Goal: Task Accomplishment & Management: Manage account settings

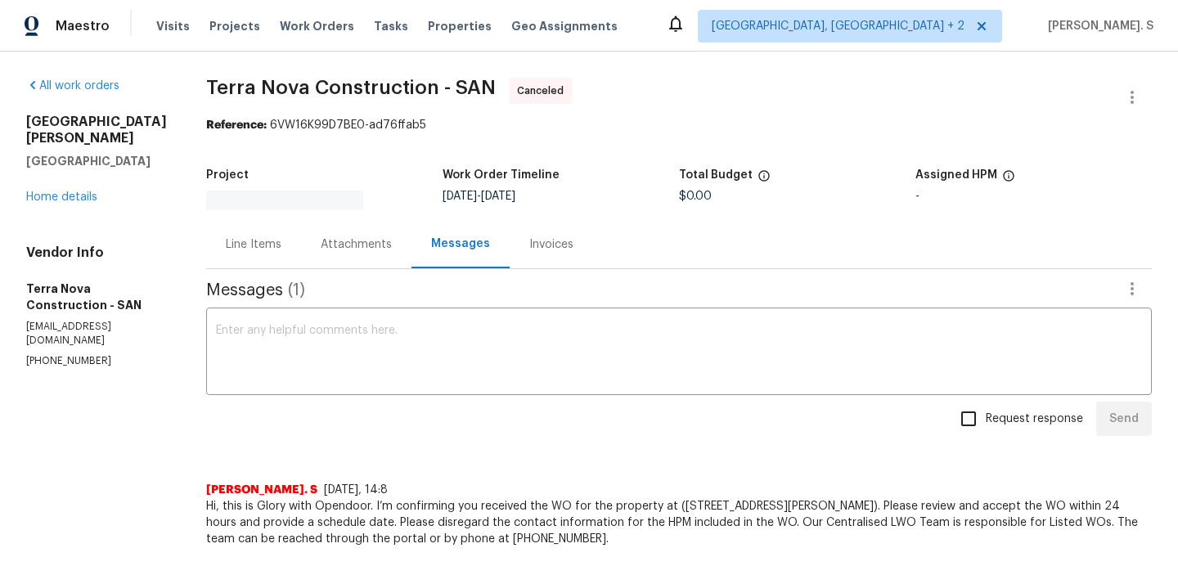
click at [90, 209] on div "All work orders [STREET_ADDRESS][PERSON_NAME] Home details Vendor Info Terra No…" at bounding box center [96, 223] width 141 height 290
click at [61, 191] on link "Home details" at bounding box center [61, 196] width 71 height 11
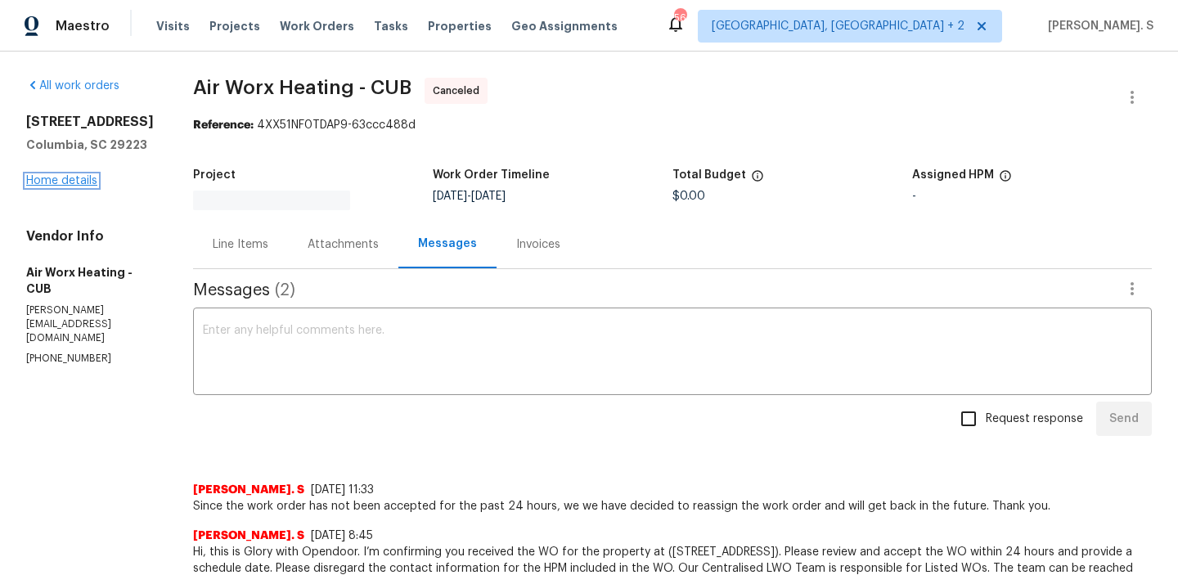
click at [70, 182] on link "Home details" at bounding box center [61, 180] width 71 height 11
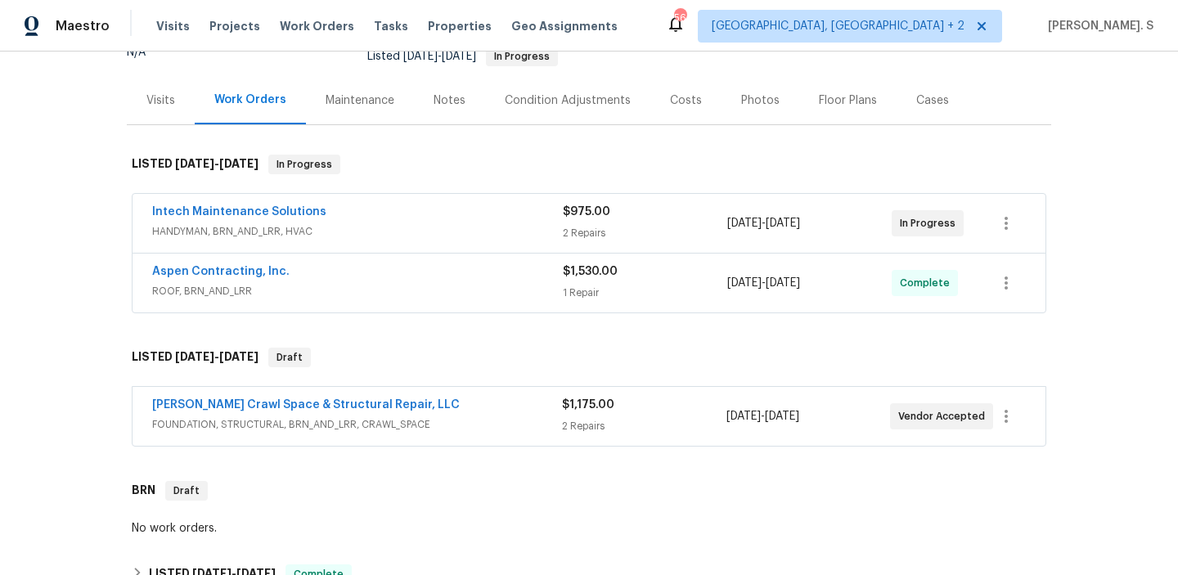
scroll to position [254, 0]
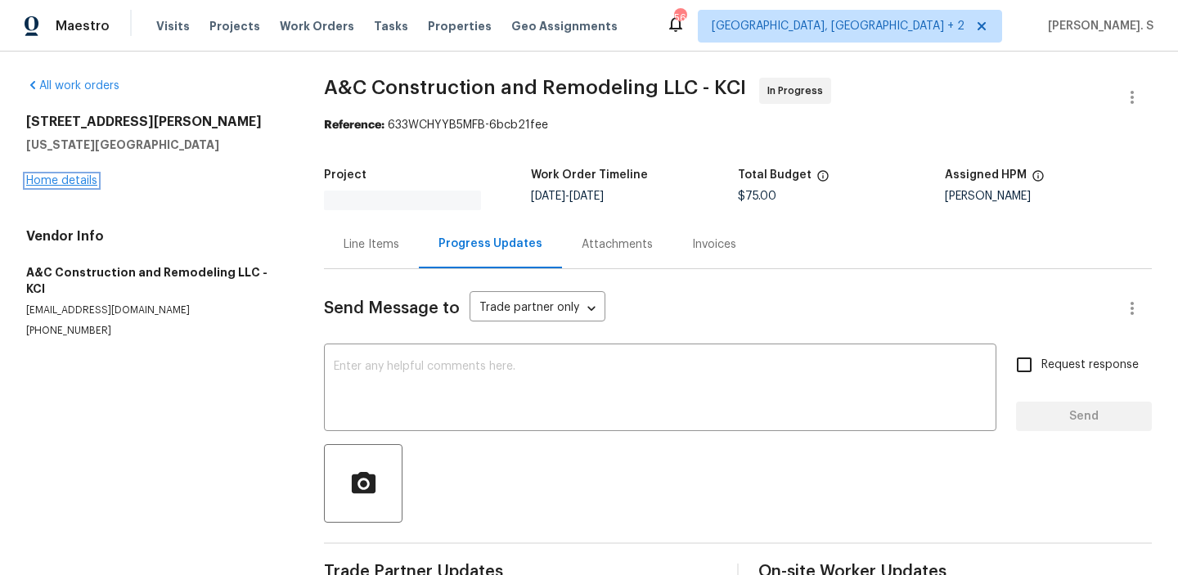
click at [65, 181] on link "Home details" at bounding box center [61, 180] width 71 height 11
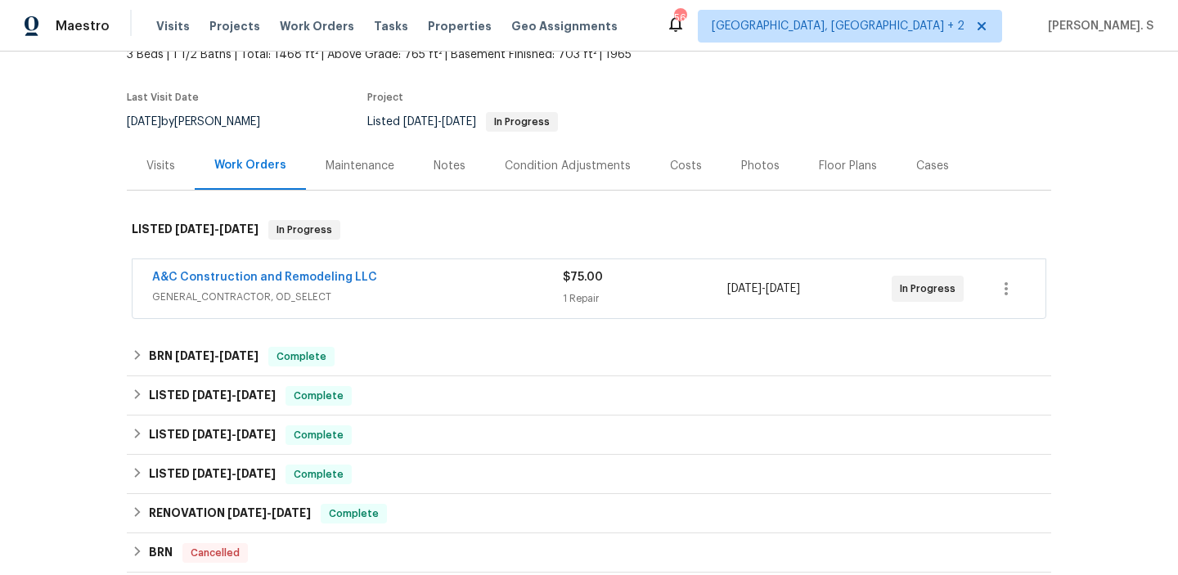
scroll to position [107, 0]
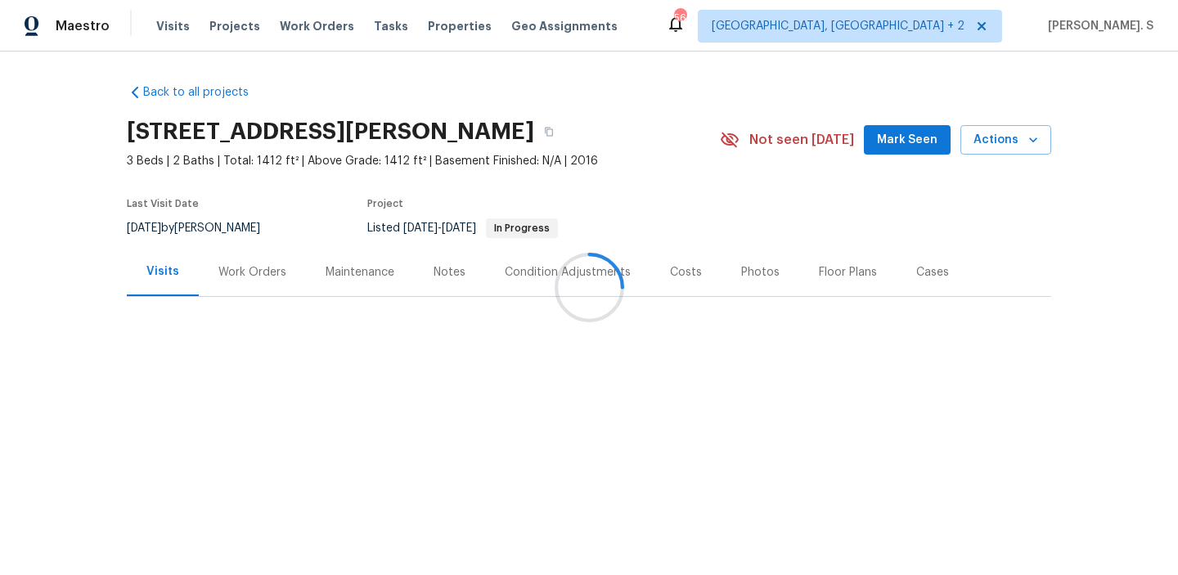
click at [256, 271] on div at bounding box center [589, 287] width 1178 height 575
click at [256, 271] on div "Work Orders" at bounding box center [252, 272] width 68 height 16
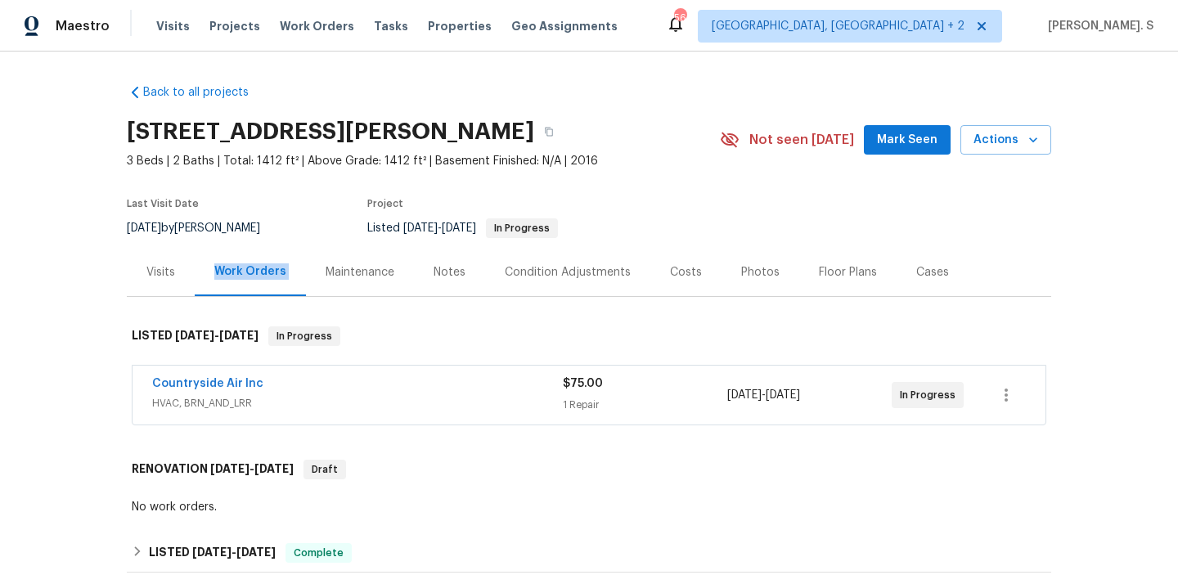
click at [256, 271] on div "Work Orders" at bounding box center [250, 271] width 72 height 16
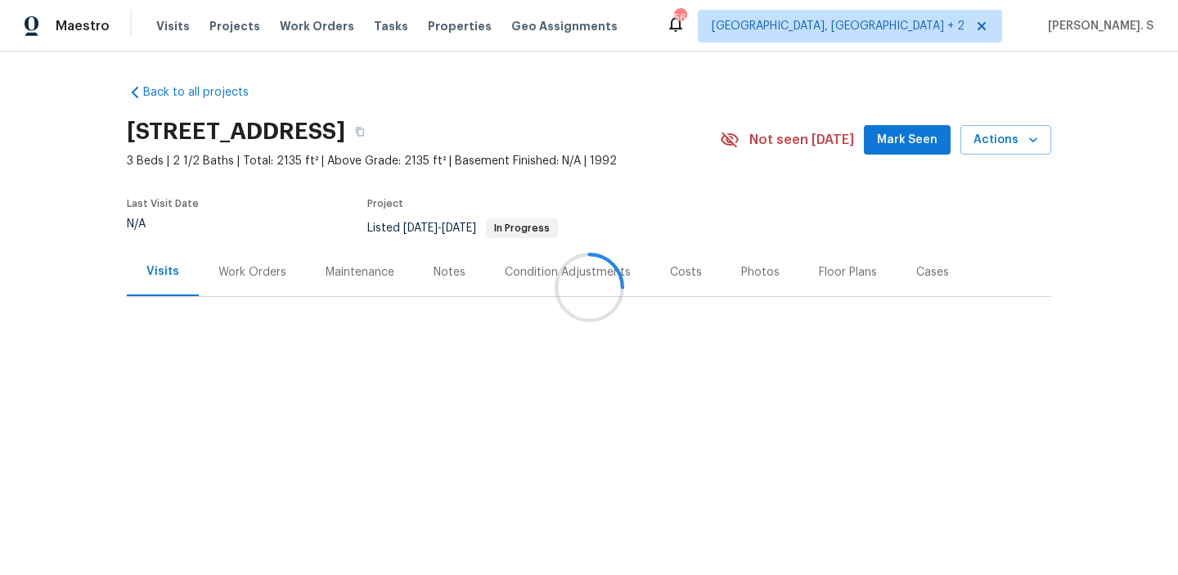
click at [247, 285] on div at bounding box center [589, 287] width 1178 height 575
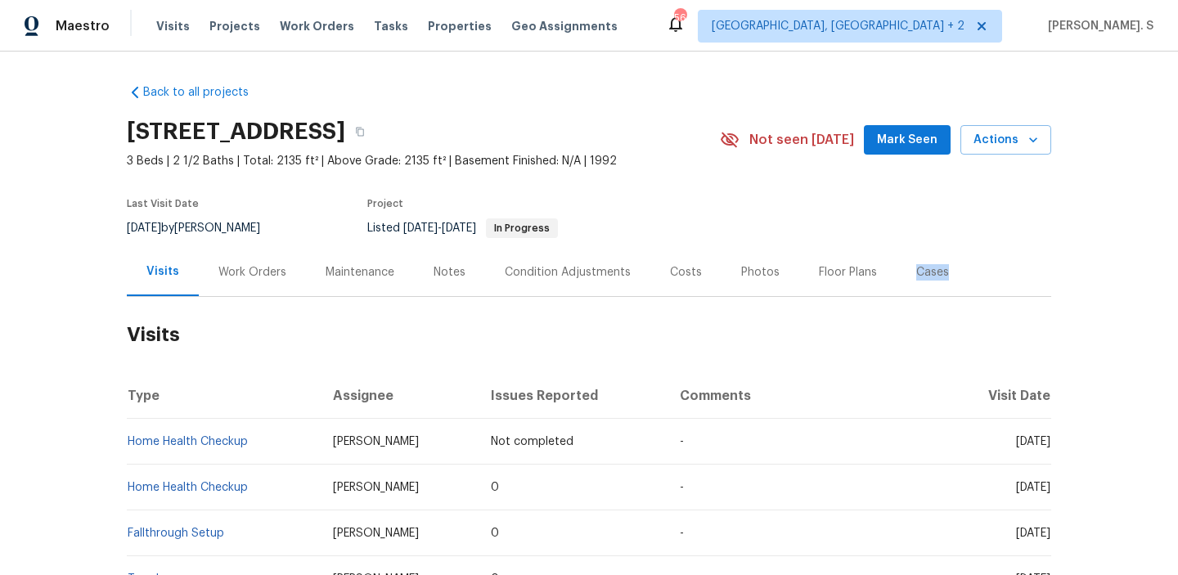
click at [254, 269] on div "Work Orders" at bounding box center [252, 272] width 68 height 16
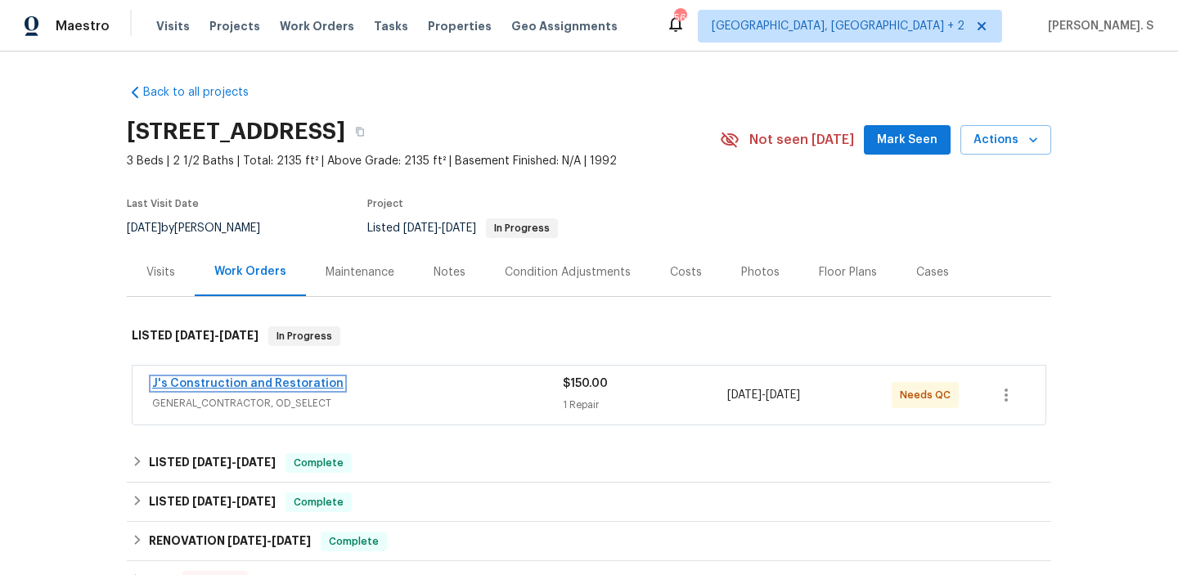
click at [300, 380] on link "J's Construction and Restoration" at bounding box center [247, 383] width 191 height 11
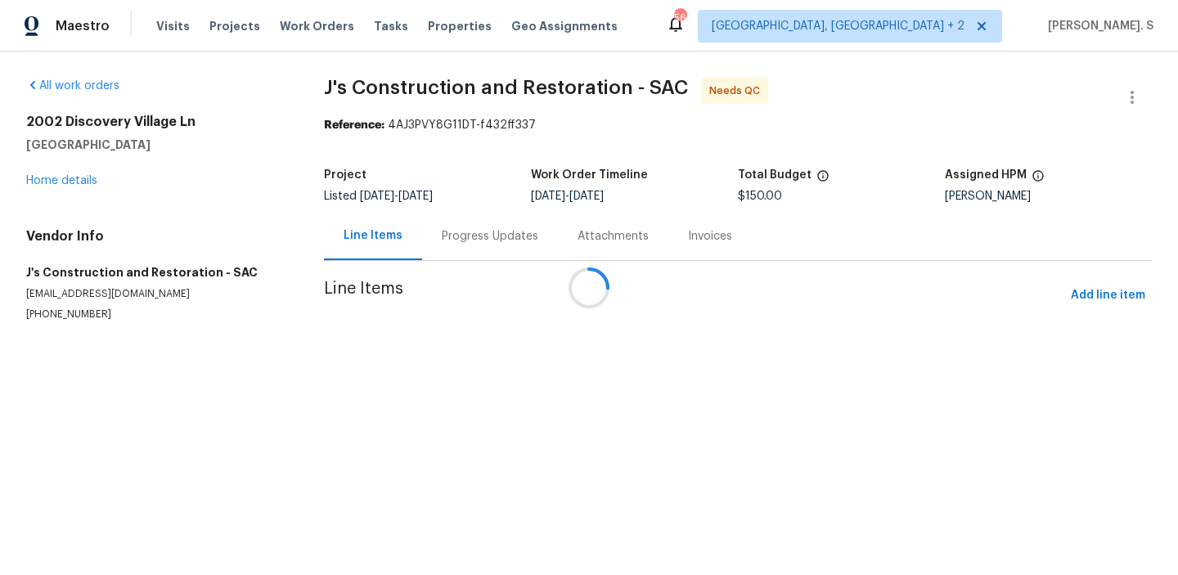
click at [478, 263] on div at bounding box center [589, 287] width 1178 height 575
click at [471, 248] on div at bounding box center [589, 287] width 1178 height 575
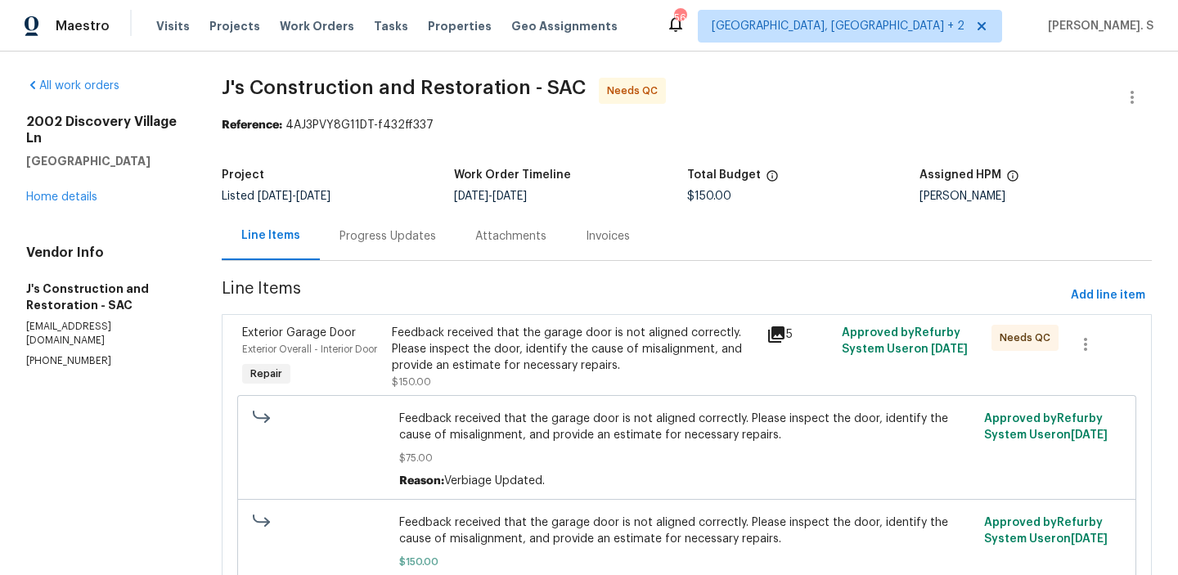
scroll to position [96, 0]
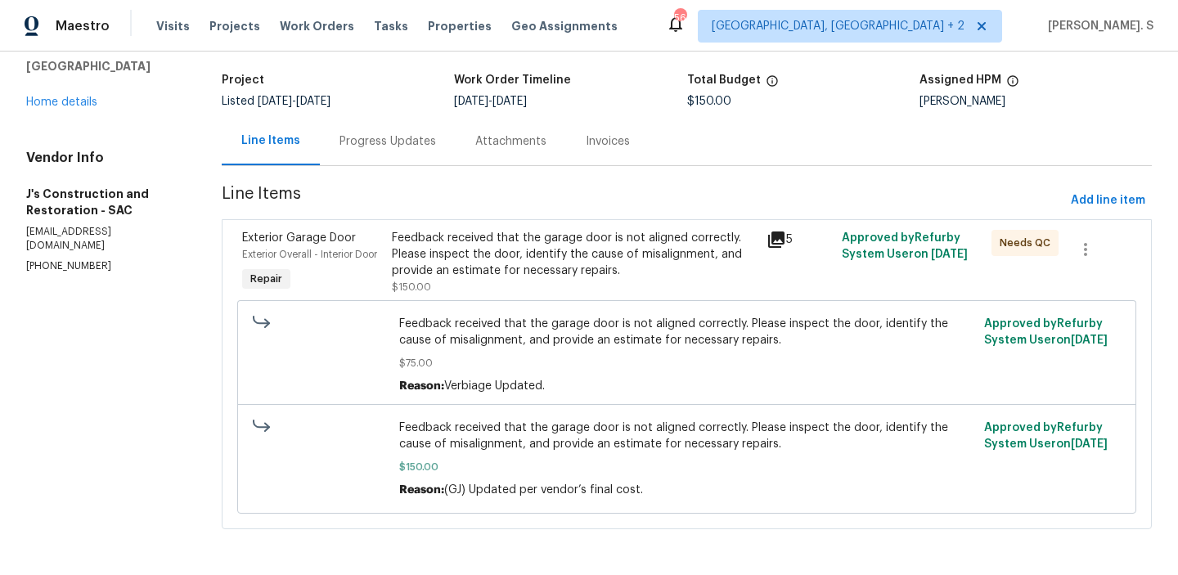
click at [385, 162] on div "Progress Updates" at bounding box center [388, 141] width 136 height 48
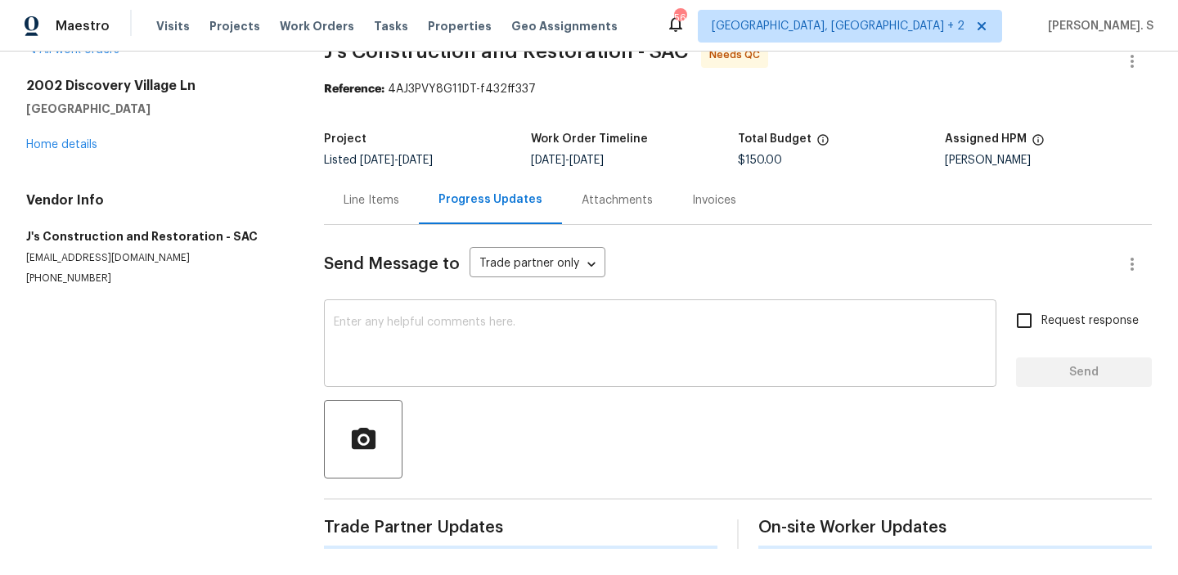
click at [487, 377] on div "x ​" at bounding box center [660, 344] width 672 height 83
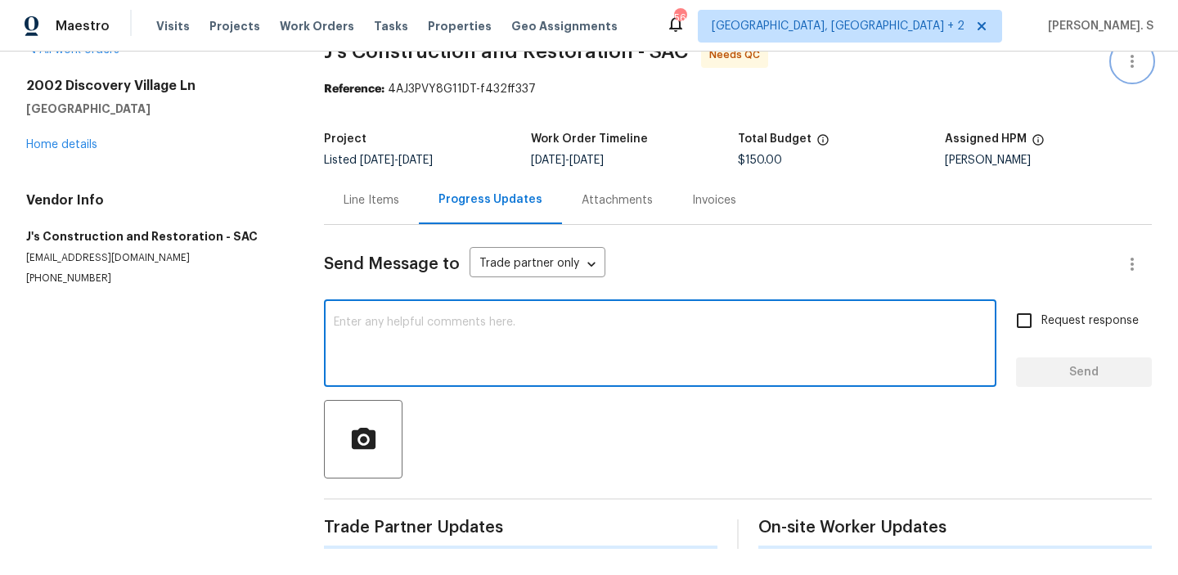
click at [1134, 73] on button "button" at bounding box center [1131, 61] width 39 height 39
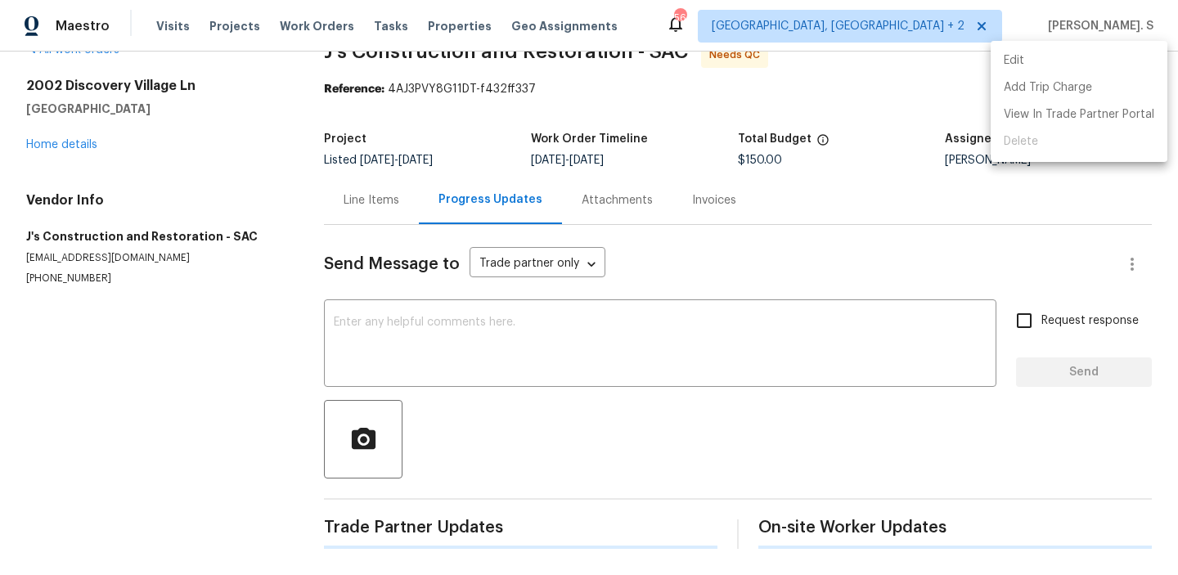
click at [1068, 62] on li "Edit" at bounding box center [1078, 60] width 177 height 27
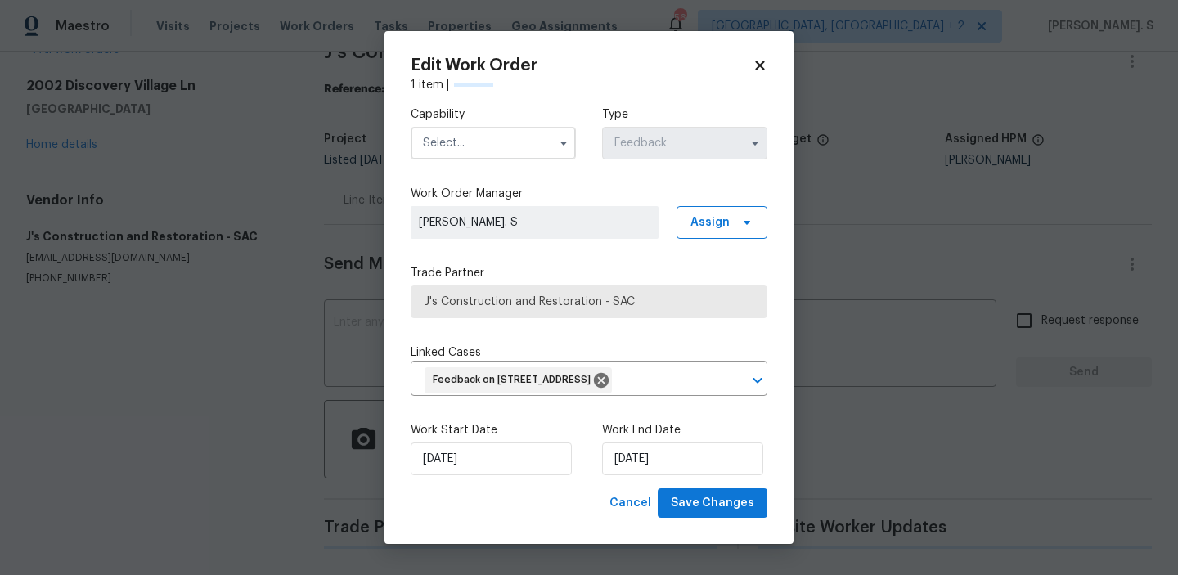
scroll to position [26, 0]
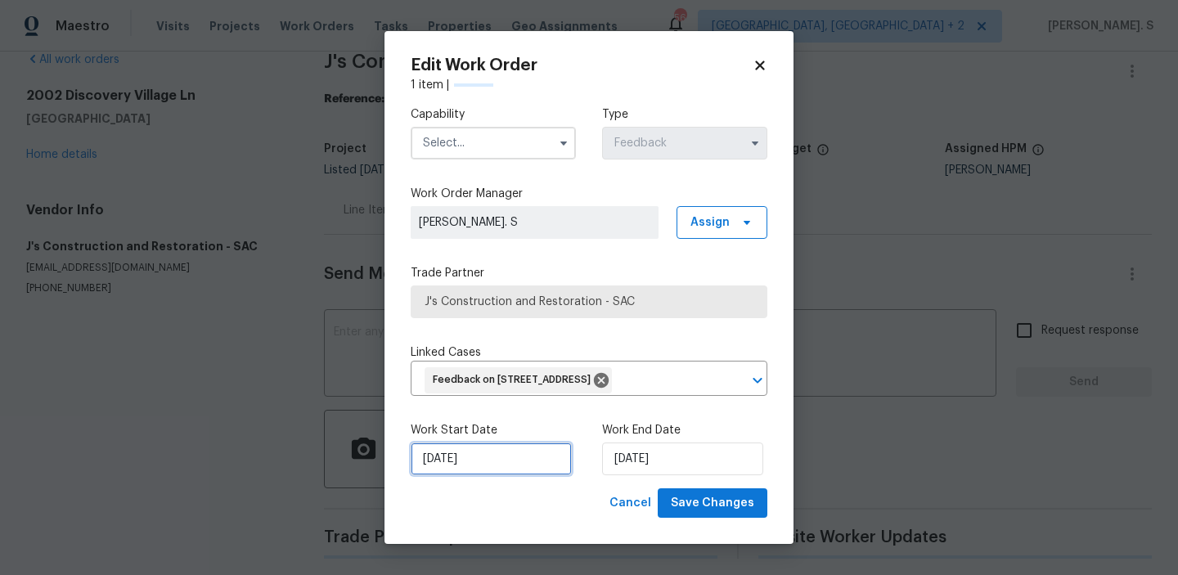
click at [497, 475] on input "8/14/2025" at bounding box center [491, 458] width 161 height 33
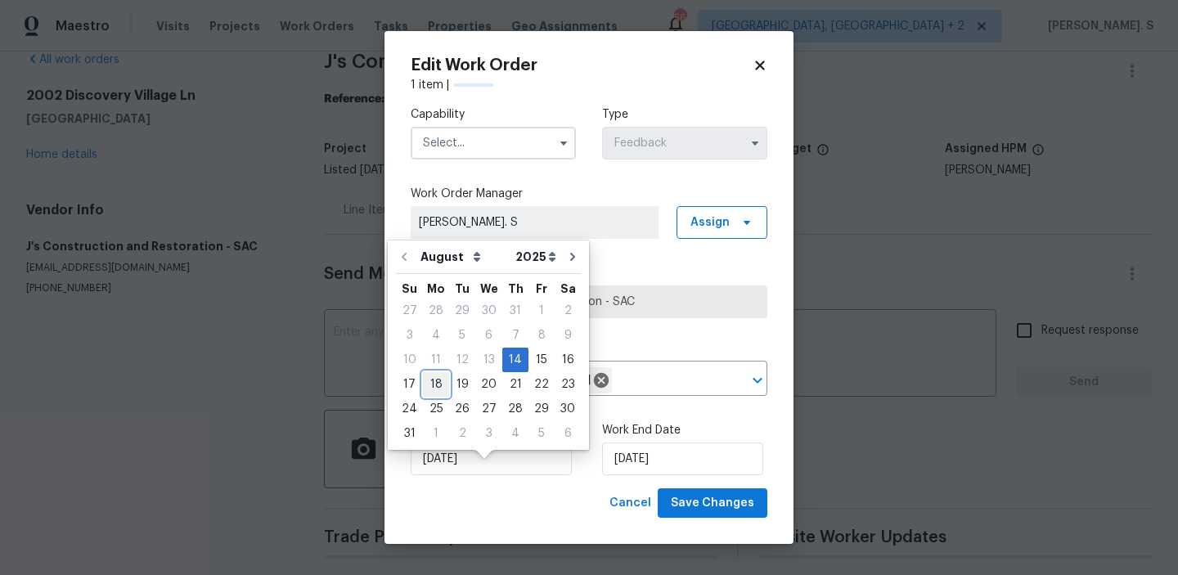
click at [440, 388] on div "18" at bounding box center [436, 384] width 26 height 23
type input "8/18/2025"
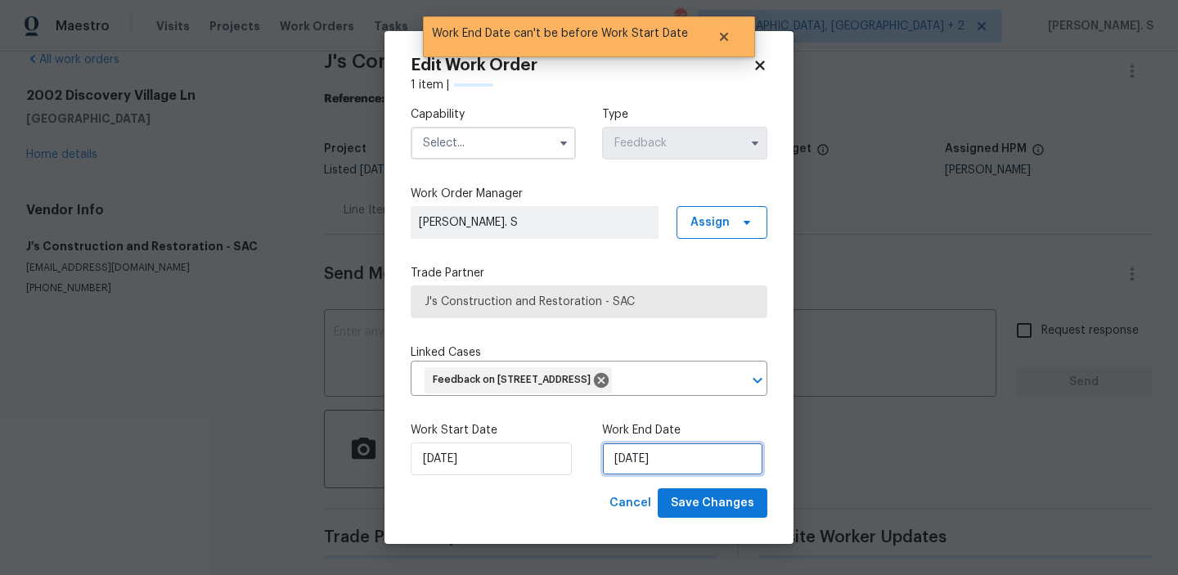
click at [680, 475] on input "8/18/2025" at bounding box center [682, 458] width 161 height 33
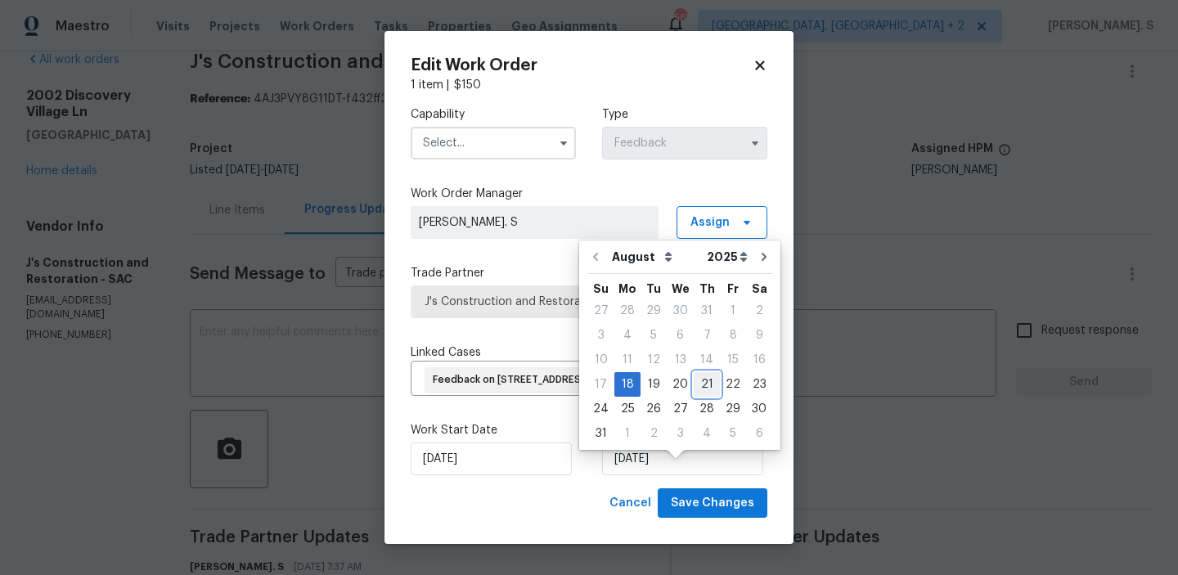
click at [707, 384] on div "21" at bounding box center [707, 384] width 26 height 23
type input "8/21/2025"
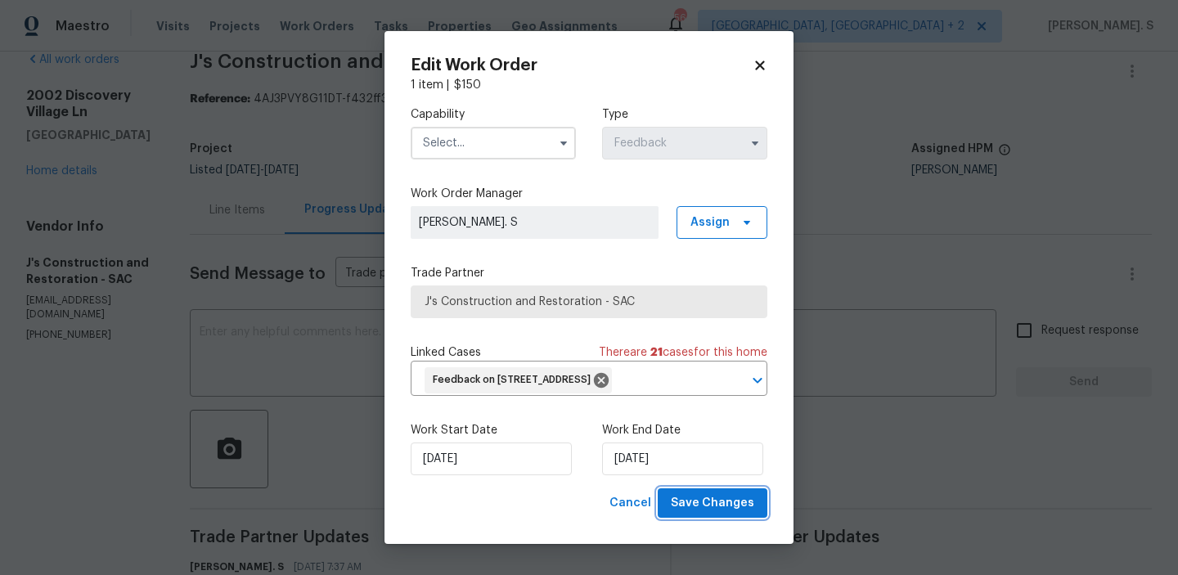
click at [692, 514] on span "Save Changes" at bounding box center [712, 503] width 83 height 20
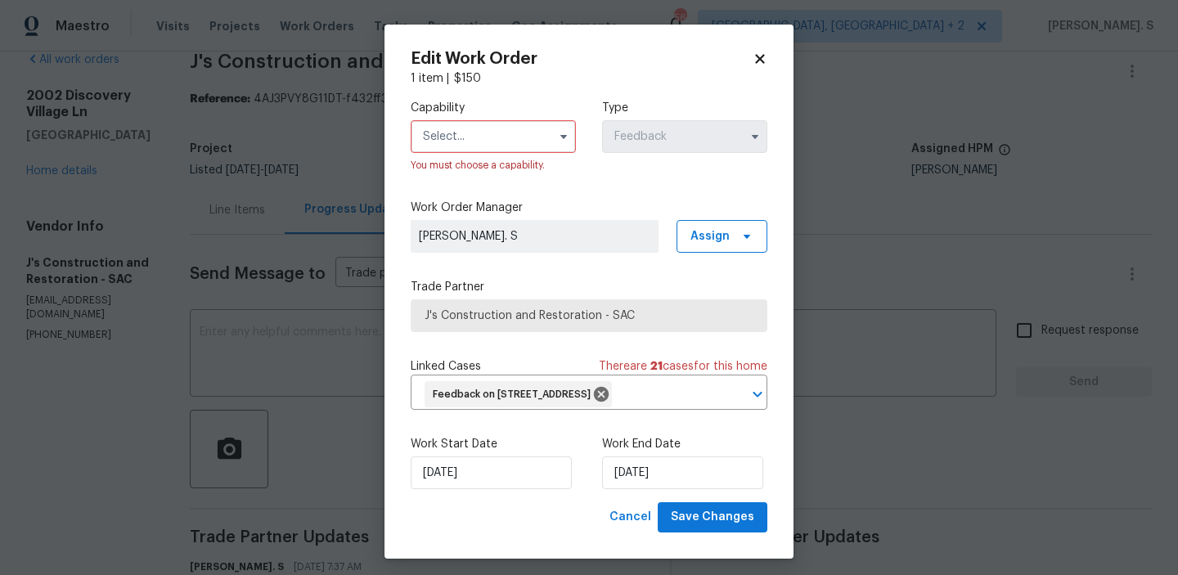
click at [512, 132] on input "text" at bounding box center [493, 136] width 165 height 33
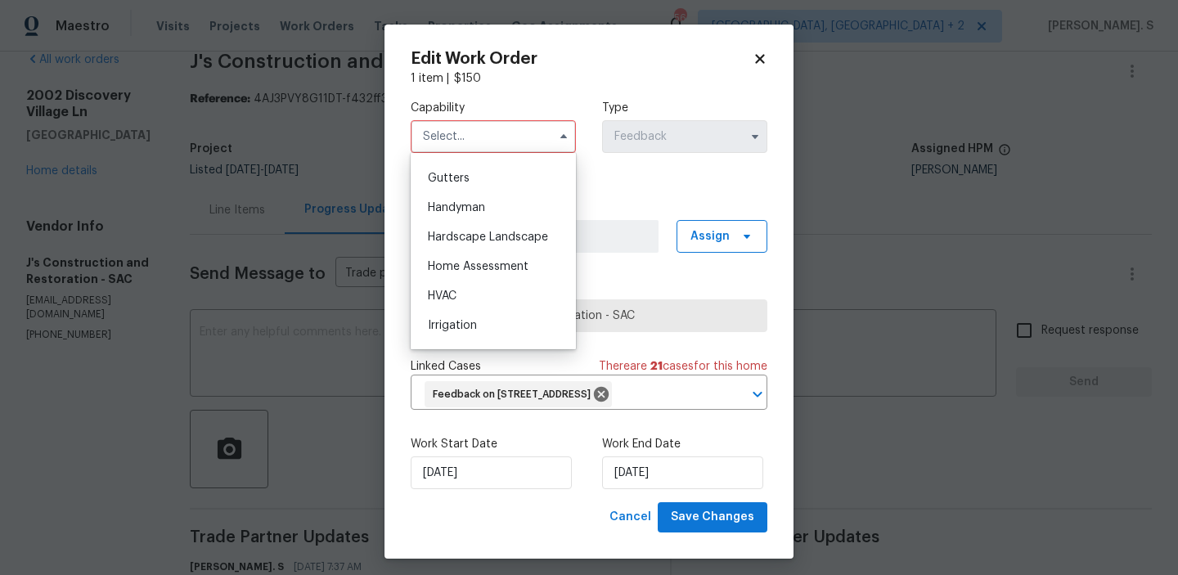
scroll to position [871, 0]
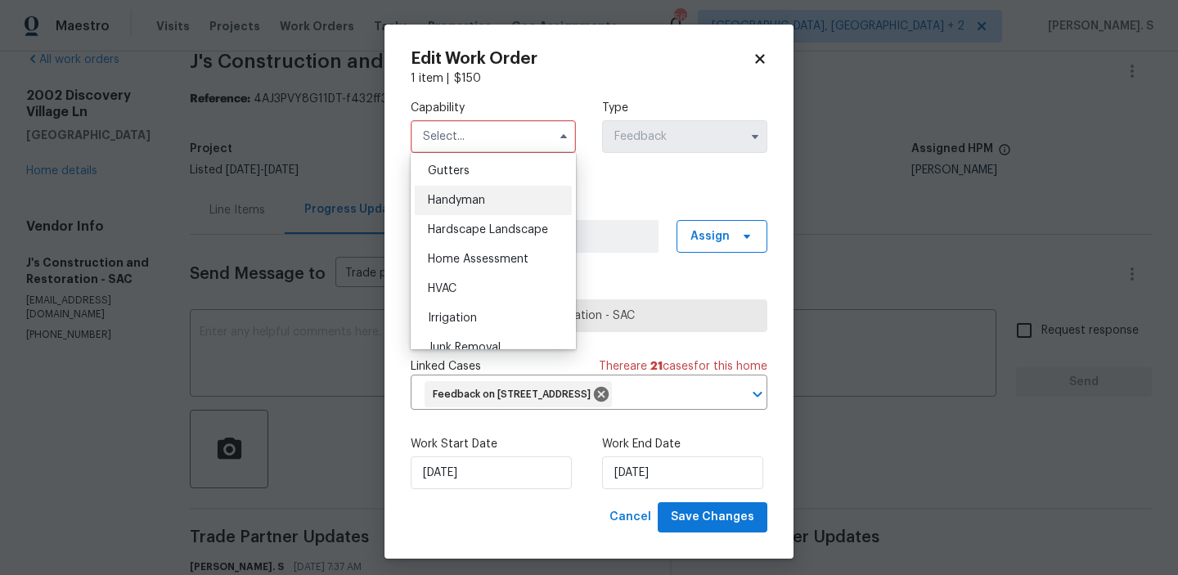
click at [517, 204] on div "Handyman" at bounding box center [493, 200] width 157 height 29
type input "Handyman"
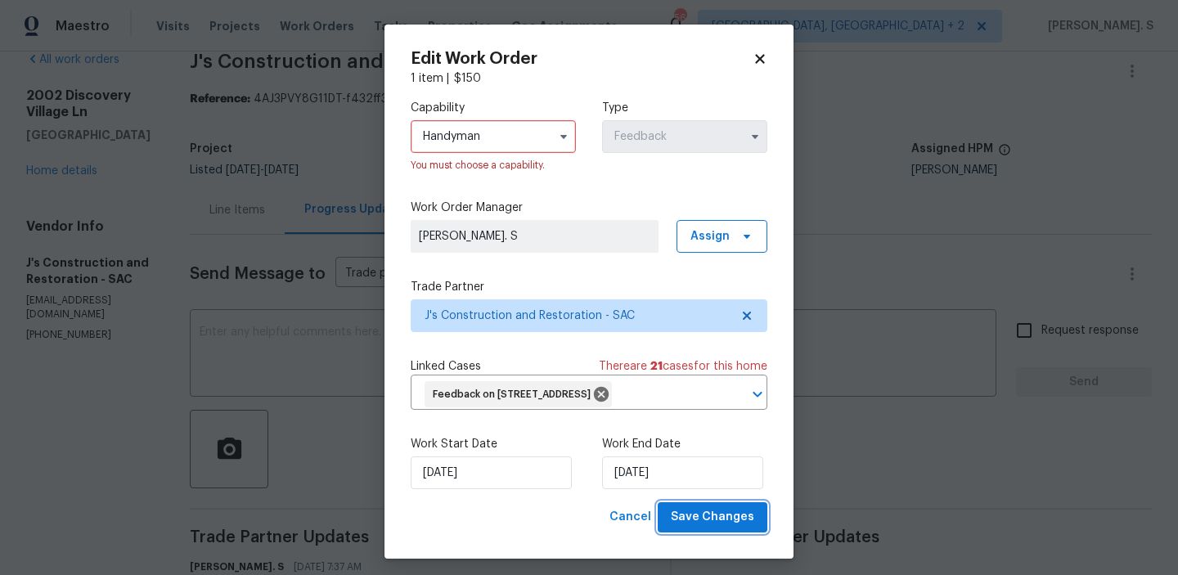
click at [705, 528] on span "Save Changes" at bounding box center [712, 517] width 83 height 20
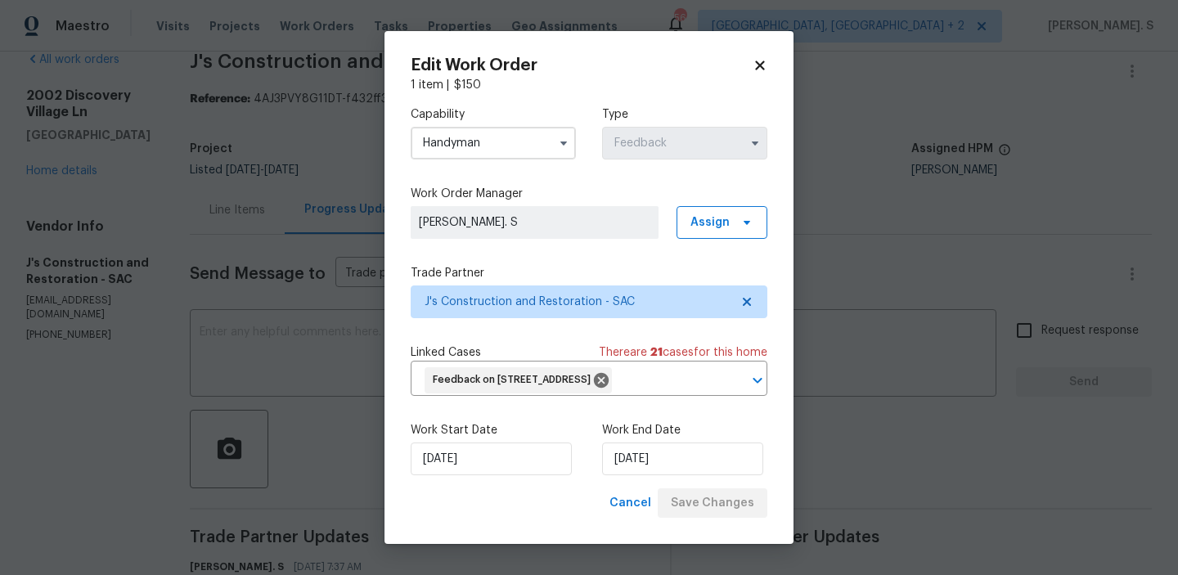
click at [285, 213] on body "Maestro Visits Projects Work Orders Tasks Properties Geo Assignments 56 Albuque…" at bounding box center [589, 287] width 1178 height 575
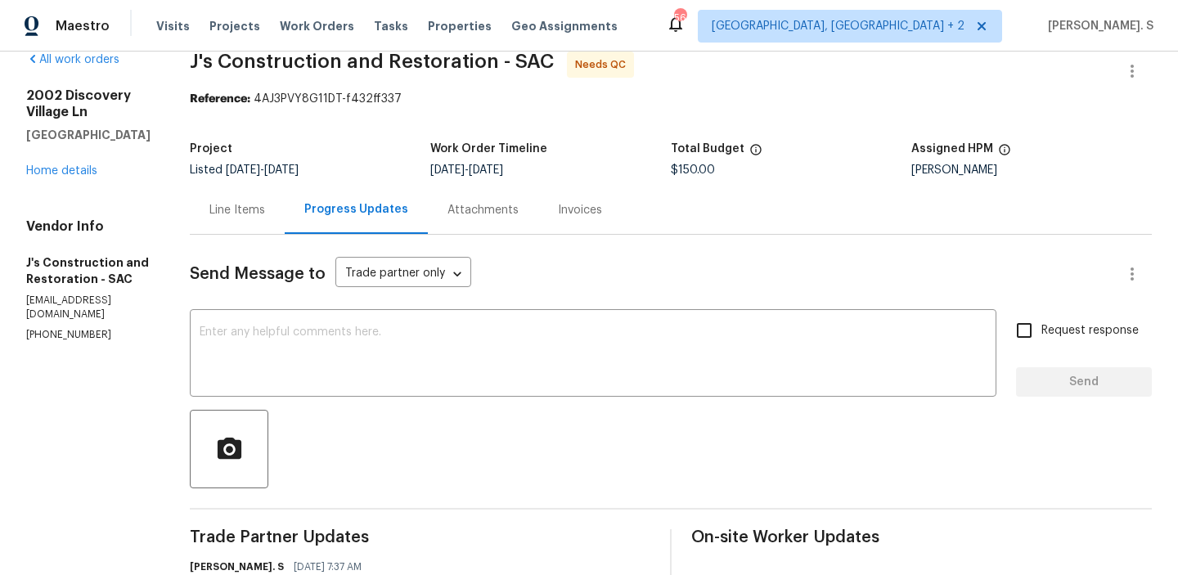
click at [265, 213] on div "Line Items" at bounding box center [237, 210] width 56 height 16
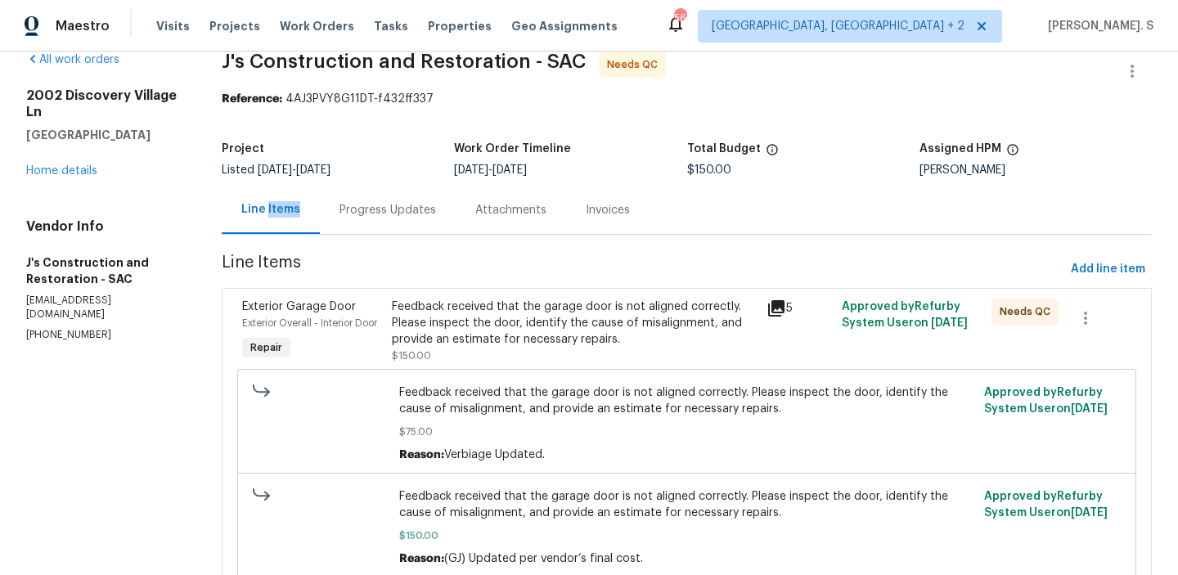
click at [511, 318] on div "Feedback received that the garage door is not aligned correctly. Please inspect…" at bounding box center [574, 323] width 365 height 49
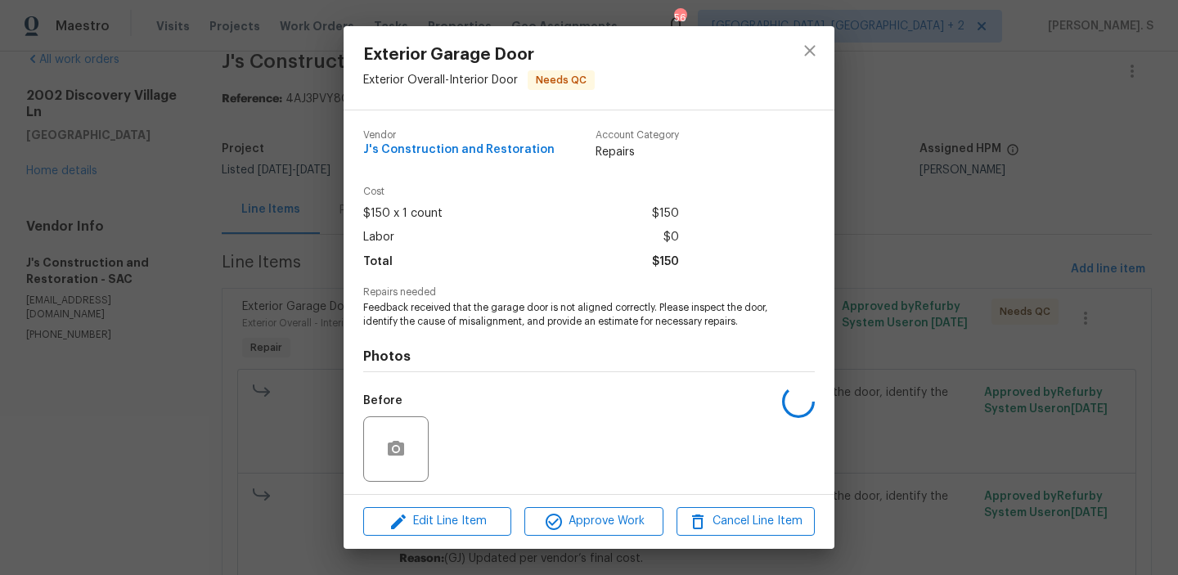
scroll to position [110, 0]
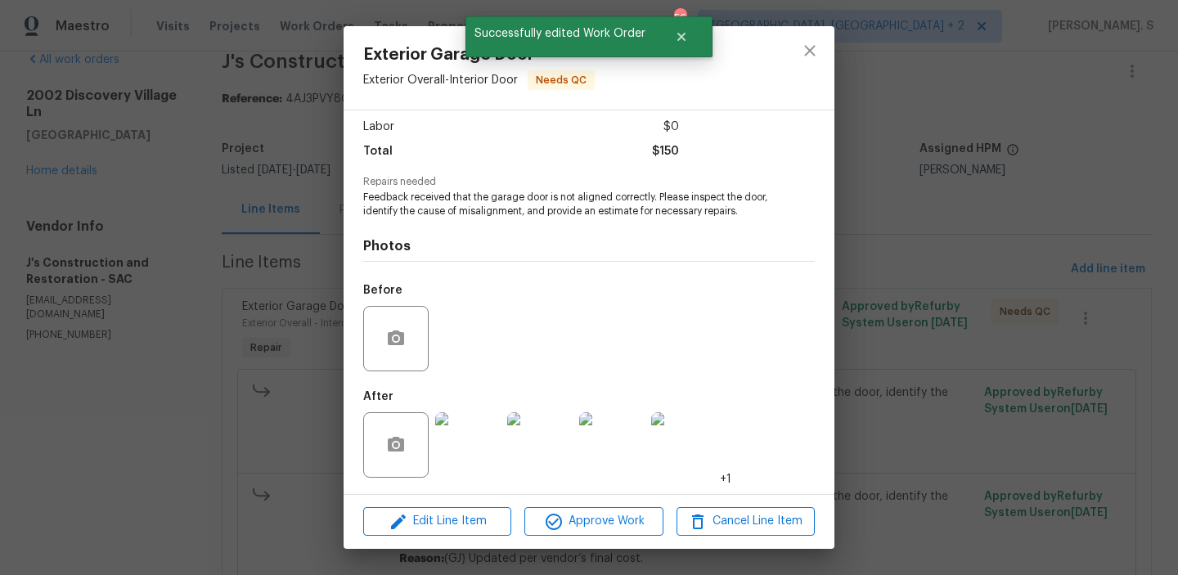
click at [482, 453] on img at bounding box center [467, 444] width 65 height 65
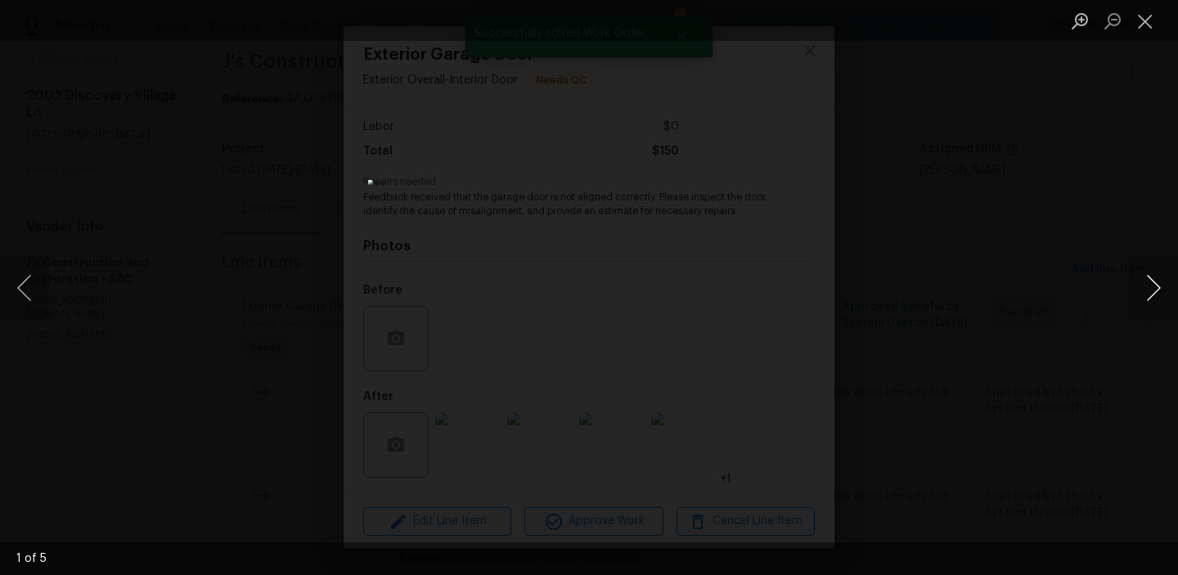
click at [1134, 295] on button "Next image" at bounding box center [1153, 287] width 49 height 65
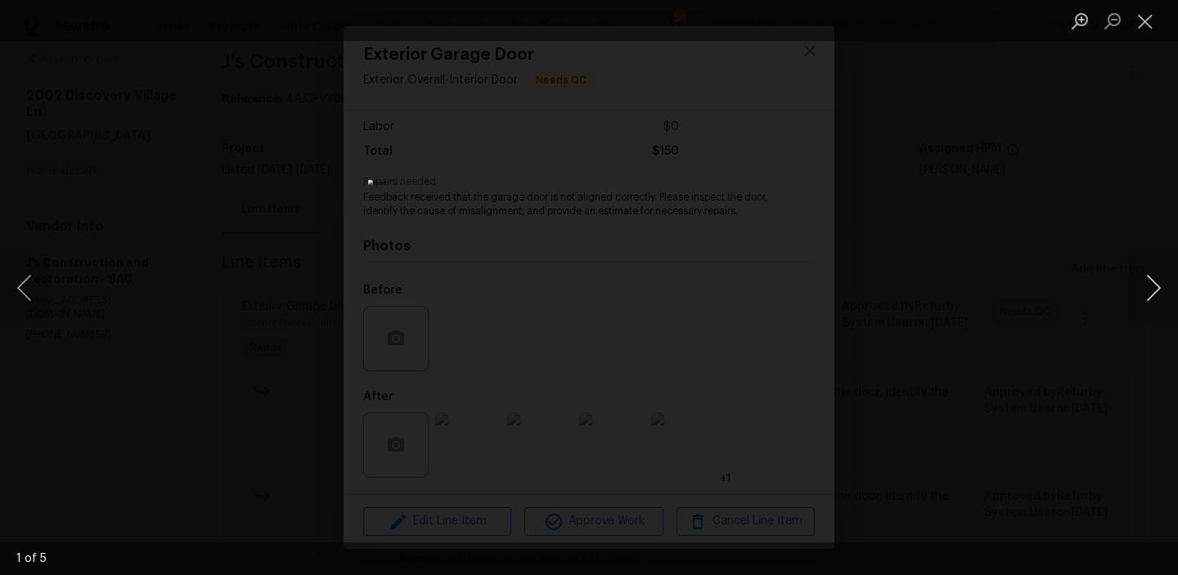
click at [1134, 295] on button "Next image" at bounding box center [1153, 287] width 49 height 65
click at [1141, 29] on button "Close lightbox" at bounding box center [1145, 21] width 33 height 29
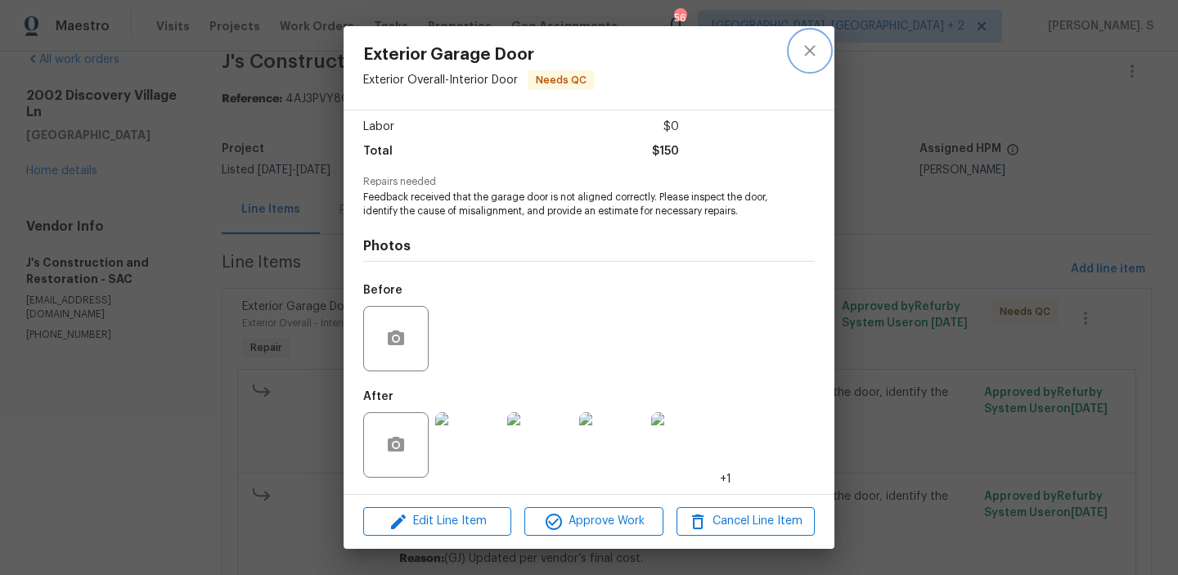
click at [811, 46] on icon "close" at bounding box center [810, 51] width 20 height 20
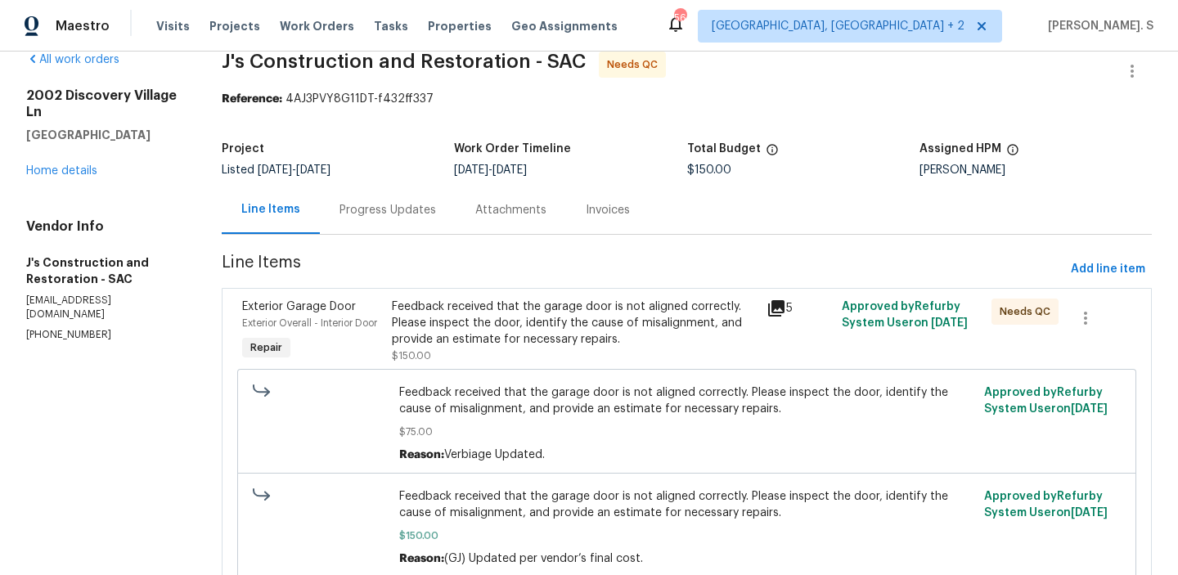
click at [121, 328] on p "(916) 848-9554" at bounding box center [104, 335] width 156 height 14
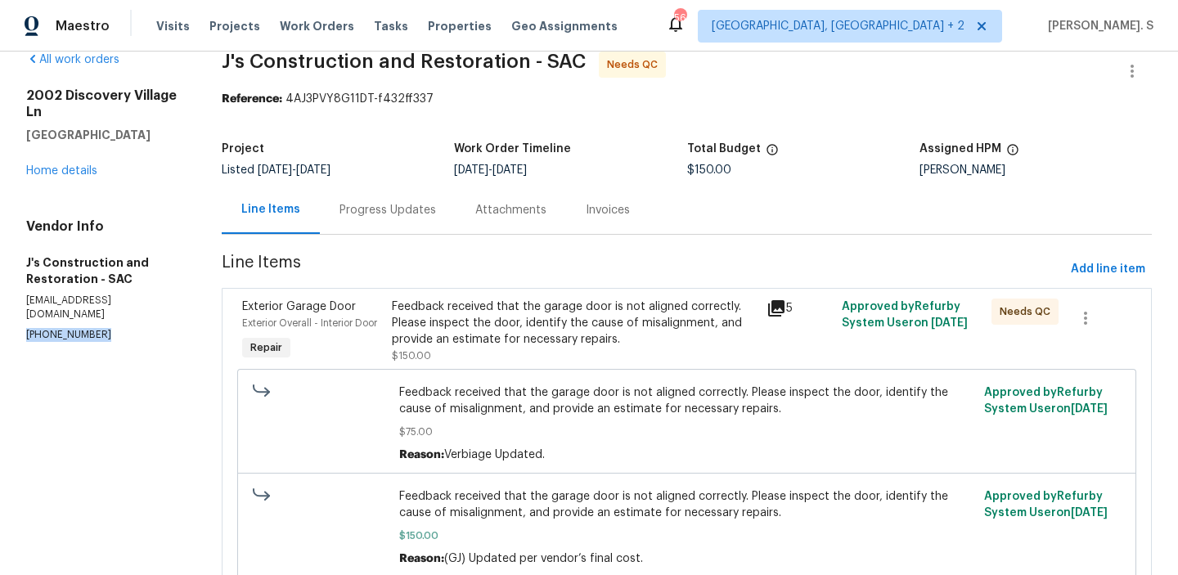
copy p "(916) 848-9554"
click at [366, 214] on div "Progress Updates" at bounding box center [387, 210] width 97 height 16
click at [300, 214] on div "Line Items" at bounding box center [270, 209] width 59 height 16
click at [366, 214] on div "Progress Updates" at bounding box center [387, 210] width 97 height 16
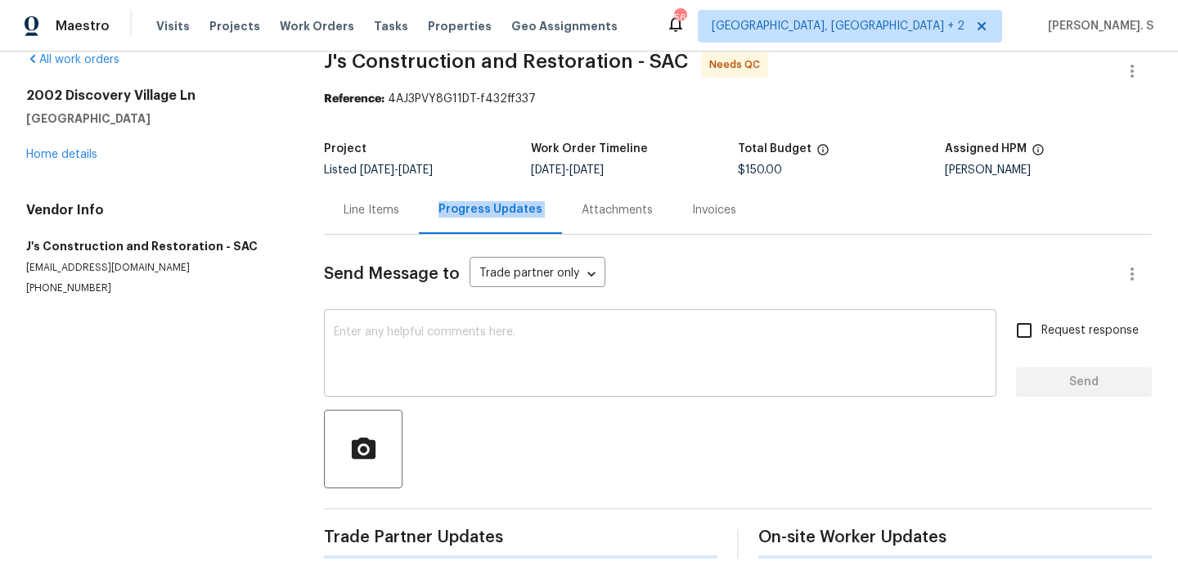
click at [393, 352] on textarea at bounding box center [660, 354] width 653 height 57
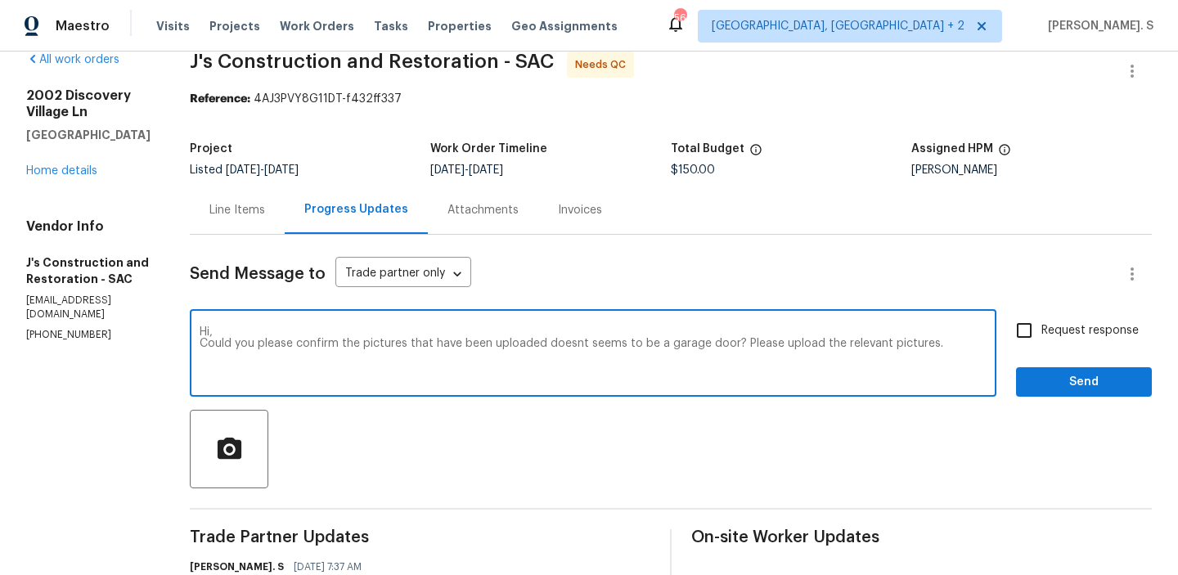
click at [0, 0] on div "don't seem" at bounding box center [0, 0] width 0 height 0
click at [0, 0] on span "of" at bounding box center [0, 0] width 0 height 0
click at [325, 342] on textarea "Hi, Could you please confirm the pictures that have been uploaded don't seem to…" at bounding box center [593, 354] width 787 height 57
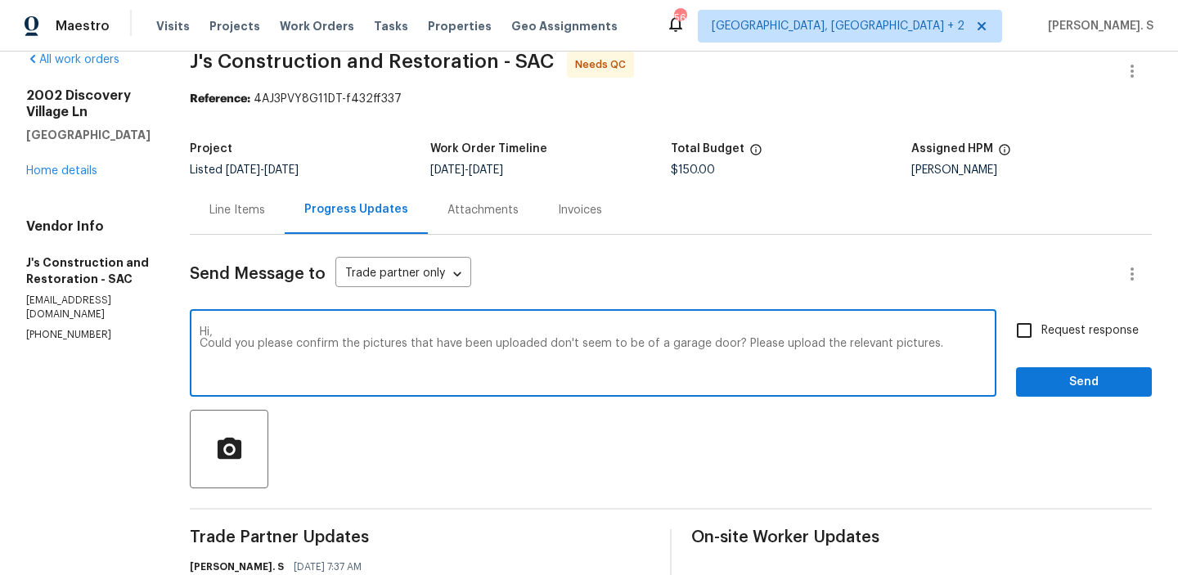
click at [325, 342] on textarea "Hi, Could you please confirm the pictures that have been uploaded don't seem to…" at bounding box center [593, 354] width 787 height 57
type textarea "Hi, Could you please confirm the pictures that have been uploaded don't seem to…"
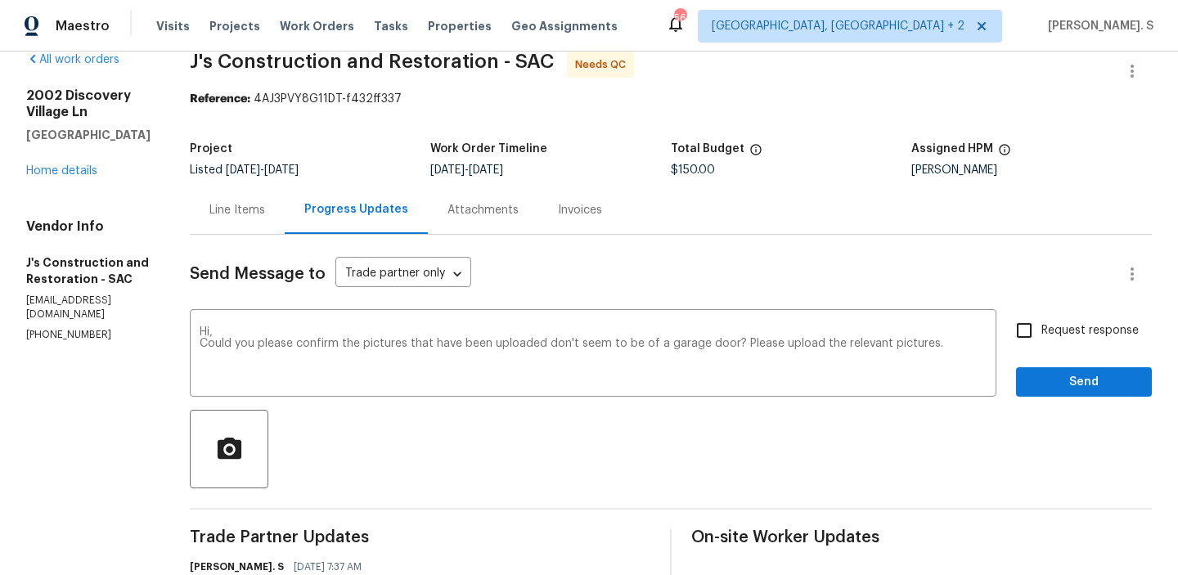
click at [267, 223] on div "Line Items" at bounding box center [237, 210] width 95 height 48
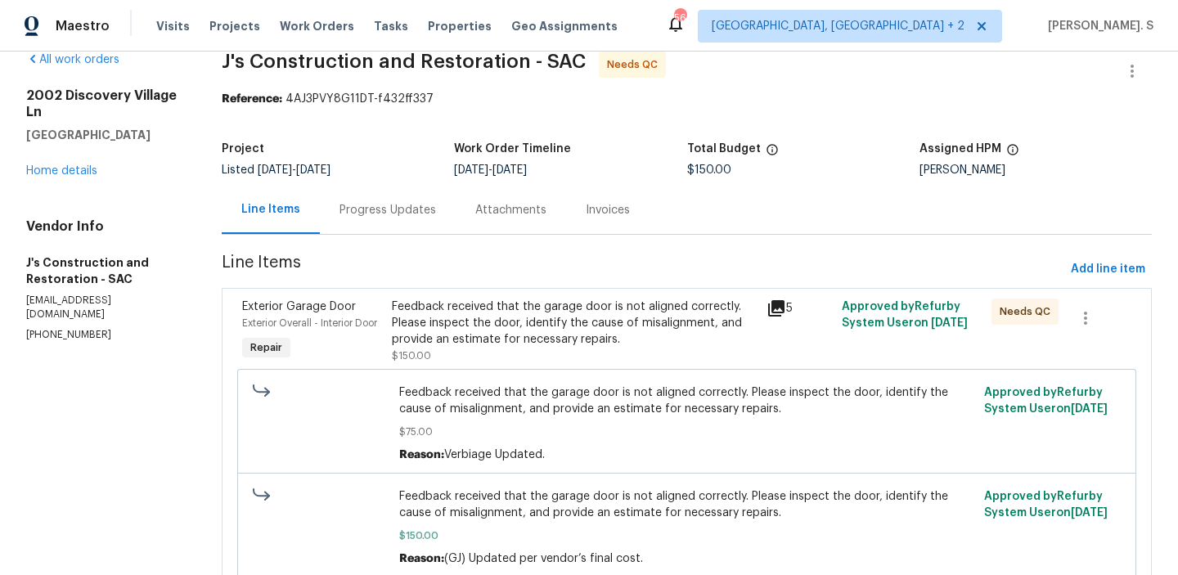
click at [444, 303] on div "Feedback received that the garage door is not aligned correctly. Please inspect…" at bounding box center [574, 323] width 365 height 49
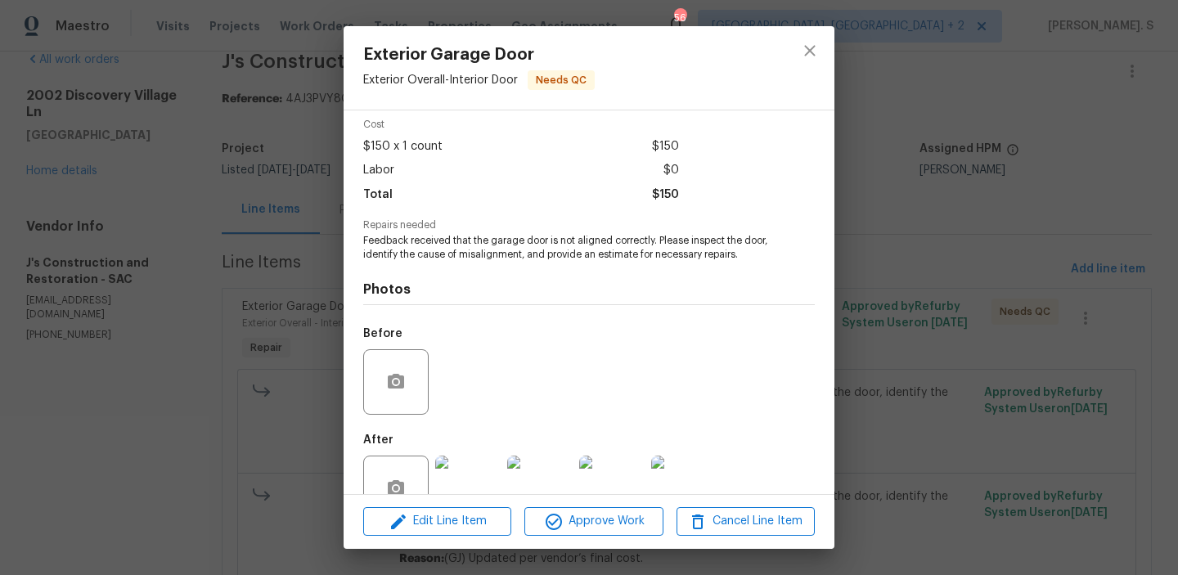
scroll to position [110, 0]
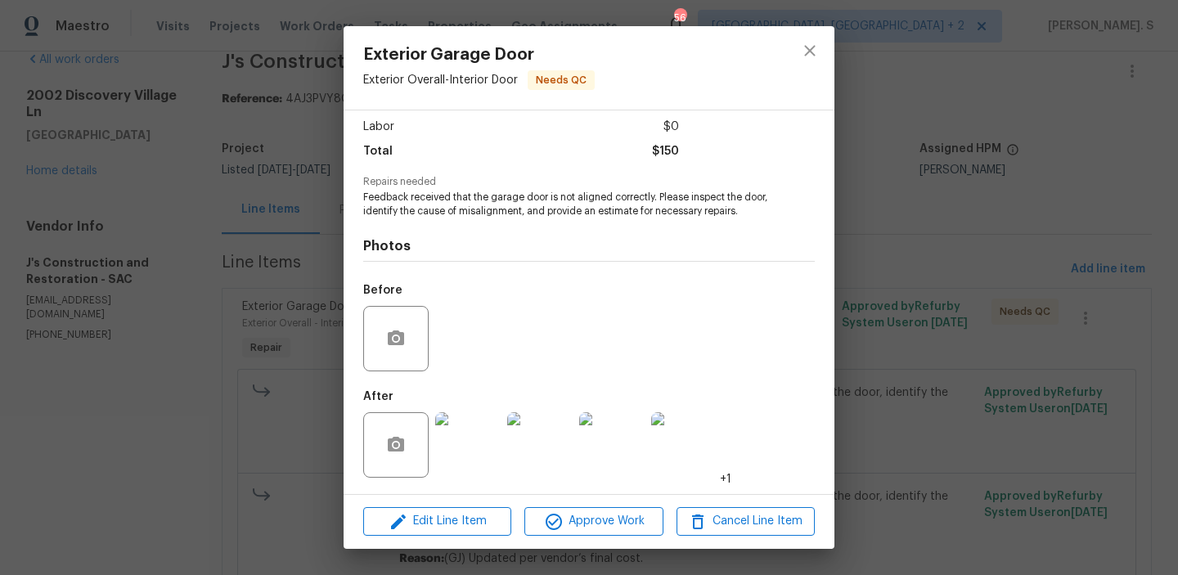
click at [487, 420] on img at bounding box center [467, 444] width 65 height 65
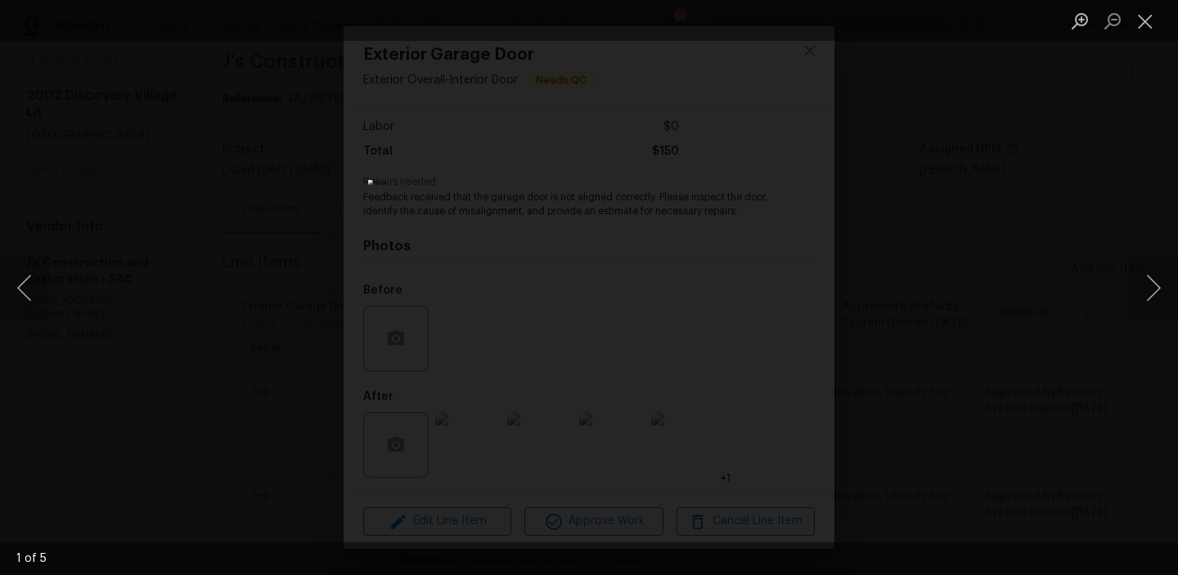
click at [1125, 291] on div "Lightbox" at bounding box center [589, 287] width 1178 height 575
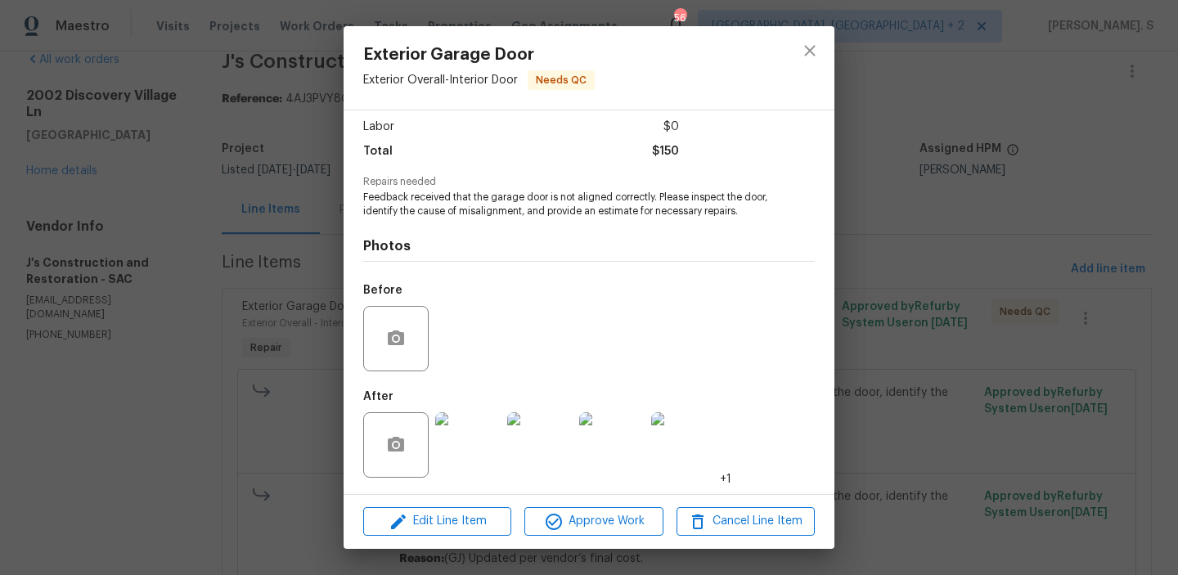
click at [488, 450] on img at bounding box center [467, 444] width 65 height 65
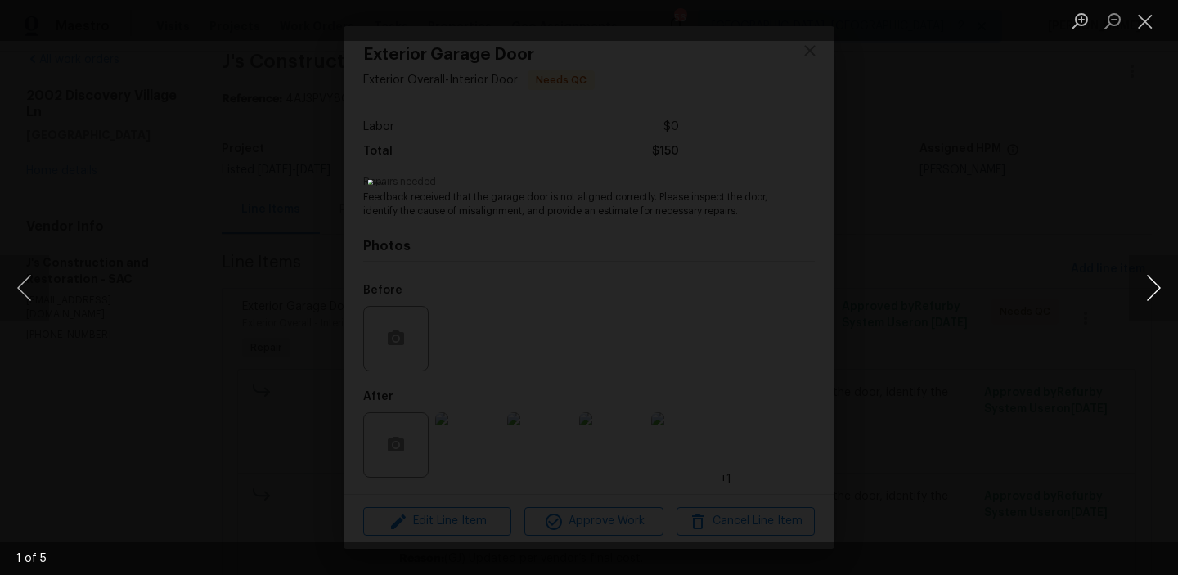
click at [1139, 308] on button "Next image" at bounding box center [1153, 287] width 49 height 65
click at [1148, 15] on button "Close lightbox" at bounding box center [1145, 21] width 33 height 29
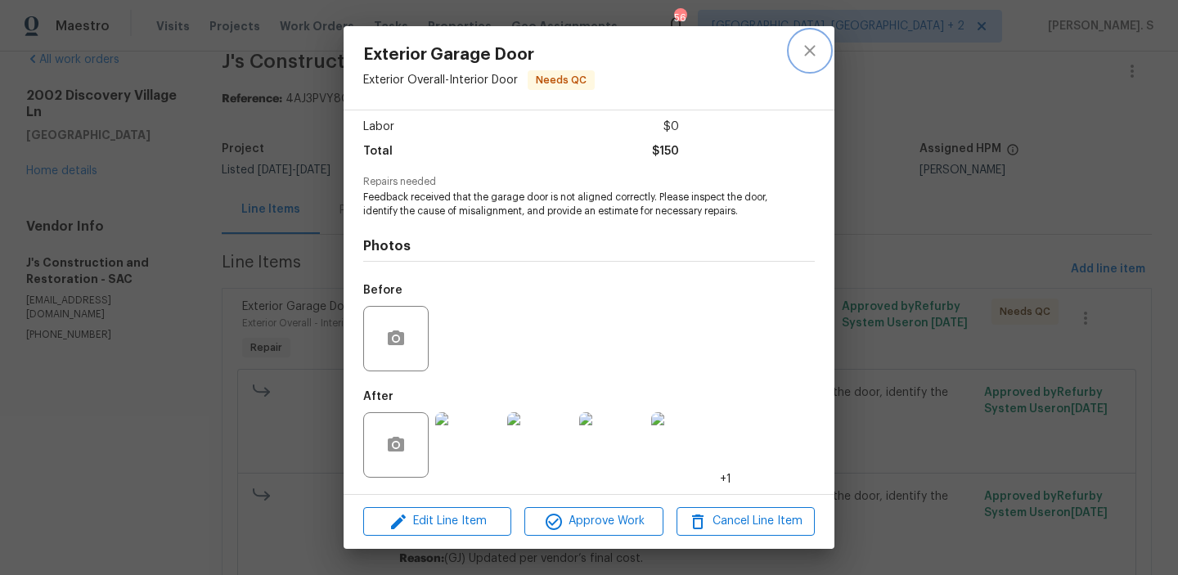
click at [810, 43] on icon "close" at bounding box center [810, 51] width 20 height 20
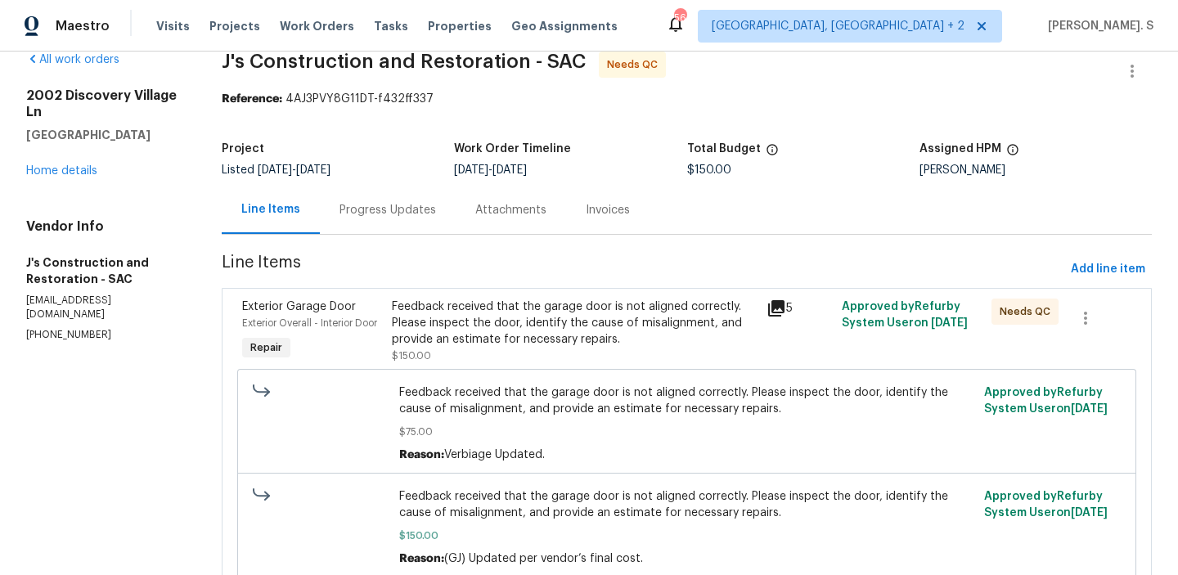
click at [519, 322] on div "Feedback received that the garage door is not aligned correctly. Please inspect…" at bounding box center [574, 323] width 365 height 49
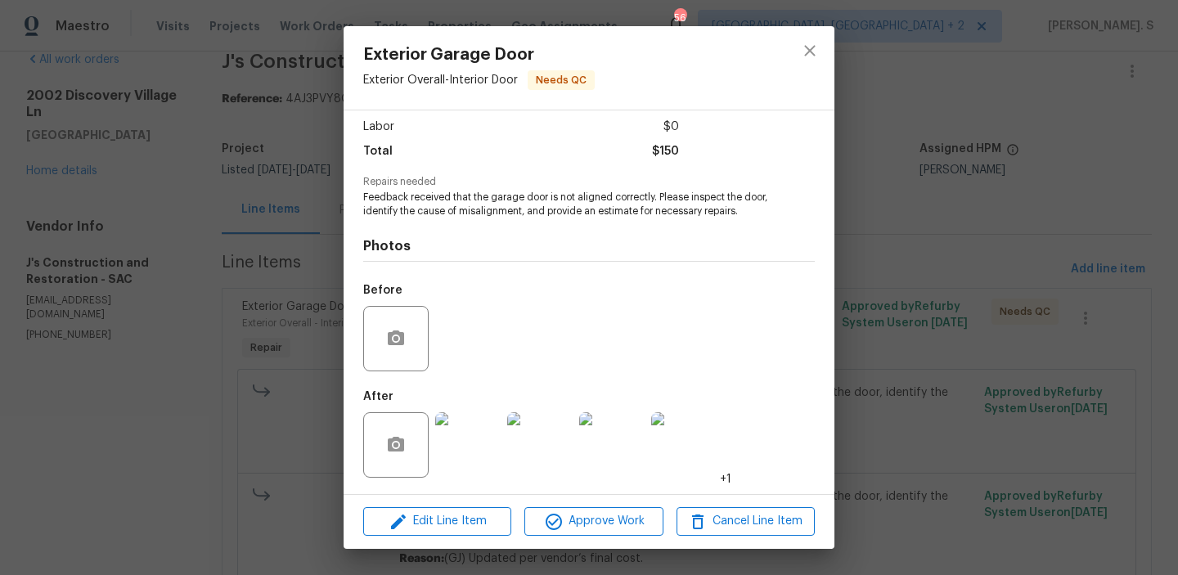
click at [437, 494] on div at bounding box center [588, 494] width 491 height 1
click at [456, 465] on img at bounding box center [467, 444] width 65 height 65
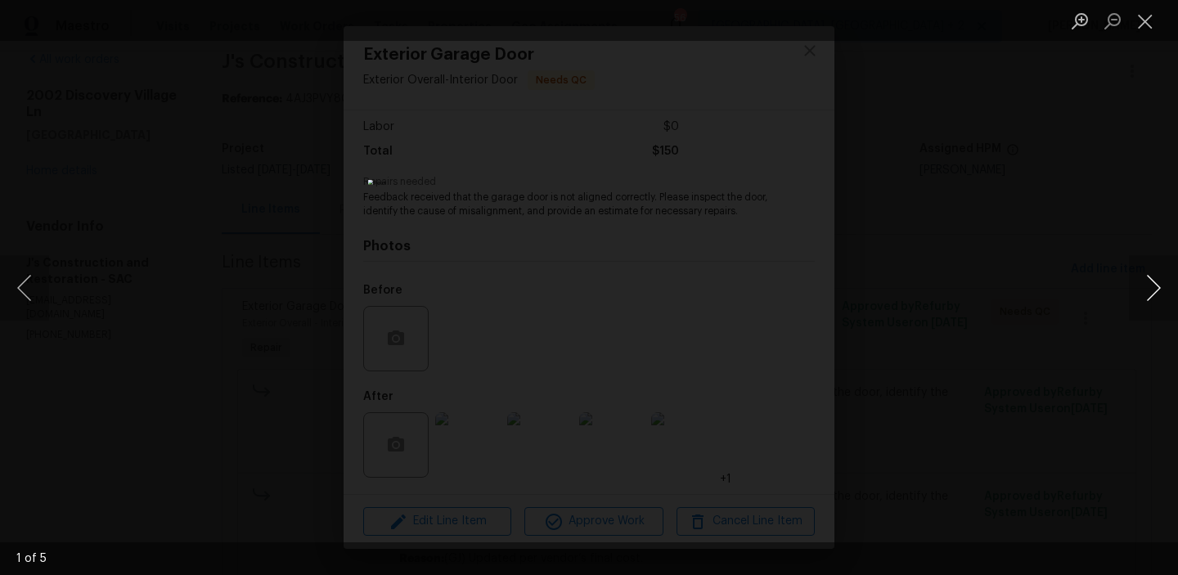
click at [1152, 281] on button "Next image" at bounding box center [1153, 287] width 49 height 65
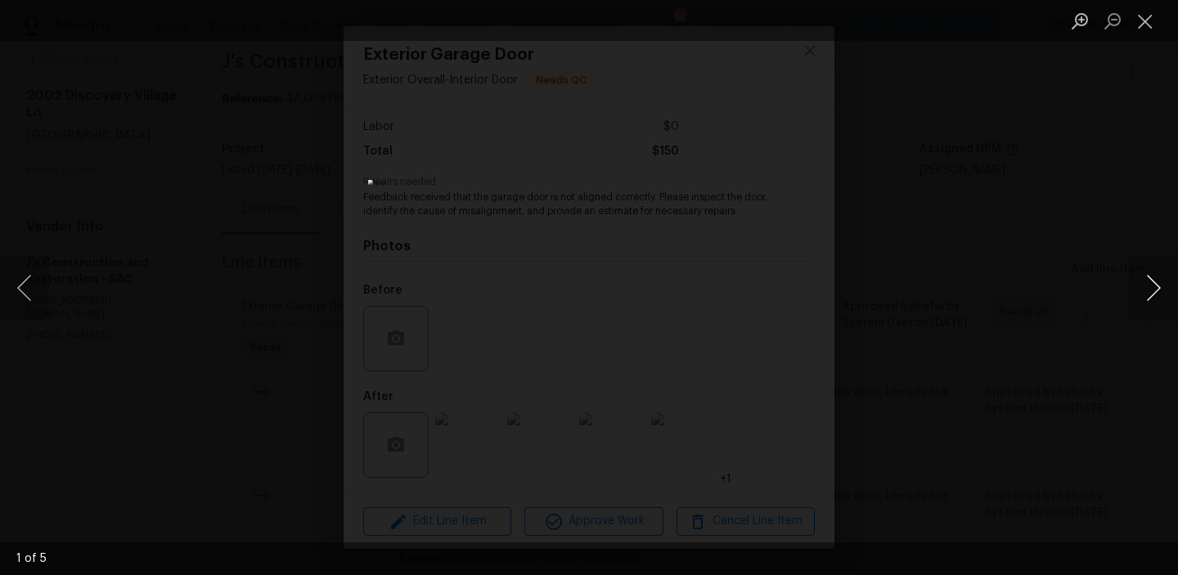
click at [1152, 281] on button "Next image" at bounding box center [1153, 287] width 49 height 65
click at [1152, 36] on li "Lightbox" at bounding box center [1145, 20] width 33 height 41
click at [1149, 30] on button "Close lightbox" at bounding box center [1145, 21] width 33 height 29
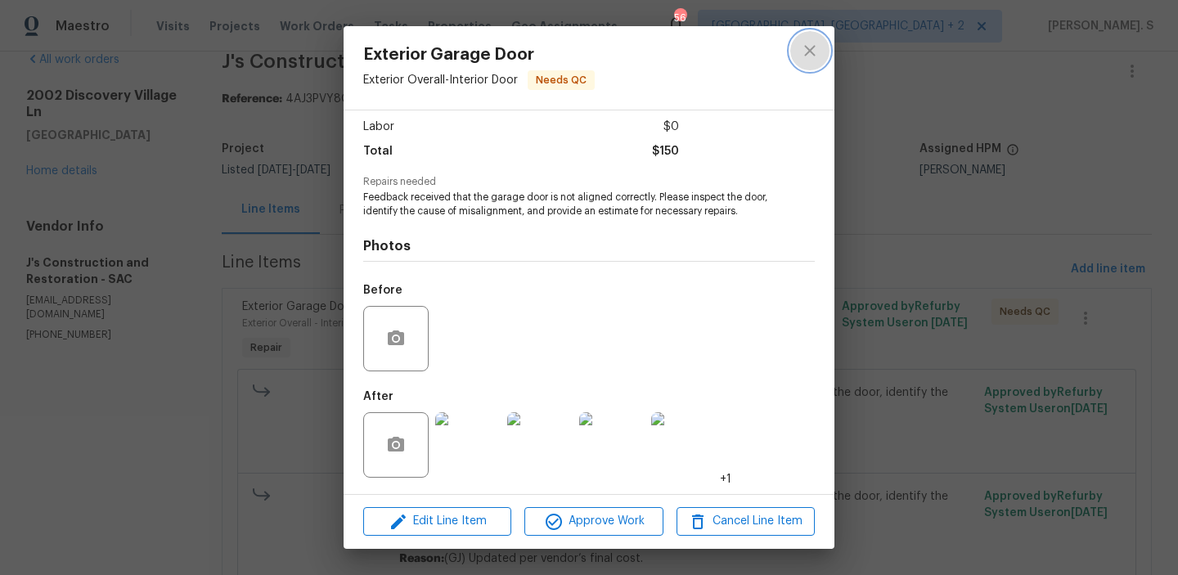
click at [794, 59] on button "close" at bounding box center [809, 50] width 39 height 39
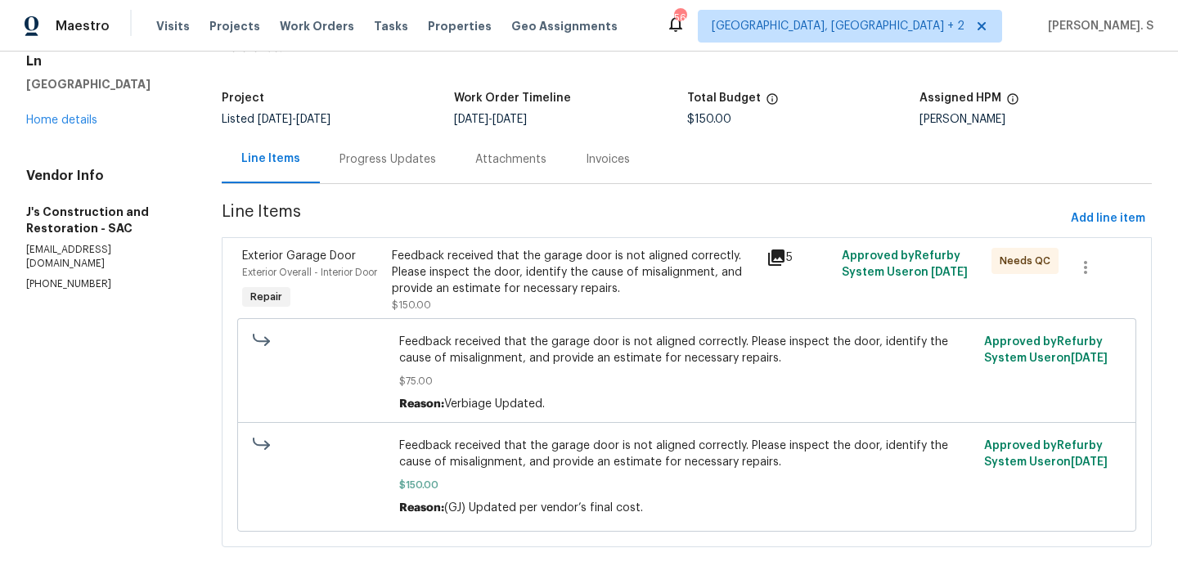
scroll to position [96, 0]
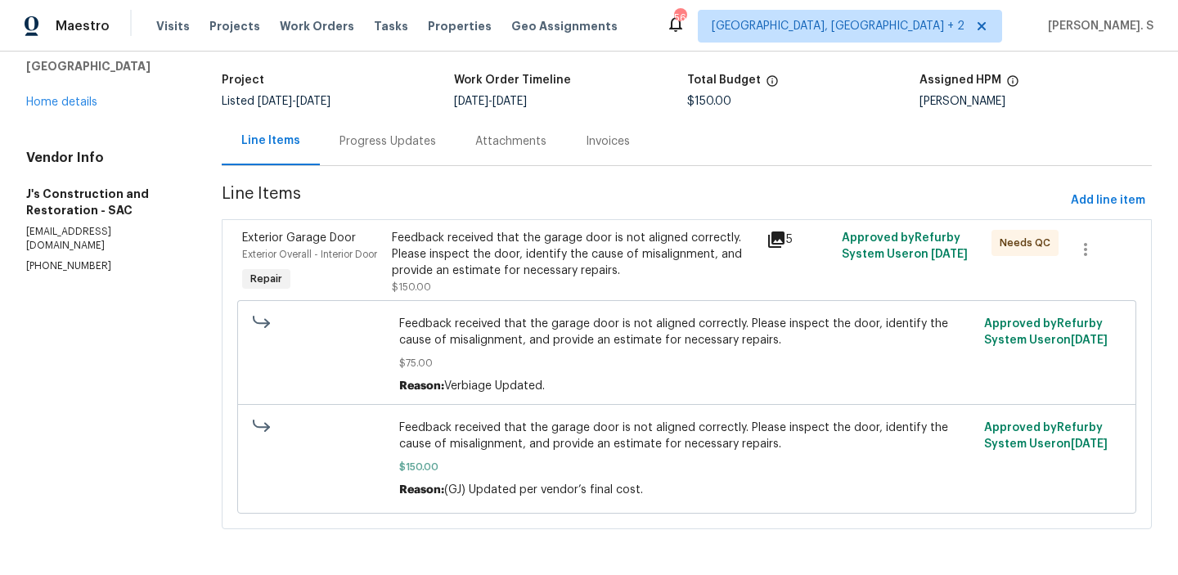
click at [521, 244] on div "Feedback received that the garage door is not aligned correctly. Please inspect…" at bounding box center [574, 254] width 365 height 49
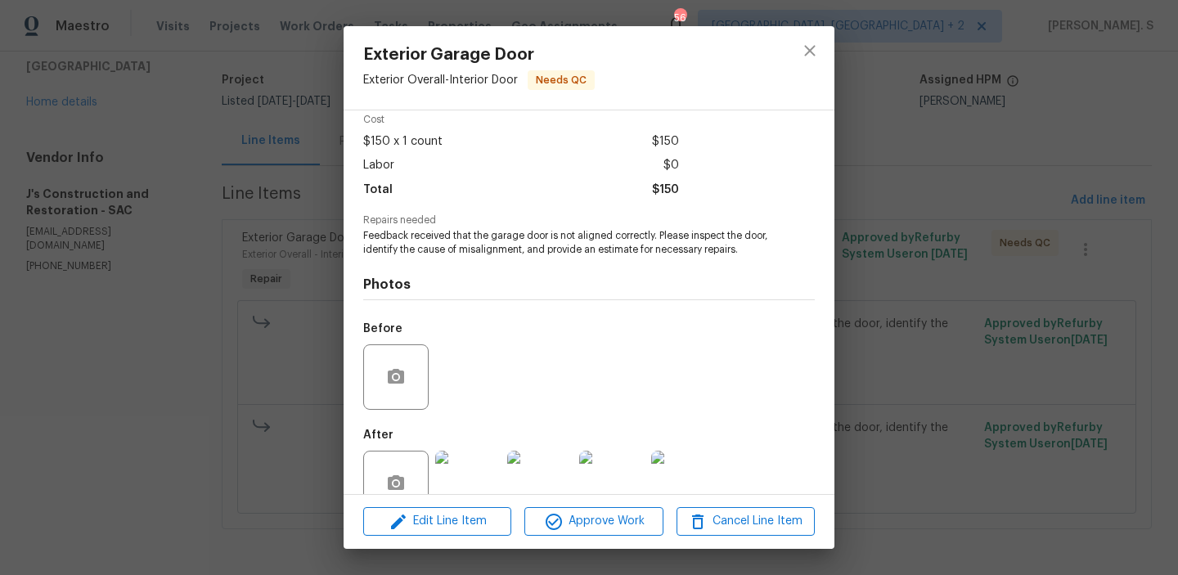
scroll to position [110, 0]
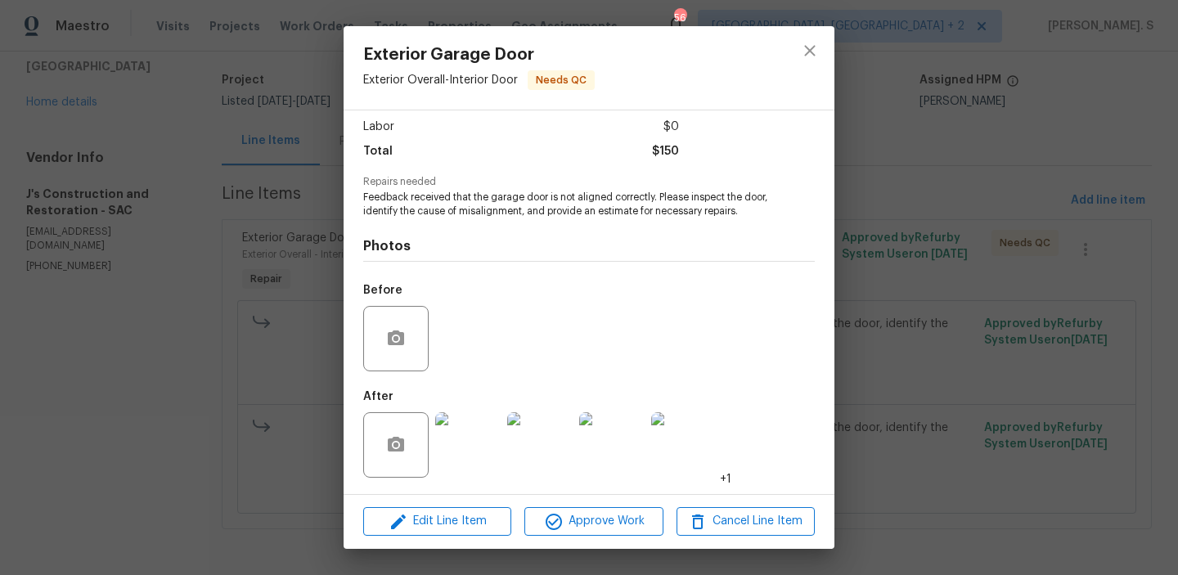
click at [467, 480] on div at bounding box center [468, 444] width 72 height 85
click at [473, 442] on img at bounding box center [467, 444] width 65 height 65
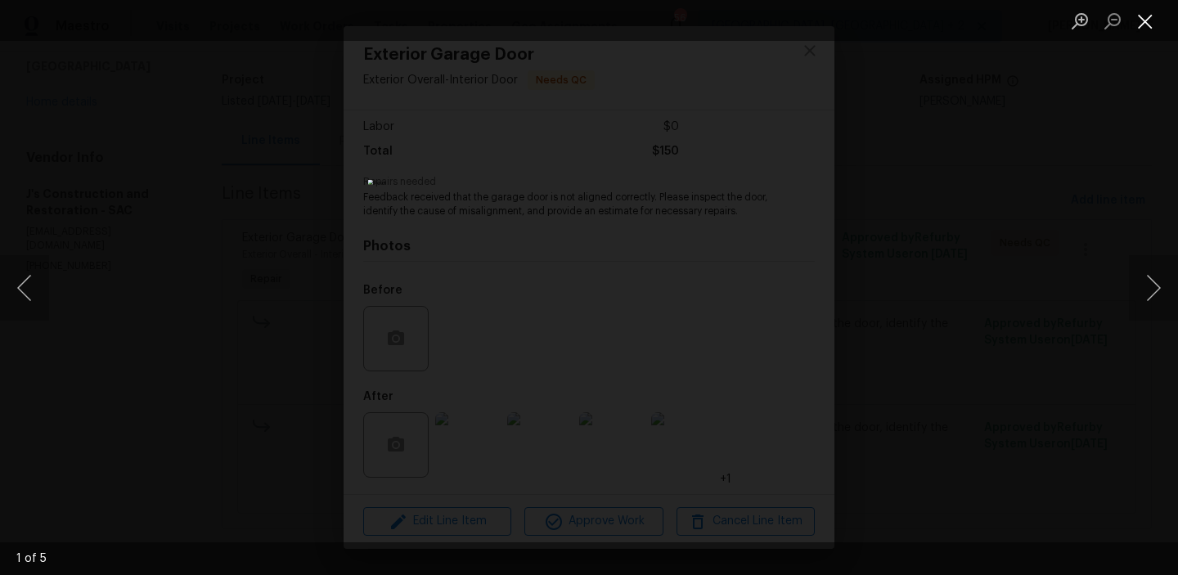
click at [1156, 18] on button "Close lightbox" at bounding box center [1145, 21] width 33 height 29
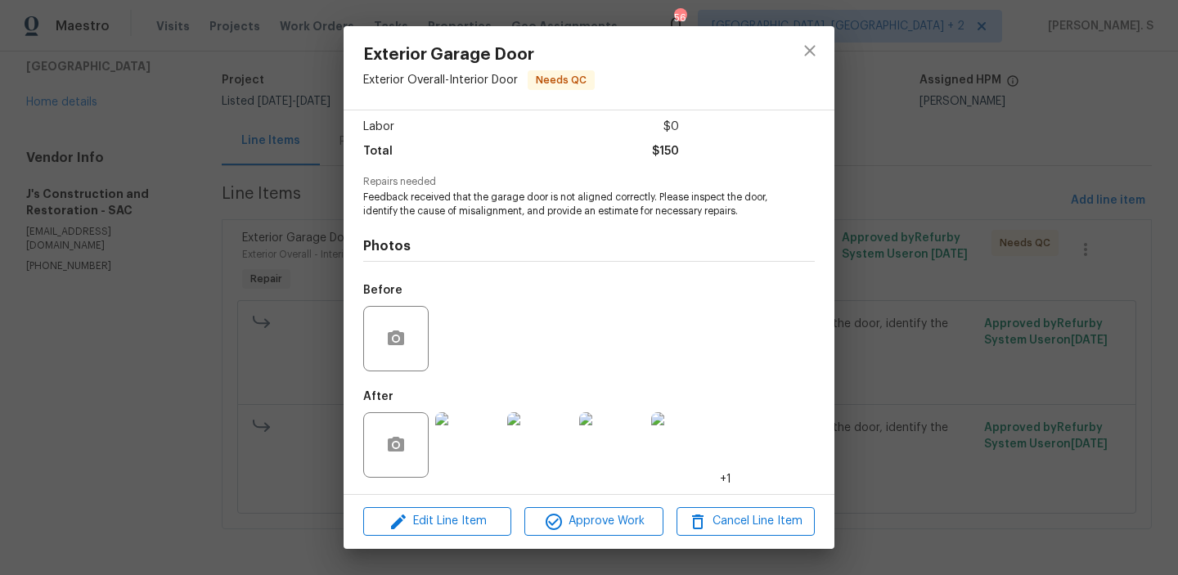
click at [831, 34] on div at bounding box center [809, 67] width 49 height 83
click at [812, 51] on icon "close" at bounding box center [810, 51] width 20 height 20
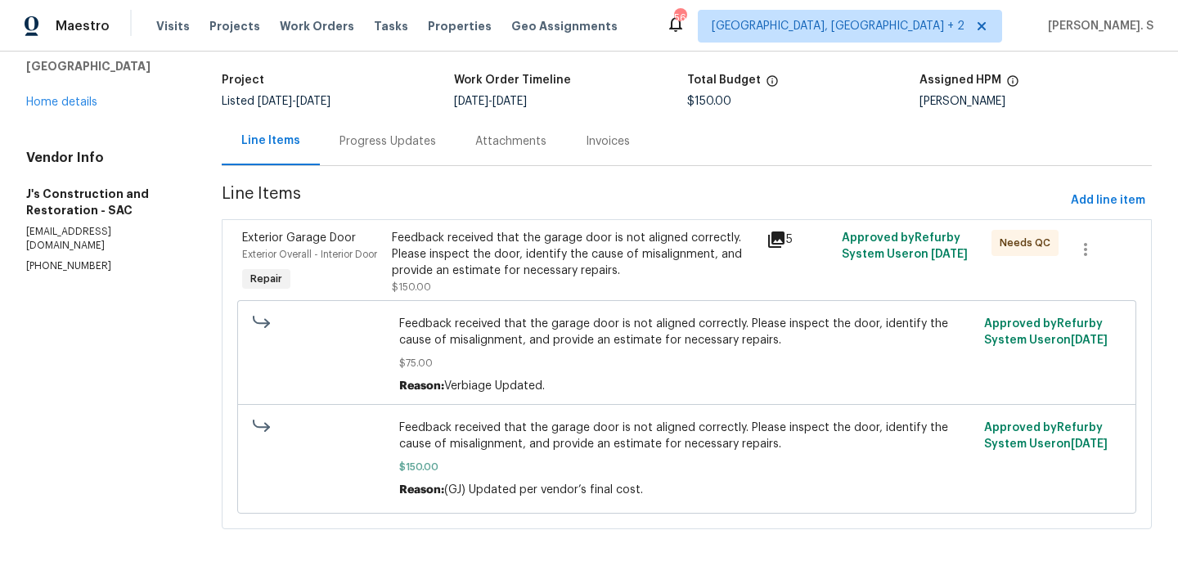
click at [383, 157] on div "Progress Updates" at bounding box center [388, 141] width 136 height 48
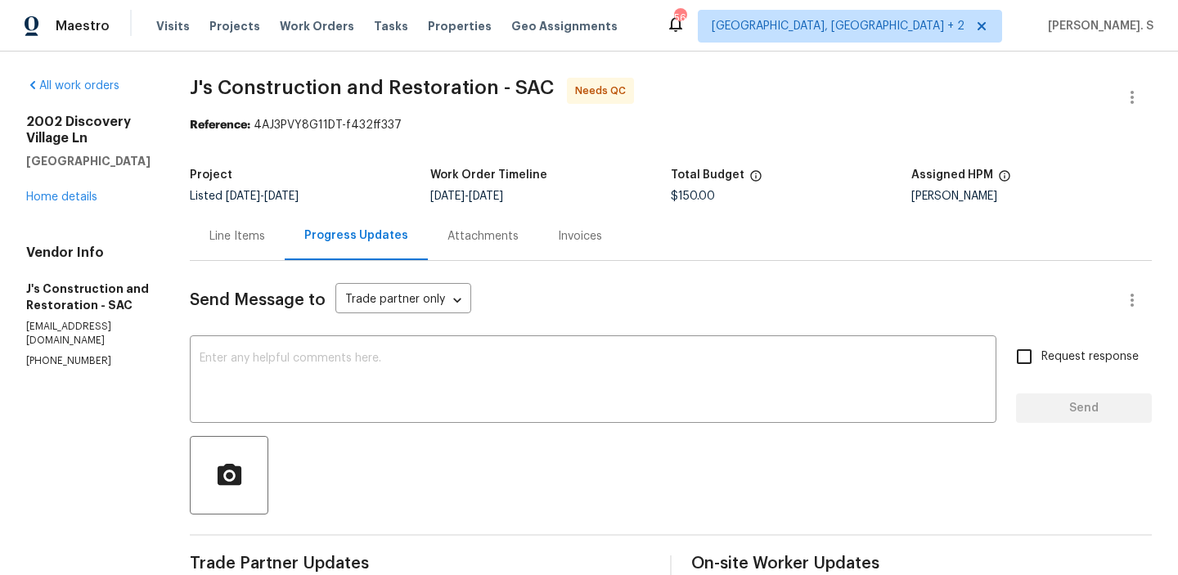
click at [250, 251] on div "Line Items" at bounding box center [237, 236] width 95 height 48
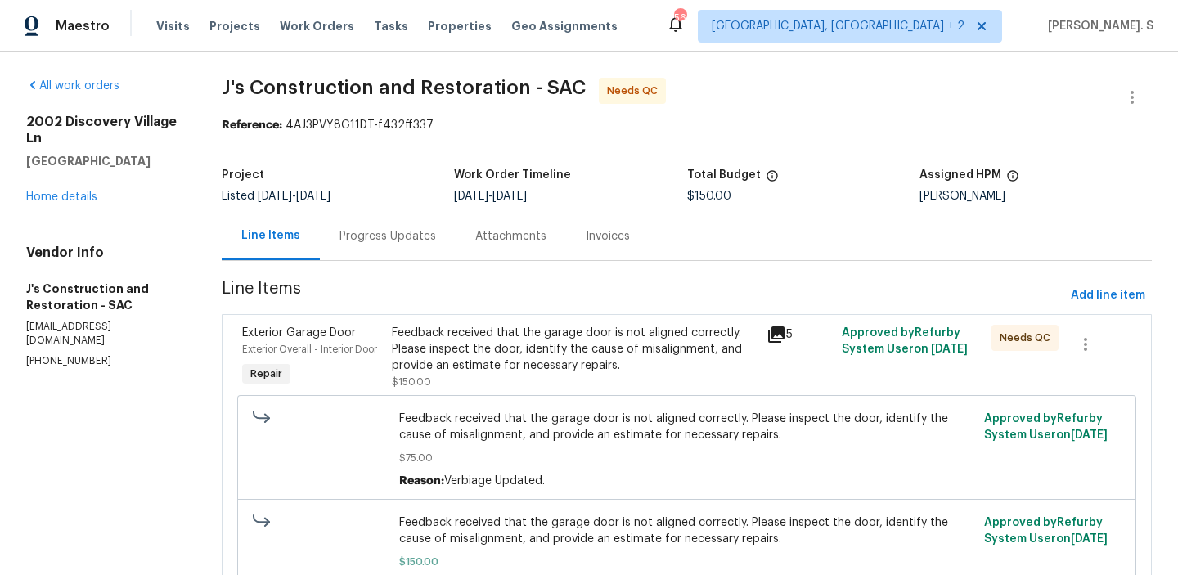
click at [250, 251] on div "Line Items" at bounding box center [271, 236] width 98 height 48
click at [557, 396] on div "Feedback received that the garage door is not aligned correctly. Please inspect…" at bounding box center [686, 449] width 899 height 109
click at [554, 376] on div "Feedback received that the garage door is not aligned correctly. Please inspect…" at bounding box center [574, 357] width 365 height 65
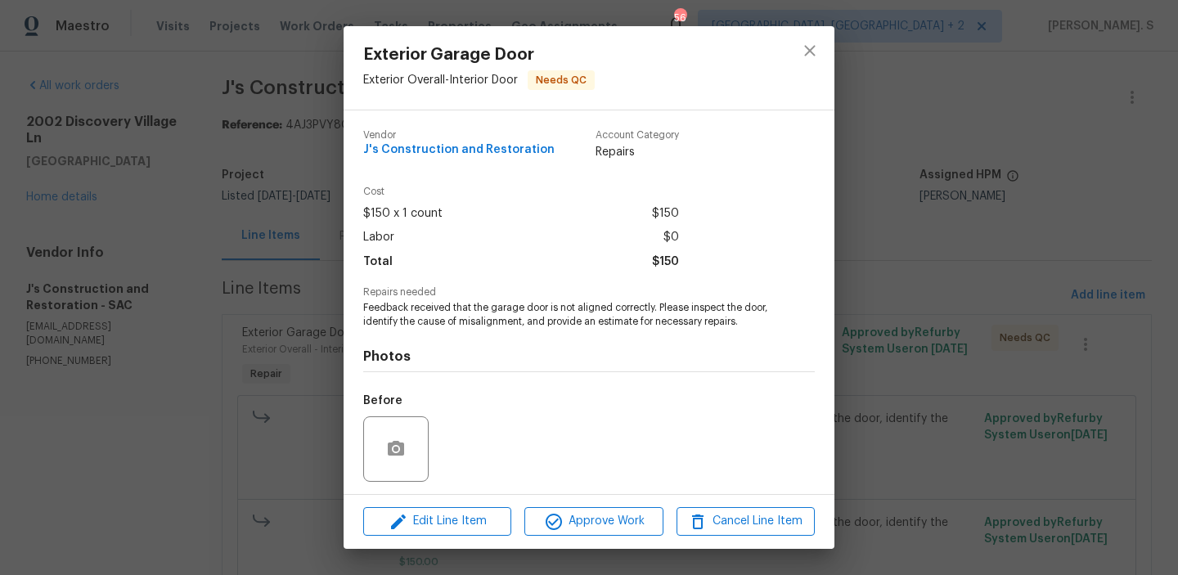
scroll to position [110, 0]
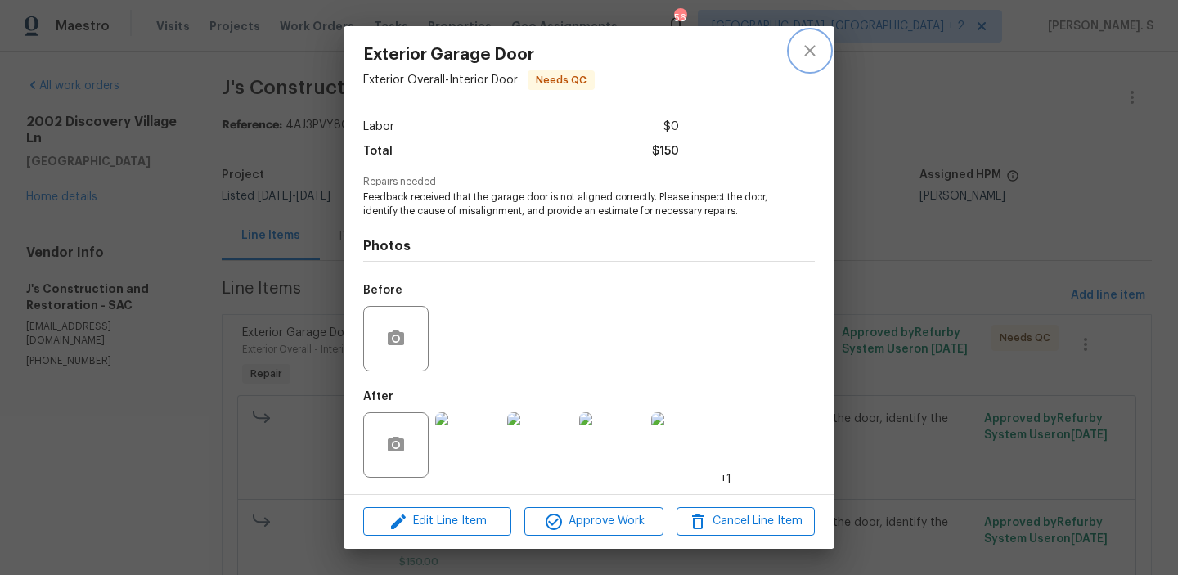
click at [812, 56] on icon "close" at bounding box center [810, 51] width 20 height 20
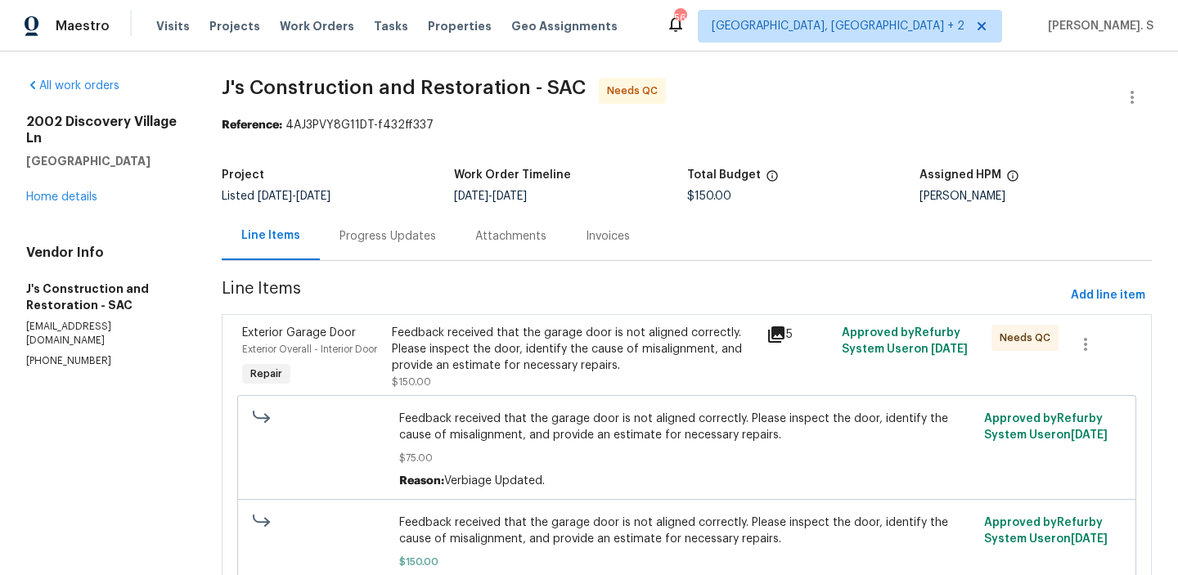
click at [352, 237] on div "Progress Updates" at bounding box center [387, 236] width 97 height 16
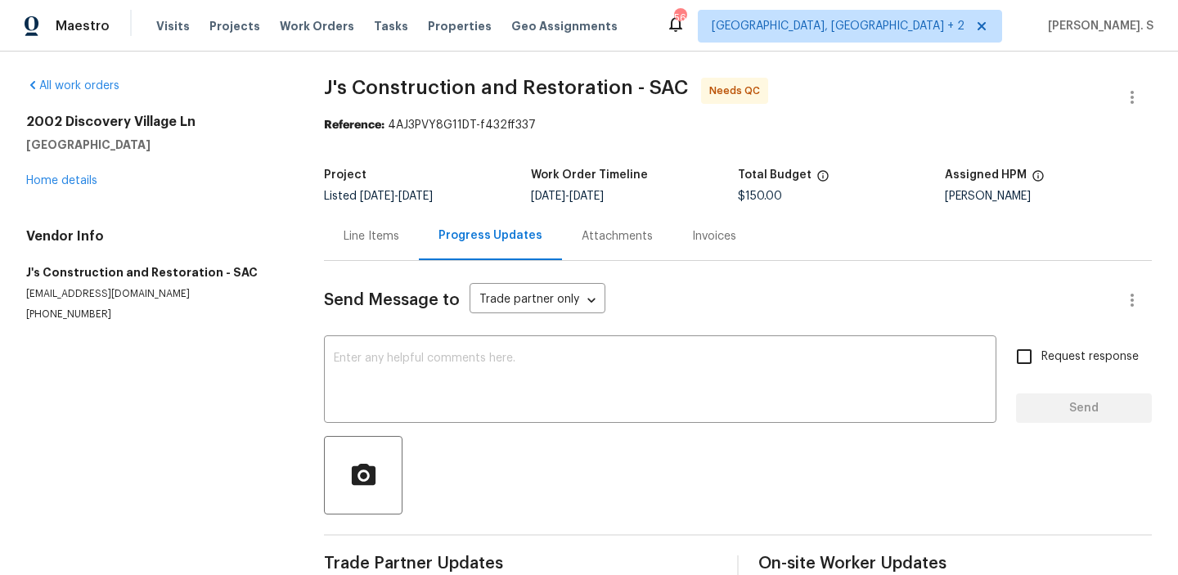
click at [319, 256] on div "All work orders 2002 Discovery Village Ln Gold River, CA 95670 Home details Ven…" at bounding box center [589, 331] width 1178 height 559
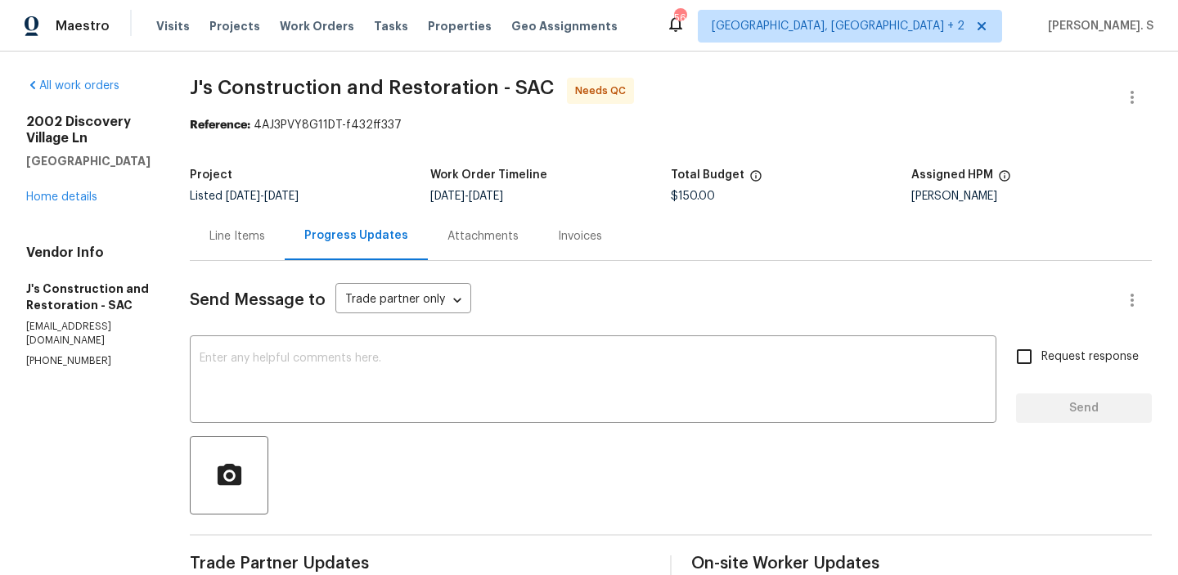
click at [265, 232] on div "Line Items" at bounding box center [237, 236] width 56 height 16
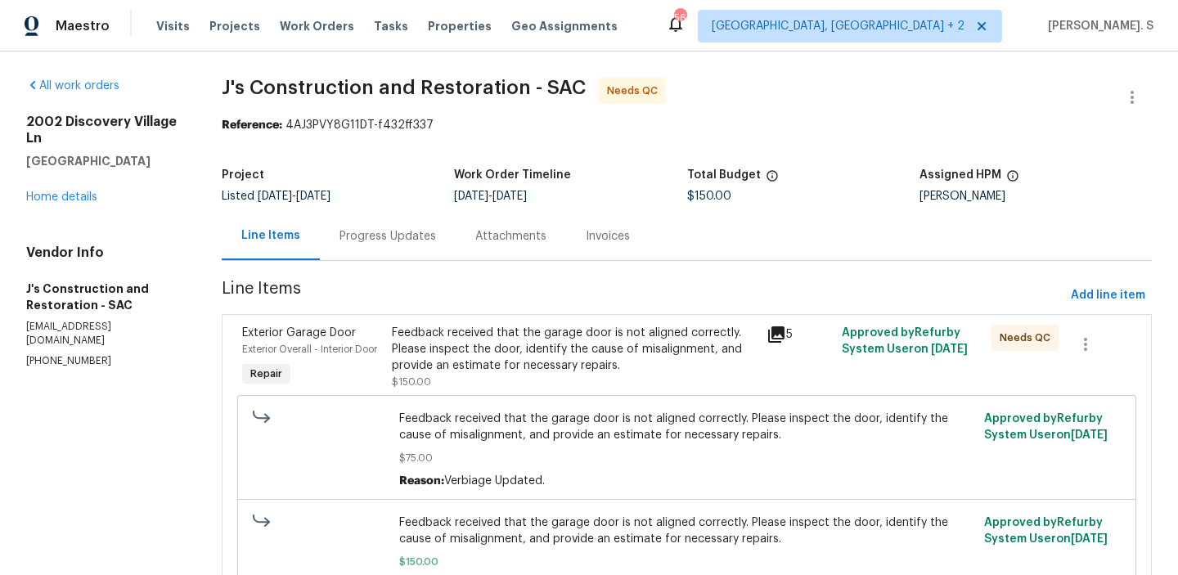
click at [385, 227] on div "Progress Updates" at bounding box center [388, 236] width 136 height 48
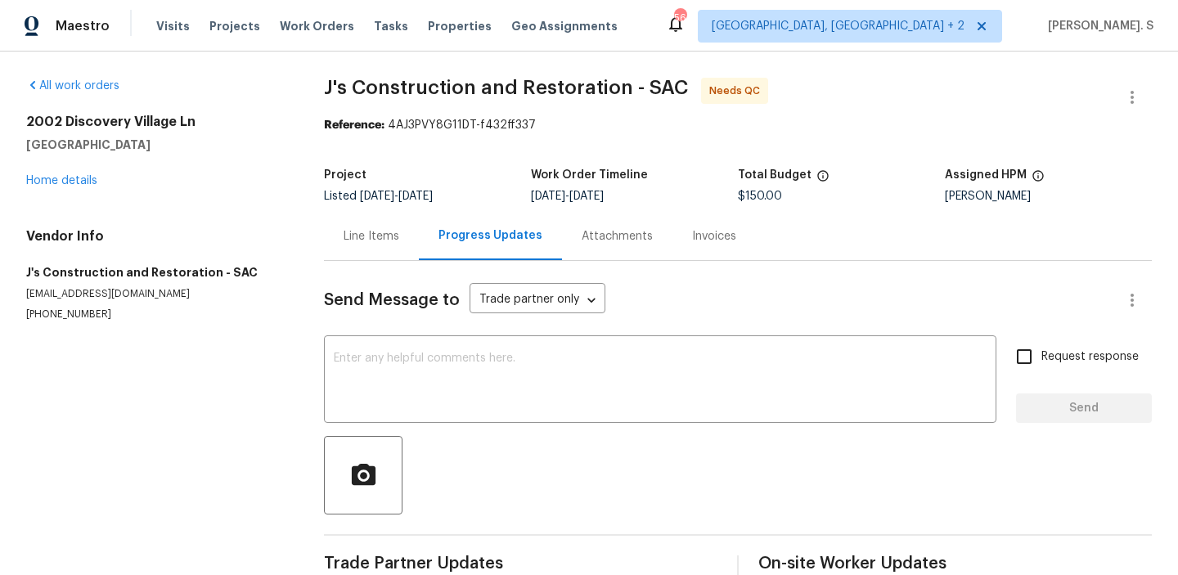
click at [348, 231] on div "Line Items" at bounding box center [371, 236] width 56 height 16
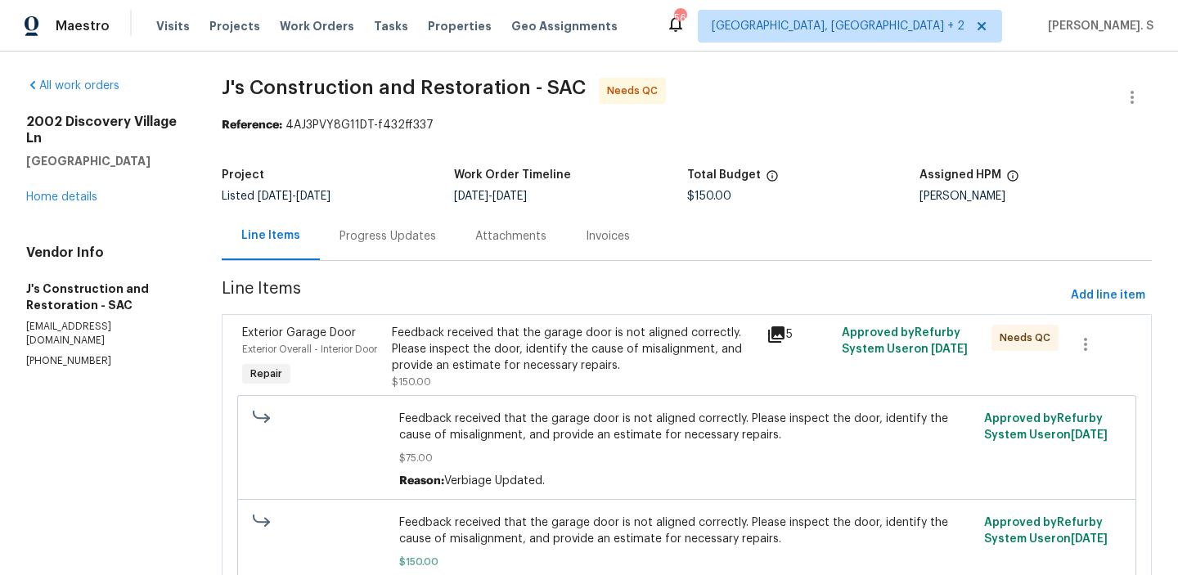
scroll to position [96, 0]
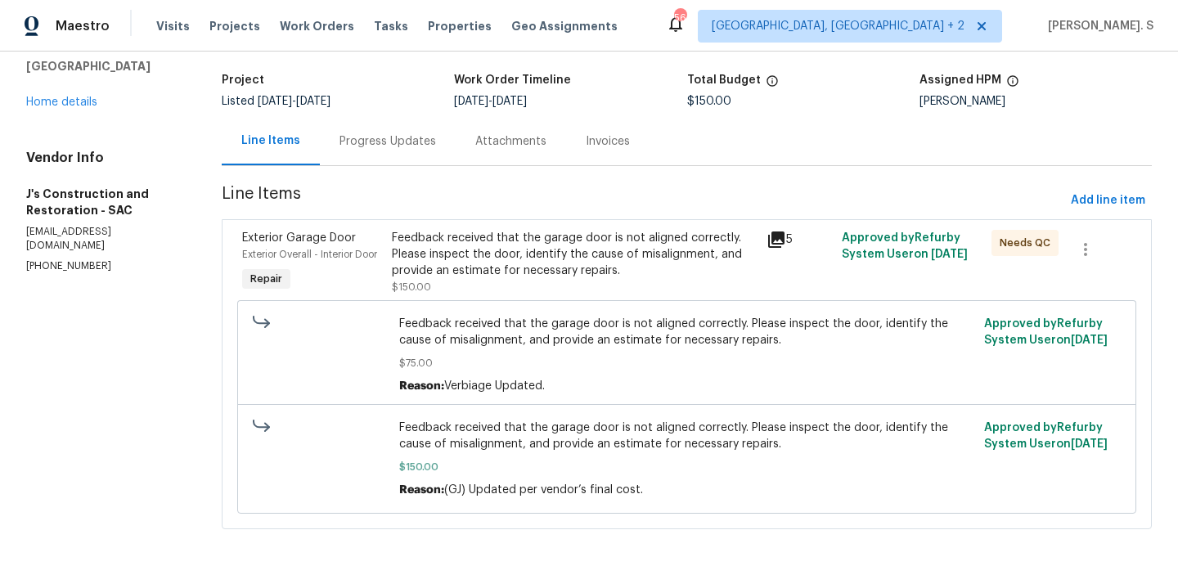
click at [408, 127] on div "Progress Updates" at bounding box center [388, 141] width 136 height 48
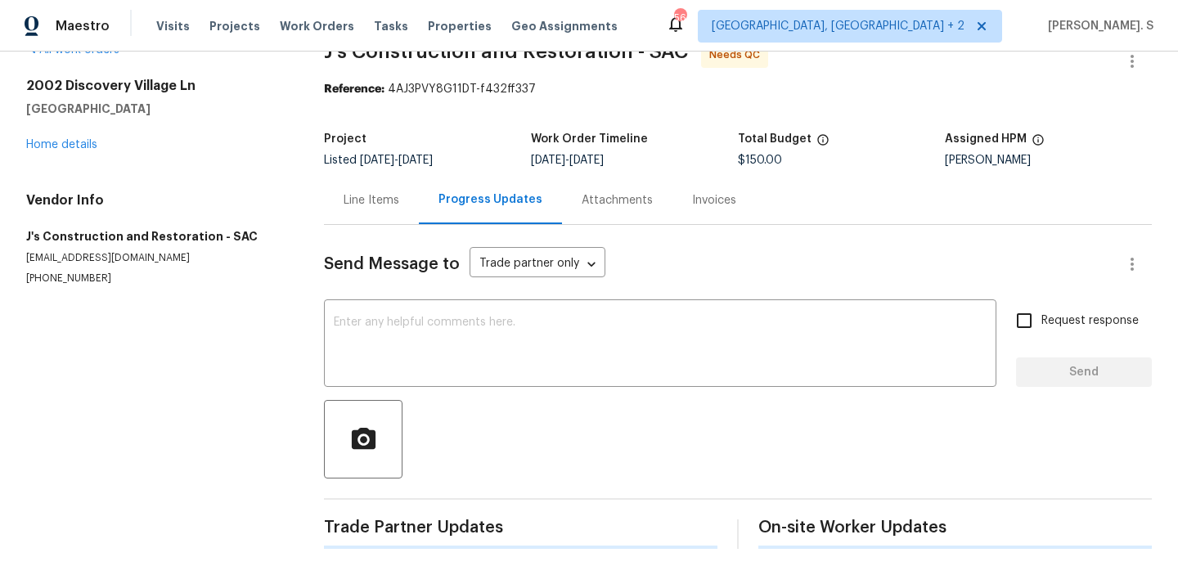
scroll to position [96, 0]
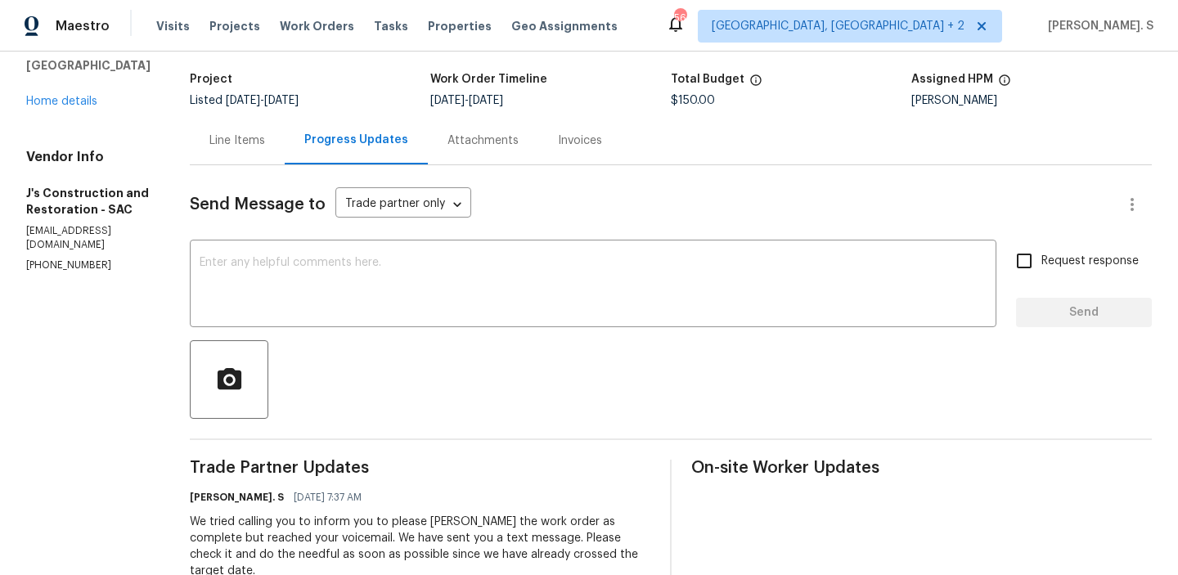
click at [265, 159] on div "Line Items" at bounding box center [237, 140] width 95 height 48
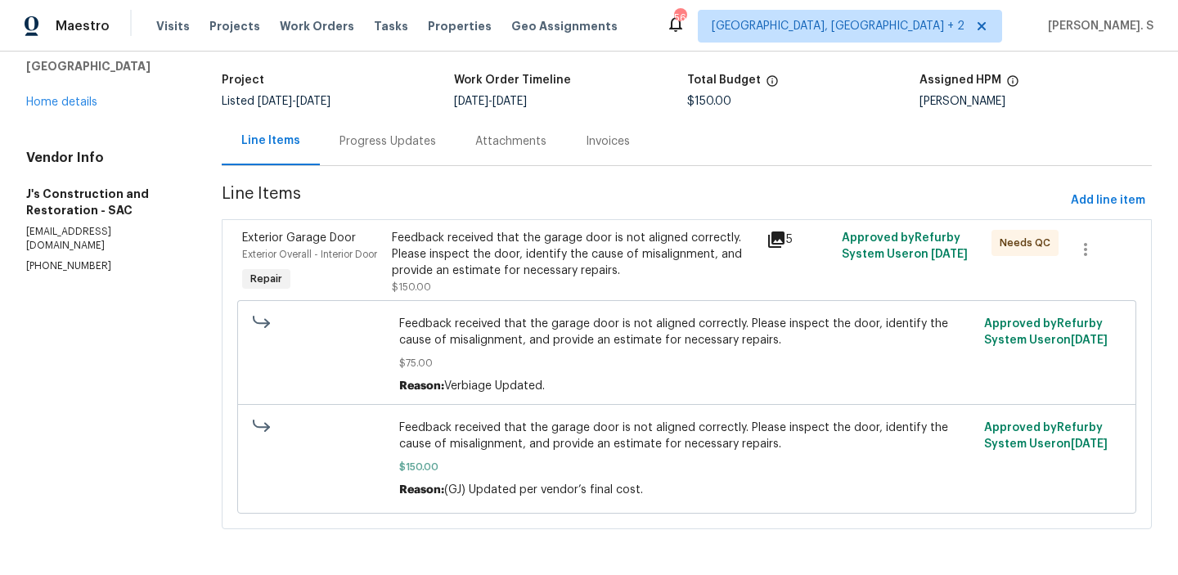
click at [404, 159] on div "Progress Updates" at bounding box center [388, 141] width 136 height 48
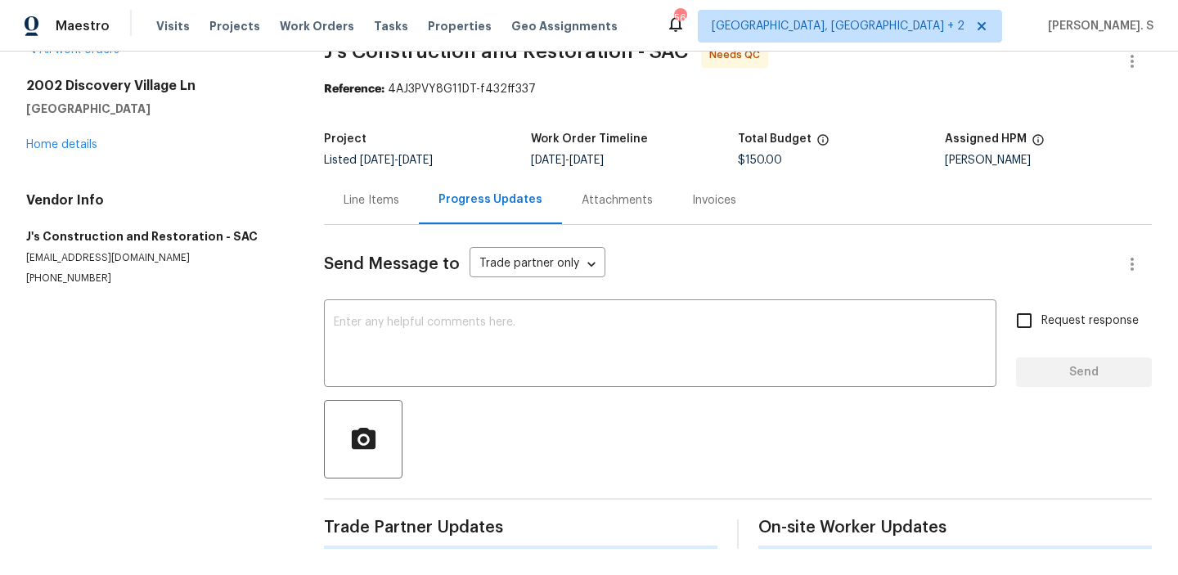
click at [460, 286] on div "Send Message to Trade partner only Trade partner only ​ x ​ Request response Se…" at bounding box center [738, 387] width 828 height 324
click at [456, 325] on textarea at bounding box center [660, 345] width 653 height 57
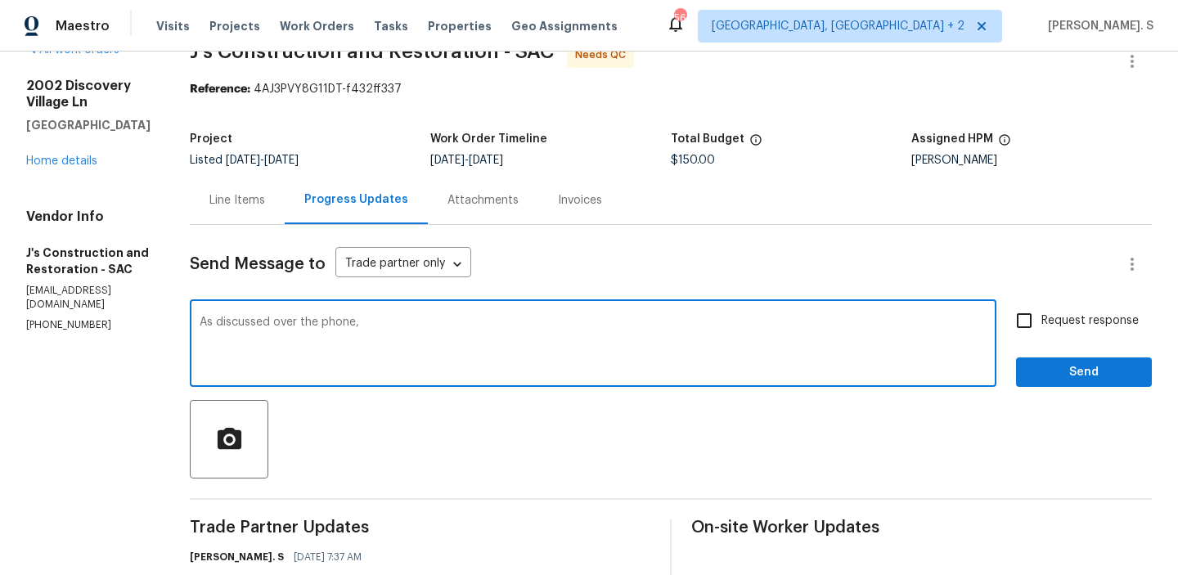
click at [401, 305] on div "As discussed over the phone, x ​" at bounding box center [593, 344] width 806 height 83
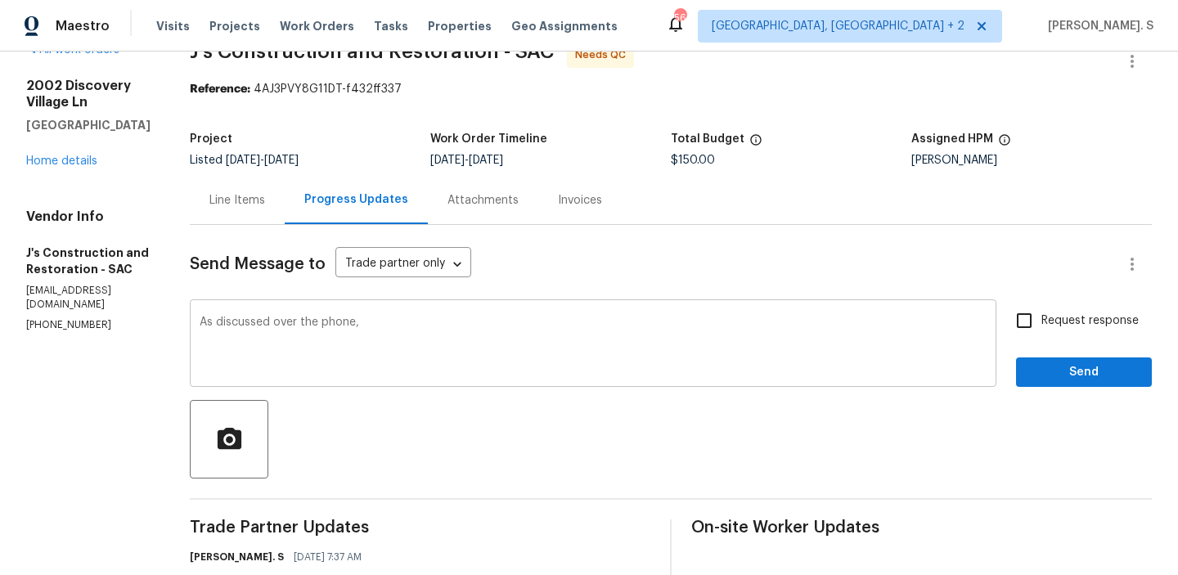
click at [401, 305] on div "As discussed over the phone, x ​" at bounding box center [593, 344] width 806 height 83
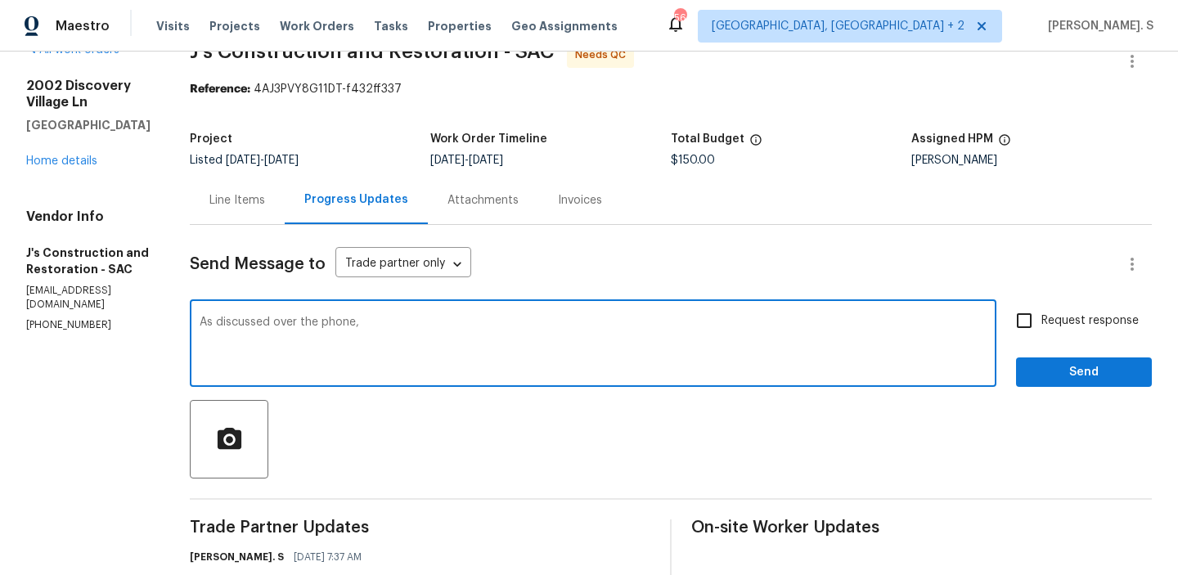
click at [401, 305] on div "As discussed over the phone, x ​" at bounding box center [593, 344] width 806 height 83
type textarea "As discussed over the phone,"
click at [389, 350] on textarea "As discussed over the phone," at bounding box center [593, 345] width 787 height 57
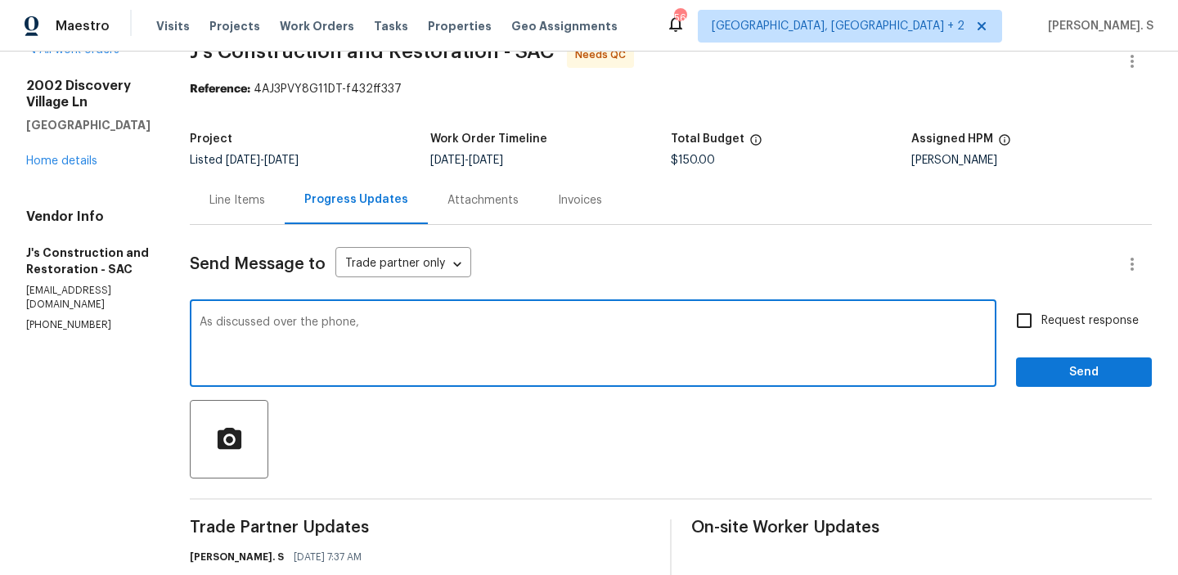
click at [389, 350] on textarea "As discussed over the phone," at bounding box center [593, 345] width 787 height 57
click at [265, 203] on div "Line Items" at bounding box center [237, 200] width 56 height 16
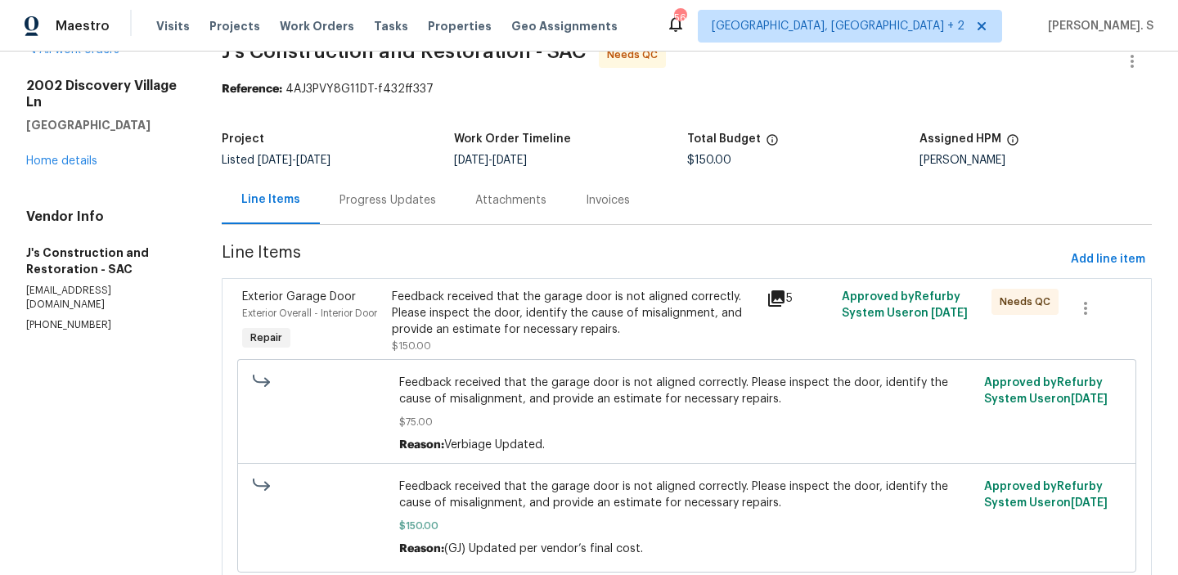
click at [576, 325] on div "Feedback received that the garage door is not aligned correctly. Please inspect…" at bounding box center [574, 313] width 365 height 49
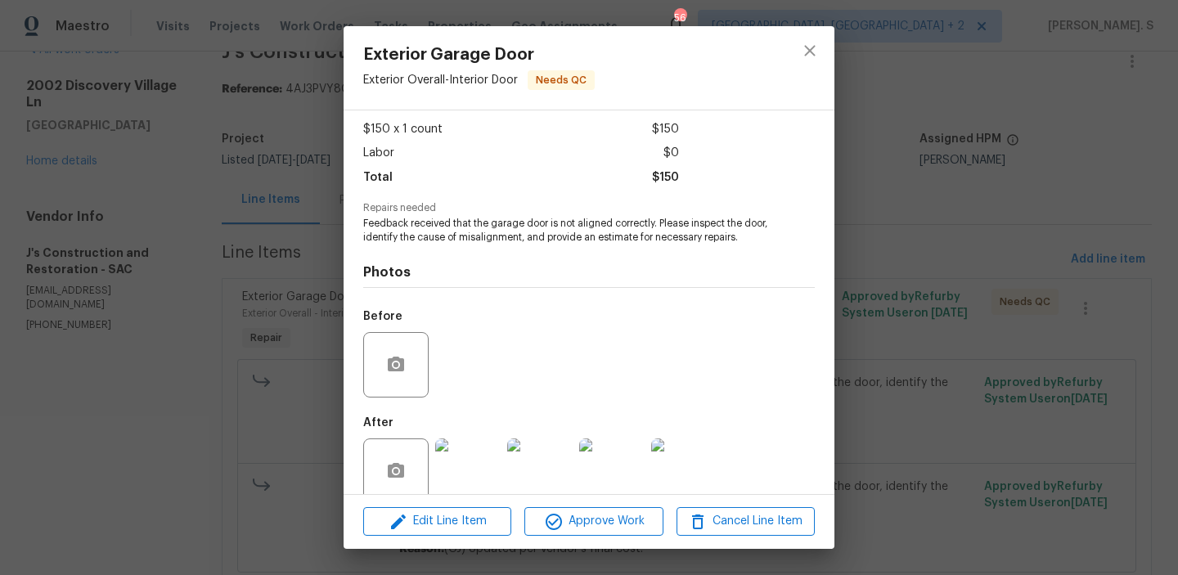
scroll to position [110, 0]
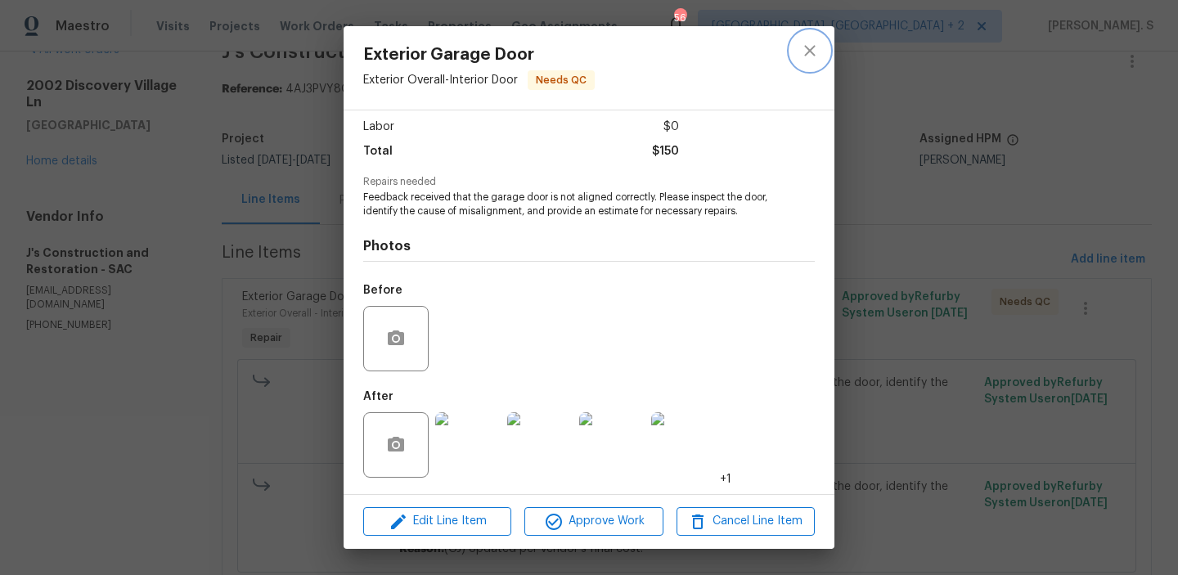
click at [802, 37] on button "close" at bounding box center [809, 50] width 39 height 39
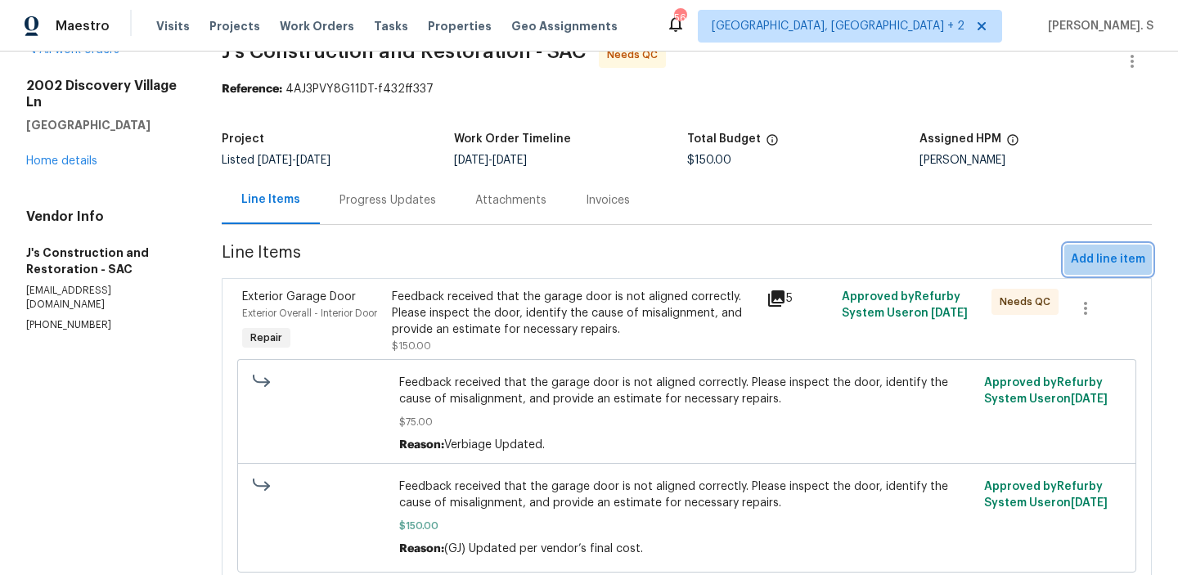
click at [1101, 245] on button "Add line item" at bounding box center [1108, 260] width 88 height 30
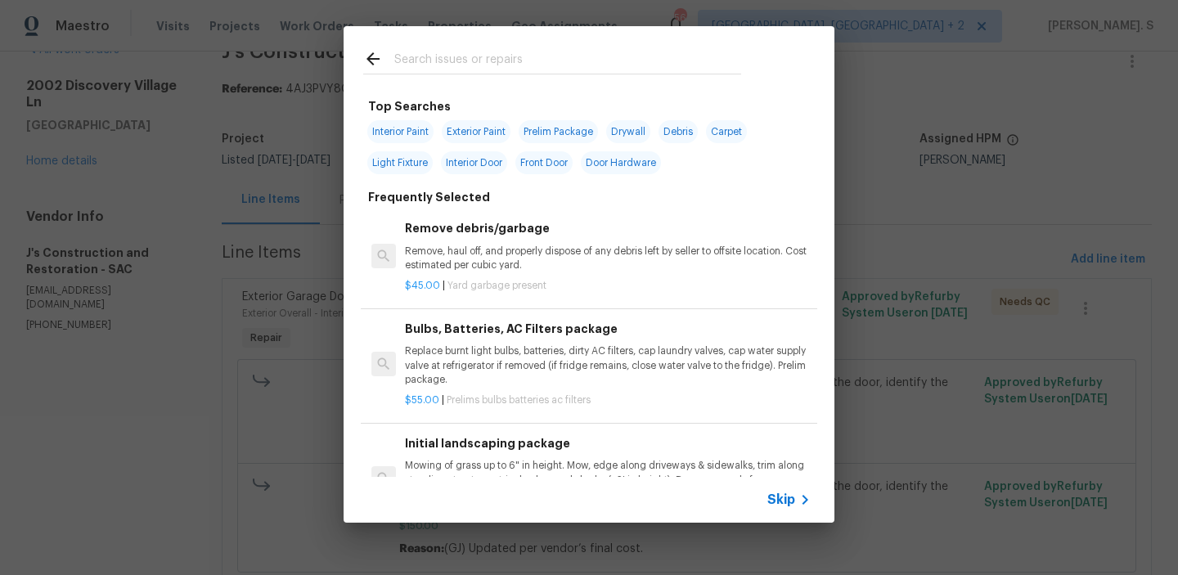
click at [579, 255] on p "Remove, haul off, and properly dispose of any debris left by seller to offsite …" at bounding box center [608, 259] width 406 height 28
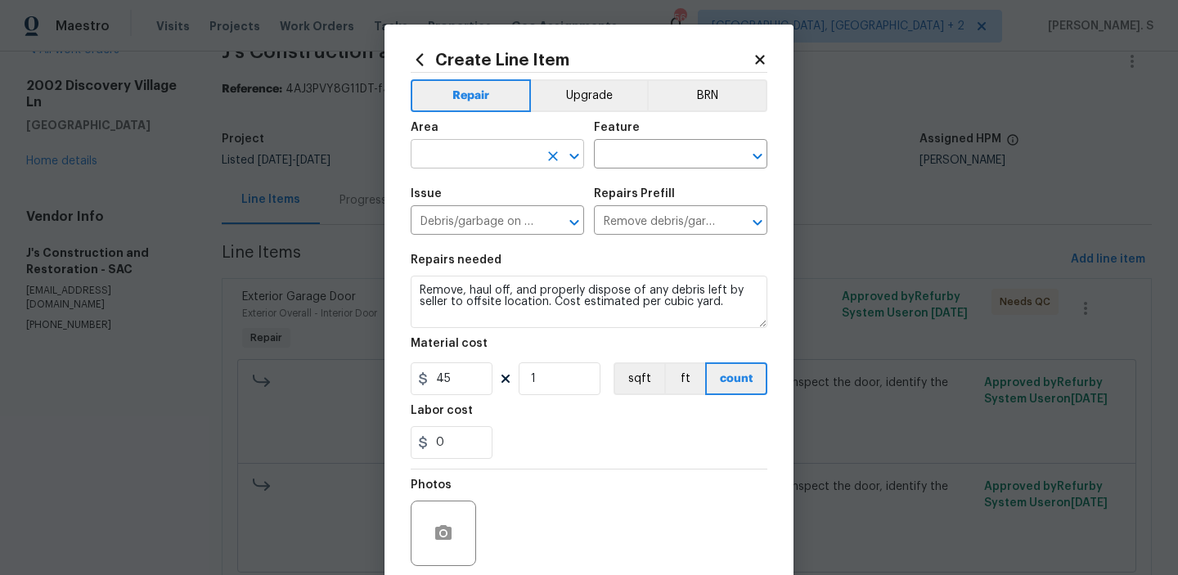
click at [569, 168] on div "​" at bounding box center [497, 155] width 173 height 25
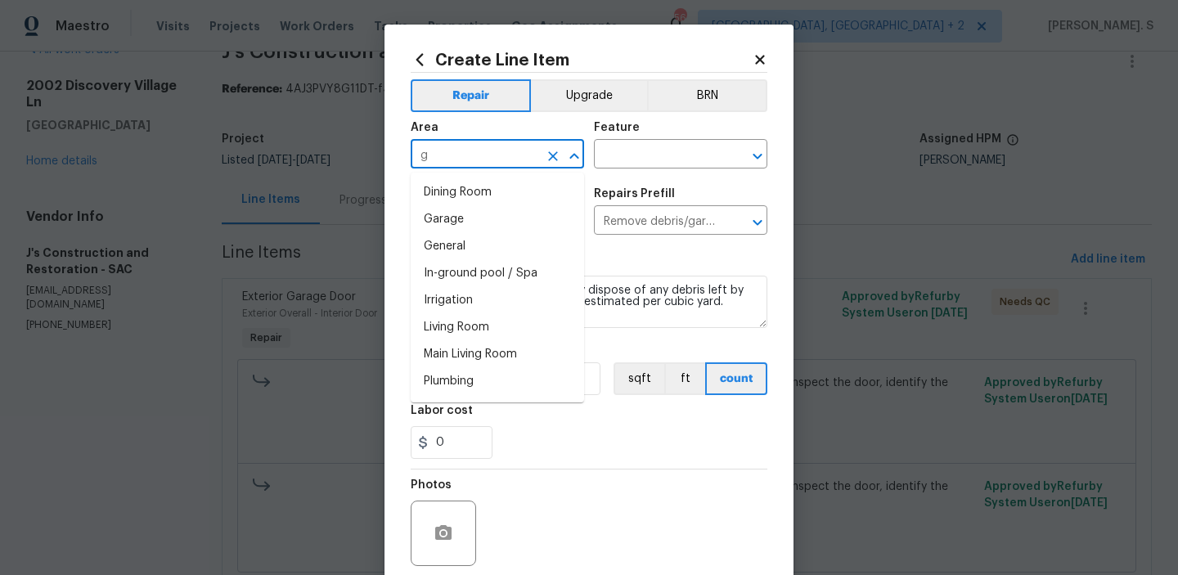
type input "ga"
click at [556, 187] on li "Addition or Conversion" at bounding box center [497, 192] width 173 height 27
type input "Addition or Conversion"
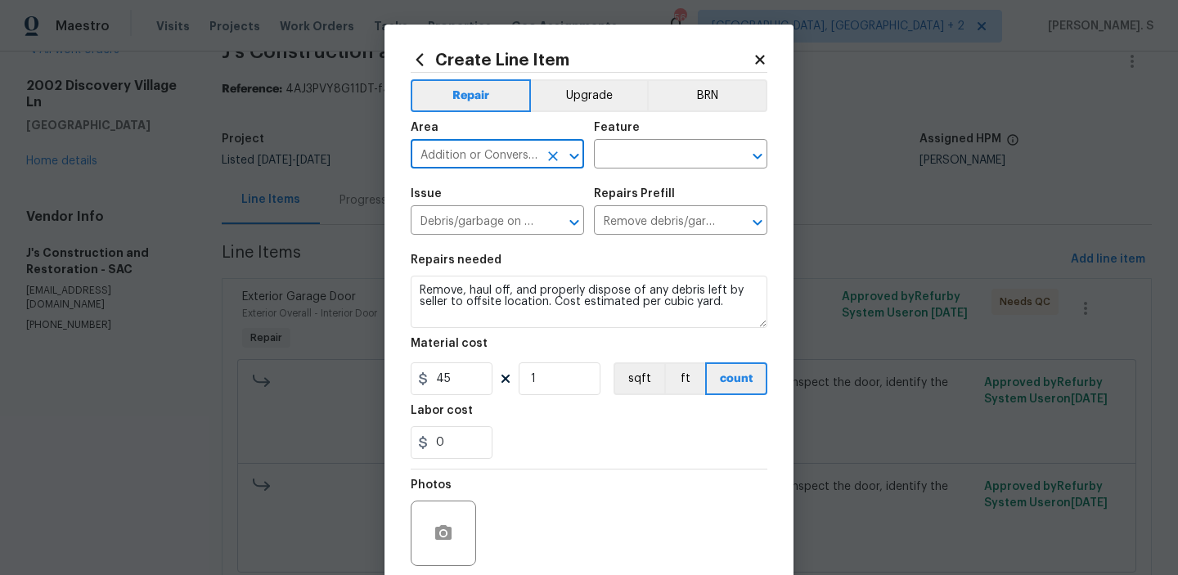
click at [555, 151] on icon "Clear" at bounding box center [553, 156] width 10 height 10
click at [579, 156] on icon "Open" at bounding box center [574, 156] width 20 height 20
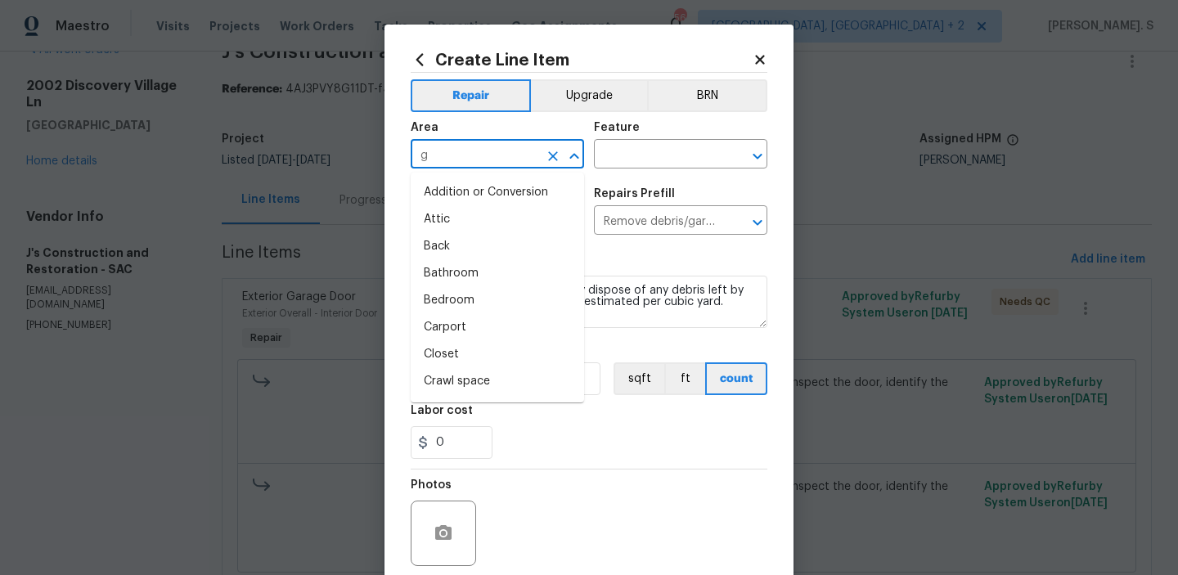
type input "ga"
click at [515, 240] on li "Garage" at bounding box center [497, 246] width 173 height 27
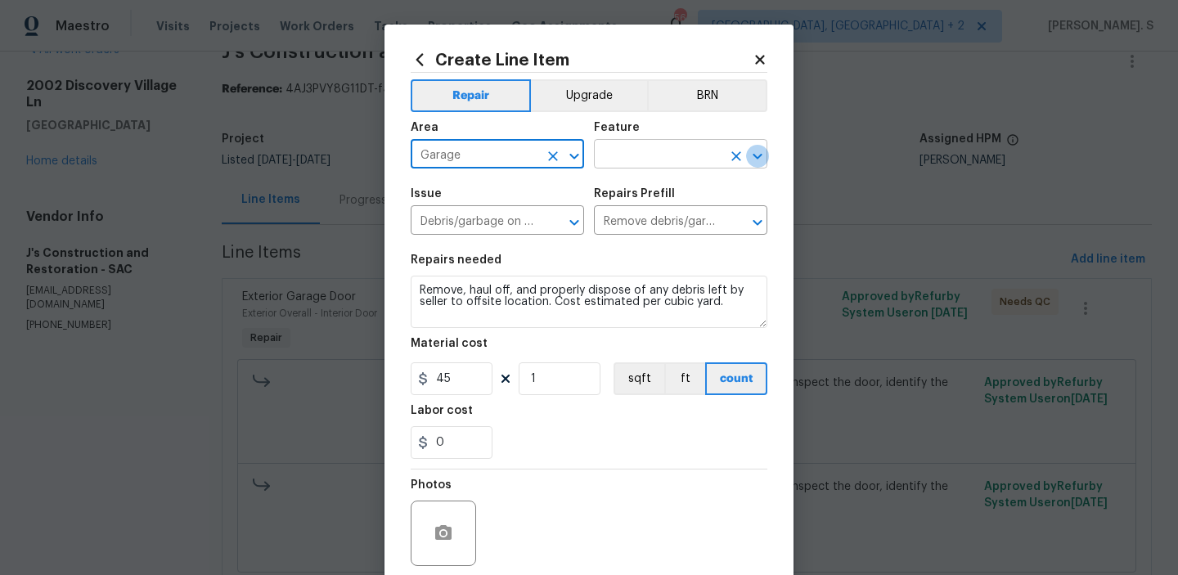
click at [750, 155] on icon "Open" at bounding box center [757, 156] width 20 height 20
type input "Garage"
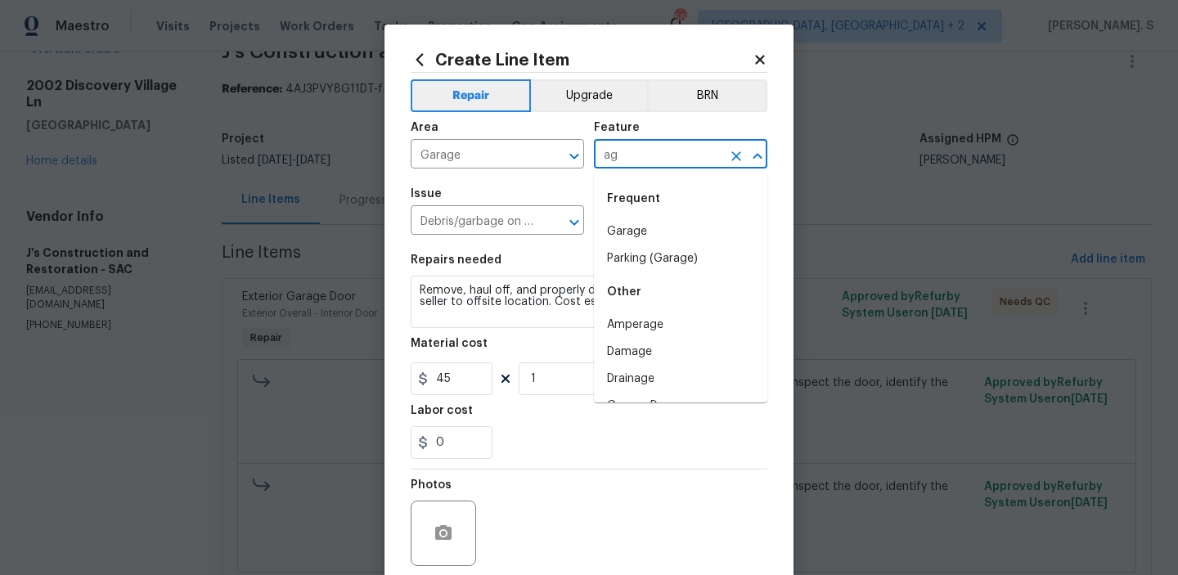
type input "a"
click at [663, 229] on li "Garage" at bounding box center [680, 231] width 173 height 27
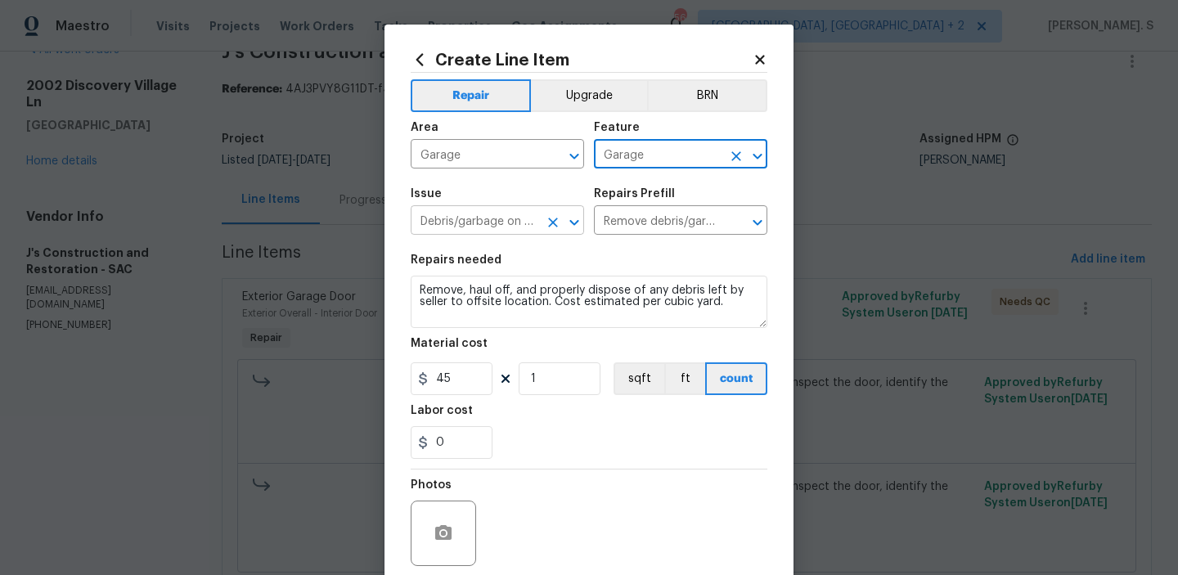
click at [568, 221] on icon "Open" at bounding box center [574, 223] width 20 height 20
type input "Garage"
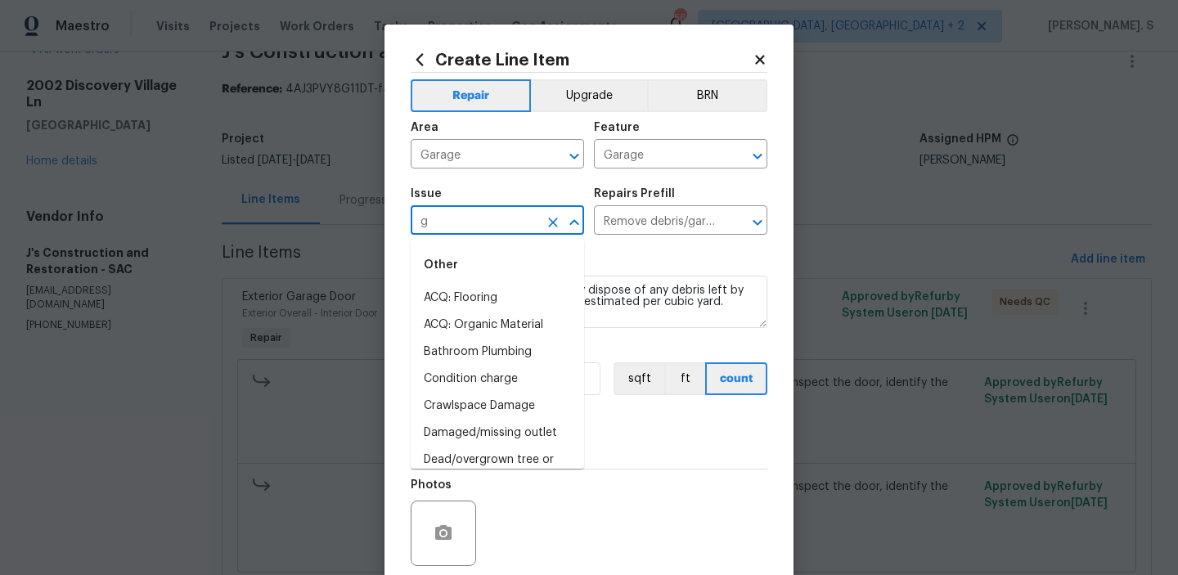
scroll to position [0, 0]
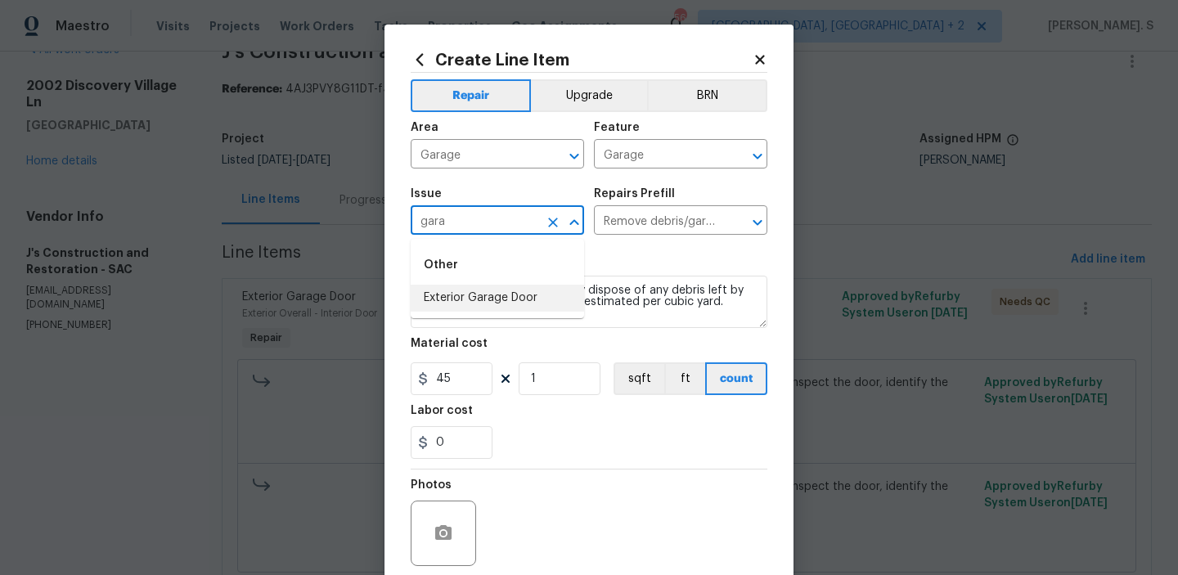
click at [543, 296] on li "Exterior Garage Door" at bounding box center [497, 298] width 173 height 27
type input "Exterior Garage Door"
click at [764, 218] on icon "Open" at bounding box center [757, 223] width 20 height 20
type input "Exterior Garage Door"
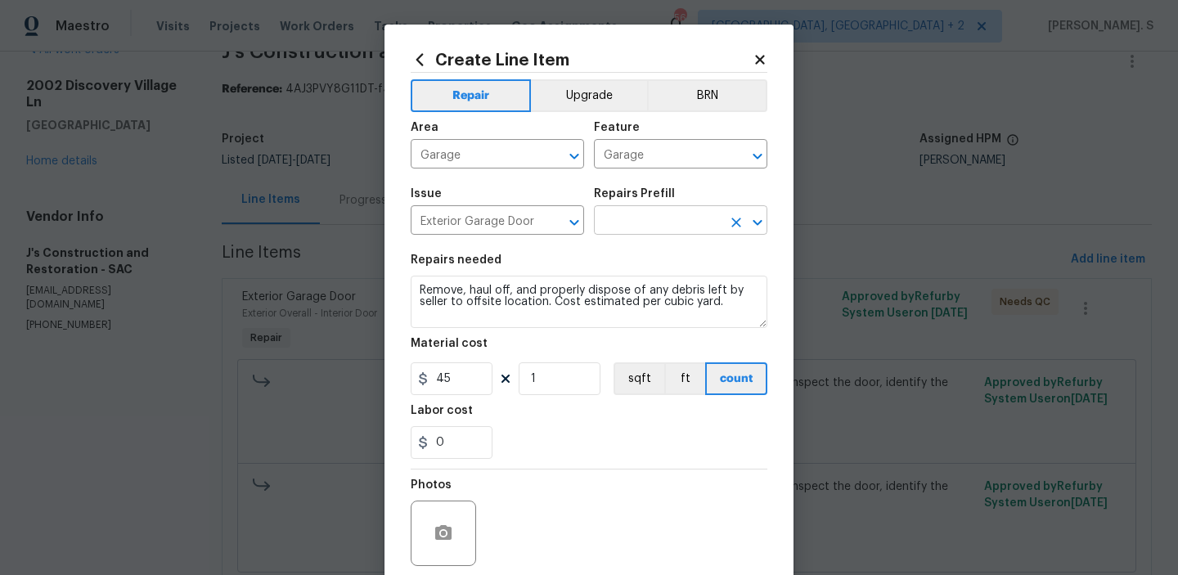
click at [761, 222] on icon "Open" at bounding box center [756, 222] width 9 height 6
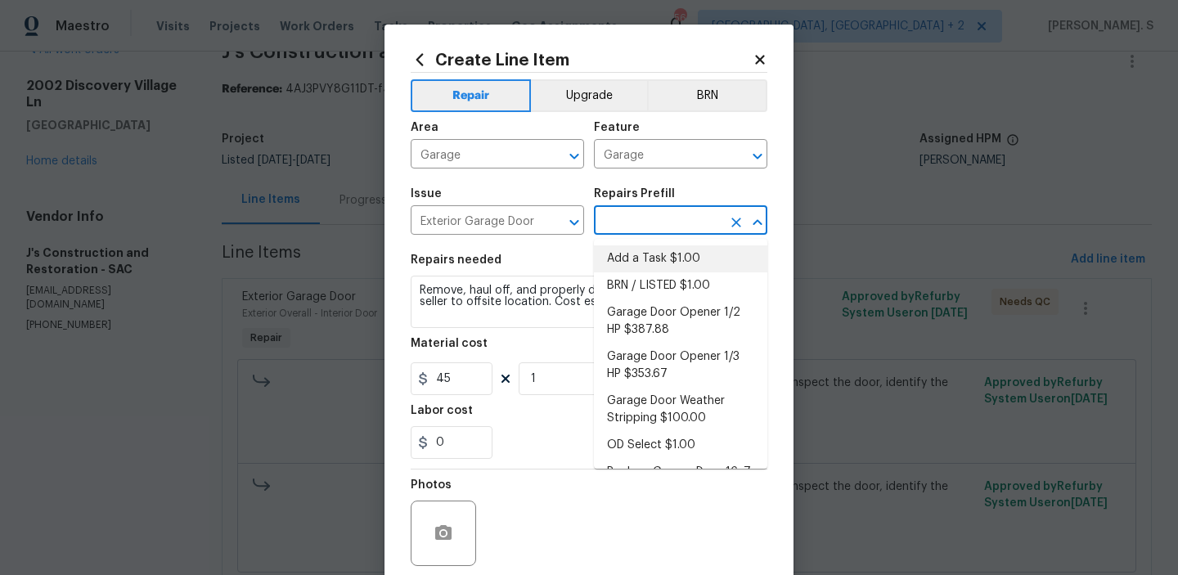
click at [705, 266] on li "Add a Task $1.00" at bounding box center [680, 258] width 173 height 27
type input "Interior Door"
type input "Add a Task $1.00"
type textarea "HPM to detail"
type input "1"
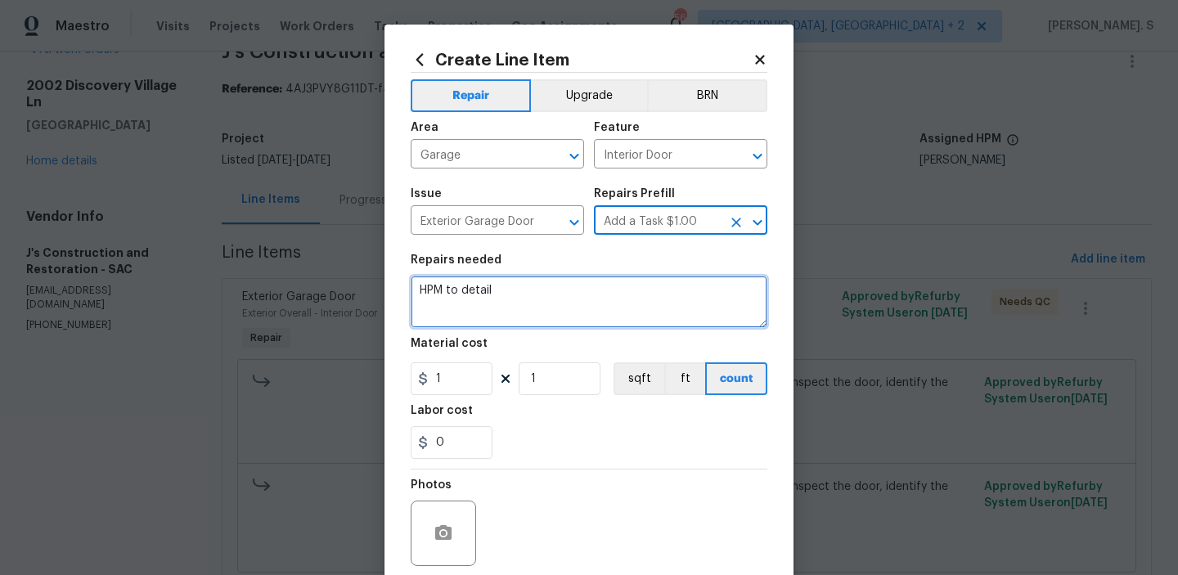
click at [484, 297] on textarea "HPM to detail" at bounding box center [589, 302] width 357 height 52
paste textarea "Could you please confirm the pictures that have been uploaded don't seem to be …"
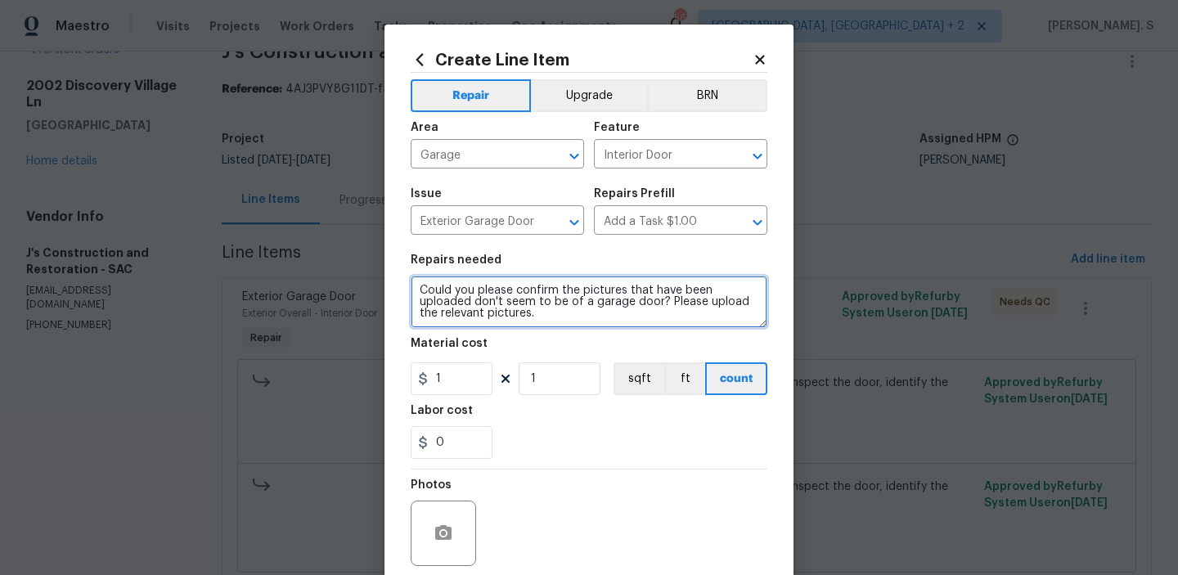
click at [475, 292] on textarea "Could you please confirm the pictures that have been uploaded don't seem to be …" at bounding box center [589, 302] width 357 height 52
click at [556, 302] on textarea "Could you please confirm the pictures that have been uploaded don't seem to be …" at bounding box center [589, 302] width 357 height 52
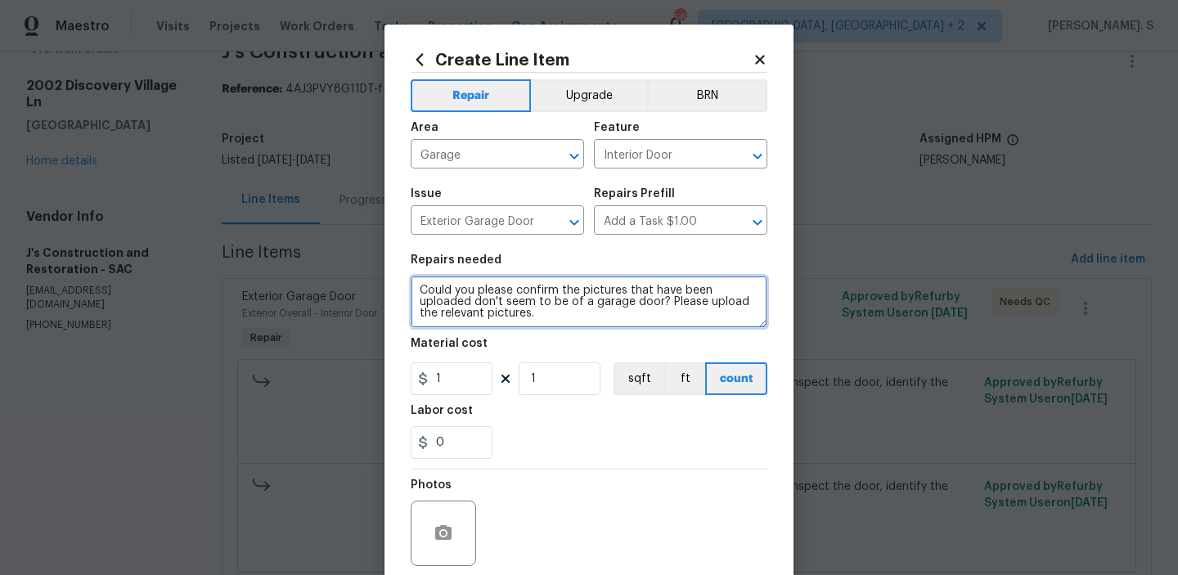
click at [556, 302] on textarea "Could you please confirm the pictures that have been uploaded don't seem to be …" at bounding box center [589, 302] width 357 height 52
type textarea "Inspect the missing scope of work: Garage door that was aligned incorrectly."
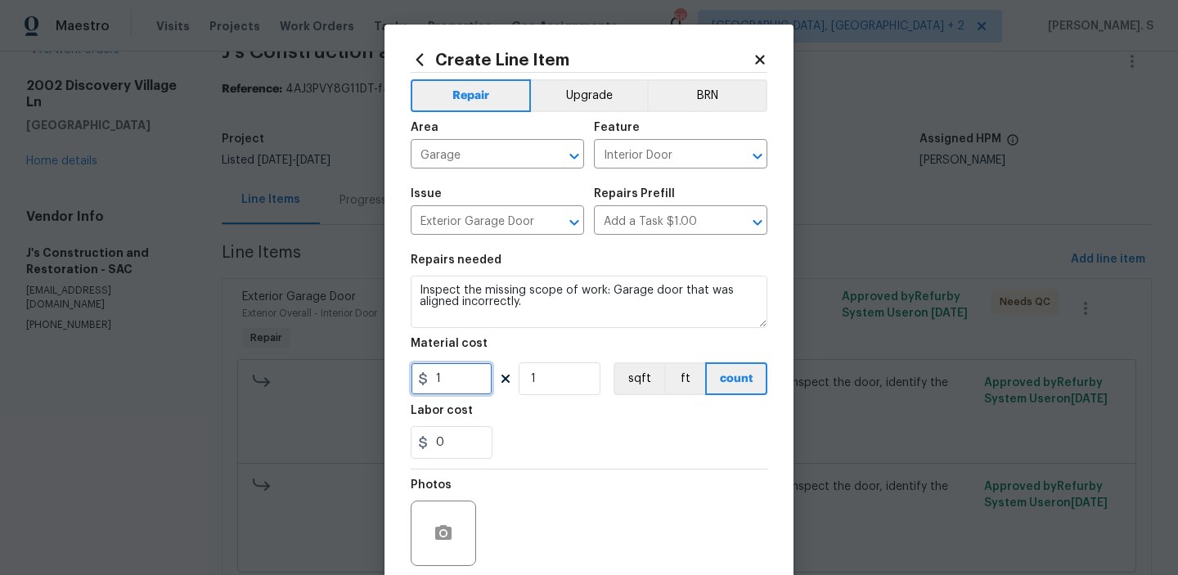
click at [445, 374] on input "1" at bounding box center [452, 378] width 82 height 33
type input "1"
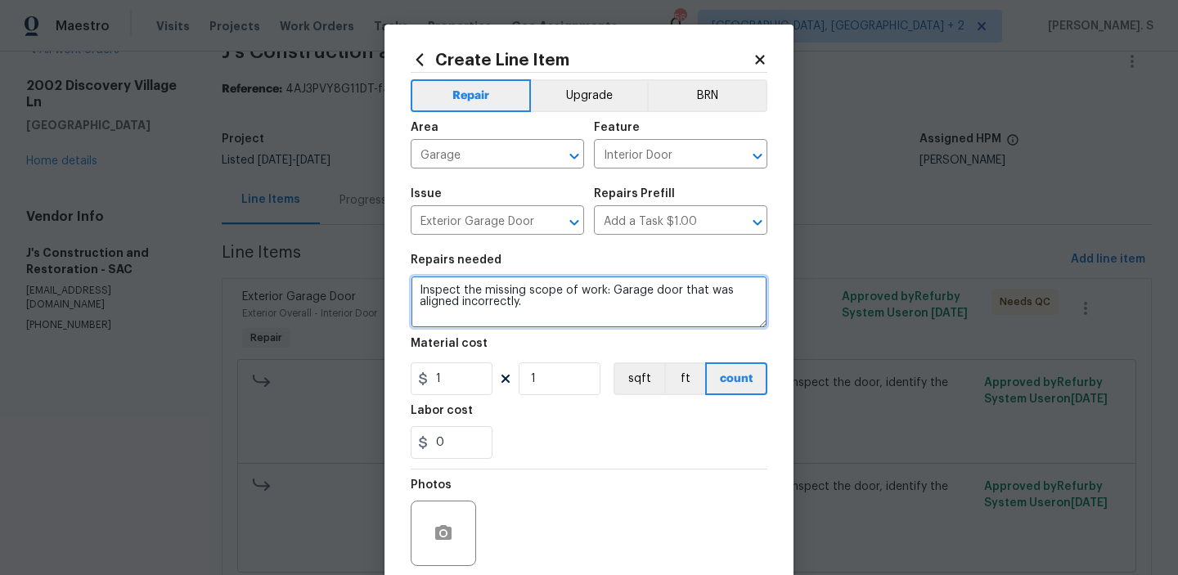
click at [545, 285] on textarea "Inspect the missing scope of work: Garage door that was aligned incorrectly." at bounding box center [589, 302] width 357 height 52
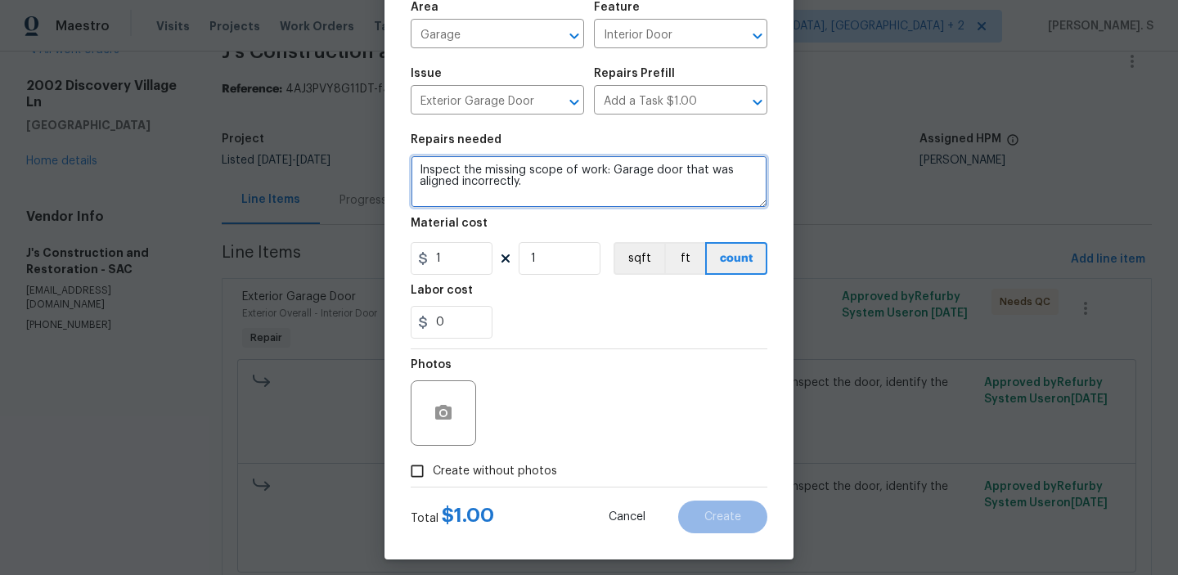
scroll to position [130, 0]
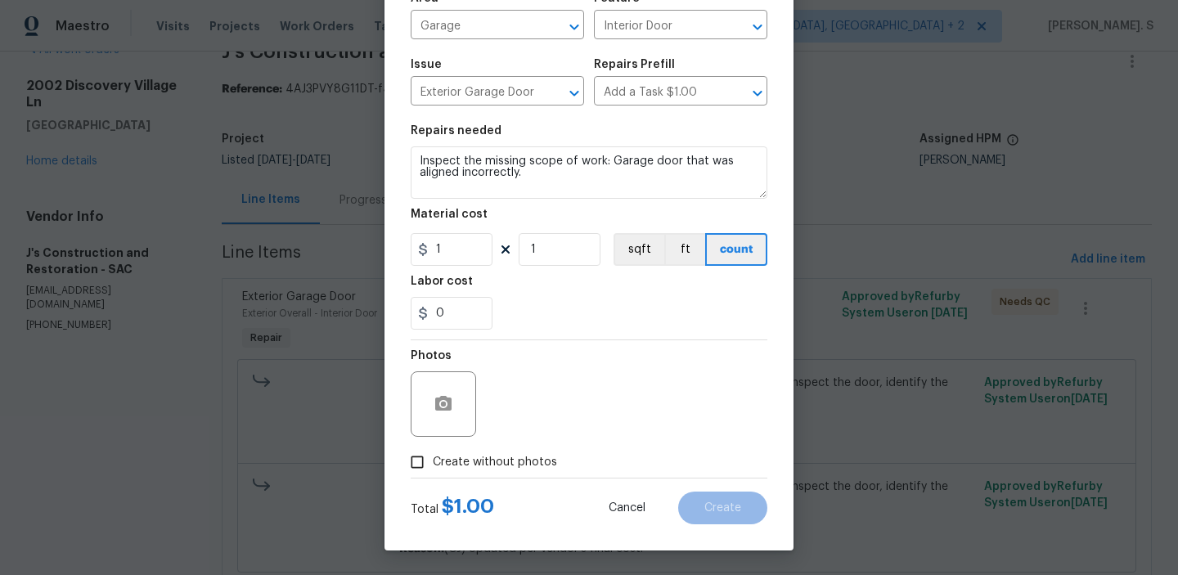
click at [519, 472] on label "Create without photos" at bounding box center [479, 462] width 155 height 31
click at [433, 472] on input "Create without photos" at bounding box center [417, 462] width 31 height 31
checkbox input "true"
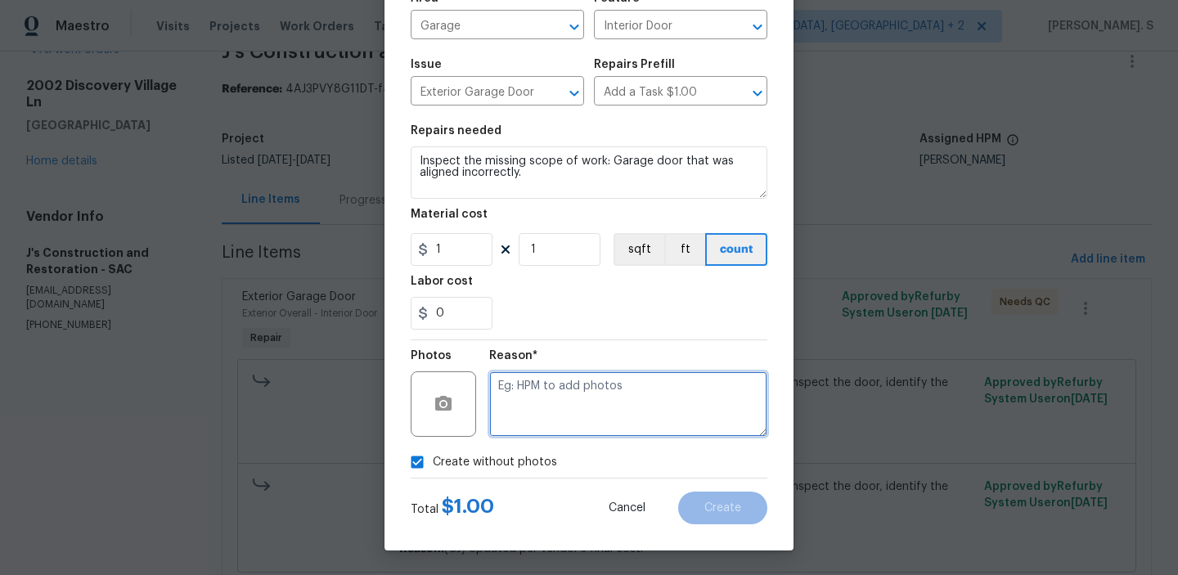
click at [599, 419] on textarea at bounding box center [628, 403] width 278 height 65
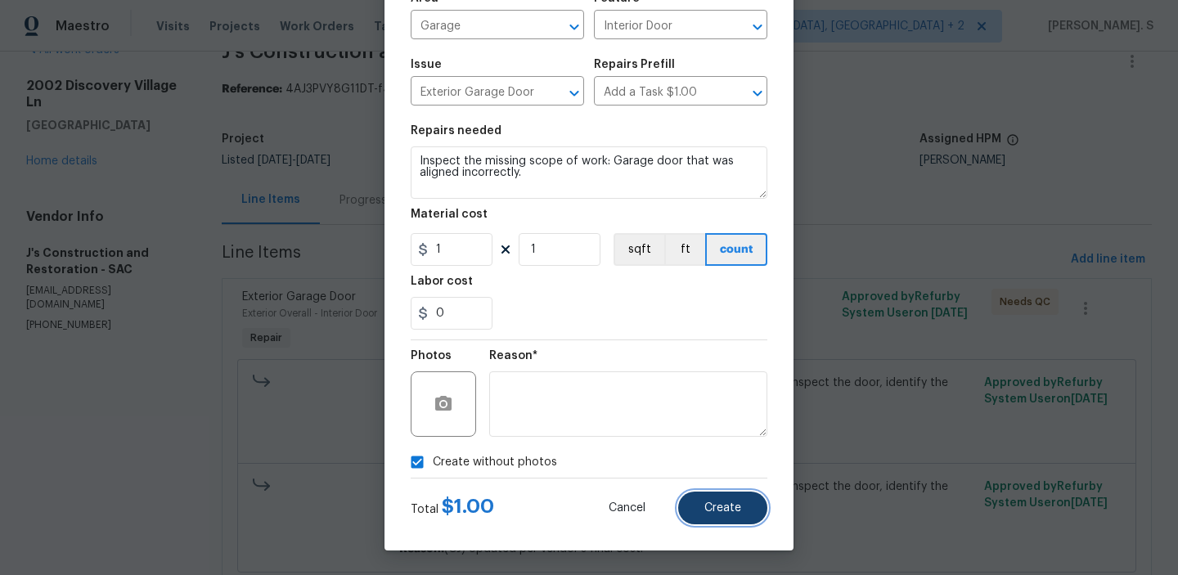
click at [752, 515] on button "Create" at bounding box center [722, 508] width 89 height 33
type input "0"
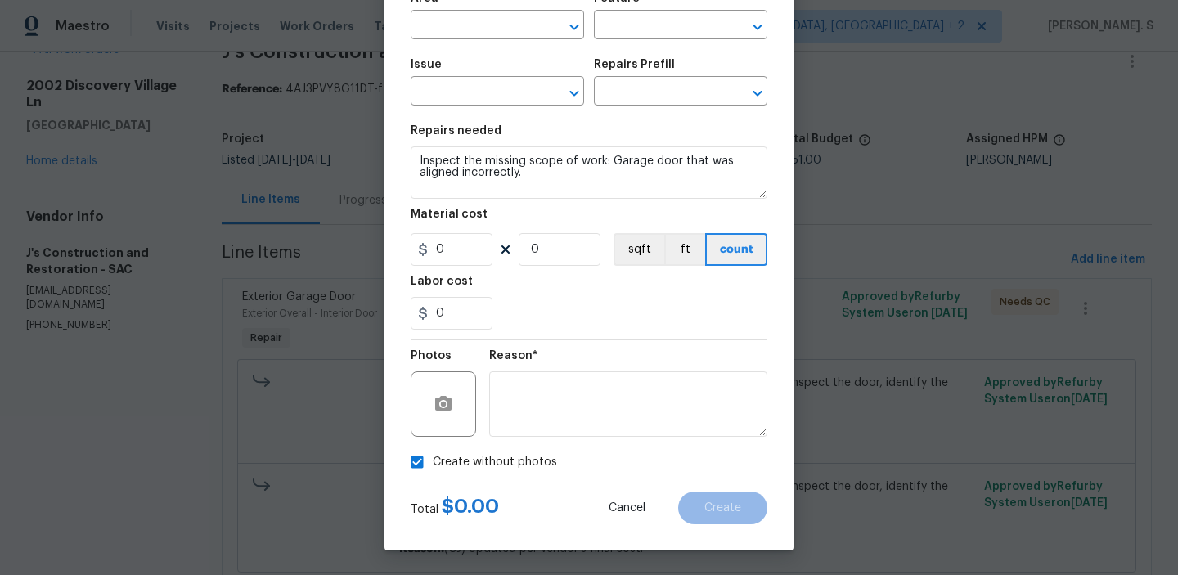
scroll to position [0, 0]
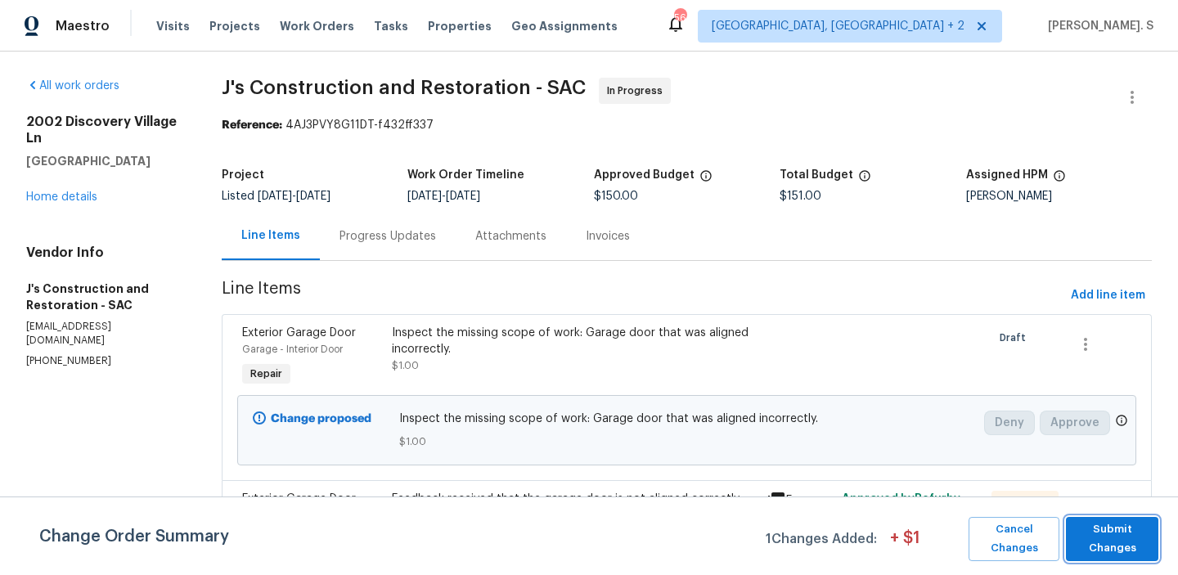
click at [1127, 532] on span "Submit Changes" at bounding box center [1112, 539] width 76 height 38
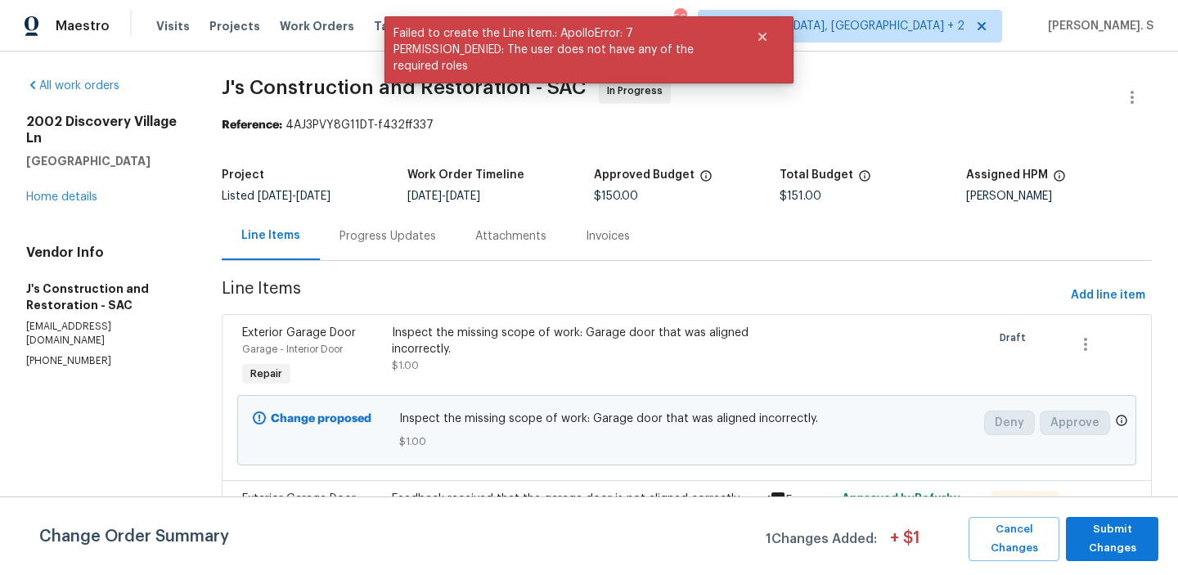
click at [378, 255] on div "Progress Updates" at bounding box center [388, 236] width 136 height 48
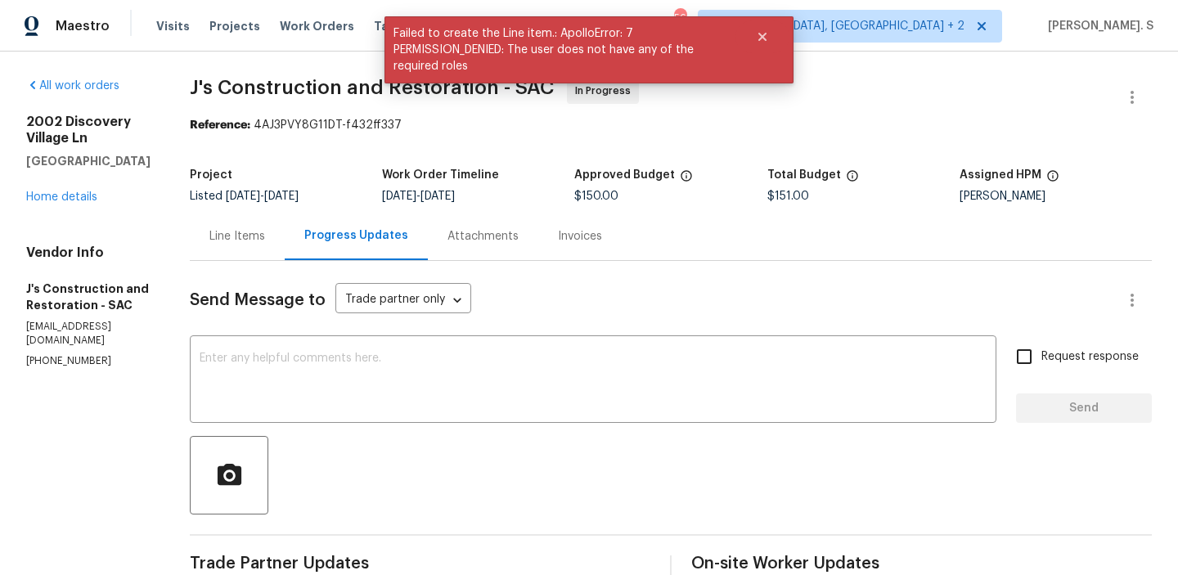
click at [381, 352] on textarea at bounding box center [593, 380] width 787 height 57
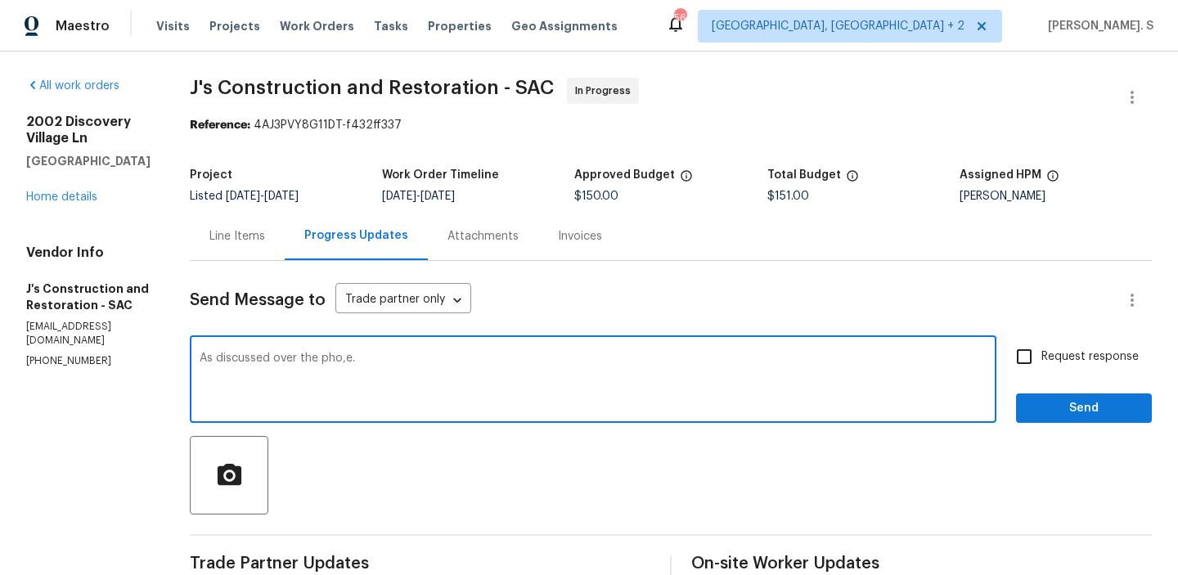
click at [0, 0] on div "phone." at bounding box center [0, 0] width 0 height 0
type textarea "As discussed over the phone,"
click at [272, 222] on div "Line Items" at bounding box center [237, 236] width 95 height 48
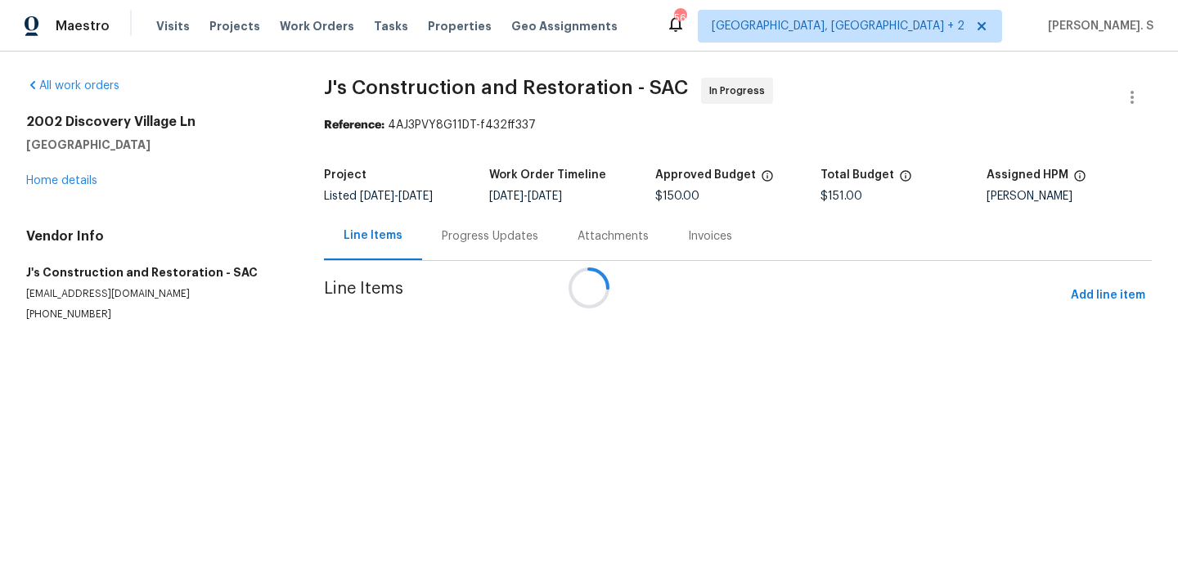
click at [428, 252] on div at bounding box center [589, 287] width 1178 height 575
click at [432, 242] on div at bounding box center [589, 287] width 1178 height 575
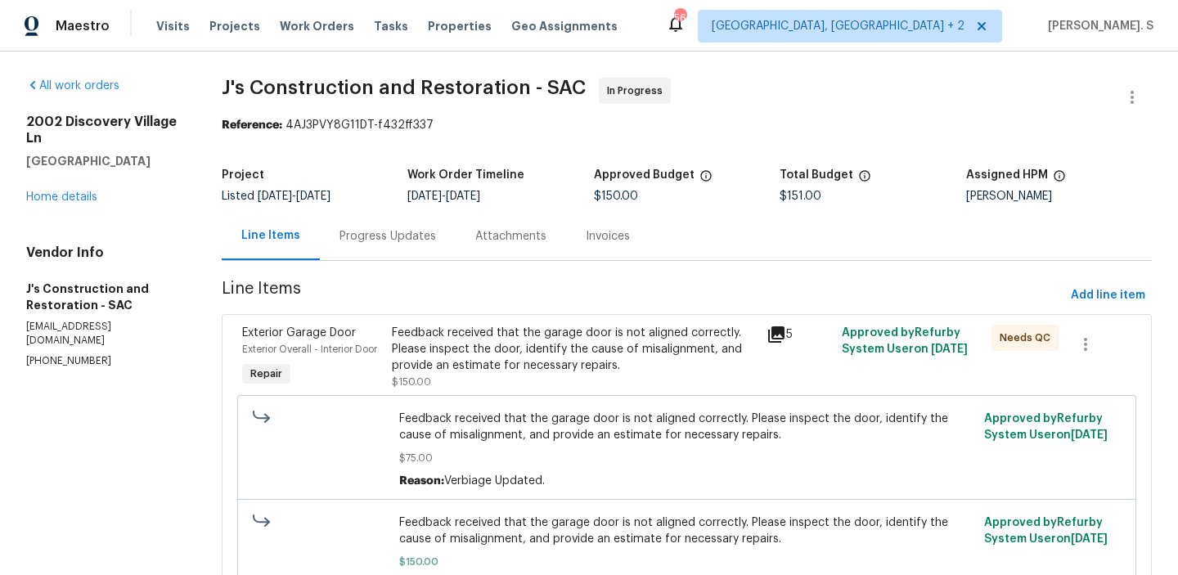
click at [378, 249] on div "Progress Updates" at bounding box center [388, 236] width 136 height 48
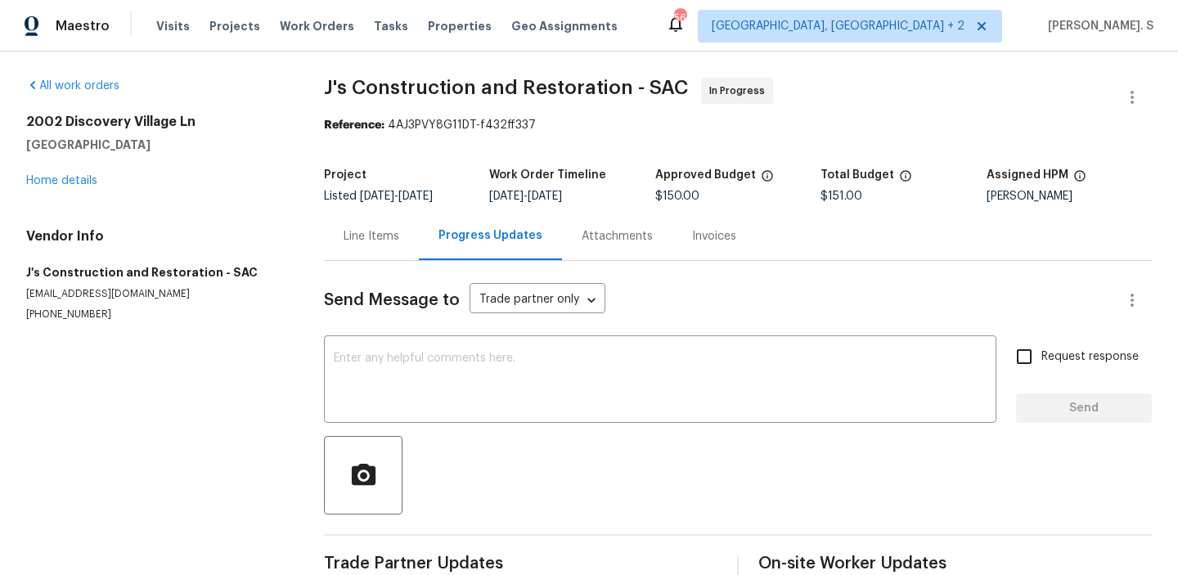
click at [375, 244] on div "Line Items" at bounding box center [371, 236] width 56 height 16
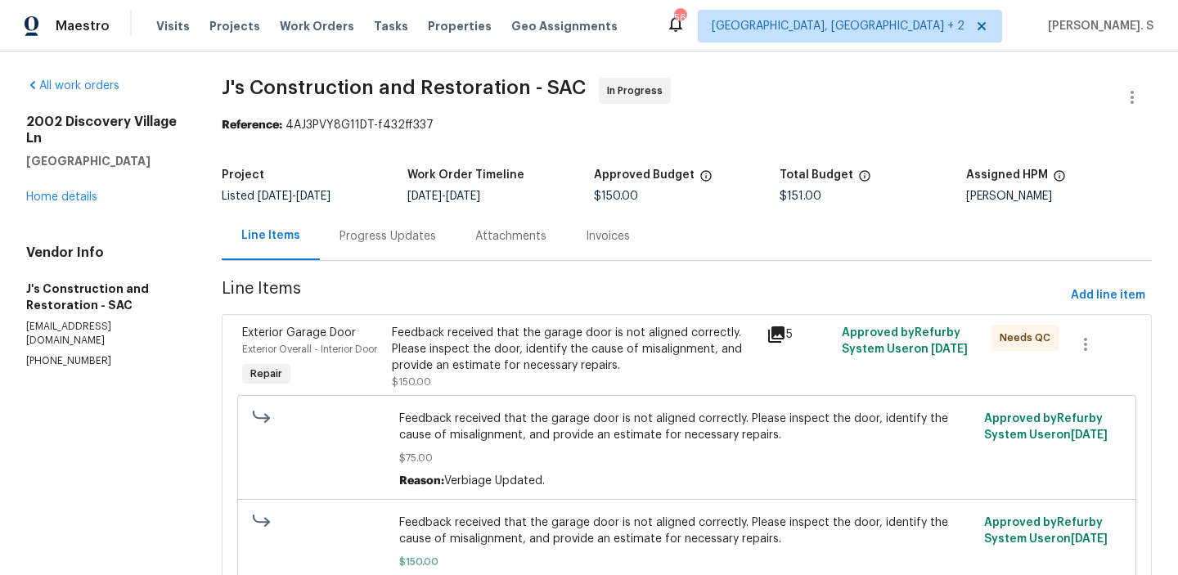
click at [394, 244] on div "Progress Updates" at bounding box center [387, 236] width 97 height 16
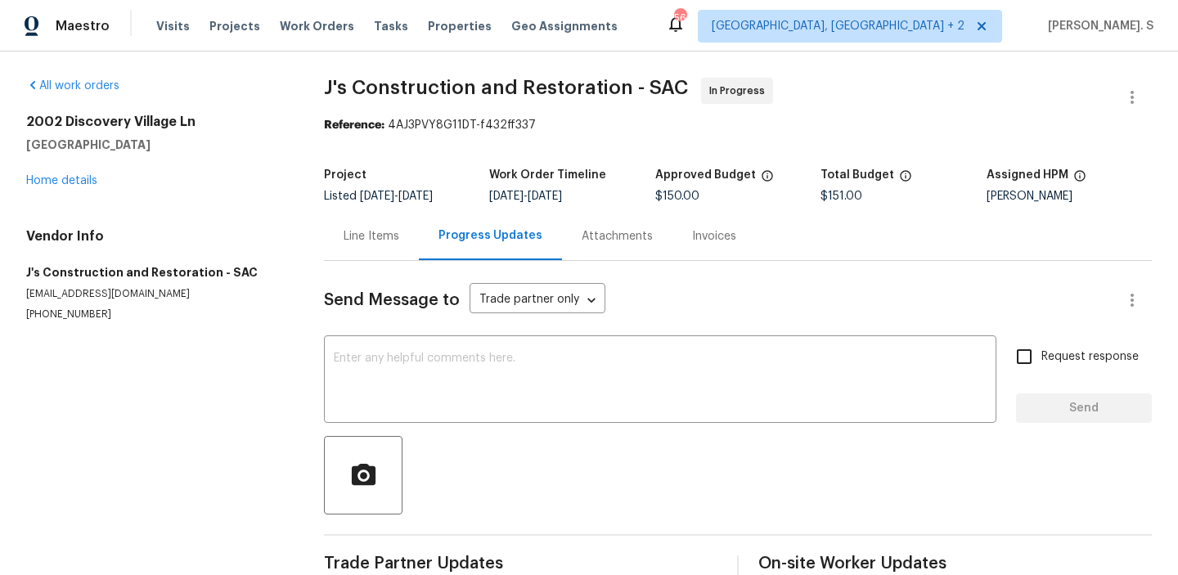
click at [327, 228] on div "Line Items" at bounding box center [371, 236] width 95 height 48
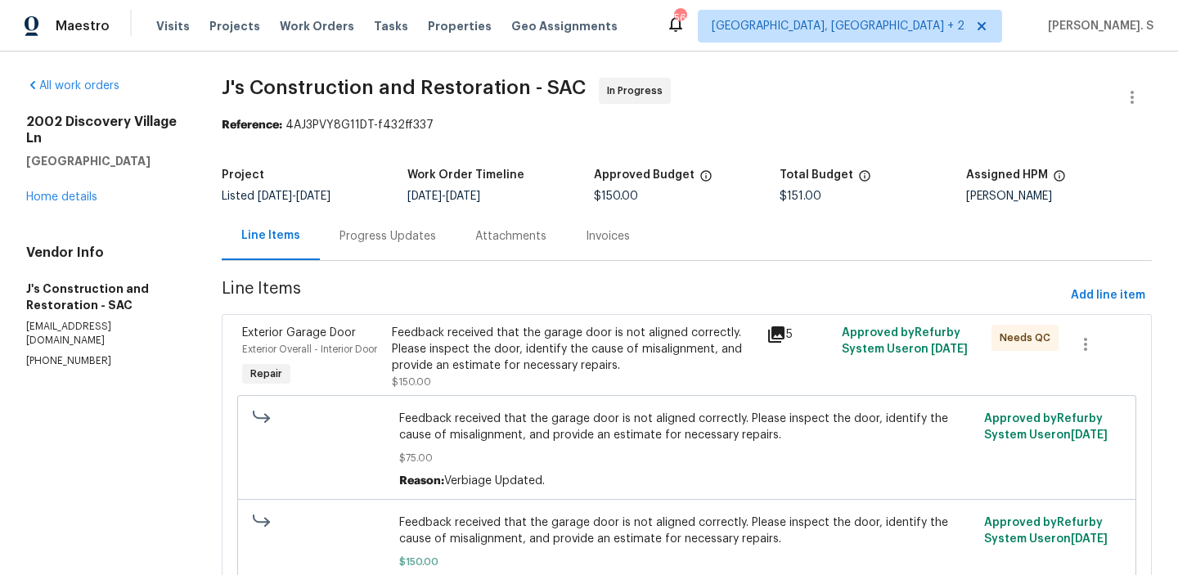
click at [327, 228] on div "Progress Updates" at bounding box center [388, 236] width 136 height 48
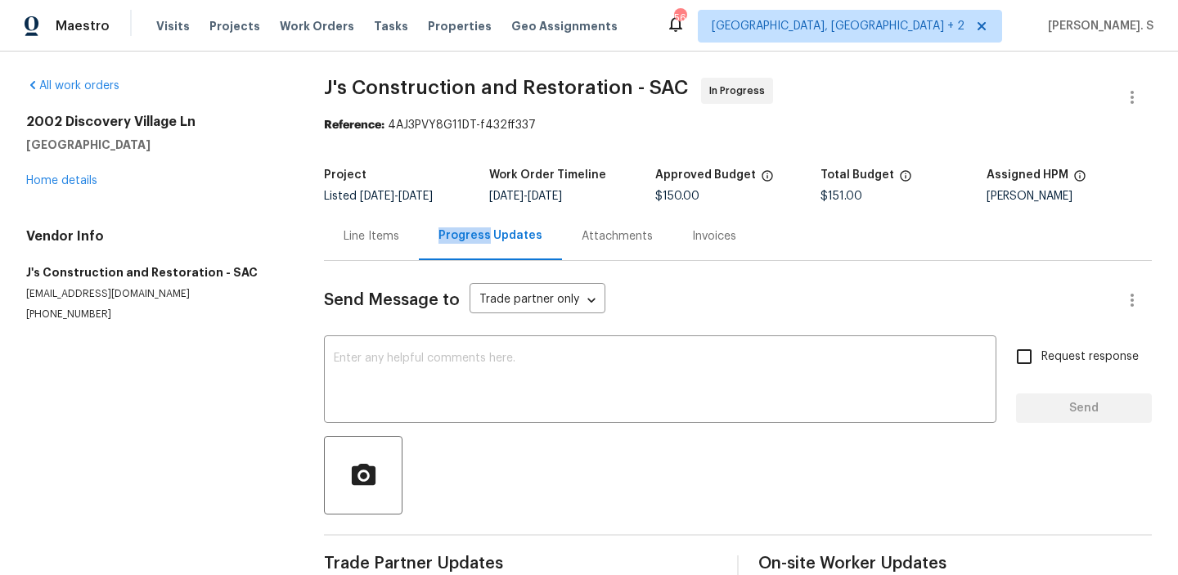
click at [403, 245] on div "Line Items" at bounding box center [371, 236] width 95 height 48
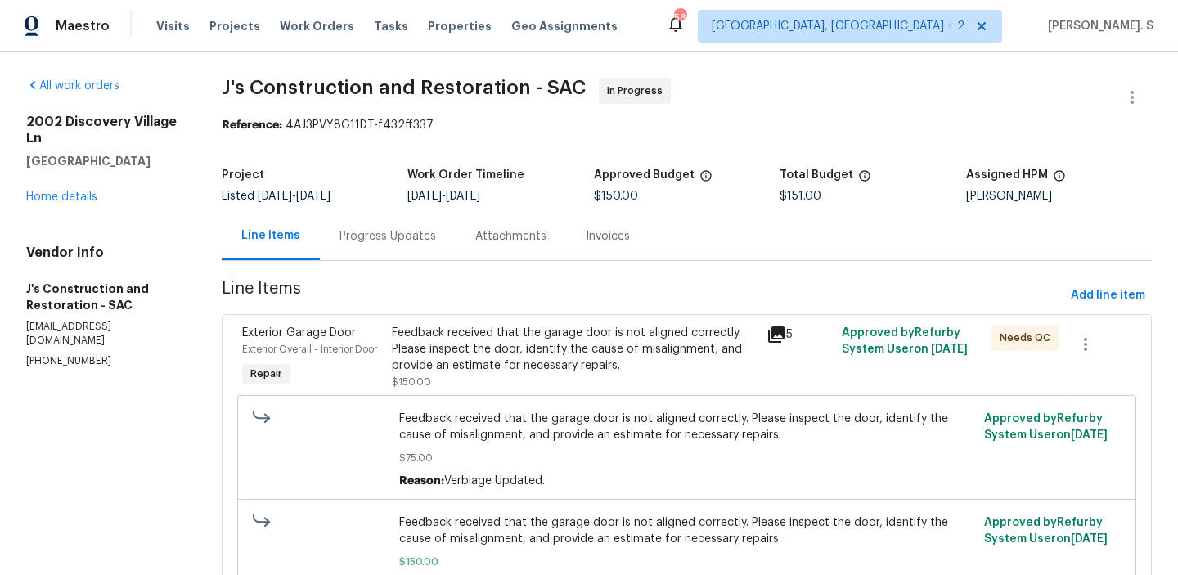
click at [368, 237] on div "Progress Updates" at bounding box center [387, 236] width 97 height 16
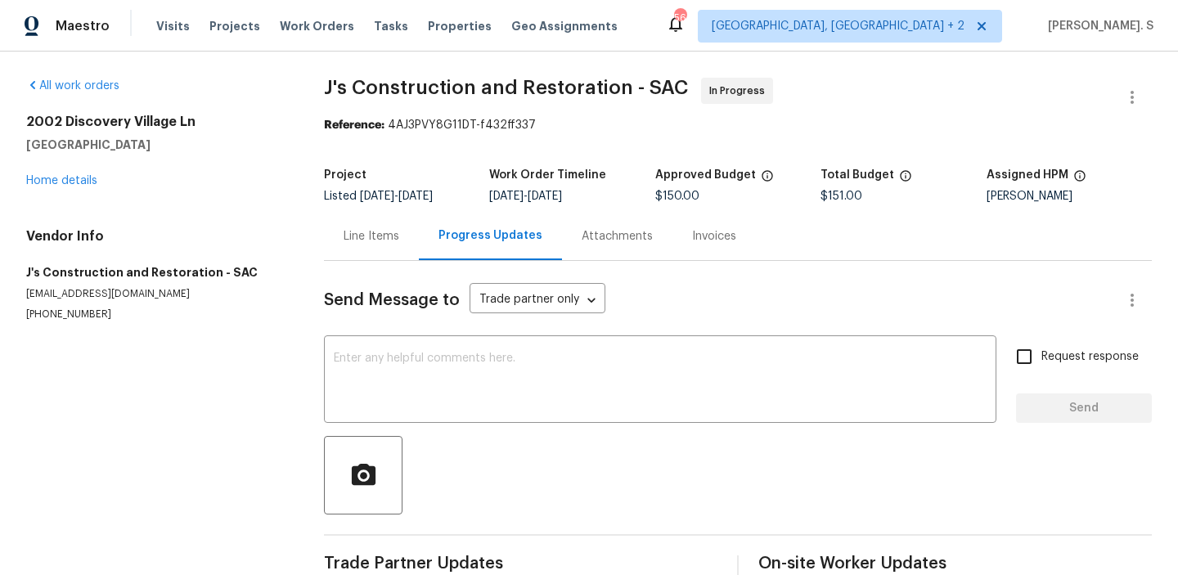
click at [368, 237] on div "Line Items" at bounding box center [371, 236] width 56 height 16
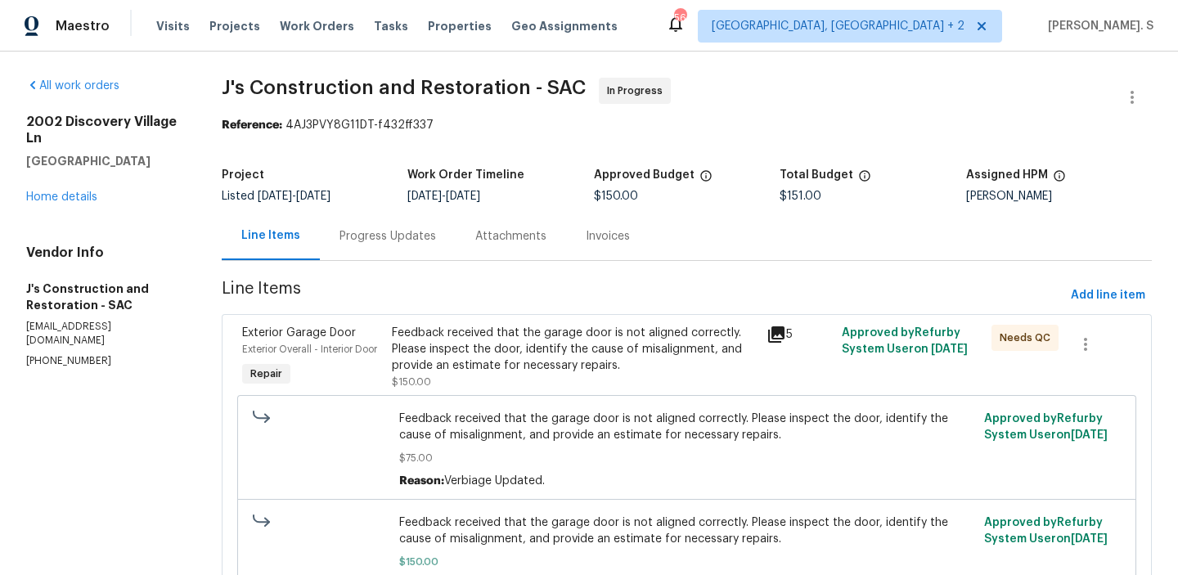
click at [368, 237] on div "Progress Updates" at bounding box center [387, 236] width 97 height 16
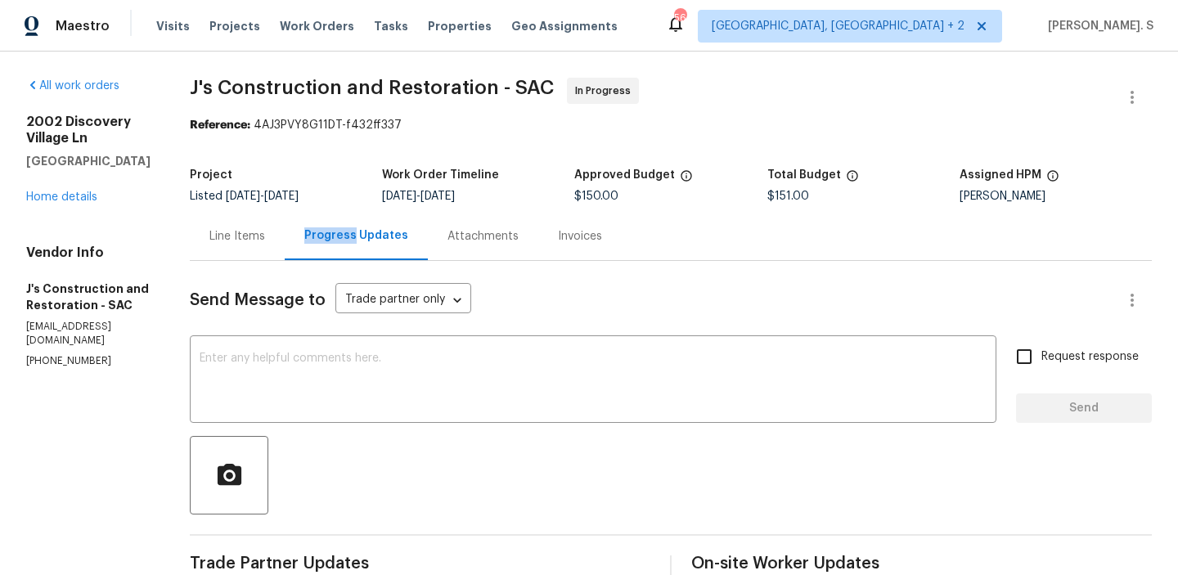
click at [372, 237] on div "Progress Updates" at bounding box center [356, 235] width 104 height 16
click at [285, 237] on div "Line Items" at bounding box center [237, 236] width 95 height 48
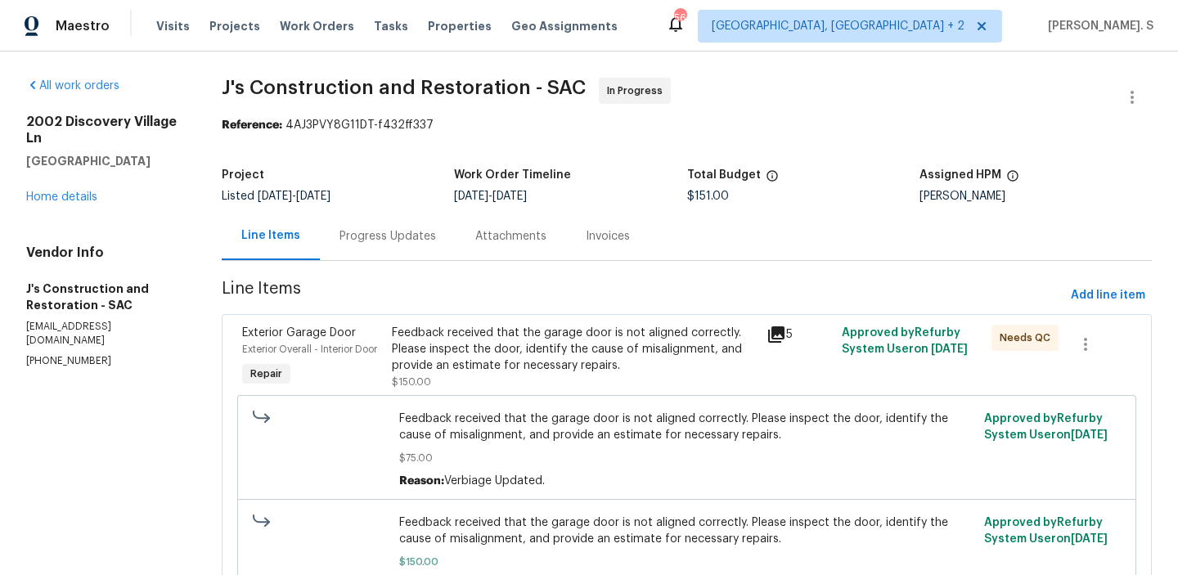
click at [339, 245] on div "Progress Updates" at bounding box center [388, 236] width 136 height 48
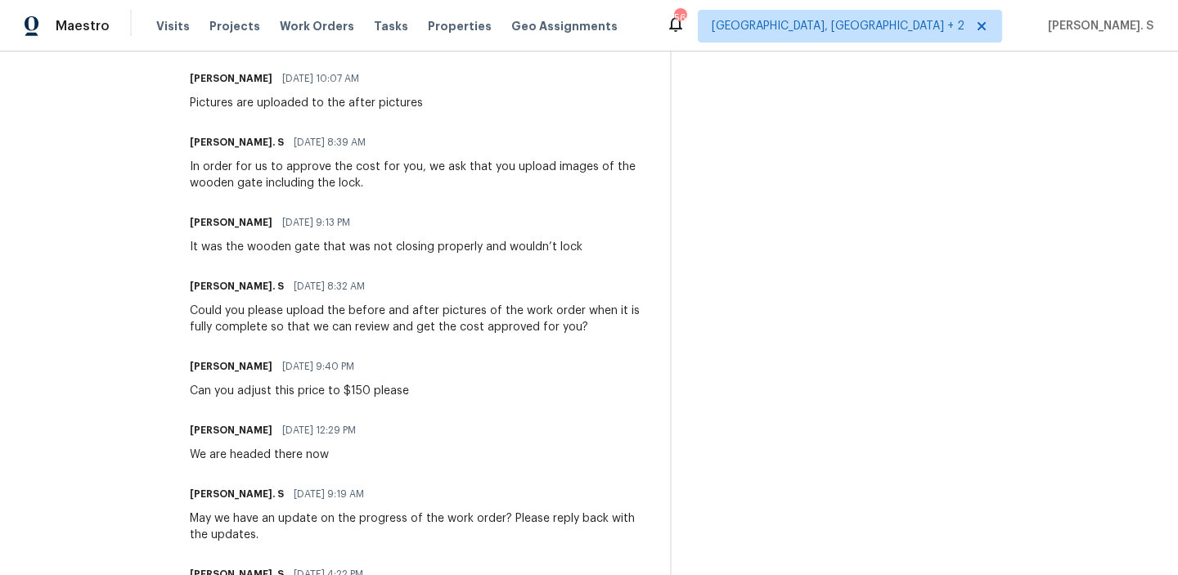
scroll to position [696, 0]
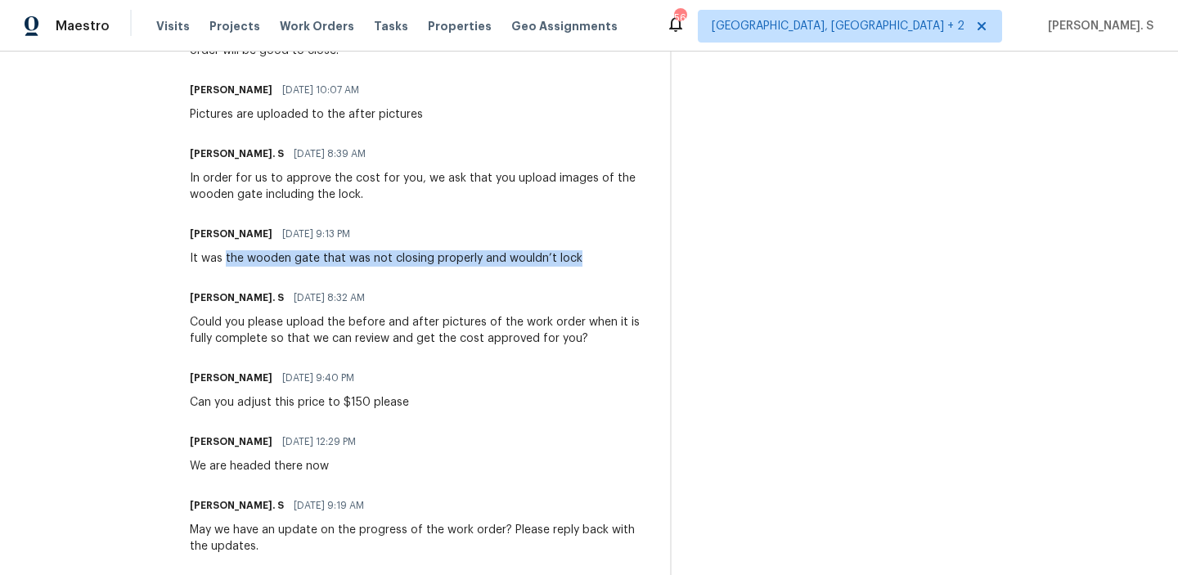
drag, startPoint x: 253, startPoint y: 242, endPoint x: 619, endPoint y: 243, distance: 366.4
click at [620, 243] on div "Jerry 08/19/2025 9:13 PM It was the wooden gate that was not closing properly a…" at bounding box center [420, 244] width 460 height 44
copy div "the wooden gate that was not closing properly and wouldn’t lock"
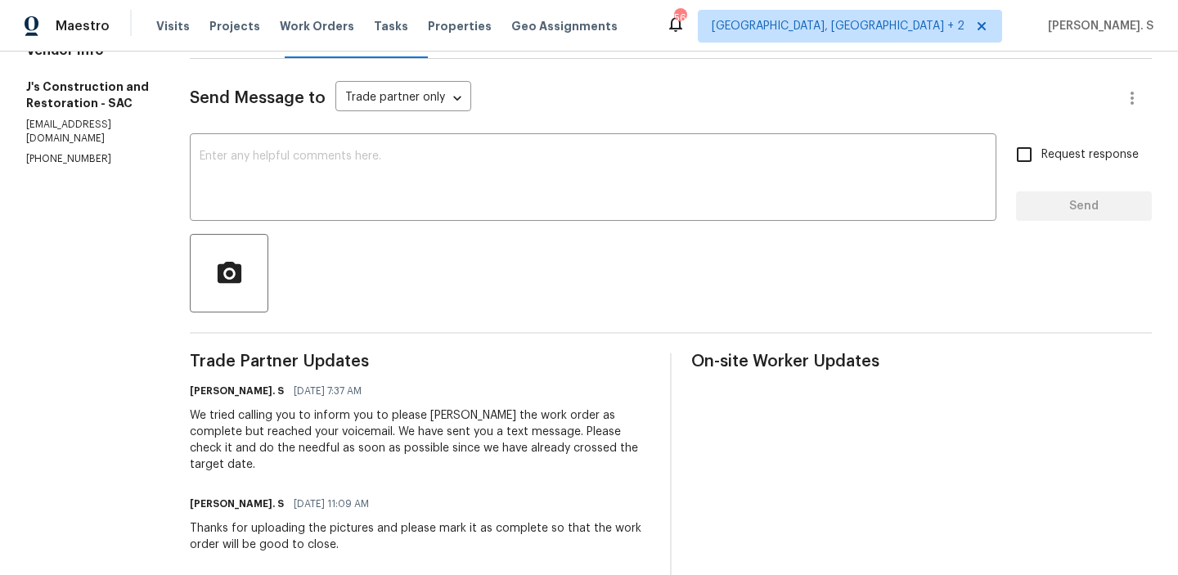
scroll to position [0, 0]
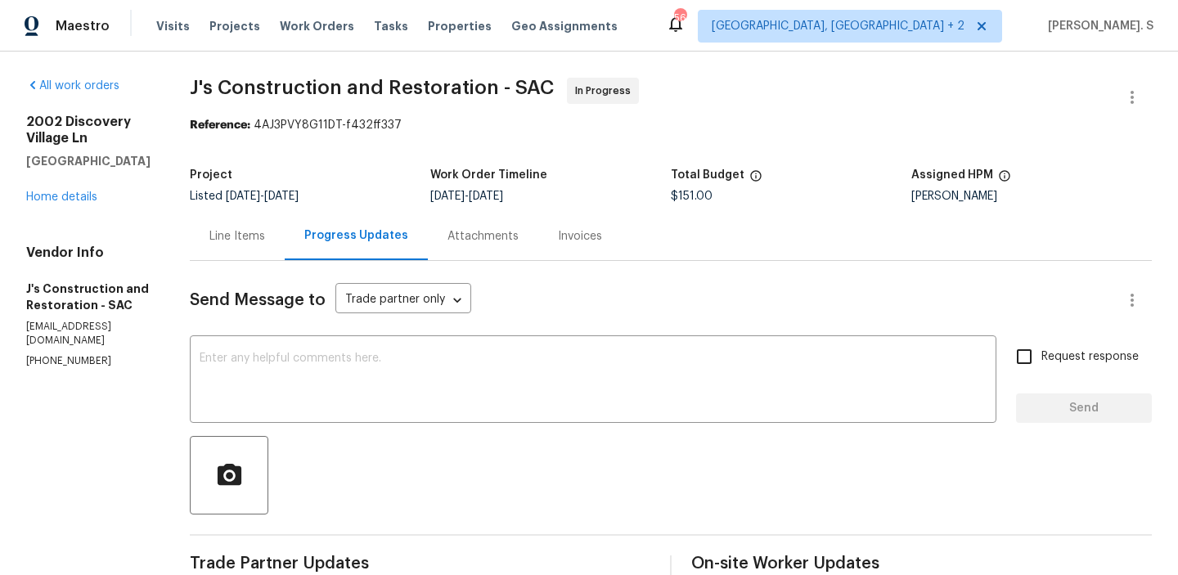
click at [265, 240] on div "Line Items" at bounding box center [237, 236] width 56 height 16
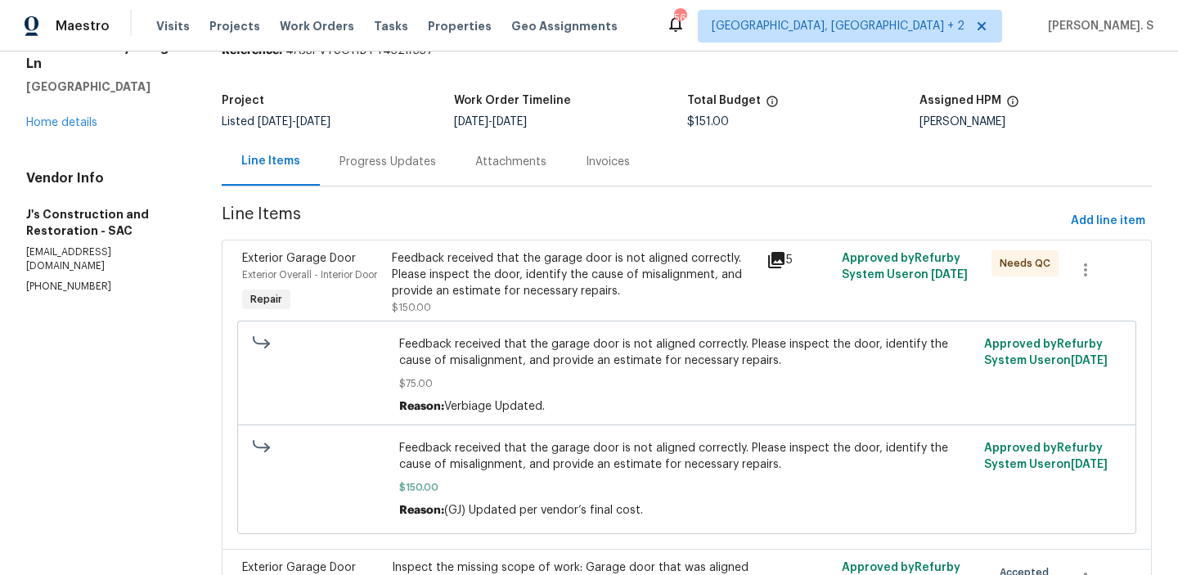
scroll to position [202, 0]
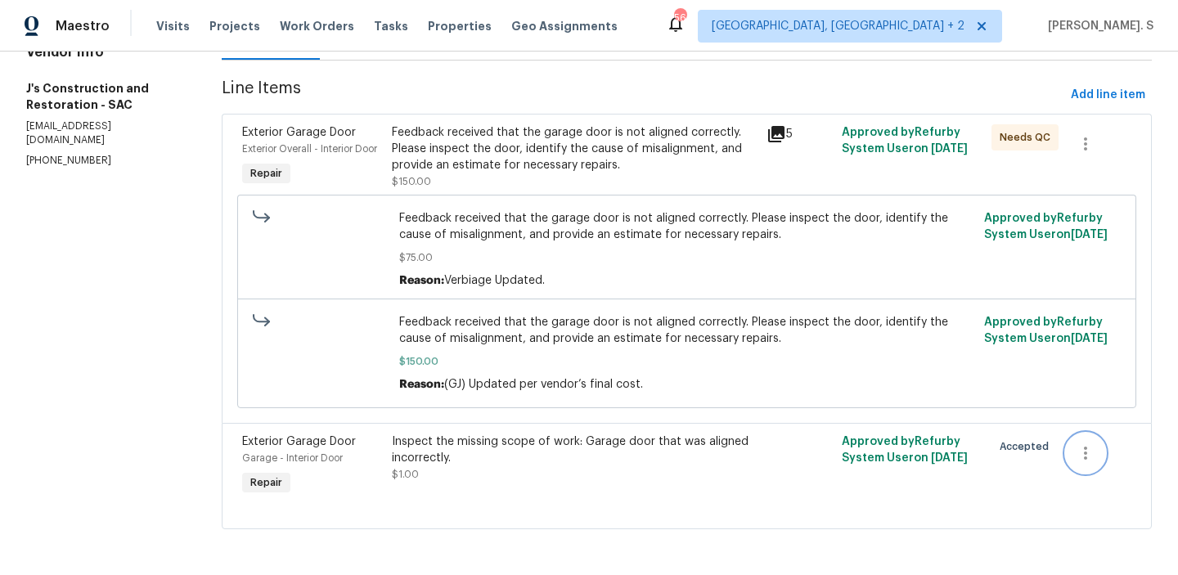
click at [1101, 455] on button "button" at bounding box center [1085, 452] width 39 height 39
click at [1134, 455] on div at bounding box center [589, 287] width 1178 height 575
click at [1101, 456] on button "button" at bounding box center [1085, 452] width 39 height 39
click at [1077, 447] on li "Cancel" at bounding box center [1097, 452] width 63 height 27
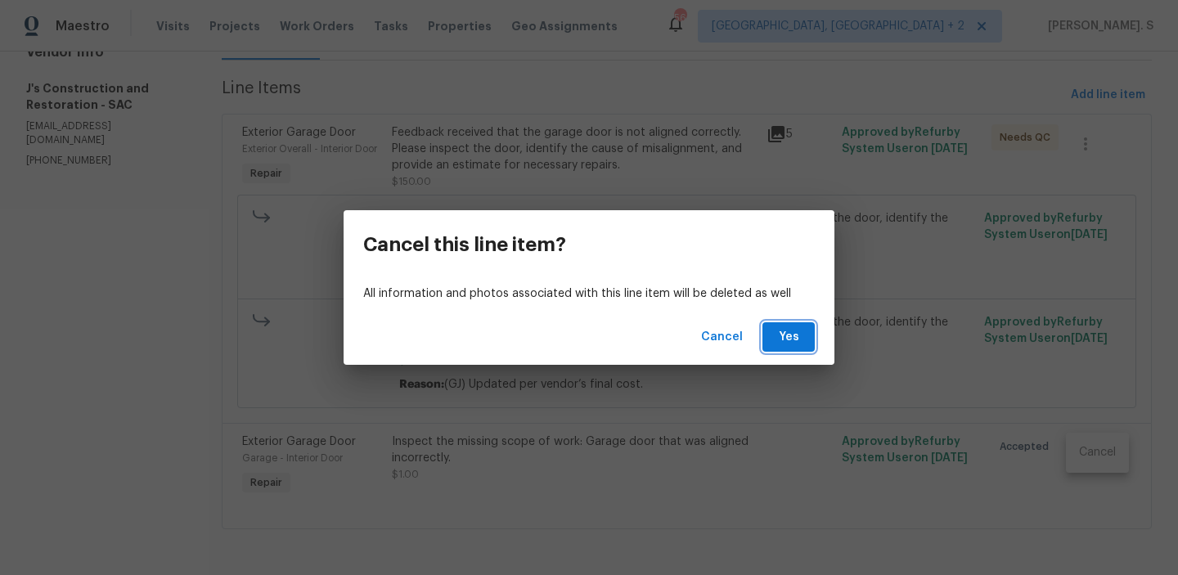
click at [804, 349] on button "Yes" at bounding box center [788, 337] width 52 height 30
click at [1069, 97] on div "Cancel this line item? All information and photos associated with this line ite…" at bounding box center [589, 287] width 1178 height 575
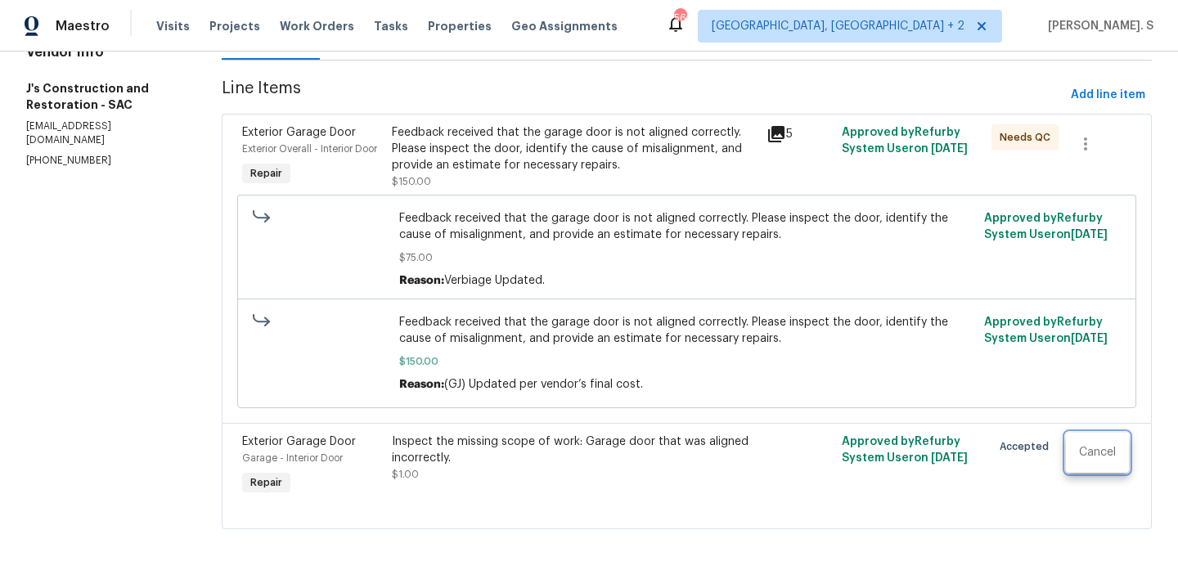
click at [1069, 97] on div at bounding box center [589, 287] width 1178 height 575
click at [1087, 96] on span "Add line item" at bounding box center [1108, 95] width 74 height 20
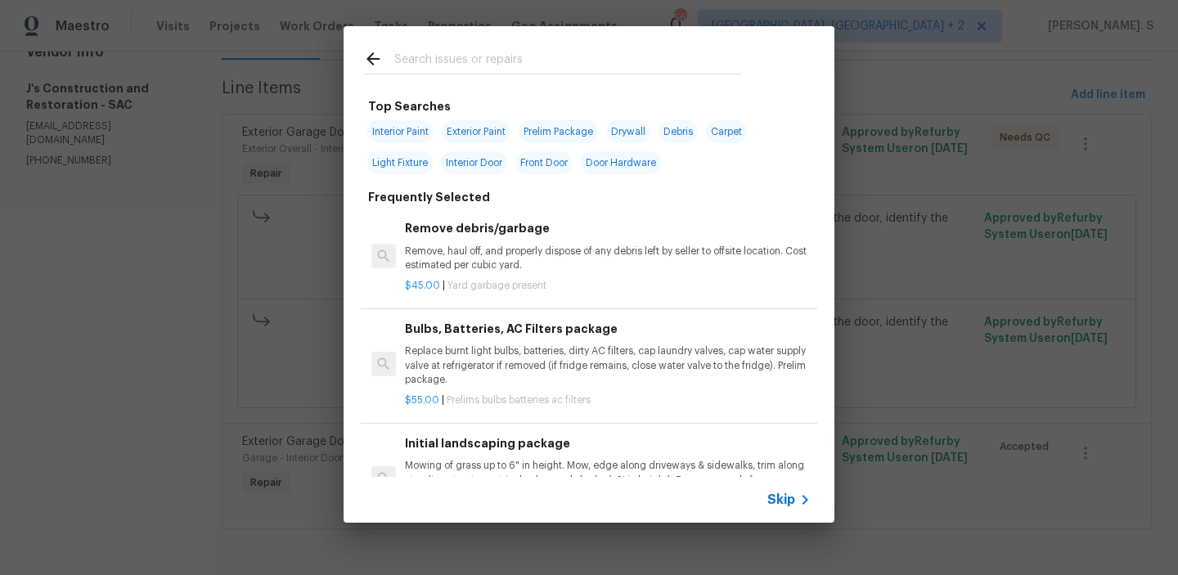
click at [537, 216] on div "Remove debris/garbage Remove, haul off, and properly dispose of any debris left…" at bounding box center [589, 257] width 456 height 106
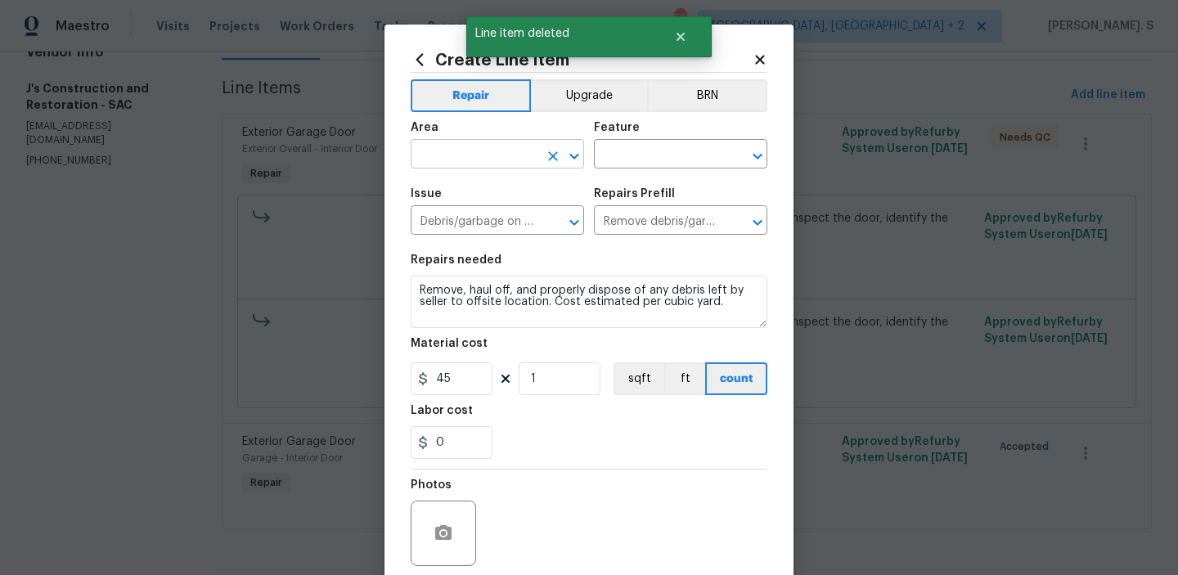
click at [574, 153] on icon "Open" at bounding box center [574, 156] width 20 height 20
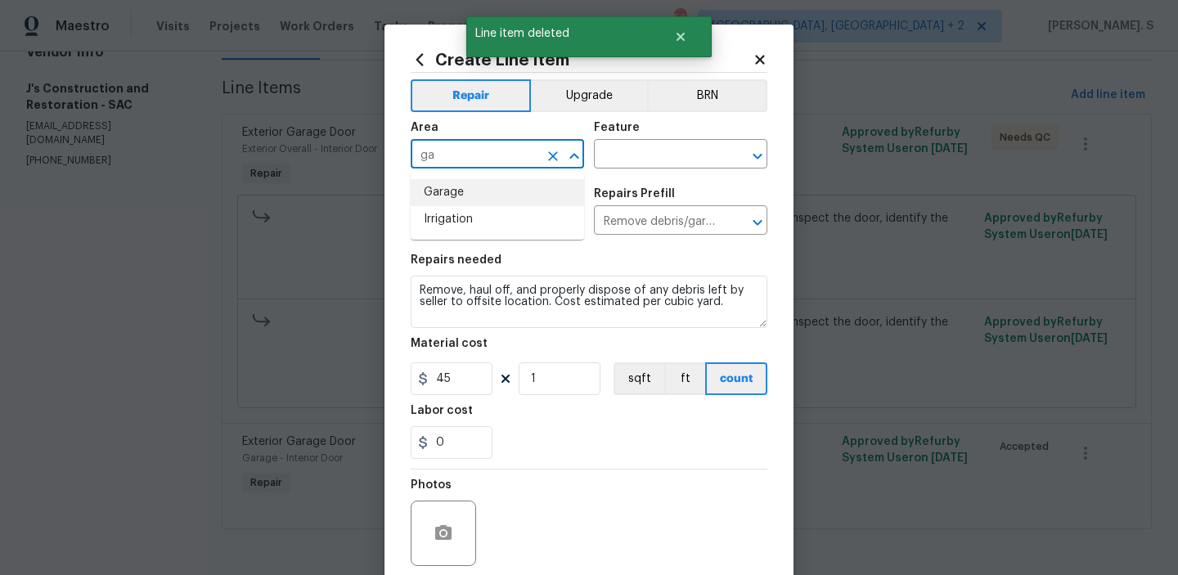
click at [492, 201] on li "Garage" at bounding box center [497, 192] width 173 height 27
click at [763, 155] on icon "Open" at bounding box center [757, 156] width 20 height 20
type input "Garage"
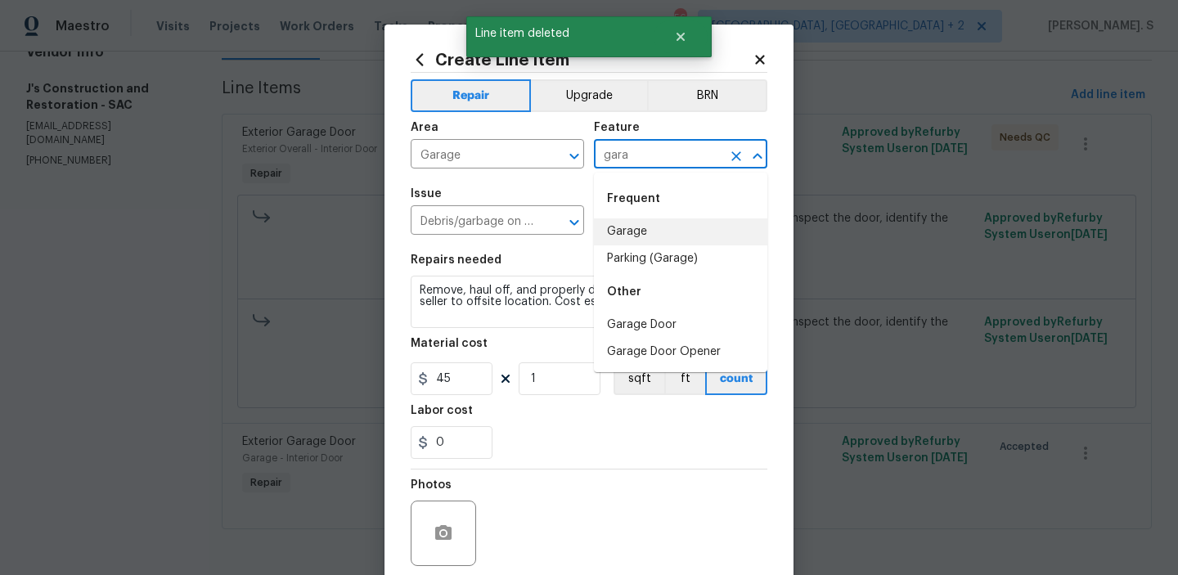
click at [635, 225] on li "Garage" at bounding box center [680, 231] width 173 height 27
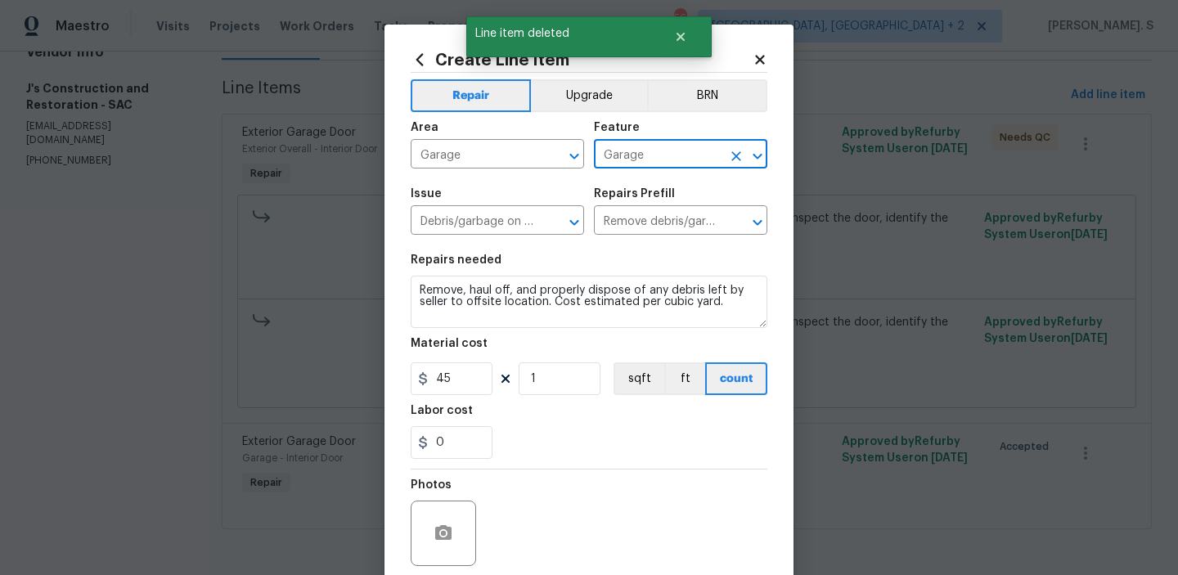
type input "Garage"
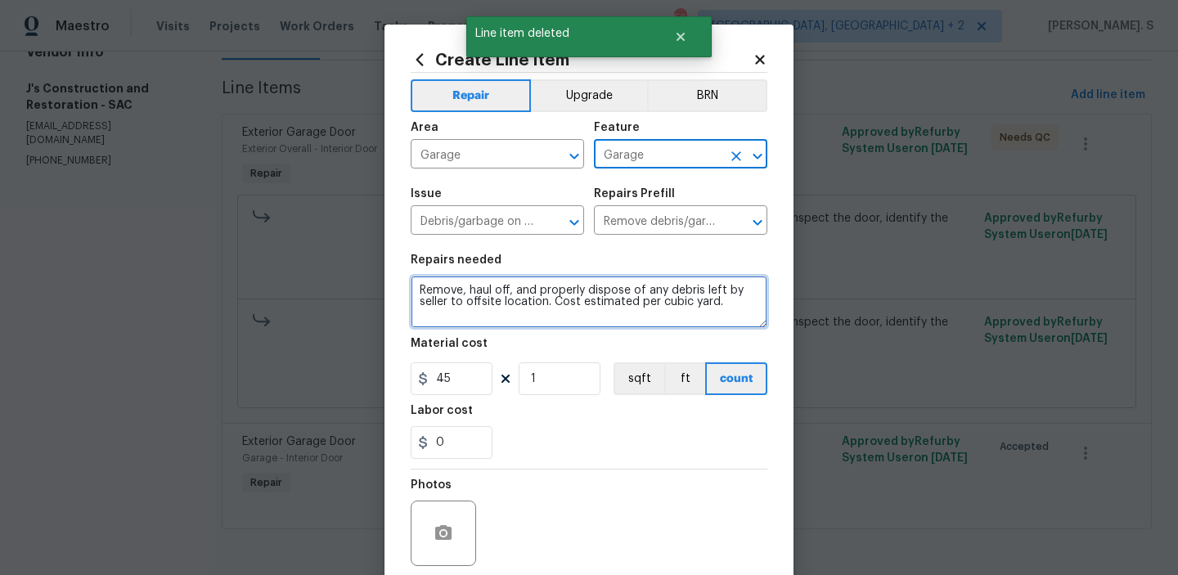
click at [534, 289] on textarea "Remove, haul off, and properly dispose of any debris left by seller to offsite …" at bounding box center [589, 302] width 357 height 52
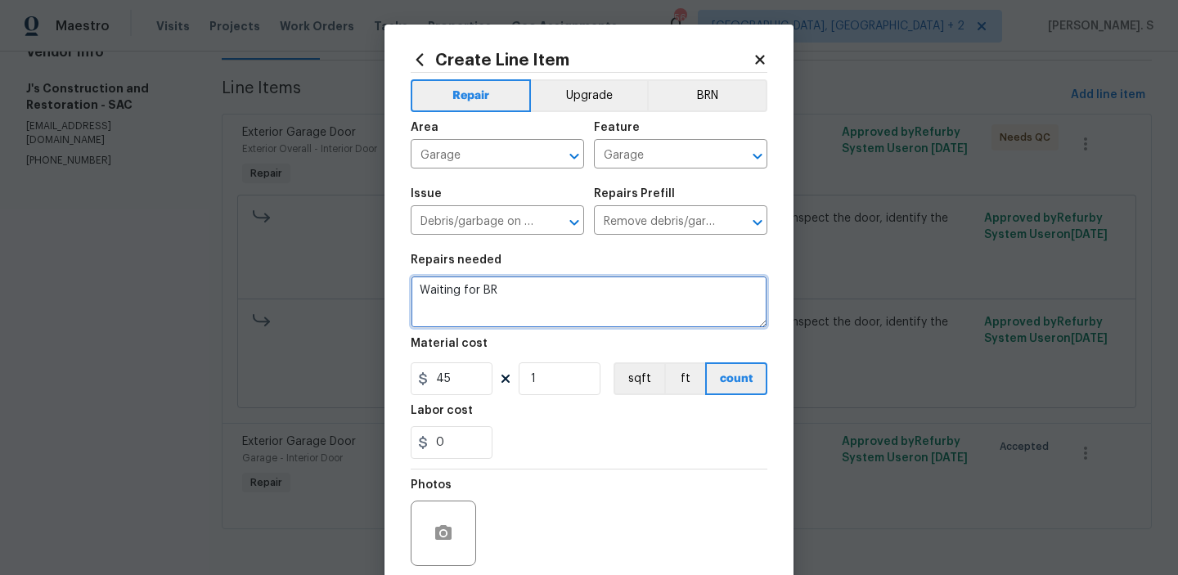
type textarea "Waiting for BR"
type input "0"
click at [577, 157] on icon "Open" at bounding box center [574, 156] width 20 height 20
type textarea "Waiting for BR approval"
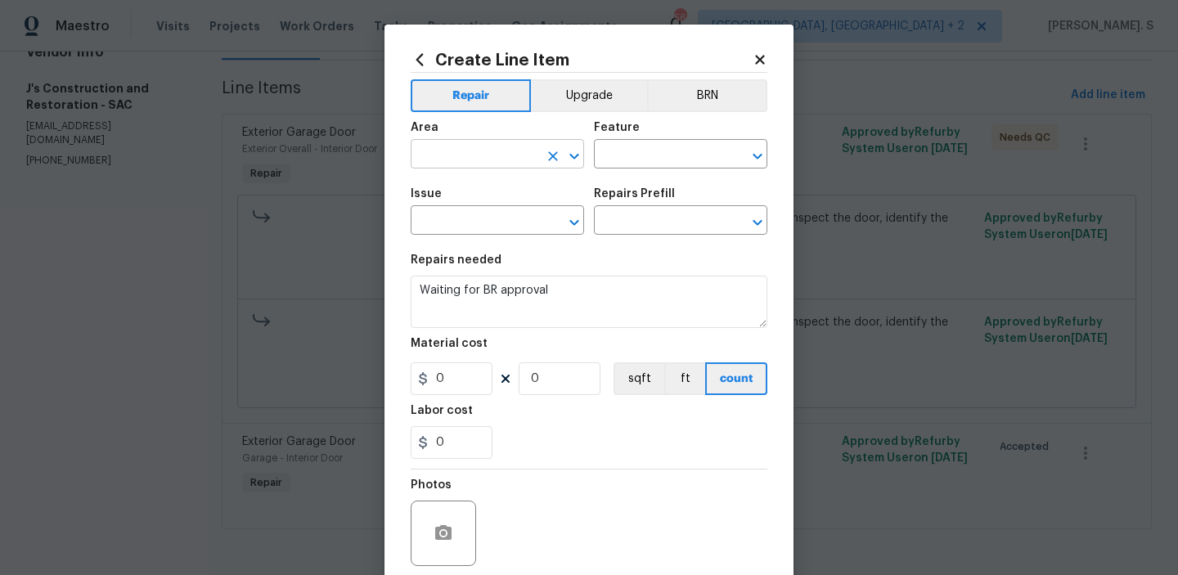
scroll to position [96, 0]
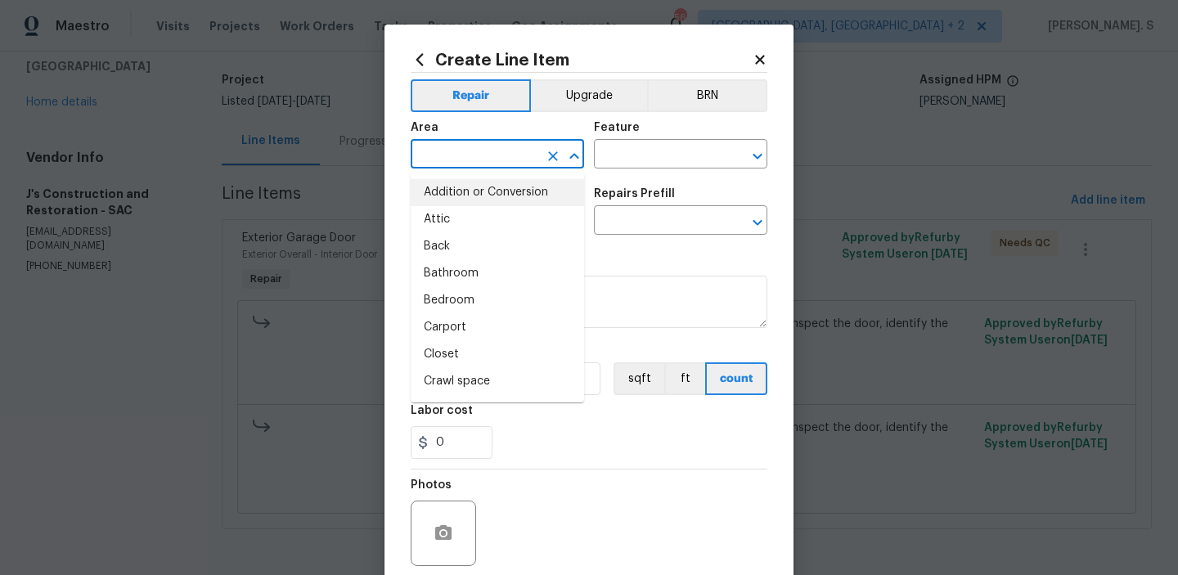
type input "b"
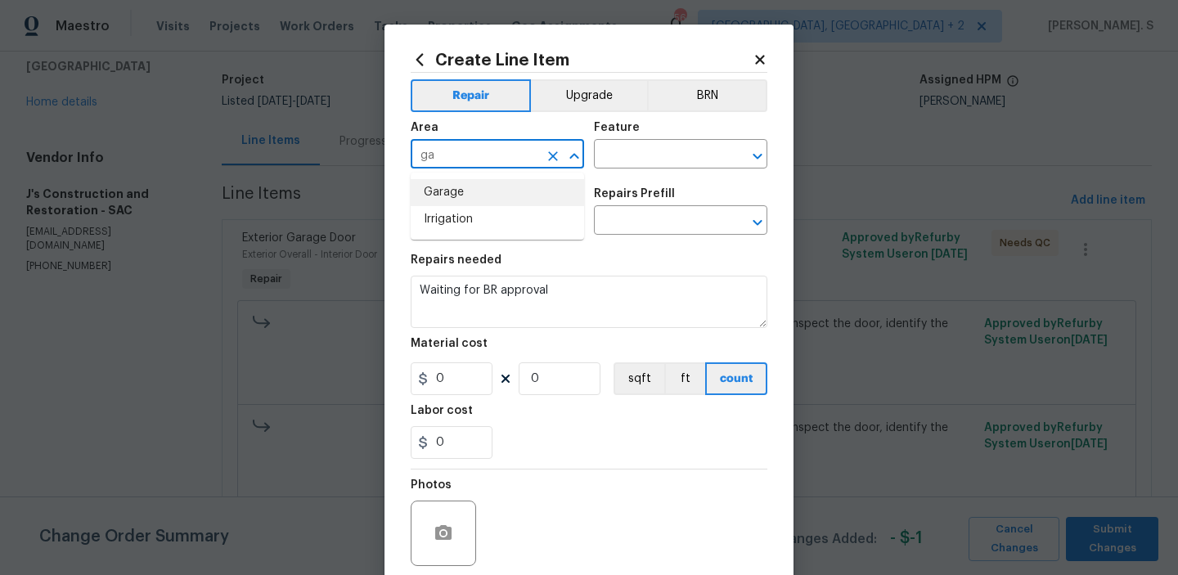
click at [498, 189] on li "Garage" at bounding box center [497, 192] width 173 height 27
click at [756, 155] on icon "Open" at bounding box center [756, 156] width 9 height 6
type input "Garage"
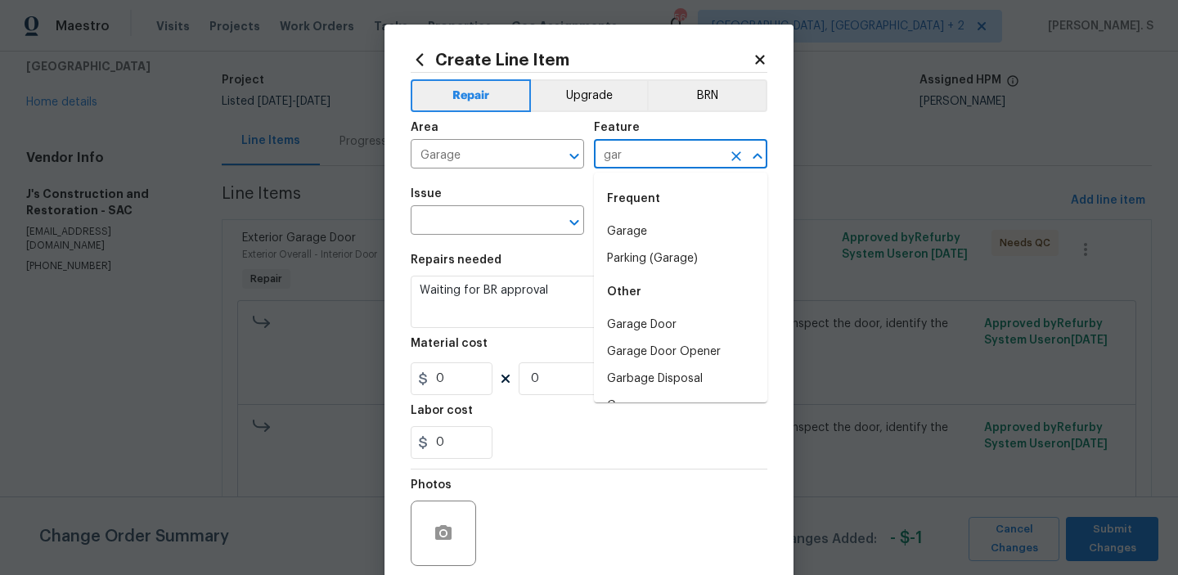
type input "gara"
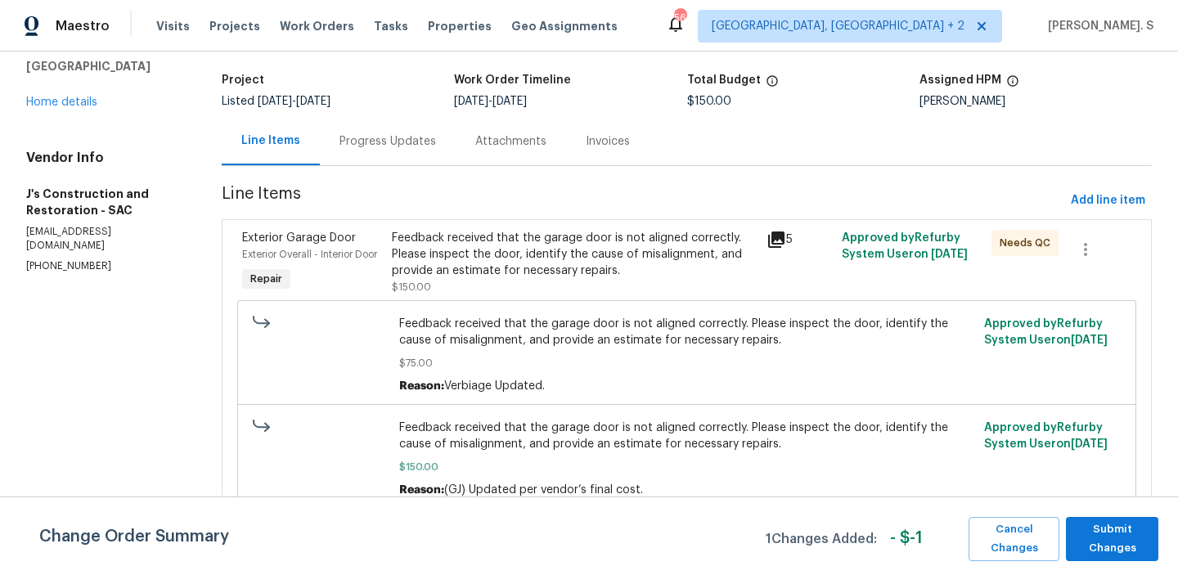
click at [943, 397] on div "Feedback received that the garage door is not aligned correctly. Please inspect…" at bounding box center [686, 355] width 585 height 88
click at [1076, 540] on span "Submit Changes" at bounding box center [1112, 539] width 76 height 38
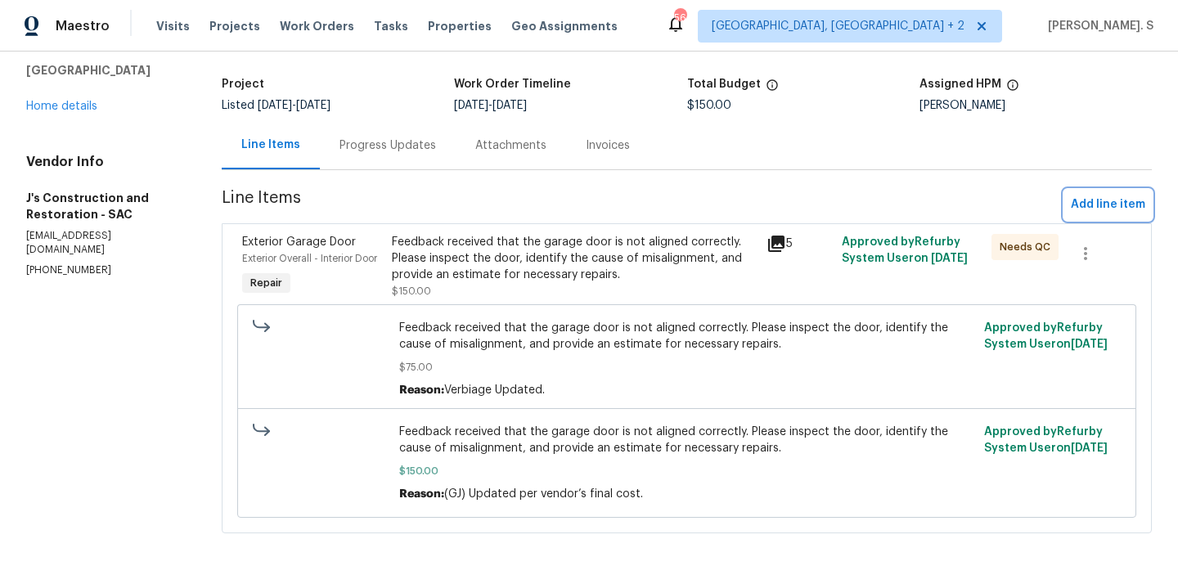
click at [1069, 206] on button "Add line item" at bounding box center [1108, 205] width 88 height 30
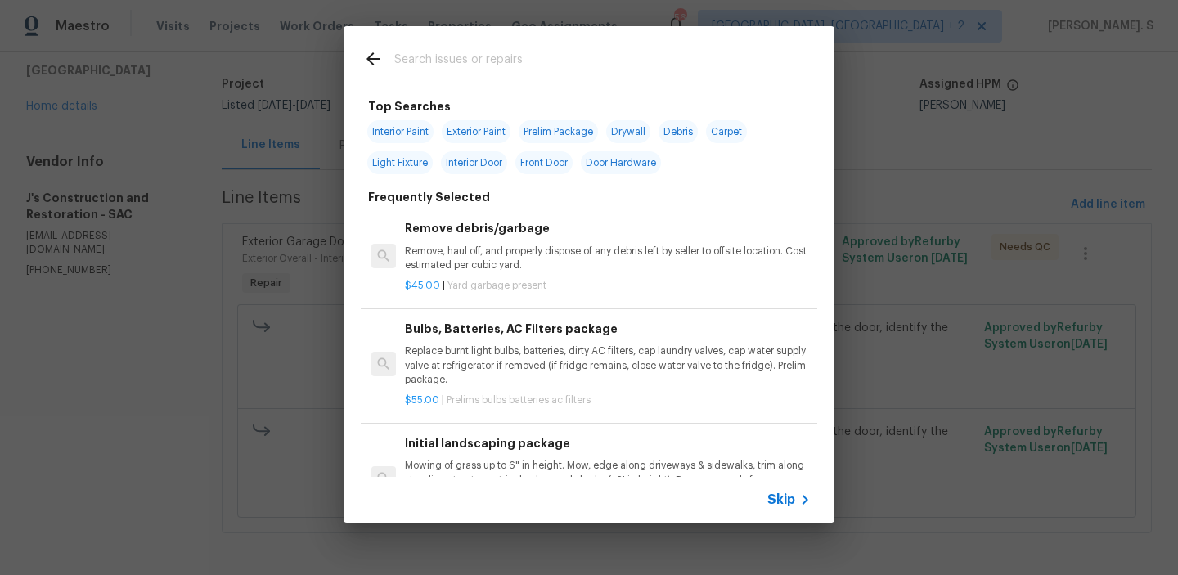
click at [546, 256] on p "Remove, haul off, and properly dispose of any debris left by seller to offsite …" at bounding box center [608, 259] width 406 height 28
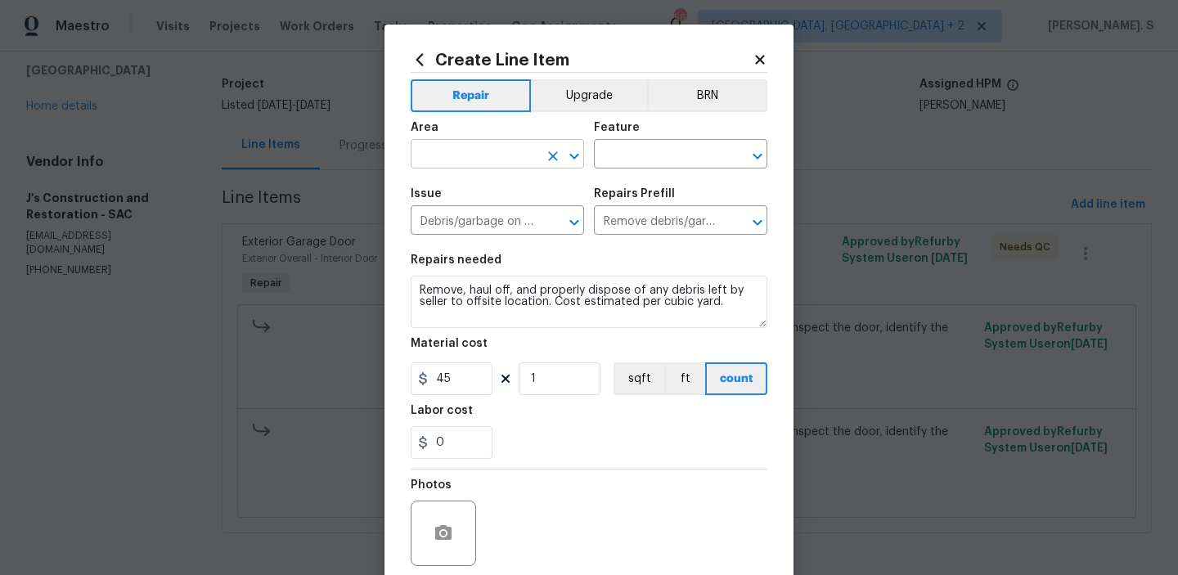
click at [575, 151] on icon "Open" at bounding box center [574, 156] width 20 height 20
click at [468, 189] on li "Garage" at bounding box center [497, 192] width 173 height 27
click at [754, 151] on icon "Open" at bounding box center [757, 156] width 20 height 20
type input "Garage"
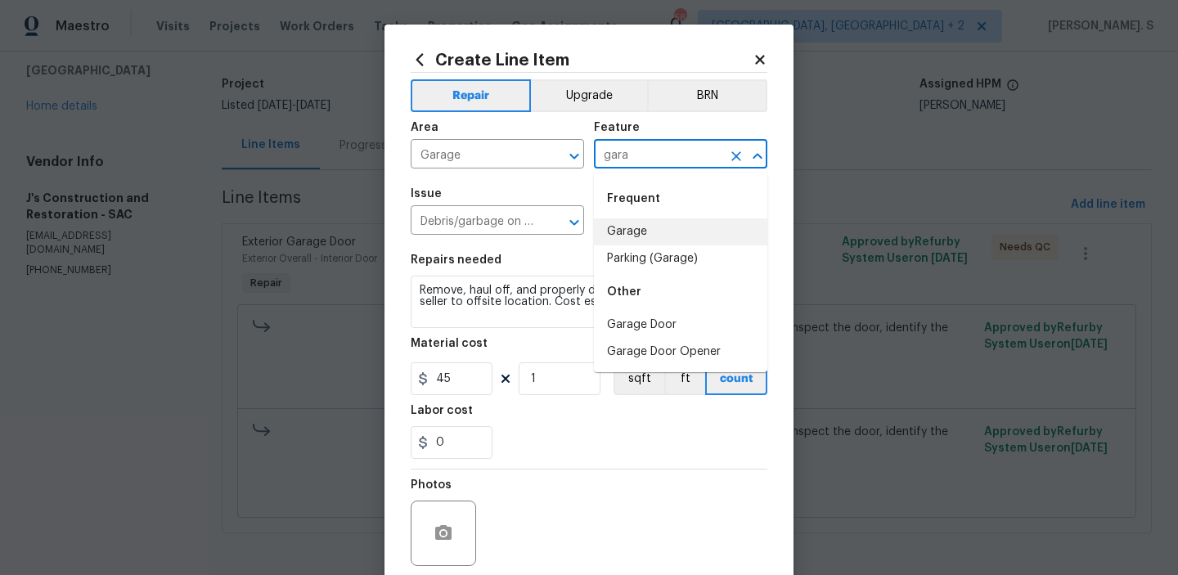
click at [684, 226] on li "Garage" at bounding box center [680, 231] width 173 height 27
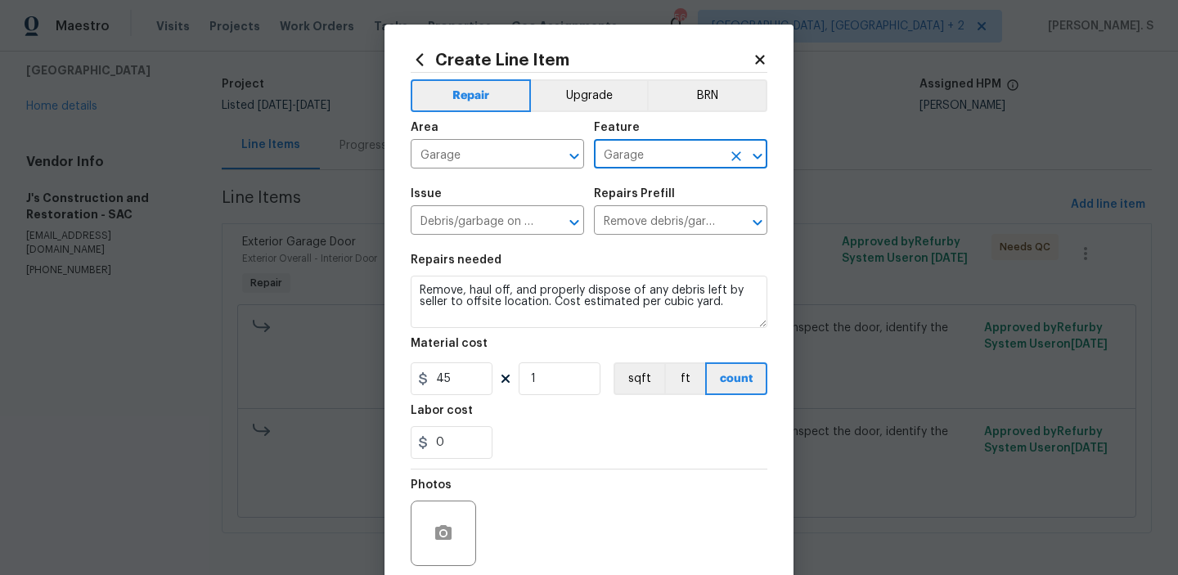
type input "Garage"
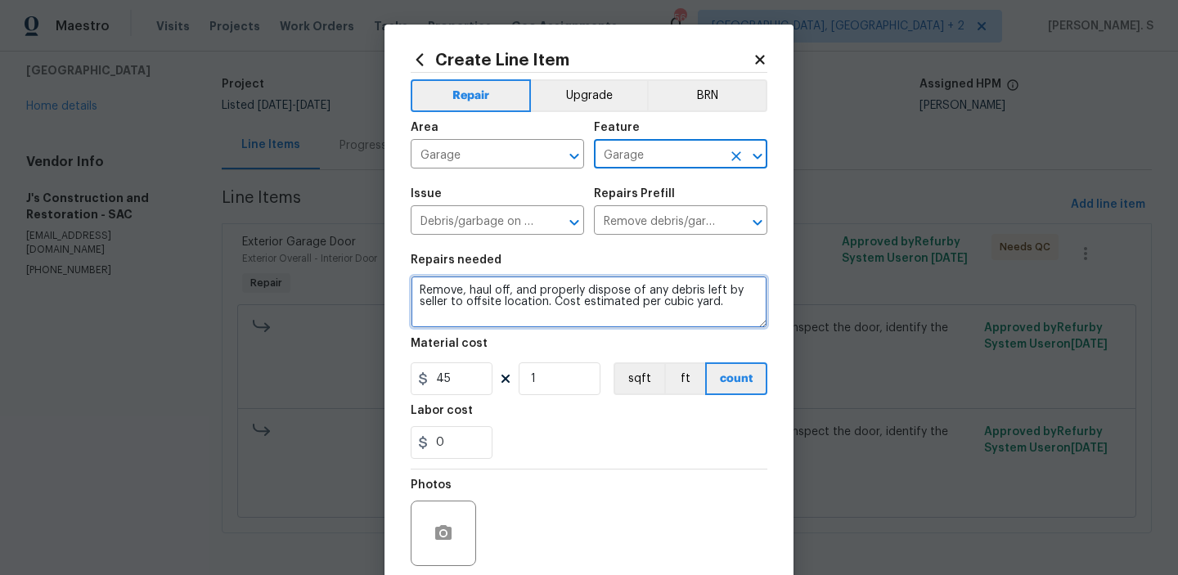
click at [605, 282] on textarea "Remove, haul off, and properly dispose of any debris left by seller to offsite …" at bounding box center [589, 302] width 357 height 52
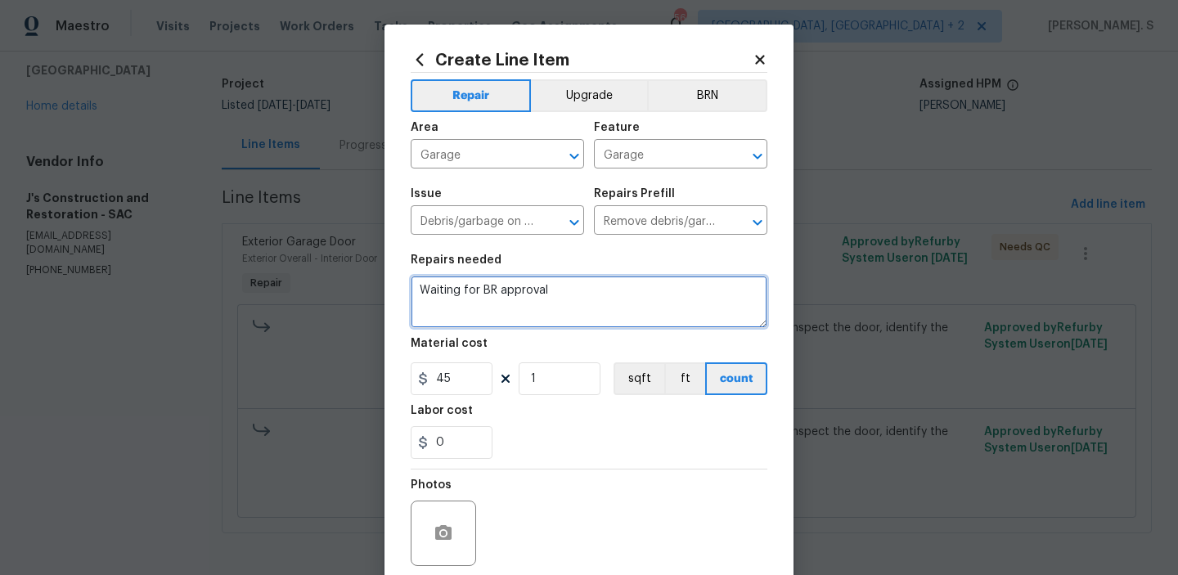
type textarea "Waiting for BR approval"
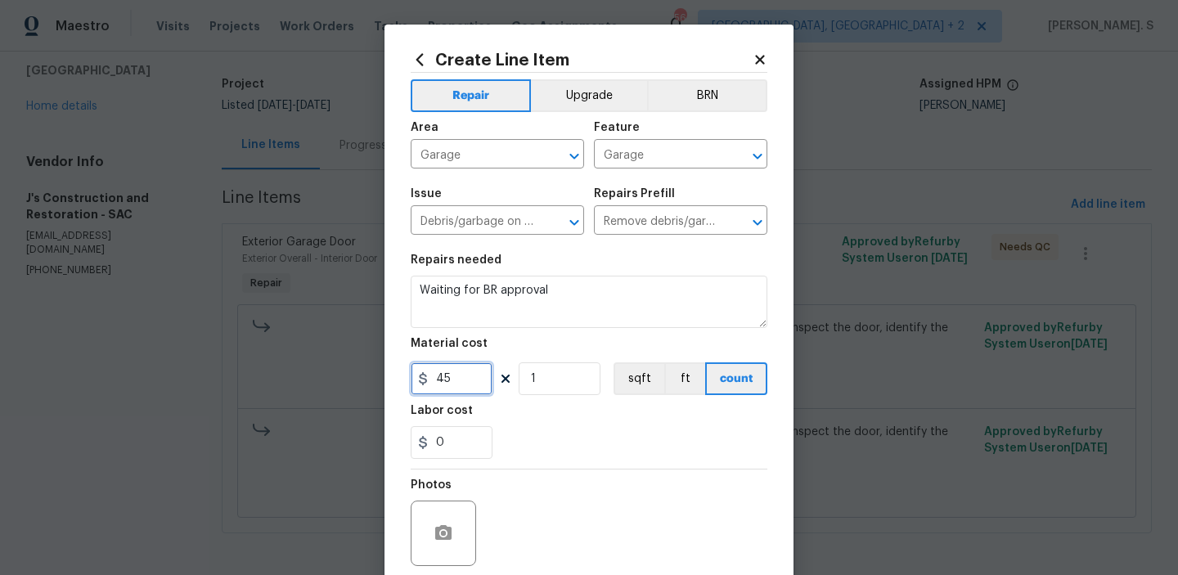
click at [480, 371] on input "45" at bounding box center [452, 378] width 82 height 33
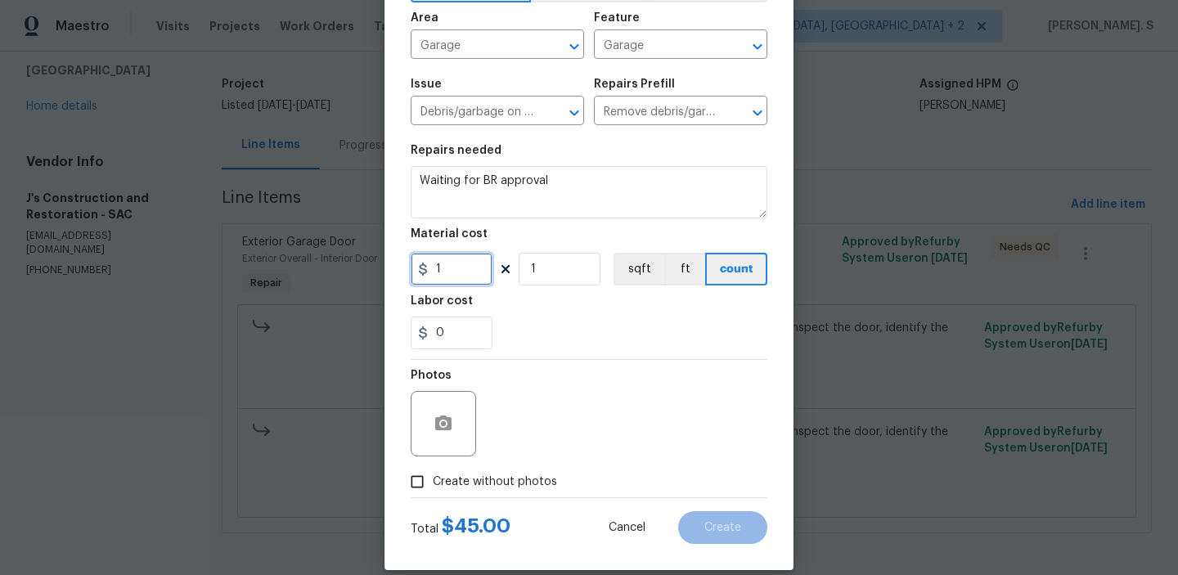
scroll to position [130, 0]
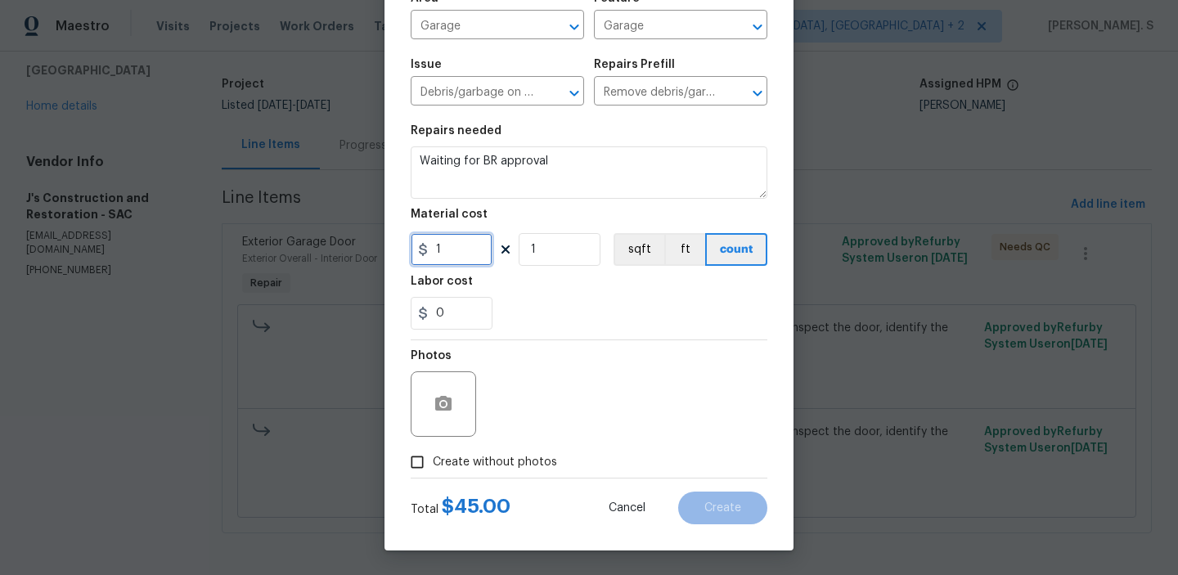
type input "1"
click at [495, 461] on span "Create without photos" at bounding box center [495, 462] width 124 height 17
click at [433, 461] on input "Create without photos" at bounding box center [417, 462] width 31 height 31
checkbox input "true"
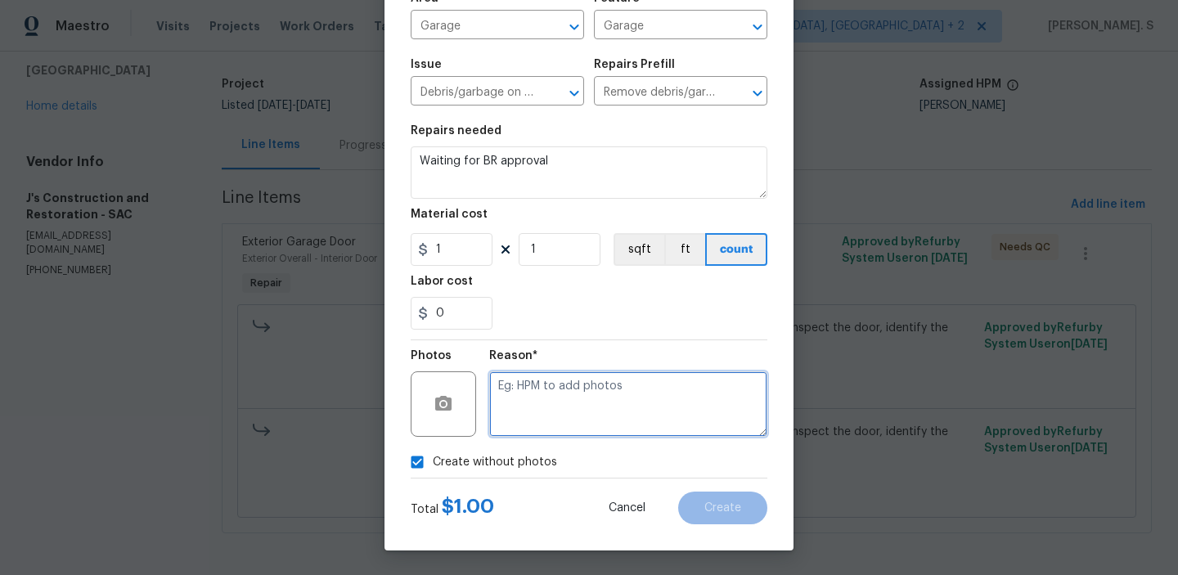
click at [605, 411] on textarea at bounding box center [628, 403] width 278 height 65
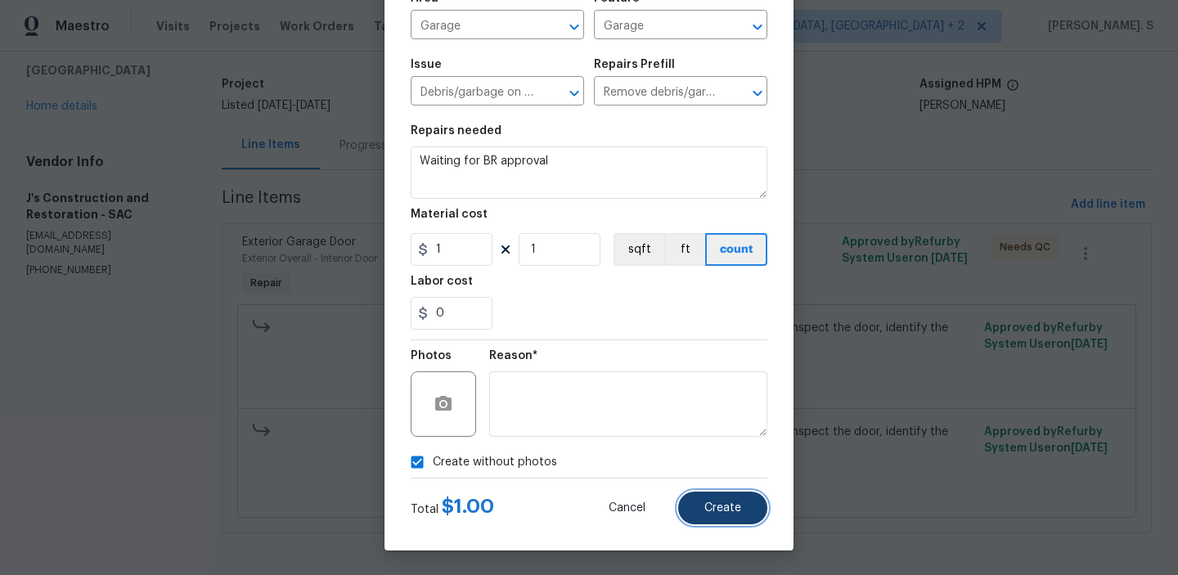
click at [724, 500] on button "Create" at bounding box center [722, 508] width 89 height 33
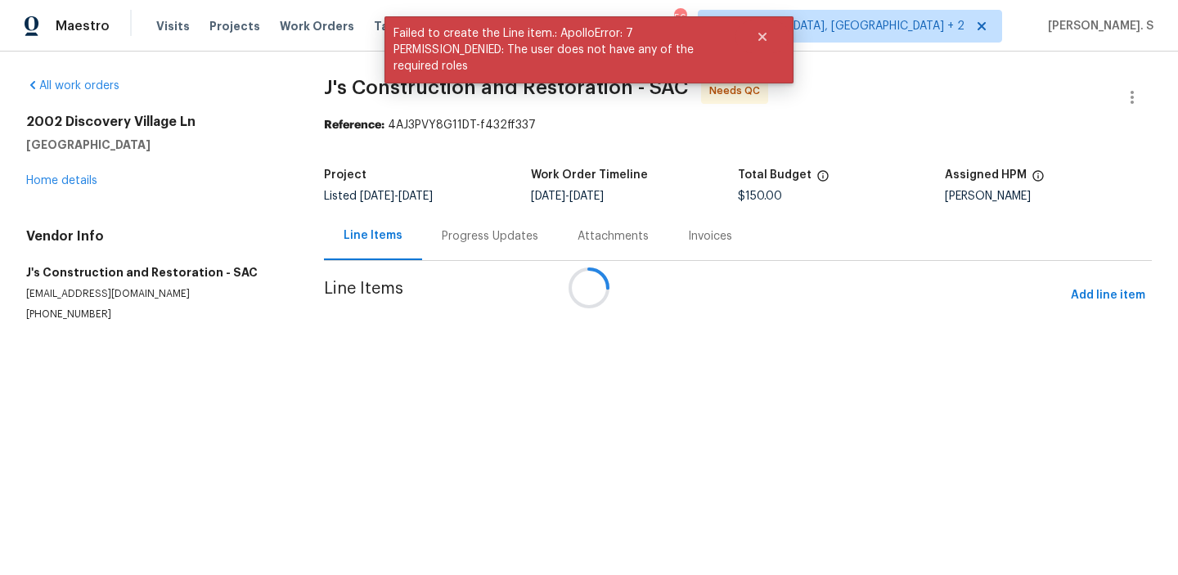
click at [472, 238] on div at bounding box center [589, 287] width 1178 height 575
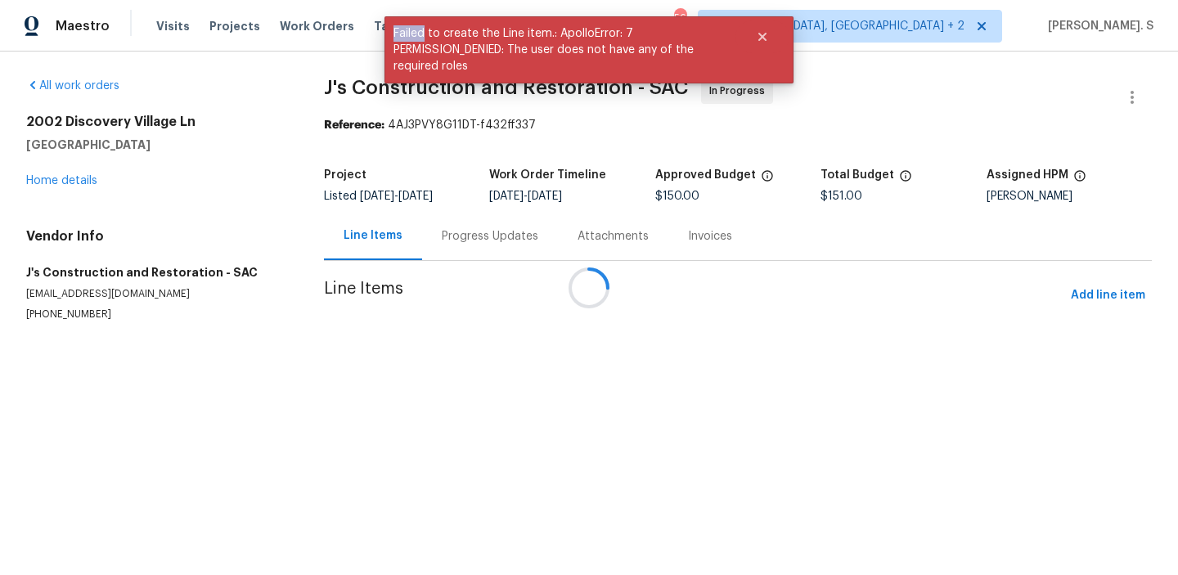
click at [472, 238] on div at bounding box center [589, 287] width 1178 height 575
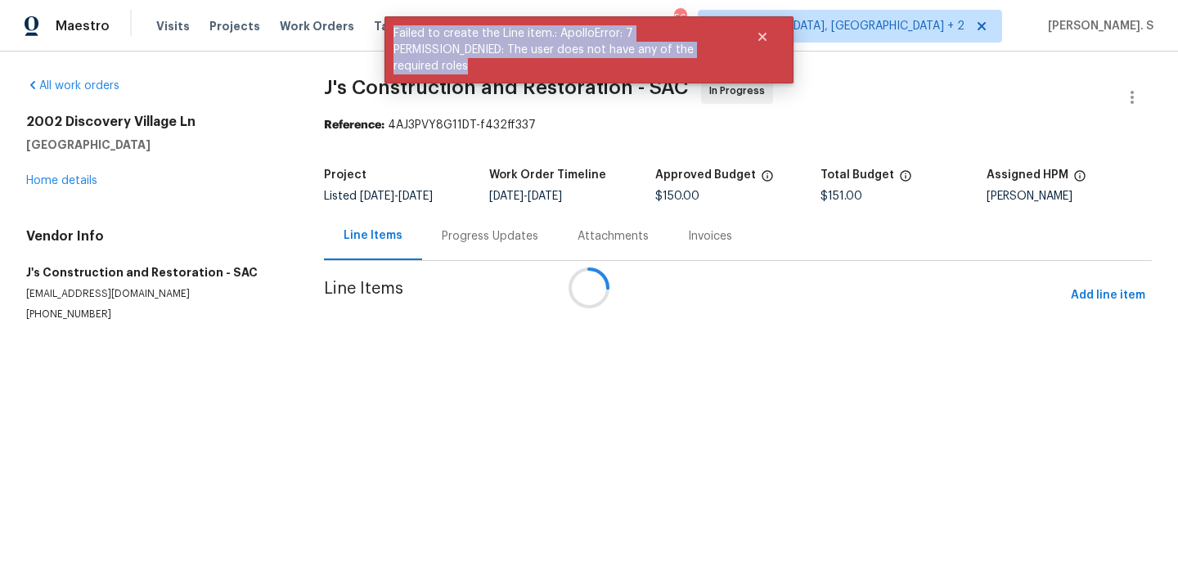
click at [472, 238] on div at bounding box center [589, 287] width 1178 height 575
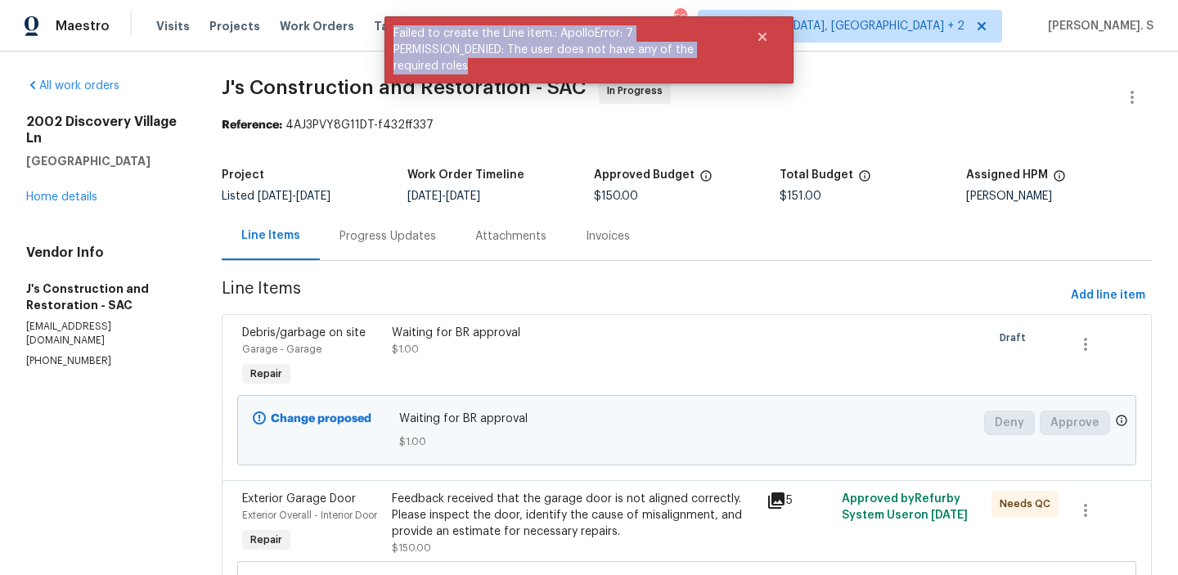
click at [459, 234] on div "Attachments" at bounding box center [511, 236] width 110 height 48
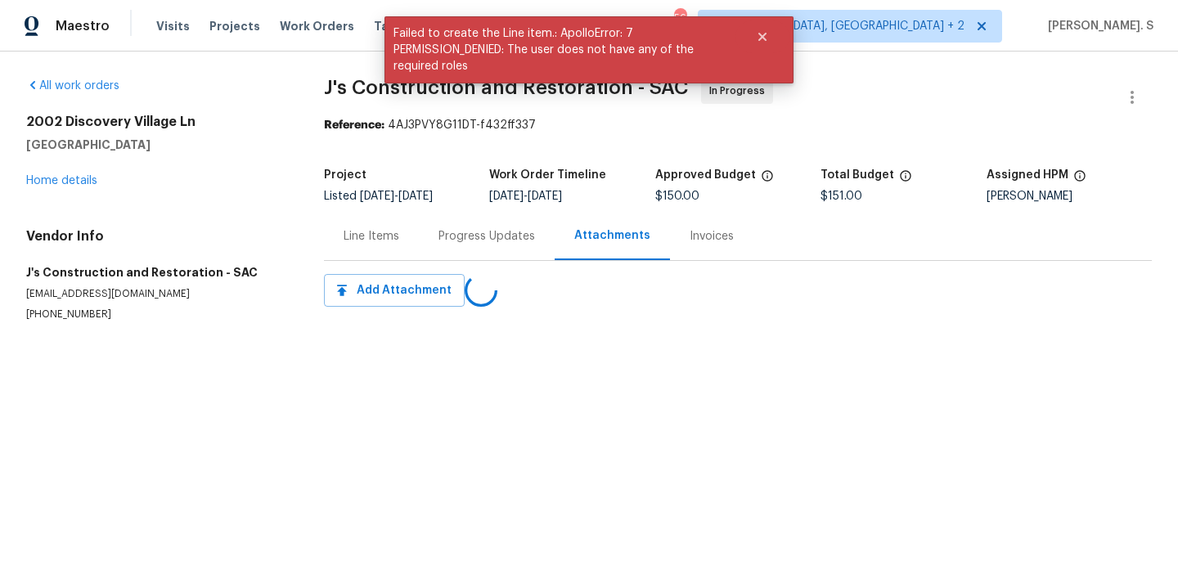
click at [459, 234] on div "Progress Updates" at bounding box center [486, 236] width 97 height 16
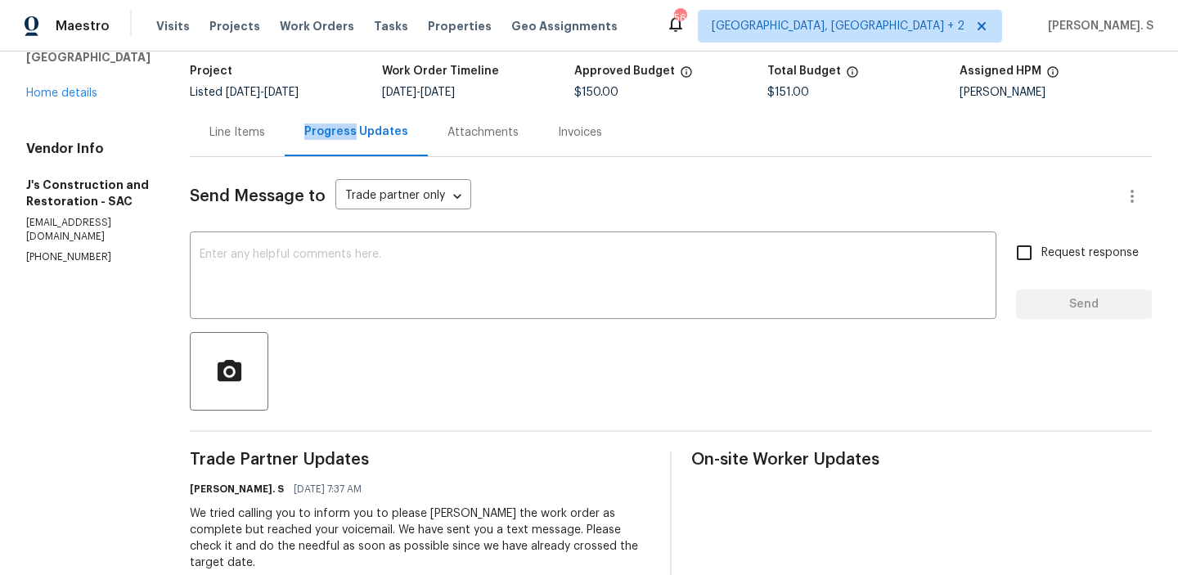
scroll to position [293, 0]
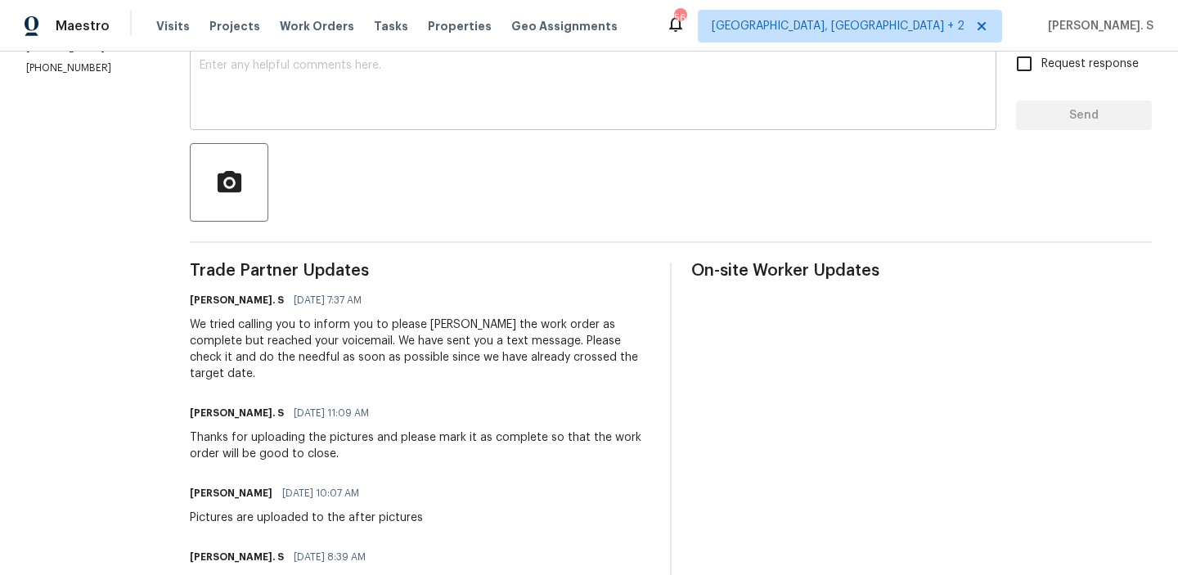
click at [475, 92] on textarea at bounding box center [593, 88] width 787 height 57
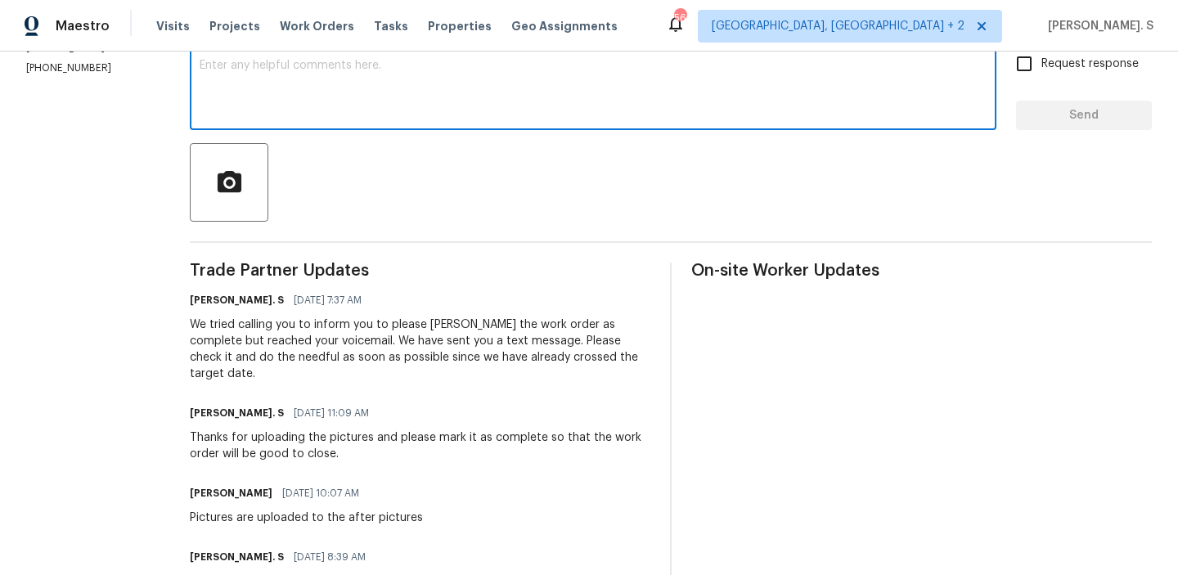
paste textarea "As discussed over the phone, you mentioned that you had checked all the doors b…"
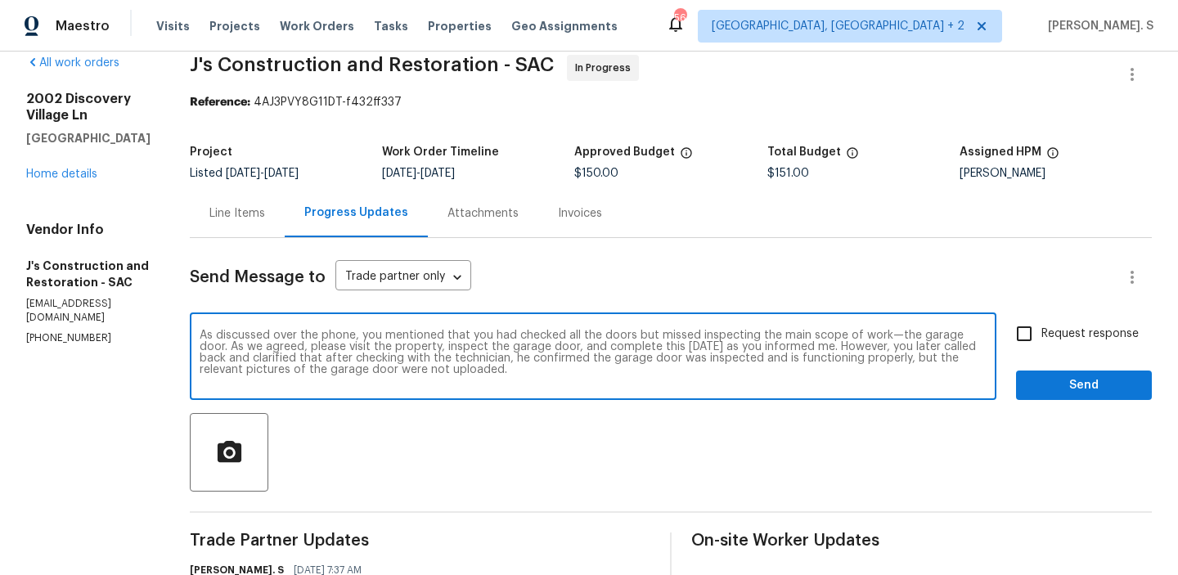
scroll to position [0, 0]
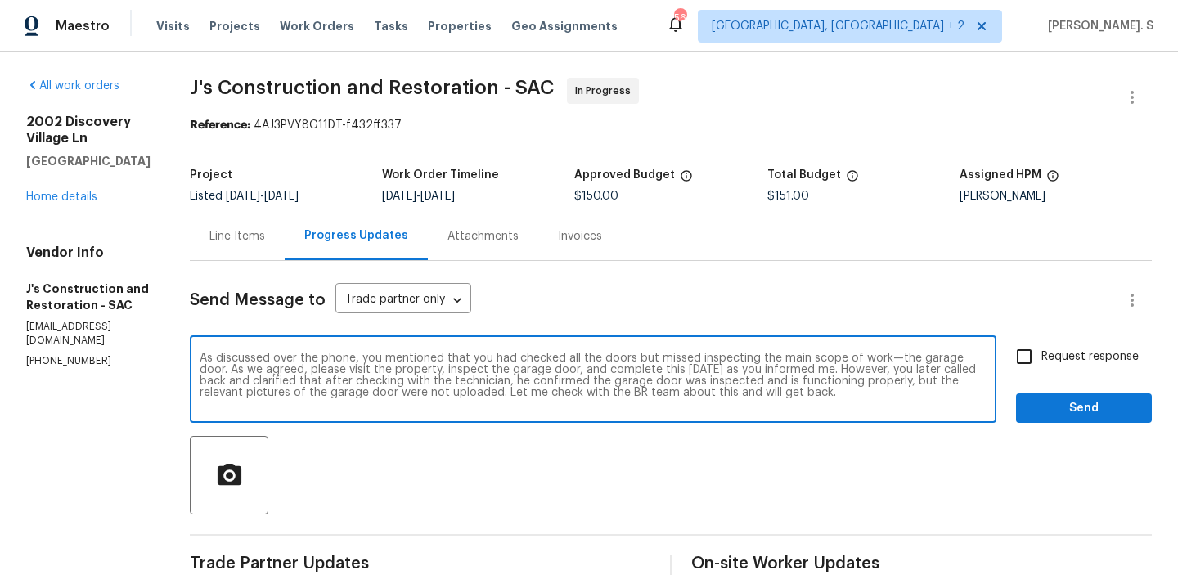
type textarea "As discussed over the phone, you mentioned that you had checked all the doors b…"
click at [541, 129] on div "Reference: 4AJ3PVY8G11DT-f432ff337" at bounding box center [671, 125] width 962 height 16
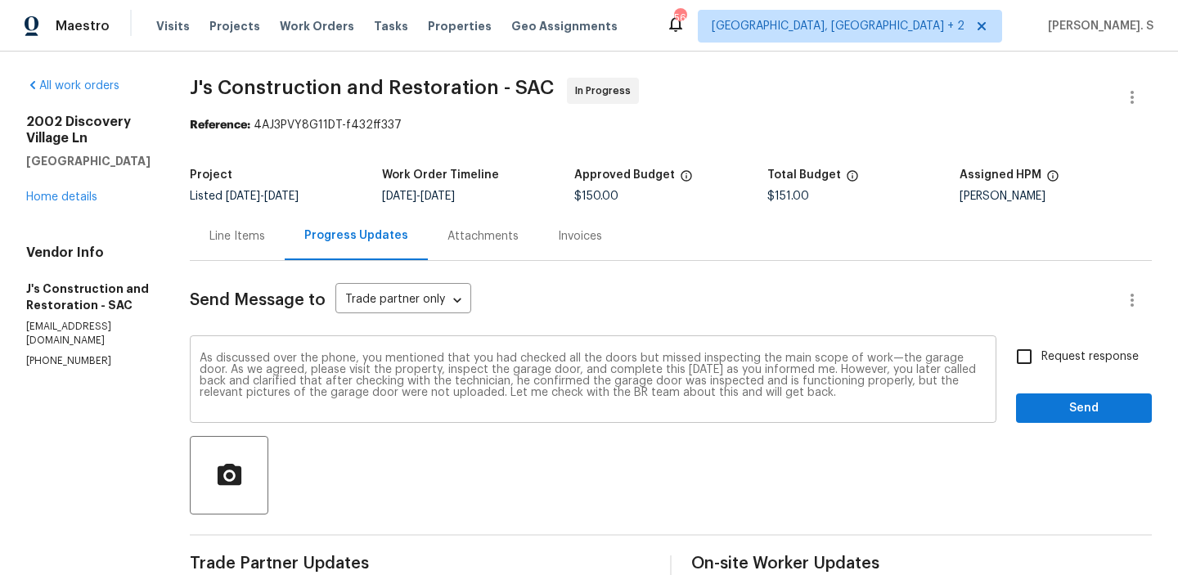
click at [541, 129] on div "Reference: 4AJ3PVY8G11DT-f432ff337" at bounding box center [671, 125] width 962 height 16
click at [576, 356] on textarea "As discussed over the phone, you mentioned that you had checked all the doors b…" at bounding box center [593, 380] width 787 height 57
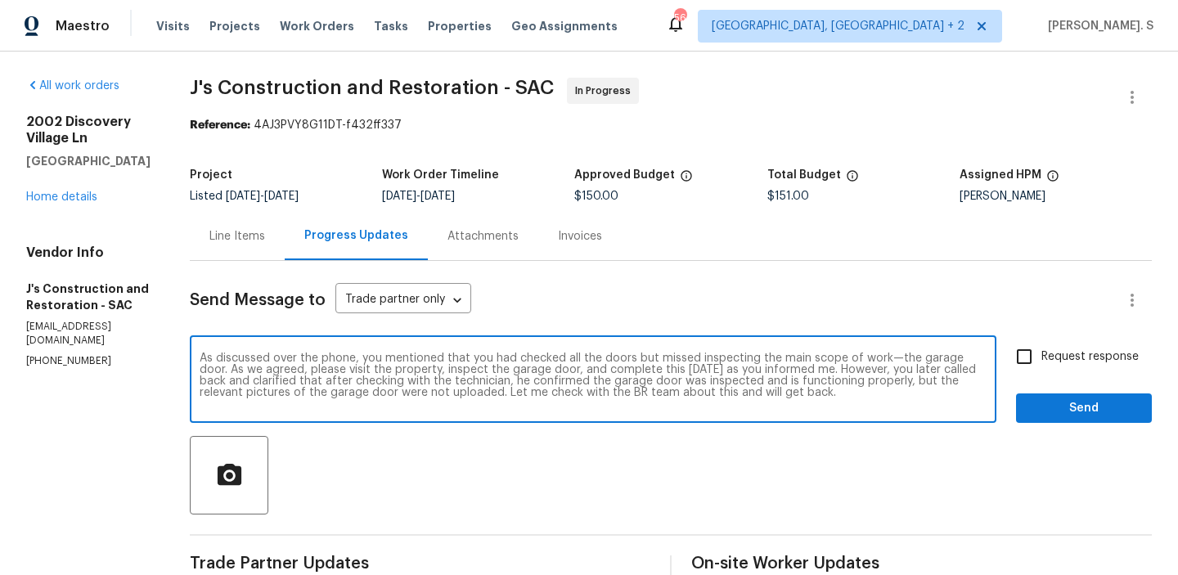
click at [576, 356] on textarea "As discussed over the phone, you mentioned that you had checked all the doors b…" at bounding box center [593, 380] width 787 height 57
click at [1078, 374] on label "Request response" at bounding box center [1073, 356] width 132 height 34
click at [1041, 374] on input "Request response" at bounding box center [1024, 356] width 34 height 34
checkbox input "true"
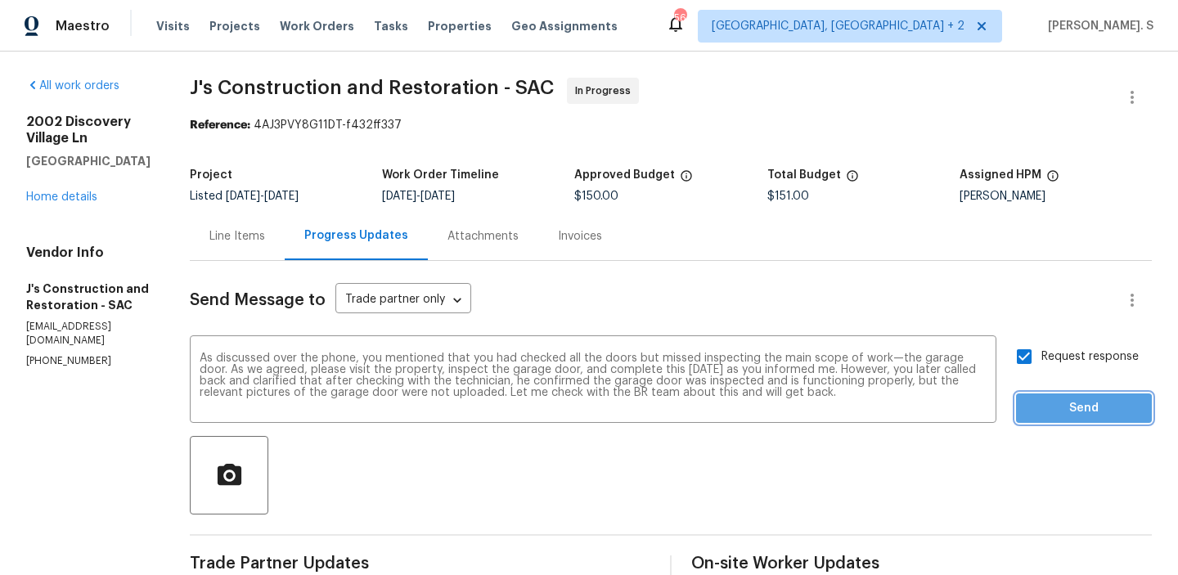
click at [1068, 414] on span "Send" at bounding box center [1084, 408] width 110 height 20
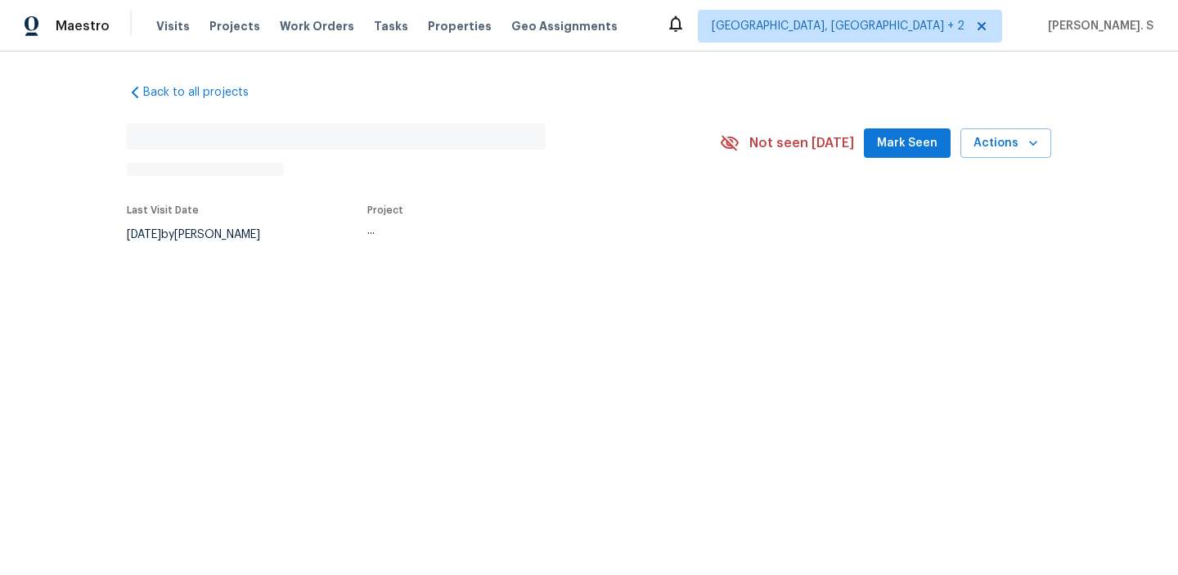
click at [258, 291] on div "Back to all projects No address found N/A Not seen [DATE] Mark Seen Actions Las…" at bounding box center [589, 202] width 1178 height 301
click at [245, 281] on div "Back to all projects No address found N/A Not seen [DATE] Mark Seen Actions Las…" at bounding box center [589, 202] width 1178 height 301
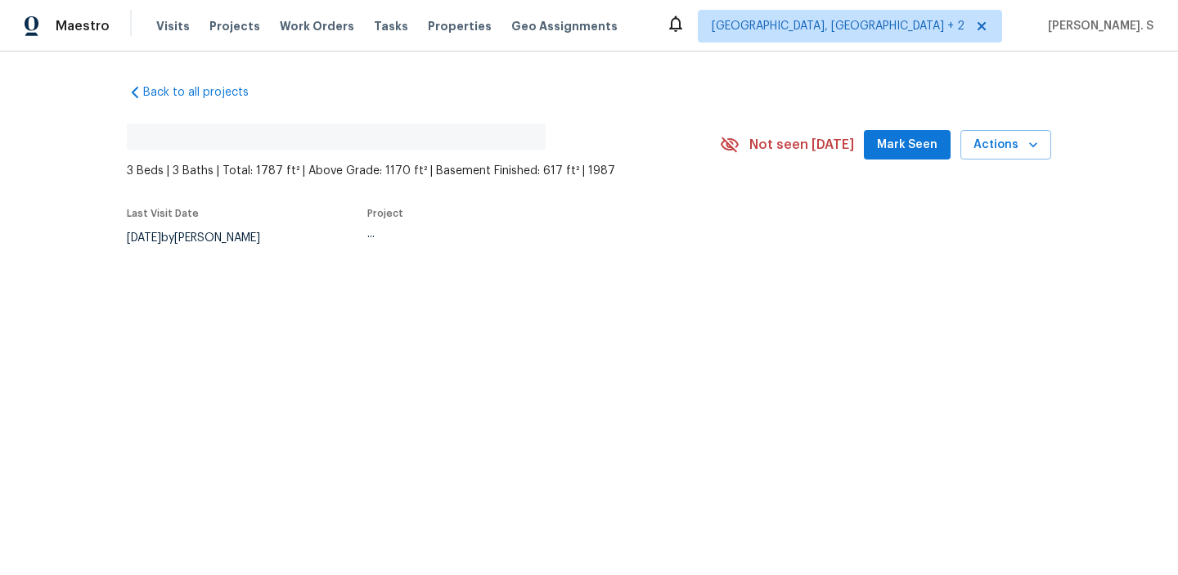
click at [248, 299] on div "Back to all projects No address found 3 Beds | 3 Baths | Total: 1787 ft² | Abov…" at bounding box center [589, 204] width 1178 height 304
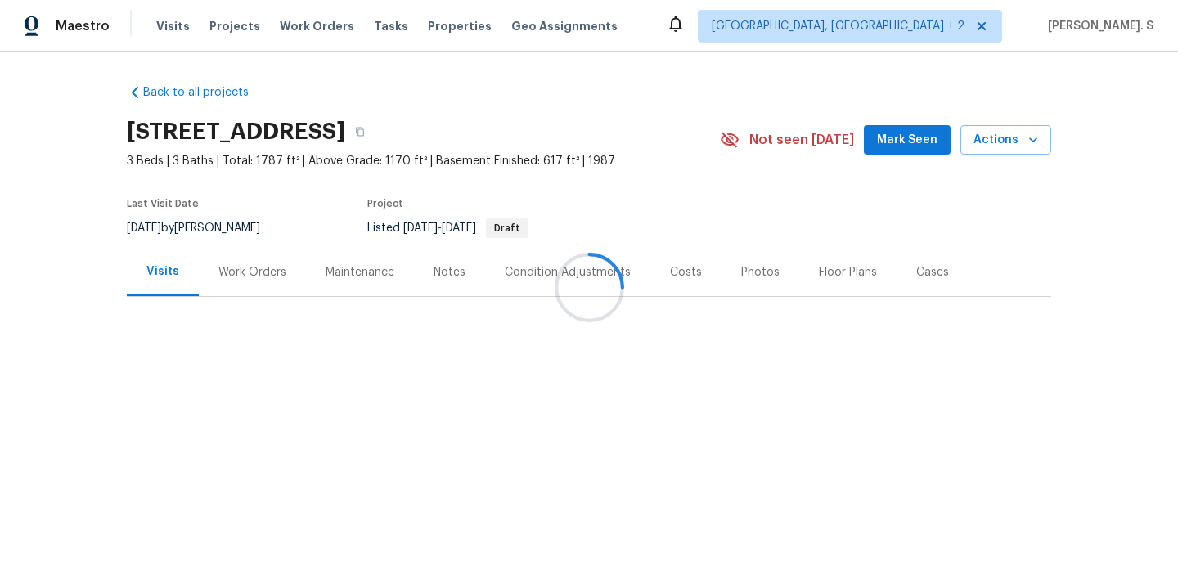
click at [245, 279] on div at bounding box center [589, 287] width 1178 height 575
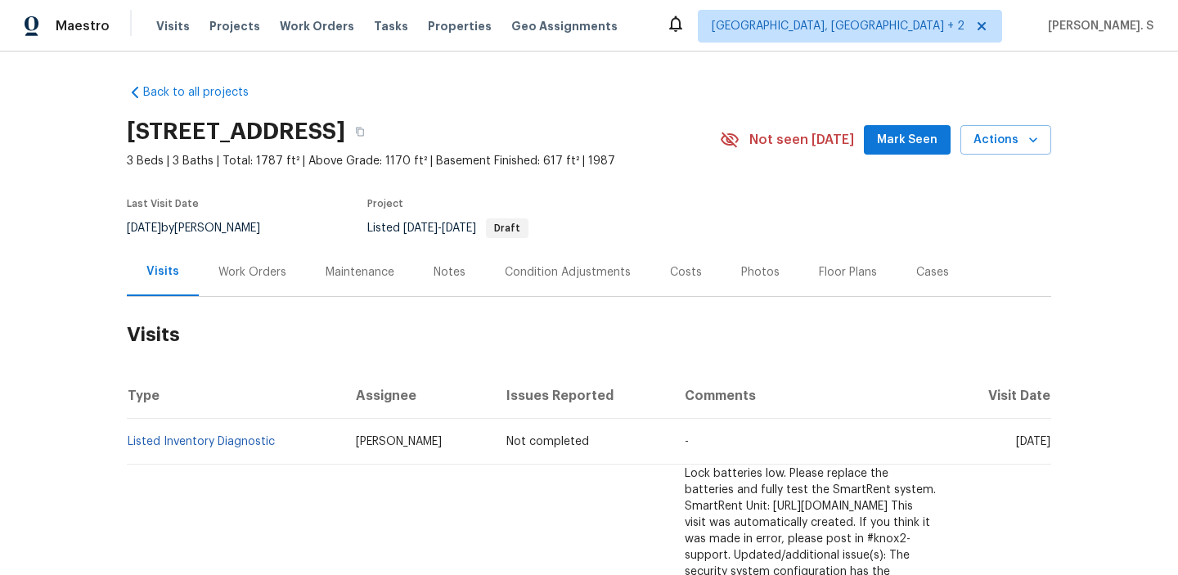
click at [247, 268] on div "Work Orders" at bounding box center [252, 272] width 68 height 16
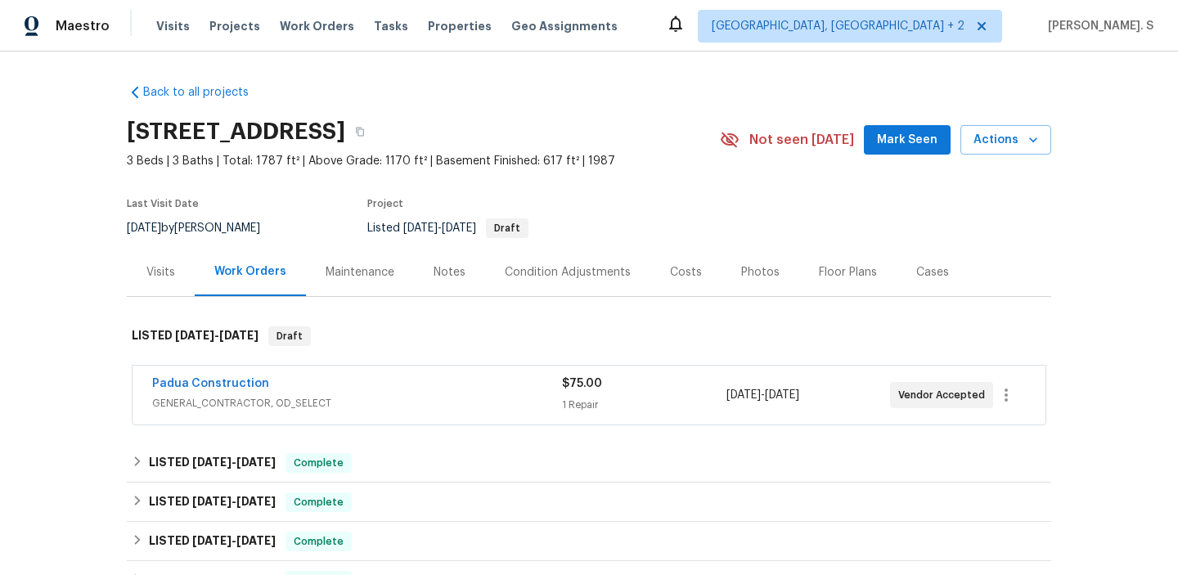
click at [247, 268] on div "Work Orders" at bounding box center [250, 271] width 72 height 16
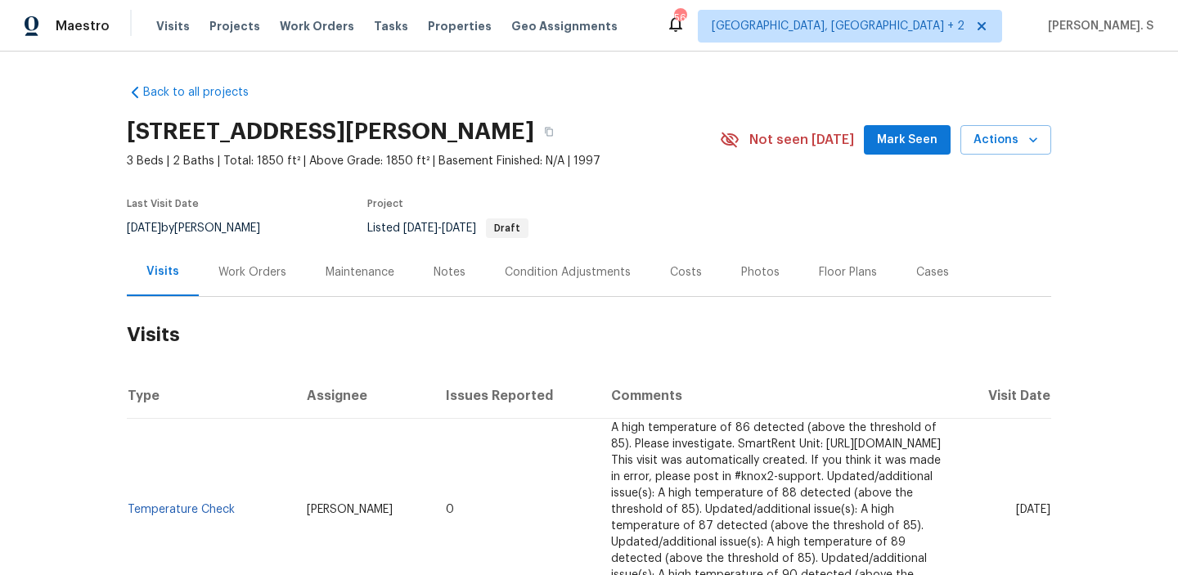
click at [255, 252] on div "Work Orders" at bounding box center [252, 272] width 107 height 48
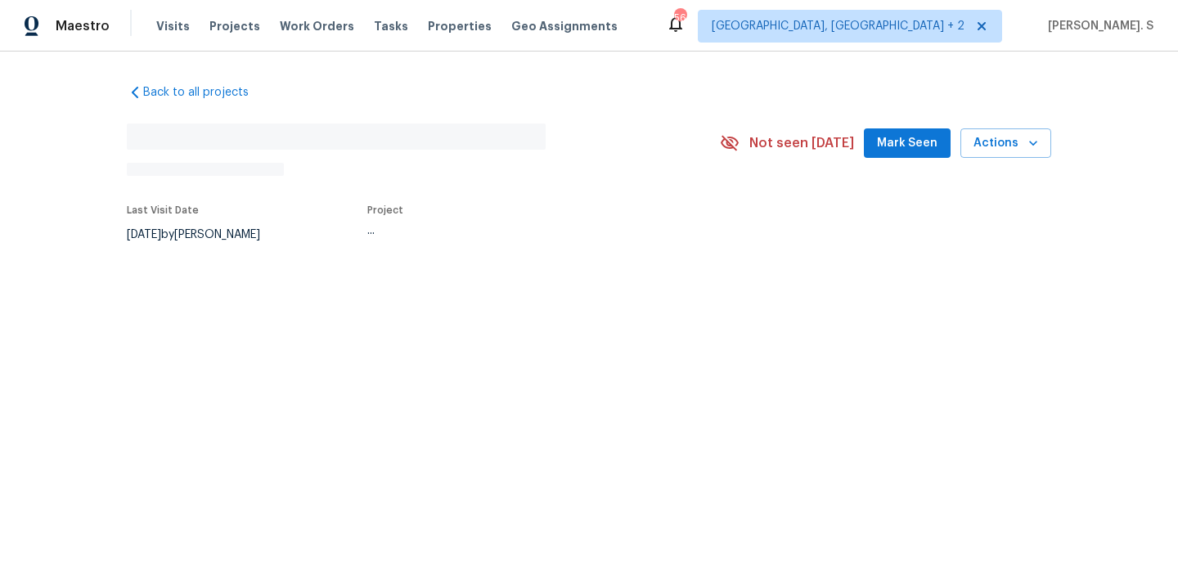
click at [260, 276] on div "Back to all projects No address found N/A Not seen [DATE] Mark Seen Actions Las…" at bounding box center [589, 202] width 1178 height 301
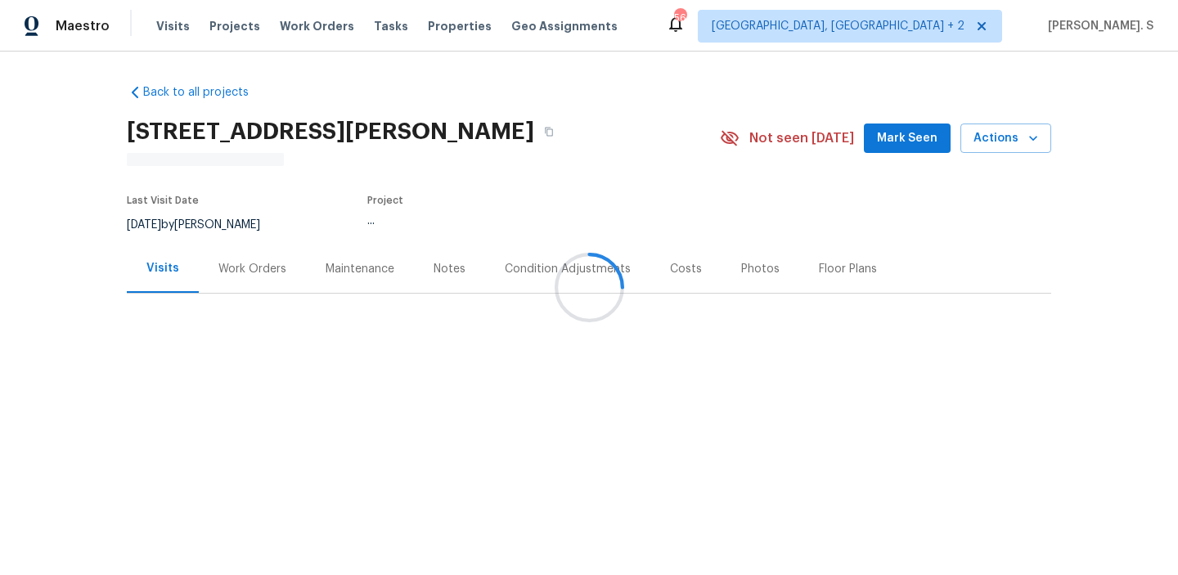
click at [260, 276] on div at bounding box center [589, 287] width 1178 height 575
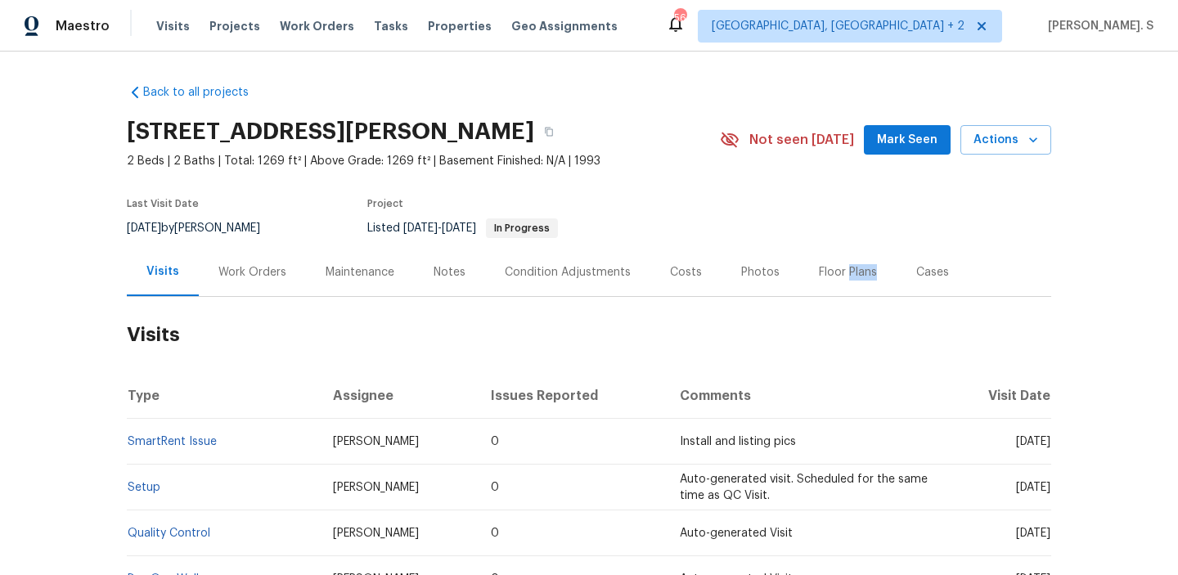
click at [260, 276] on div "Work Orders" at bounding box center [252, 272] width 68 height 16
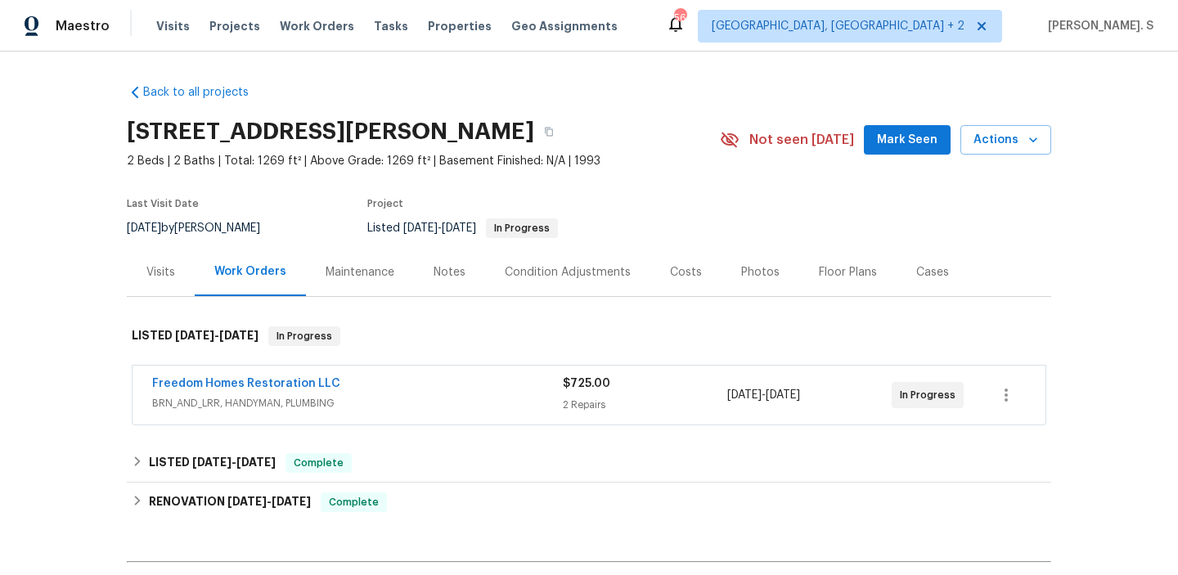
click at [260, 276] on div "Work Orders" at bounding box center [250, 271] width 72 height 16
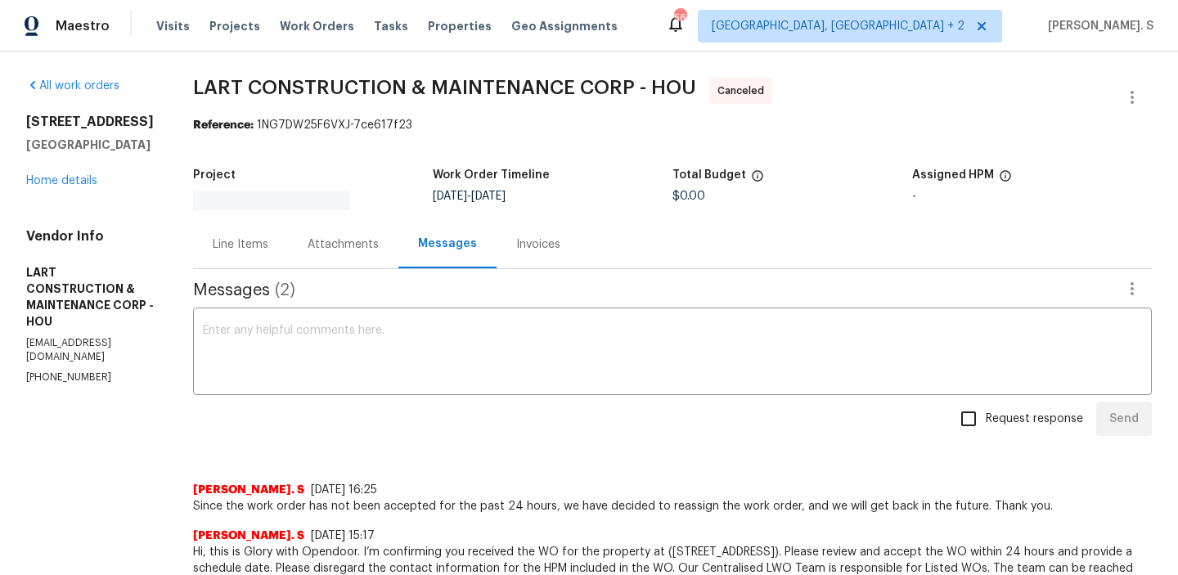
click at [69, 213] on div "All work orders [STREET_ADDRESS] Home details Vendor Info LART CONSTRUCTION & M…" at bounding box center [90, 231] width 128 height 307
click at [70, 188] on div "[STREET_ADDRESS] Home details" at bounding box center [90, 151] width 128 height 75
click at [70, 186] on link "Home details" at bounding box center [61, 180] width 71 height 11
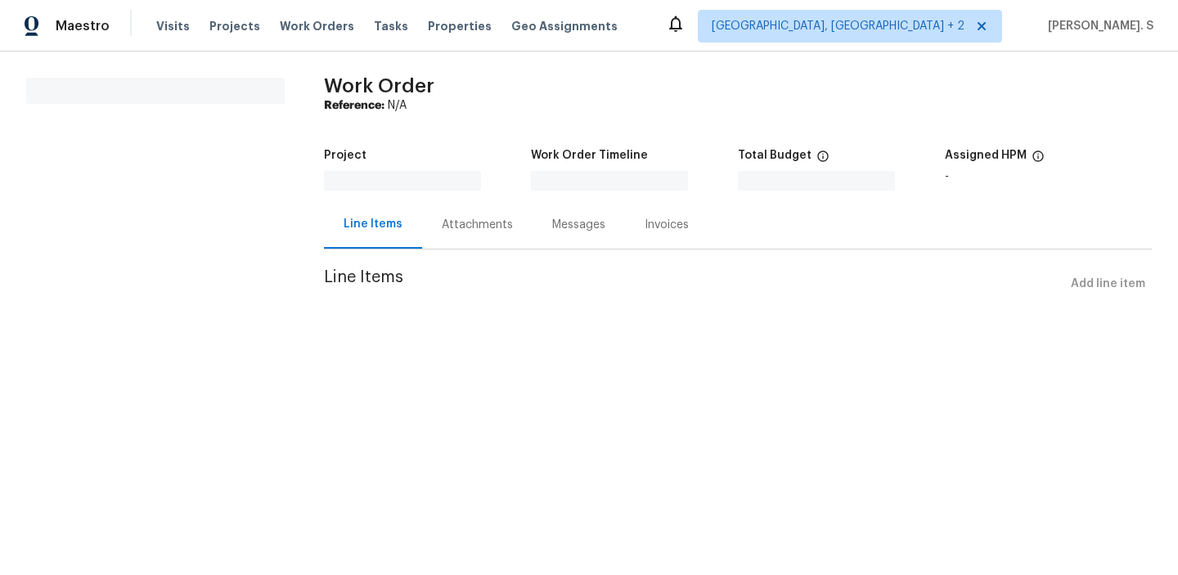
click at [462, 215] on div "Attachments" at bounding box center [477, 224] width 110 height 48
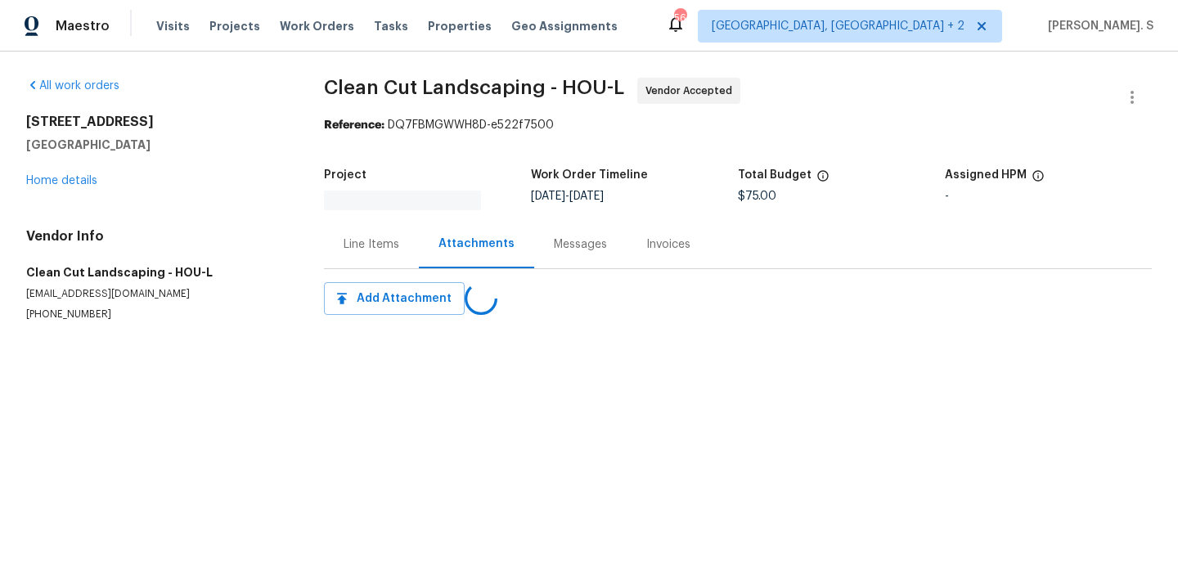
click at [462, 215] on div "Project Work Order Timeline 8/20/2025 - 8/22/2025 Total Budget $75.00 Assigned …" at bounding box center [738, 189] width 828 height 61
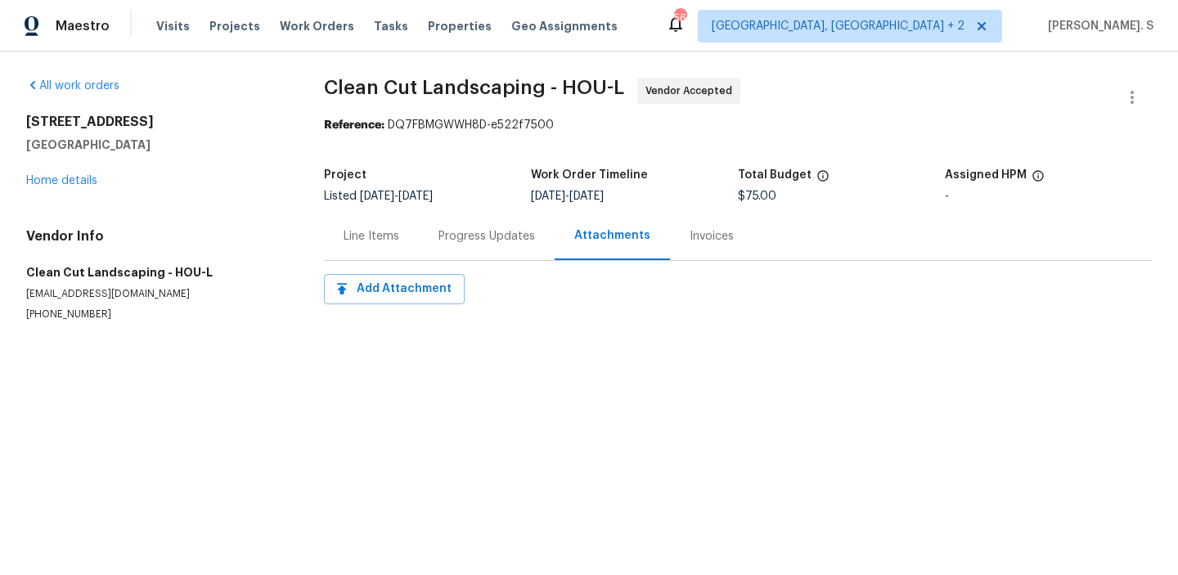
click at [465, 236] on div "Progress Updates" at bounding box center [486, 236] width 97 height 16
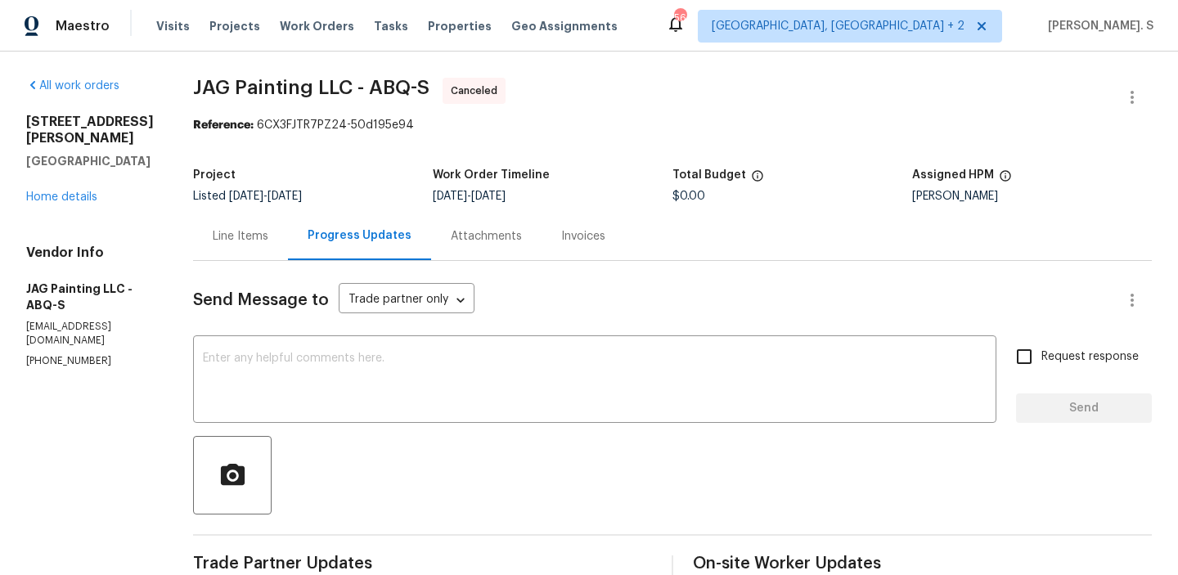
click at [66, 205] on div "7001 Edwina Ave NE Albuquerque, NM 87110 Home details" at bounding box center [90, 160] width 128 height 92
click at [53, 203] on link "Home details" at bounding box center [61, 196] width 71 height 11
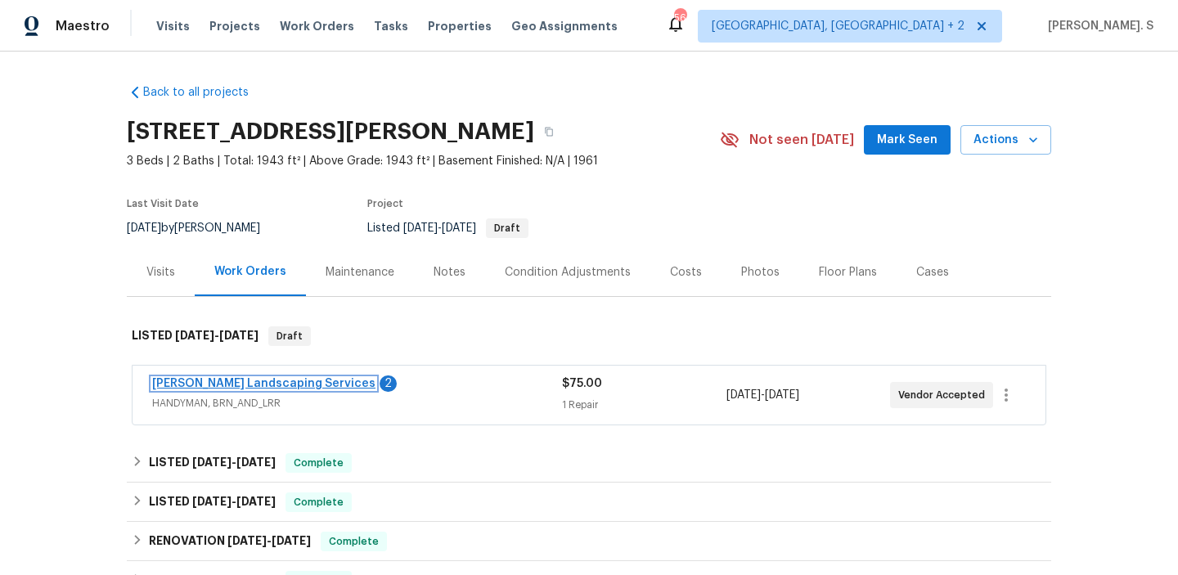
click at [318, 388] on link "Rodriguez Landscaping Services" at bounding box center [263, 383] width 223 height 11
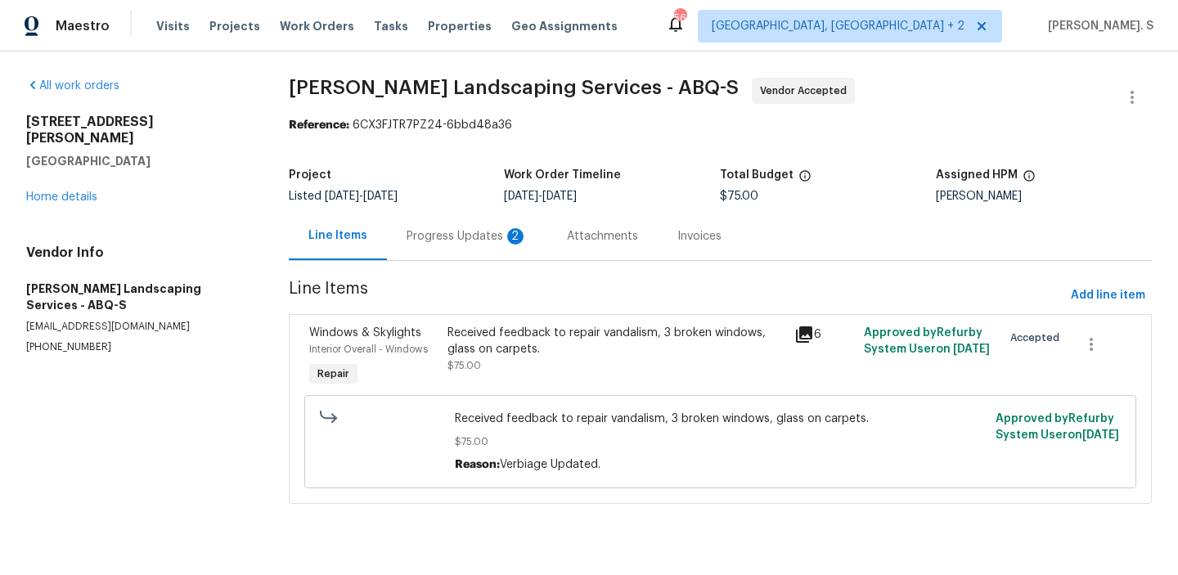
click at [430, 248] on div "Progress Updates 2" at bounding box center [467, 236] width 160 height 48
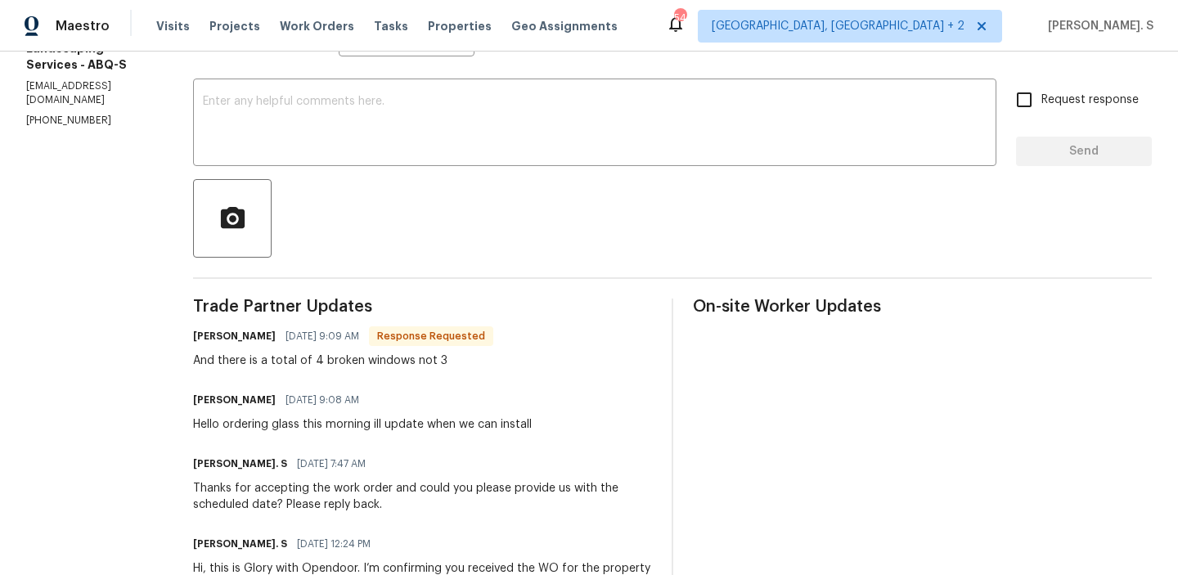
scroll to position [204, 0]
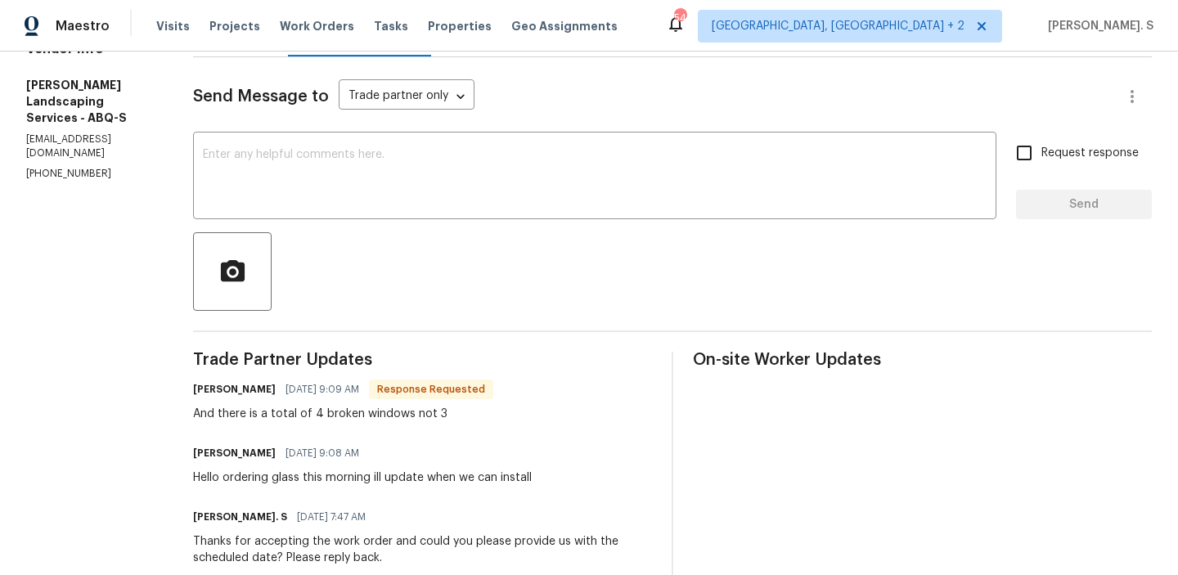
click at [89, 140] on section "All work orders 7001 Edwina Ave NE Albuquerque, NM 87110 Home details Vendor In…" at bounding box center [90, 294] width 128 height 841
copy p "(505) 980-9691"
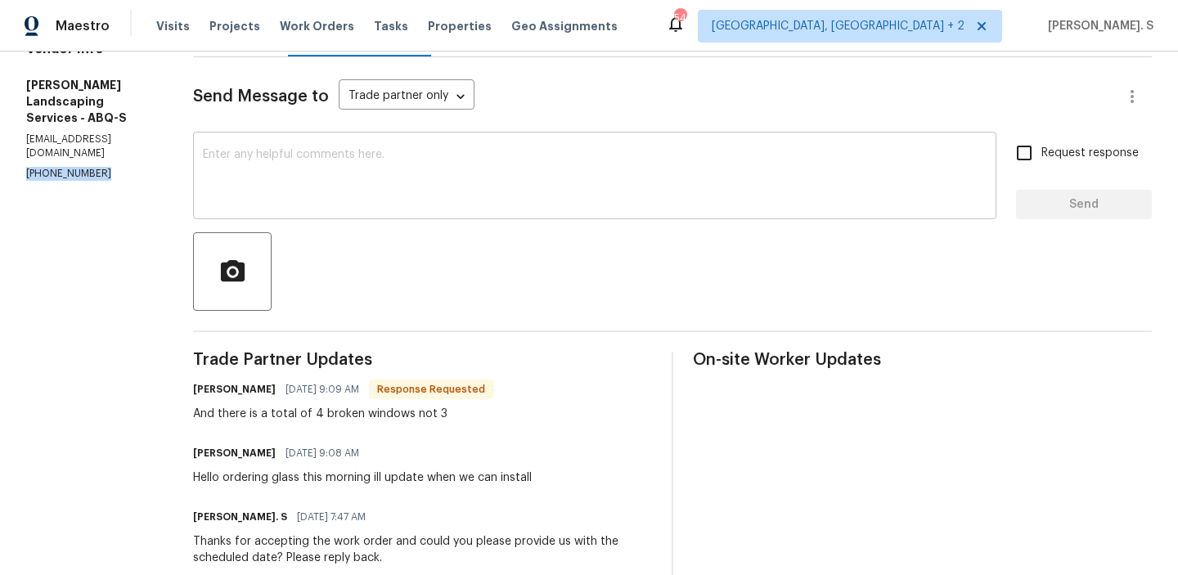
click at [276, 186] on textarea at bounding box center [594, 177] width 783 height 57
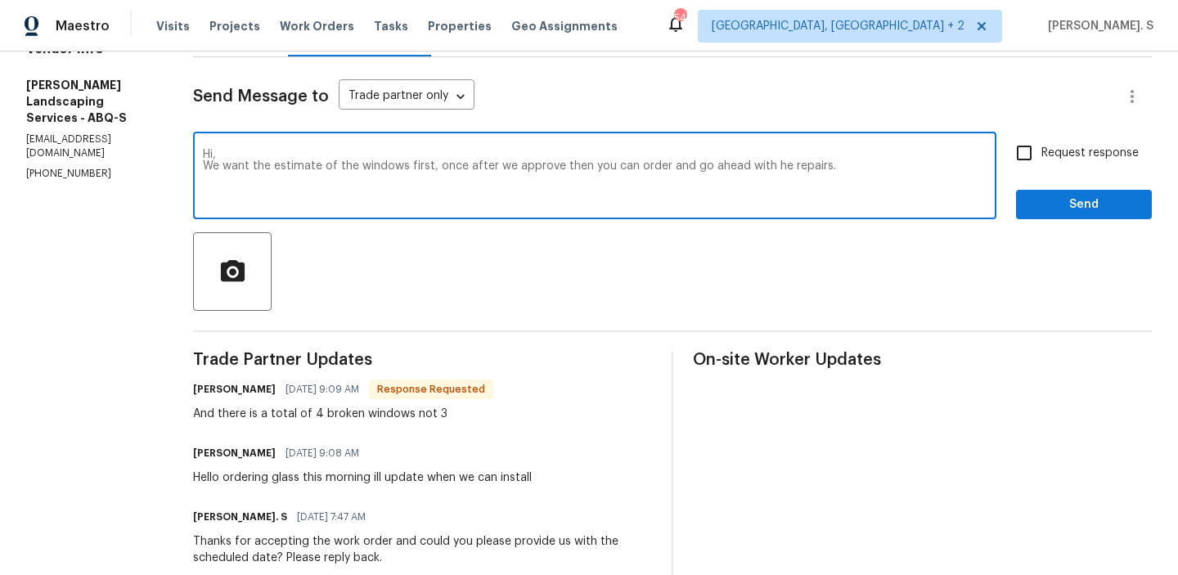
click at [276, 186] on textarea "Hi, We want the estimate of the windows first, once after we approve then you c…" at bounding box center [594, 177] width 783 height 57
click at [97, 167] on p "(505) 980-9691" at bounding box center [90, 174] width 128 height 14
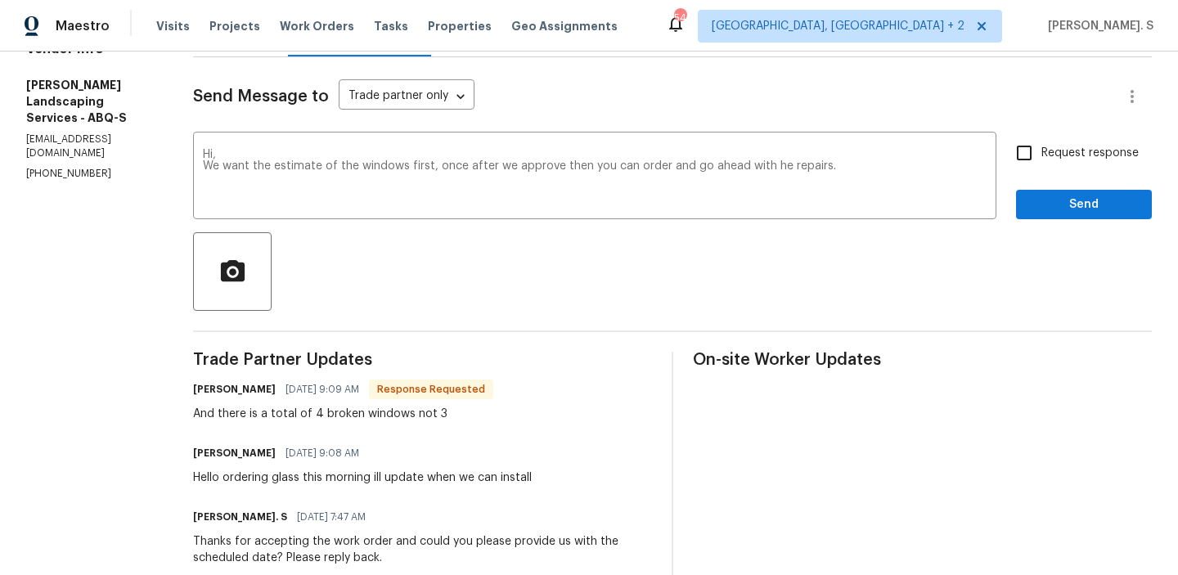
click at [97, 167] on p "(505) 980-9691" at bounding box center [90, 174] width 128 height 14
copy p "(505) 980-9691"
click at [0, 0] on div "Replace with" at bounding box center [0, 0] width 0 height 0
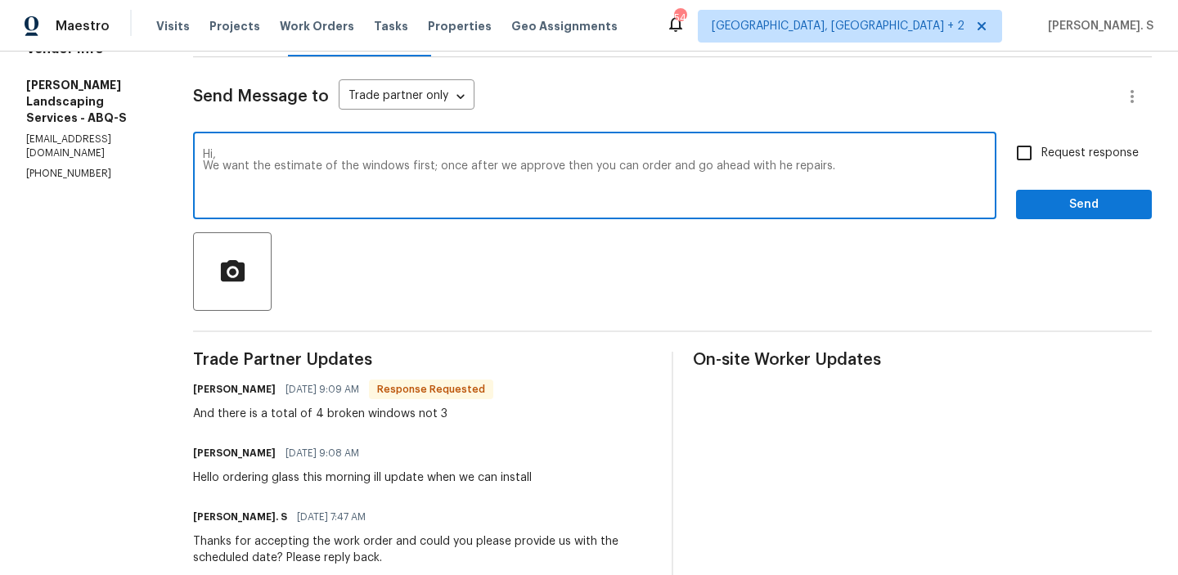
click at [0, 0] on div "Replace with" at bounding box center [0, 0] width 0 height 0
click at [0, 0] on div "the" at bounding box center [0, 0] width 0 height 0
click at [456, 176] on textarea "Hi, We want the estimate of the windows first; once approved, then you can orde…" at bounding box center [594, 177] width 783 height 57
click at [465, 164] on textarea "Hi, We want the estimate of the windows first; once approved, then you can orde…" at bounding box center [594, 177] width 783 height 57
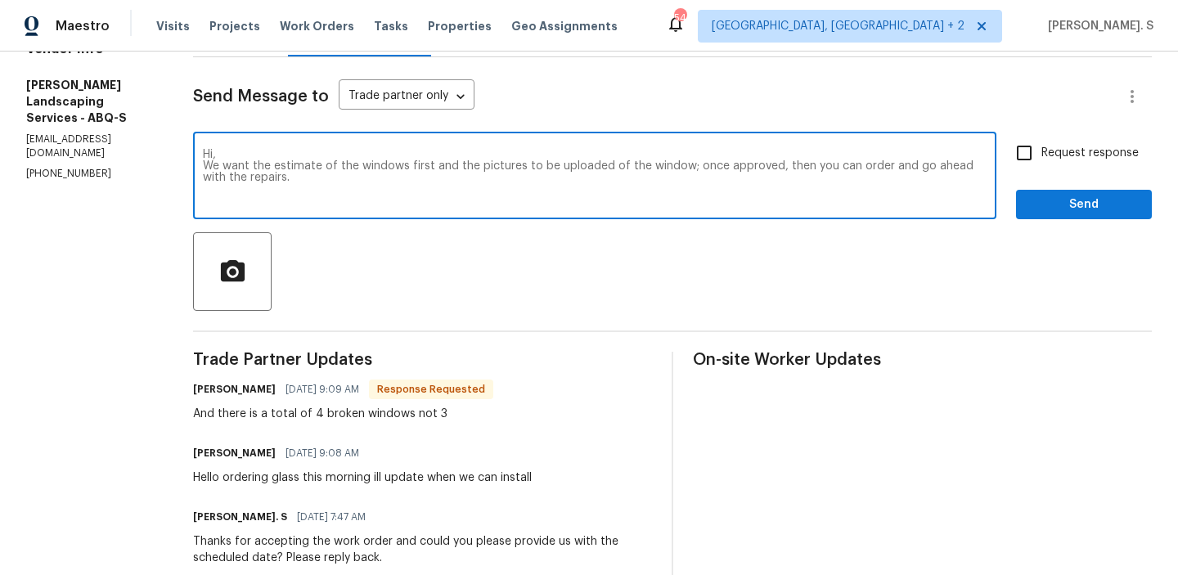
type textarea "Hi, We want the estimate of the windows first and the pictures to be uploaded o…"
click at [465, 164] on textarea "Hi, We want the estimate of the windows first and the pictures to be uploaded o…" at bounding box center [594, 177] width 783 height 57
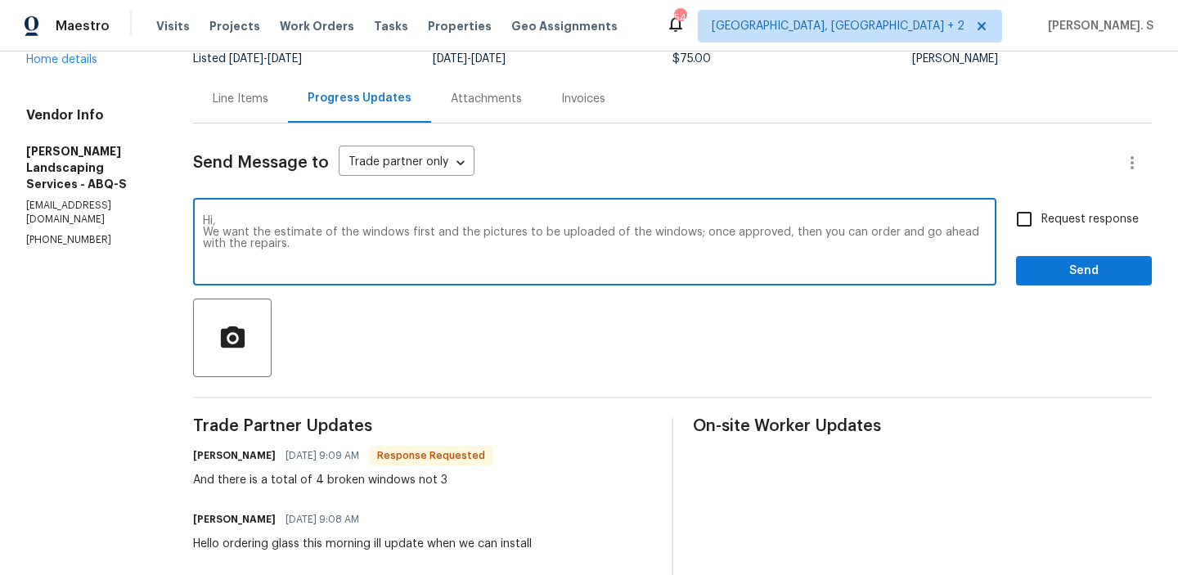
scroll to position [73, 0]
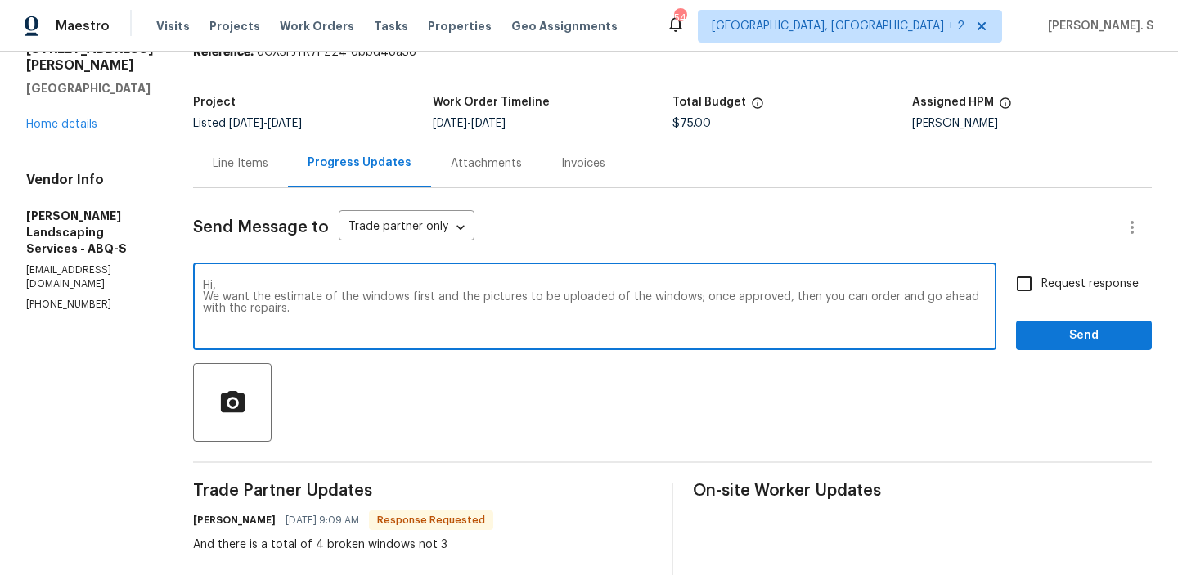
click at [268, 156] on div "Line Items" at bounding box center [241, 163] width 56 height 16
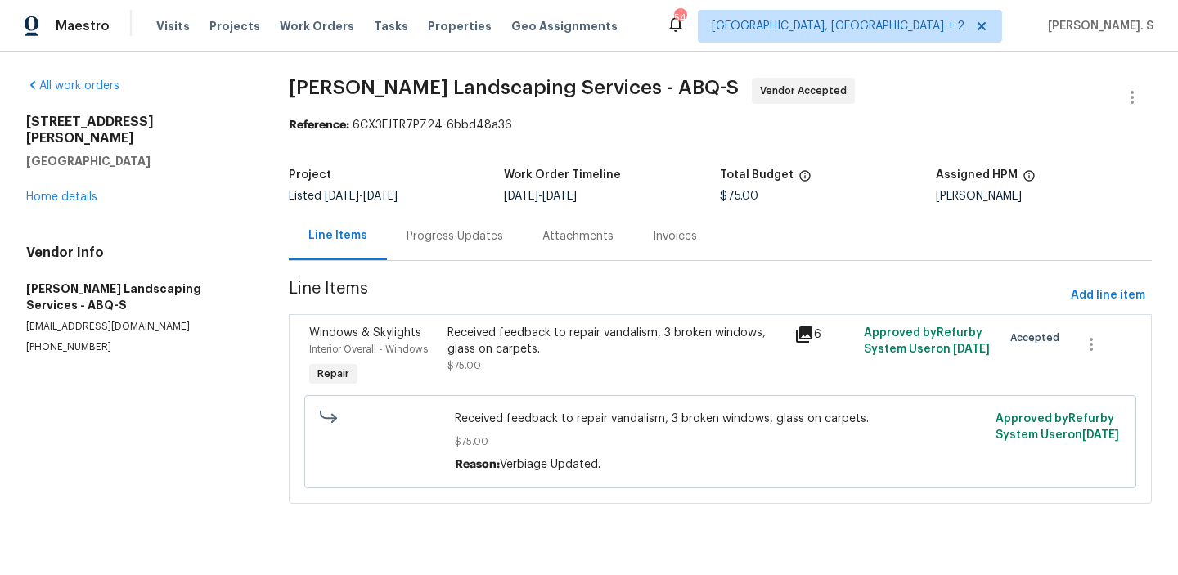
click at [453, 251] on div "Progress Updates" at bounding box center [455, 236] width 136 height 48
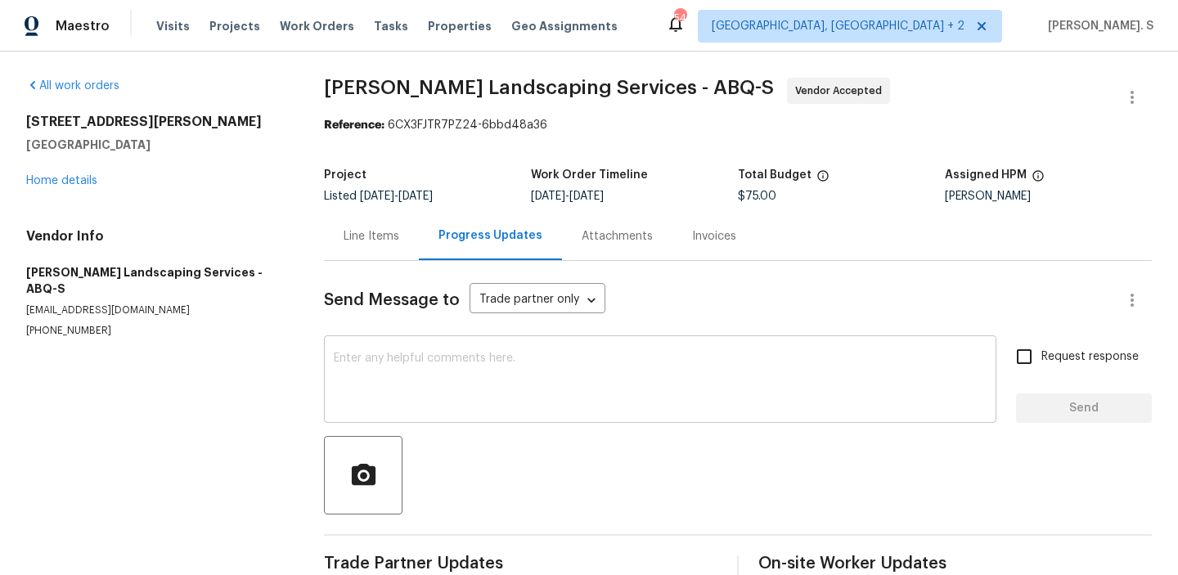
click at [514, 400] on textarea at bounding box center [660, 380] width 653 height 57
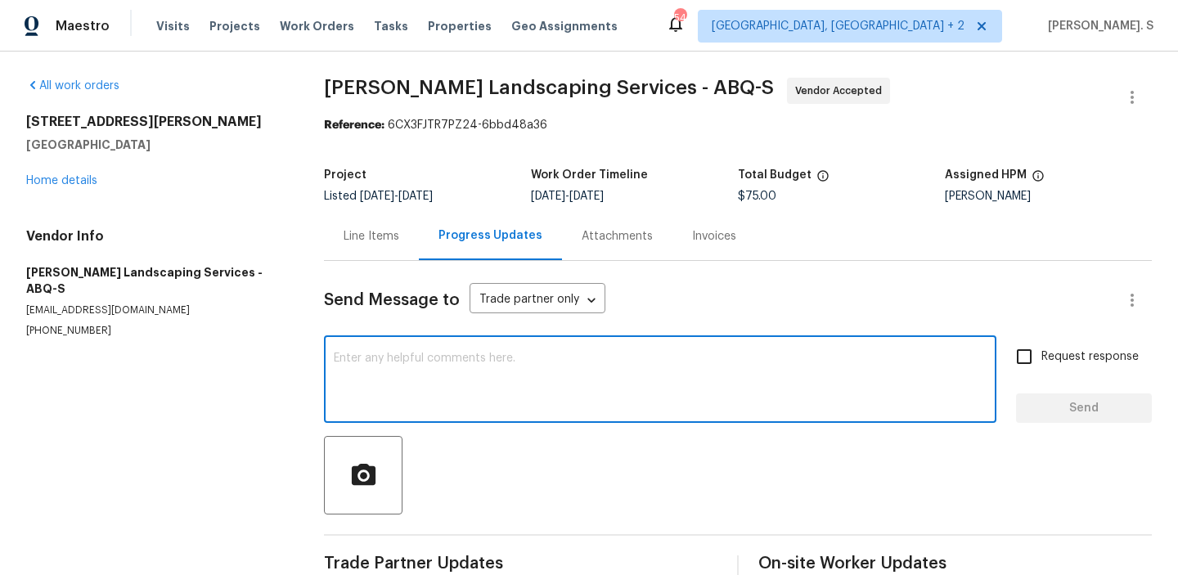
click at [514, 400] on textarea at bounding box center [660, 380] width 653 height 57
paste textarea "We want the estimate of the windows first and the pictures to be uploaded of th…"
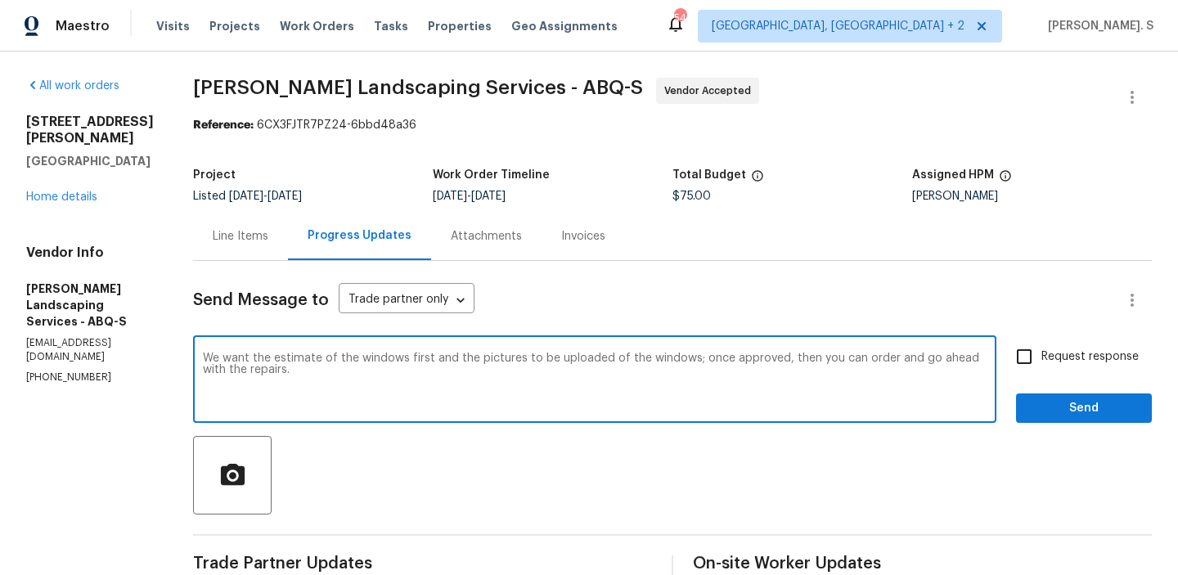
drag, startPoint x: 468, startPoint y: 361, endPoint x: 721, endPoint y: 361, distance: 253.5
click at [721, 361] on textarea "We want the estimate of the windows first and the pictures to be uploaded of th…" at bounding box center [594, 380] width 783 height 57
click at [721, 361] on textarea "We want the estimate of the windows first; once approved, then you can order an…" at bounding box center [594, 380] width 783 height 57
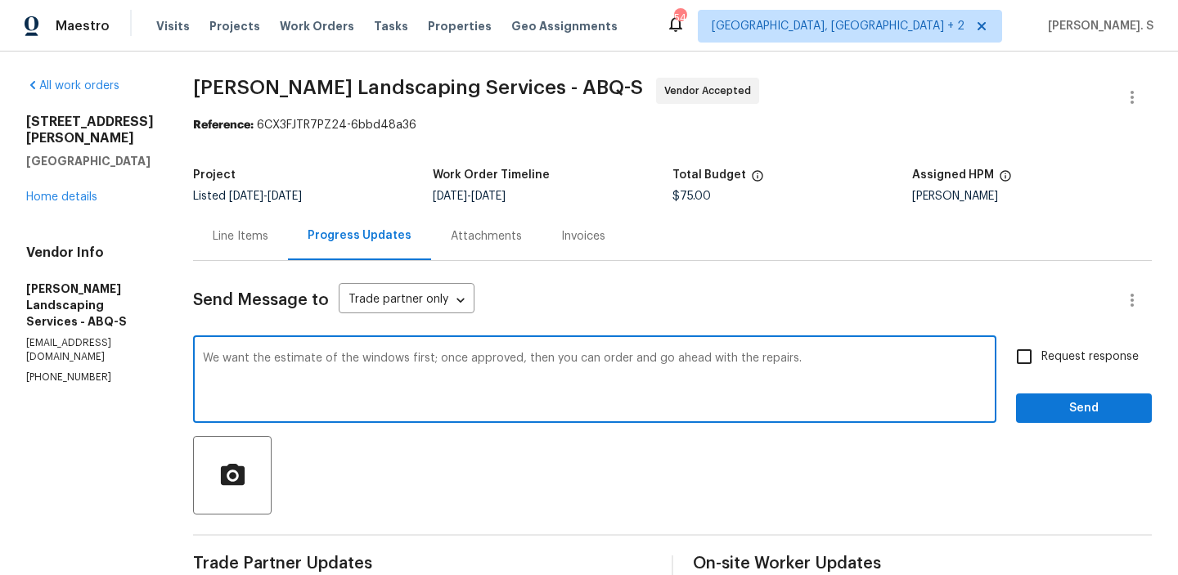
type textarea "We want the estimate of the windows first; once approved, then you can order an…"
click at [1091, 361] on span "Request response" at bounding box center [1089, 356] width 97 height 17
click at [1041, 361] on input "Request response" at bounding box center [1024, 356] width 34 height 34
checkbox input "true"
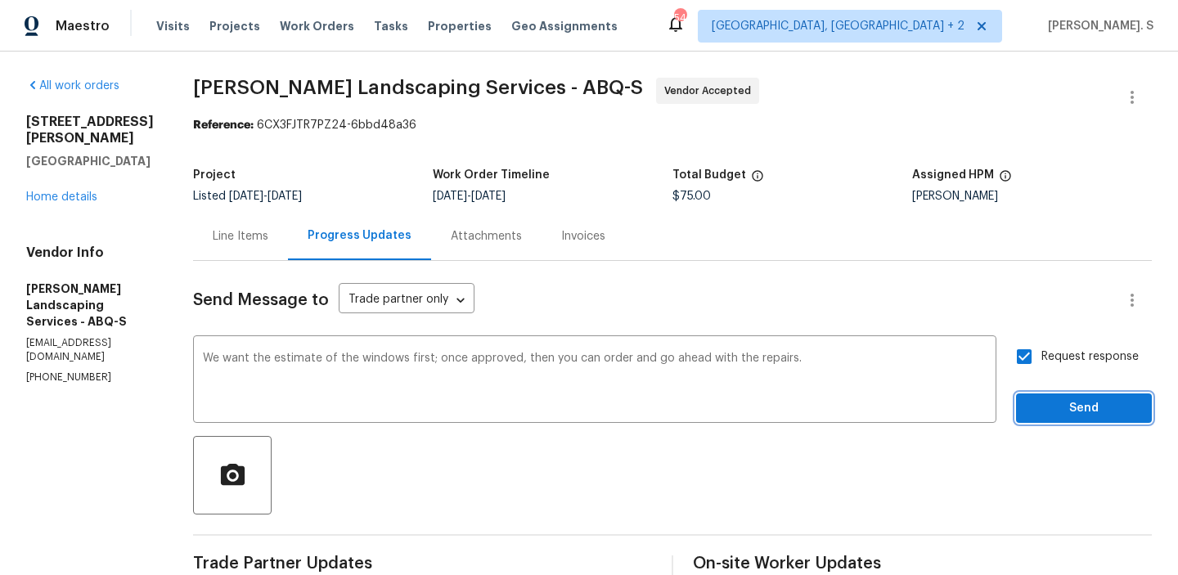
click at [1079, 407] on span "Send" at bounding box center [1084, 408] width 110 height 20
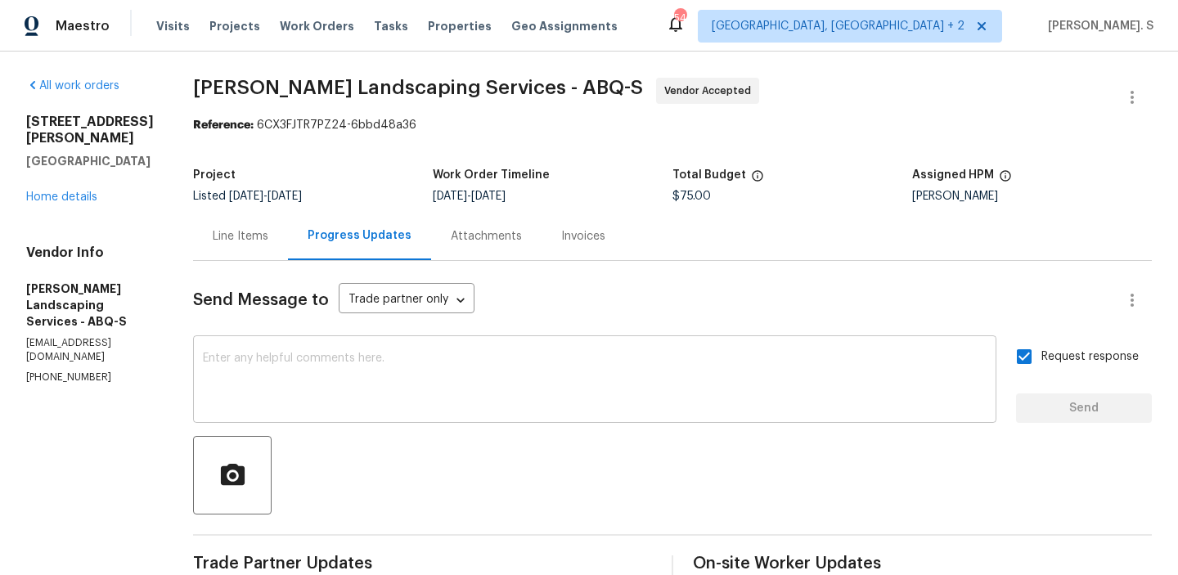
scroll to position [229, 0]
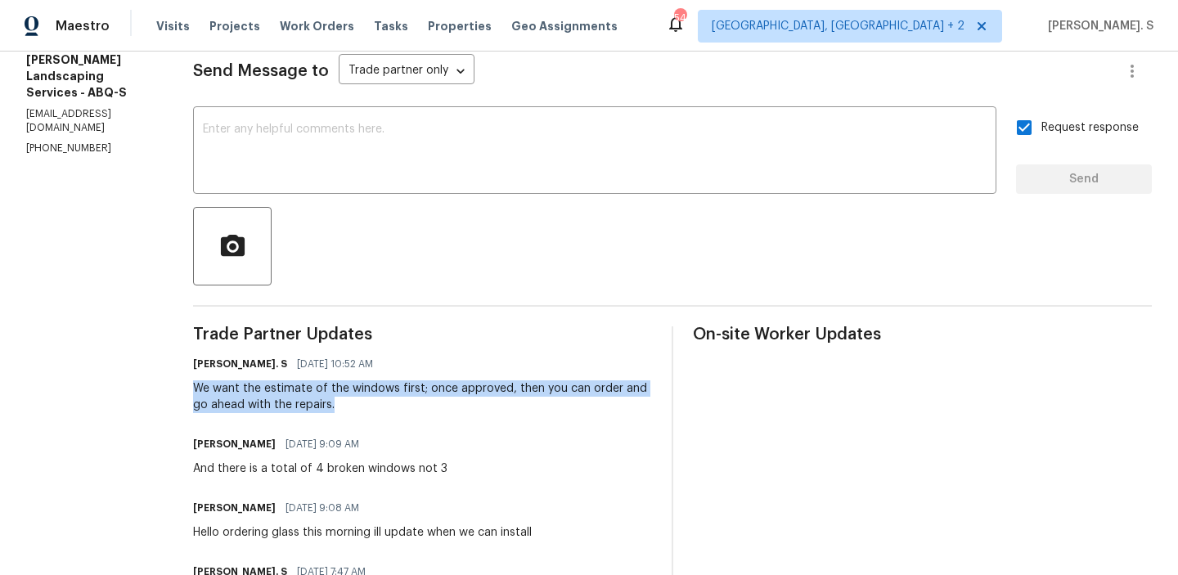
copy div "We want the estimate of the windows first; once approved, then you can order an…"
drag, startPoint x: 231, startPoint y: 388, endPoint x: 425, endPoint y: 411, distance: 195.2
click at [425, 411] on div "We want the estimate of the windows first; once approved, then you can order an…" at bounding box center [422, 396] width 459 height 33
click at [406, 466] on div "And there is a total of 4 broken windows not 3" at bounding box center [320, 468] width 254 height 16
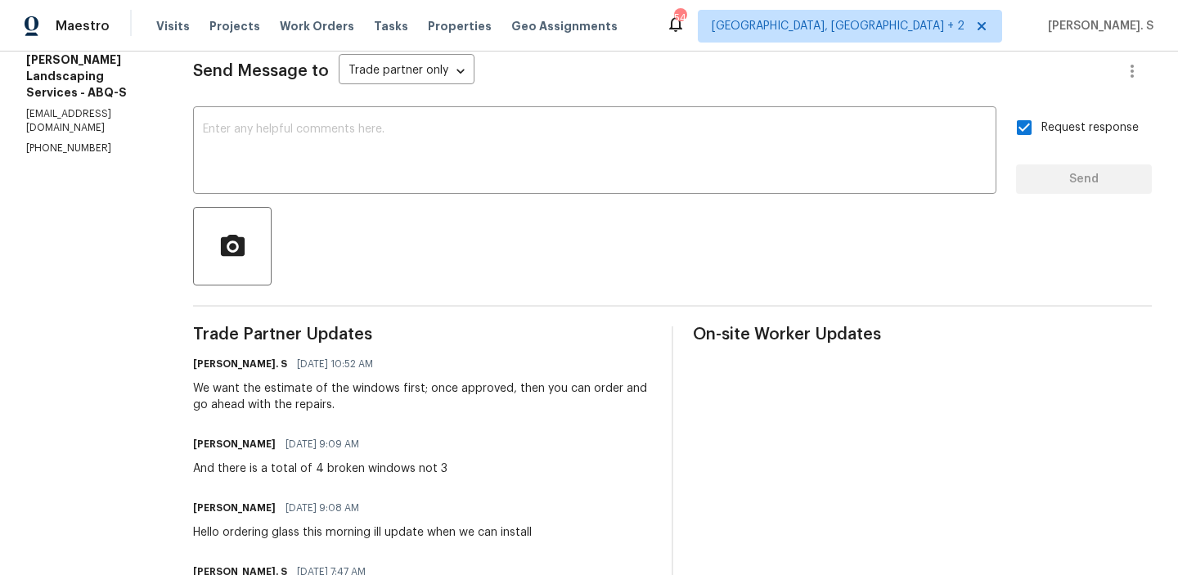
click at [406, 466] on div "And there is a total of 4 broken windows not 3" at bounding box center [320, 468] width 254 height 16
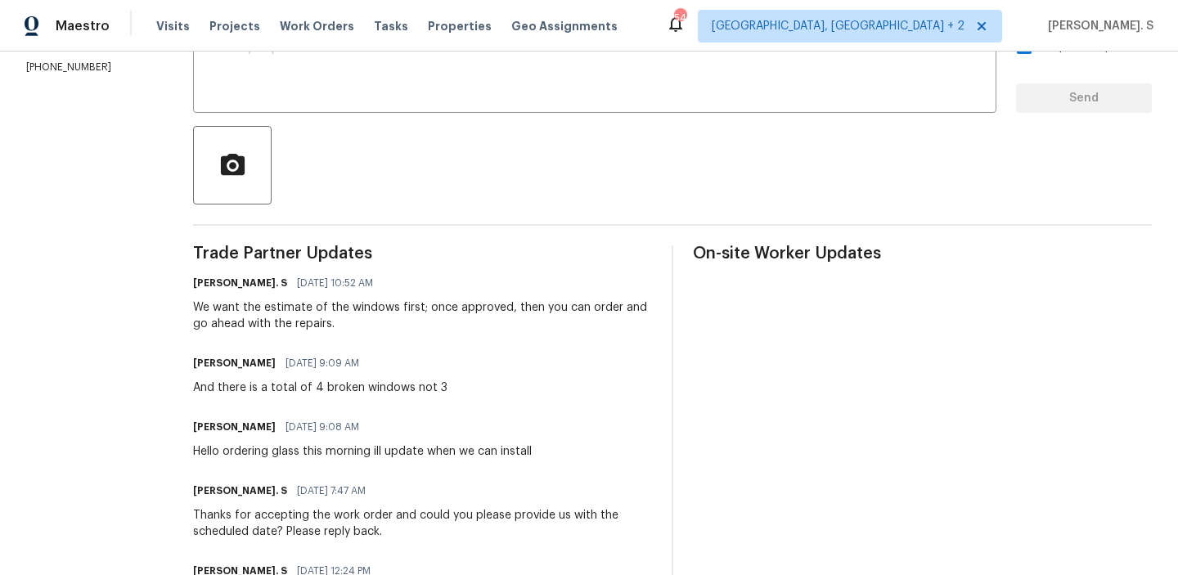
click at [258, 447] on div "Hello ordering glass this morning ill update when we can install" at bounding box center [362, 451] width 339 height 16
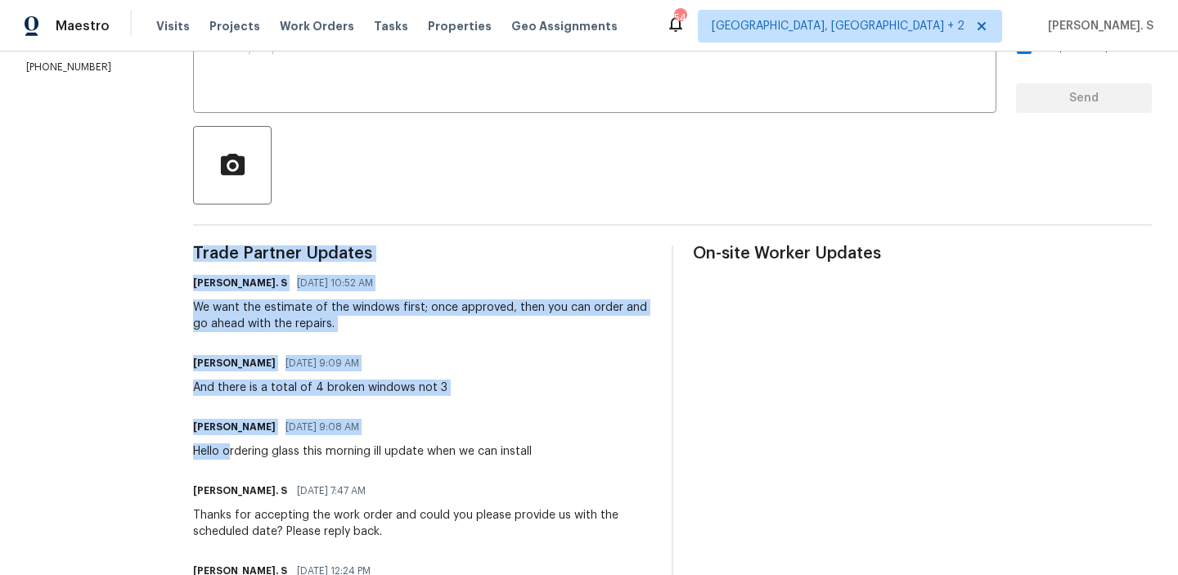
drag, startPoint x: 267, startPoint y: 451, endPoint x: 685, endPoint y: 456, distance: 417.1
click at [685, 456] on div "Trade Partner Updates Glory Joyce. S 08/21/2025 10:52 AM We want the estimate o…" at bounding box center [672, 466] width 958 height 443
copy div "Trade Partner Updates Glory Joyce. S 08/21/2025 10:52 AM We want the estimate o…"
click at [446, 477] on div "Trade Partner Updates Glory Joyce. S 08/21/2025 10:52 AM We want the estimate o…" at bounding box center [422, 466] width 459 height 443
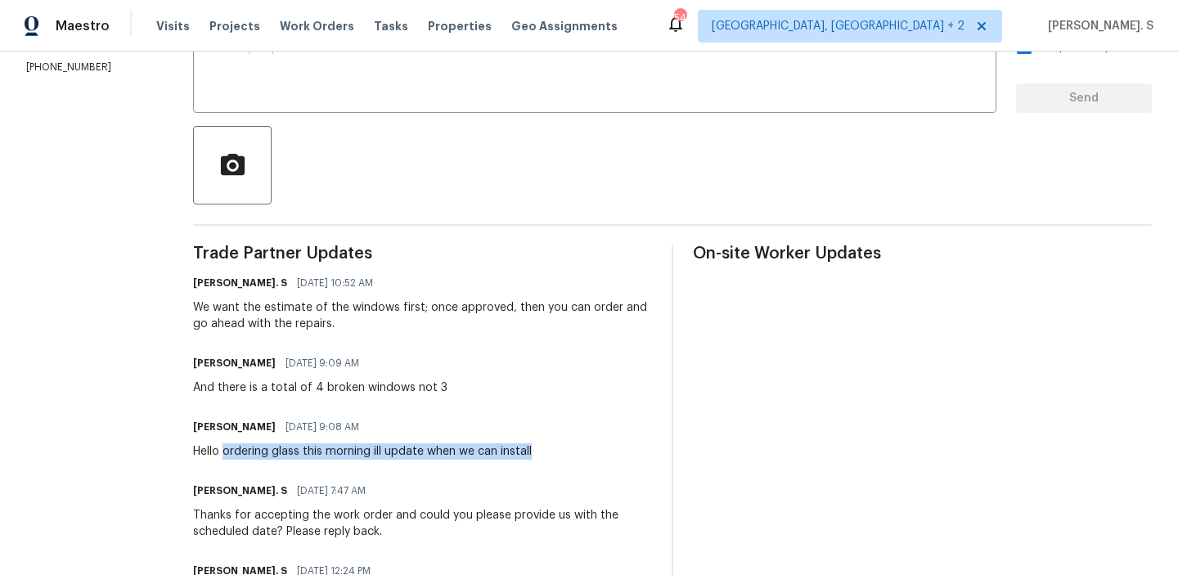
drag, startPoint x: 264, startPoint y: 451, endPoint x: 596, endPoint y: 448, distance: 332.0
click at [596, 448] on div "Josue Rodriguez 08/21/2025 9:08 AM Hello ordering glass this morning ill update…" at bounding box center [422, 437] width 459 height 44
copy div "ordering glass this morning ill update when we can install"
click at [395, 388] on div "And there is a total of 4 broken windows not 3" at bounding box center [320, 387] width 254 height 16
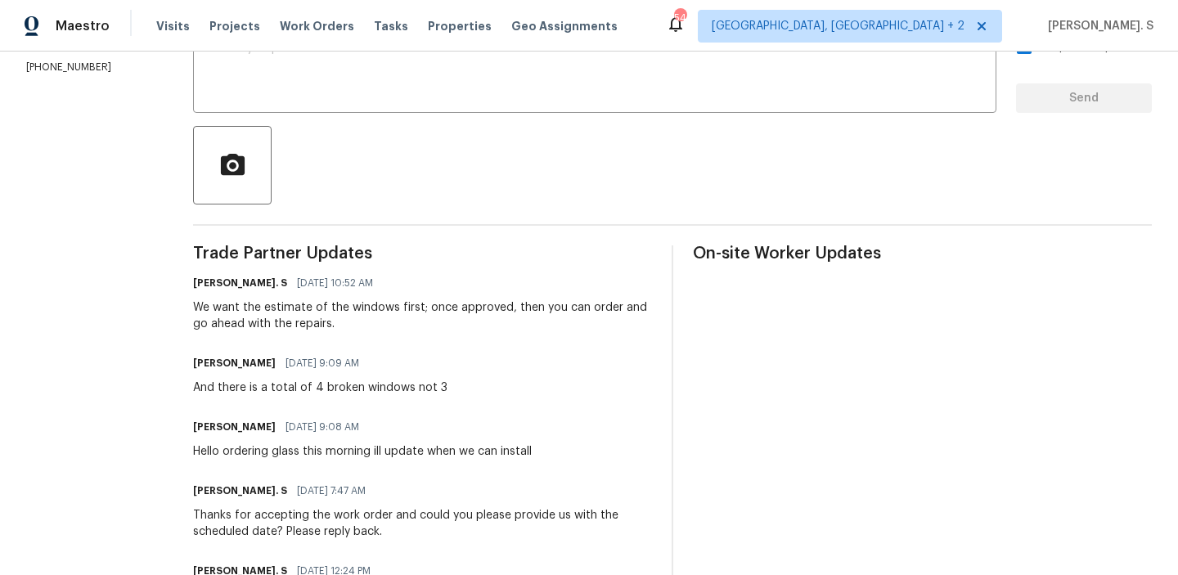
click at [395, 388] on div "And there is a total of 4 broken windows not 3" at bounding box center [320, 387] width 254 height 16
copy div "And there is a total of 4 broken windows not 3"
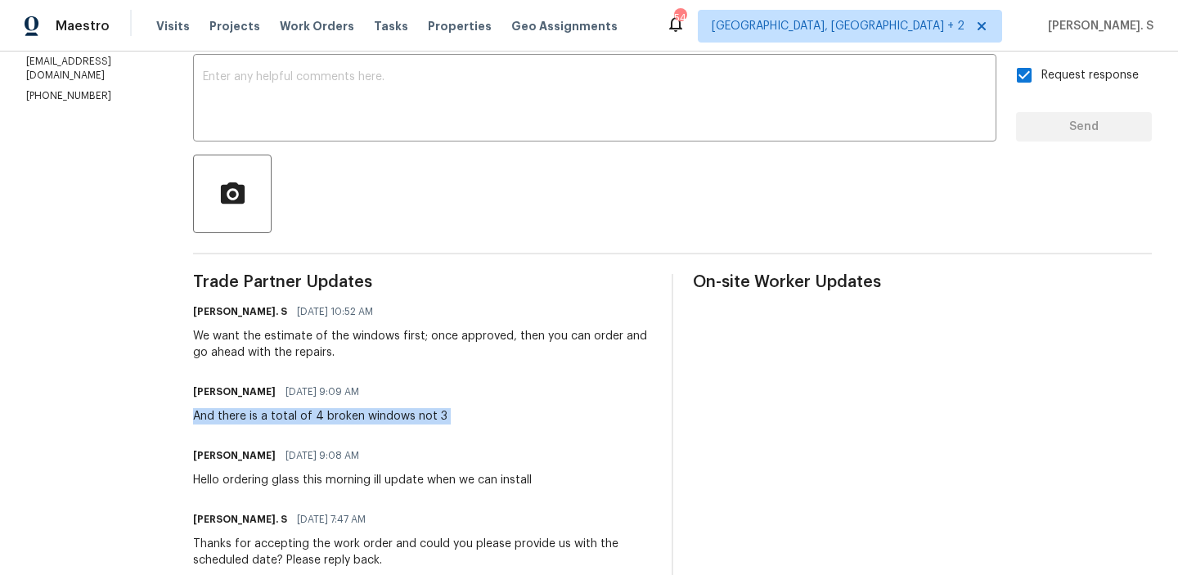
scroll to position [0, 0]
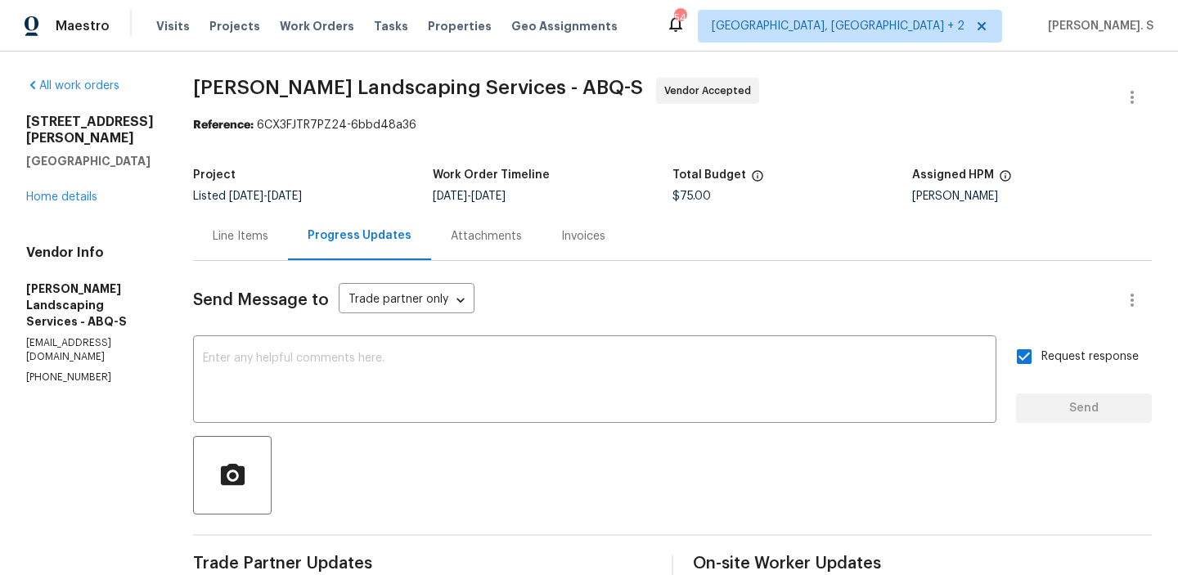
click at [263, 237] on div "Line Items" at bounding box center [241, 236] width 56 height 16
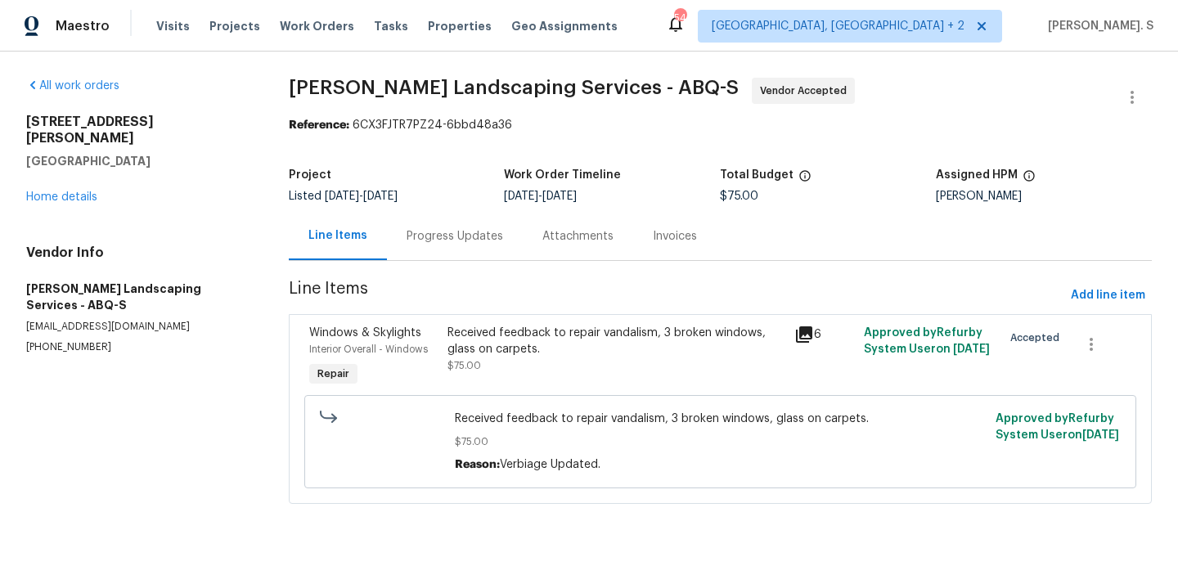
click at [627, 375] on div "Received feedback to repair vandalism, 3 broken windows, glass on carpets. $75.…" at bounding box center [615, 357] width 347 height 75
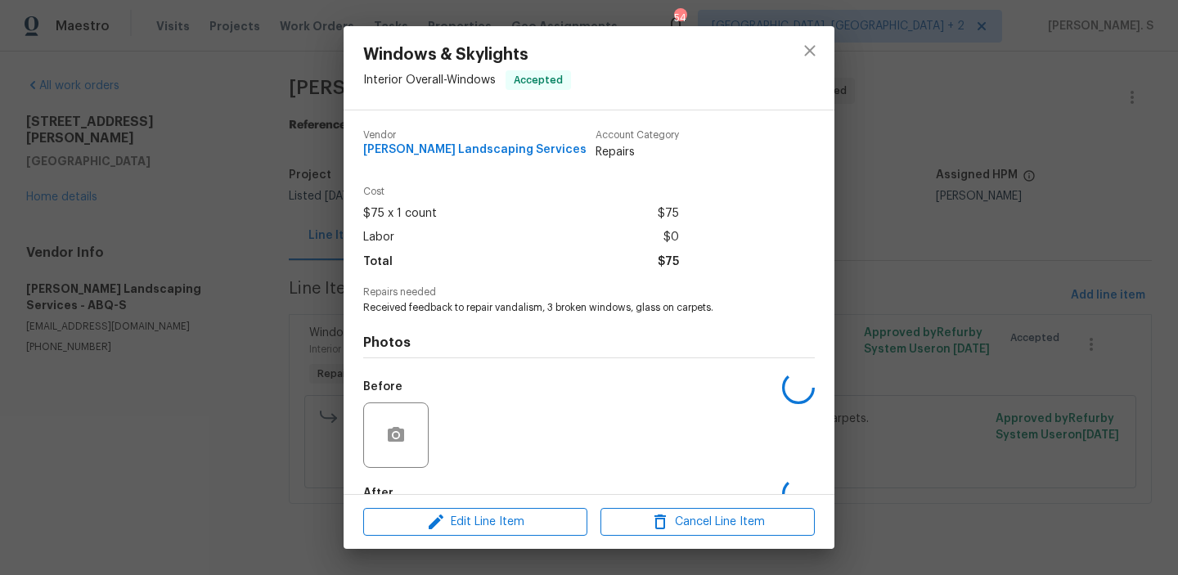
scroll to position [97, 0]
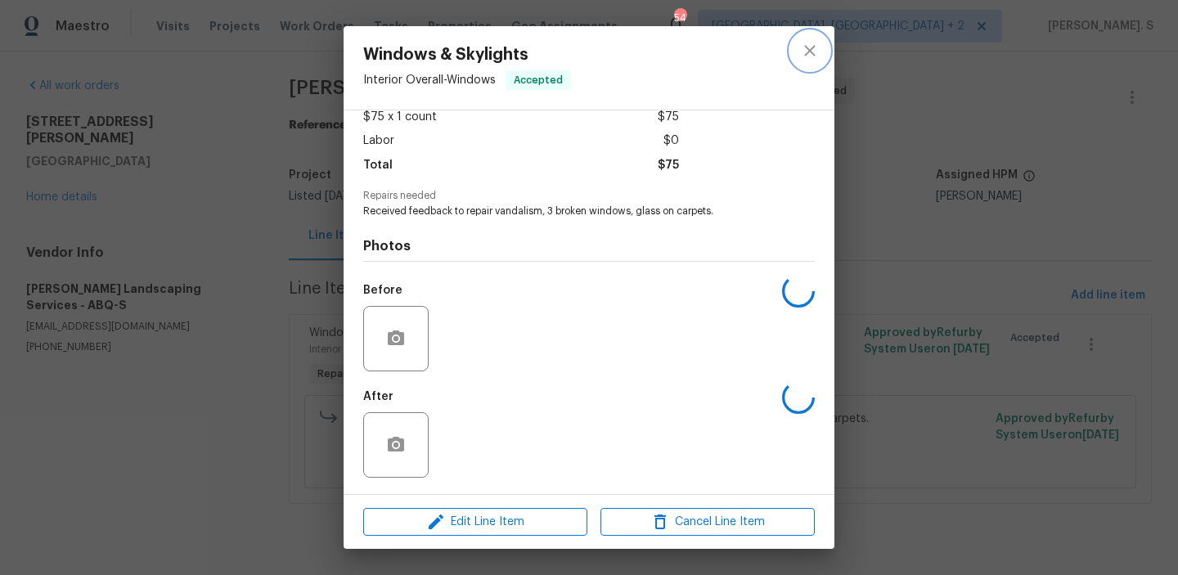
click at [804, 43] on icon "close" at bounding box center [810, 51] width 20 height 20
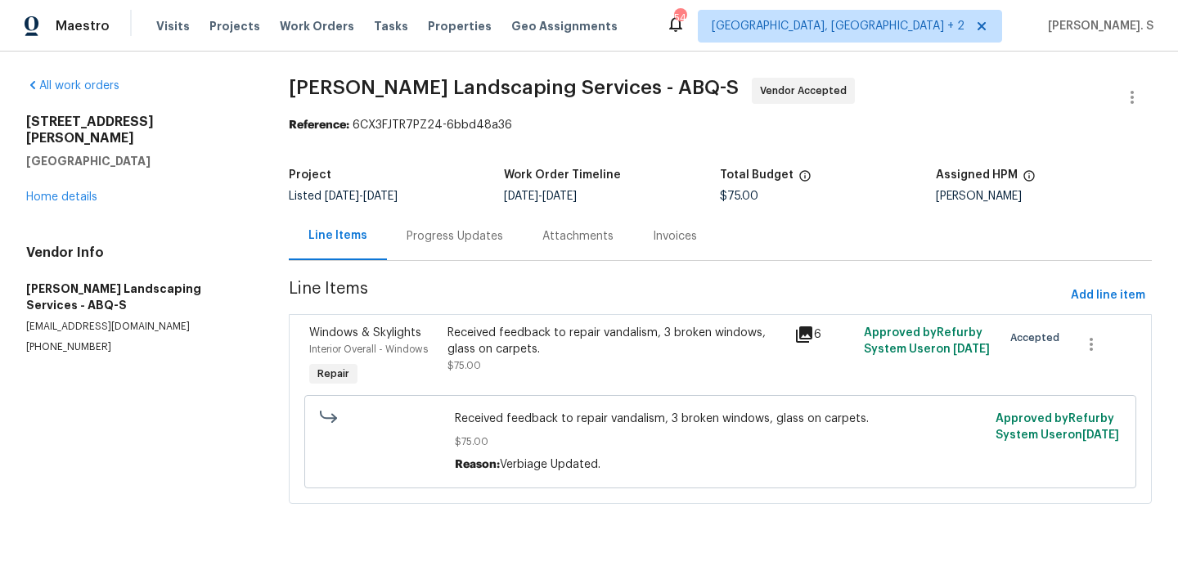
click at [420, 235] on div "Progress Updates" at bounding box center [454, 236] width 97 height 16
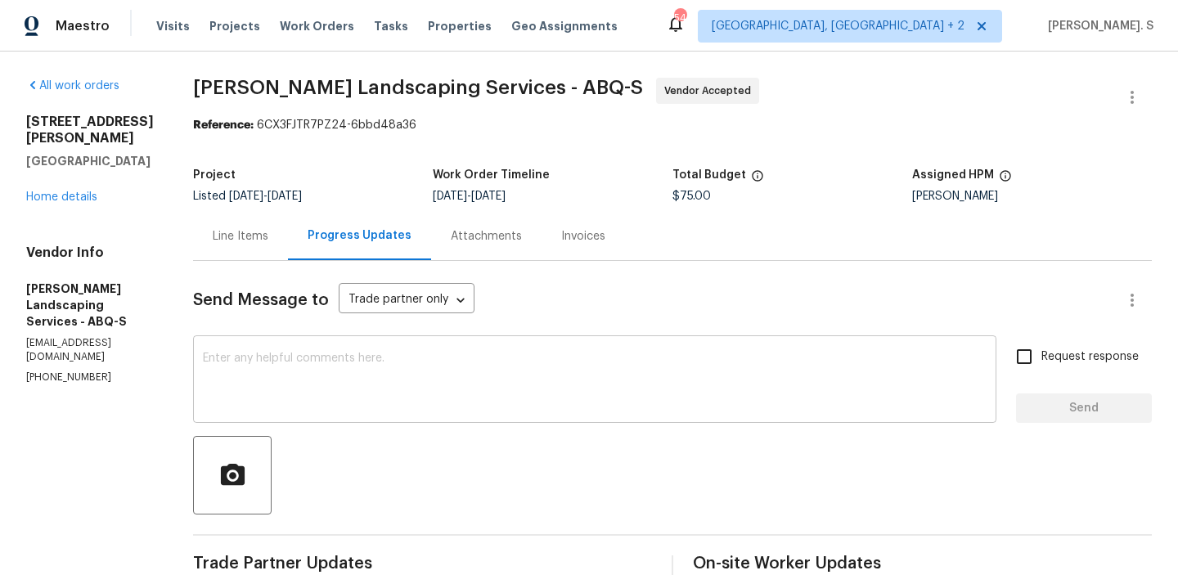
click at [472, 357] on textarea at bounding box center [594, 380] width 783 height 57
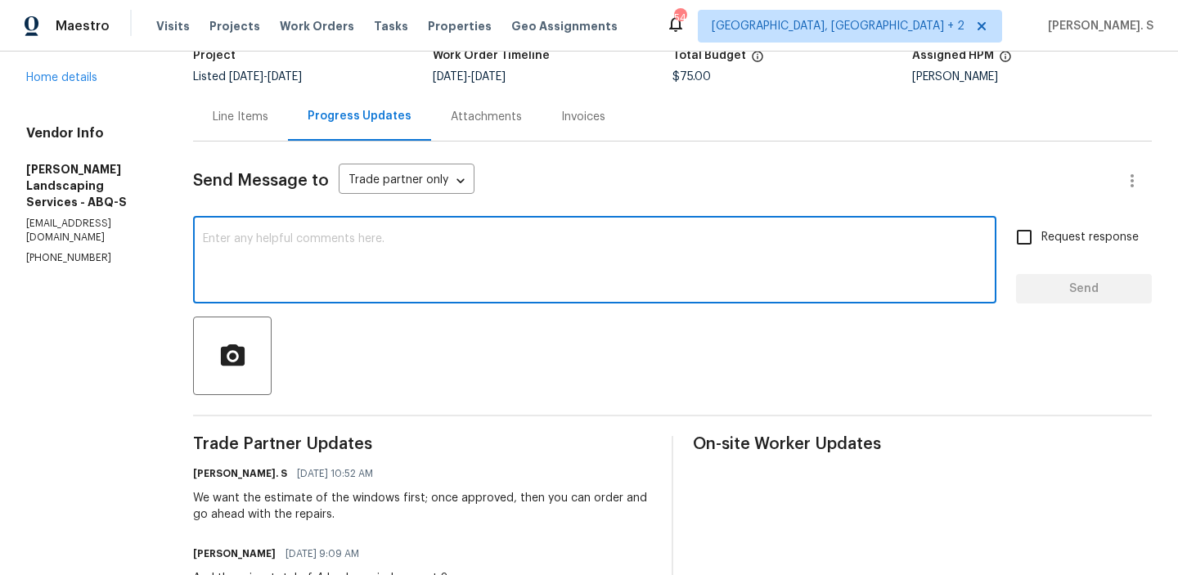
scroll to position [91, 0]
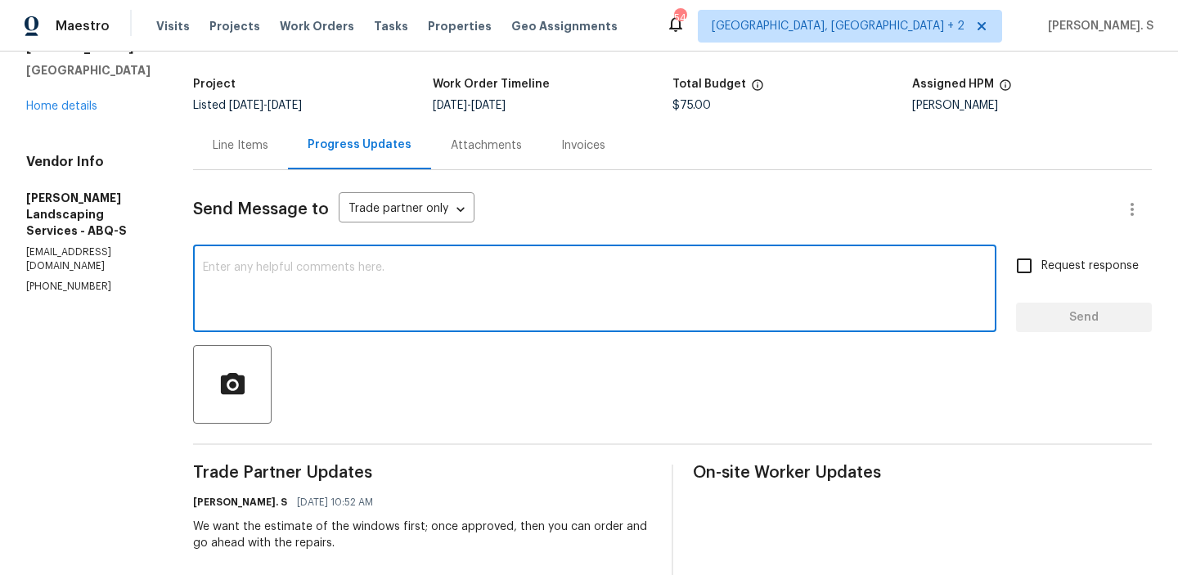
click at [268, 151] on div "Line Items" at bounding box center [241, 145] width 56 height 16
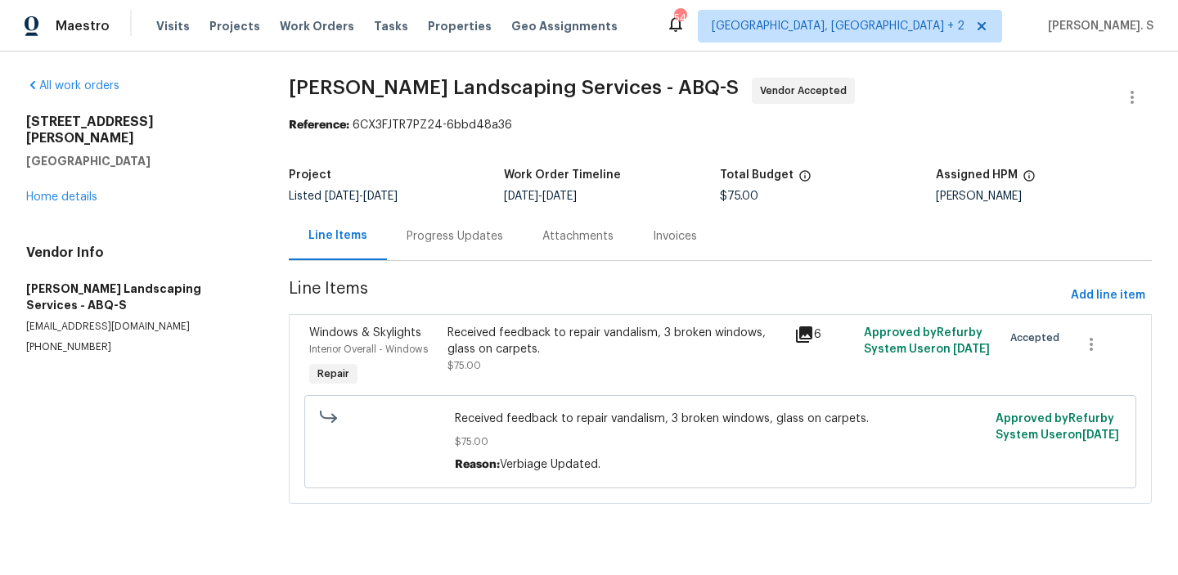
click at [579, 389] on div "Received feedback to repair vandalism, 3 broken windows, glass on carpets. $75.…" at bounding box center [615, 357] width 347 height 75
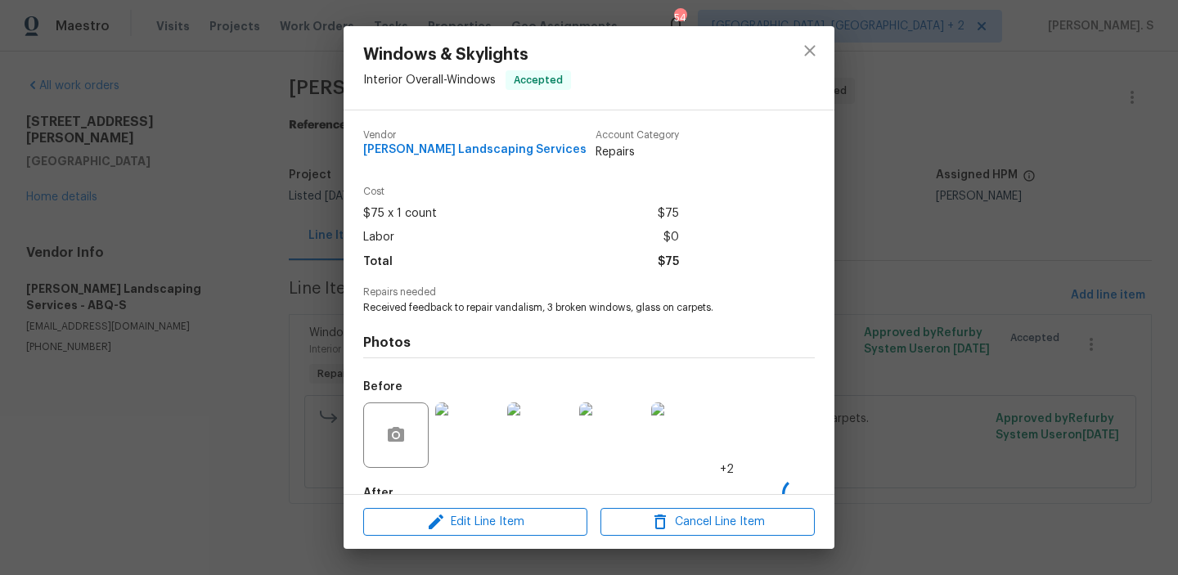
scroll to position [97, 0]
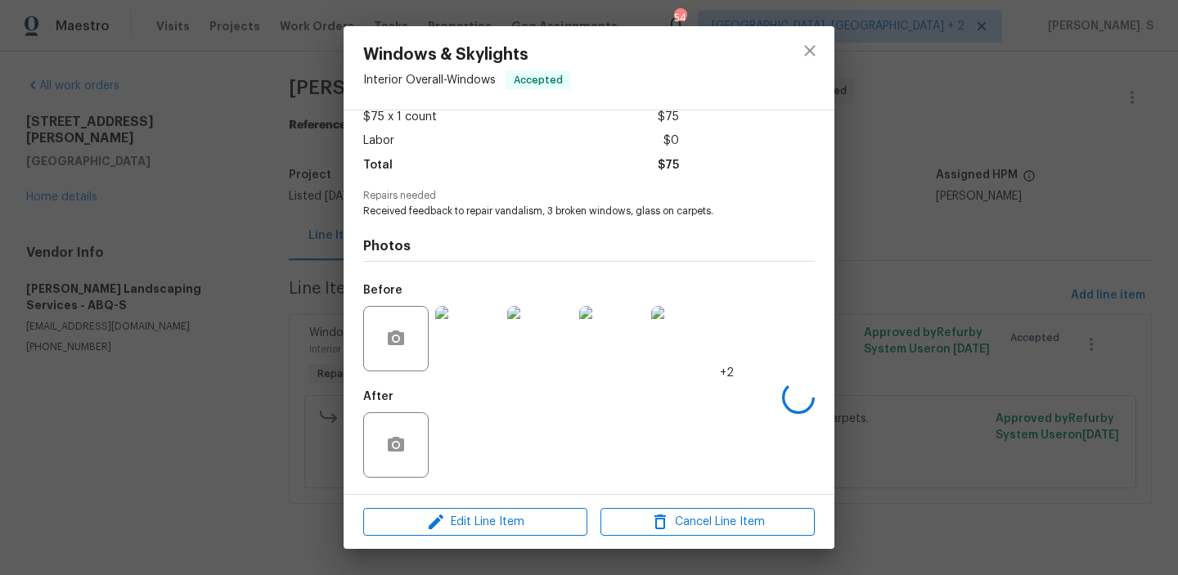
click at [451, 349] on img at bounding box center [467, 338] width 65 height 65
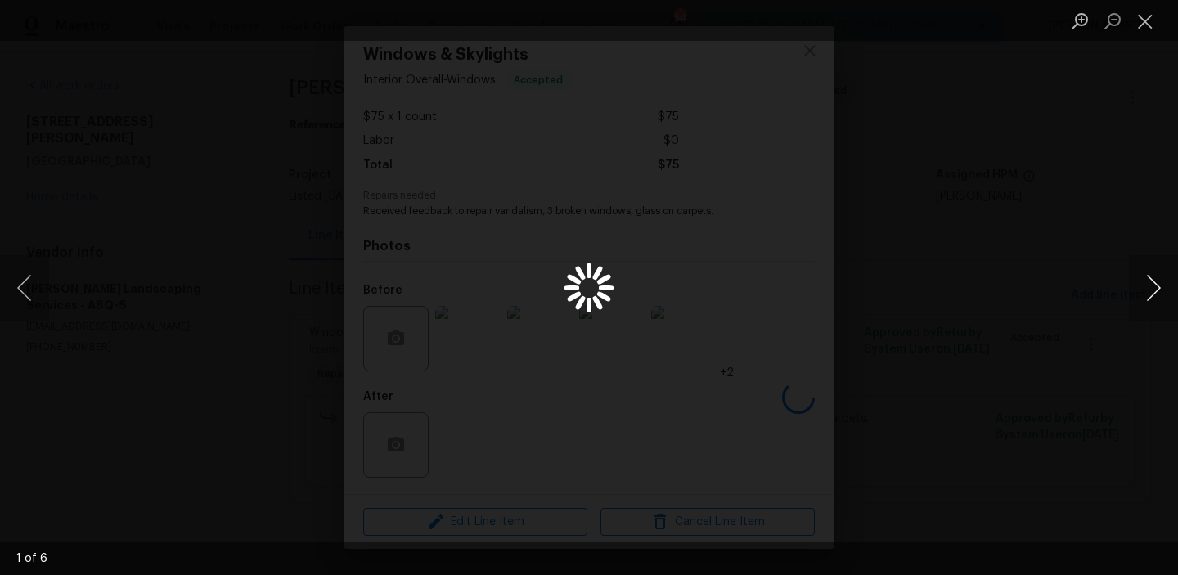
click at [1144, 293] on button "Next image" at bounding box center [1153, 287] width 49 height 65
click at [1140, 13] on button "Close lightbox" at bounding box center [1145, 21] width 33 height 29
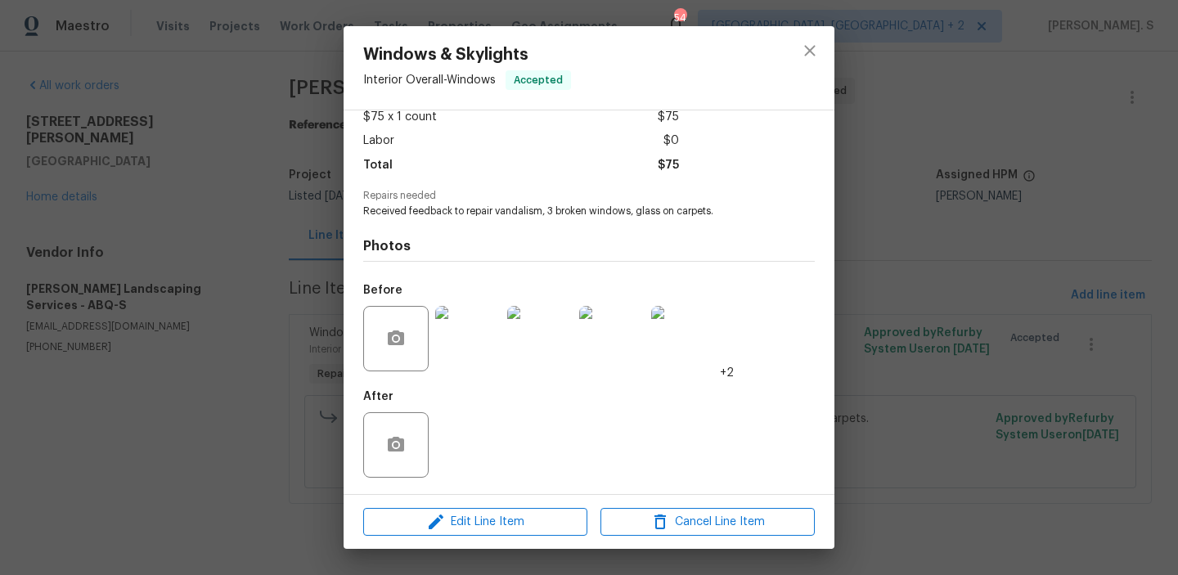
click at [272, 317] on div "Windows & Skylights Interior Overall - Windows Accepted Vendor Rodriguez Landsc…" at bounding box center [589, 287] width 1178 height 575
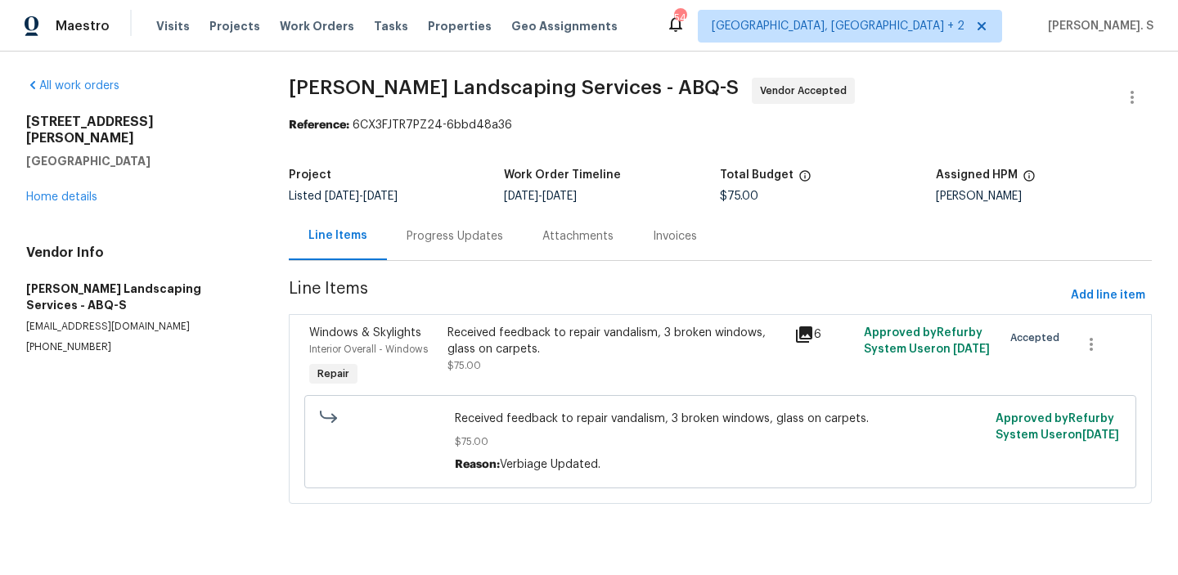
click at [446, 263] on section "Rodriguez Landscaping Services - ABQ-S Vendor Accepted Reference: 6CX3FJTR7PZ24…" at bounding box center [721, 301] width 864 height 446
click at [447, 241] on div "Progress Updates" at bounding box center [454, 236] width 97 height 16
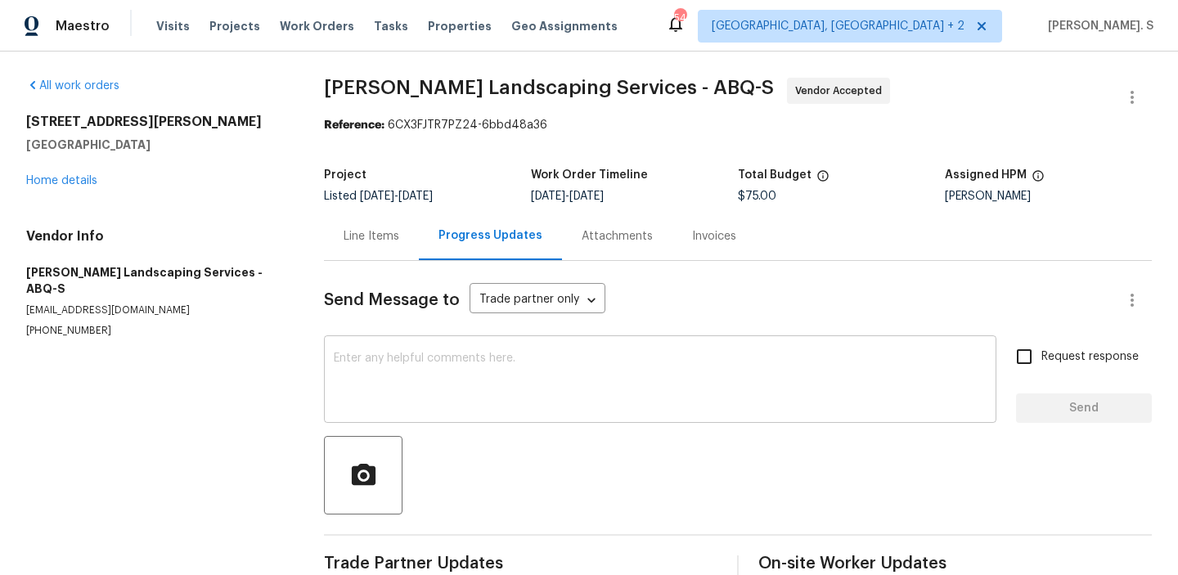
click at [438, 392] on textarea at bounding box center [660, 380] width 653 height 57
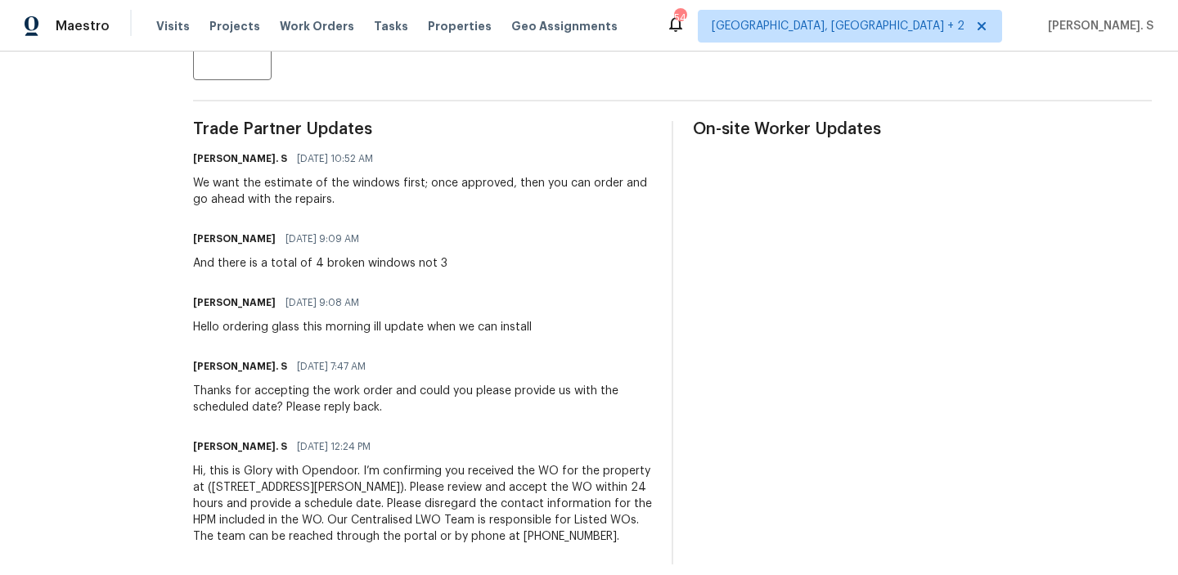
scroll to position [25, 0]
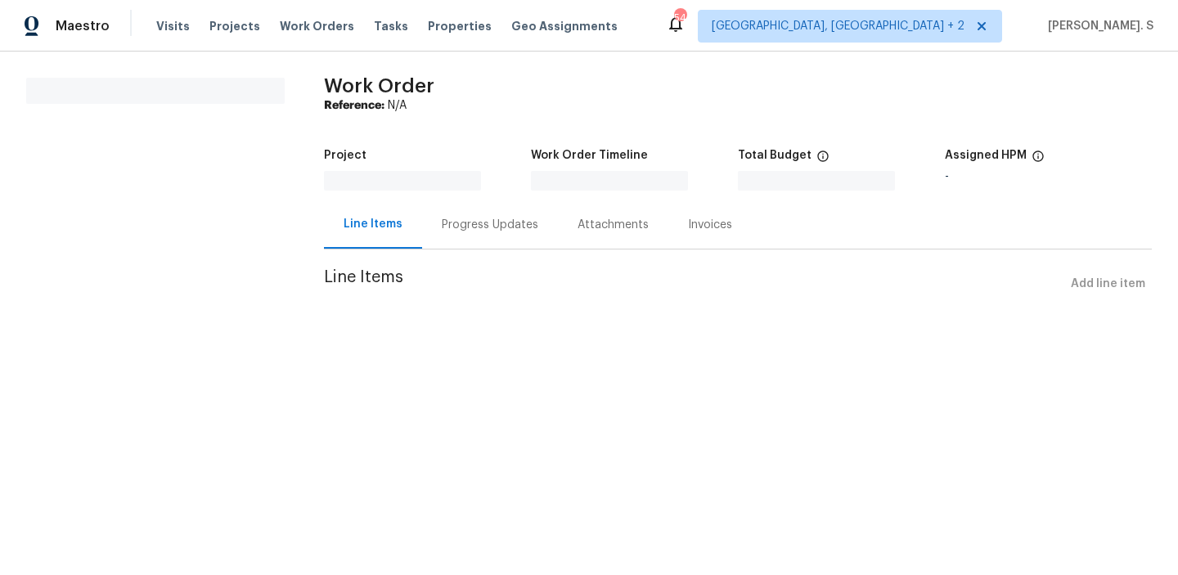
click at [438, 251] on section "Work Order Reference: N/A Project Work Order Timeline Total Budget $0.00 Assign…" at bounding box center [738, 198] width 828 height 241
click at [448, 219] on div "Progress Updates" at bounding box center [490, 225] width 97 height 16
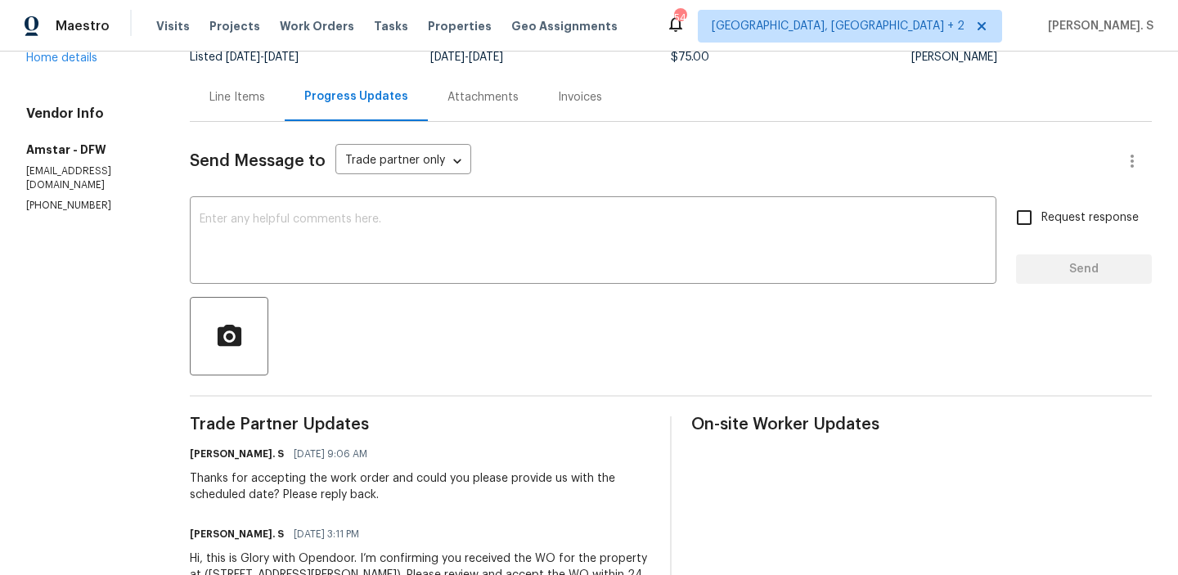
scroll to position [242, 0]
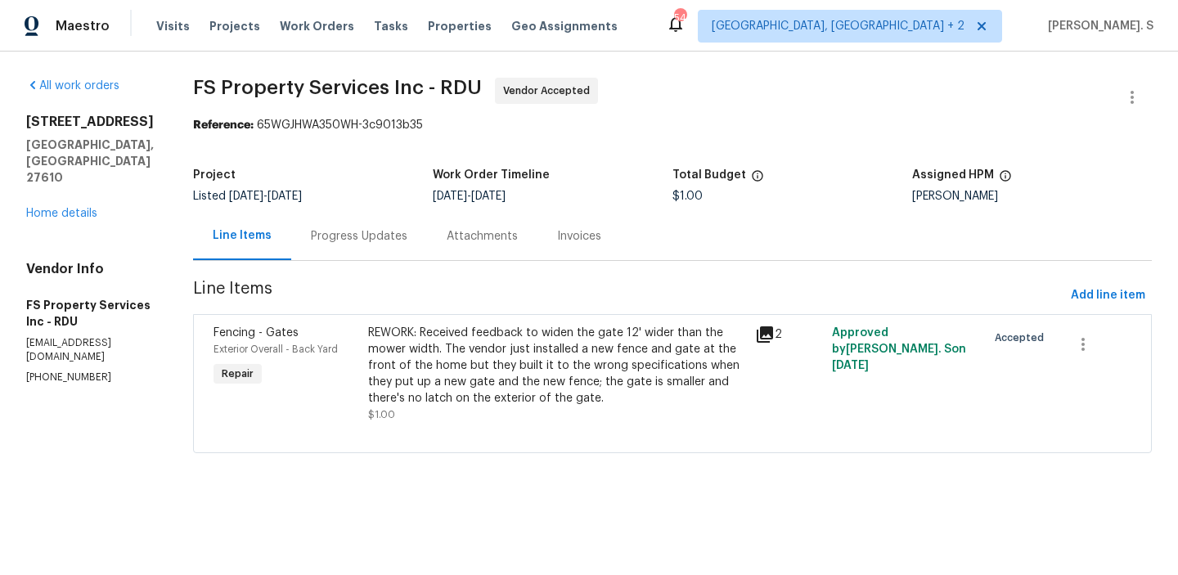
click at [368, 218] on div "Progress Updates" at bounding box center [359, 236] width 136 height 48
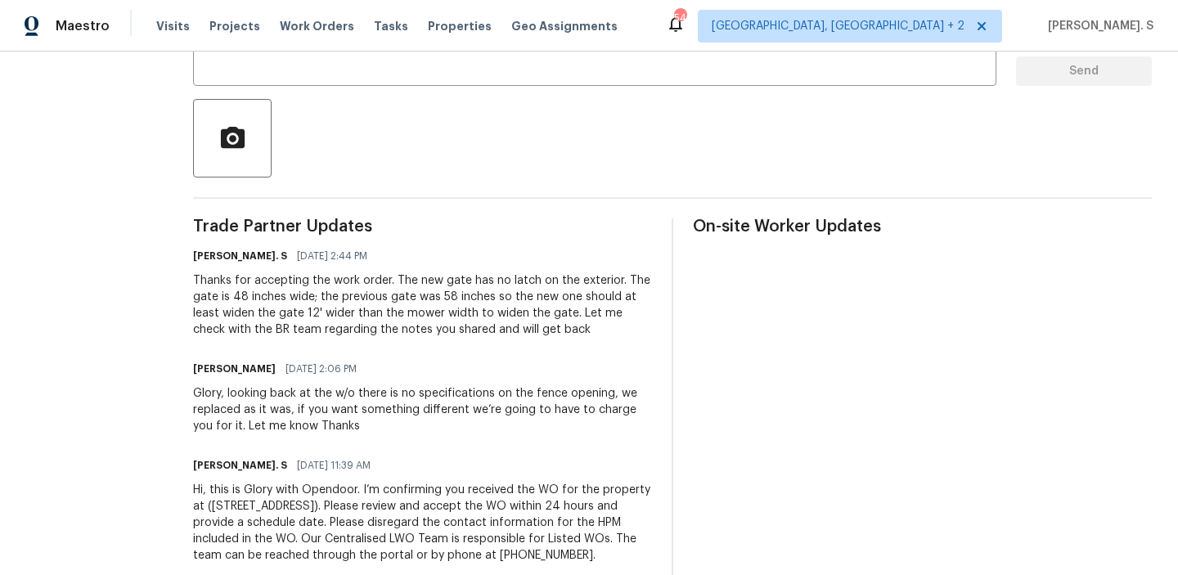
scroll to position [371, 0]
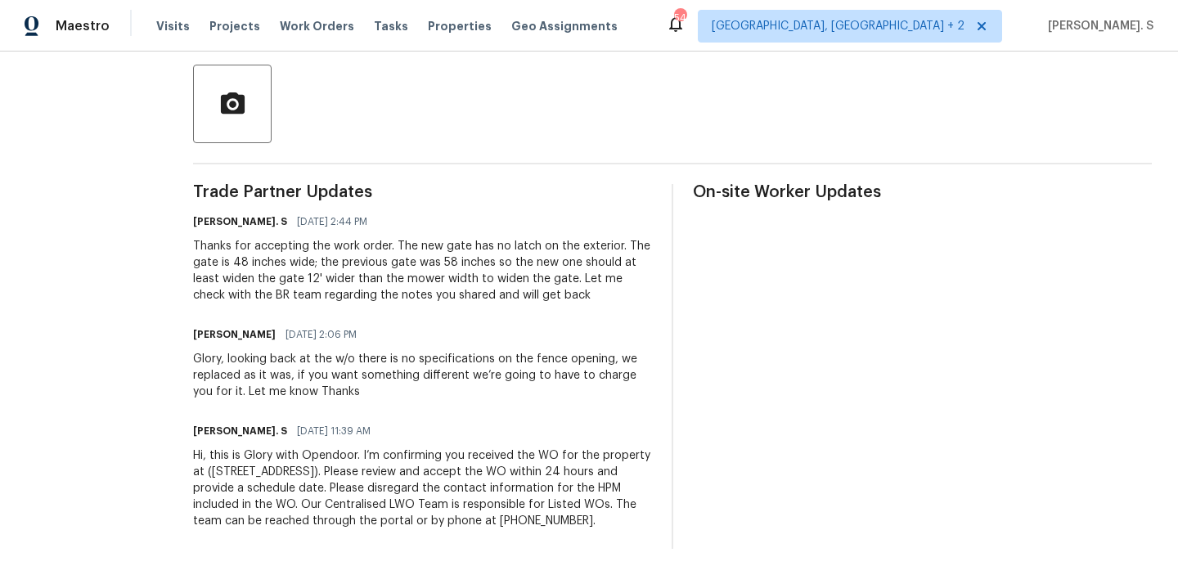
click at [340, 293] on div "Thanks for accepting the work order. The new gate has no latch on the exterior.…" at bounding box center [422, 270] width 459 height 65
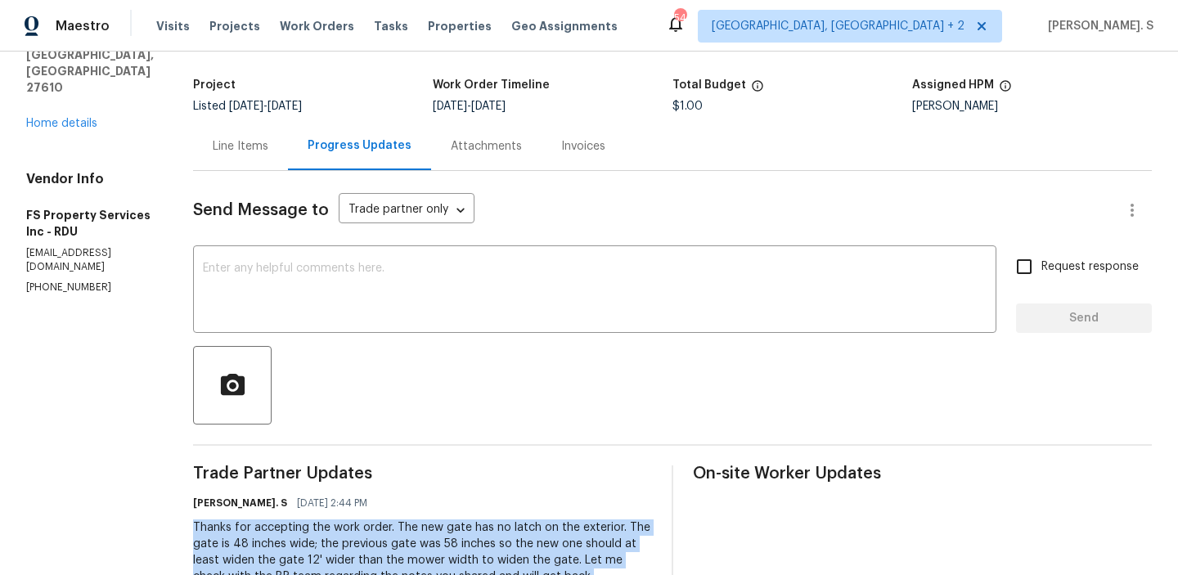
scroll to position [0, 0]
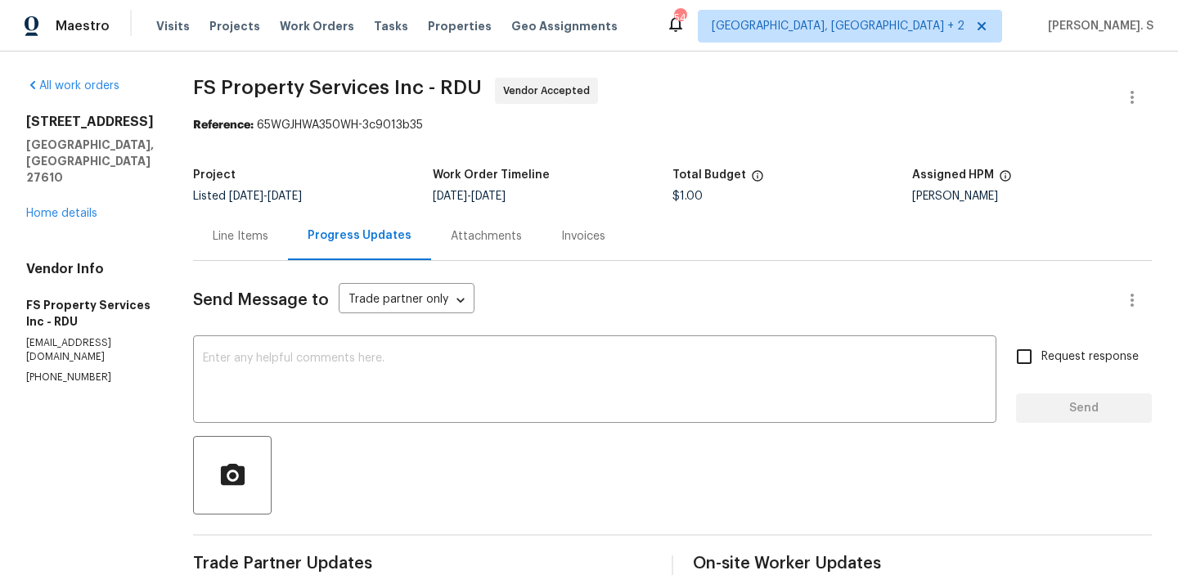
click at [51, 189] on div "All work orders [STREET_ADDRESS] Home details Vendor Info FS Property Services …" at bounding box center [90, 231] width 128 height 307
click at [52, 208] on link "Home details" at bounding box center [61, 213] width 71 height 11
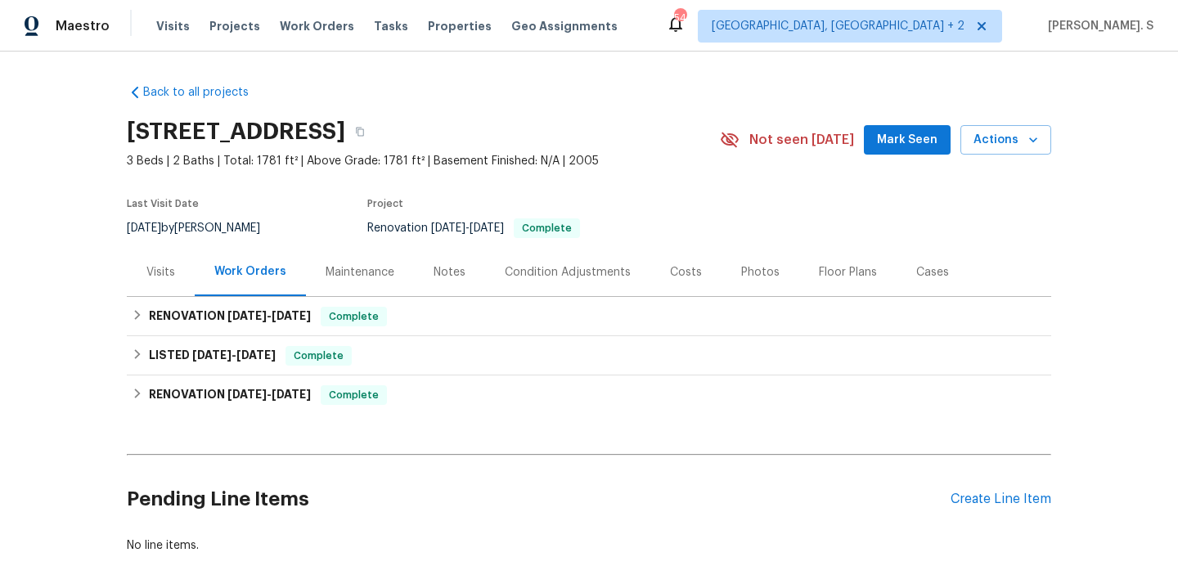
scroll to position [90, 0]
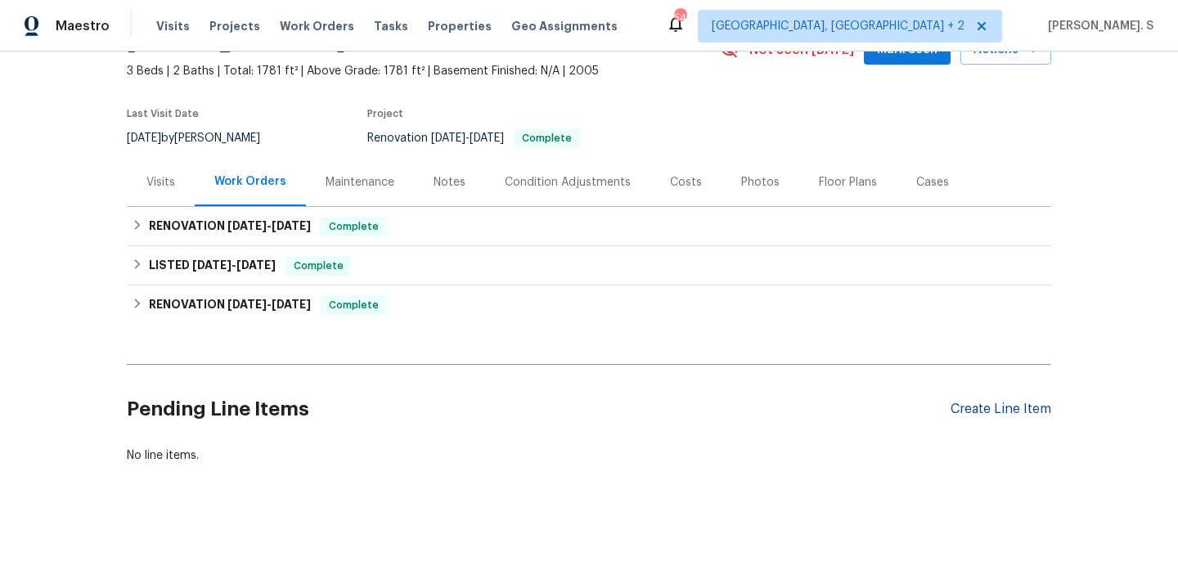
click at [952, 415] on div "Create Line Item" at bounding box center [1000, 410] width 101 height 16
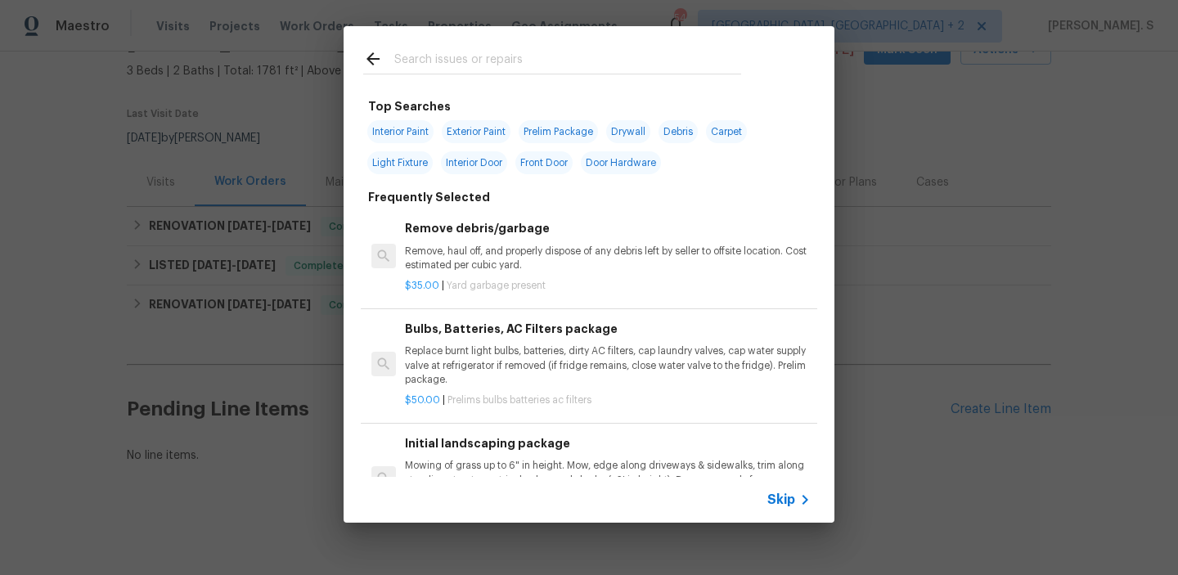
click at [477, 241] on div "Remove debris/garbage Remove, haul off, and properly dispose of any debris left…" at bounding box center [608, 245] width 406 height 53
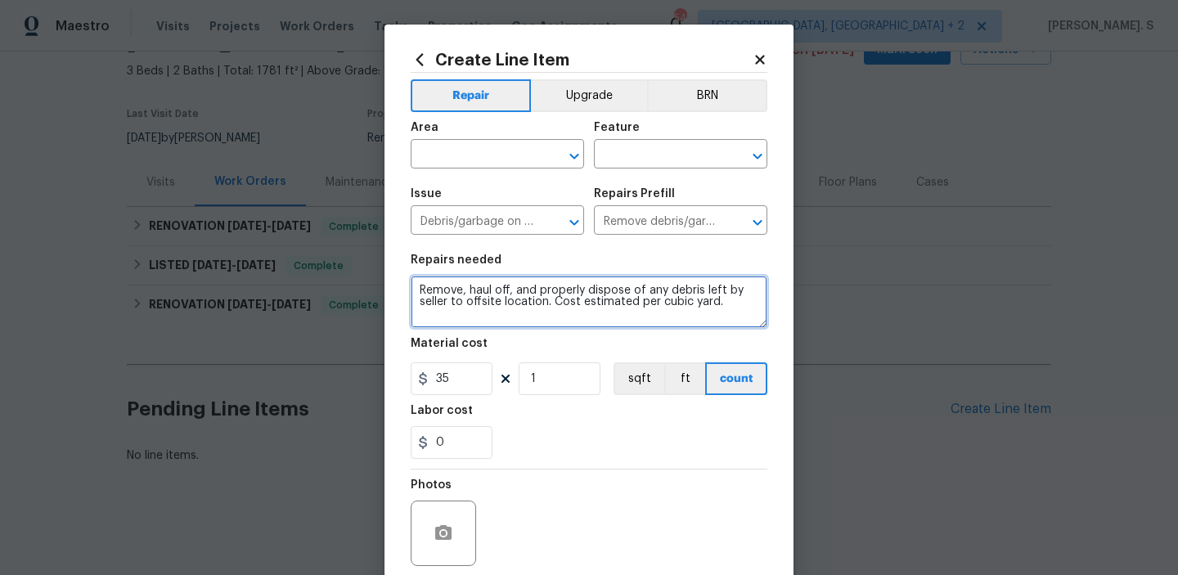
click at [528, 323] on textarea "Remove, haul off, and properly dispose of any debris left by seller to offsite …" at bounding box center [589, 302] width 357 height 52
paste textarea "The bottom portion of the refrigerator is stuck. Please repair it and ensure it…"
type textarea "The bottom portion of the refrigerator is stuck. Please repair it and ensure it…"
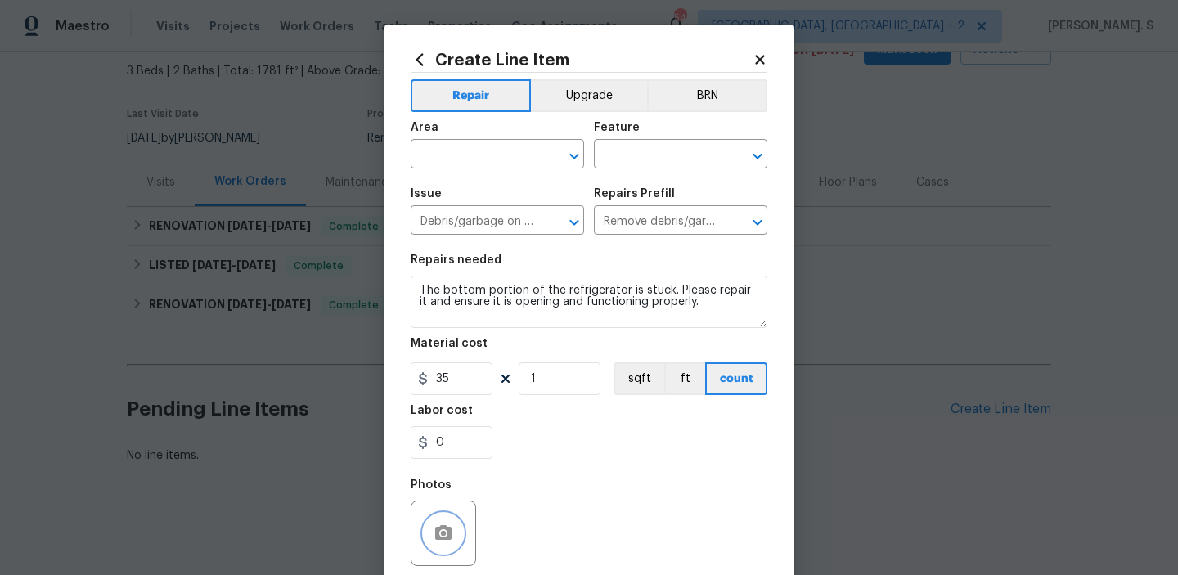
click at [433, 543] on icon "button" at bounding box center [443, 533] width 20 height 20
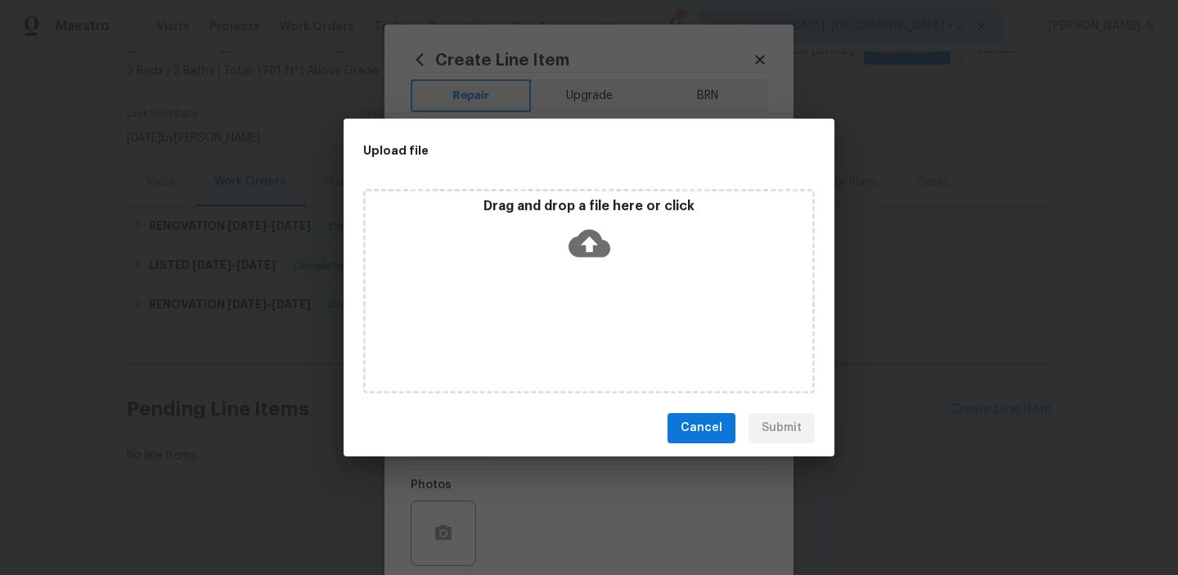
click at [570, 244] on icon at bounding box center [589, 243] width 42 height 28
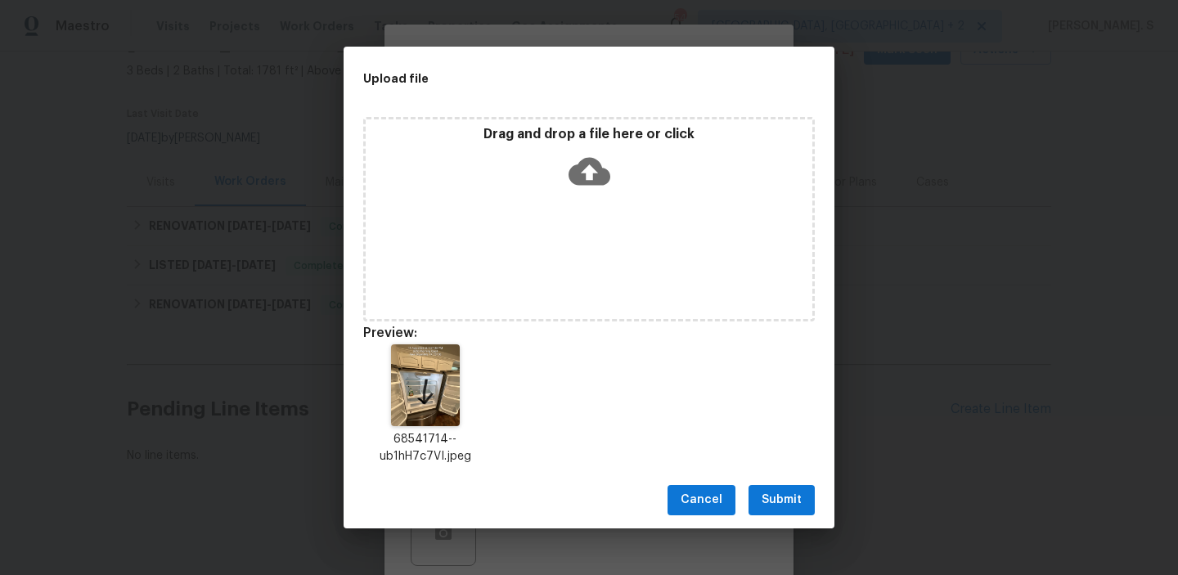
click at [779, 514] on button "Submit" at bounding box center [781, 500] width 66 height 30
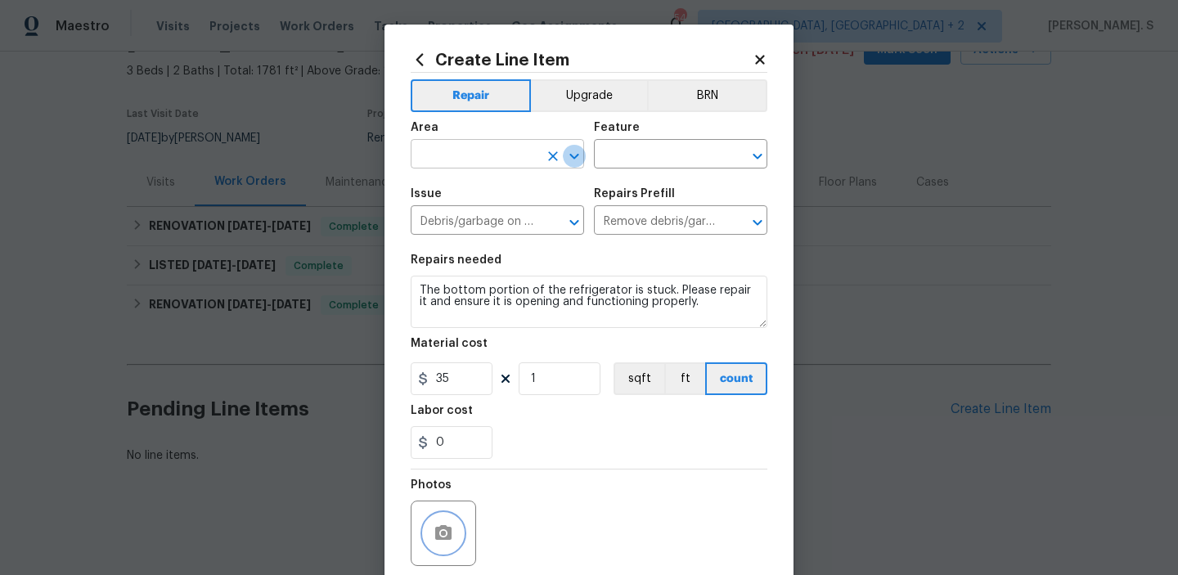
click at [572, 159] on icon "Open" at bounding box center [574, 156] width 20 height 20
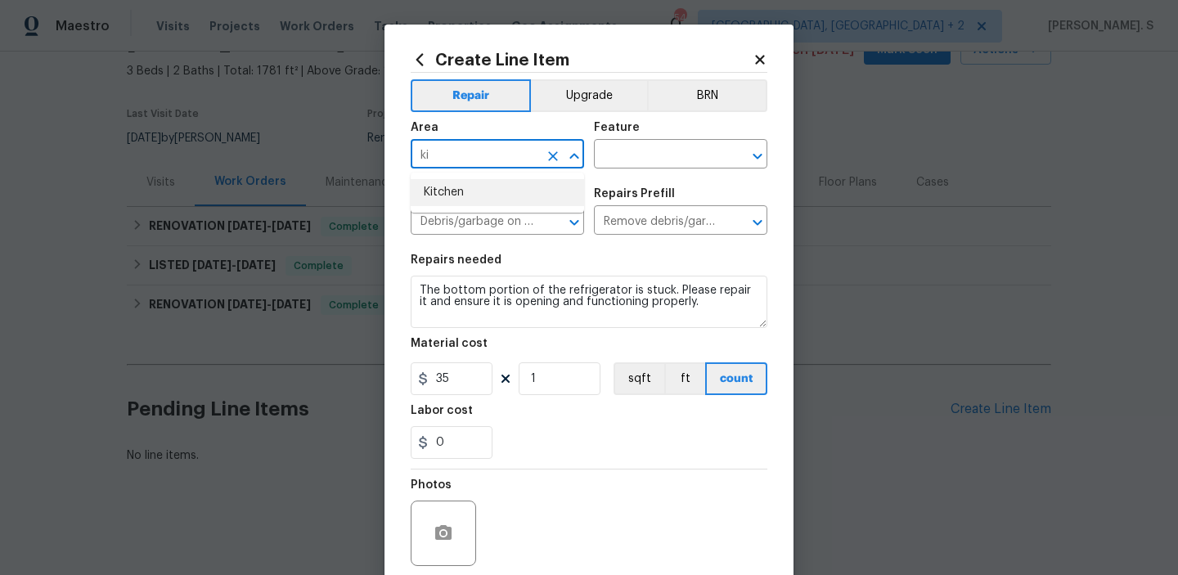
click at [534, 190] on li "Kitchen" at bounding box center [497, 192] width 173 height 27
click at [757, 154] on icon "Open" at bounding box center [757, 156] width 20 height 20
type input "Kitchen"
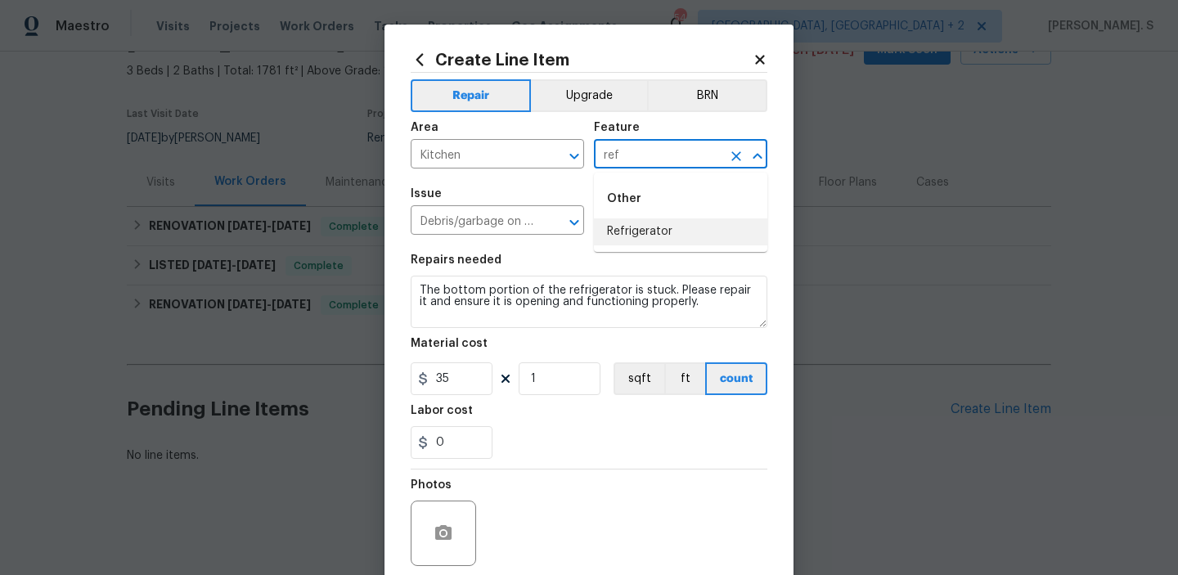
click at [680, 233] on li "Refrigerator" at bounding box center [680, 231] width 173 height 27
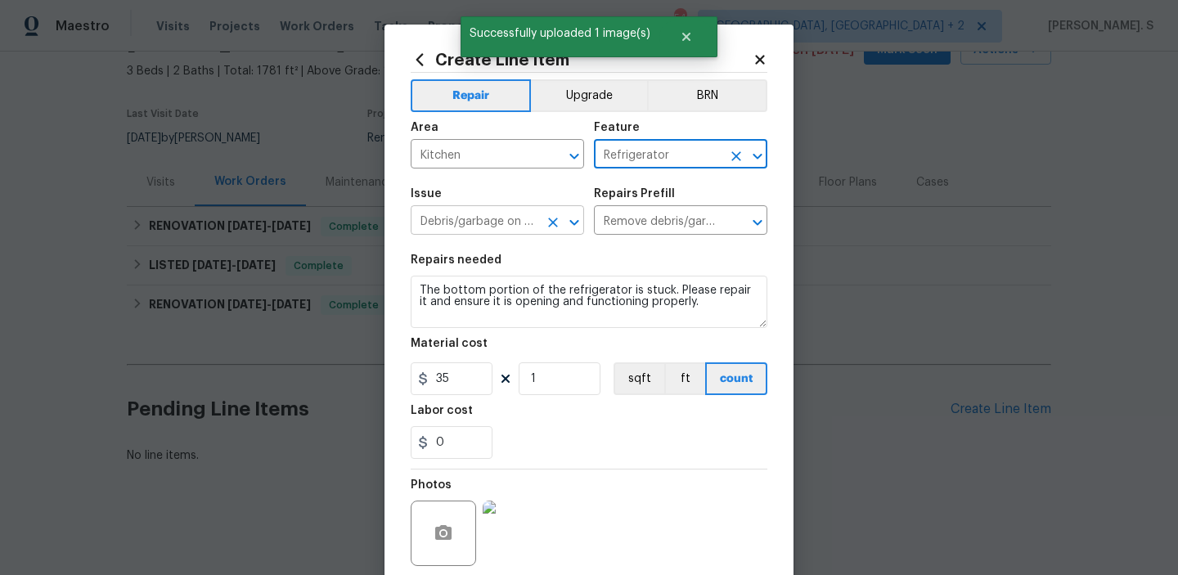
click at [575, 223] on icon "Open" at bounding box center [573, 222] width 9 height 6
type input "Refrigerator"
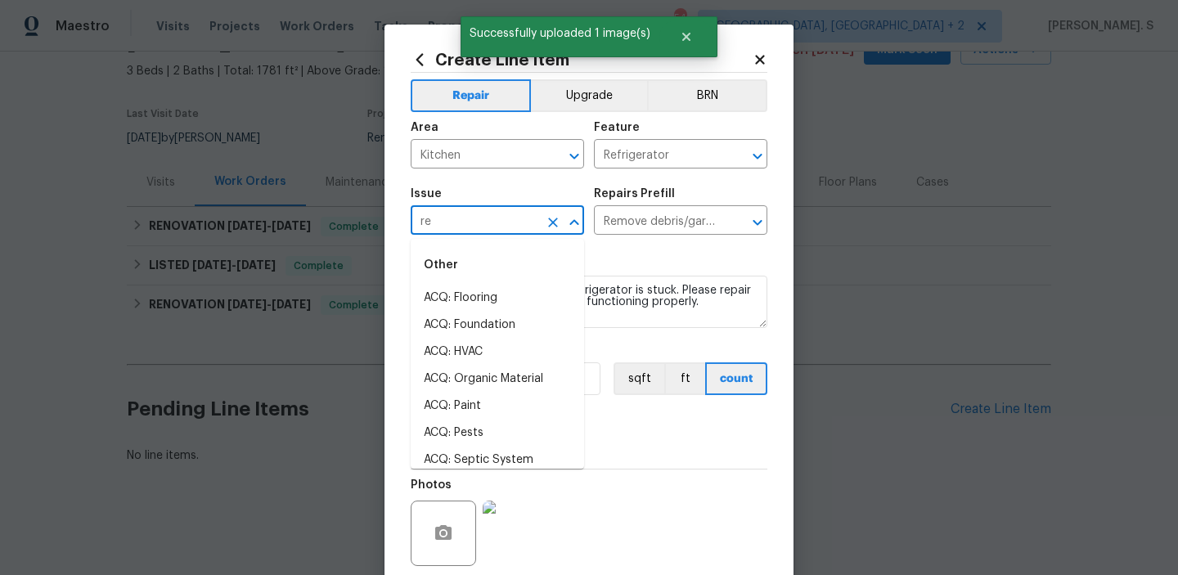
scroll to position [0, 0]
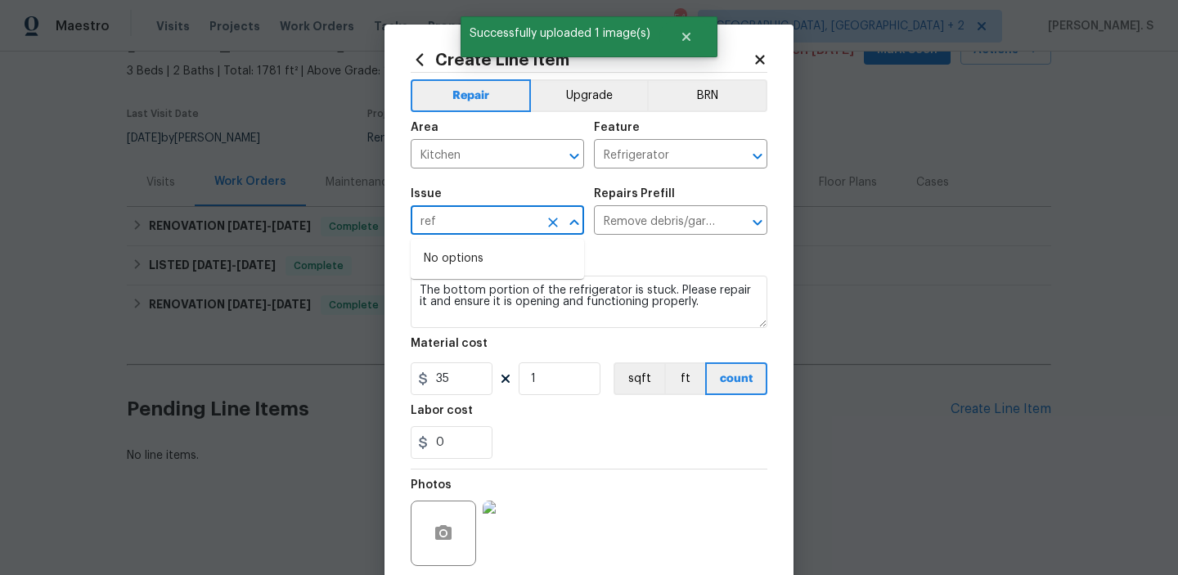
type input "Debris/garbage on site"
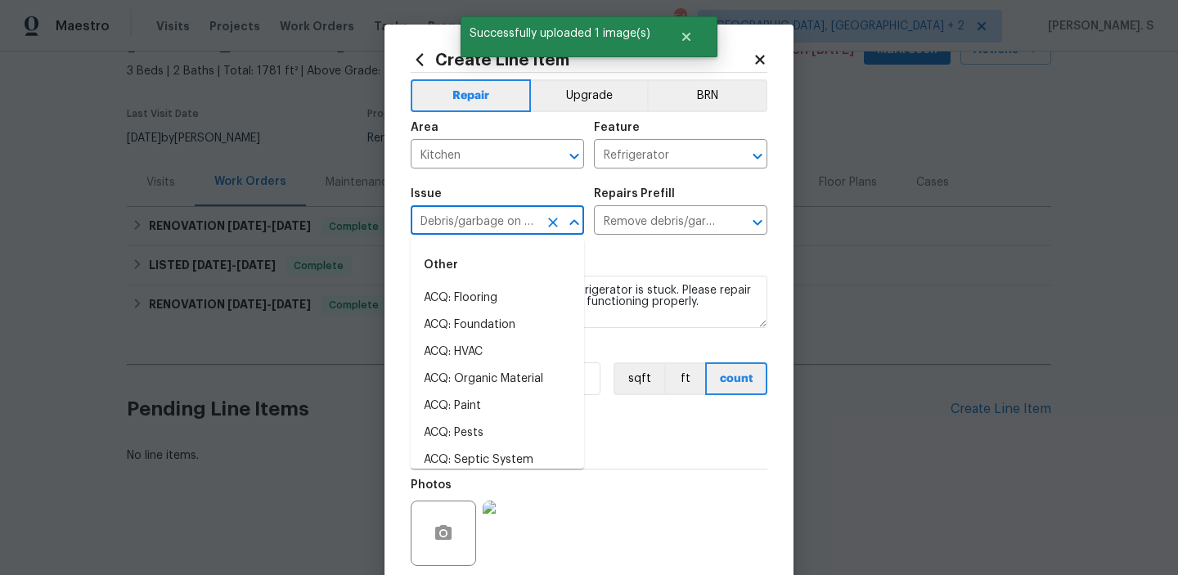
click at [556, 222] on icon "Clear" at bounding box center [553, 222] width 16 height 16
click at [580, 222] on icon "Close" at bounding box center [574, 223] width 20 height 20
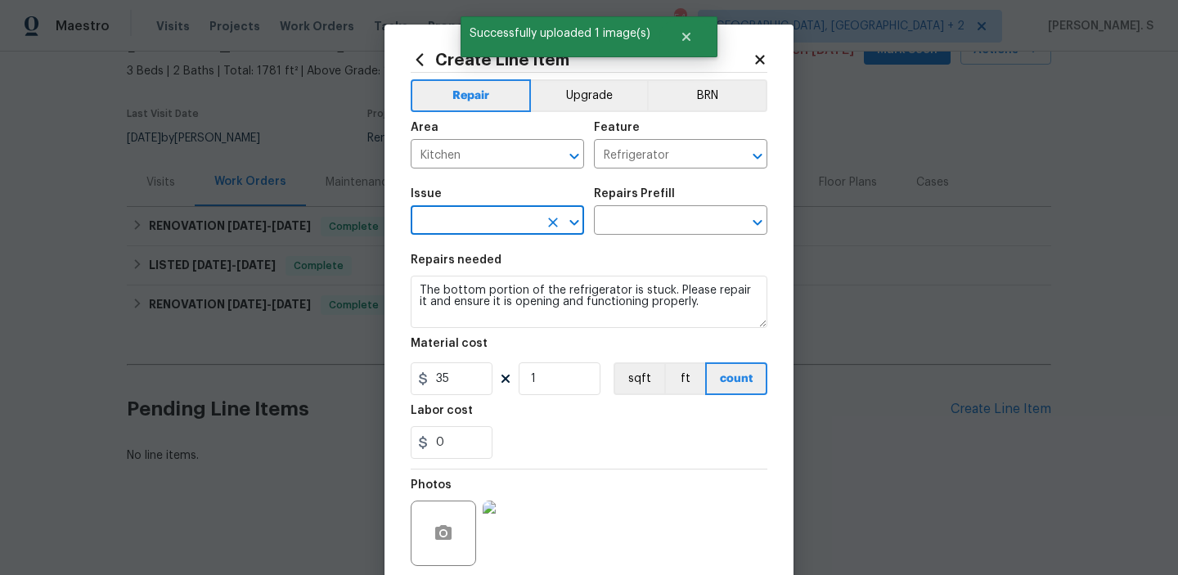
click at [580, 222] on icon "Open" at bounding box center [574, 223] width 20 height 20
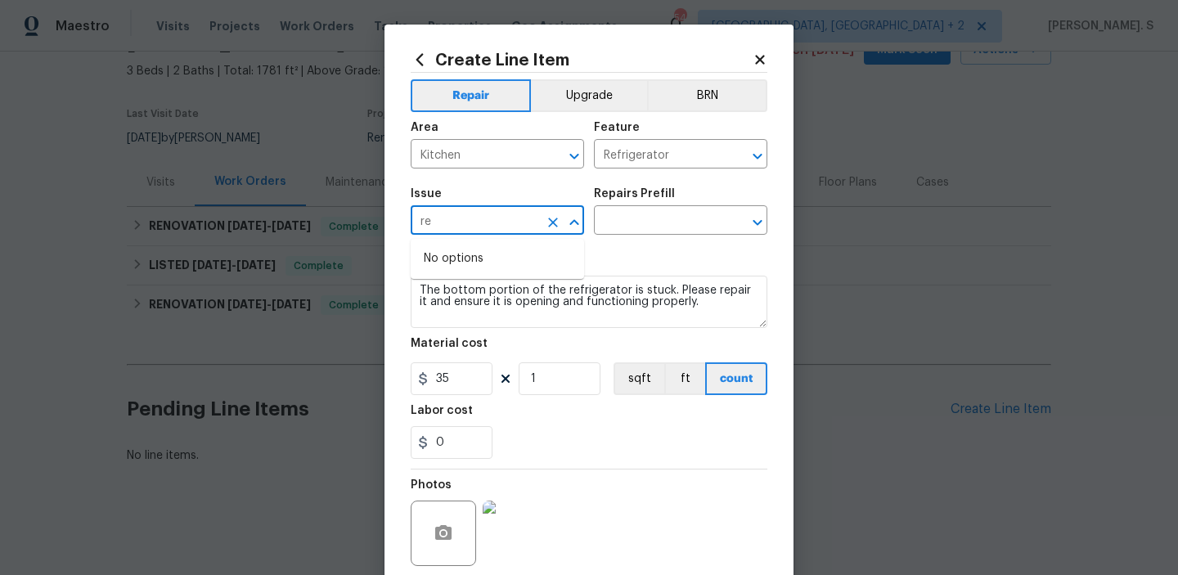
type input "r"
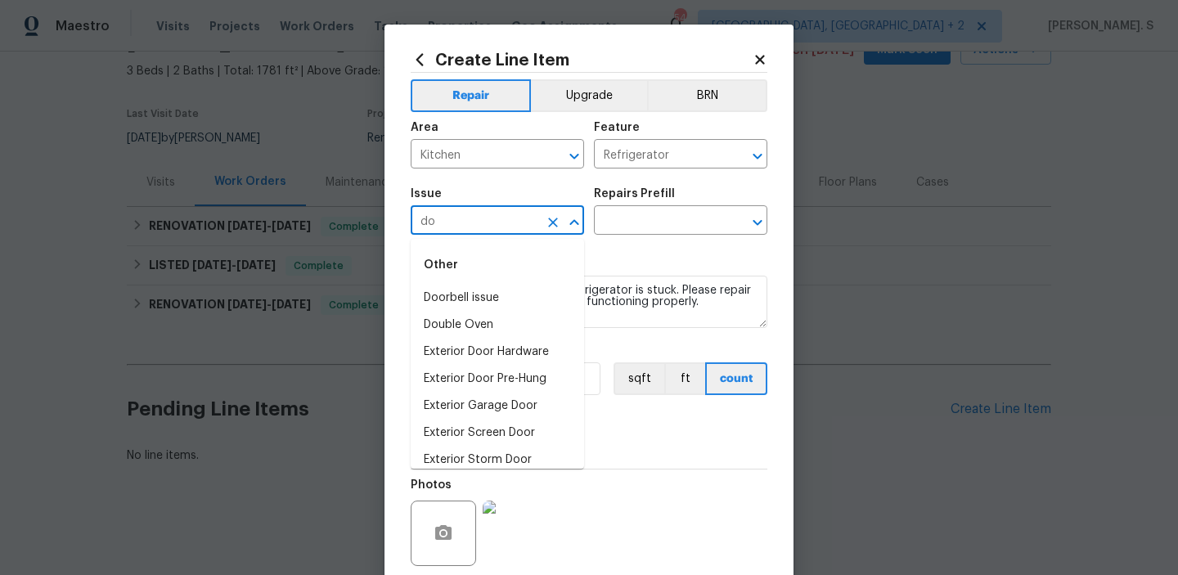
type input "d"
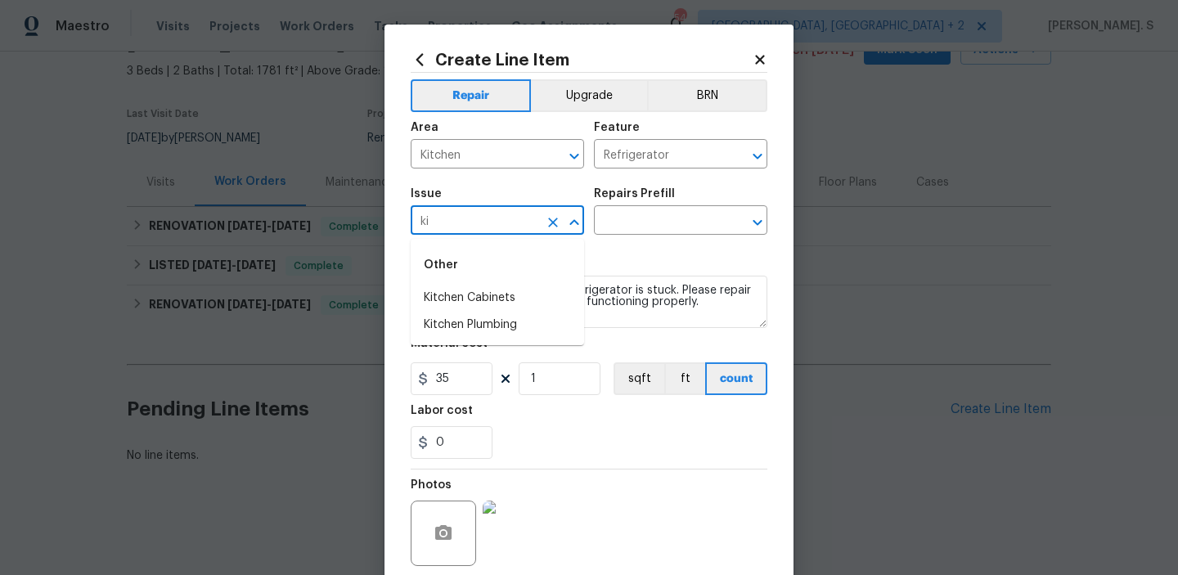
type input "k"
click at [505, 329] on li "Appliances" at bounding box center [497, 325] width 173 height 27
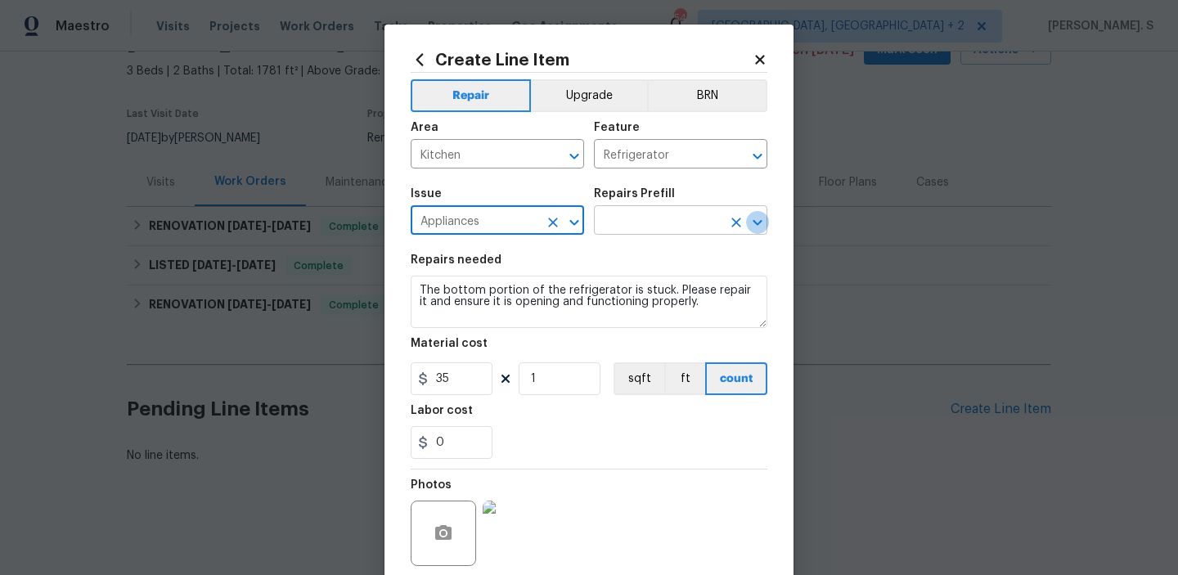
click at [754, 220] on icon "Open" at bounding box center [757, 223] width 20 height 20
type input "Appliances"
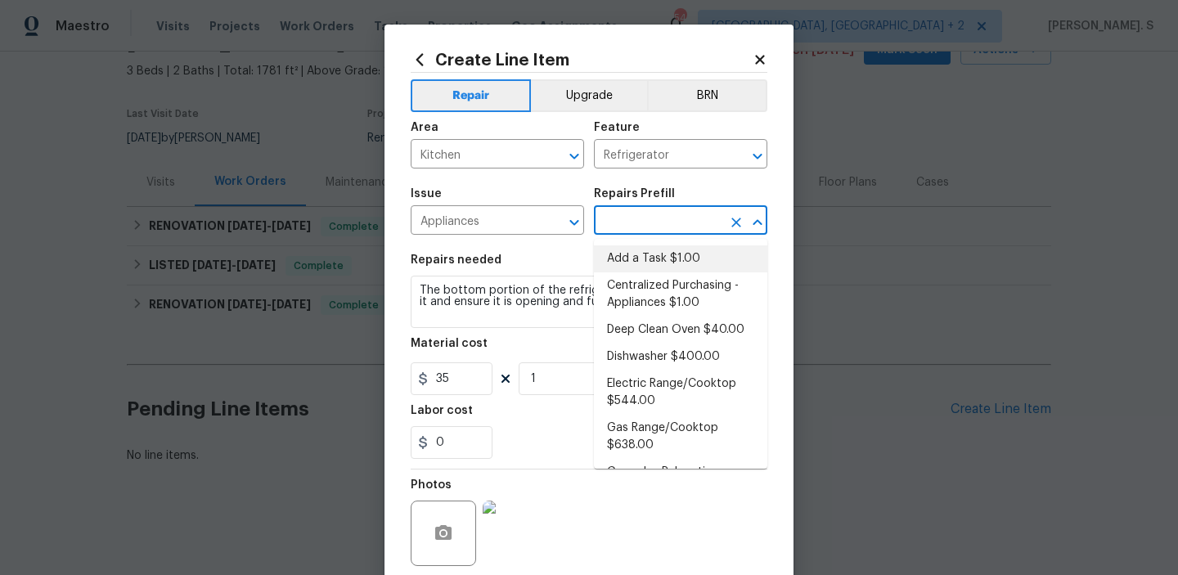
click at [664, 262] on li "Add a Task $1.00" at bounding box center [680, 258] width 173 height 27
type input "Appliances"
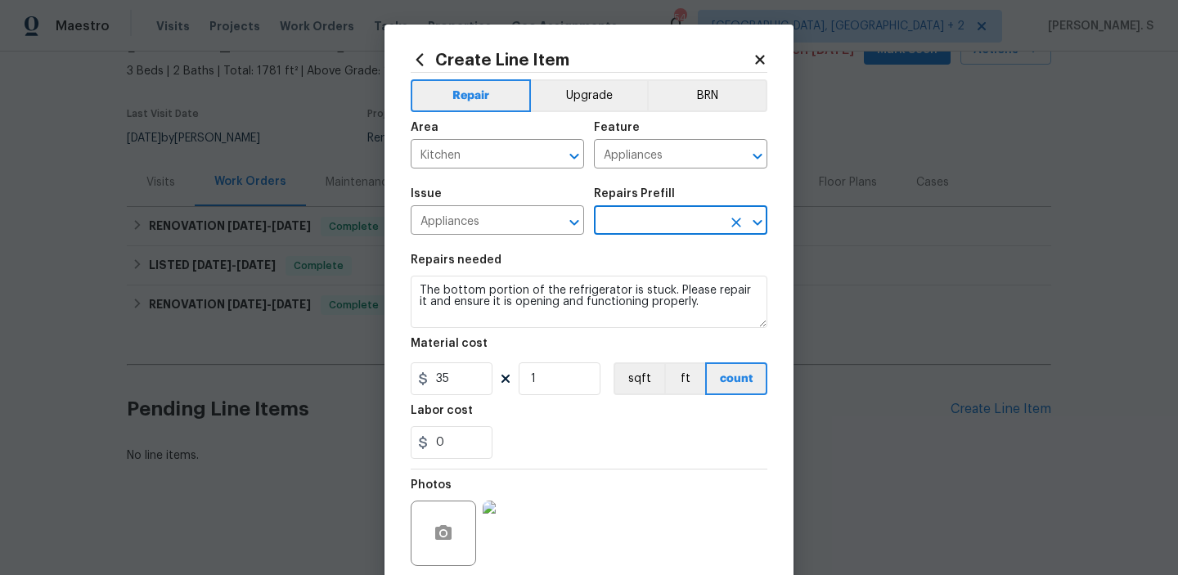
type input "Add a Task $1.00"
type textarea "HPM to detail"
type input "1"
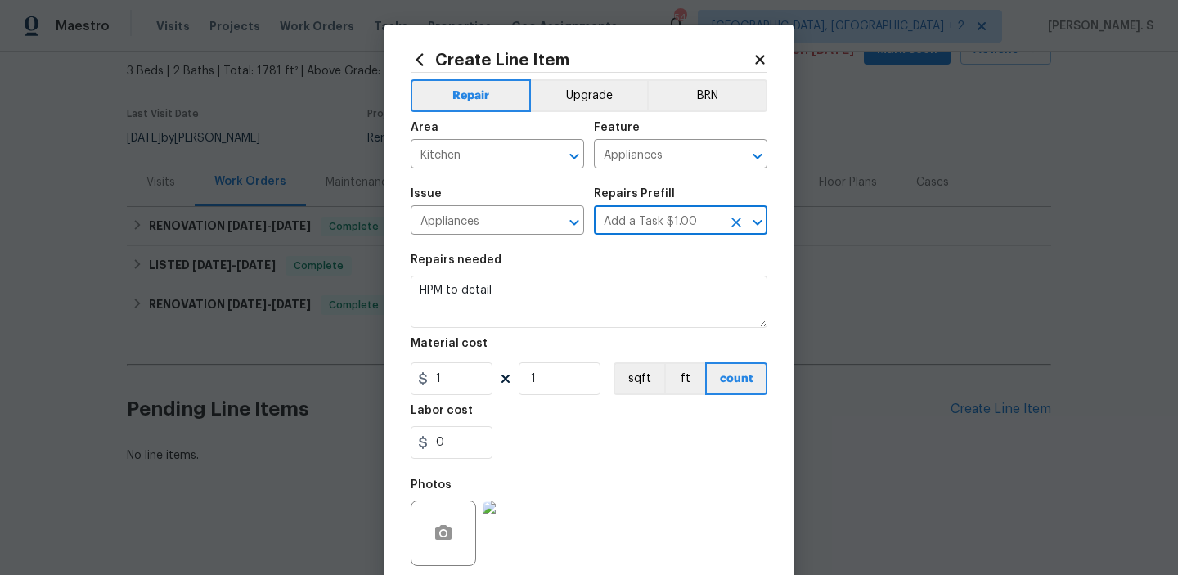
click at [500, 332] on section "Repairs needed HPM to detail Material cost 1 1 sqft ft count Labor cost 0" at bounding box center [589, 357] width 357 height 224
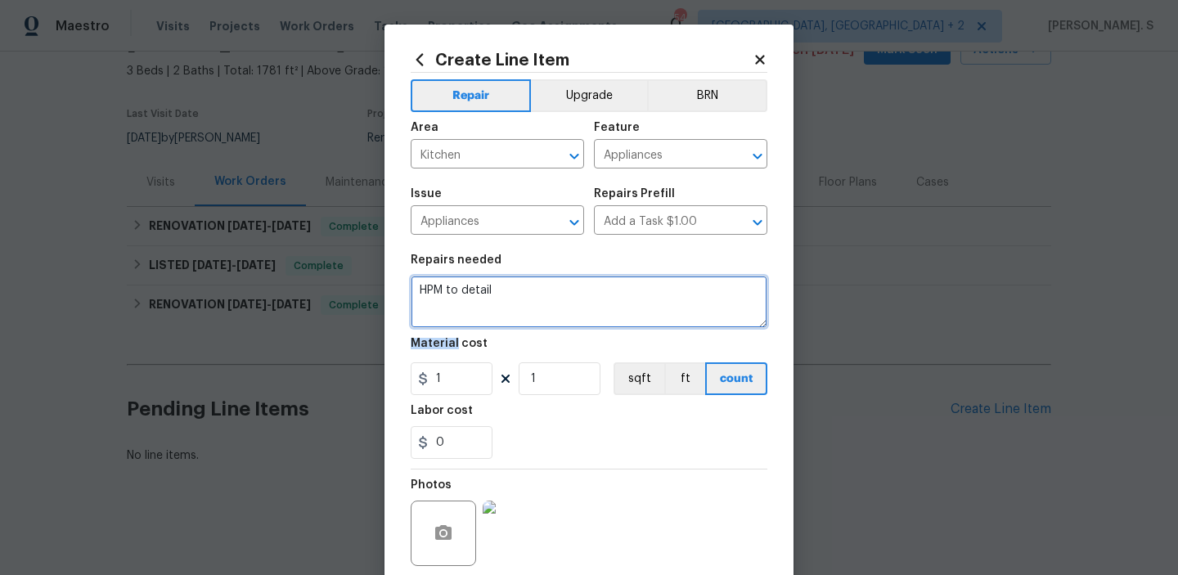
click at [515, 308] on textarea "HPM to detail" at bounding box center [589, 302] width 357 height 52
paste textarea "The bottom portion of the refrigerator is stuck. Please repair it and ensure it…"
type textarea "The bottom portion of the refrigerator is stuck. Please repair it and ensure it…"
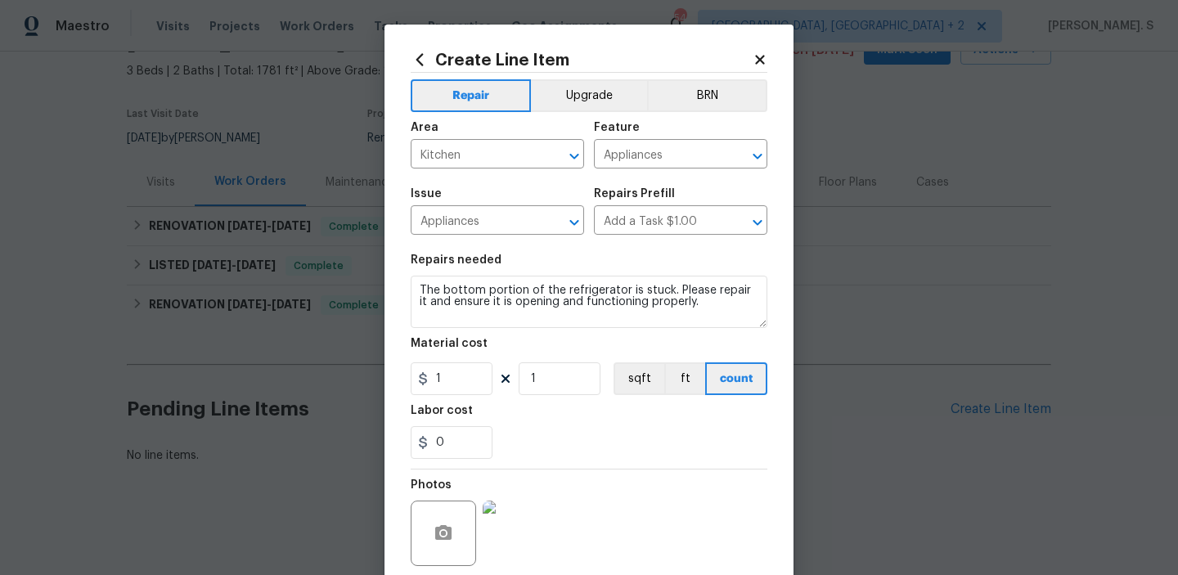
click at [462, 361] on figure "Material cost 1 1 sqft ft count" at bounding box center [589, 366] width 357 height 57
click at [462, 379] on input "1" at bounding box center [452, 378] width 82 height 33
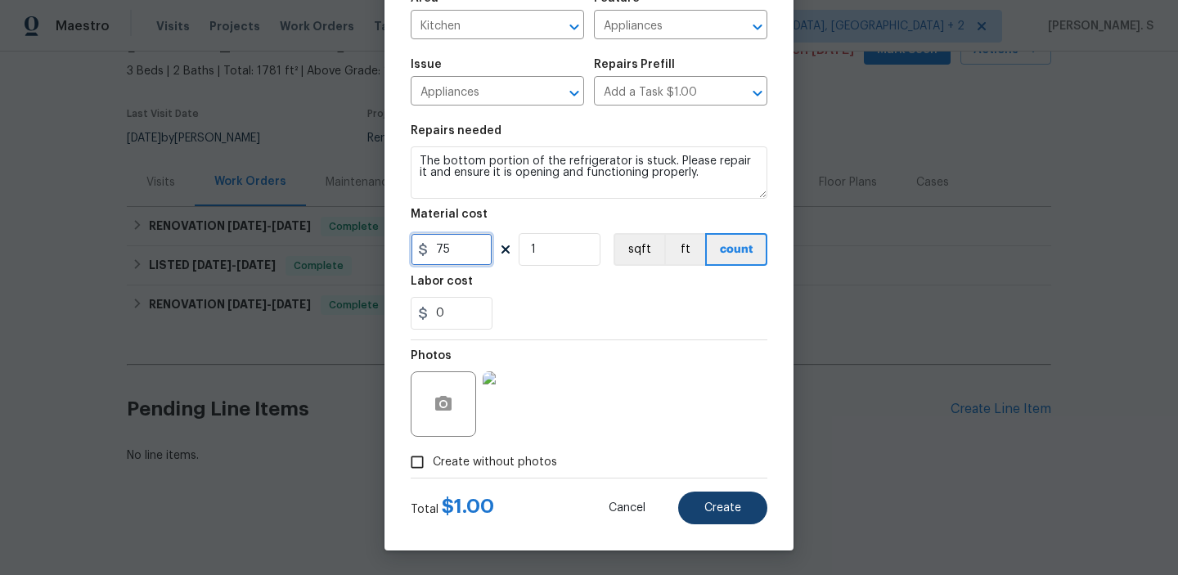
type input "75"
click at [747, 512] on button "Create" at bounding box center [722, 508] width 89 height 33
type input "0"
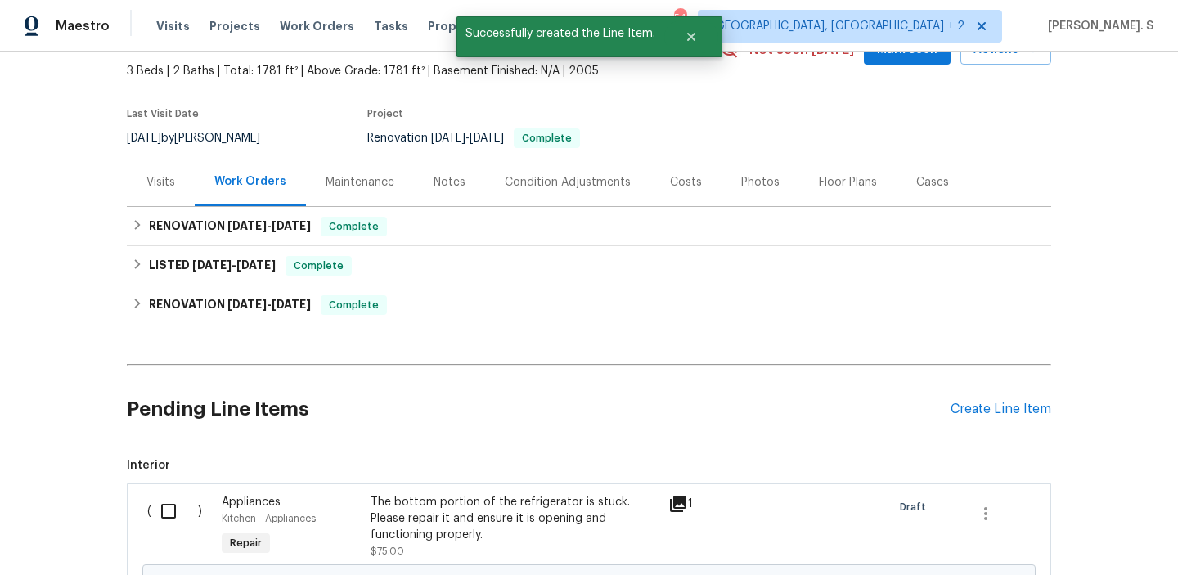
click at [207, 528] on div "( )" at bounding box center [179, 526] width 74 height 75
click at [176, 487] on div "( ) Appliances Kitchen - Appliances Repair The bottom portion of the refrigerat…" at bounding box center [589, 574] width 924 height 183
click at [171, 507] on input "checkbox" at bounding box center [174, 511] width 47 height 34
checkbox input "true"
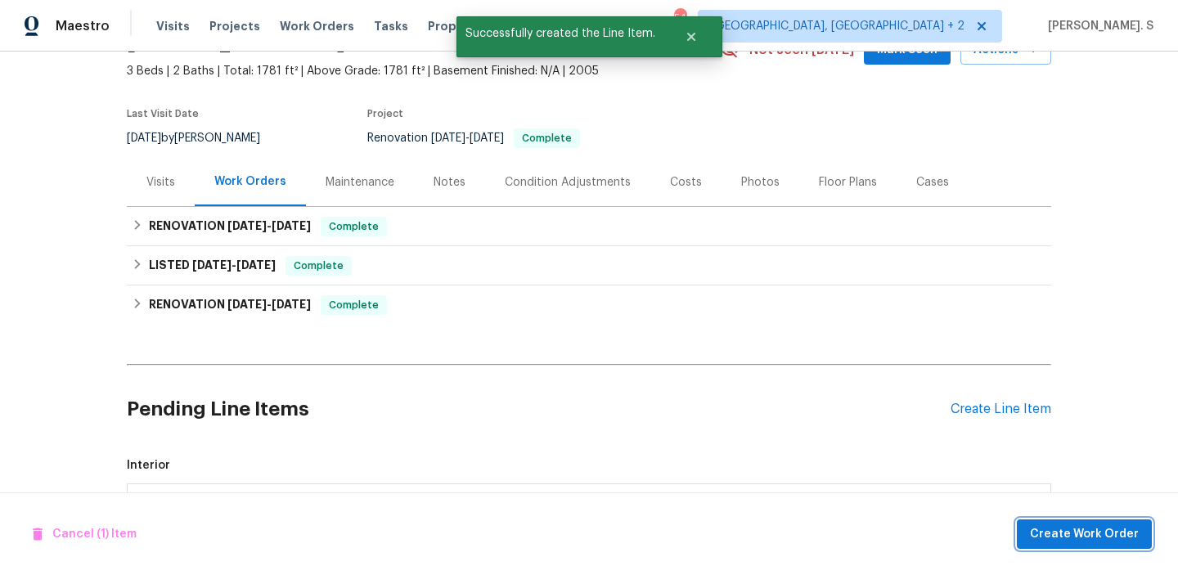
click at [1133, 537] on span "Create Work Order" at bounding box center [1084, 534] width 109 height 20
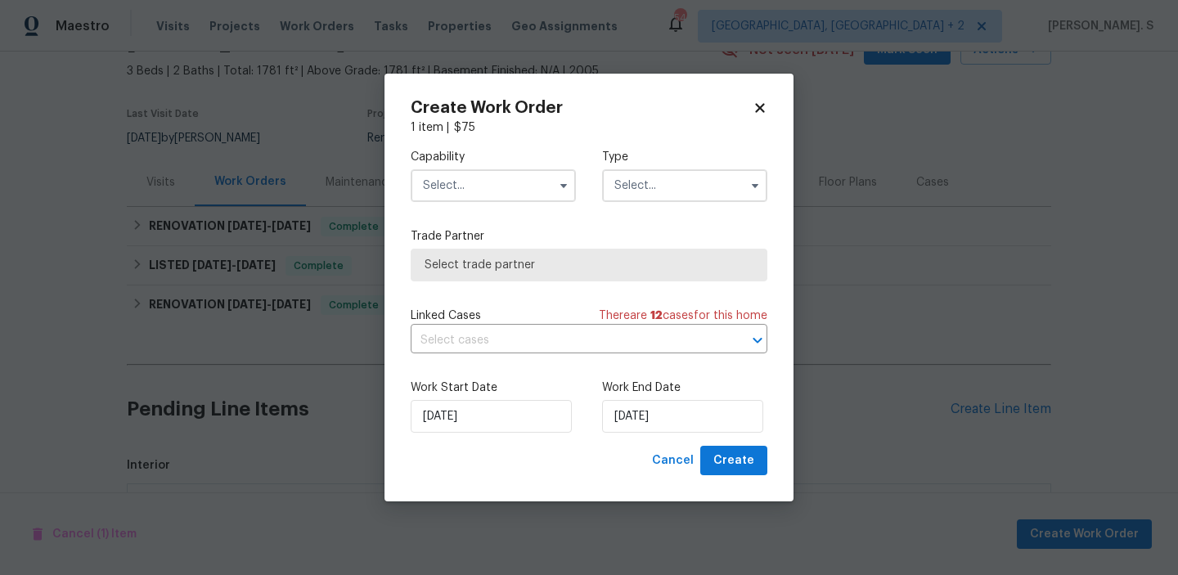
click at [535, 186] on input "text" at bounding box center [493, 185] width 165 height 33
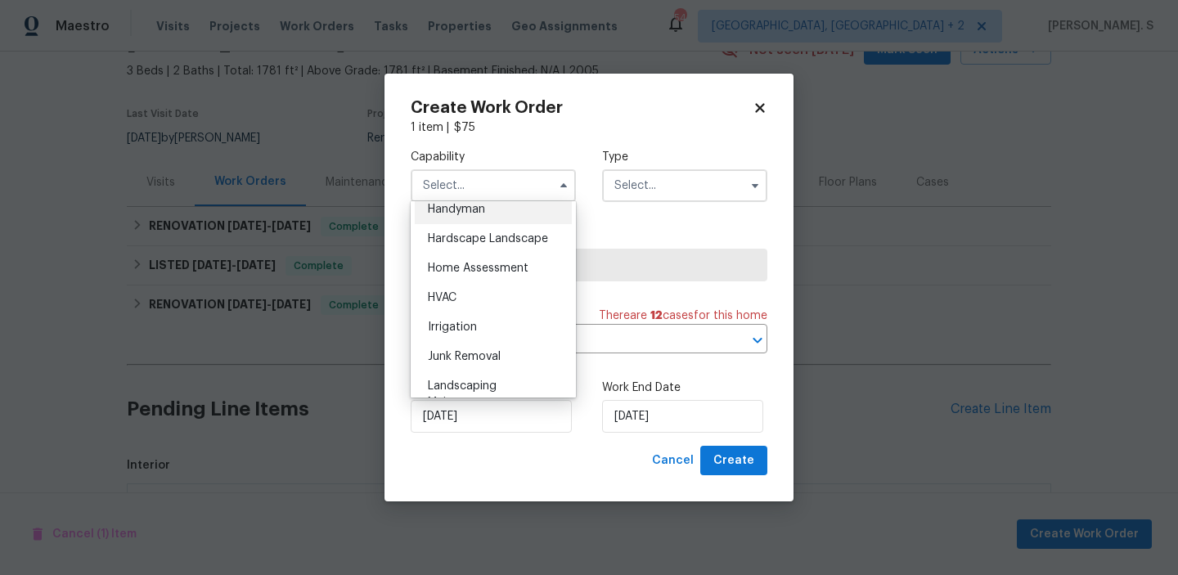
click at [514, 204] on div "Handyman" at bounding box center [493, 209] width 157 height 29
type input "Handyman"
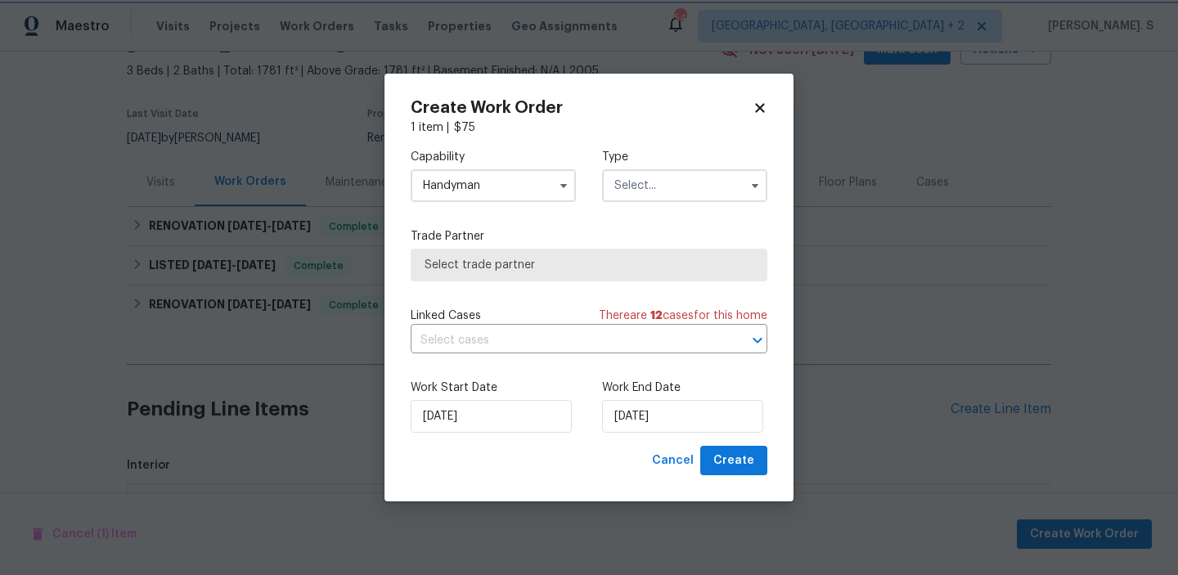
scroll to position [870, 0]
click at [663, 191] on input "text" at bounding box center [684, 185] width 165 height 33
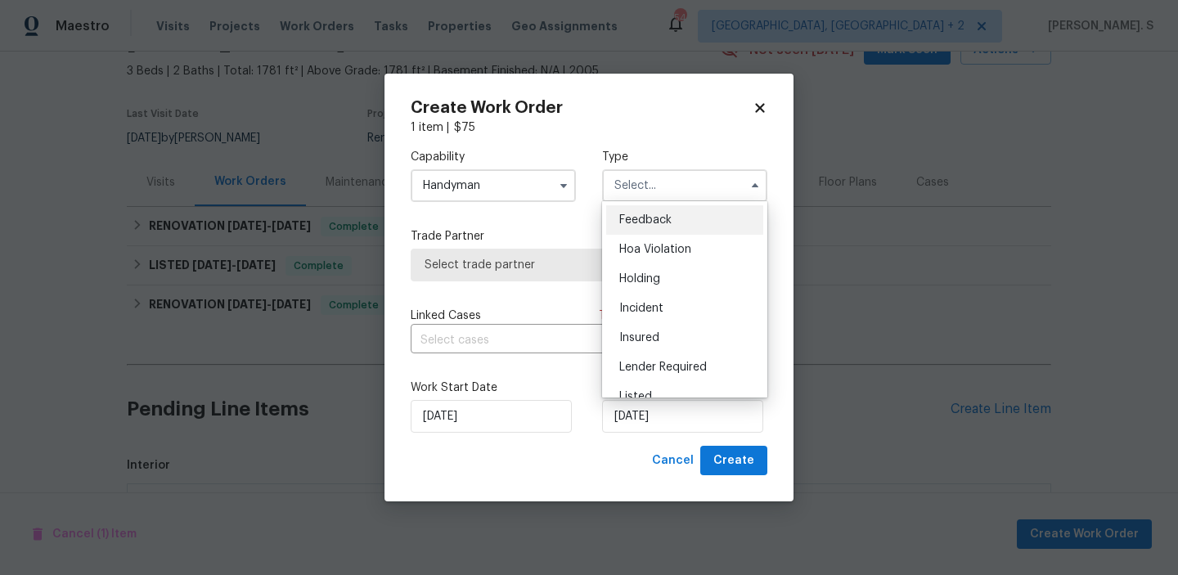
click at [660, 225] on span "Feedback" at bounding box center [645, 219] width 52 height 11
type input "Feedback"
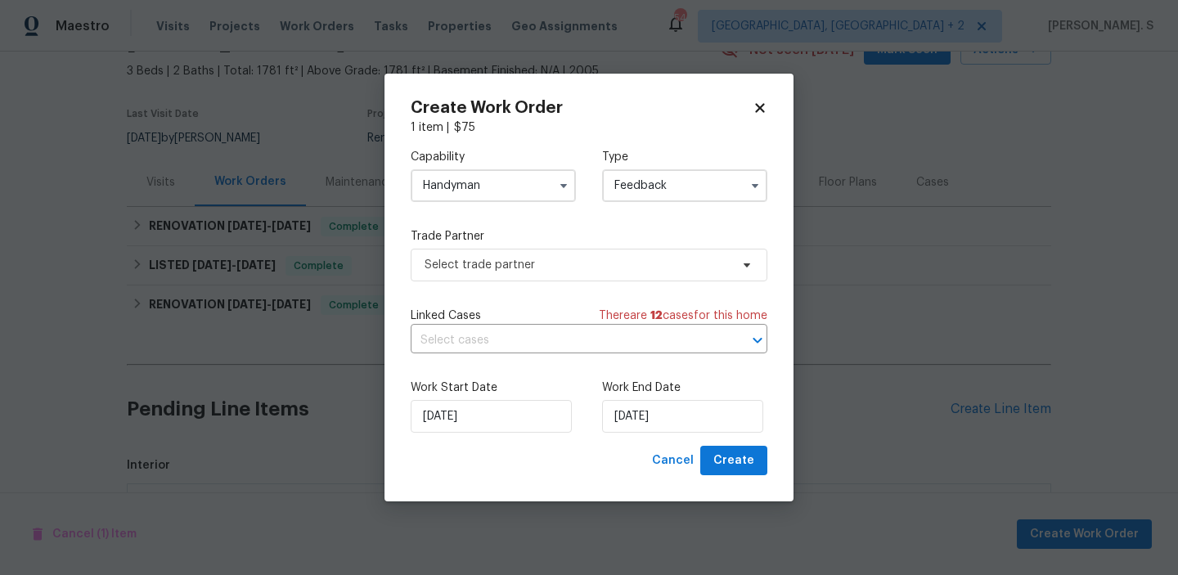
click at [591, 326] on div "Linked Cases There are 12 case s for this home ​" at bounding box center [589, 331] width 357 height 46
click at [578, 269] on span "Select trade partner" at bounding box center [576, 265] width 305 height 16
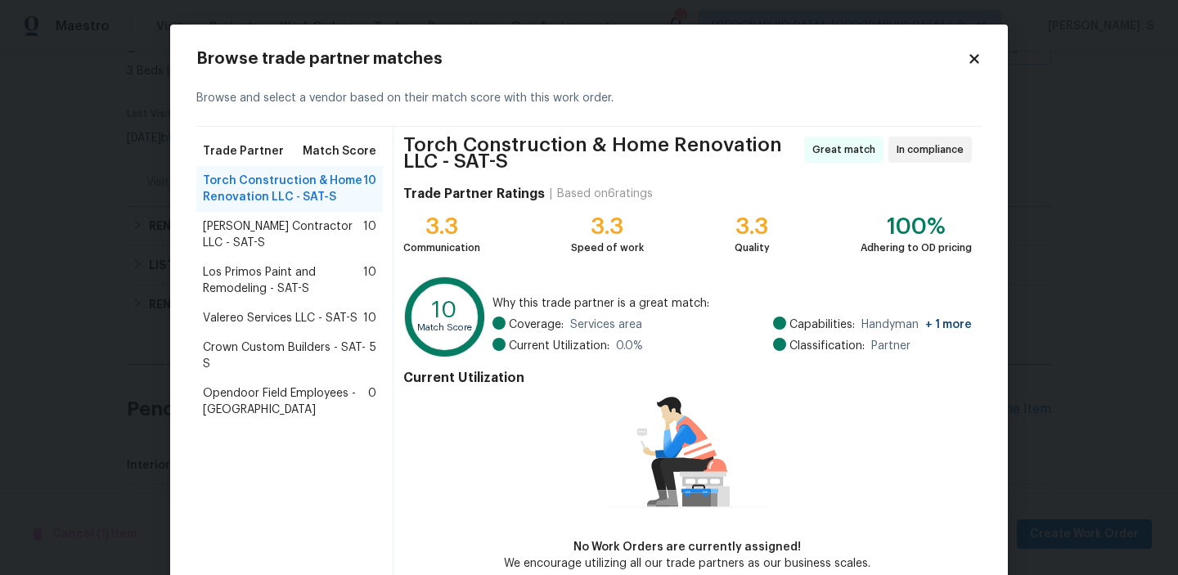
click at [359, 226] on span "[PERSON_NAME] Contractor LLC - SAT-S" at bounding box center [283, 234] width 160 height 33
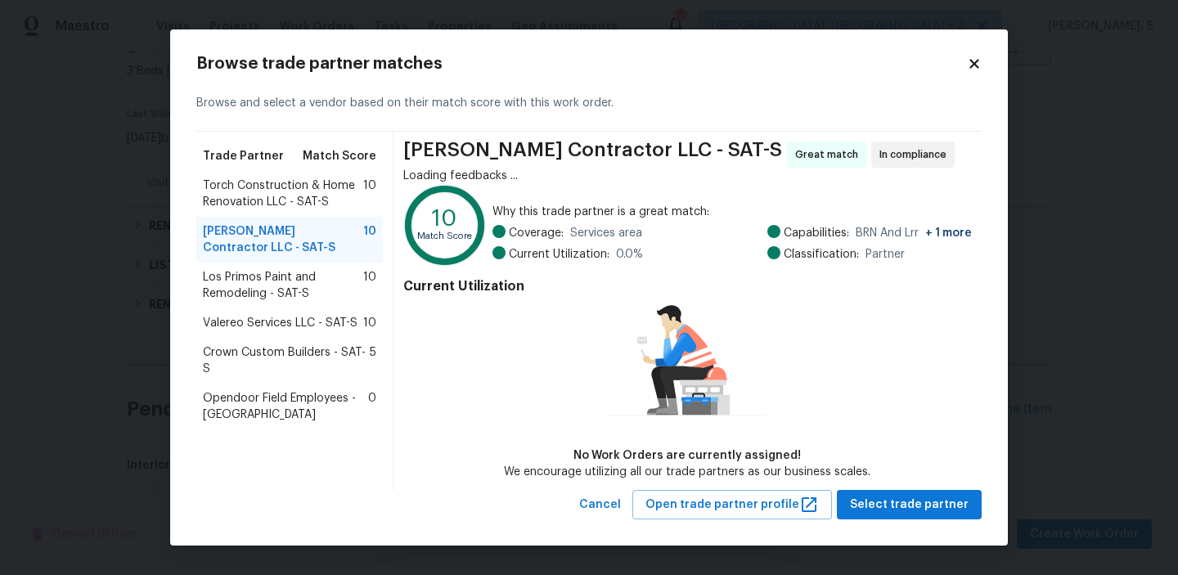
click at [348, 209] on span "Torch Construction & Home Renovation LLC - SAT-S" at bounding box center [283, 193] width 160 height 33
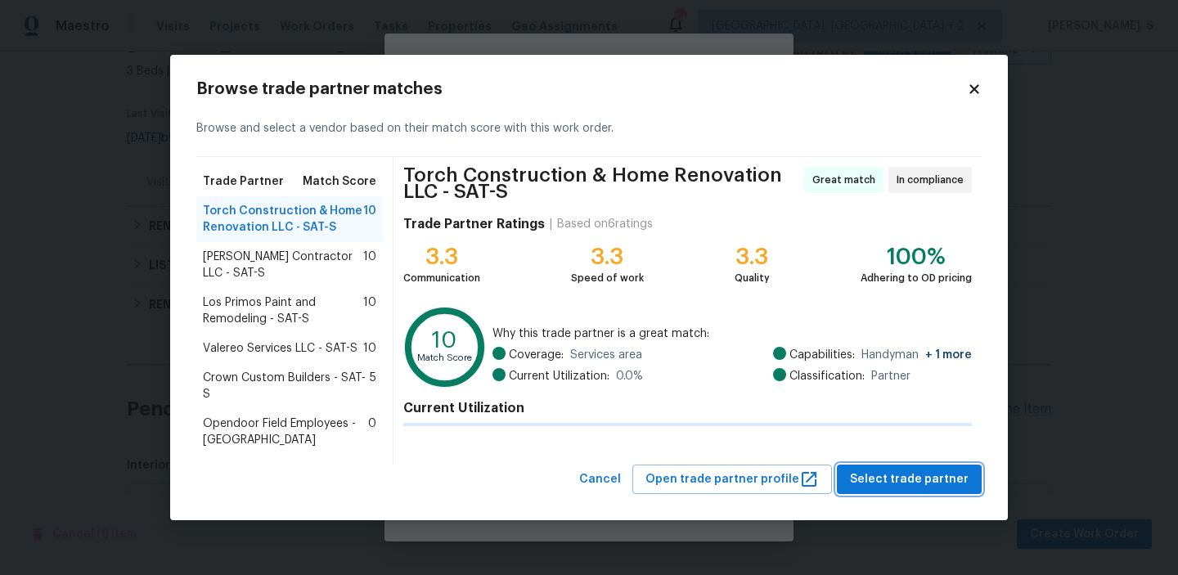
click at [886, 493] on button "Select trade partner" at bounding box center [909, 480] width 145 height 30
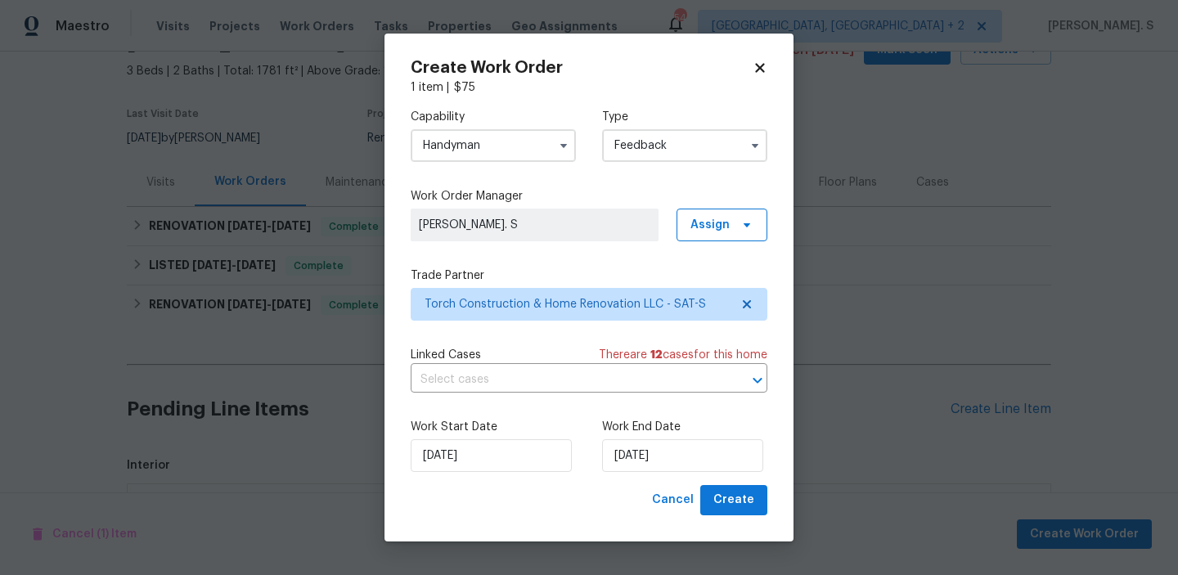
click at [679, 366] on div "Linked Cases There are 12 case s for this home ​" at bounding box center [589, 370] width 357 height 46
click at [671, 380] on input "text" at bounding box center [566, 379] width 311 height 25
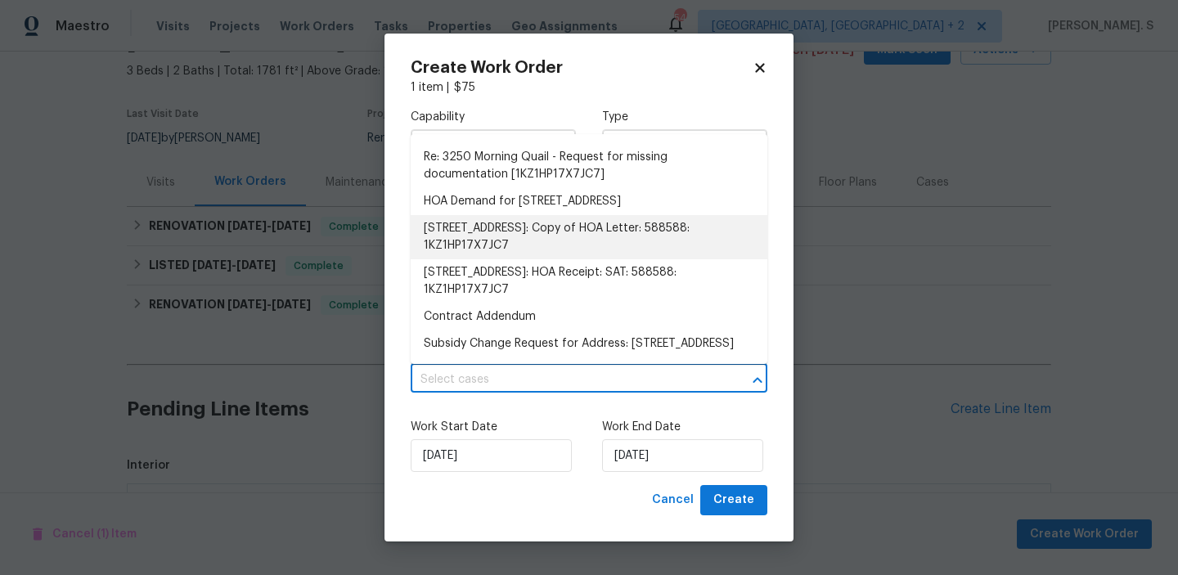
scroll to position [0, 0]
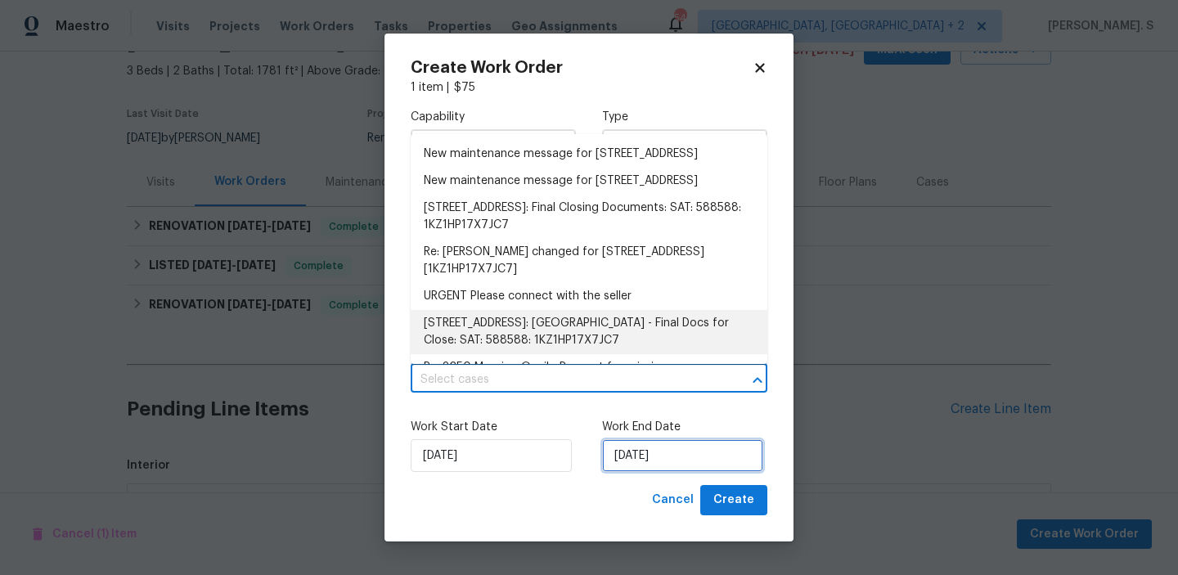
click at [719, 447] on input "[DATE]" at bounding box center [682, 455] width 161 height 33
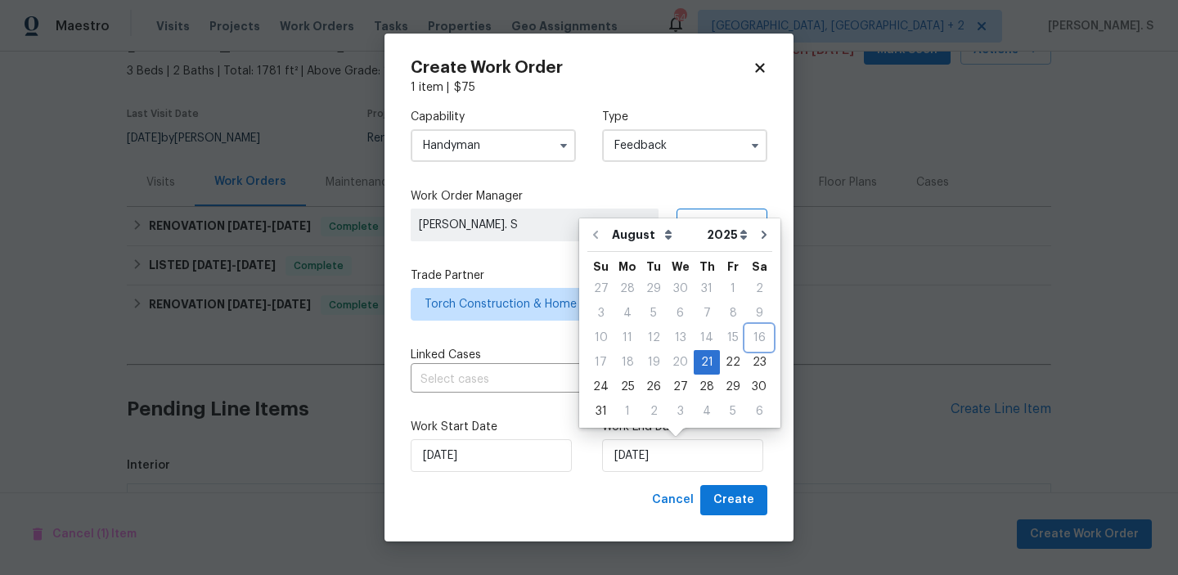
click at [751, 348] on div "16" at bounding box center [759, 337] width 26 height 23
click at [751, 370] on div "23" at bounding box center [759, 362] width 26 height 23
type input "[DATE]"
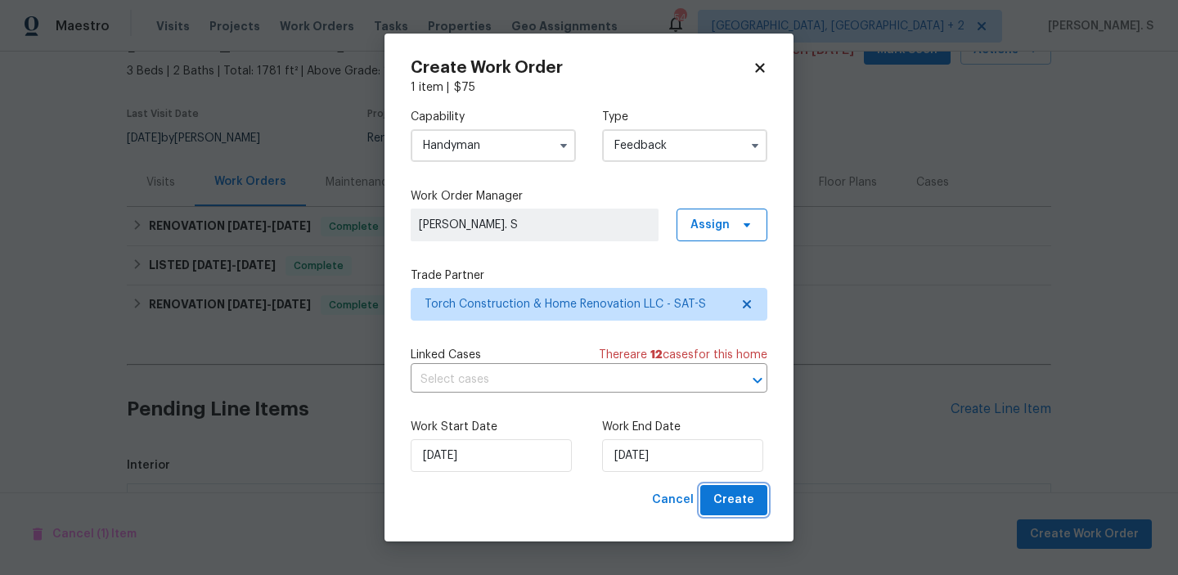
click at [761, 497] on button "Create" at bounding box center [733, 500] width 67 height 30
checkbox input "false"
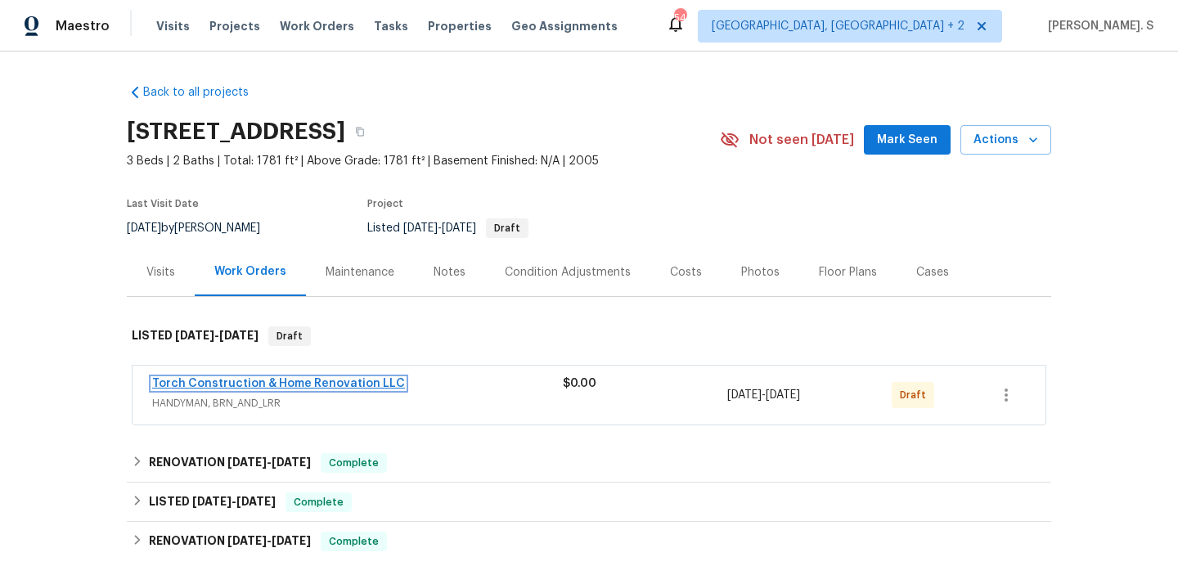
click at [336, 380] on link "Torch Construction & Home Renovation LLC" at bounding box center [278, 383] width 253 height 11
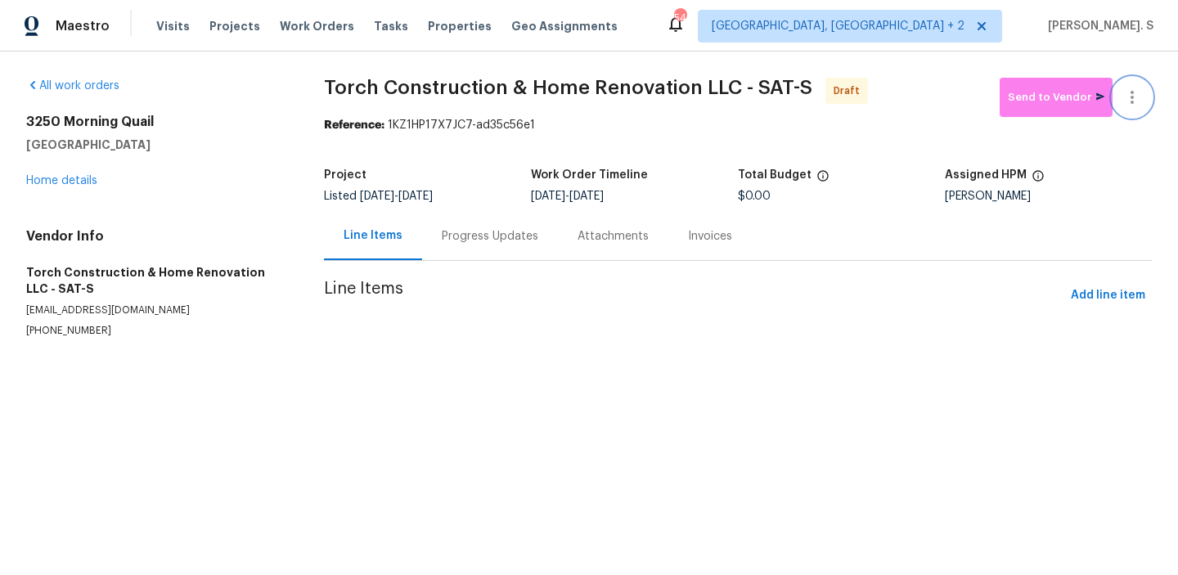
click at [1143, 107] on button "button" at bounding box center [1131, 97] width 39 height 39
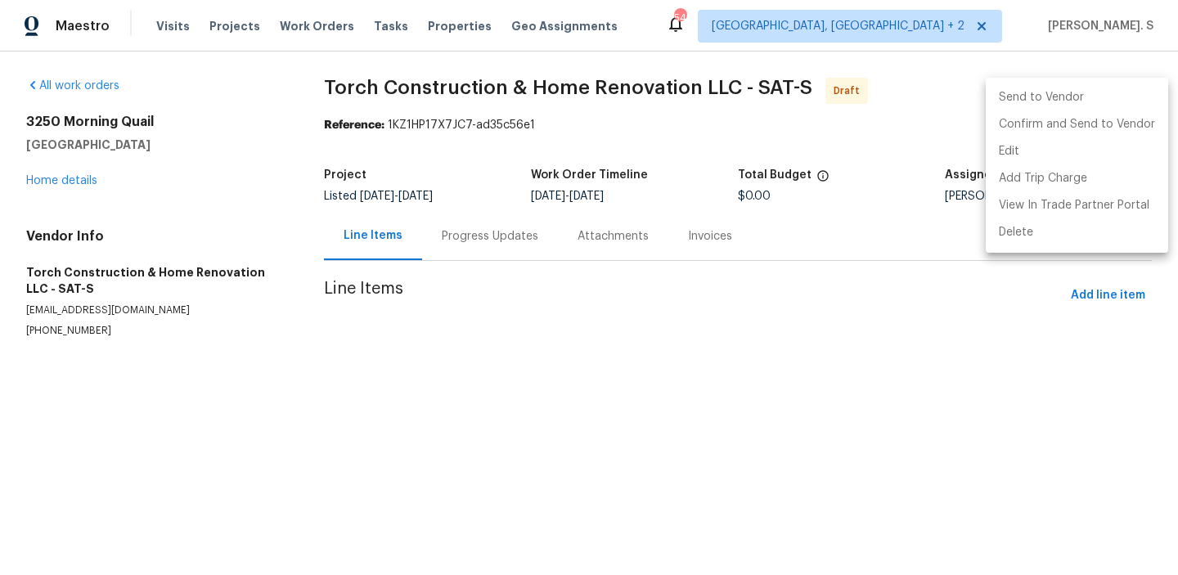
click at [1092, 247] on ul "Send to Vendor Confirm and Send to Vendor Edit Add Trip Charge View In Trade Pa…" at bounding box center [1076, 165] width 182 height 175
click at [1092, 232] on li "Delete" at bounding box center [1076, 232] width 182 height 27
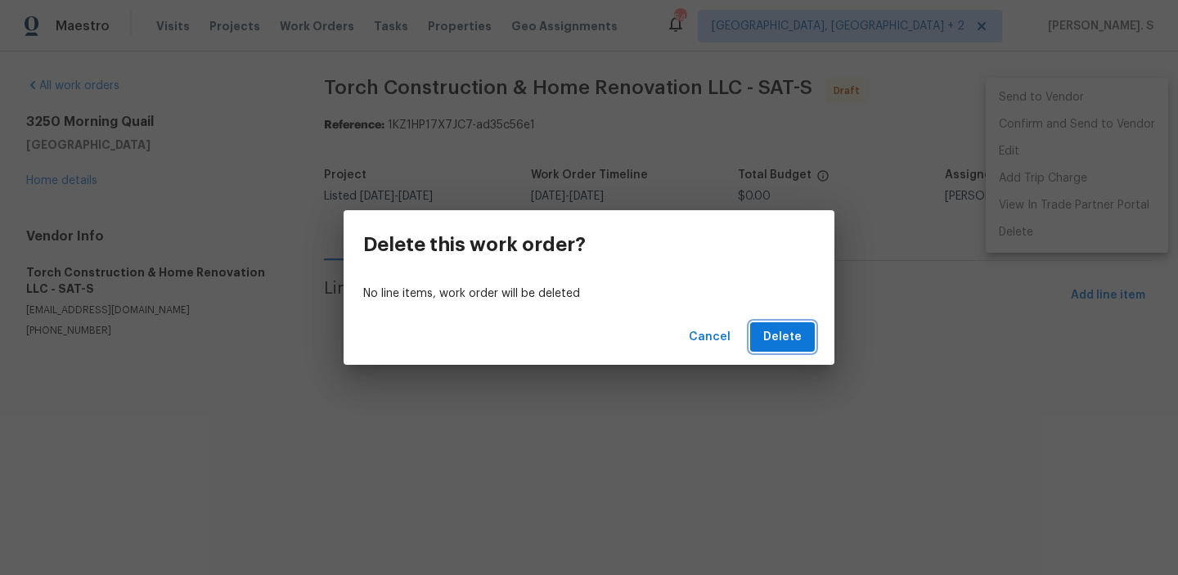
click at [789, 340] on span "Delete" at bounding box center [782, 337] width 38 height 20
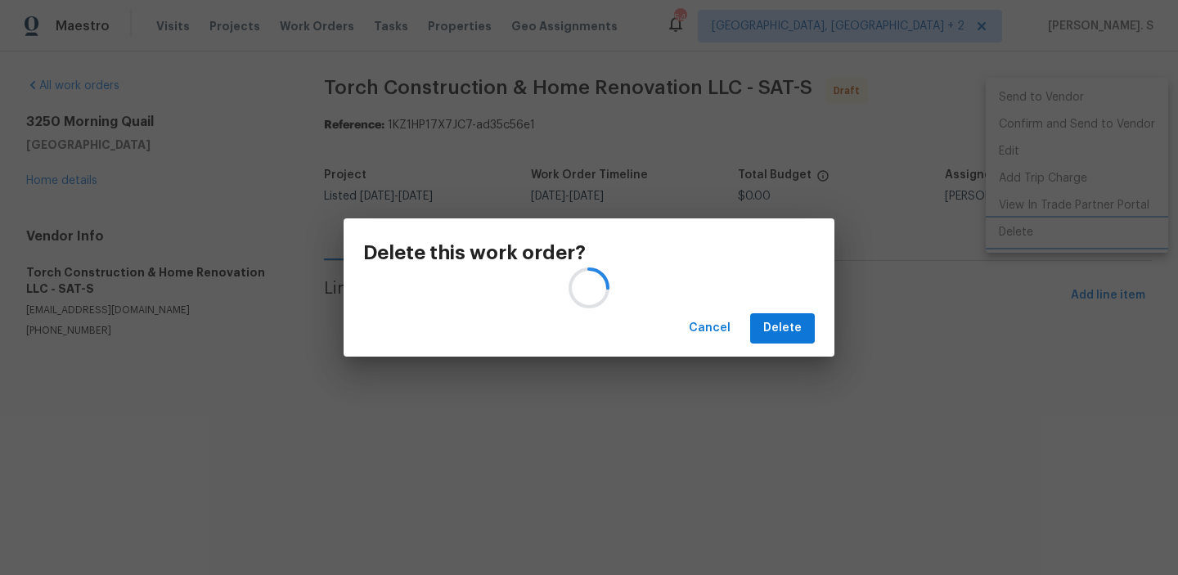
click at [29, 172] on div "Delete this work order? Cancel Delete" at bounding box center [589, 287] width 1178 height 575
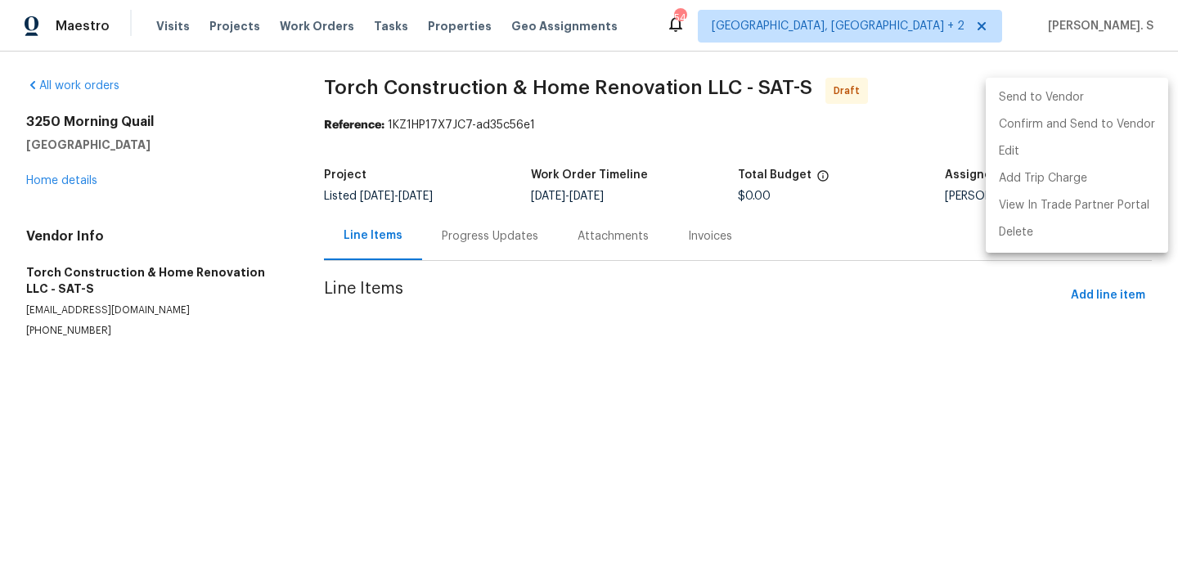
click at [63, 181] on div at bounding box center [589, 287] width 1178 height 575
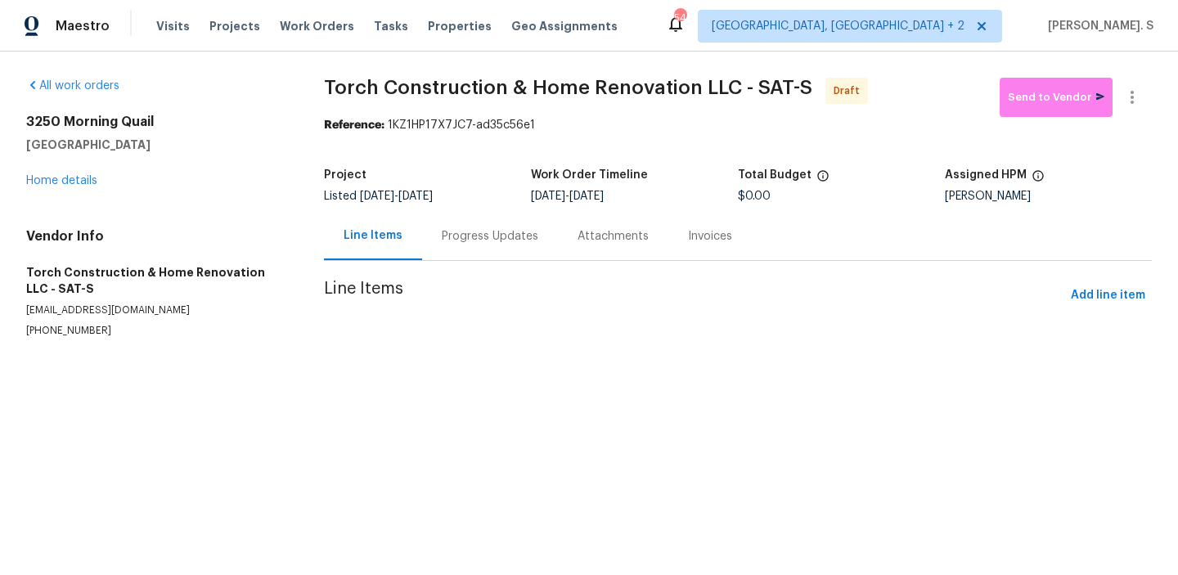
click at [63, 181] on div "Send to Vendor Edit Add Trip Charge View In Trade Partner Portal Delete" at bounding box center [589, 287] width 1178 height 575
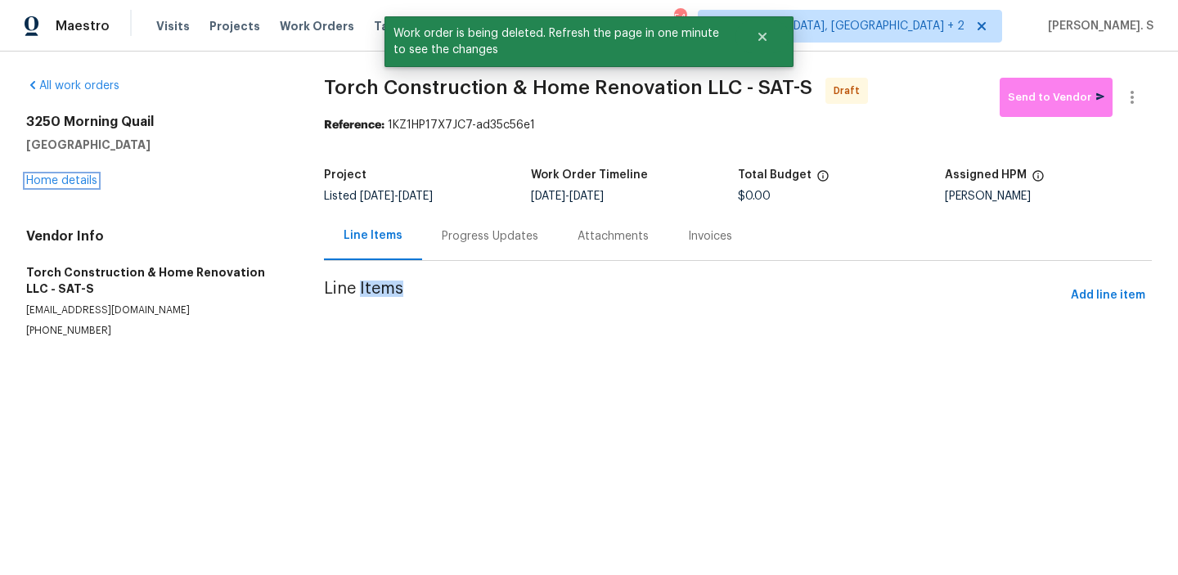
click at [63, 181] on link "Home details" at bounding box center [61, 180] width 71 height 11
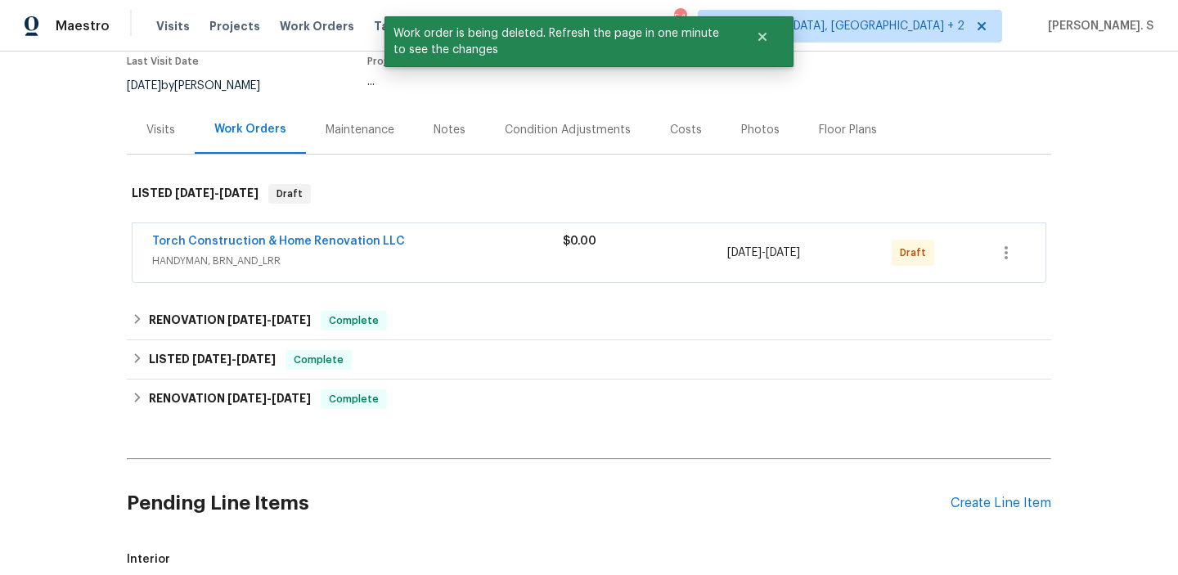
scroll to position [187, 0]
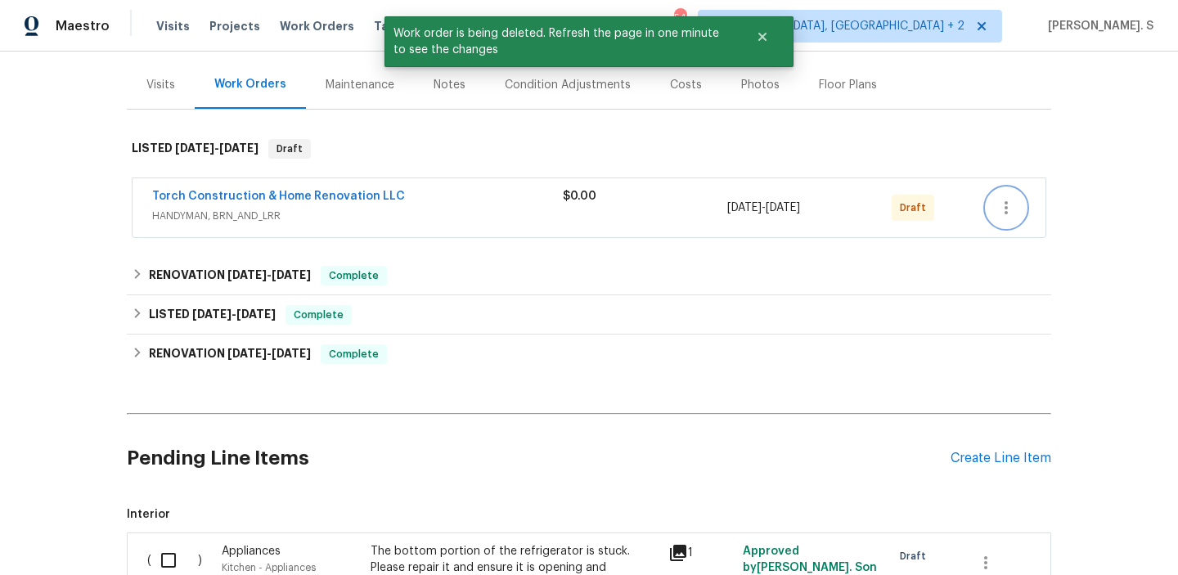
click at [996, 209] on icon "button" at bounding box center [1006, 208] width 20 height 20
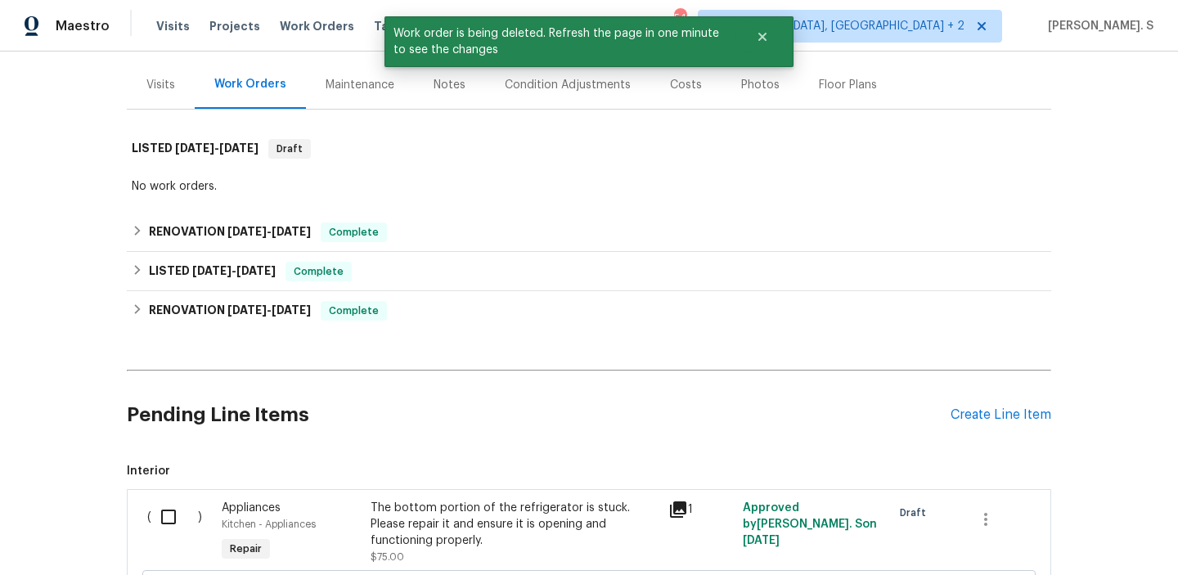
click at [1023, 344] on div "Back to all projects [STREET_ADDRESS] 3 Beds | 2 Baths | Total: 1781 ft² | Abov…" at bounding box center [589, 284] width 924 height 801
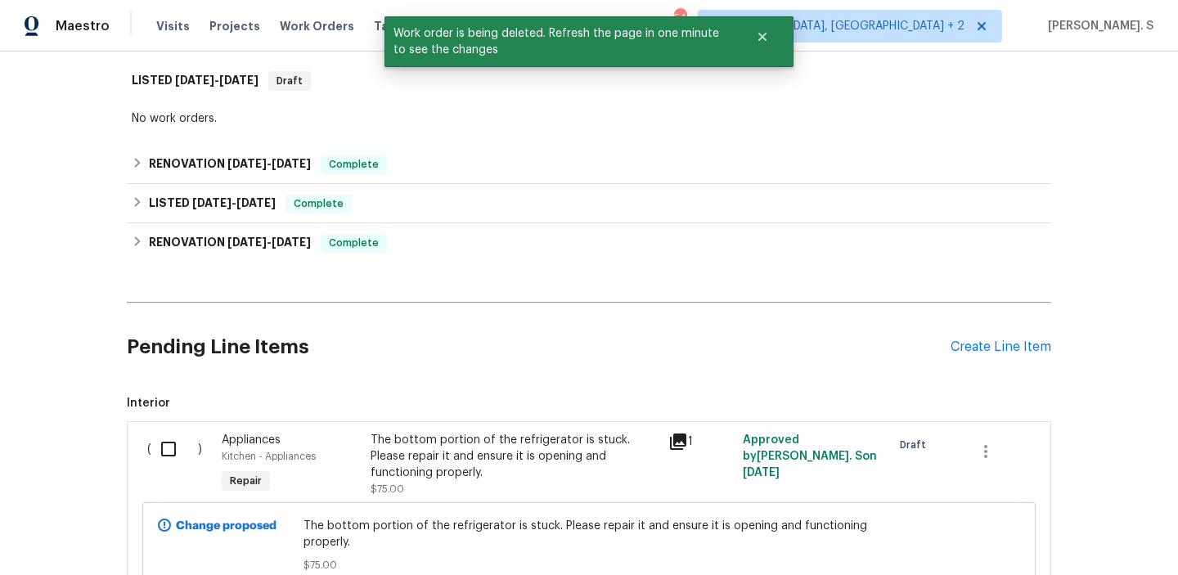
scroll to position [396, 0]
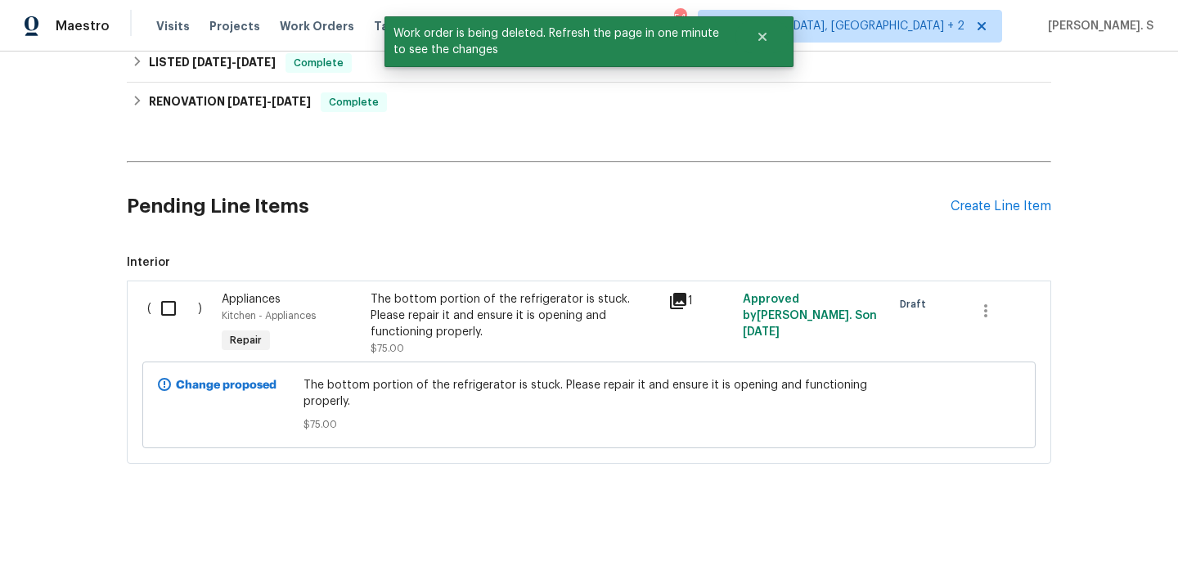
click at [165, 314] on input "checkbox" at bounding box center [174, 308] width 47 height 34
checkbox input "true"
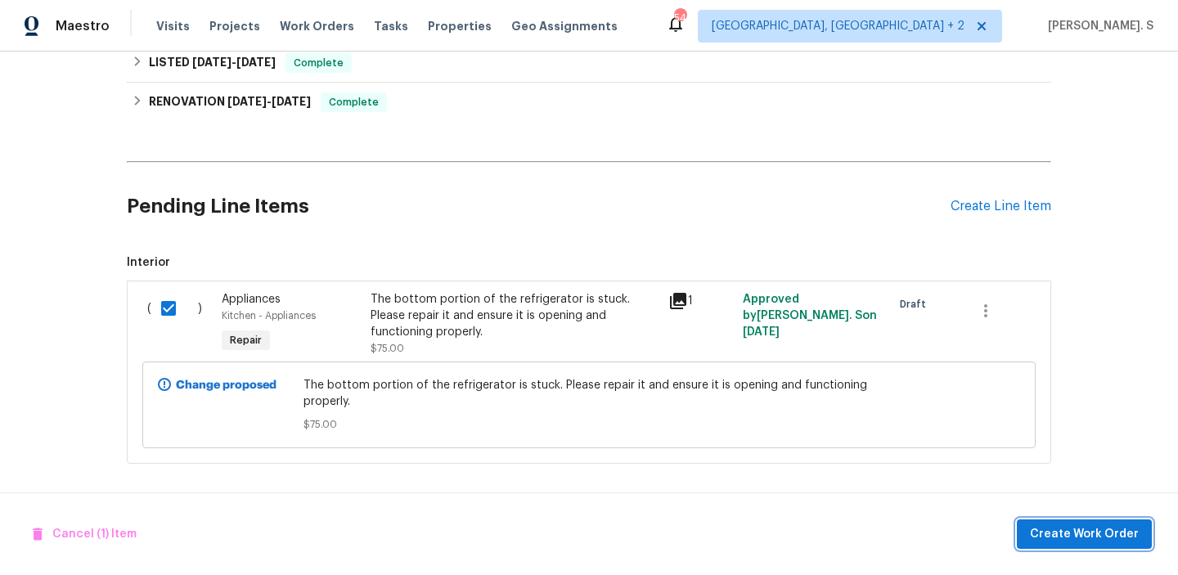
click at [1043, 541] on span "Create Work Order" at bounding box center [1084, 534] width 109 height 20
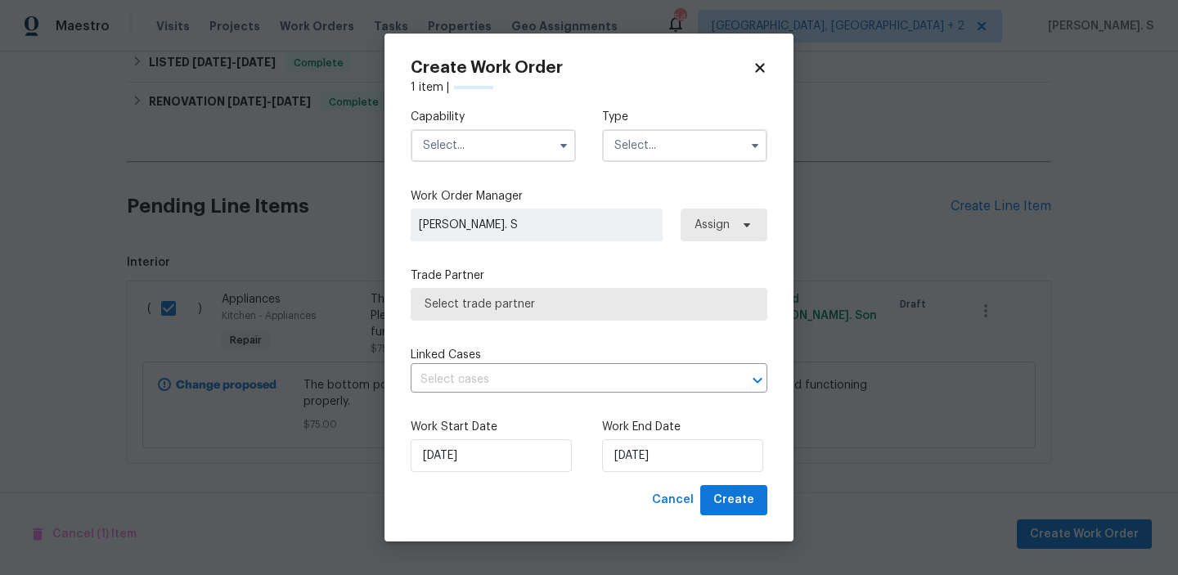
click at [472, 164] on div "Capability Type" at bounding box center [589, 135] width 357 height 79
click at [476, 147] on input "text" at bounding box center [493, 145] width 165 height 33
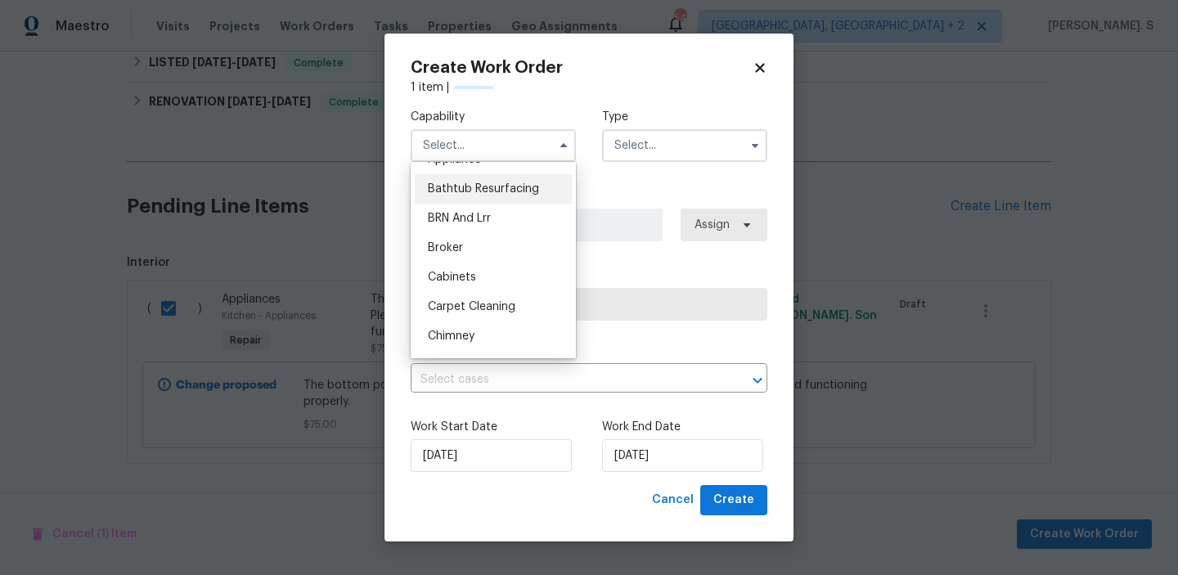
scroll to position [0, 0]
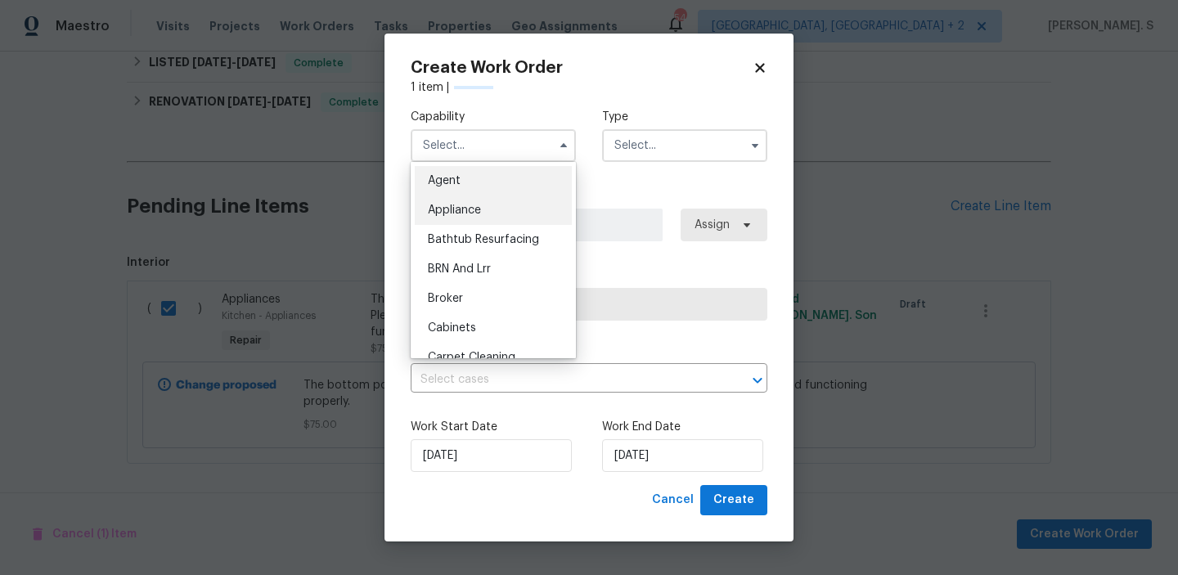
click at [474, 216] on div "Appliance" at bounding box center [493, 209] width 157 height 29
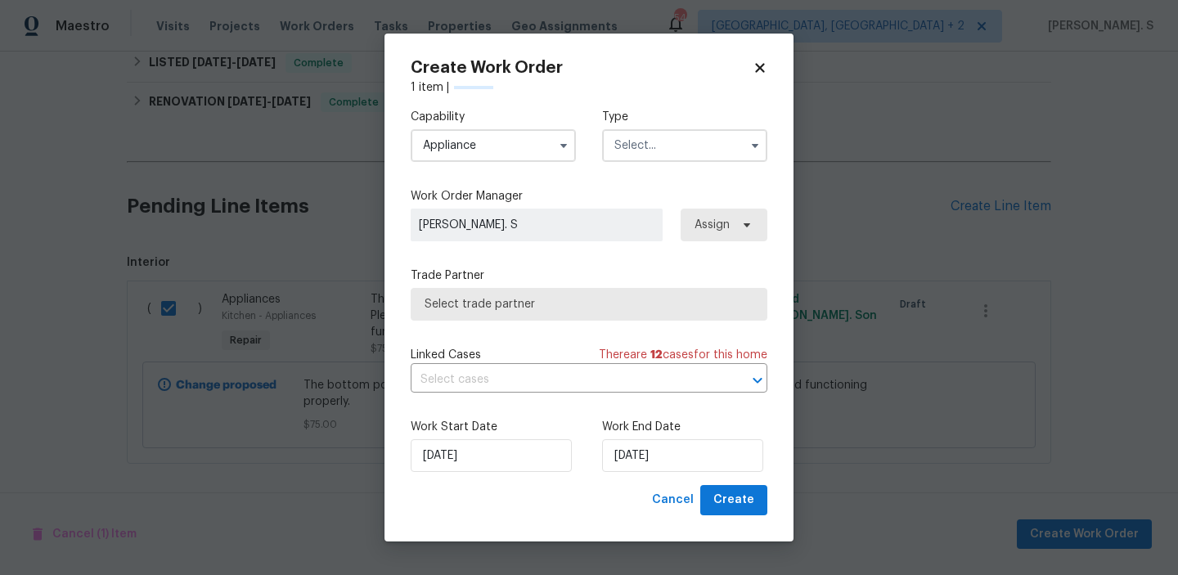
click at [489, 146] on input "Appliance" at bounding box center [493, 145] width 165 height 33
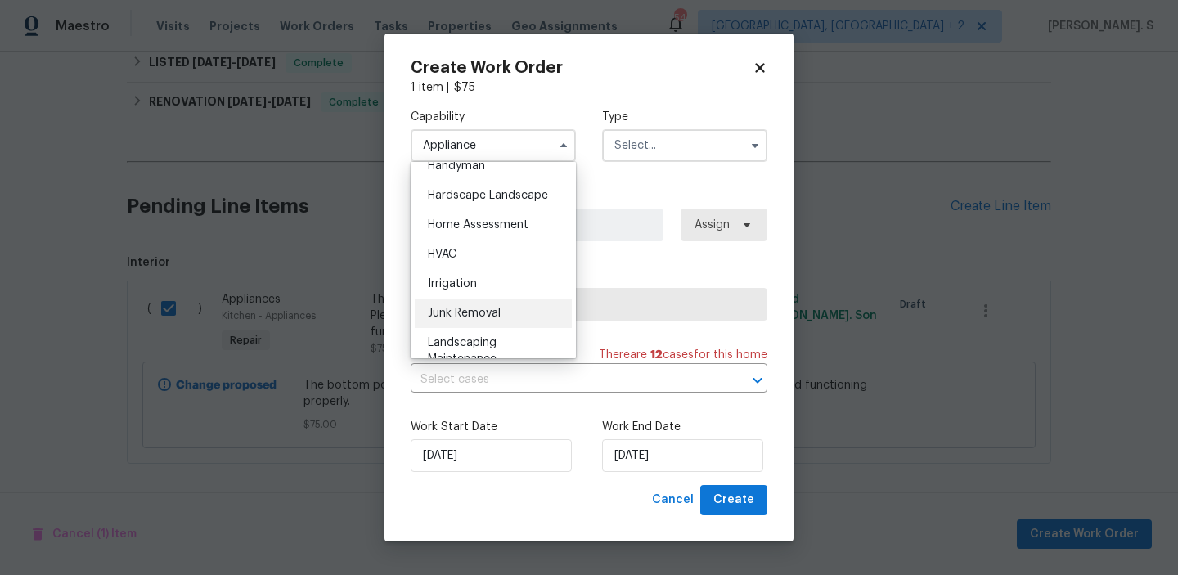
scroll to position [897, 0]
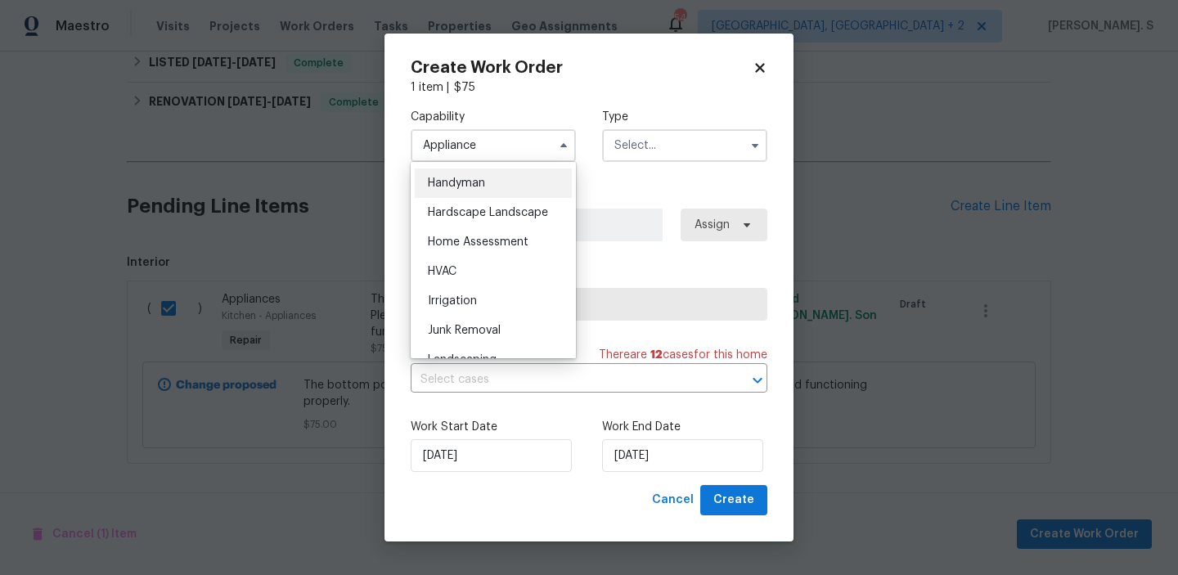
click at [481, 191] on div "Handyman" at bounding box center [493, 182] width 157 height 29
type input "Handyman"
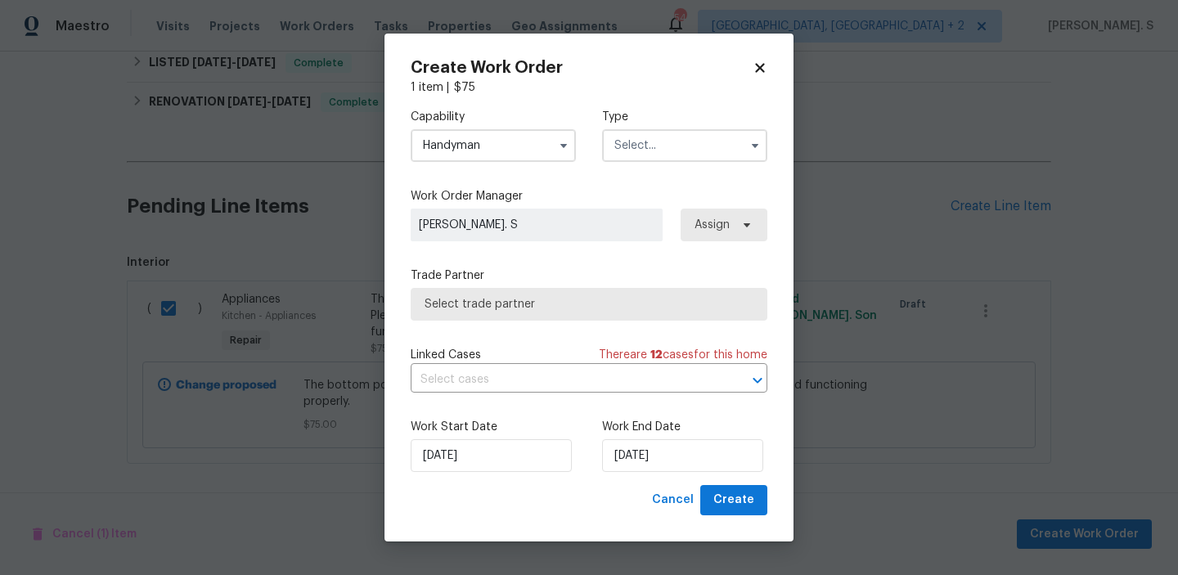
click at [646, 135] on input "text" at bounding box center [684, 145] width 165 height 33
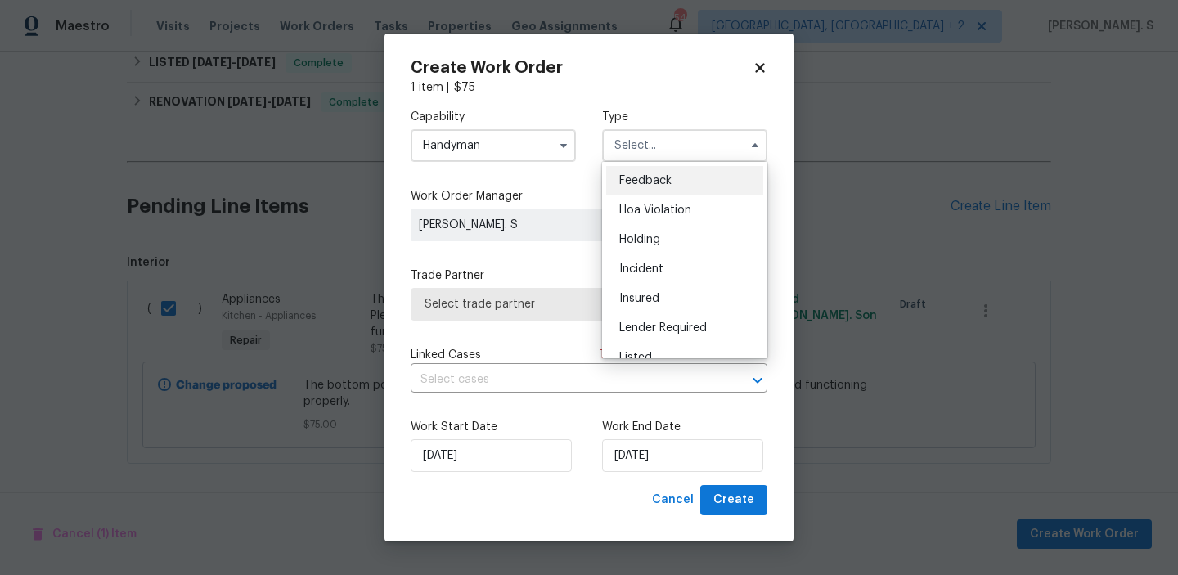
click at [646, 167] on div "Feedback" at bounding box center [684, 180] width 157 height 29
type input "Feedback"
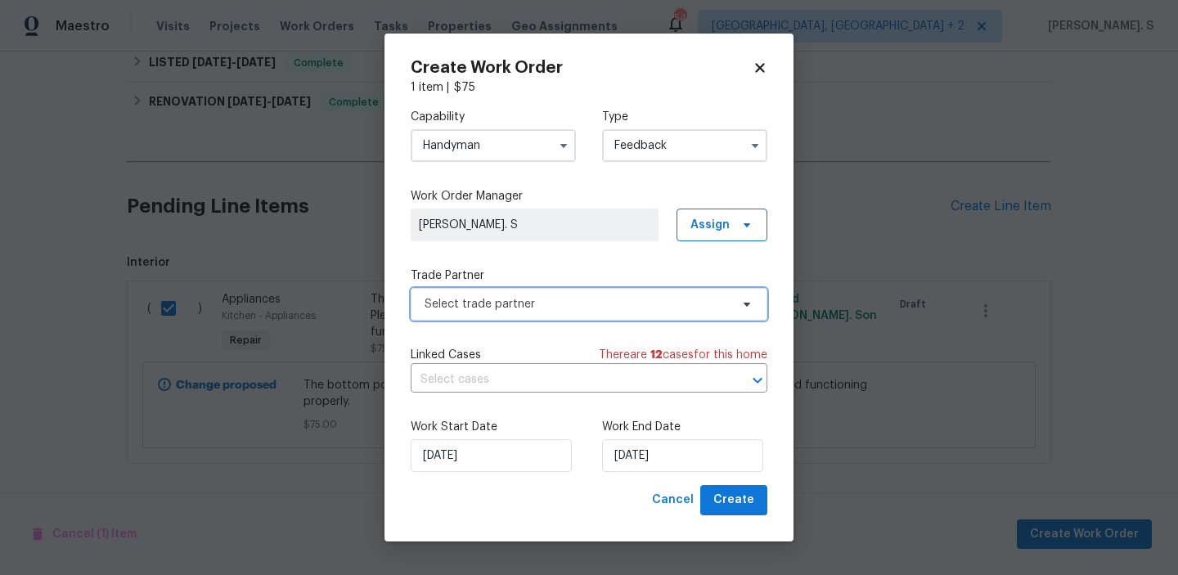
click at [605, 303] on span "Select trade partner" at bounding box center [576, 304] width 305 height 16
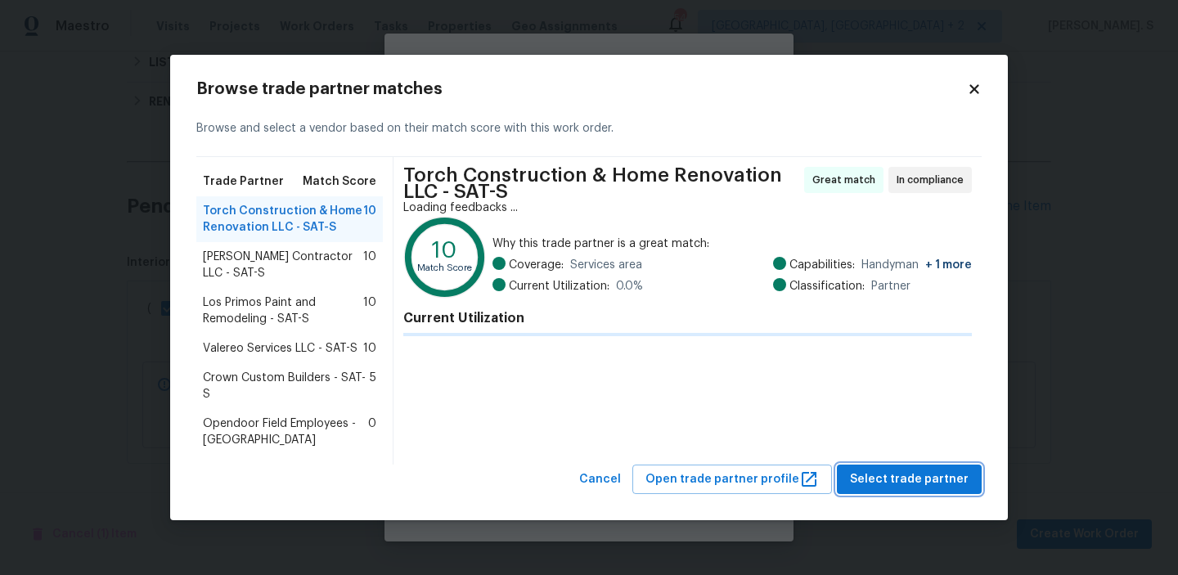
click at [925, 474] on span "Select trade partner" at bounding box center [909, 479] width 119 height 20
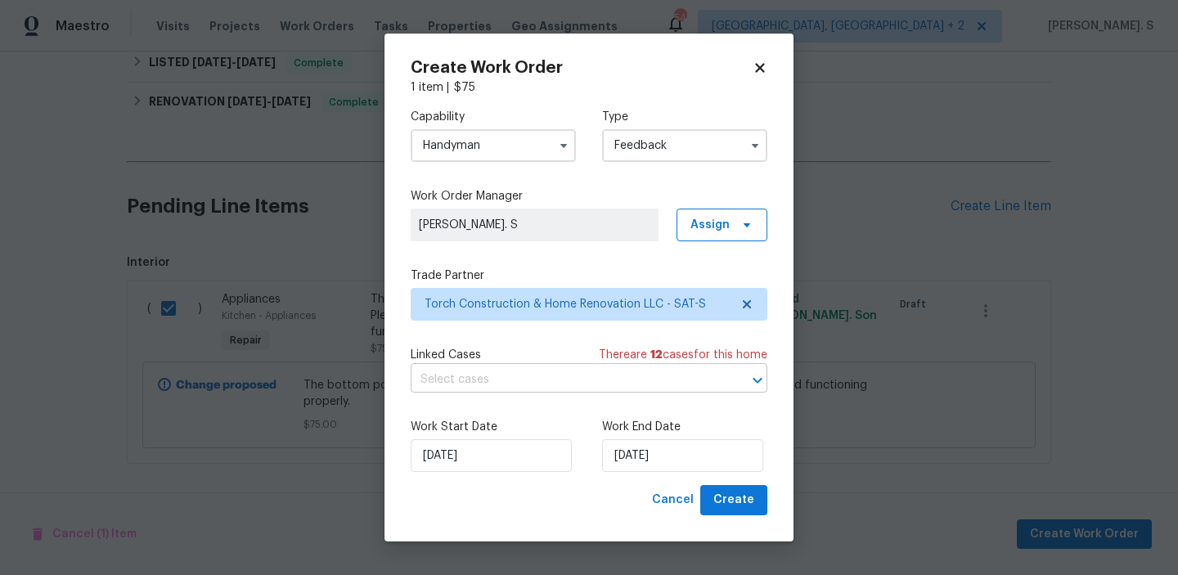
click at [528, 384] on input "text" at bounding box center [566, 379] width 311 height 25
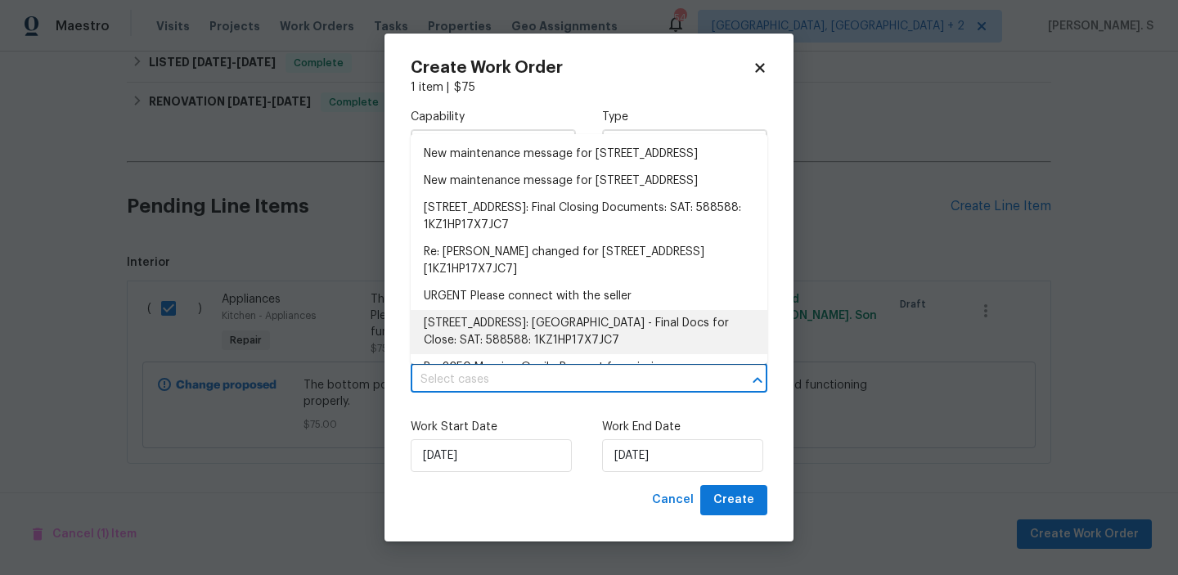
click at [596, 461] on div "Work Start Date [DATE] Work End Date [DATE]" at bounding box center [589, 445] width 357 height 79
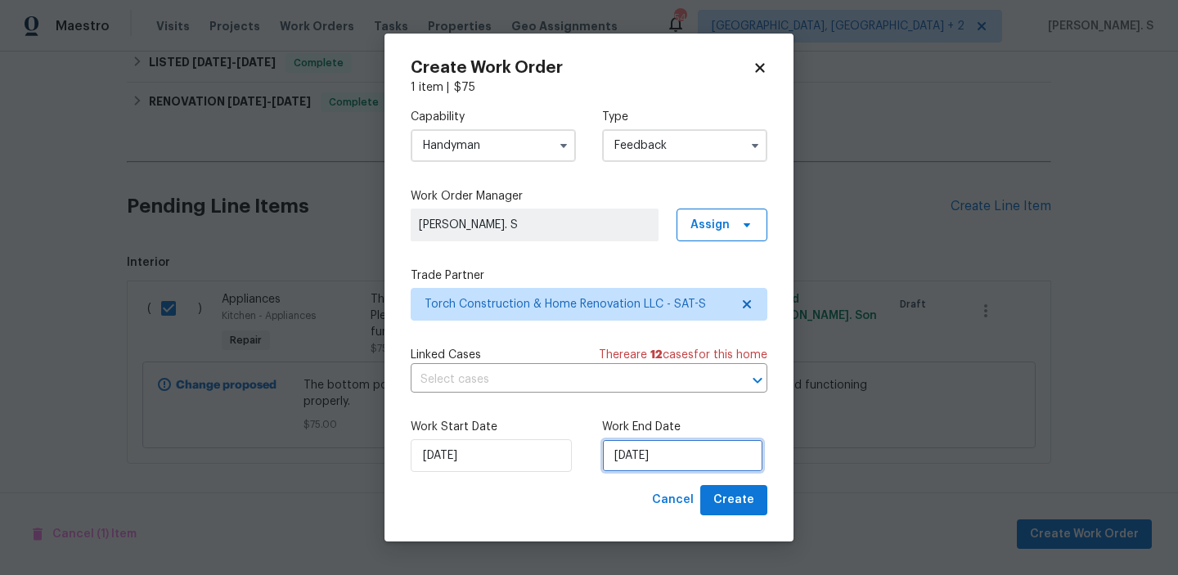
click at [631, 456] on input "[DATE]" at bounding box center [682, 455] width 161 height 33
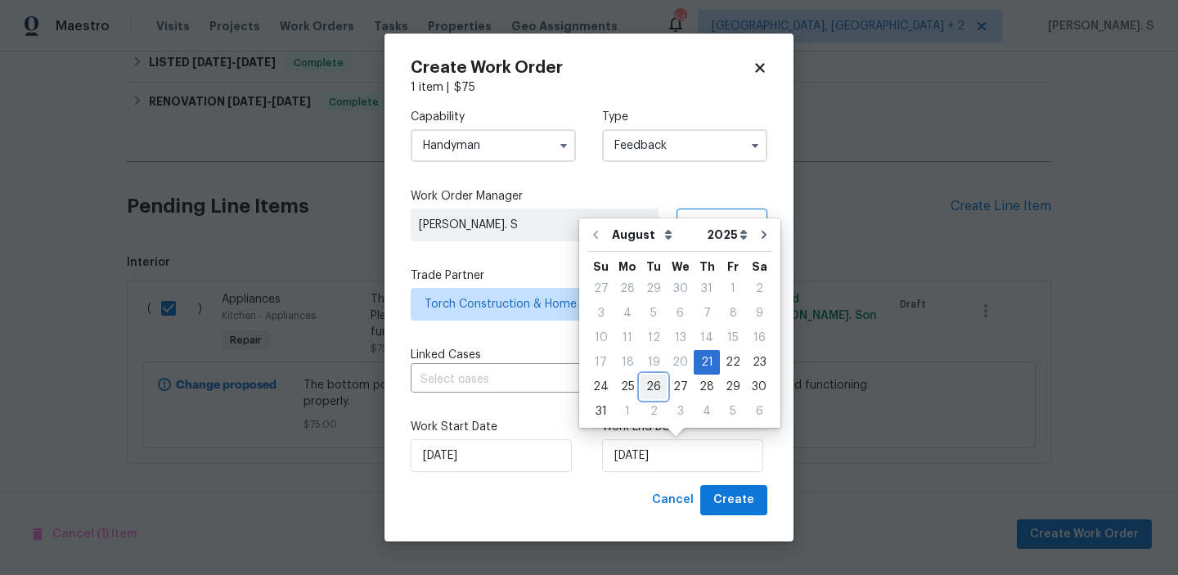
click at [640, 390] on div "26" at bounding box center [653, 386] width 26 height 23
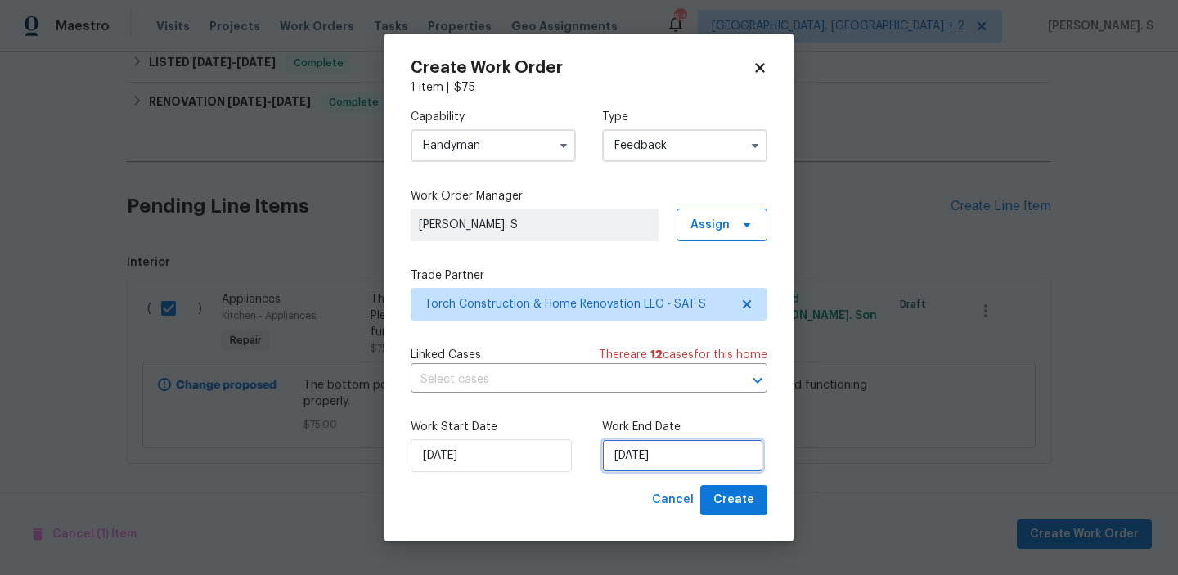
click at [638, 443] on input "[DATE]" at bounding box center [682, 455] width 161 height 33
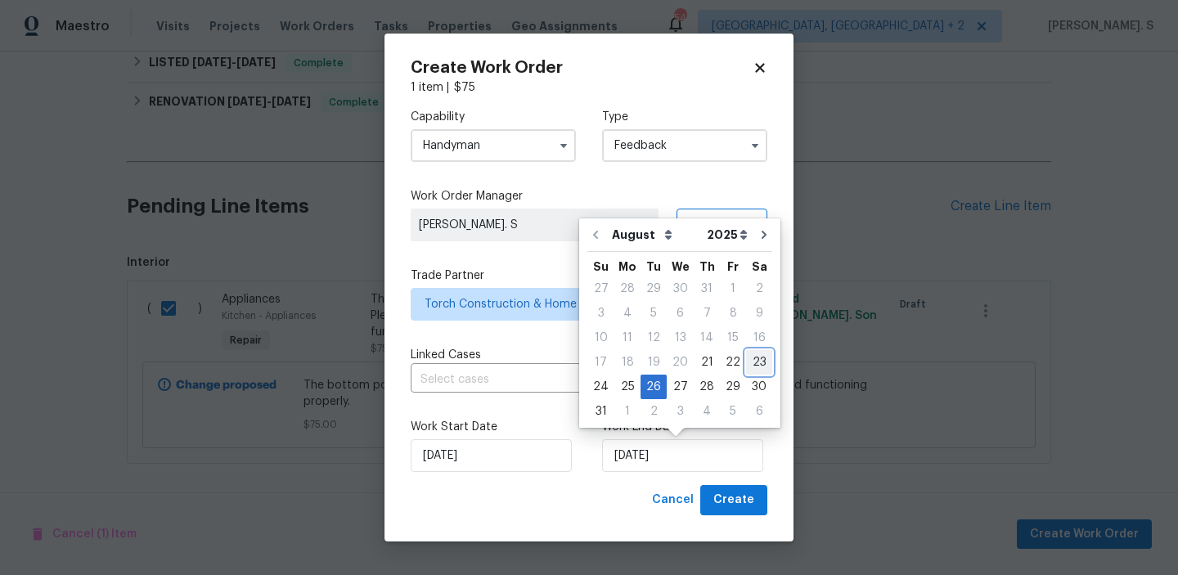
click at [754, 365] on div "23" at bounding box center [759, 362] width 26 height 23
type input "[DATE]"
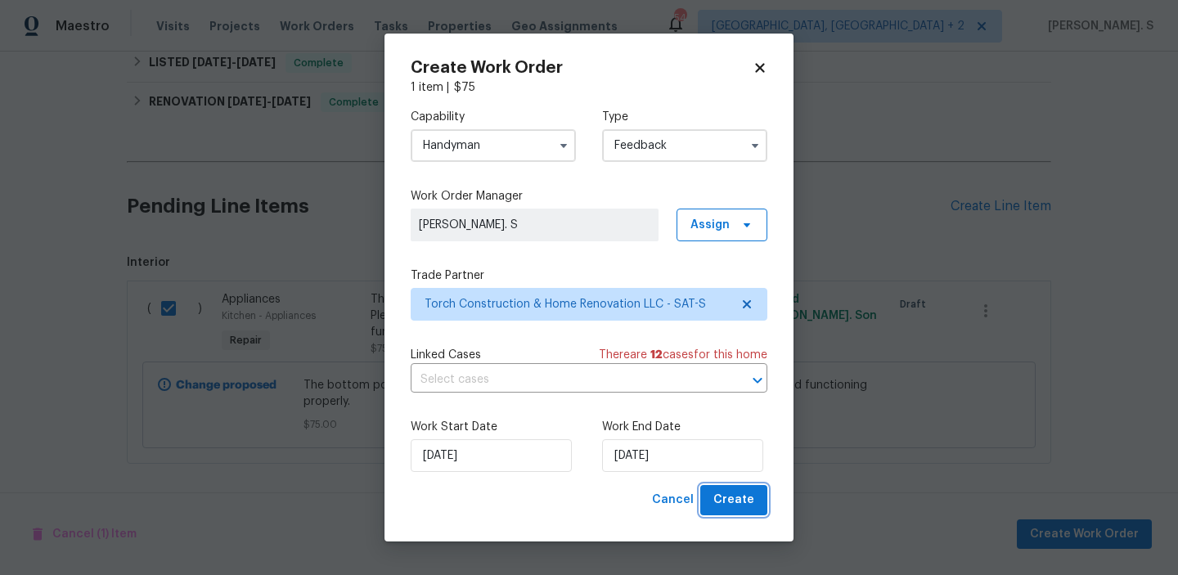
click at [732, 495] on span "Create" at bounding box center [733, 500] width 41 height 20
checkbox input "false"
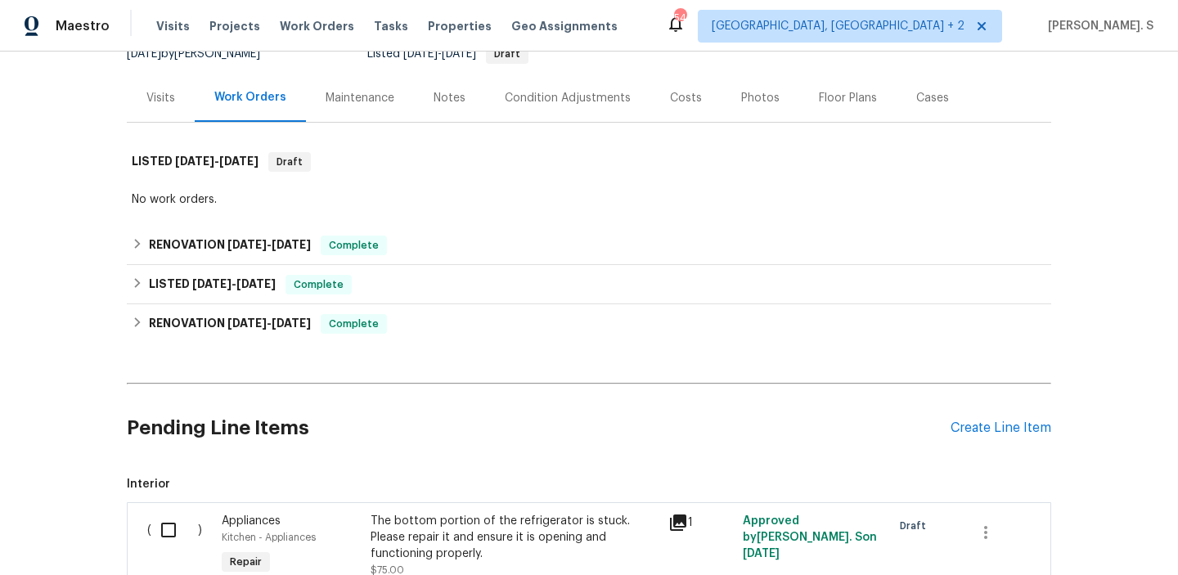
scroll to position [0, 0]
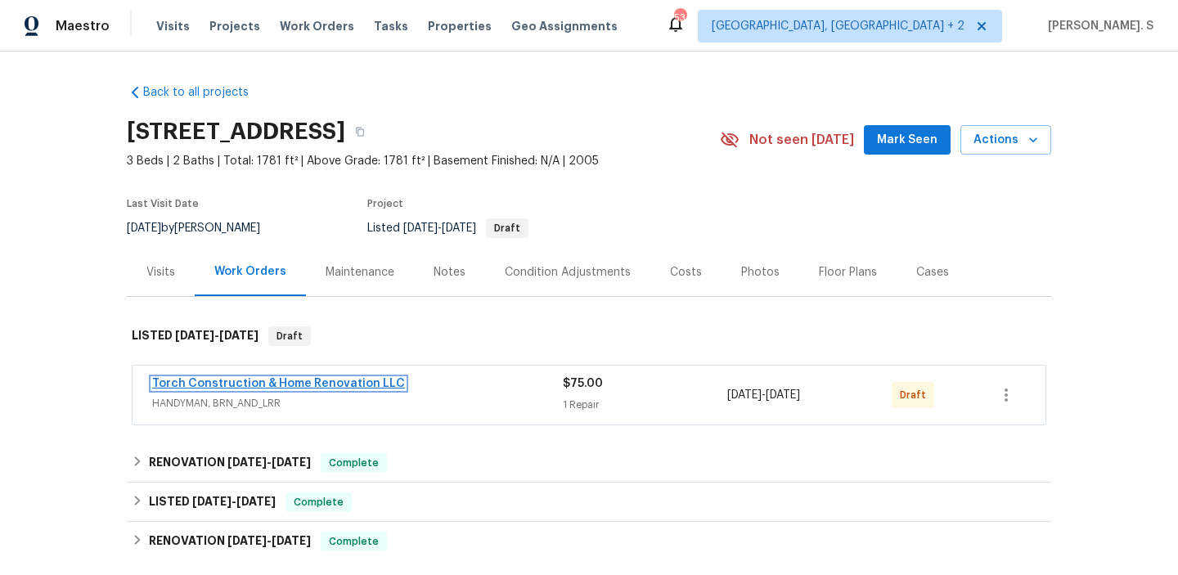
click at [299, 388] on link "Torch Construction & Home Renovation LLC" at bounding box center [278, 383] width 253 height 11
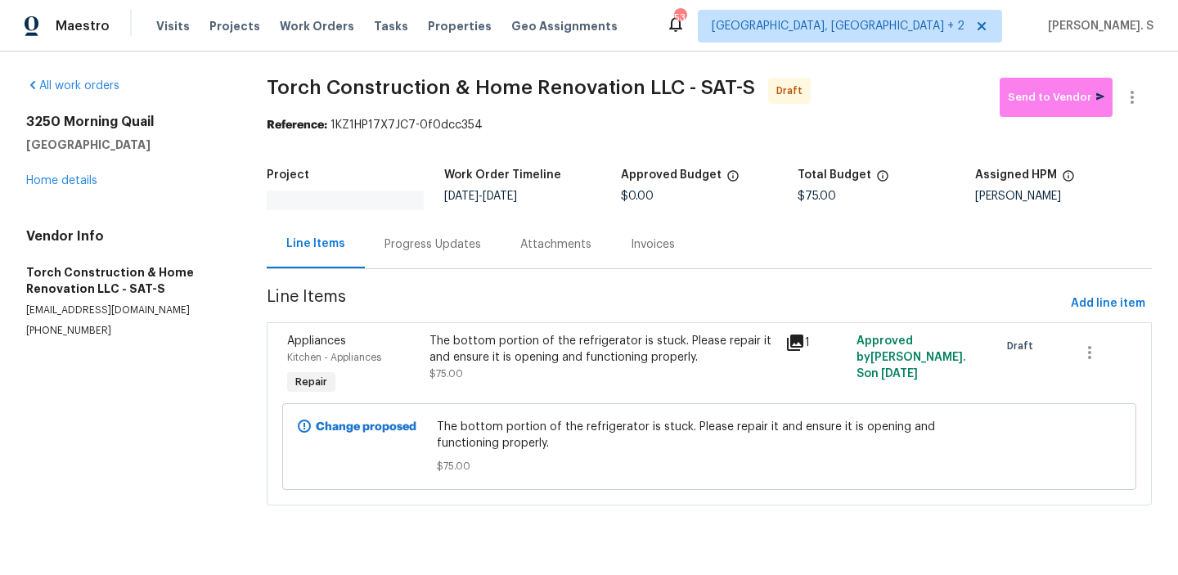
click at [469, 248] on div "Progress Updates" at bounding box center [432, 244] width 97 height 16
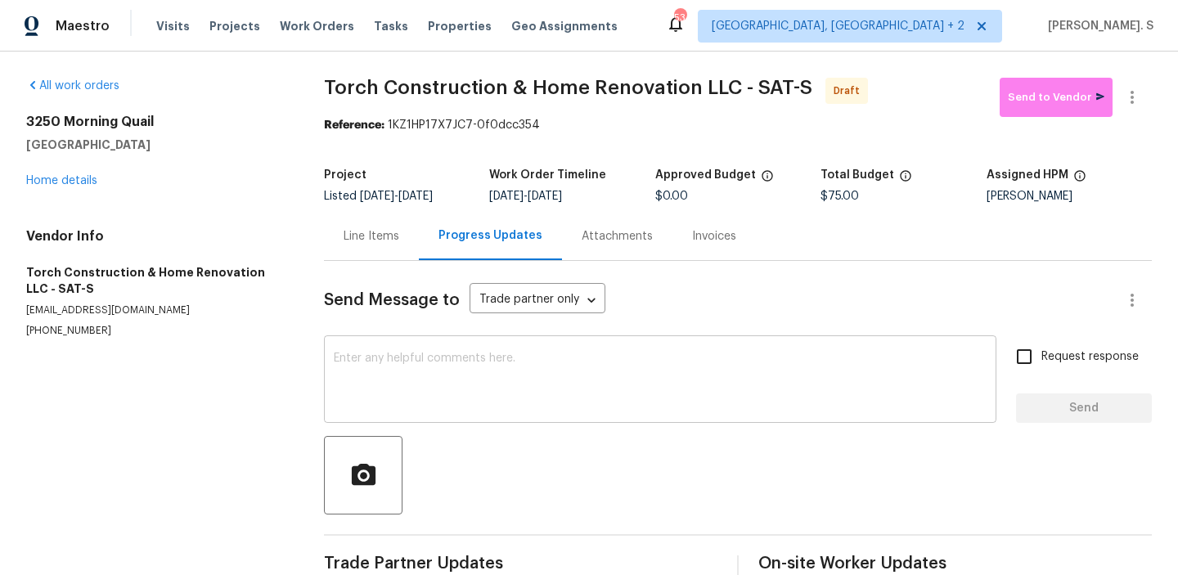
click at [465, 384] on textarea at bounding box center [660, 380] width 653 height 57
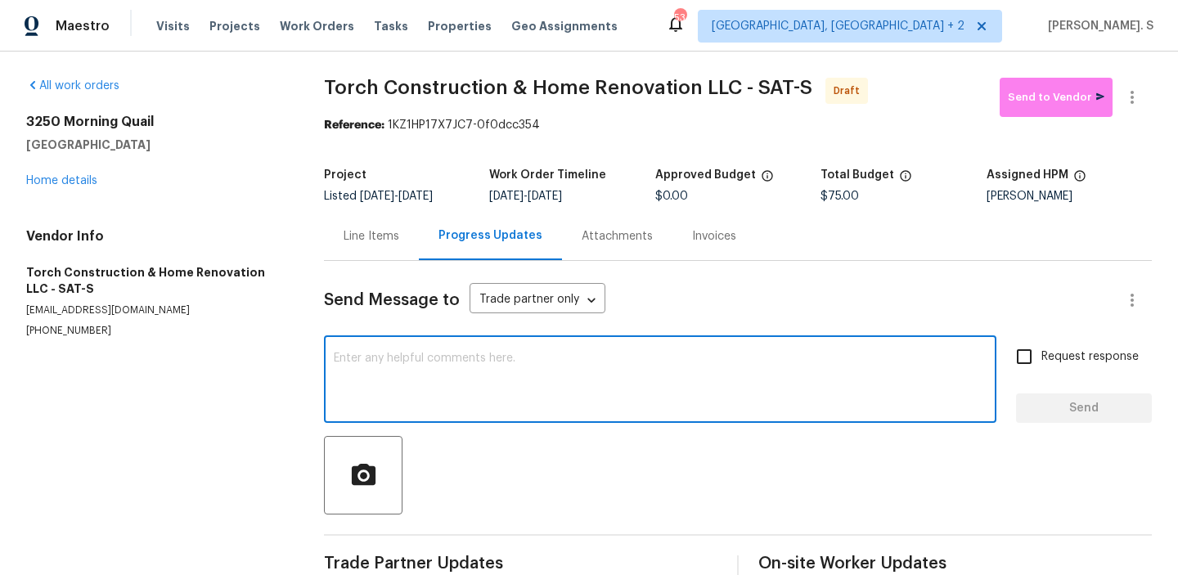
paste textarea "Hi, this is Glory with Opendoor. I’m confirming you received the WO for the pro…"
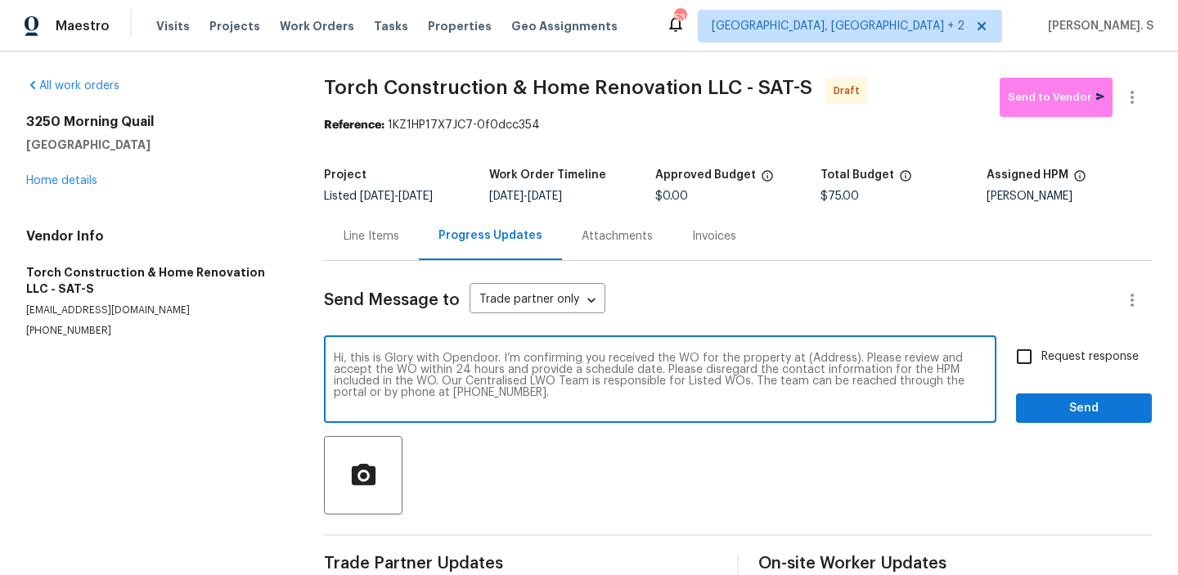
click at [837, 358] on textarea "Hi, this is Glory with Opendoor. I’m confirming you received the WO for the pro…" at bounding box center [660, 380] width 653 height 57
paste textarea "3250 Morning Quail, New Braunfels, TX 78130"
type textarea "Hi, this is Glory with Opendoor. I’m confirming you received the WO for the pro…"
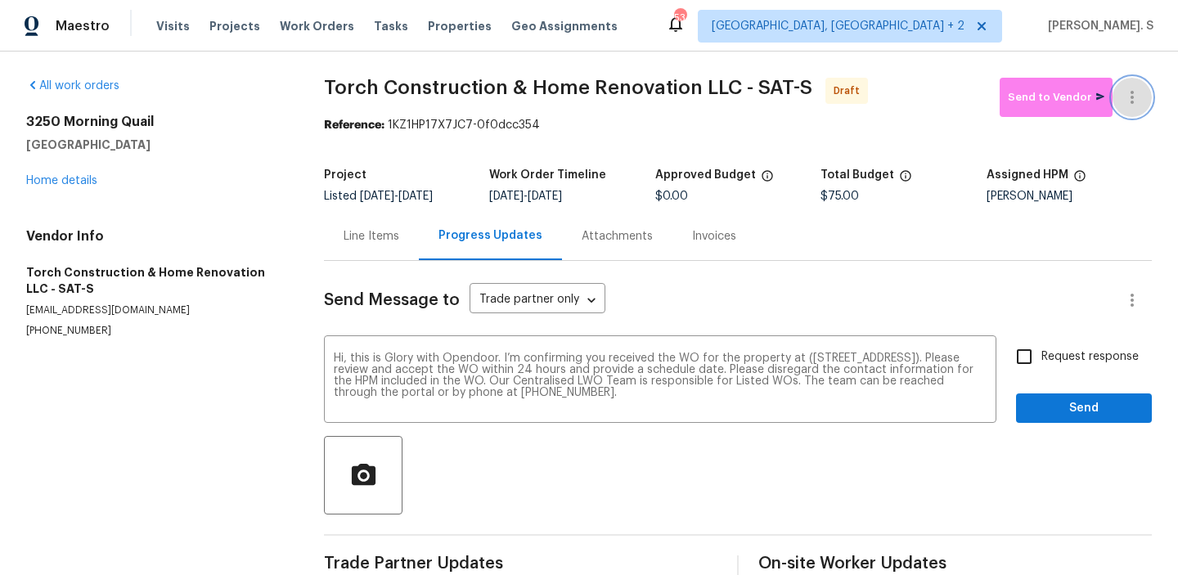
click at [1141, 92] on icon "button" at bounding box center [1132, 98] width 20 height 20
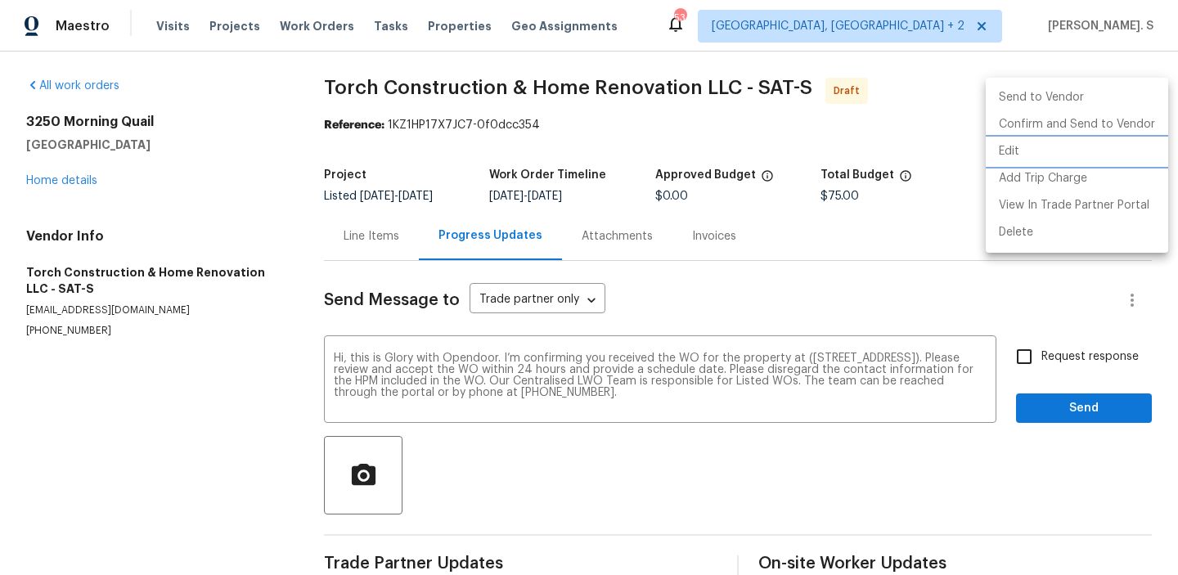
click at [1072, 147] on li "Edit" at bounding box center [1076, 151] width 182 height 27
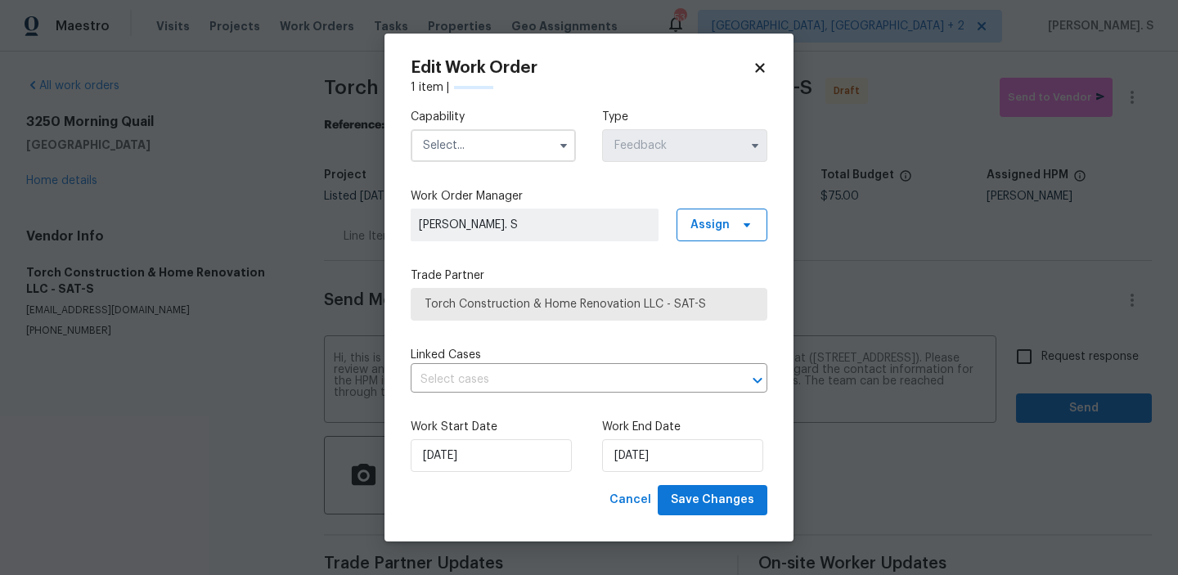
click at [528, 137] on input "text" at bounding box center [493, 145] width 165 height 33
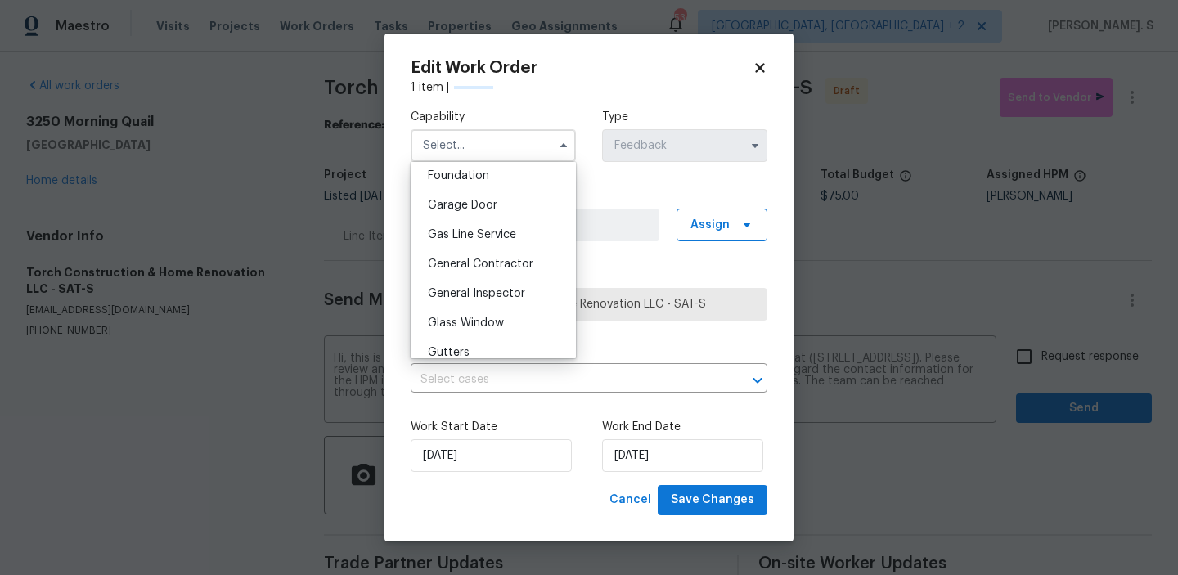
scroll to position [754, 0]
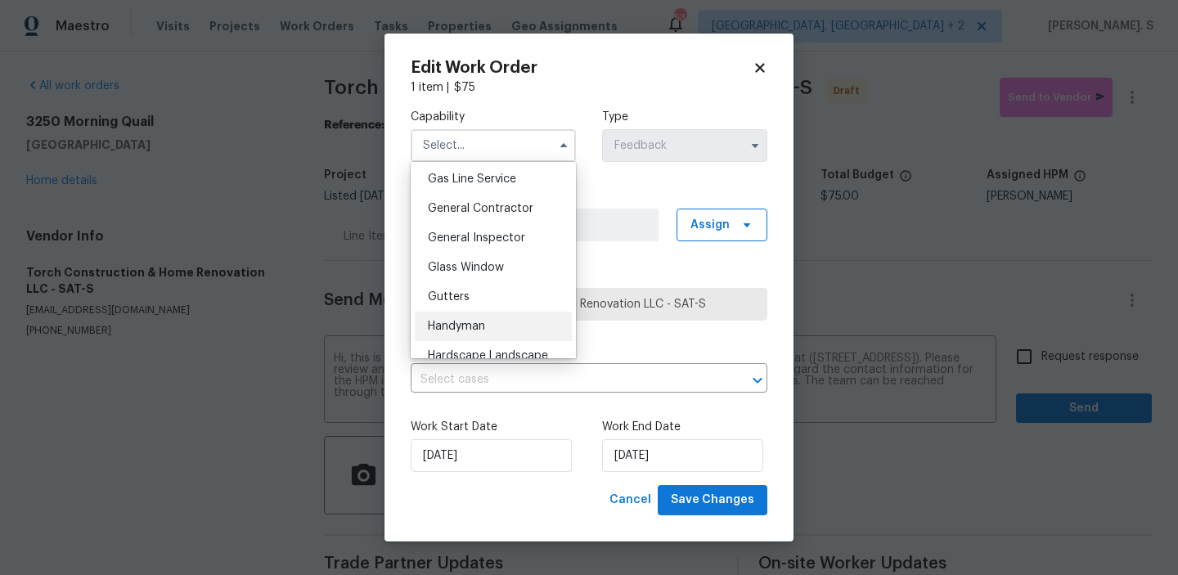
click at [509, 316] on div "Handyman" at bounding box center [493, 326] width 157 height 29
type input "Handyman"
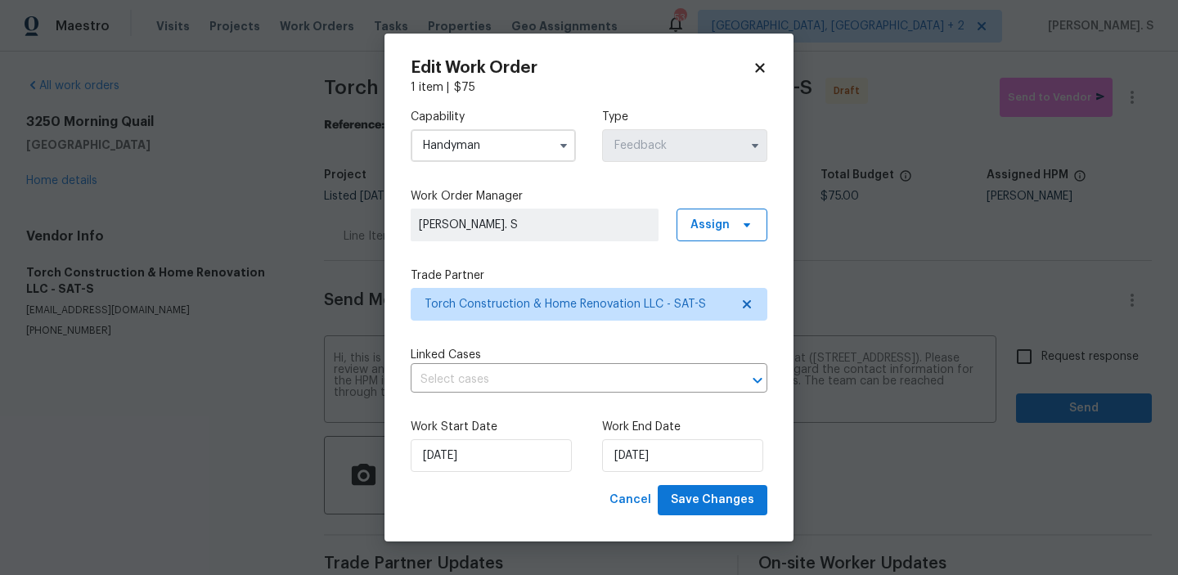
click at [1061, 358] on body "Maestro Visits Projects Work Orders Tasks Properties Geo Assignments 53 Albuque…" at bounding box center [589, 287] width 1178 height 575
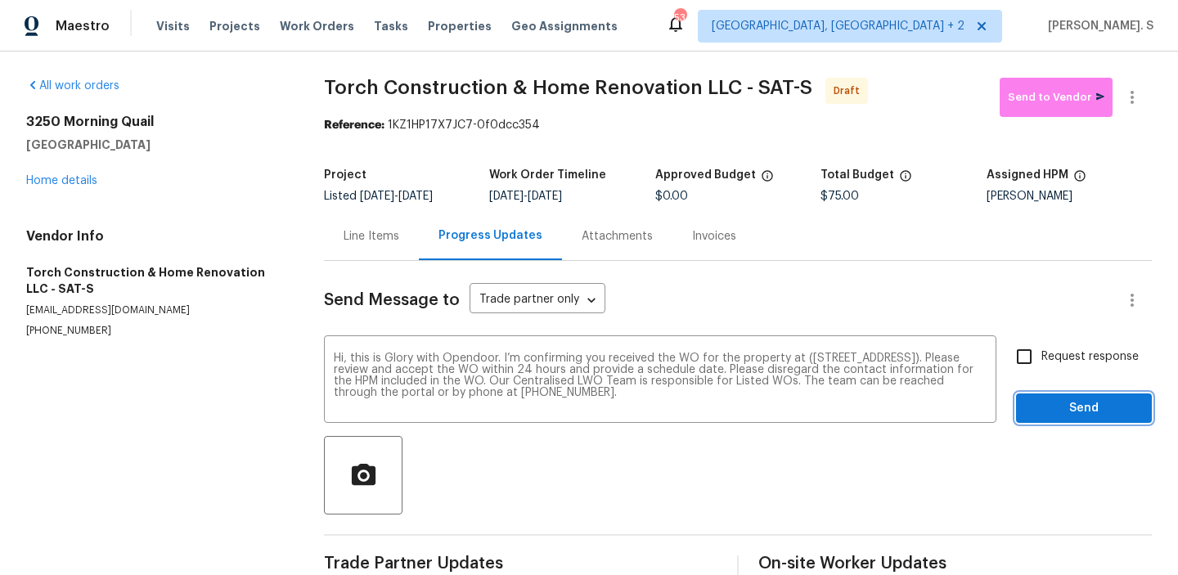
click at [1061, 410] on span "Send" at bounding box center [1084, 408] width 110 height 20
click at [1138, 106] on icon "button" at bounding box center [1132, 98] width 20 height 20
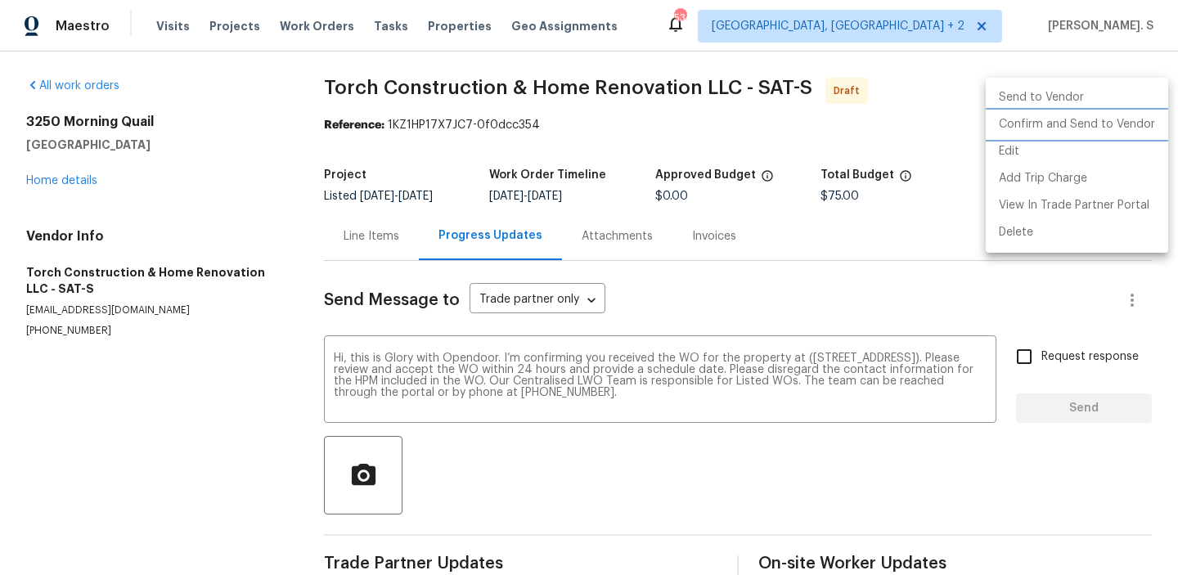
click at [1109, 117] on li "Confirm and Send to Vendor" at bounding box center [1076, 124] width 182 height 27
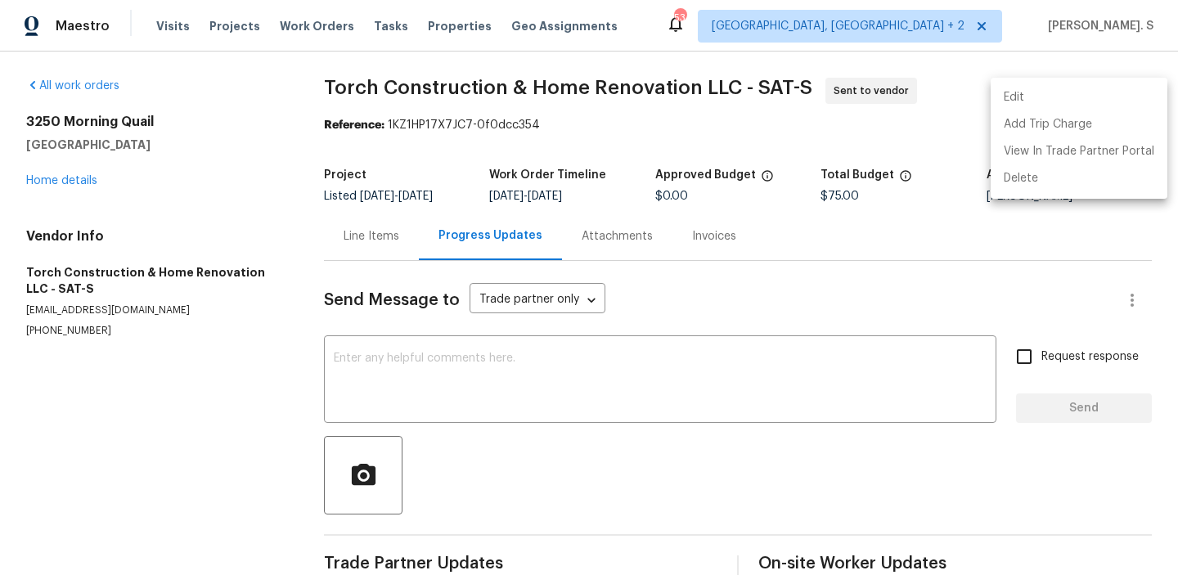
click at [402, 70] on div at bounding box center [589, 287] width 1178 height 575
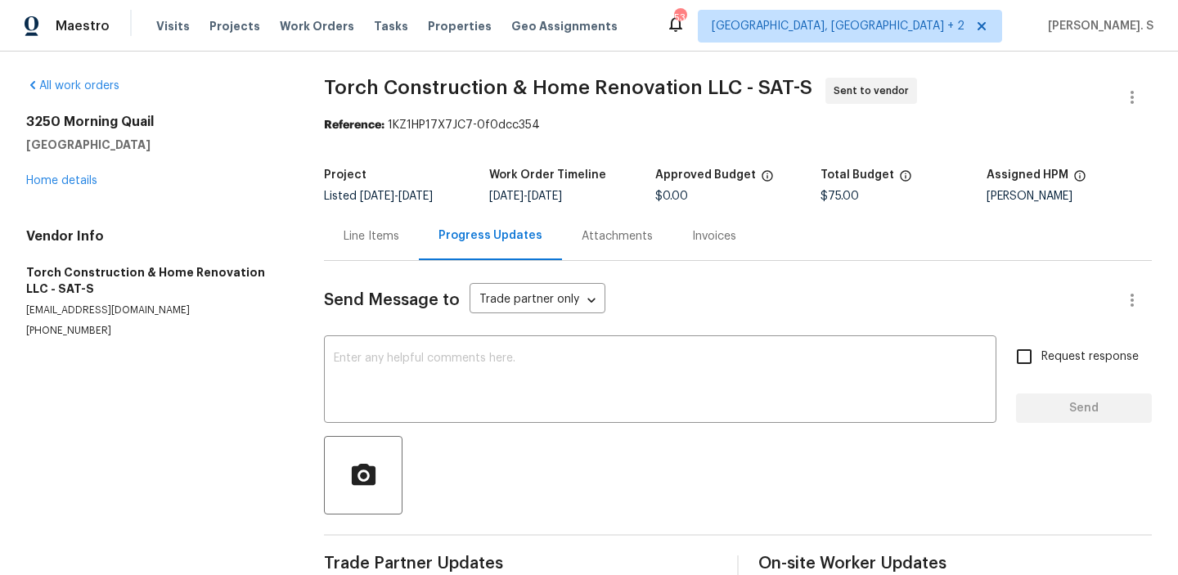
click at [402, 70] on div "Edit Add Trip Charge View In Trade Partner Portal Delete" at bounding box center [589, 287] width 1178 height 575
click at [402, 70] on div "All work orders 3250 Morning Quail New Braunfels, TX 78130 Home details Vendor …" at bounding box center [589, 330] width 1178 height 556
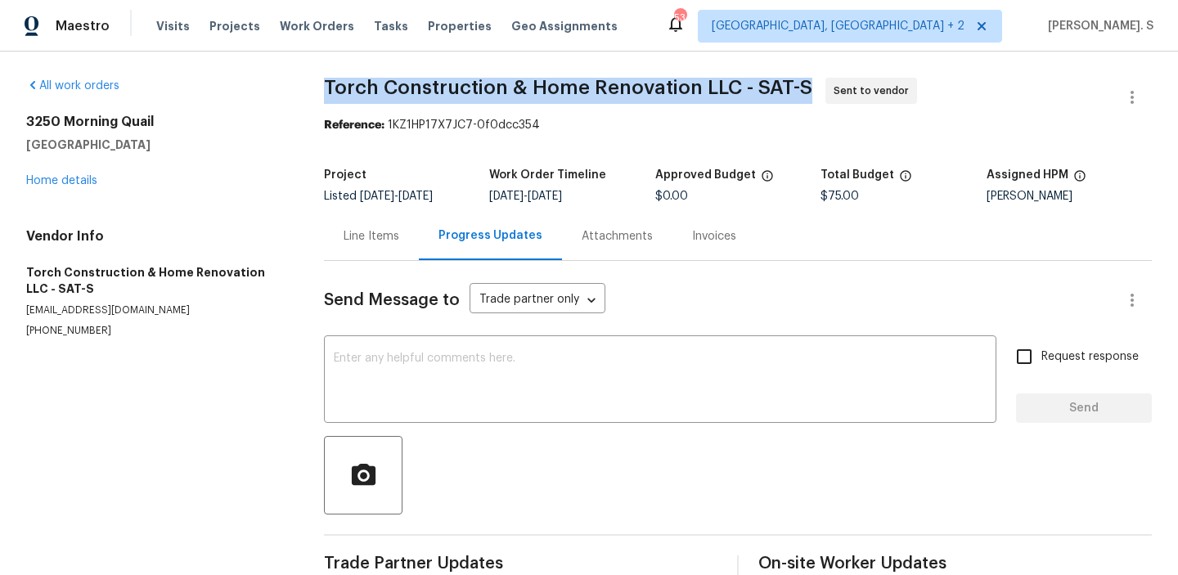
copy span "Torch Construction & Home Renovation LLC - SAT-S"
click at [861, 1] on div "Maestro Visits Projects Work Orders Tasks Properties Geo Assignments 53 Albuque…" at bounding box center [589, 26] width 1178 height 52
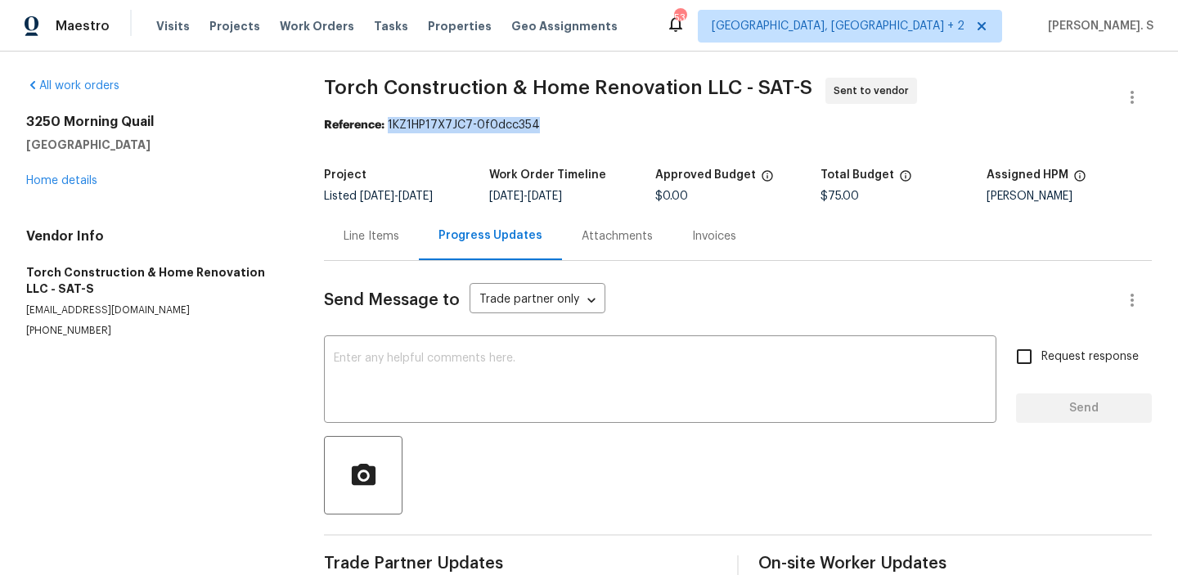
drag, startPoint x: 388, startPoint y: 122, endPoint x: 664, endPoint y: 122, distance: 275.6
click at [664, 122] on div "Reference: 1KZ1HP17X7JC7-0f0dcc354" at bounding box center [738, 125] width 828 height 16
copy div "1KZ1HP17X7JC7-0f0dcc354"
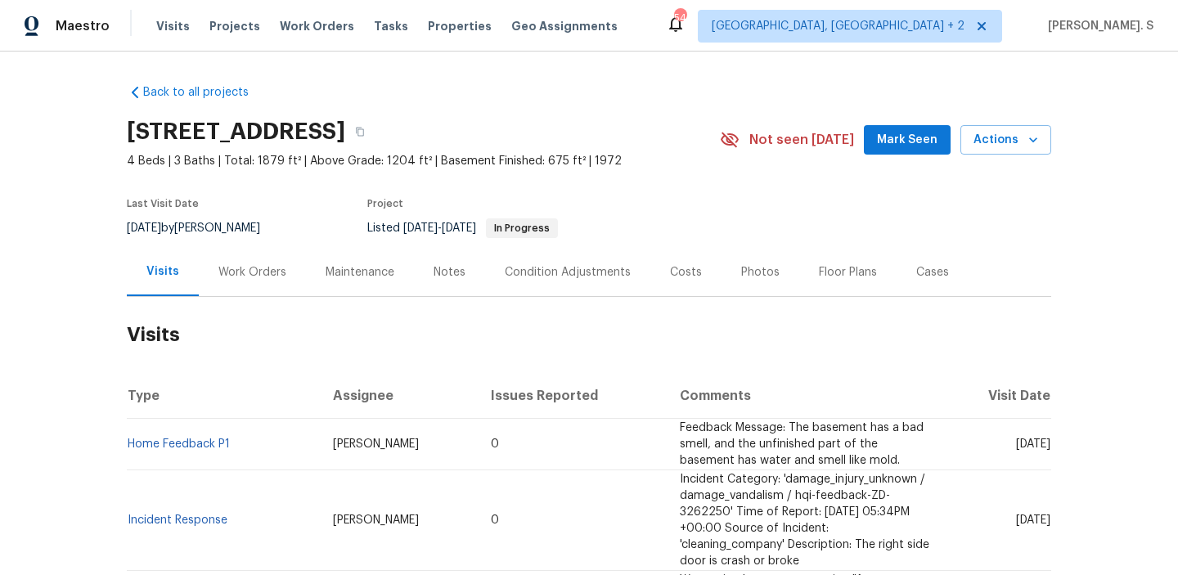
click at [177, 269] on div "Visits" at bounding box center [163, 272] width 72 height 48
click at [279, 269] on div "Work Orders" at bounding box center [252, 272] width 68 height 16
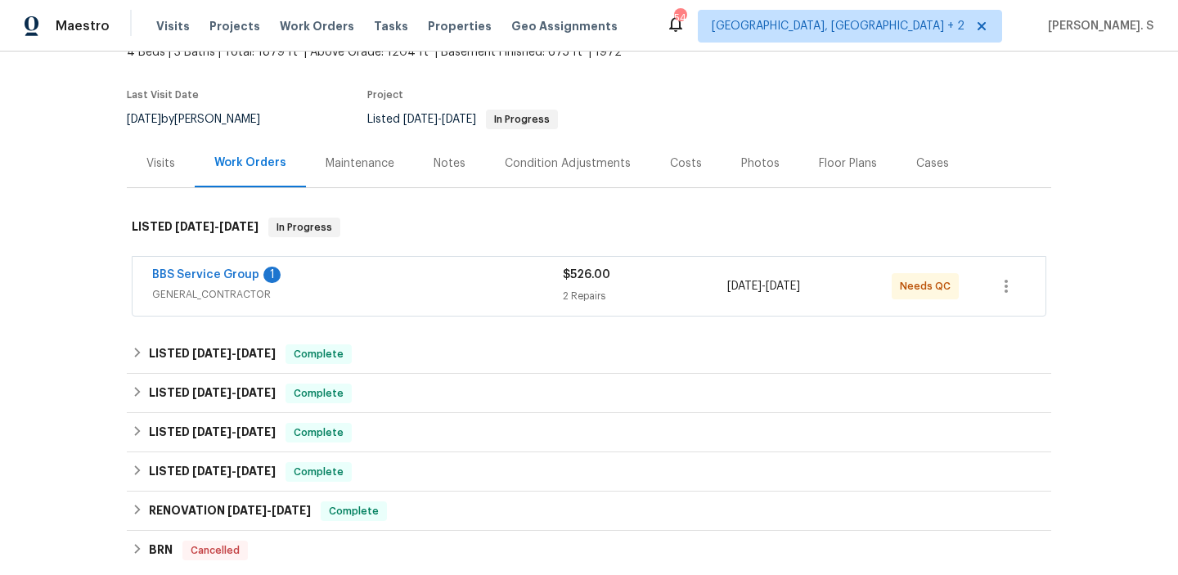
scroll to position [148, 0]
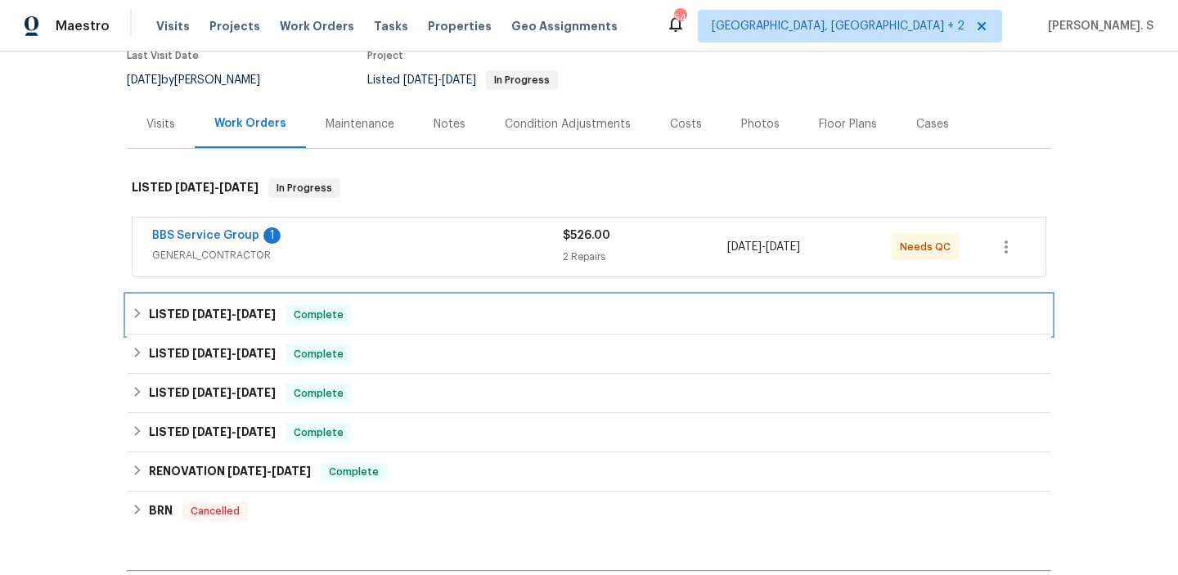
click at [397, 331] on div "LISTED 7/15/25 - 7/17/25 Complete" at bounding box center [589, 314] width 924 height 39
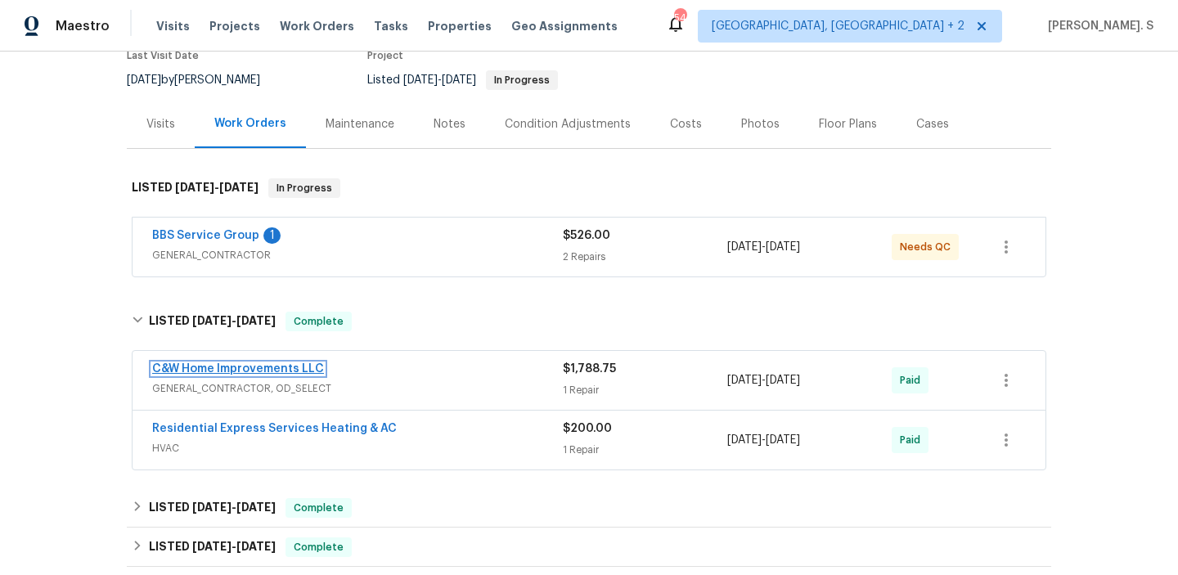
click at [281, 367] on link "C&W Home Improvements LLC" at bounding box center [238, 368] width 172 height 11
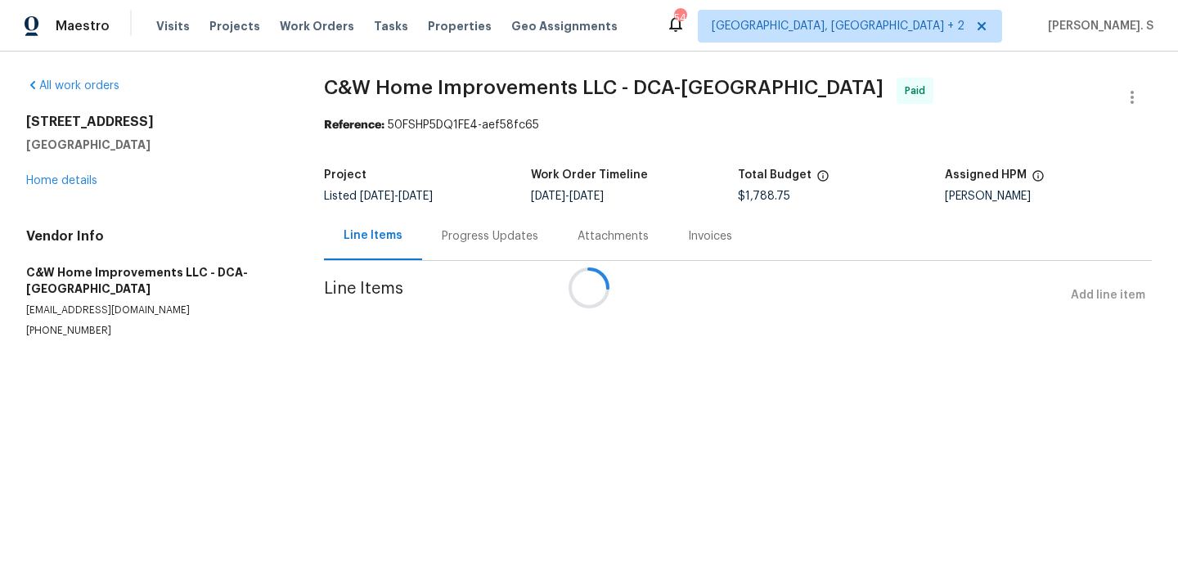
click at [73, 177] on div at bounding box center [589, 287] width 1178 height 575
click at [62, 180] on div at bounding box center [589, 287] width 1178 height 575
click at [80, 185] on link "Home details" at bounding box center [61, 180] width 71 height 11
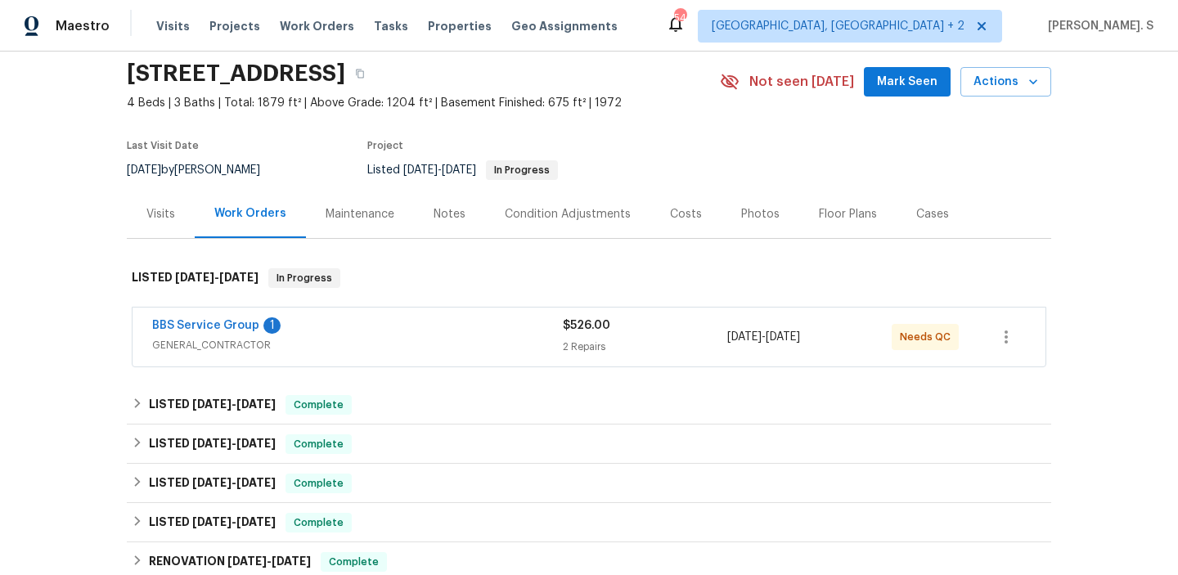
scroll to position [134, 0]
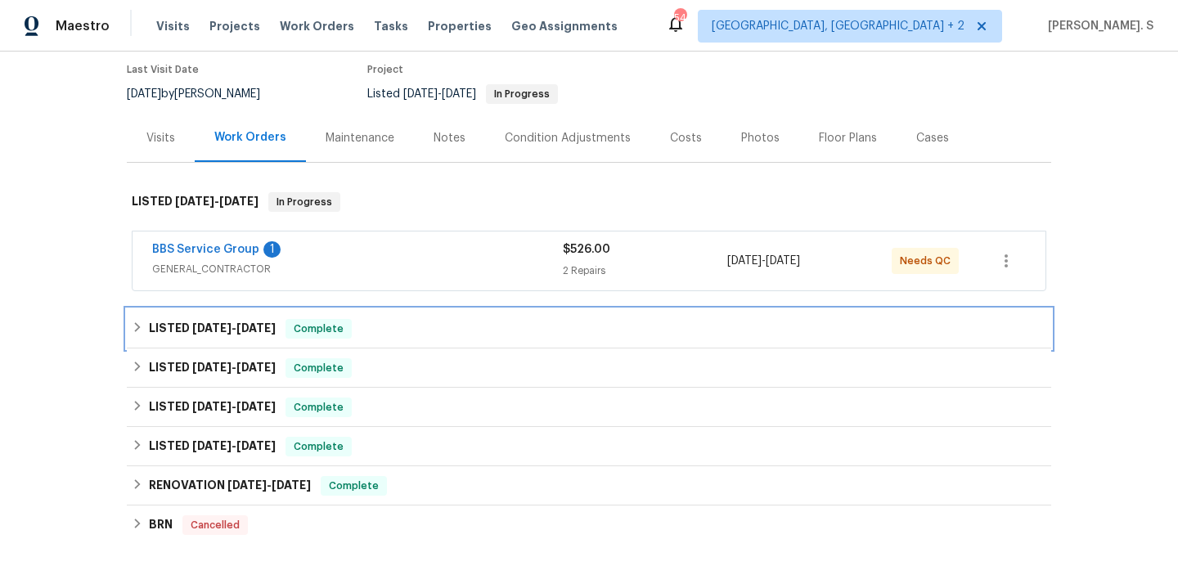
click at [255, 326] on span "7/17/25" at bounding box center [255, 327] width 39 height 11
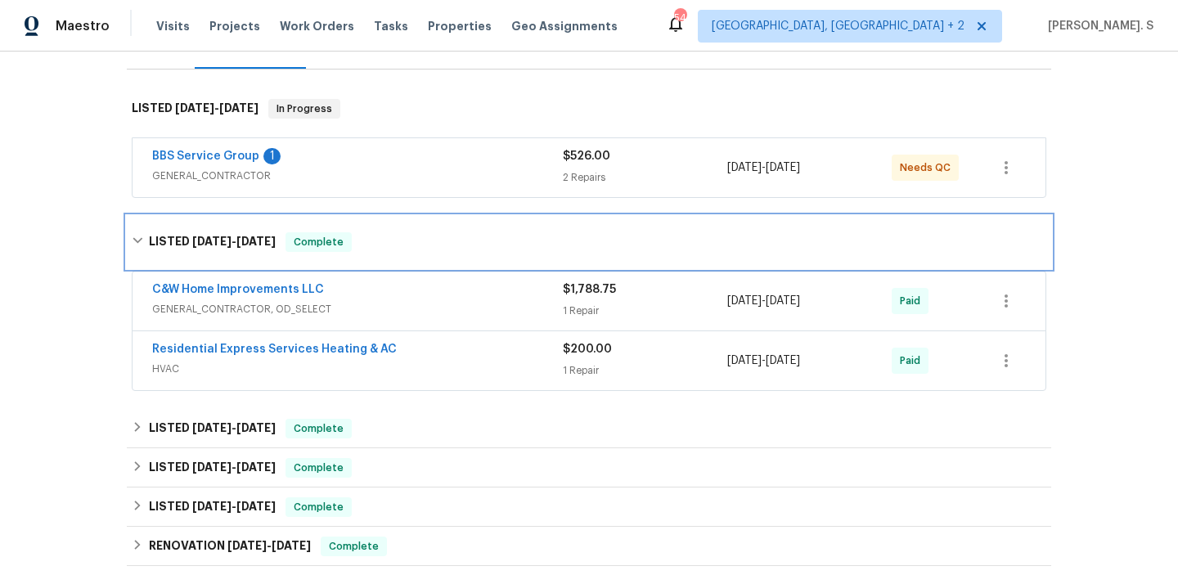
scroll to position [245, 0]
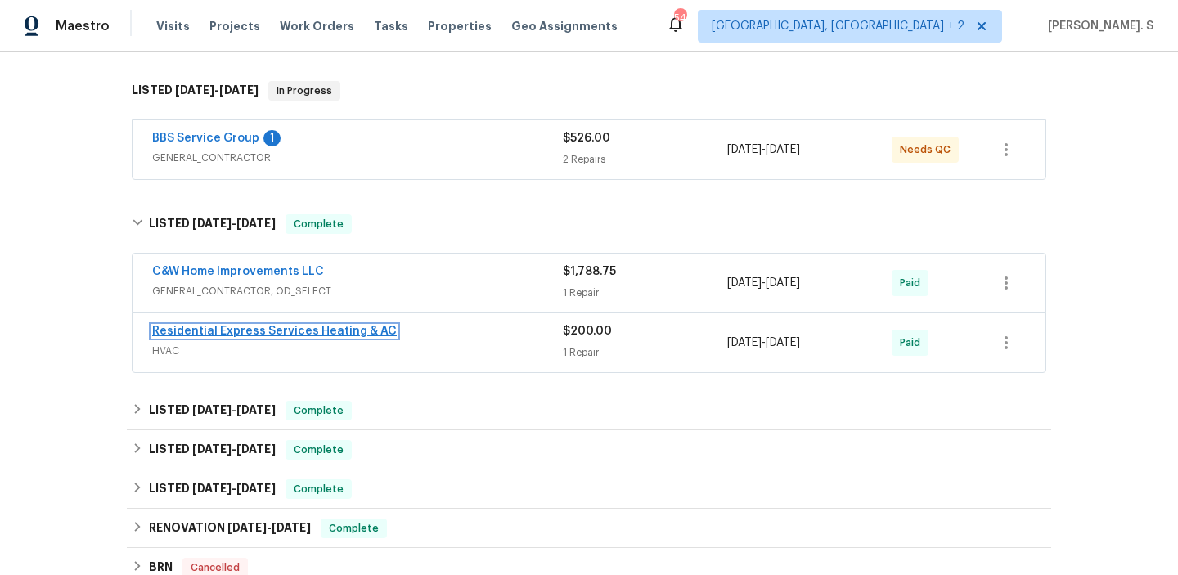
click at [320, 329] on link "Residential Express Services Heating & AC" at bounding box center [274, 330] width 245 height 11
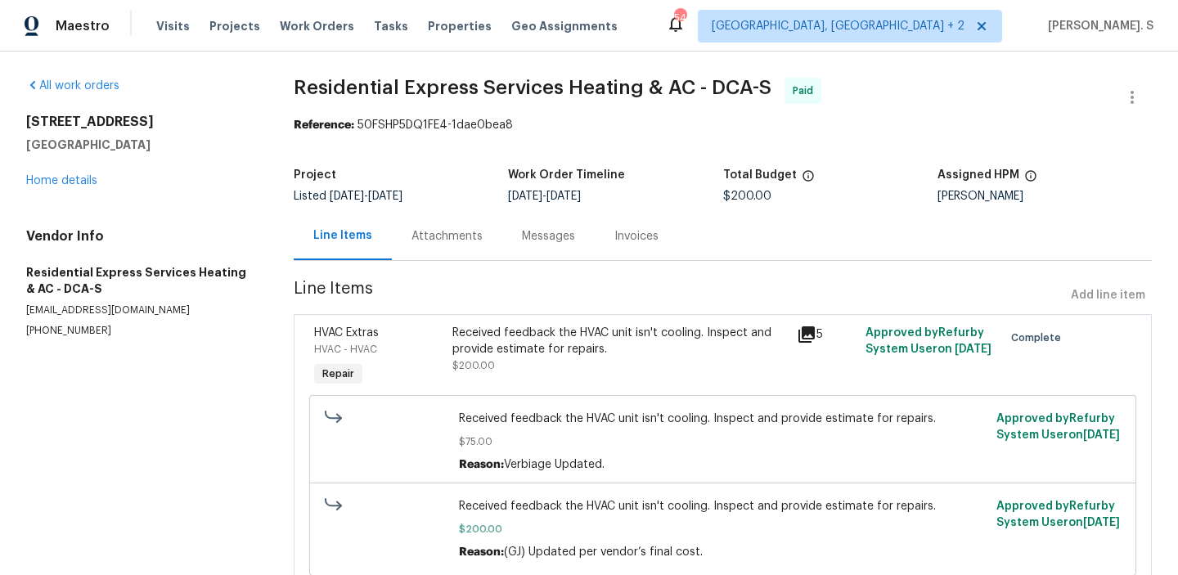
click at [476, 243] on div "Attachments" at bounding box center [446, 236] width 71 height 16
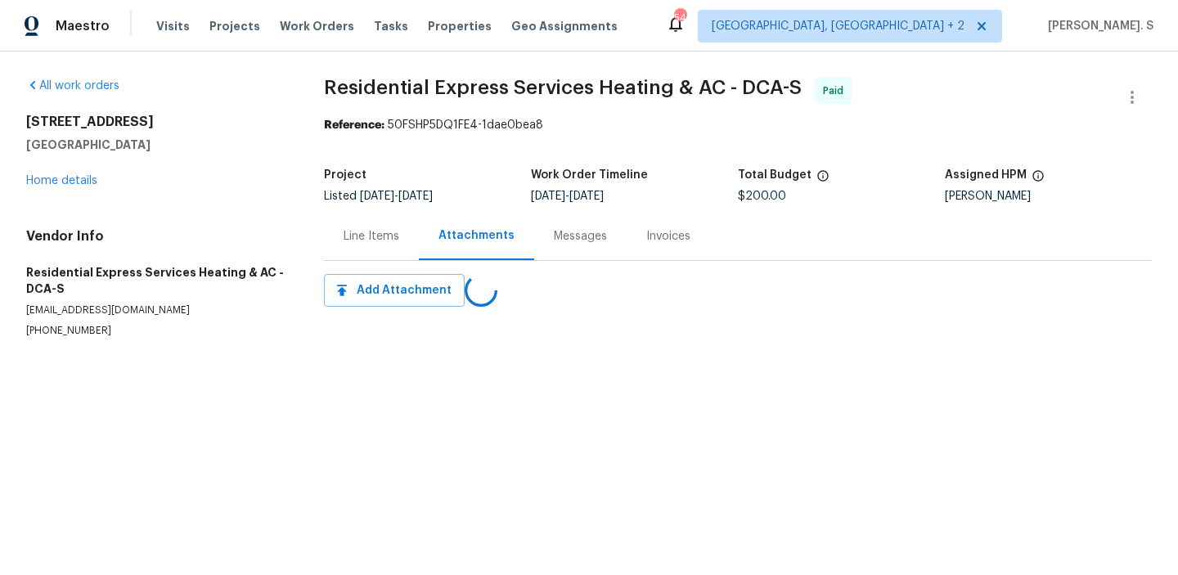
click at [476, 243] on div "Attachments" at bounding box center [476, 235] width 76 height 16
click at [524, 205] on div "Project Listed 7/15/2025 - 7/17/2025 Work Order Timeline 7/17/2025 - 7/17/2025 …" at bounding box center [738, 185] width 828 height 52
click at [507, 238] on div "Progress Updates" at bounding box center [486, 236] width 97 height 16
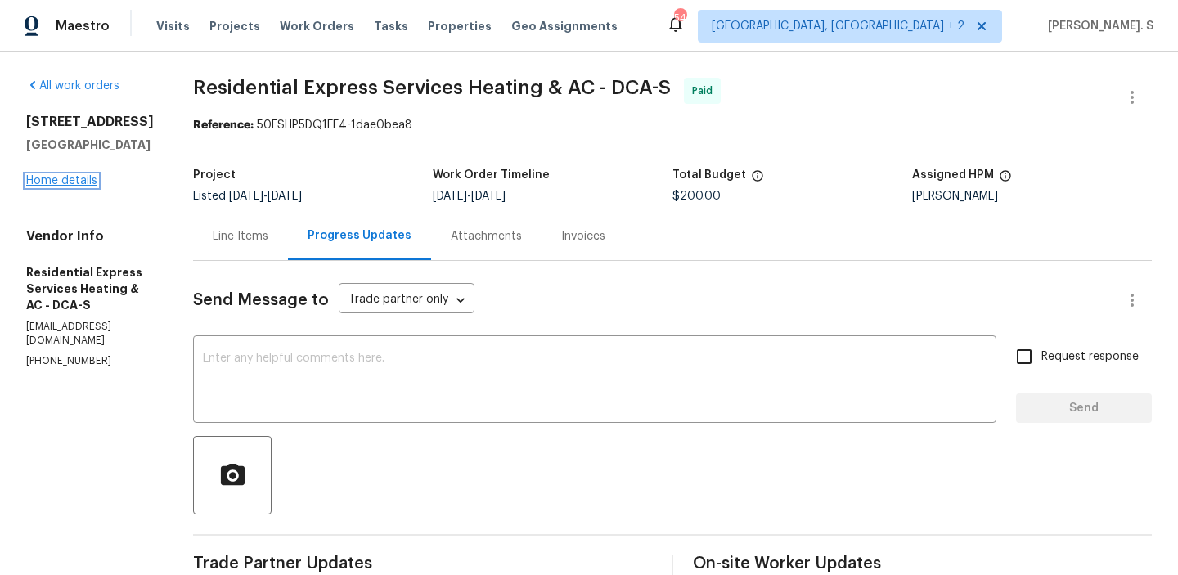
click at [88, 179] on link "Home details" at bounding box center [61, 180] width 71 height 11
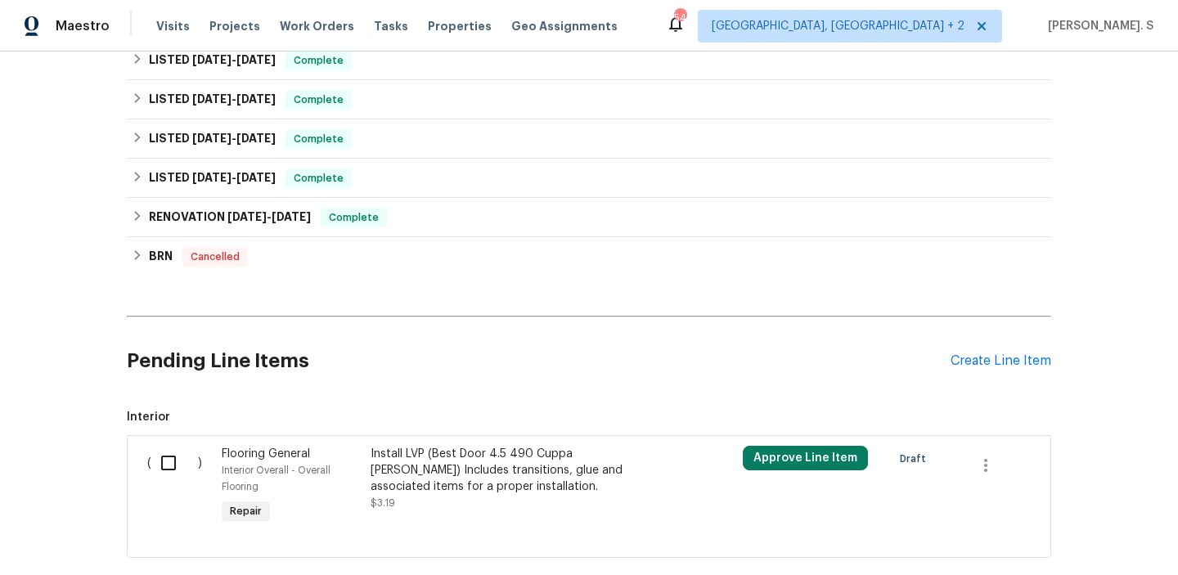
scroll to position [438, 0]
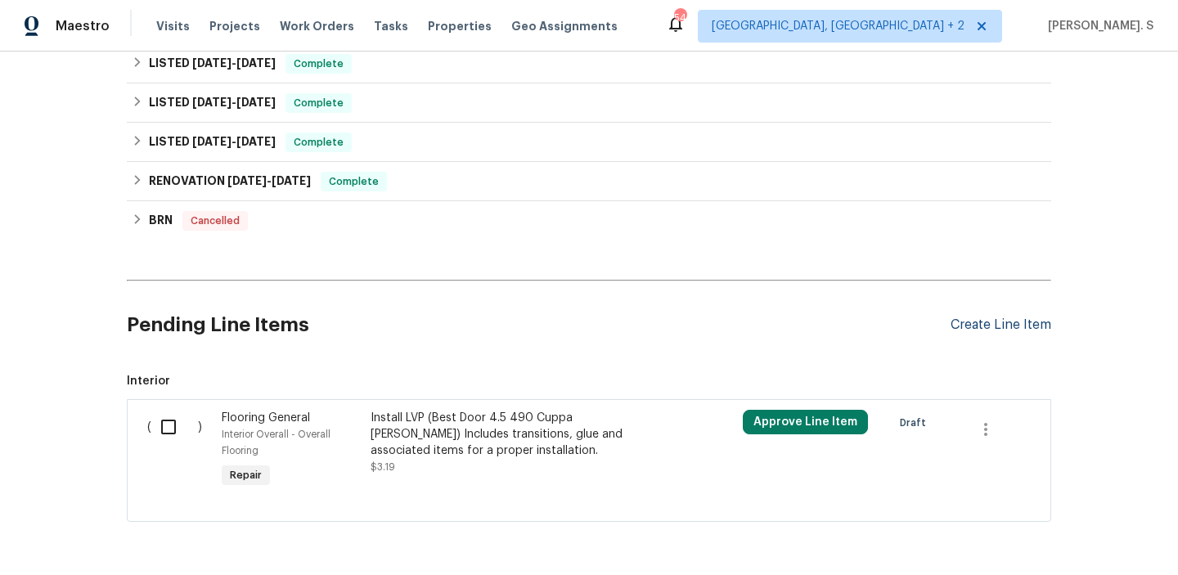
click at [987, 317] on div "Create Line Item" at bounding box center [1000, 325] width 101 height 16
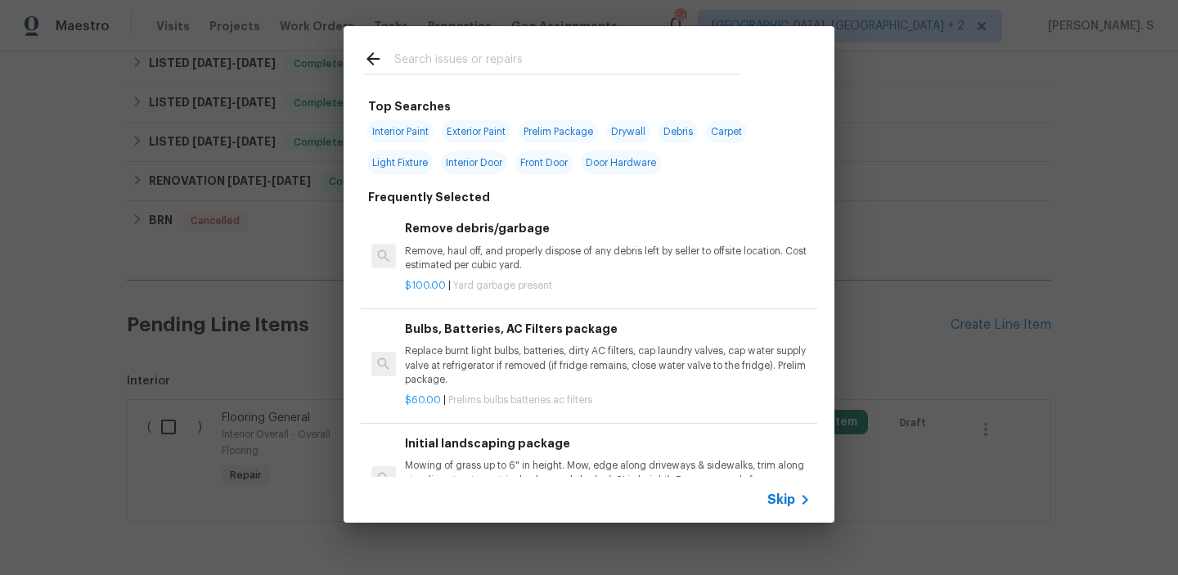
click at [550, 278] on div "$100.00 | Yard garbage present" at bounding box center [608, 282] width 406 height 20
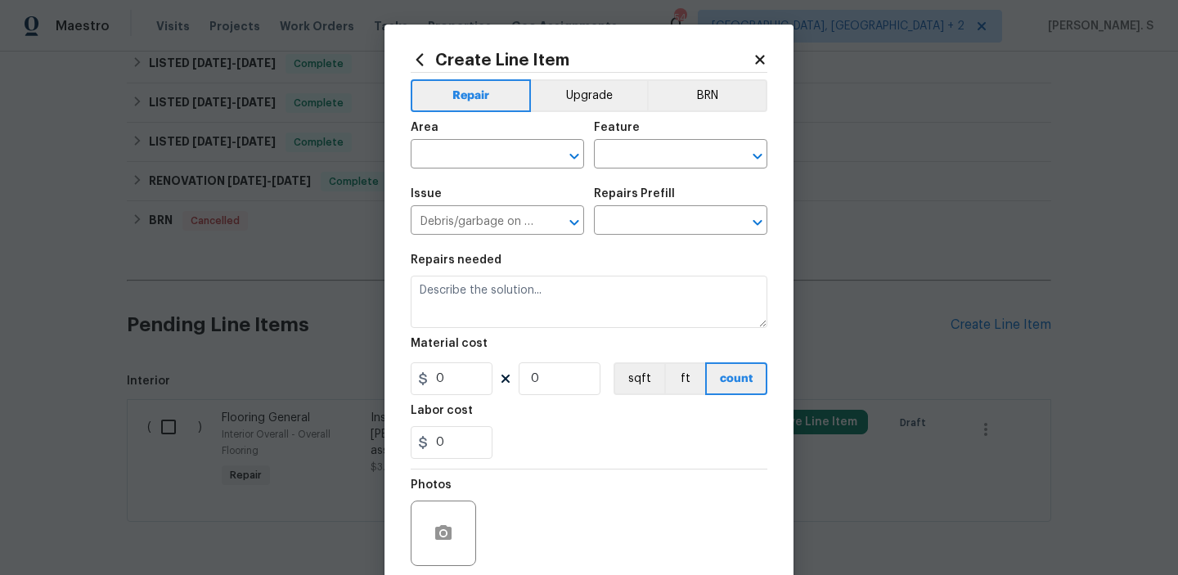
type input "Remove debris/garbage $100.00"
type textarea "Remove, haul off, and properly dispose of any debris left by seller to offsite …"
type input "100"
type input "1"
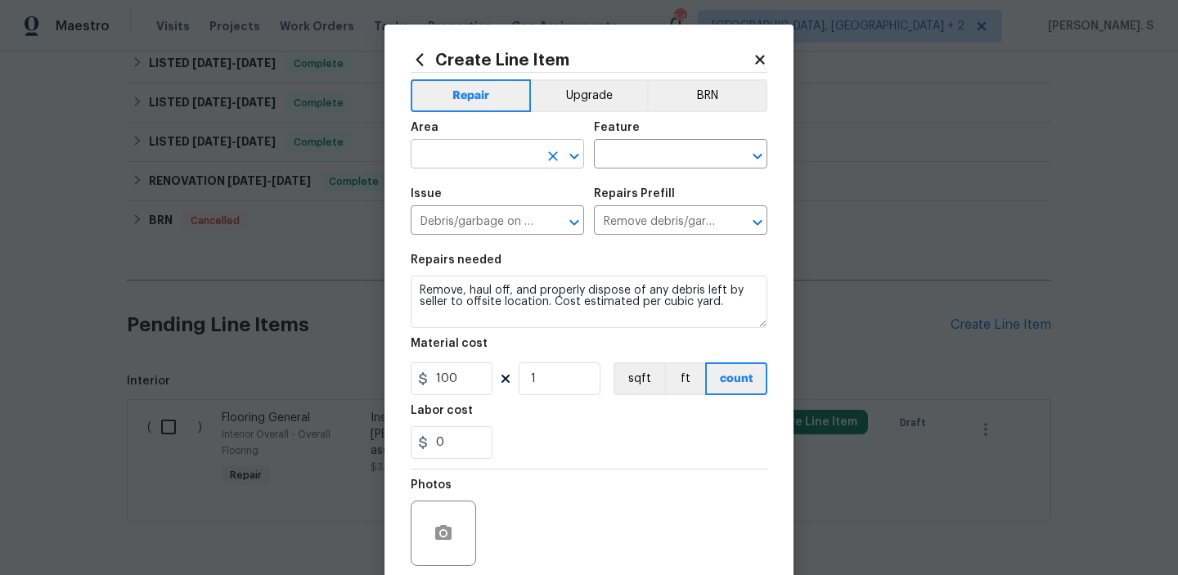
click at [572, 160] on icon "Open" at bounding box center [574, 156] width 20 height 20
click at [487, 200] on li "HVAC" at bounding box center [497, 192] width 173 height 27
click at [756, 158] on icon "Open" at bounding box center [756, 156] width 9 height 6
type input "HVAC"
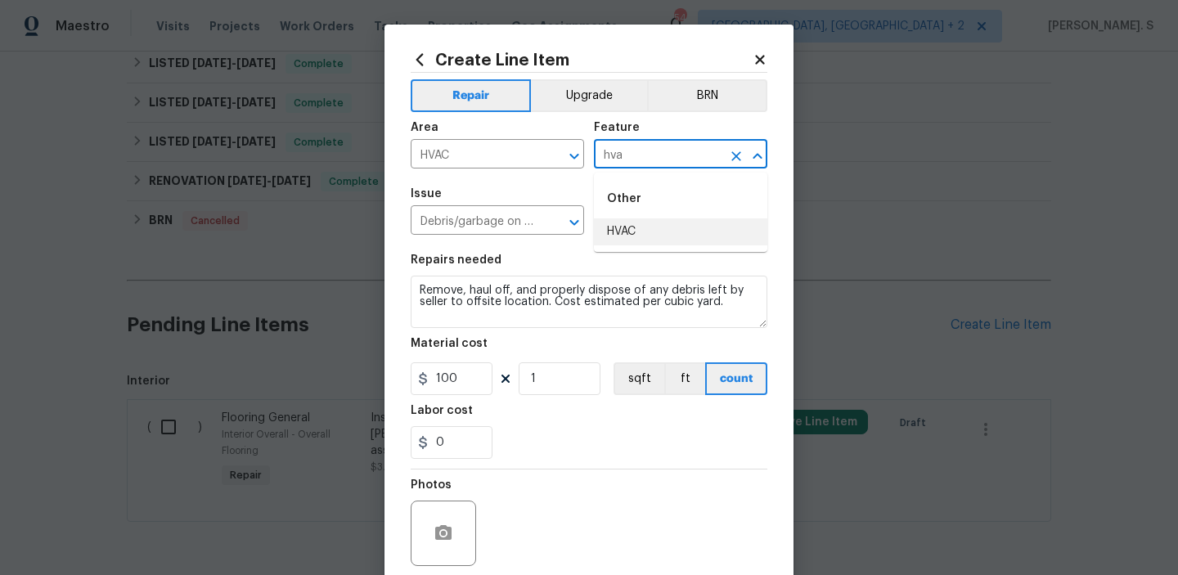
click at [717, 222] on li "HVAC" at bounding box center [680, 231] width 173 height 27
click at [571, 224] on icon "Open" at bounding box center [574, 223] width 20 height 20
type input "HVAC"
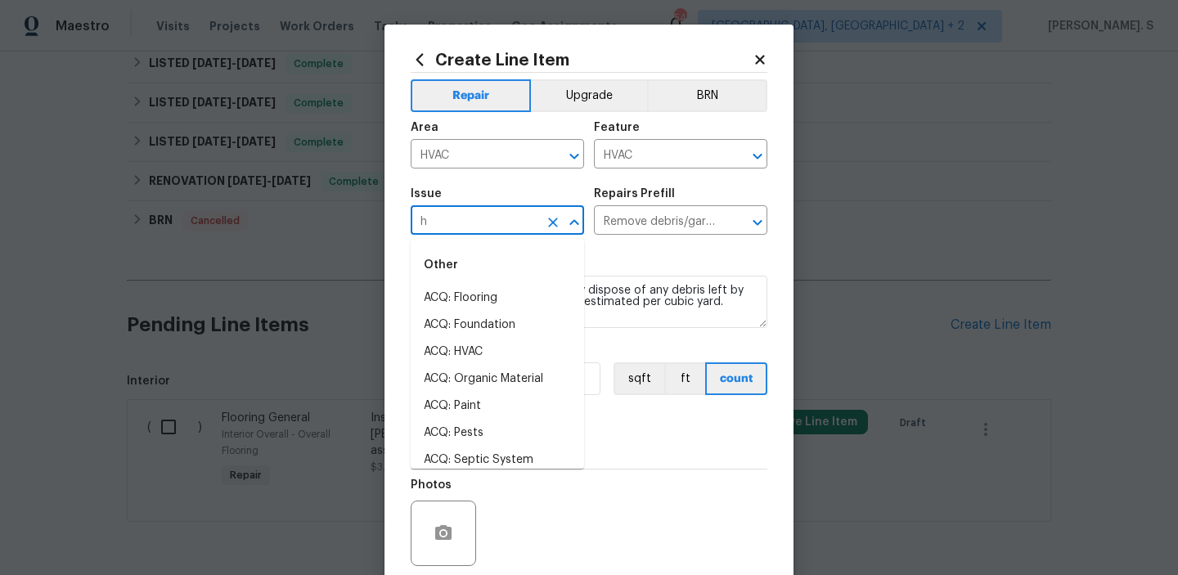
scroll to position [0, 0]
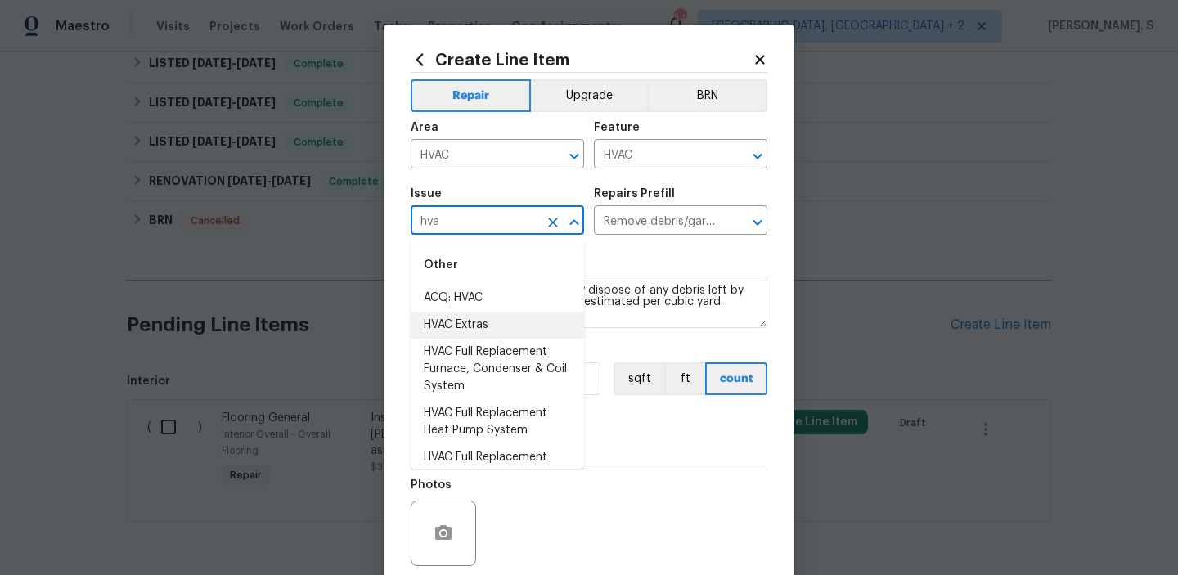
click at [528, 332] on li "HVAC Extras" at bounding box center [497, 325] width 173 height 27
type input "HVAC Extras"
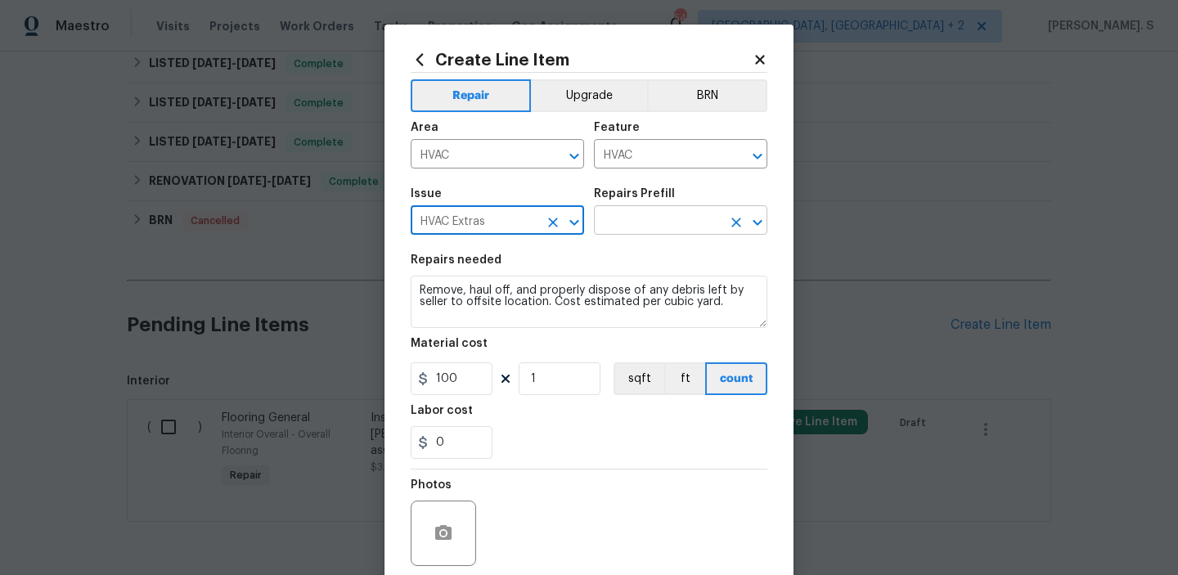
click at [751, 223] on icon "Open" at bounding box center [757, 223] width 20 height 20
type input "HVAC Extras"
click at [758, 227] on icon "Open" at bounding box center [757, 223] width 20 height 20
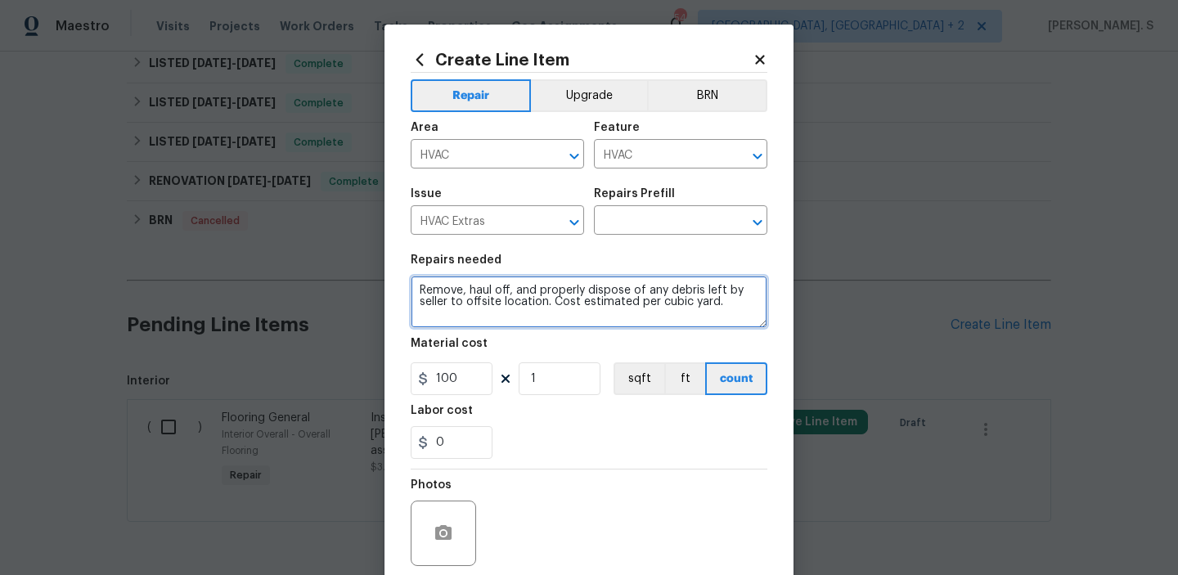
click at [536, 314] on textarea "Remove, haul off, and properly dispose of any debris left by seller to offsite …" at bounding box center [589, 302] width 357 height 52
paste textarea "work: The A/C is making a very loud noise on both floors. Please inspect the HV…"
click at [752, 222] on icon "Open" at bounding box center [757, 223] width 20 height 20
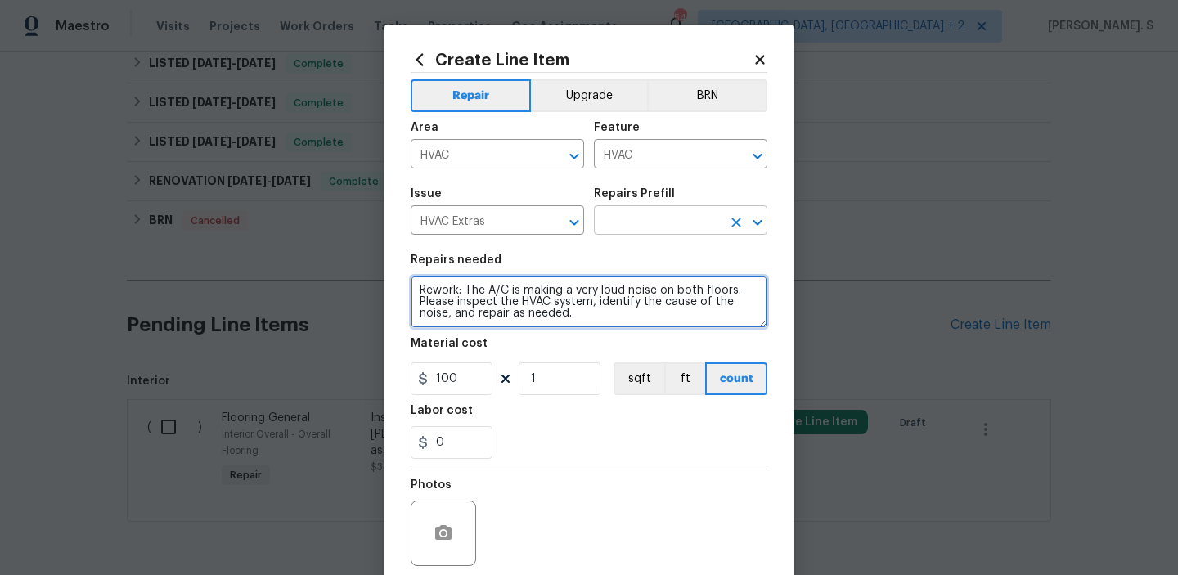
type textarea "Rework: The A/C is making a very loud noise on both floors. Please inspect the …"
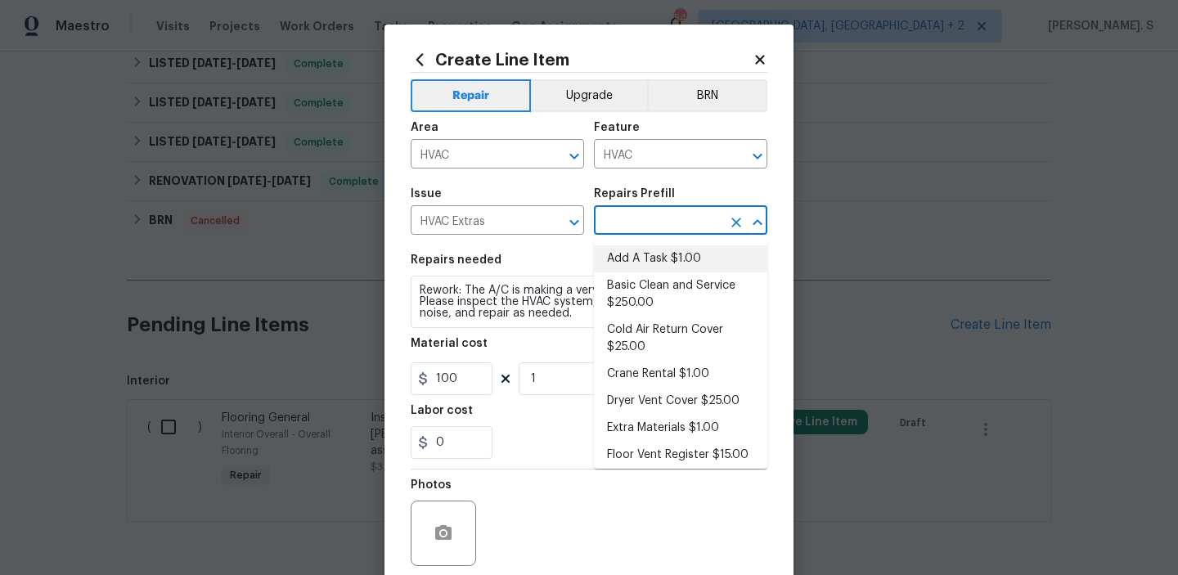
click at [694, 251] on li "Add A Task $1.00" at bounding box center [680, 258] width 173 height 27
type textarea "HPM to detail"
type input "Add A Task $1.00"
type input "1"
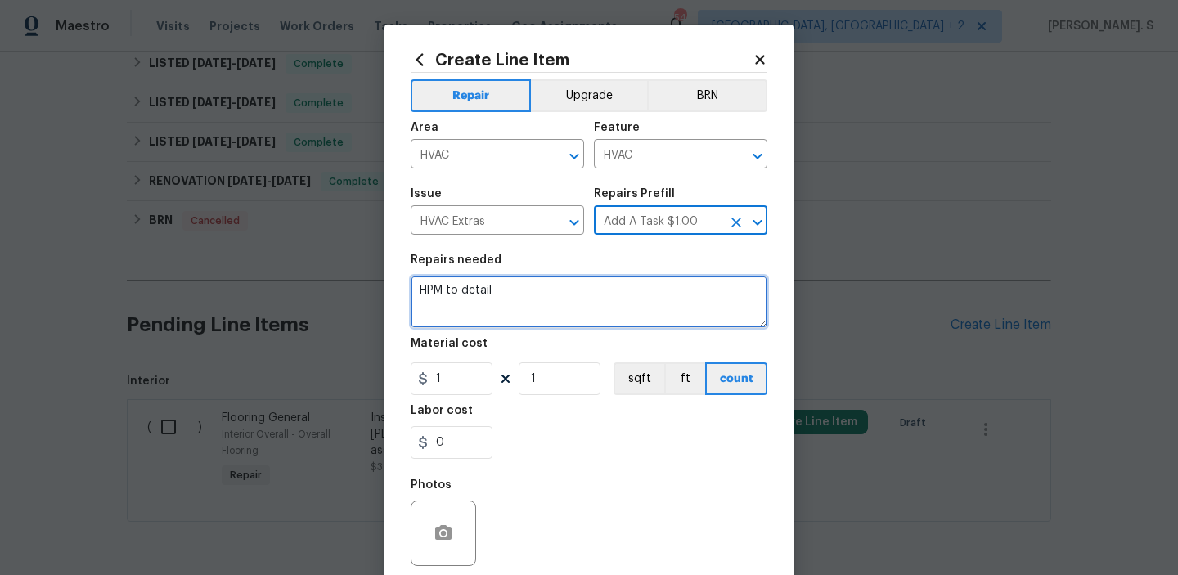
click at [579, 288] on textarea "HPM to detail" at bounding box center [589, 302] width 357 height 52
paste textarea "Rework: The A/C is making a very loud noise on both floors. Please inspect the …"
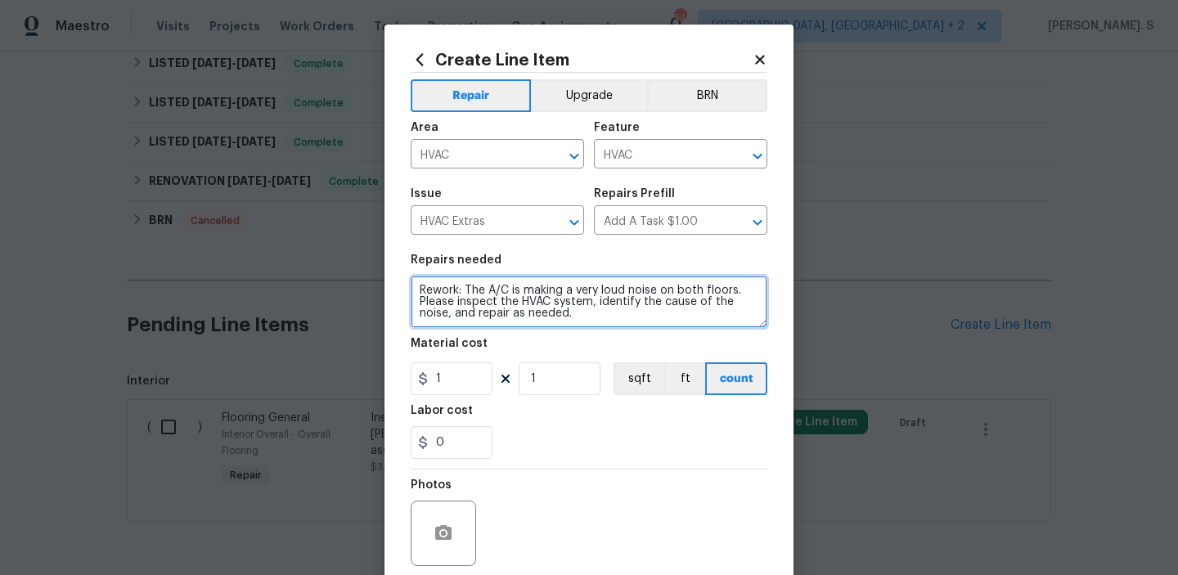
type textarea "Rework: The A/C is making a very loud noise on both floors. Please inspect the …"
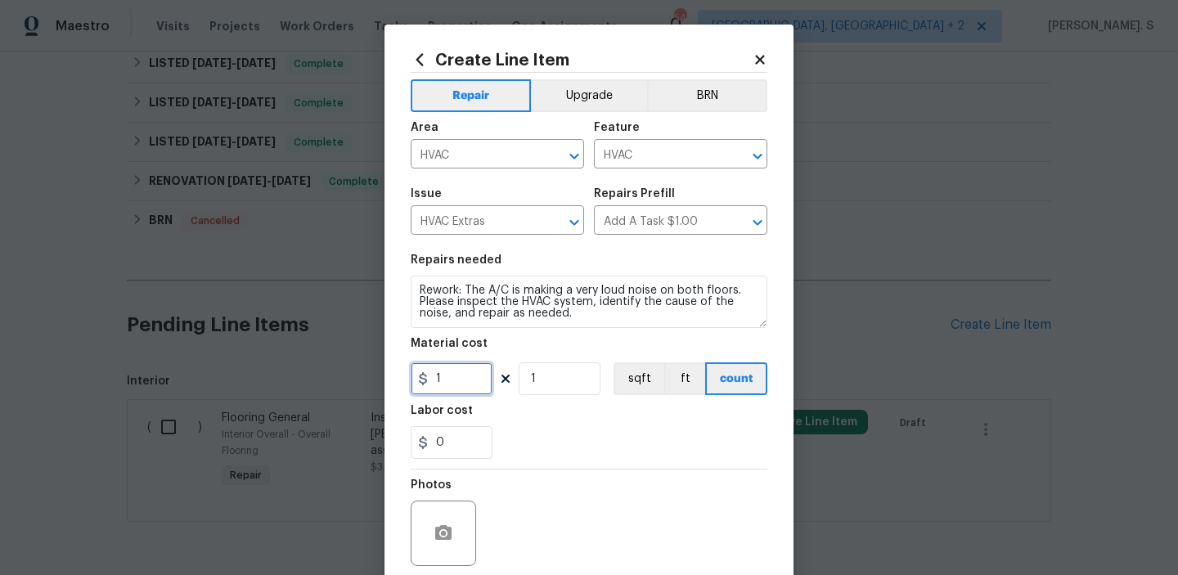
click at [478, 375] on input "1" at bounding box center [452, 378] width 82 height 33
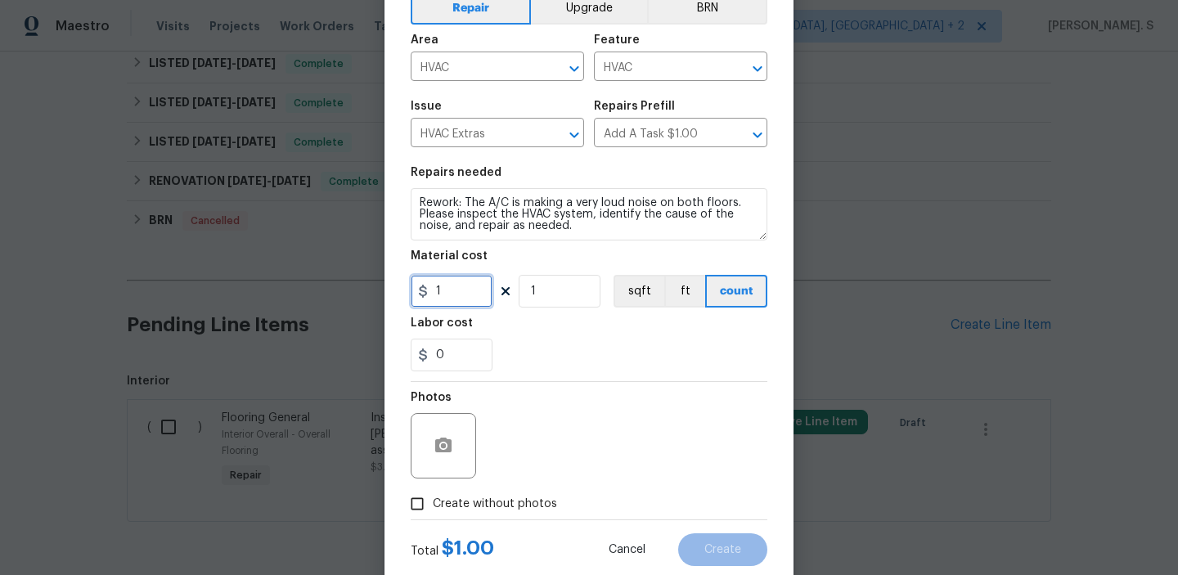
scroll to position [130, 0]
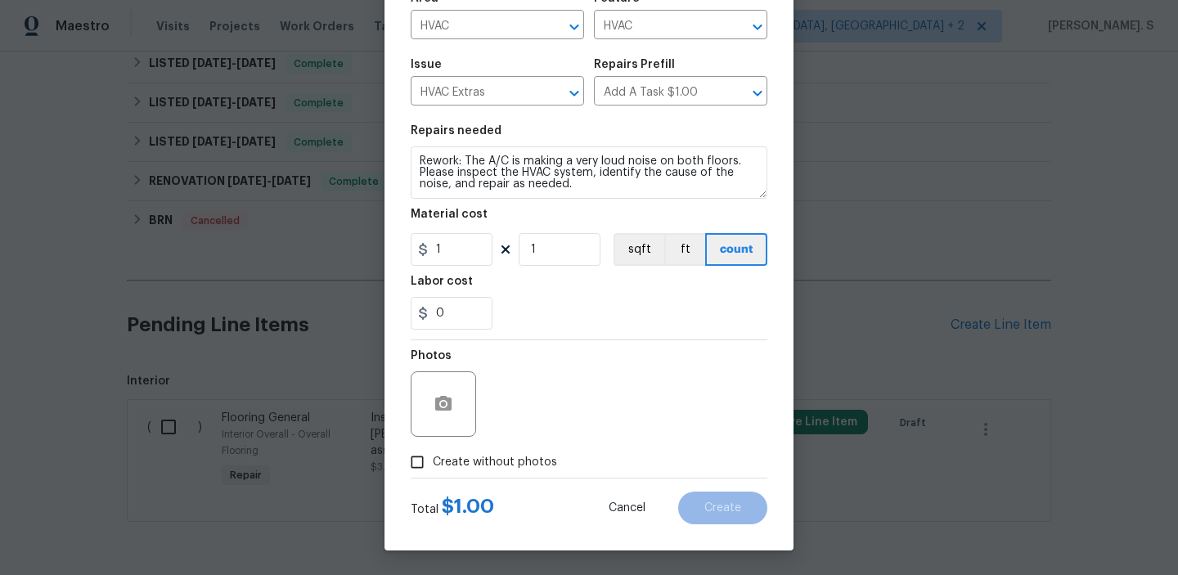
click at [505, 455] on span "Create without photos" at bounding box center [495, 462] width 124 height 17
click at [433, 455] on input "Create without photos" at bounding box center [417, 462] width 31 height 31
checkbox input "true"
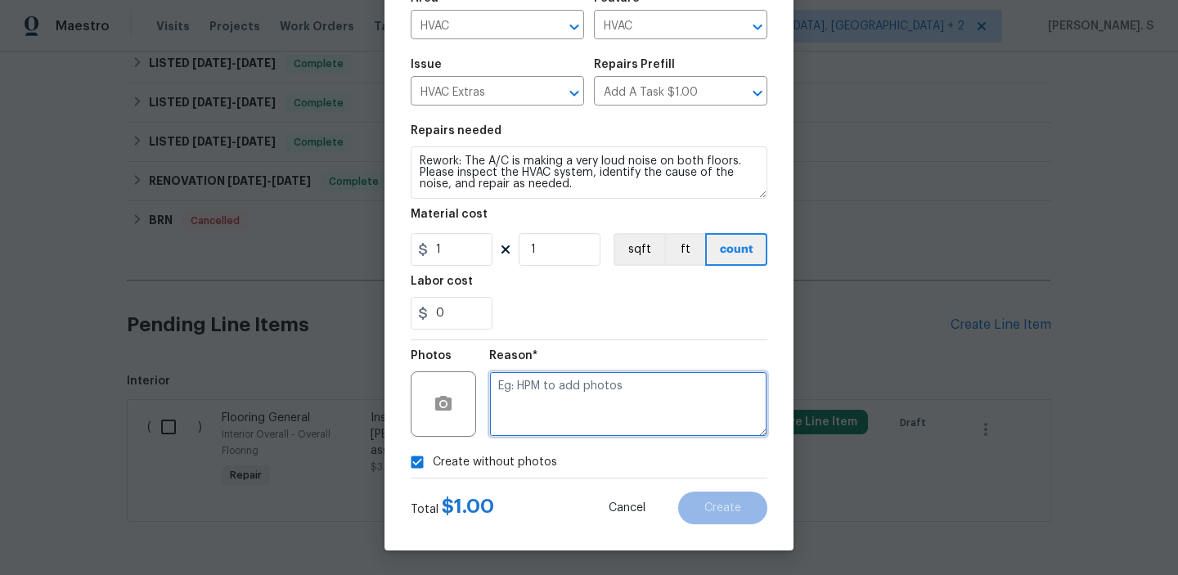
click at [606, 387] on textarea at bounding box center [628, 403] width 278 height 65
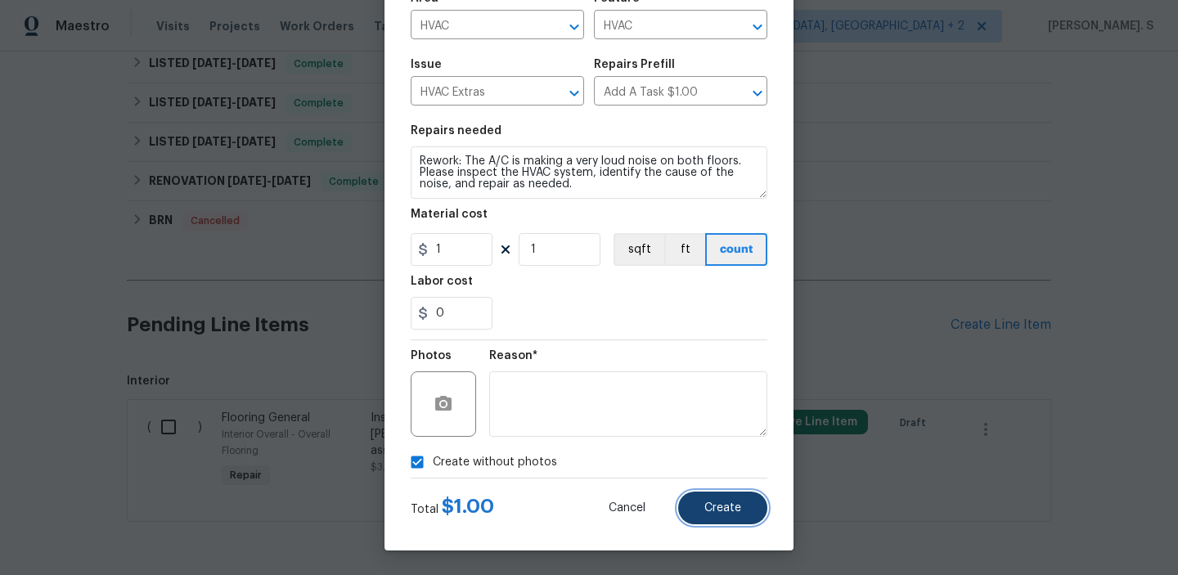
click at [734, 499] on button "Create" at bounding box center [722, 508] width 89 height 33
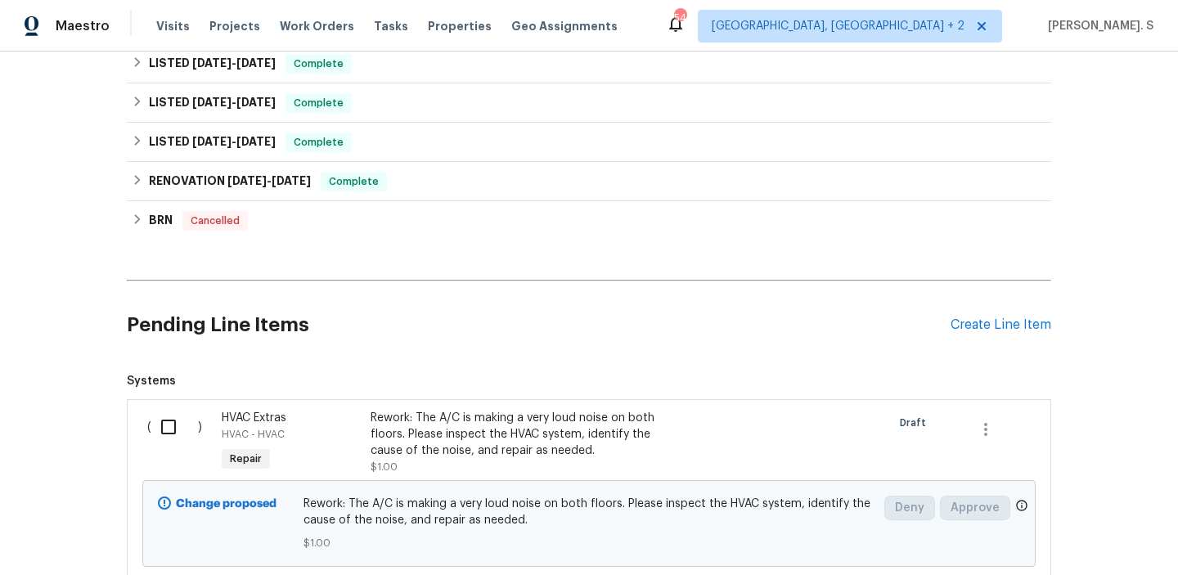
click at [184, 435] on input "checkbox" at bounding box center [174, 427] width 47 height 34
checkbox input "true"
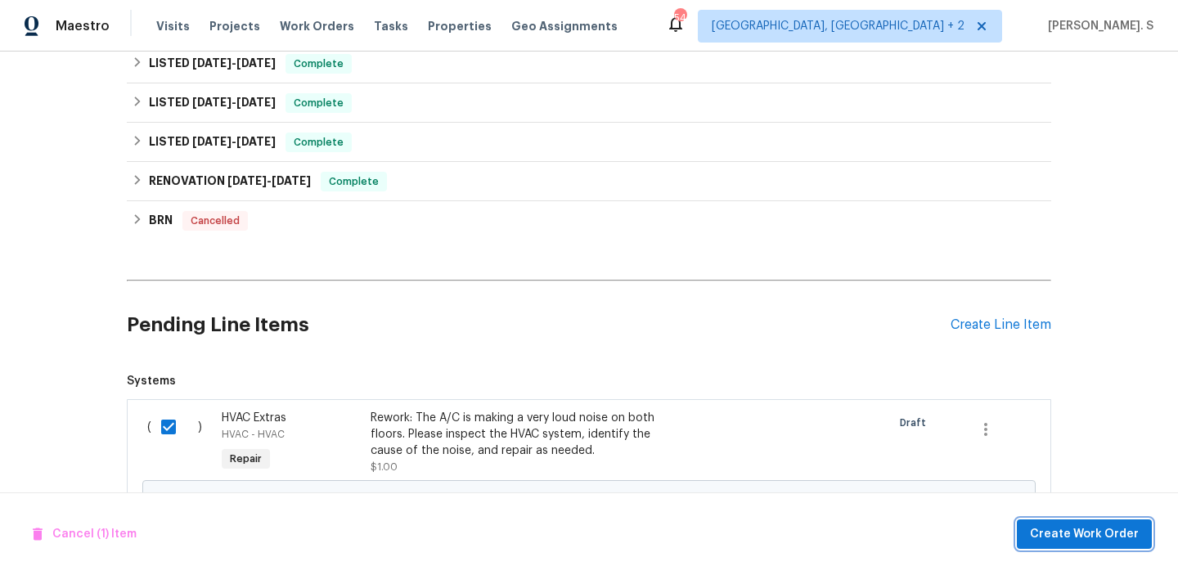
click at [1062, 528] on span "Create Work Order" at bounding box center [1084, 534] width 109 height 20
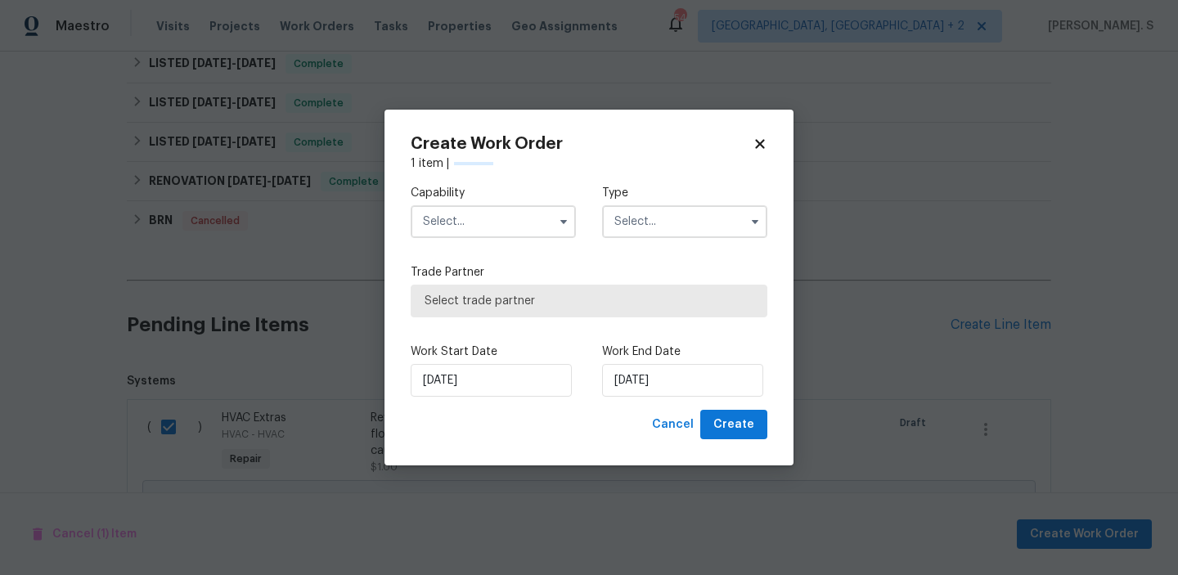
click at [551, 206] on input "text" at bounding box center [493, 221] width 165 height 33
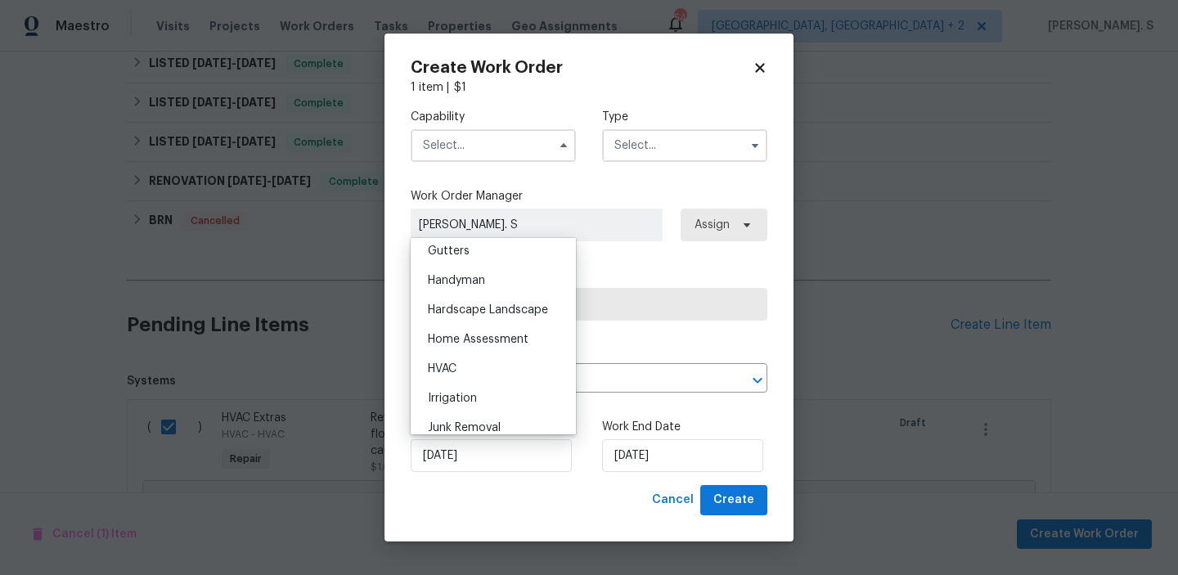
scroll to position [905, 0]
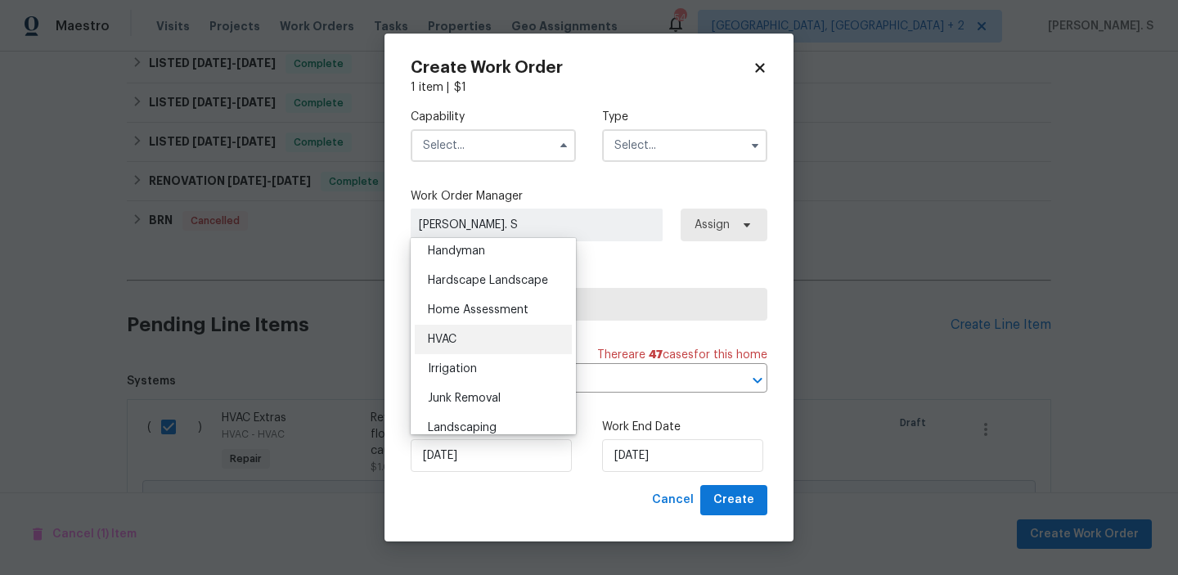
click at [520, 336] on div "HVAC" at bounding box center [493, 339] width 157 height 29
type input "HVAC"
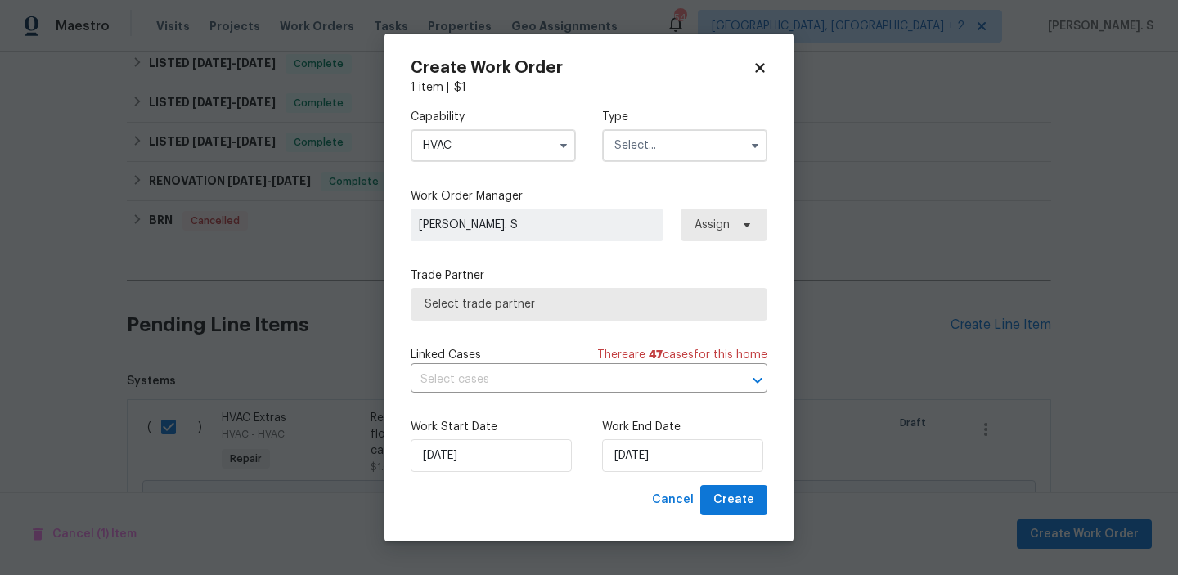
click at [692, 146] on input "text" at bounding box center [684, 145] width 165 height 33
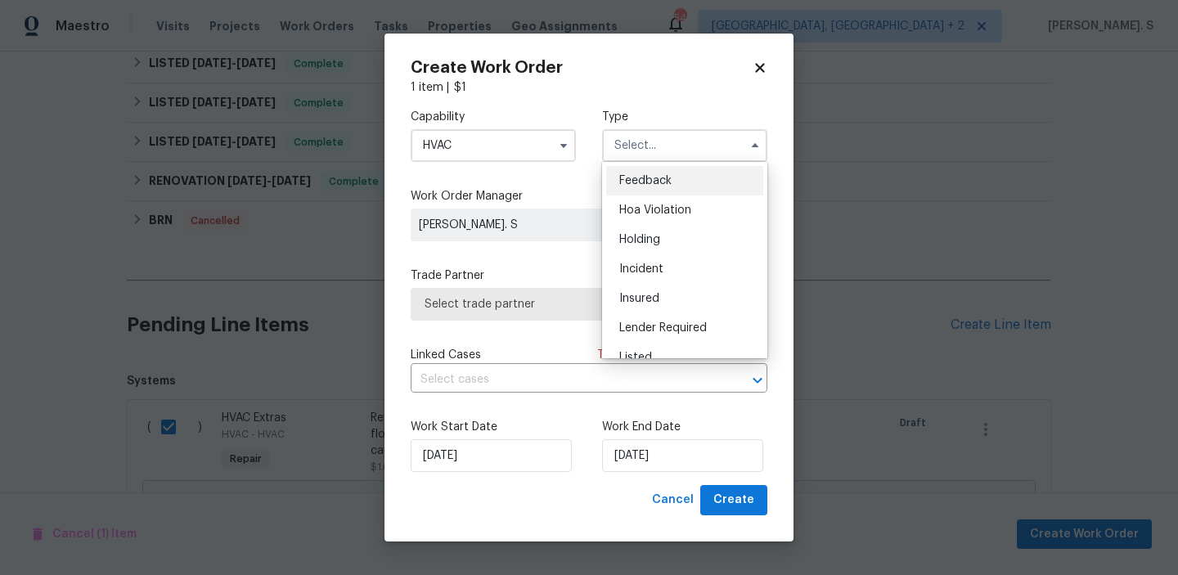
click at [689, 174] on div "Feedback" at bounding box center [684, 180] width 157 height 29
type input "Feedback"
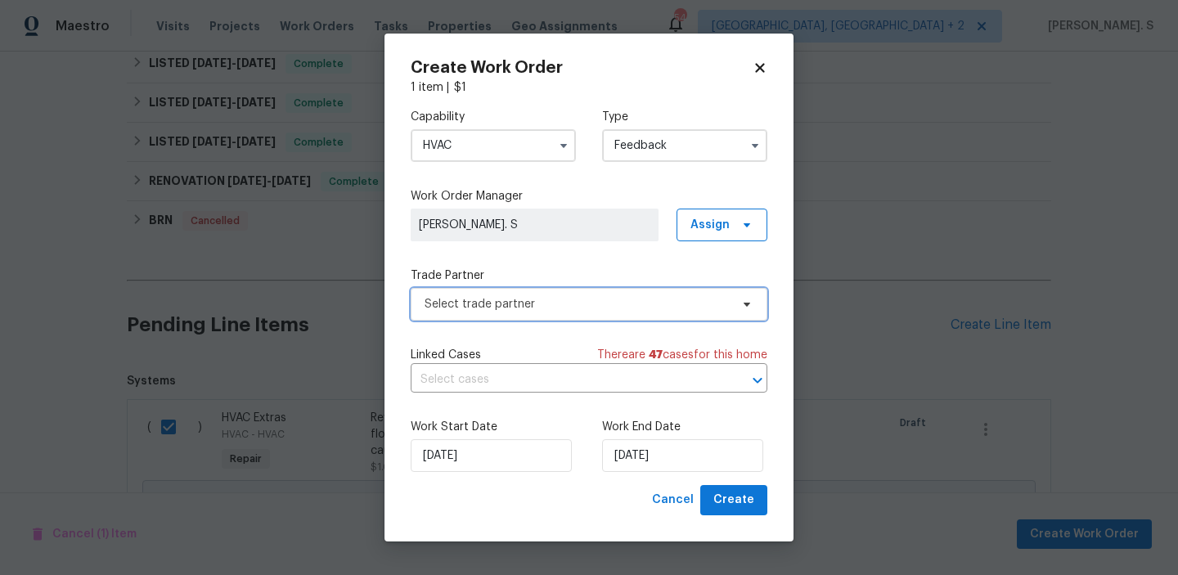
click at [619, 305] on span "Select trade partner" at bounding box center [576, 304] width 305 height 16
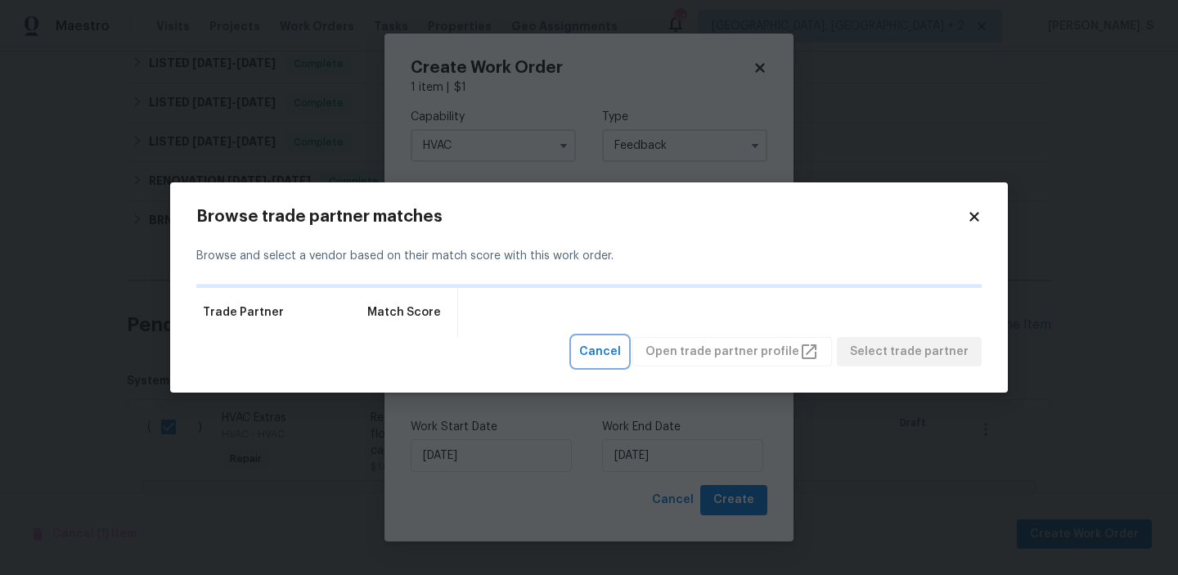
click at [620, 356] on span "Cancel" at bounding box center [600, 352] width 42 height 20
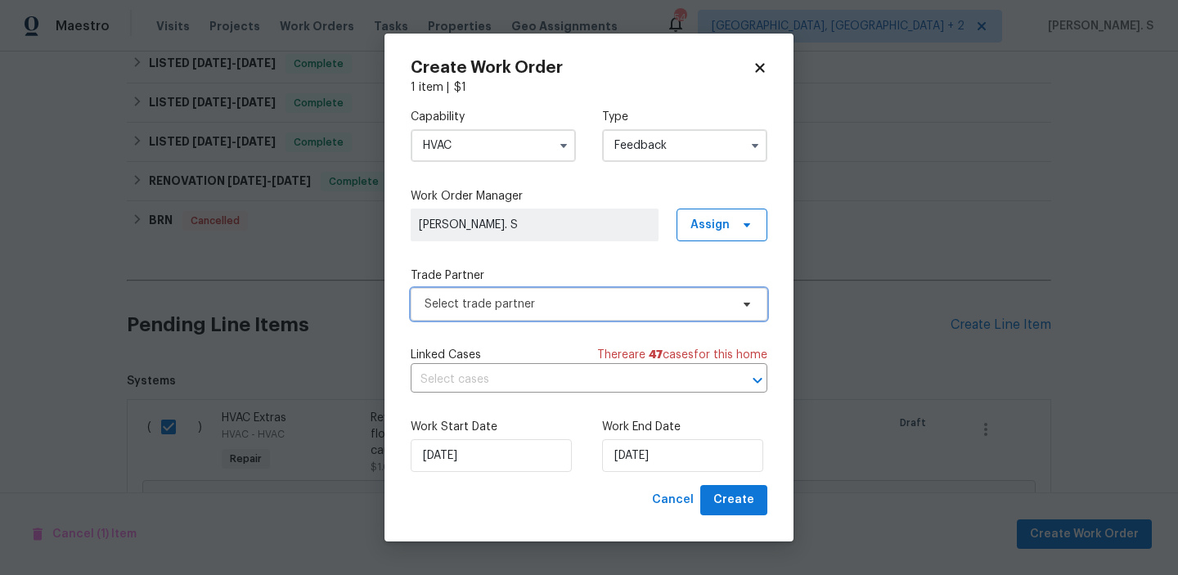
click at [626, 312] on span "Select trade partner" at bounding box center [589, 304] width 357 height 33
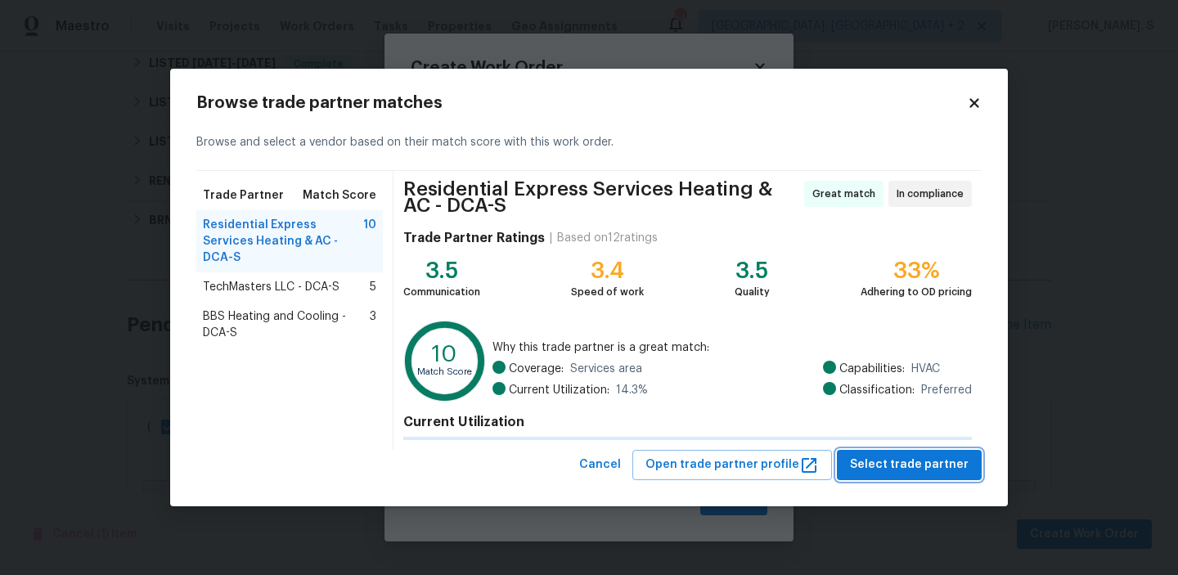
click at [891, 468] on span "Select trade partner" at bounding box center [909, 465] width 119 height 20
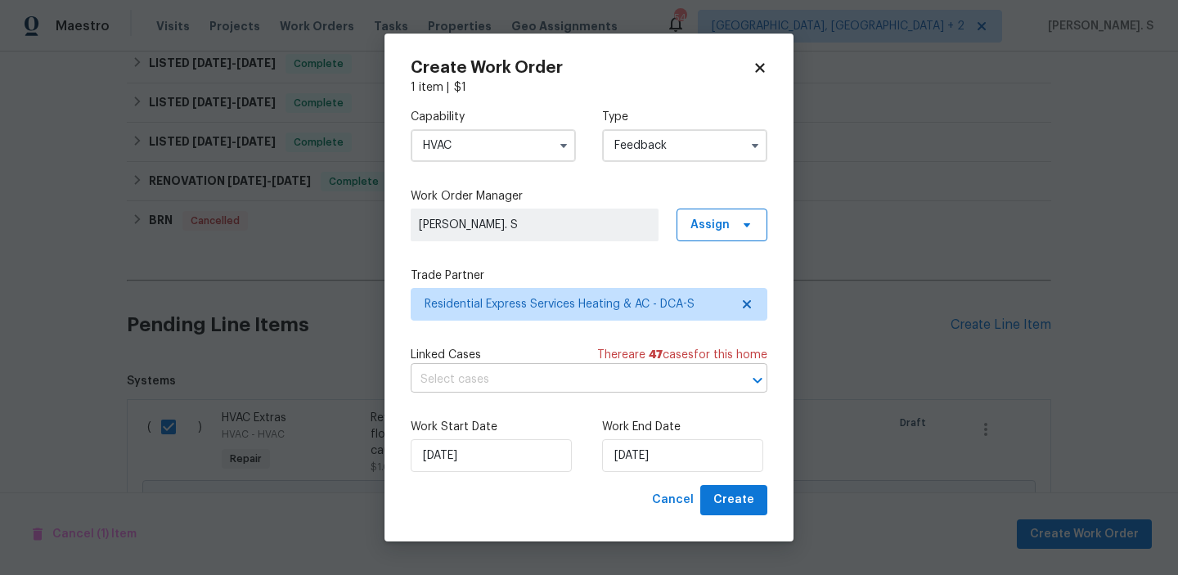
click at [566, 376] on input "text" at bounding box center [566, 379] width 311 height 25
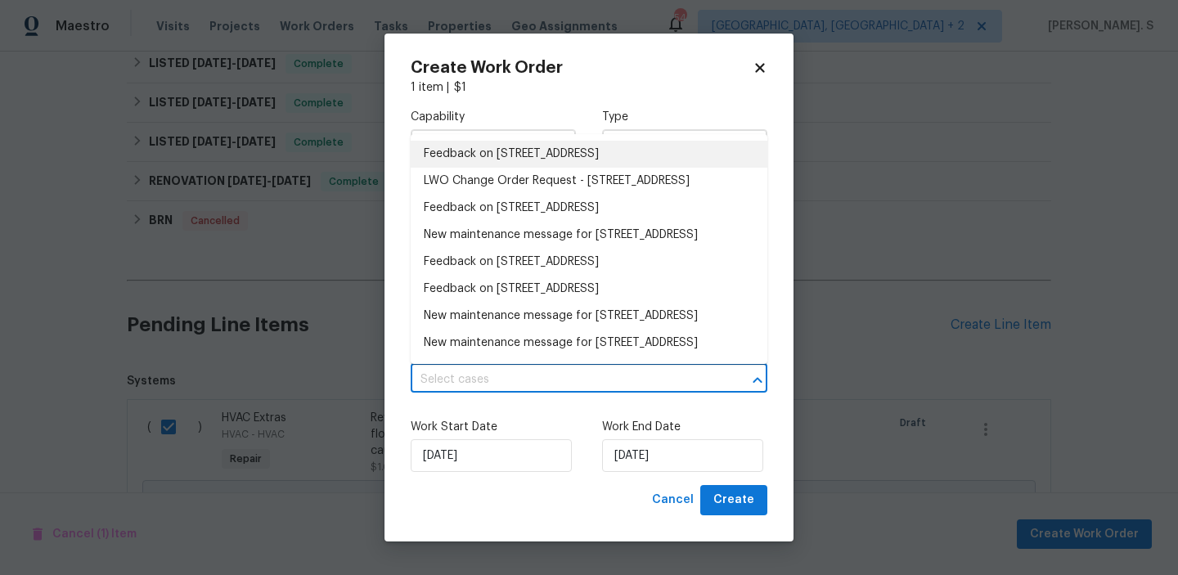
click at [487, 162] on li "Feedback on 12506 Colby Dr, Woodbridge, VA 22192" at bounding box center [589, 154] width 357 height 27
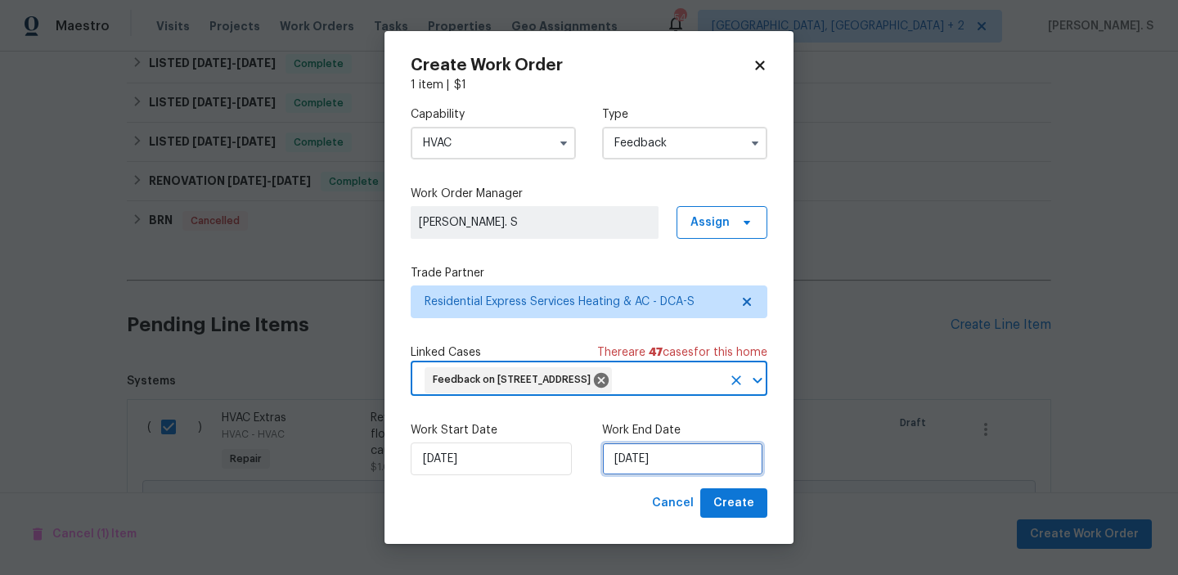
click at [608, 475] on input "[DATE]" at bounding box center [682, 458] width 161 height 33
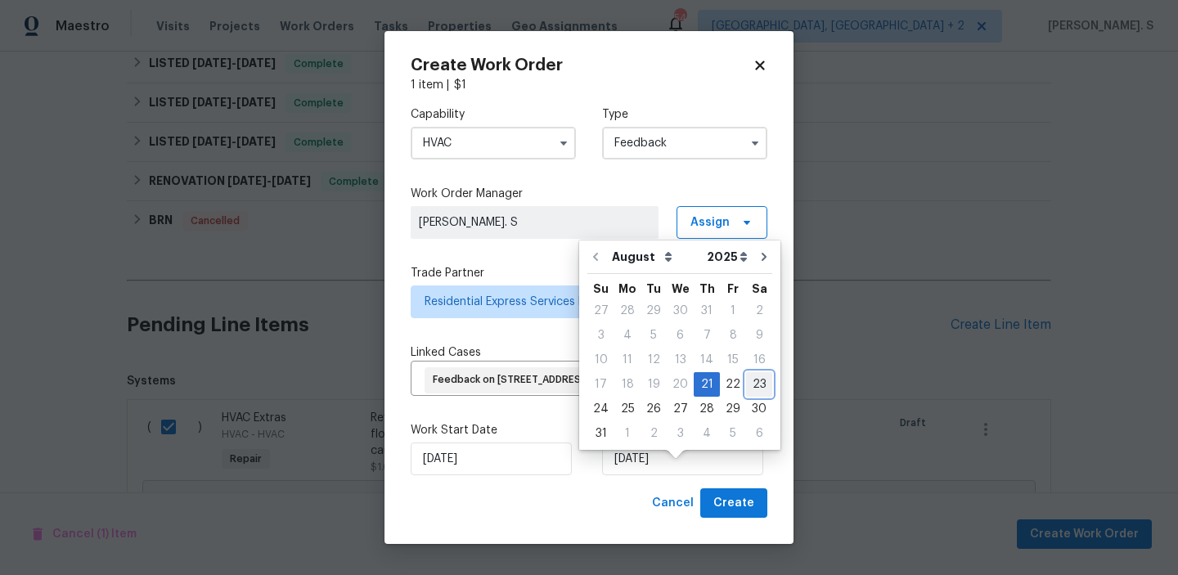
click at [748, 387] on div "23" at bounding box center [759, 384] width 26 height 23
type input "[DATE]"
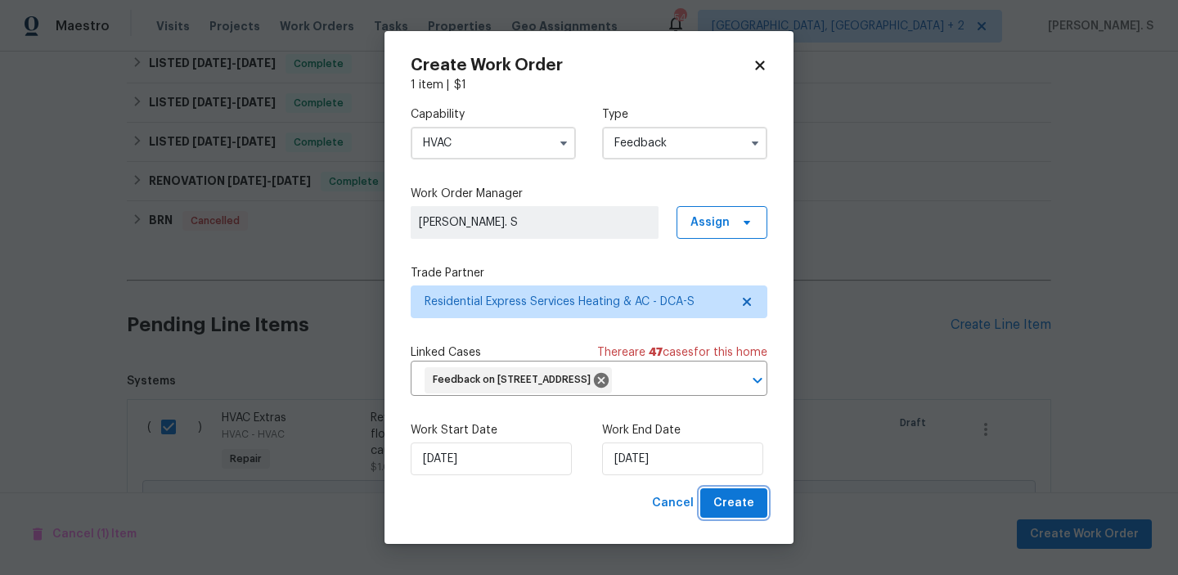
click at [749, 513] on span "Create" at bounding box center [733, 503] width 41 height 20
checkbox input "false"
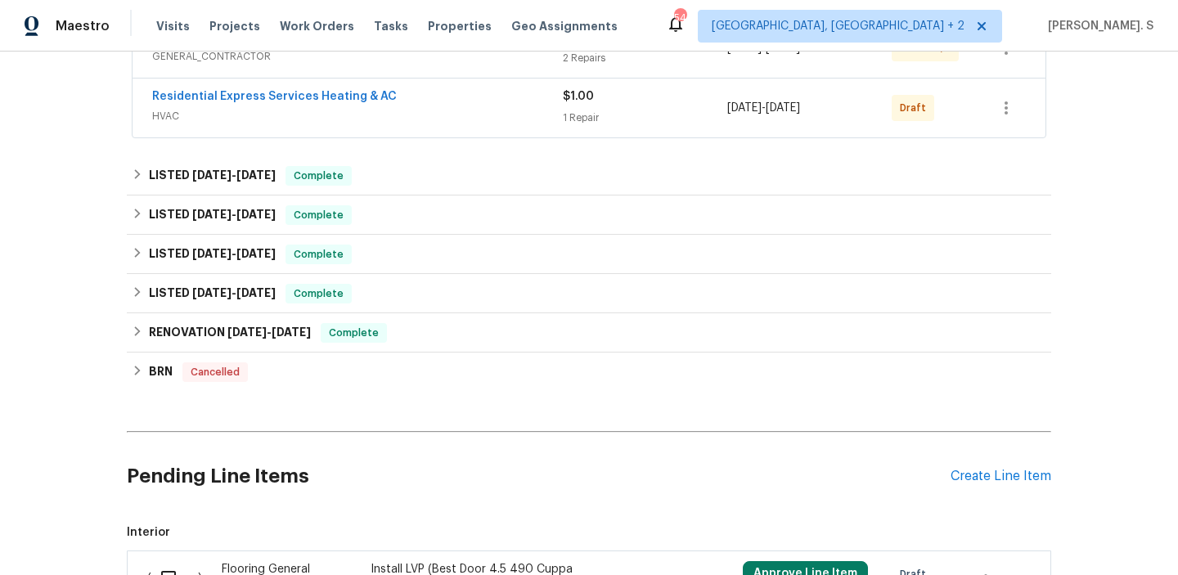
scroll to position [0, 0]
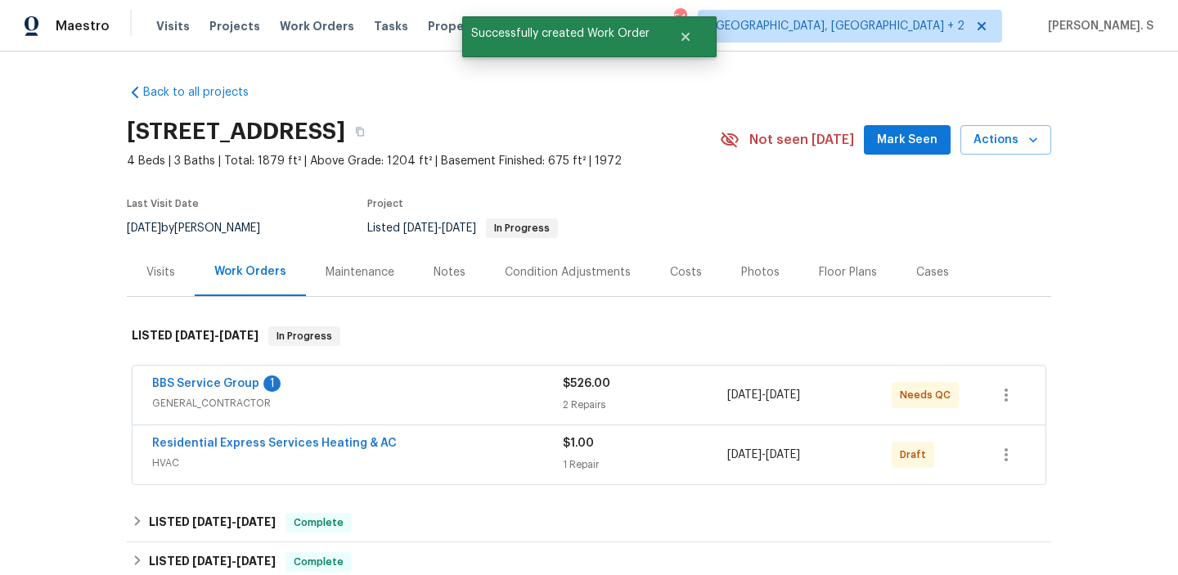
click at [233, 449] on span "Residential Express Services Heating & AC" at bounding box center [274, 443] width 245 height 16
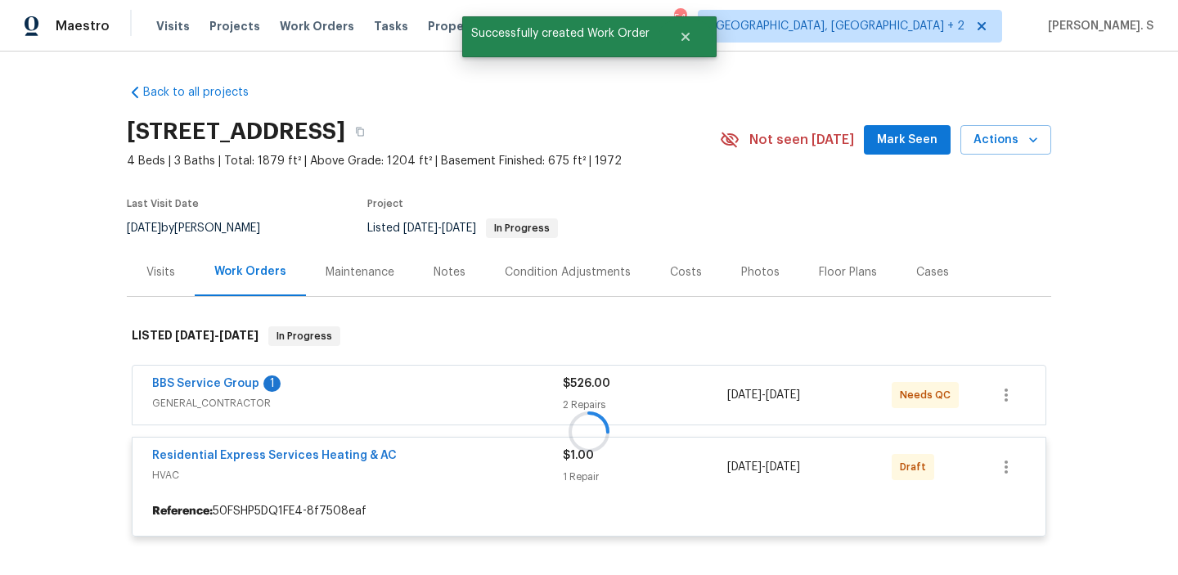
click at [306, 460] on div at bounding box center [589, 431] width 924 height 243
click at [331, 451] on div at bounding box center [589, 431] width 924 height 243
click at [325, 453] on div at bounding box center [589, 431] width 924 height 243
click at [309, 453] on div at bounding box center [589, 431] width 924 height 243
click at [249, 451] on div at bounding box center [589, 431] width 924 height 243
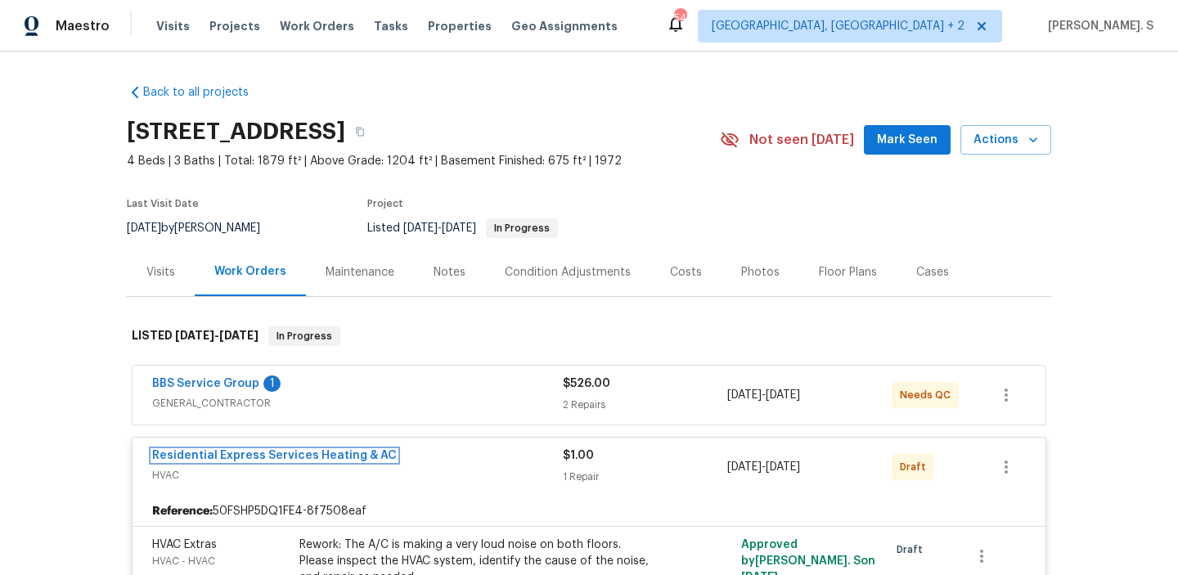
click at [249, 451] on link "Residential Express Services Heating & AC" at bounding box center [274, 455] width 245 height 11
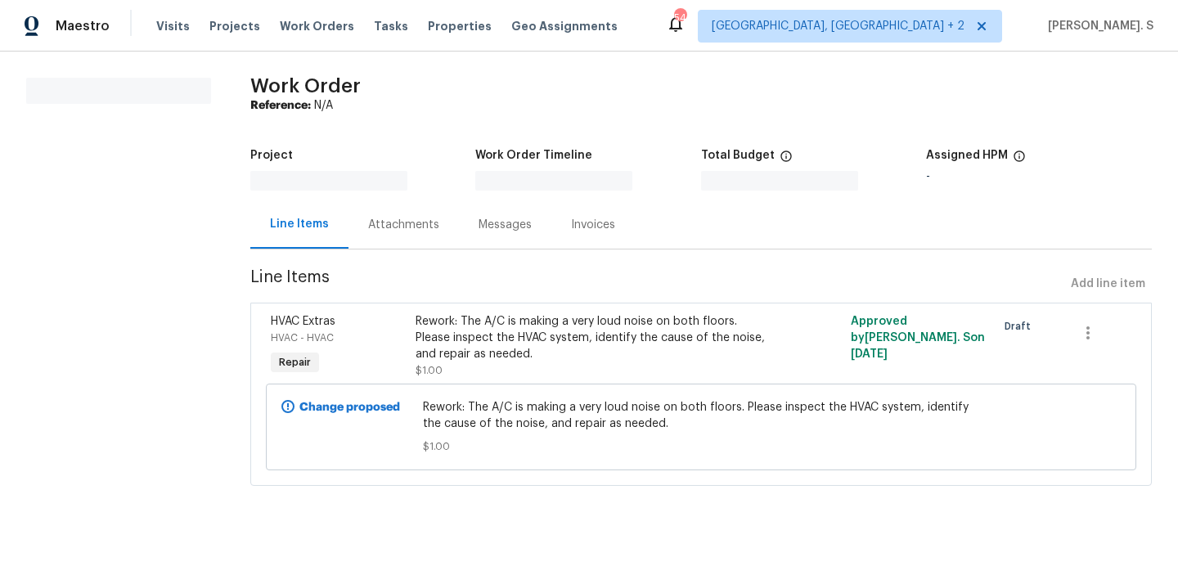
click at [404, 237] on div "Attachments" at bounding box center [403, 224] width 110 height 48
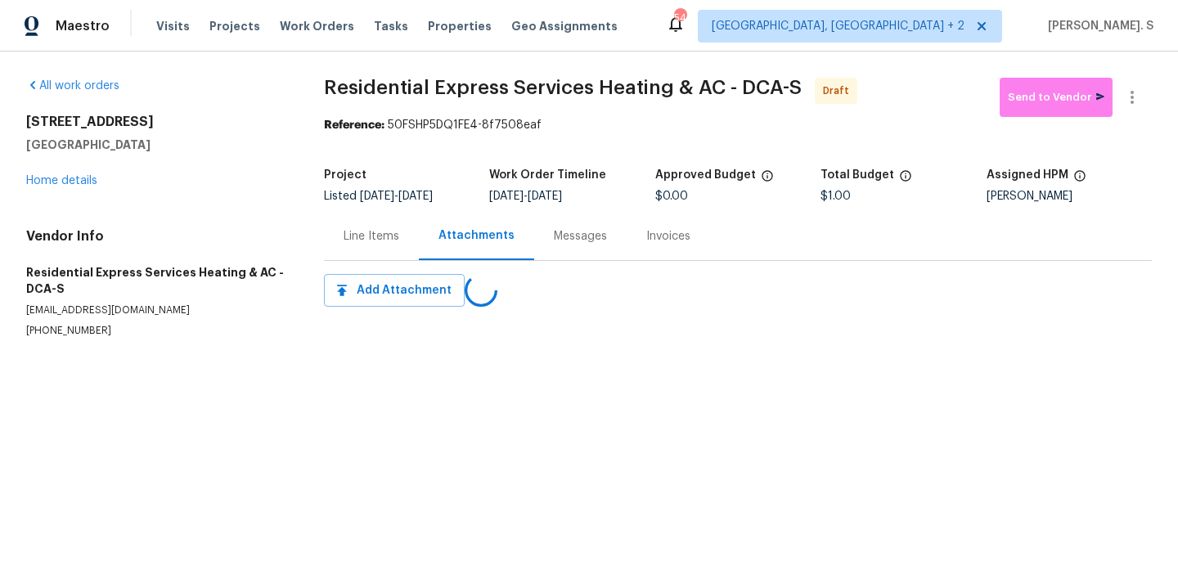
click at [462, 236] on div "Attachments" at bounding box center [476, 235] width 76 height 16
click at [462, 236] on div "Progress Updates" at bounding box center [486, 236] width 97 height 16
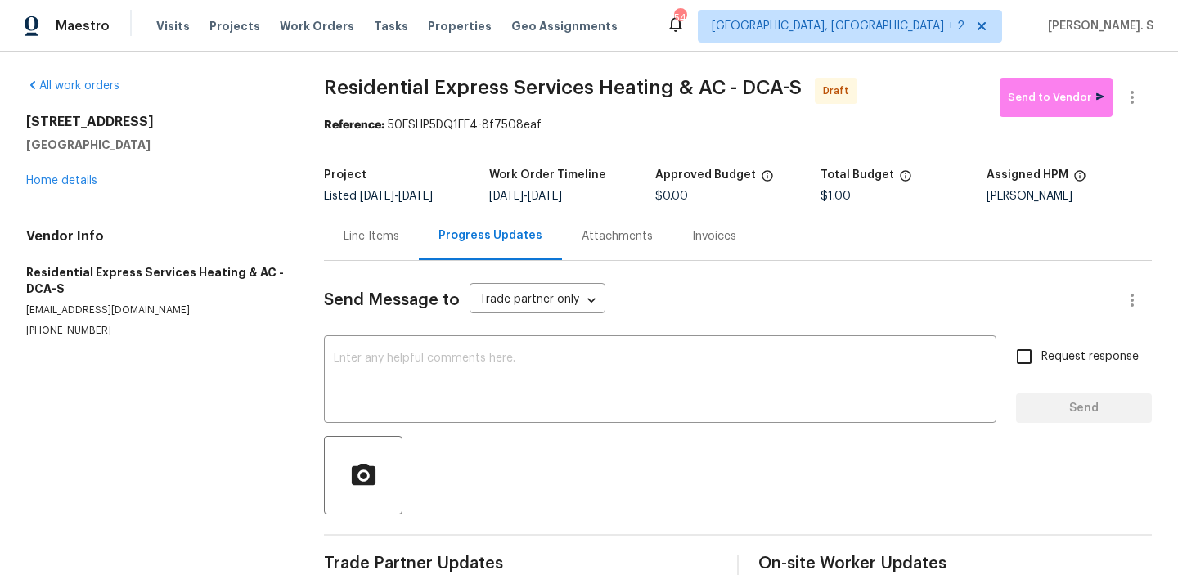
click at [415, 338] on div "Send Message to Trade partner only Trade partner only ​ x ​ Request response Se…" at bounding box center [738, 423] width 828 height 324
click at [423, 366] on textarea at bounding box center [660, 380] width 653 height 57
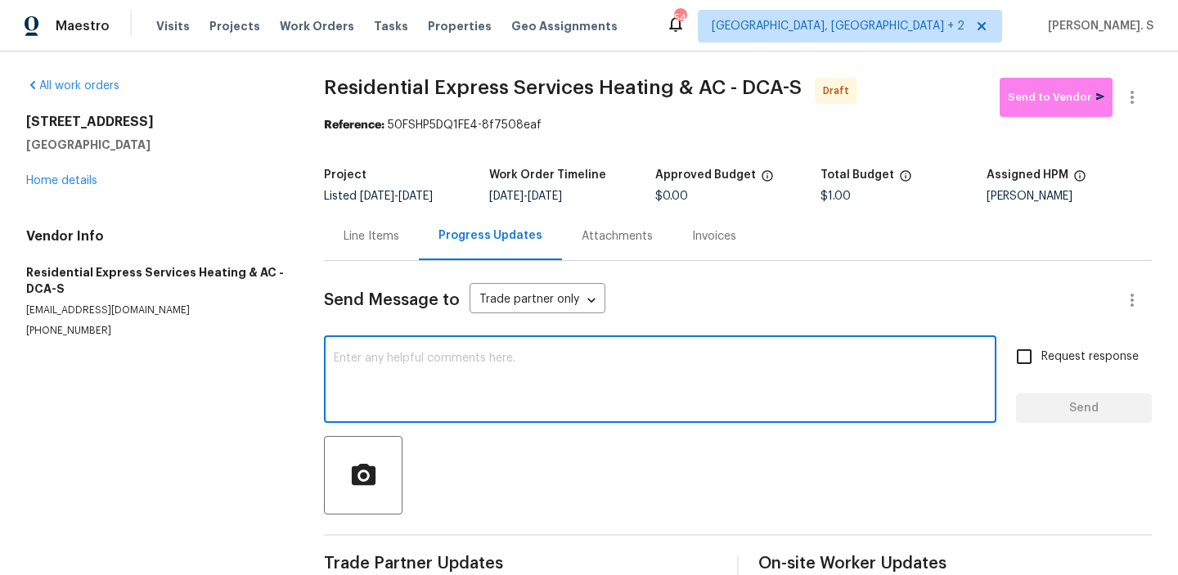
paste textarea "Hi, this is Glory with Opendoor. I’m confirming you received the WO for the pro…"
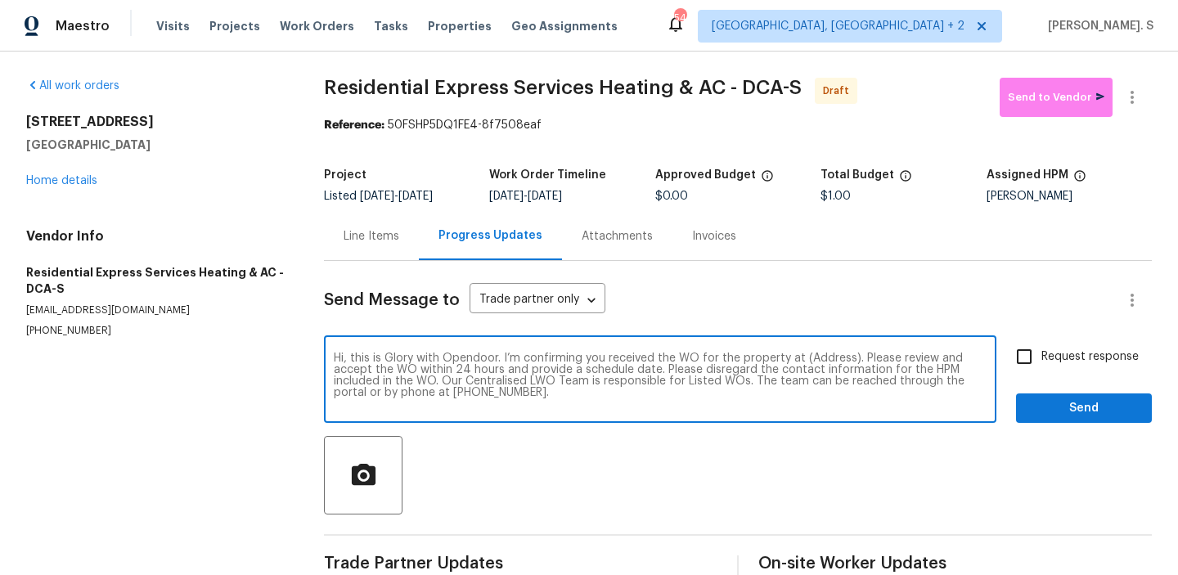
click at [819, 359] on textarea "Hi, this is Glory with Opendoor. I’m confirming you received the WO for the pro…" at bounding box center [660, 380] width 653 height 57
paste textarea "12506 Colby Dr, Woodbridge, VA 22192"
type textarea "Hi, this is Glory with Opendoor. I’m confirming you received the WO for the pro…"
click at [1130, 90] on icon "button" at bounding box center [1132, 98] width 20 height 20
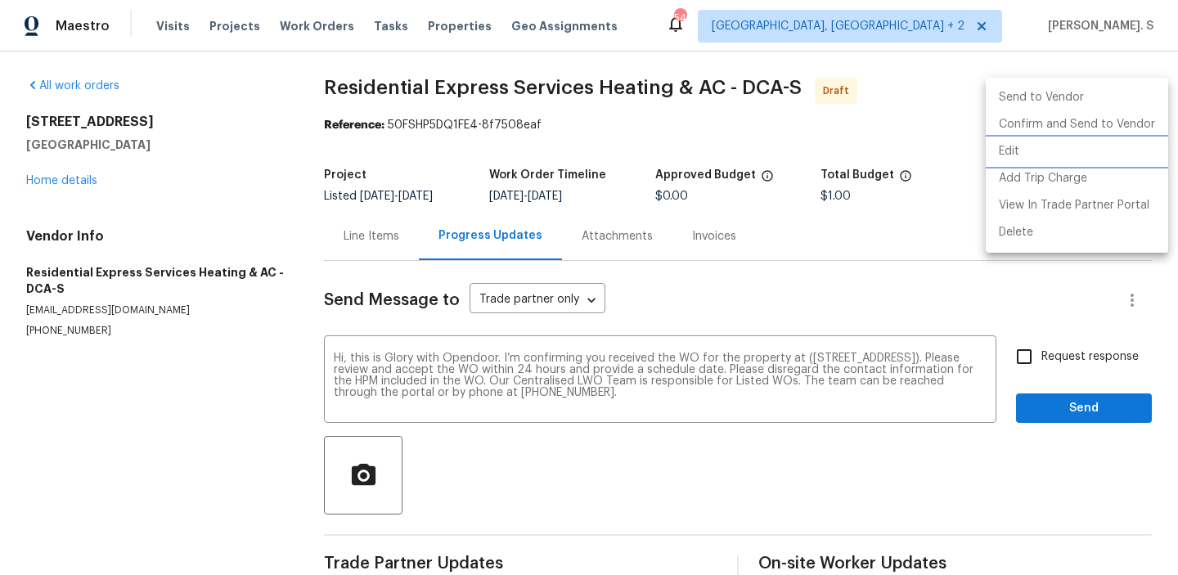
click at [1070, 152] on li "Edit" at bounding box center [1076, 151] width 182 height 27
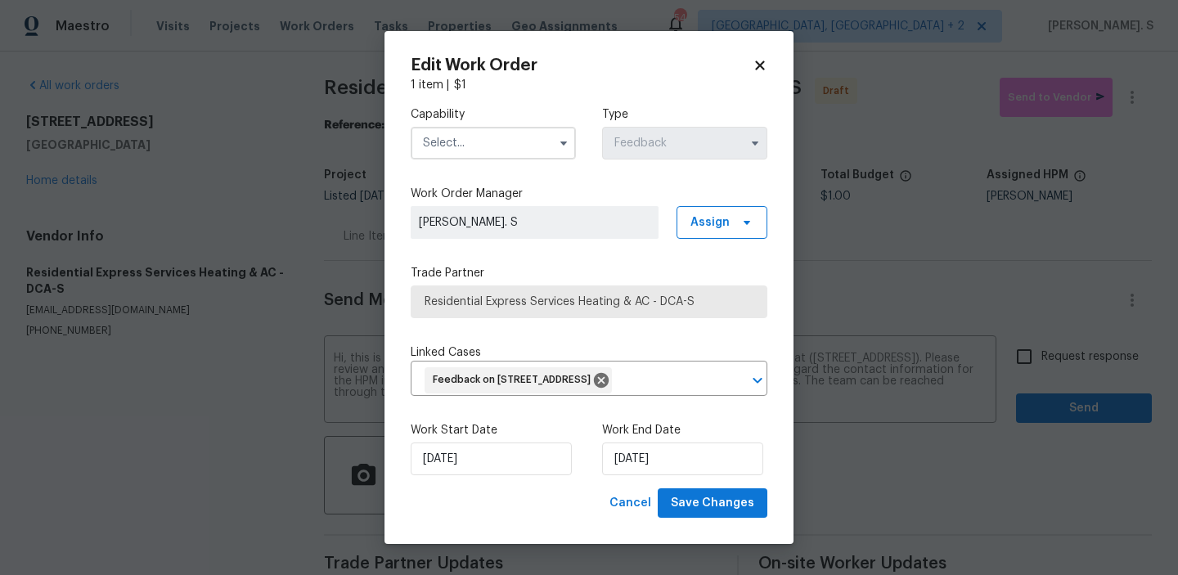
click at [581, 128] on div "Capability Type Feedback" at bounding box center [589, 132] width 357 height 79
click at [540, 136] on input "text" at bounding box center [493, 143] width 165 height 33
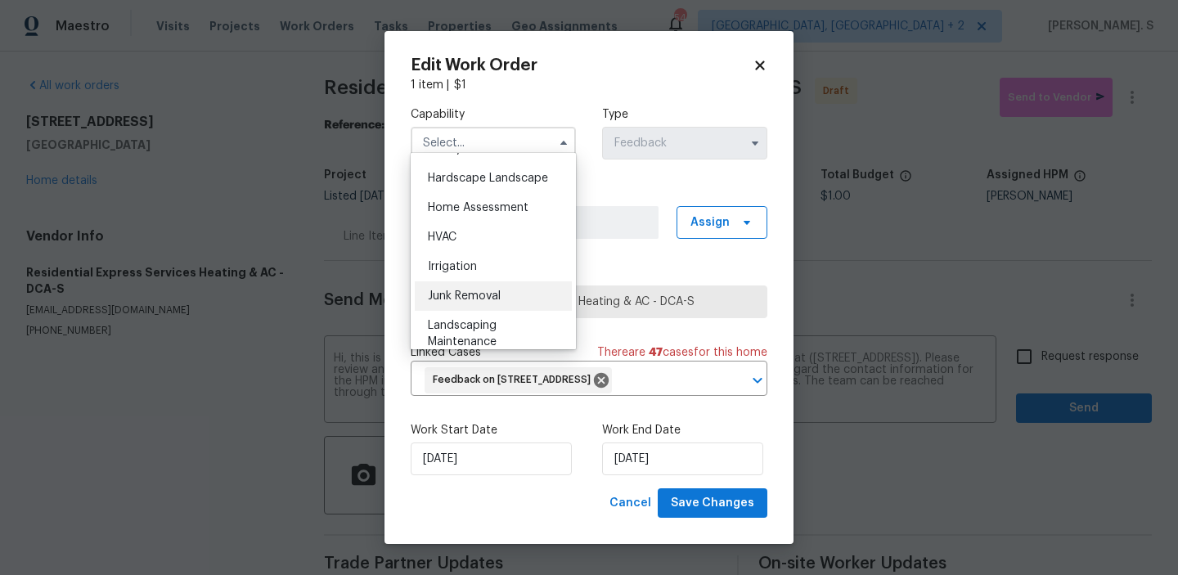
scroll to position [932, 0]
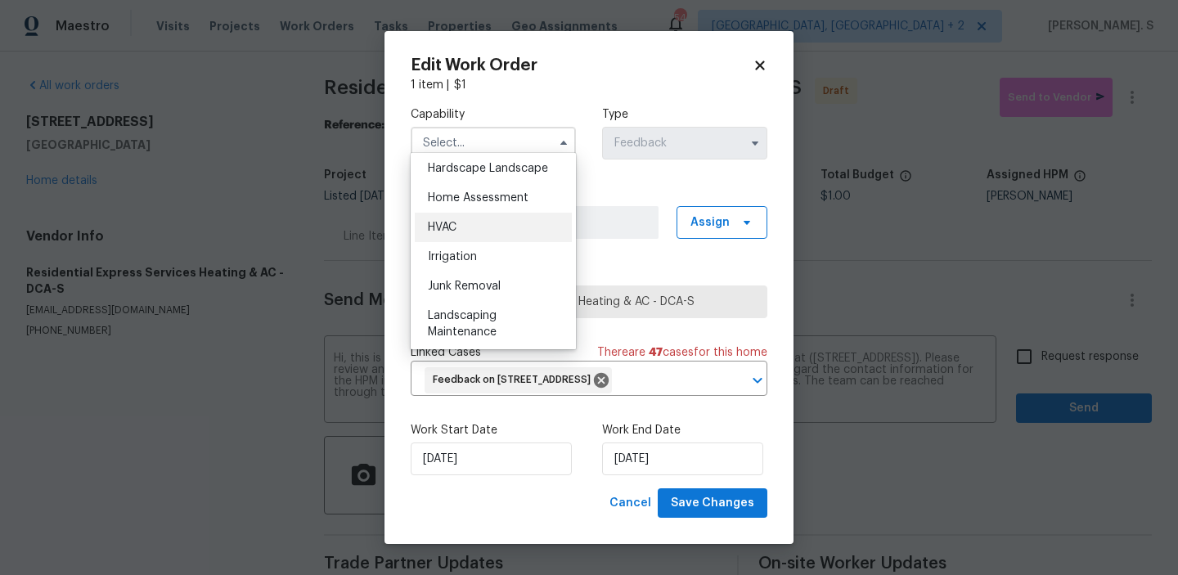
click at [466, 213] on div "HVAC" at bounding box center [493, 227] width 157 height 29
type input "HVAC"
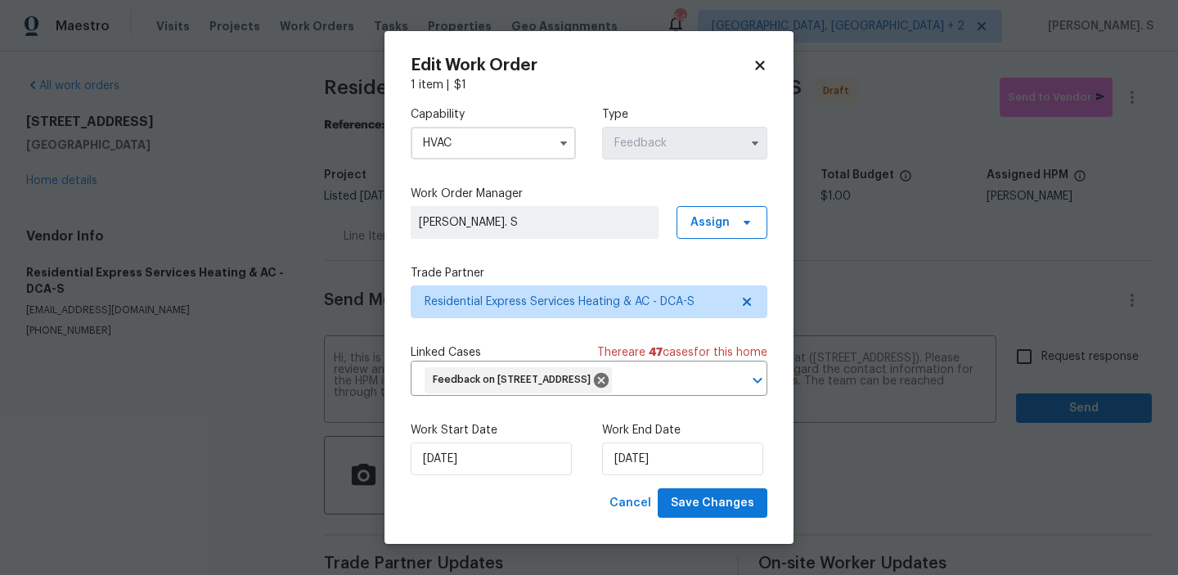
click at [731, 539] on div "Edit Work Order 1 item | $ 1 Capability HVAC Type Feedback Work Order Manager G…" at bounding box center [588, 288] width 409 height 514
click at [738, 511] on button "Save Changes" at bounding box center [713, 503] width 110 height 30
click at [1020, 366] on body "Maestro Visits Projects Work Orders Tasks Properties Geo Assignments 54 Albuque…" at bounding box center [589, 287] width 1178 height 575
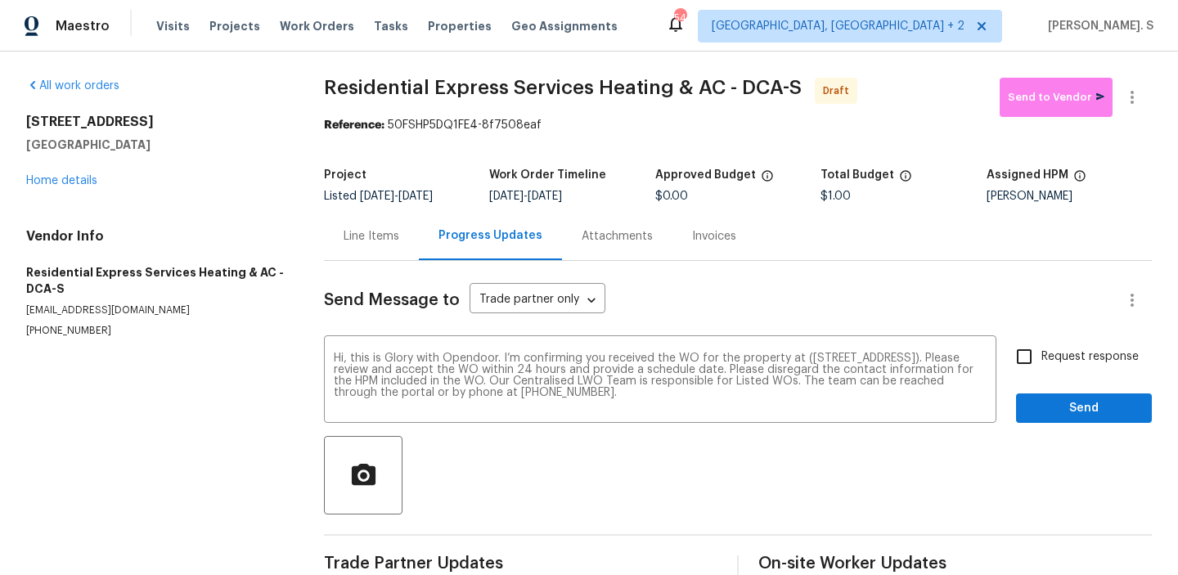
click at [1020, 366] on input "Request response" at bounding box center [1024, 356] width 34 height 34
checkbox input "true"
click at [1044, 406] on span "Send" at bounding box center [1084, 408] width 110 height 20
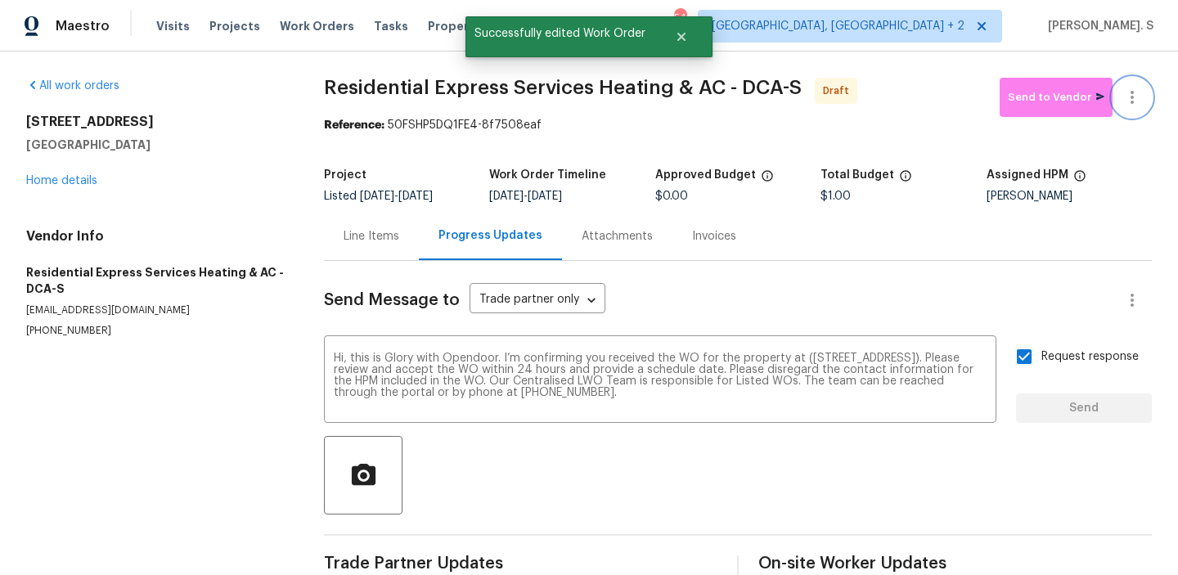
click at [1146, 98] on button "button" at bounding box center [1131, 97] width 39 height 39
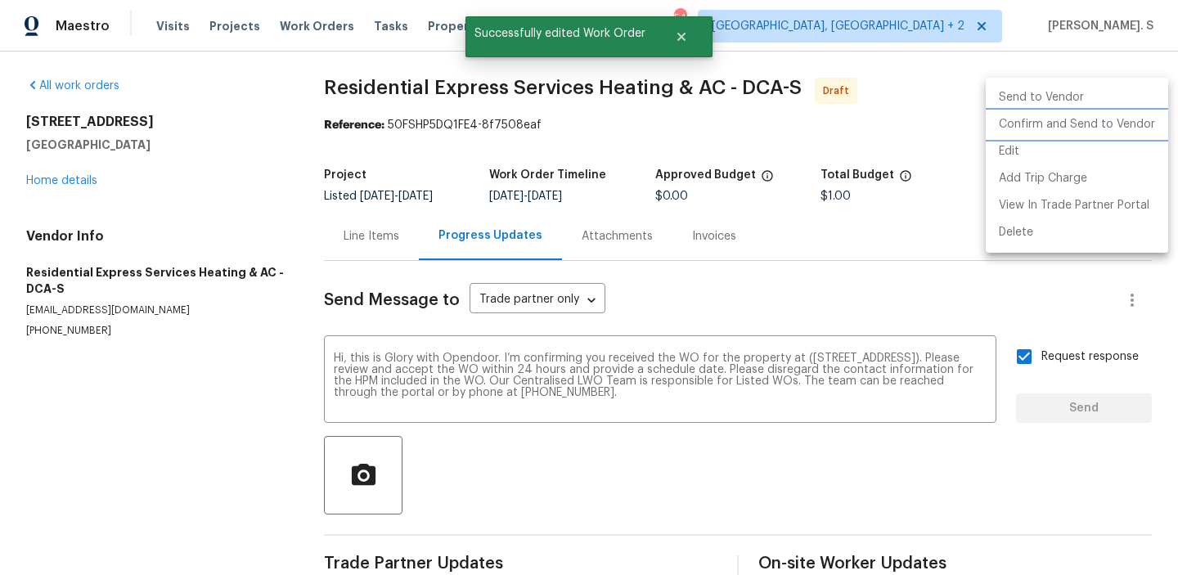
click at [1138, 116] on li "Confirm and Send to Vendor" at bounding box center [1076, 124] width 182 height 27
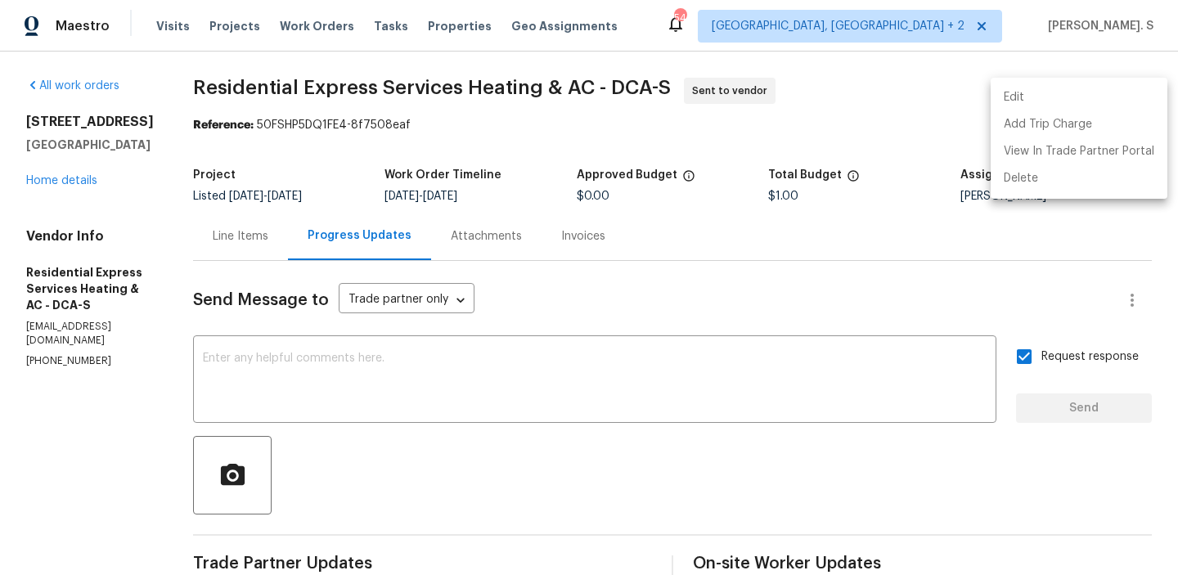
click at [408, 70] on div at bounding box center [589, 287] width 1178 height 575
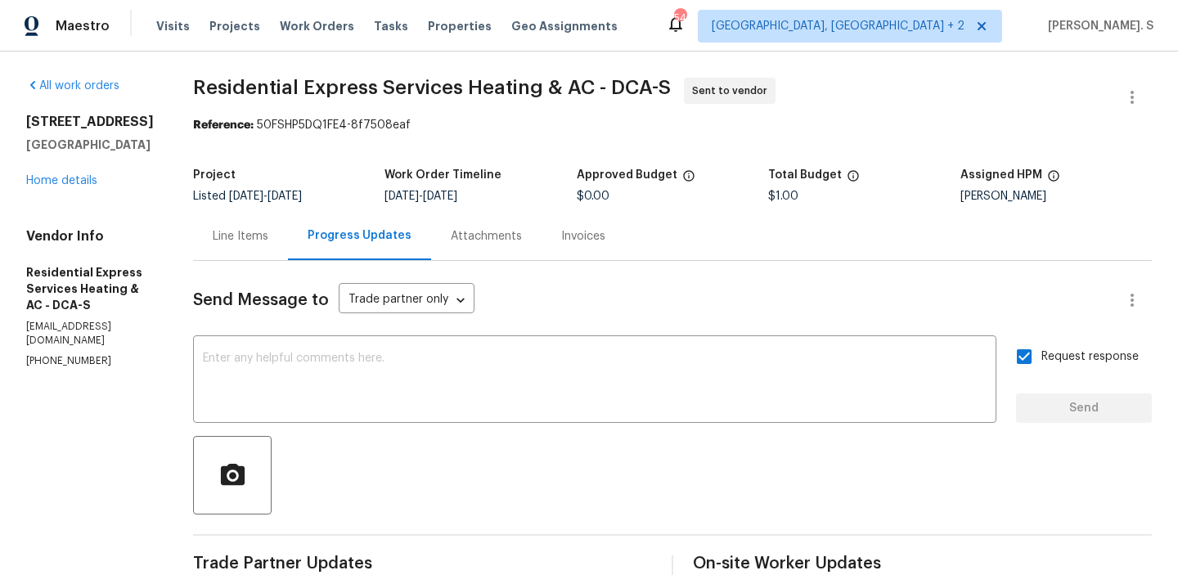
click at [408, 70] on div "Edit Add Trip Charge View In Trade Partner Portal Delete" at bounding box center [589, 287] width 1178 height 575
click at [408, 70] on div "All work orders 12506 Colby Dr Woodbridge, VA 22192 Home details Vendor Info Re…" at bounding box center [589, 394] width 1178 height 685
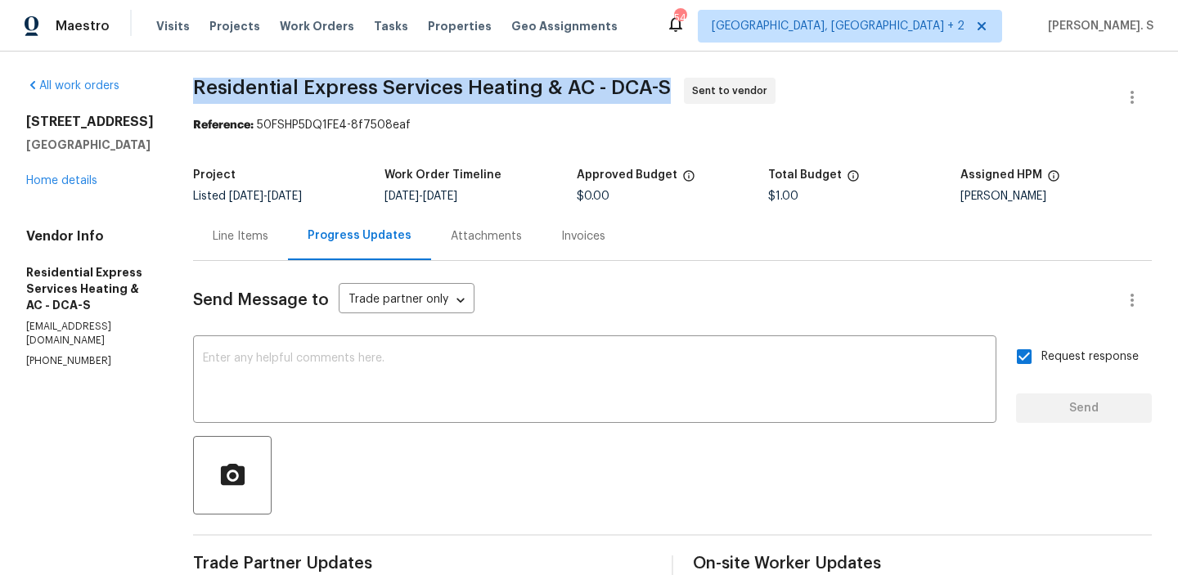
copy span "Residential Express Services Heating & AC - DCA-S"
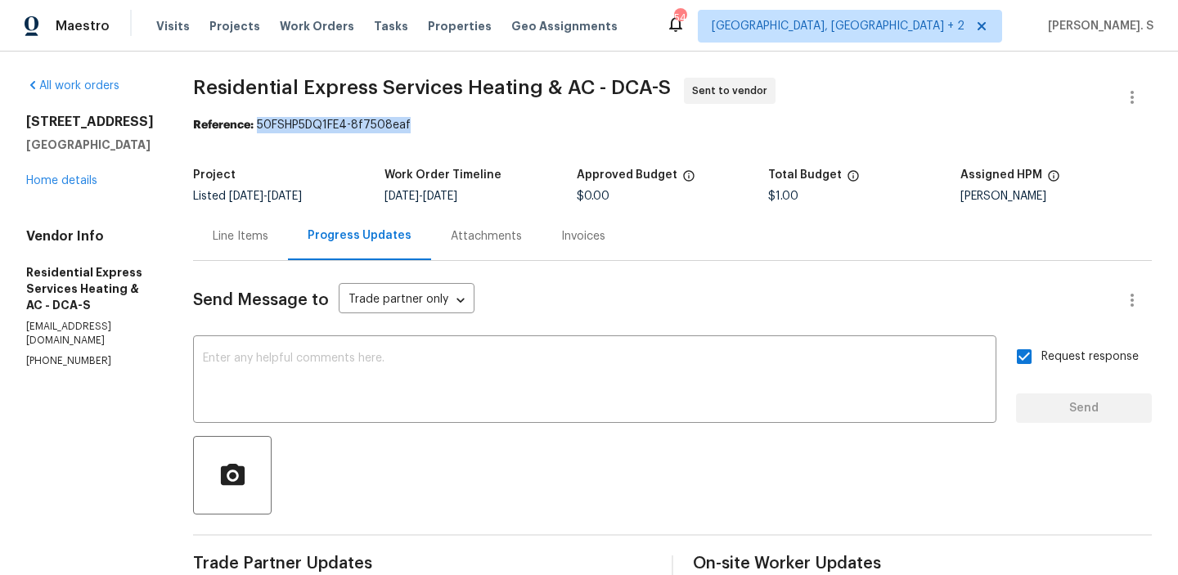
drag, startPoint x: 258, startPoint y: 123, endPoint x: 647, endPoint y: 123, distance: 389.3
click at [647, 123] on div "Reference: 50FSHP5DQ1FE4-8f7508eaf" at bounding box center [672, 125] width 958 height 16
copy div "50FSHP5DQ1FE4-8f7508eaf"
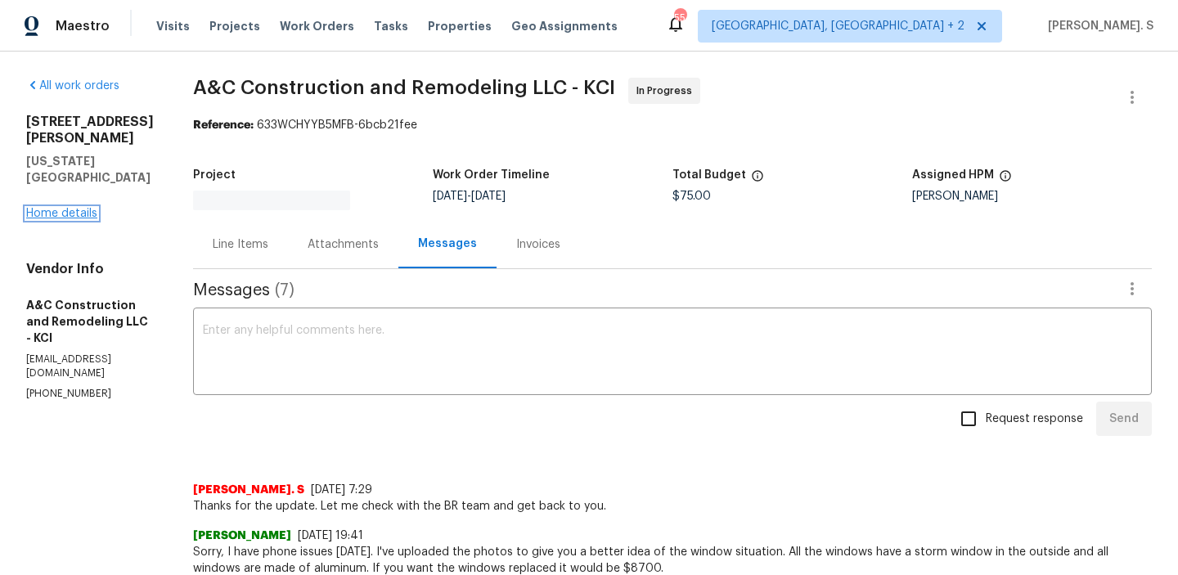
click at [65, 208] on link "Home details" at bounding box center [61, 213] width 71 height 11
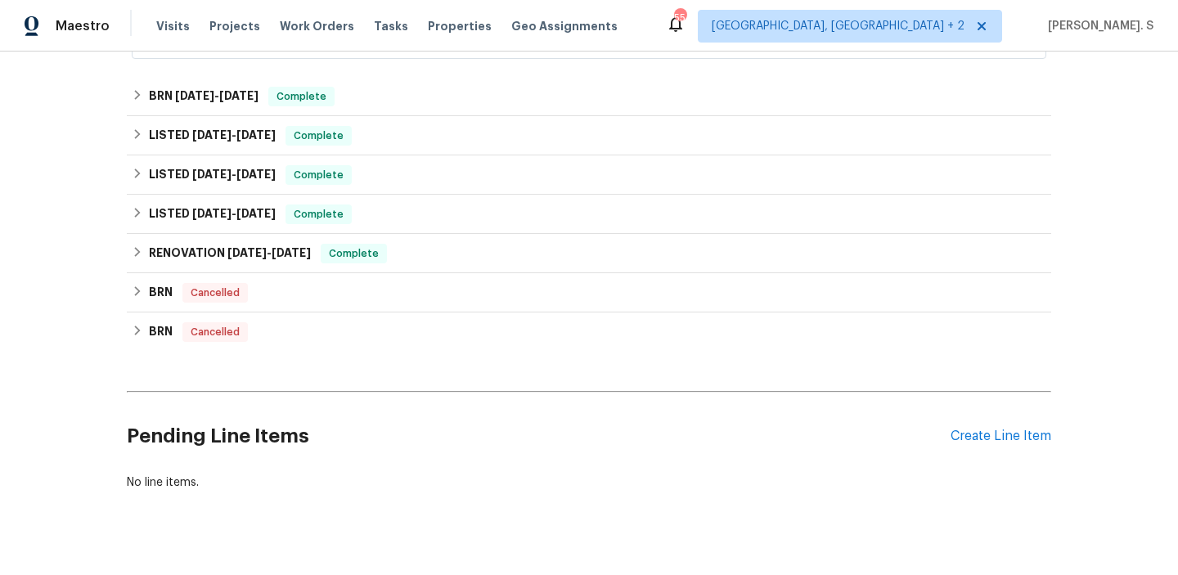
scroll to position [366, 0]
click at [1003, 424] on div "Pending Line Items Create Line Item" at bounding box center [589, 436] width 924 height 76
click at [999, 436] on div "Create Line Item" at bounding box center [1000, 437] width 101 height 16
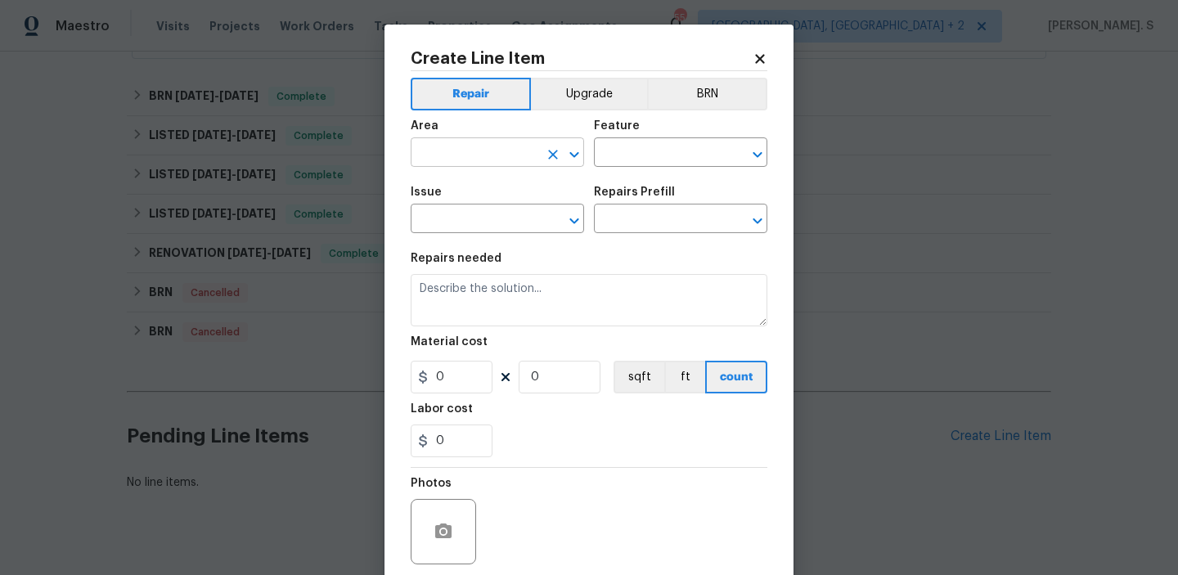
click at [575, 159] on icon "Open" at bounding box center [574, 155] width 20 height 20
type input "win"
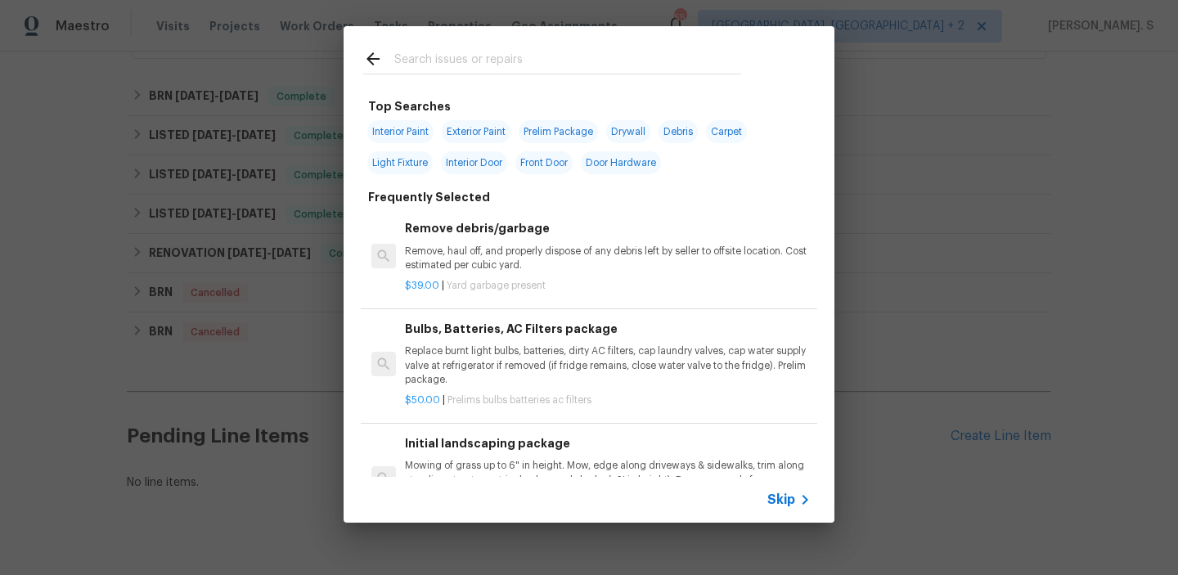
click at [598, 276] on div "$39.00 | Yard garbage present" at bounding box center [608, 282] width 406 height 20
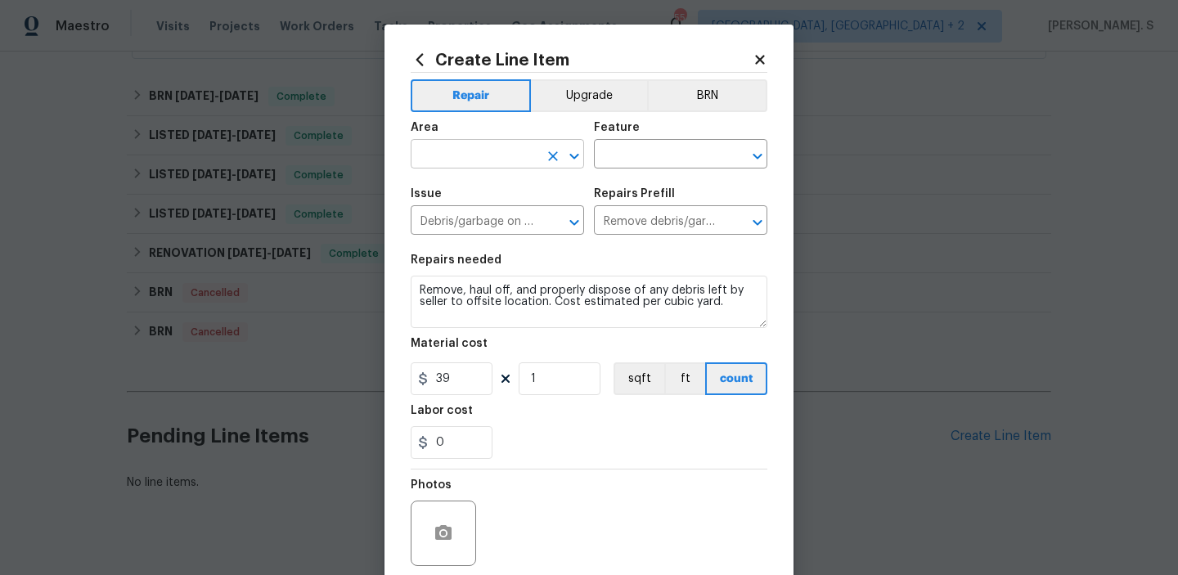
click at [572, 155] on icon "Open" at bounding box center [574, 156] width 20 height 20
type input "w"
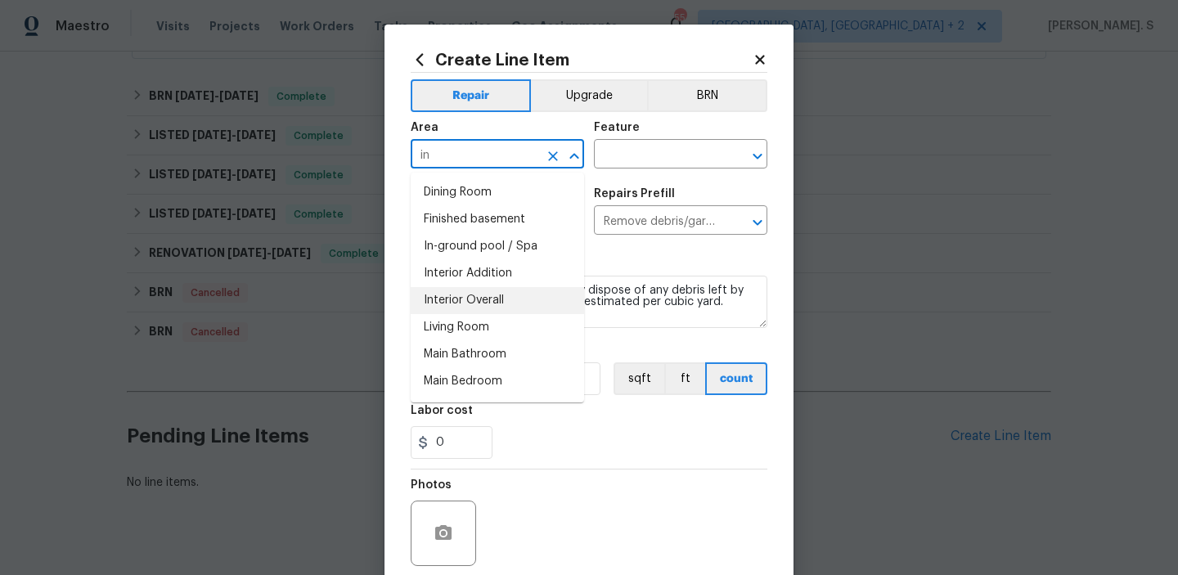
click at [486, 291] on li "Interior Overall" at bounding box center [497, 300] width 173 height 27
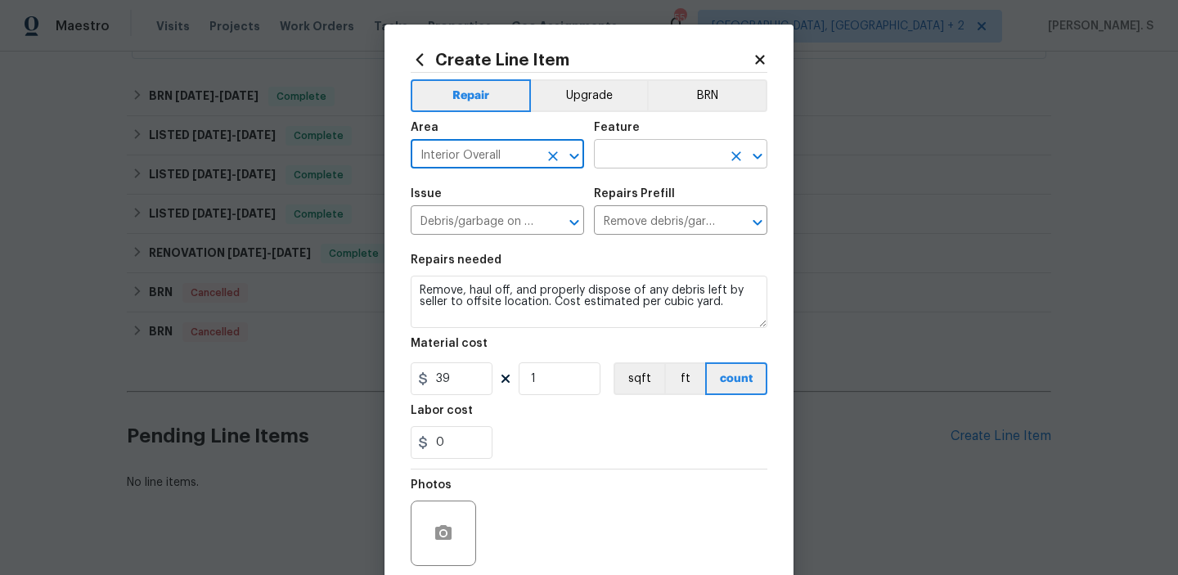
click at [749, 163] on icon "Open" at bounding box center [757, 156] width 20 height 20
type input "Interior Overall"
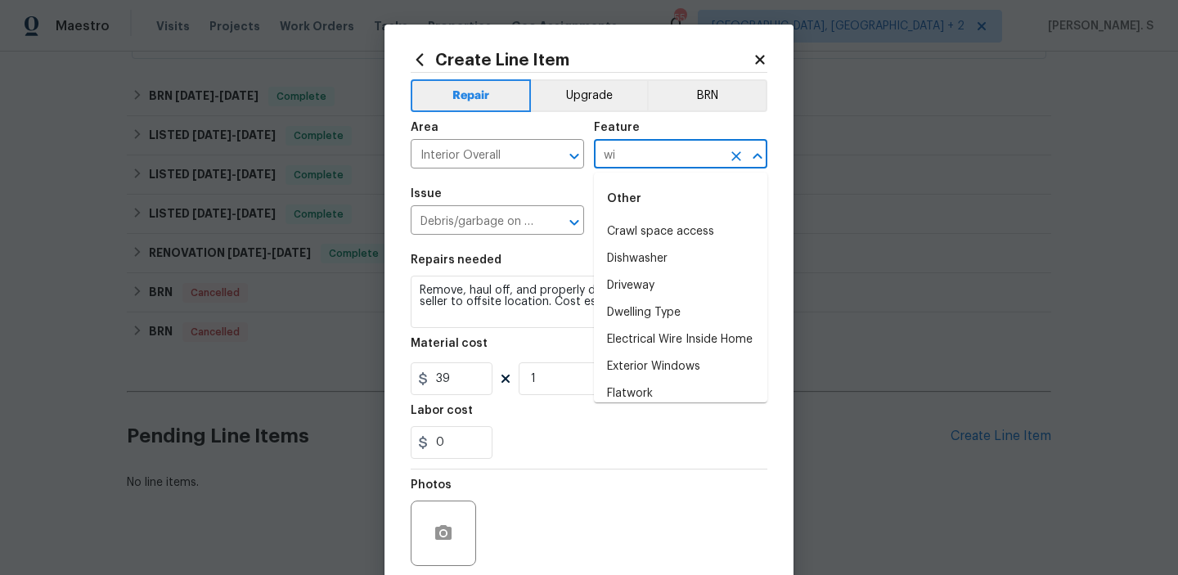
type input "win"
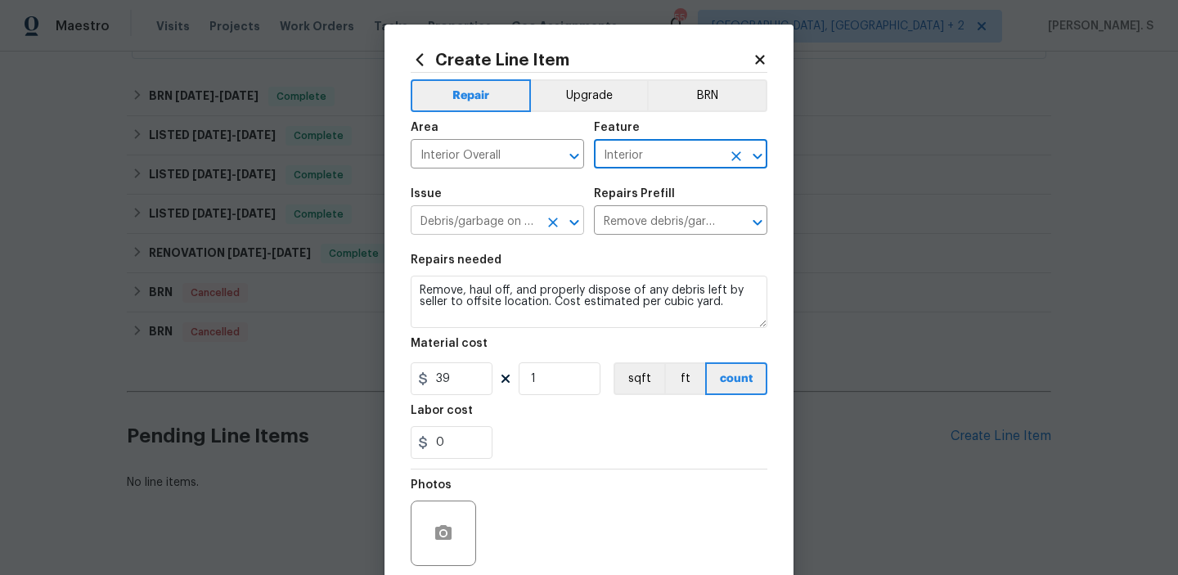
click at [577, 225] on icon "Open" at bounding box center [574, 223] width 20 height 20
type input "Interior"
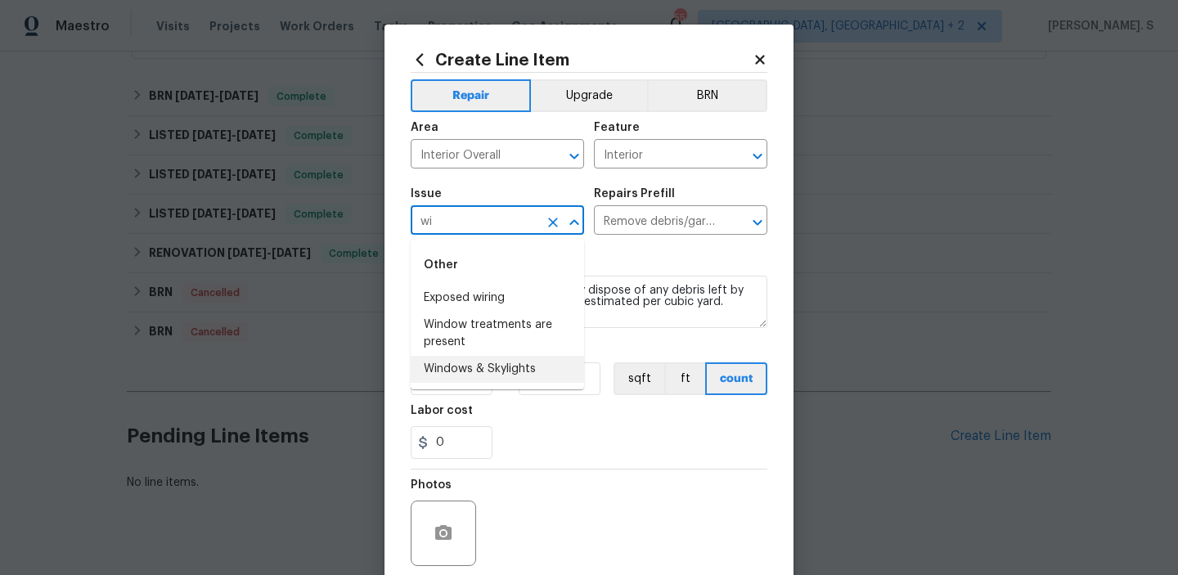
click at [542, 368] on li "Windows & Skylights" at bounding box center [497, 369] width 173 height 27
type input "Windows & Skylights"
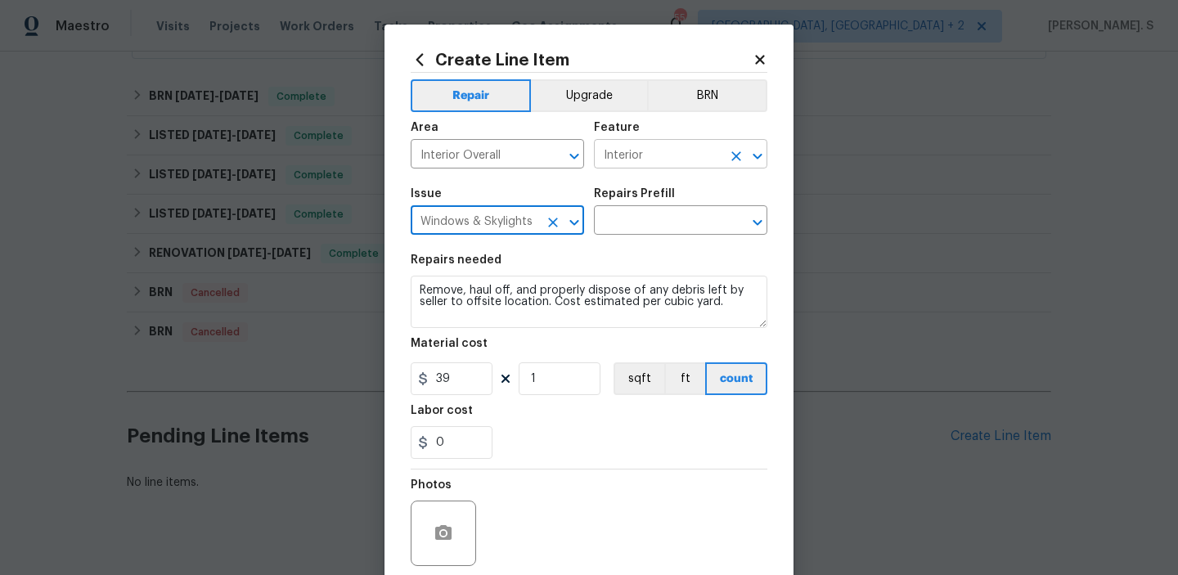
click at [760, 155] on icon "Open" at bounding box center [756, 156] width 9 height 6
type input "Windows & Skylights"
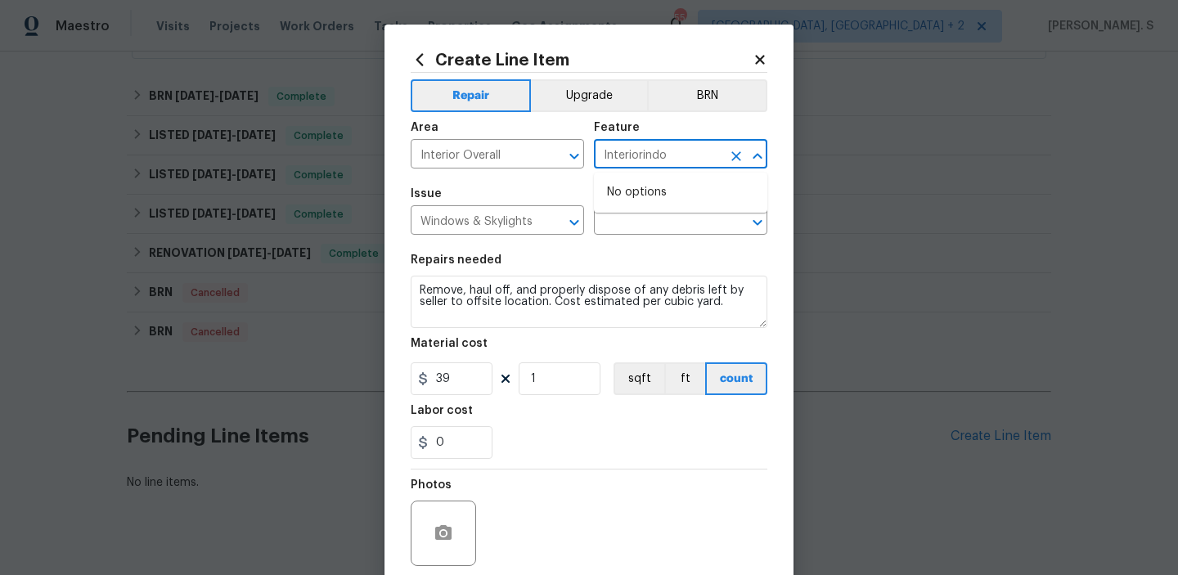
type input "Interior"
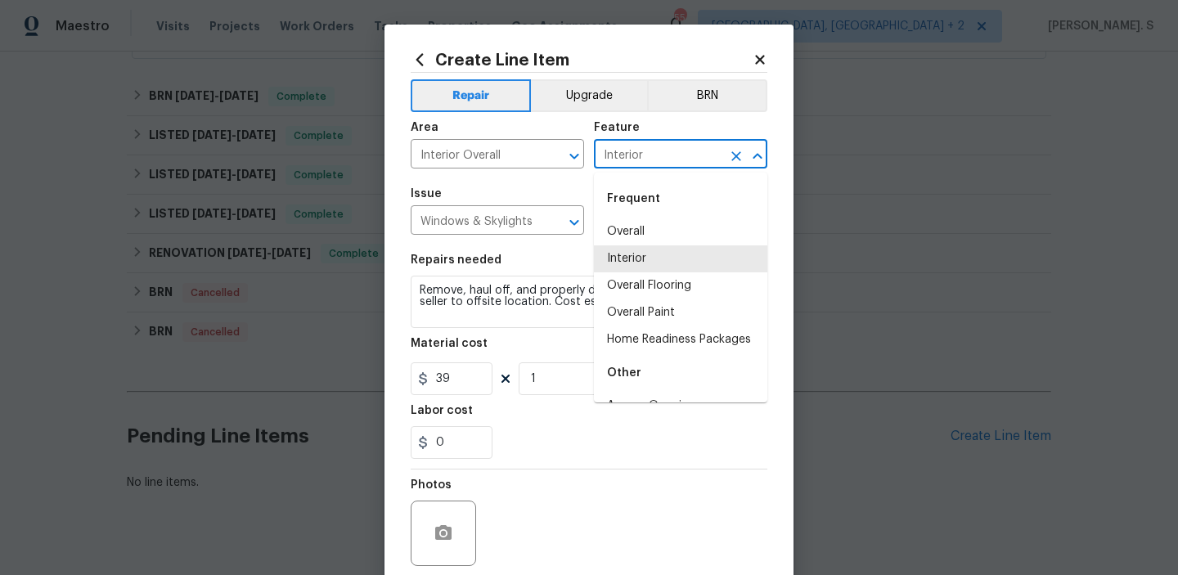
click at [732, 160] on icon "Clear" at bounding box center [736, 156] width 10 height 10
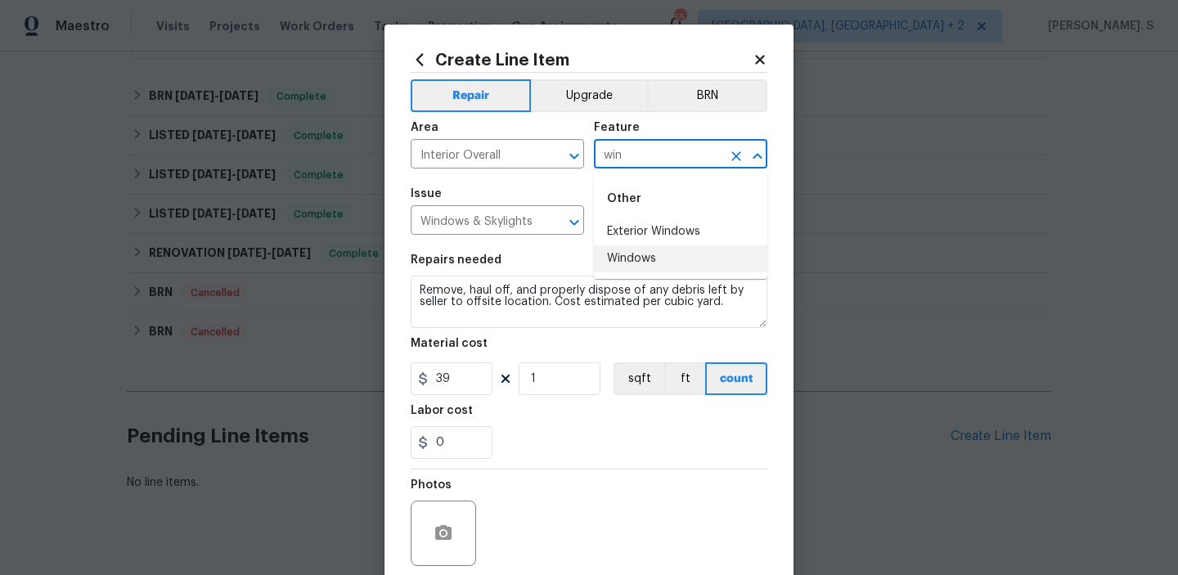
click at [643, 263] on li "Windows" at bounding box center [680, 258] width 173 height 27
click at [765, 224] on icon "Open" at bounding box center [757, 223] width 20 height 20
type input "Windows"
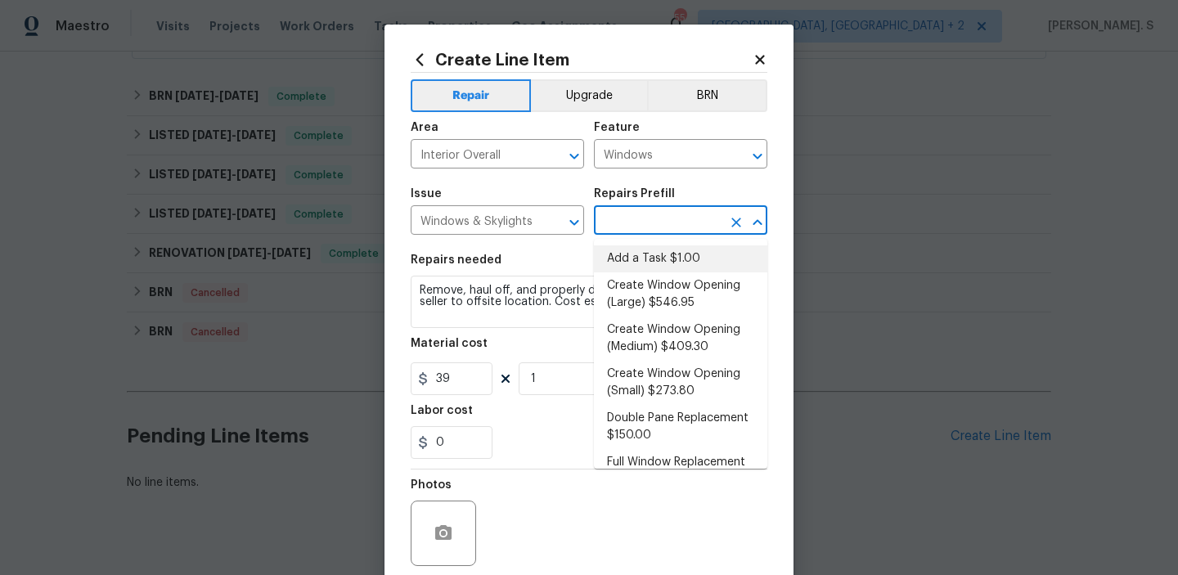
click at [690, 263] on li "Add a Task $1.00" at bounding box center [680, 258] width 173 height 27
type input "Add a Task $1.00"
type textarea "HPM to detail"
type input "1"
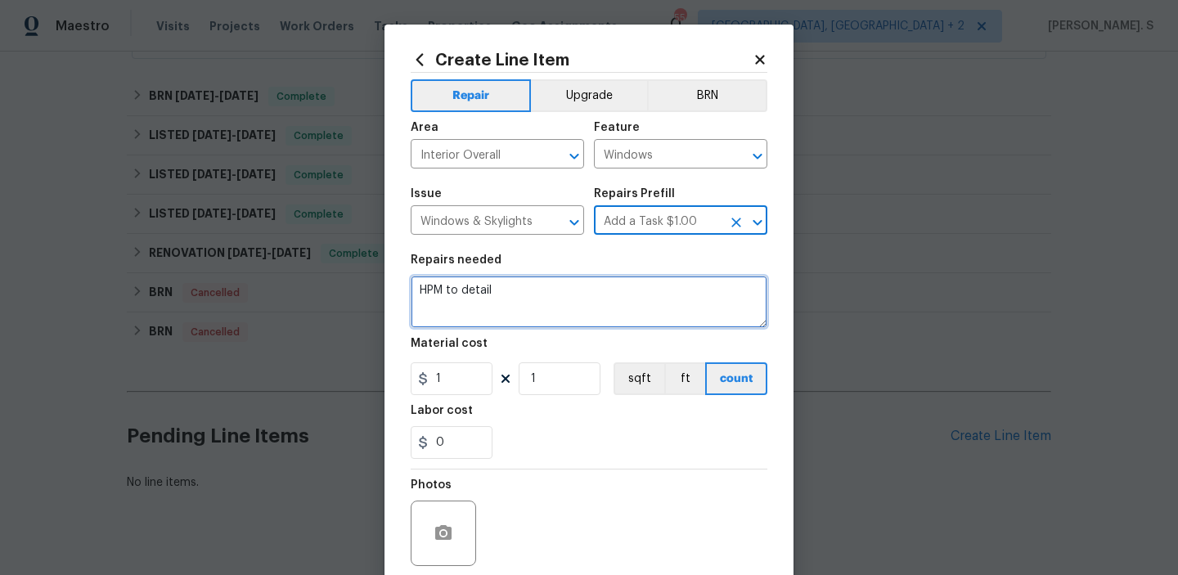
click at [577, 308] on textarea "HPM to detail" at bounding box center [589, 302] width 357 height 52
paste textarea "Windows are in older condition. Please inspect, identify areas needing repair, …"
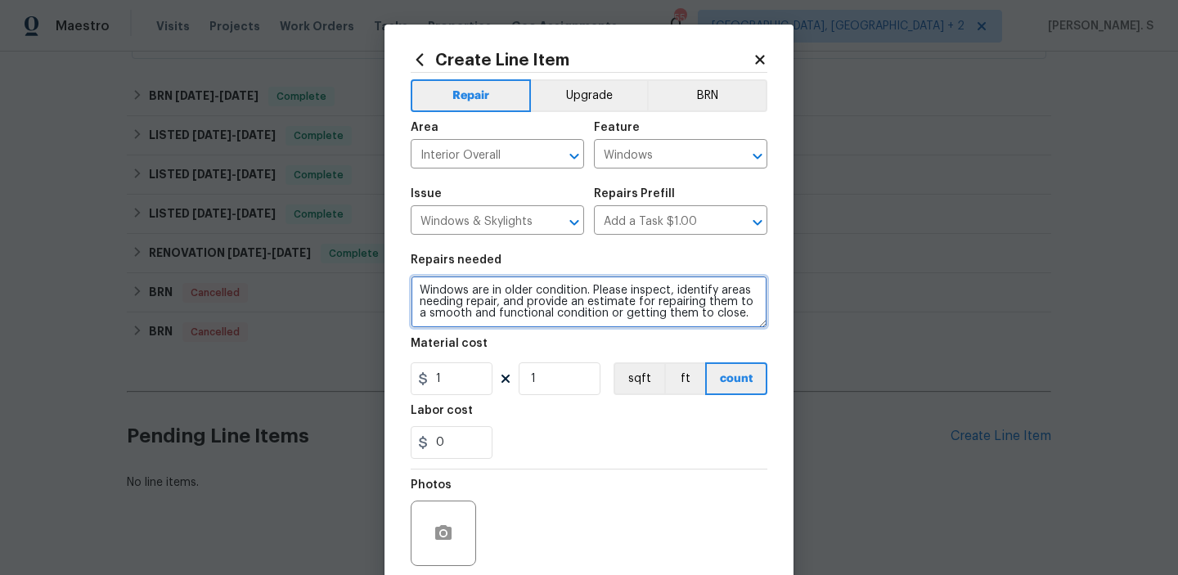
click at [420, 289] on textarea "Windows are in older condition. Please inspect, identify areas needing repair, …" at bounding box center [589, 302] width 357 height 52
type textarea "SECOND QUOTE: Windows are in older condition. Please inspect, identify areas ne…"
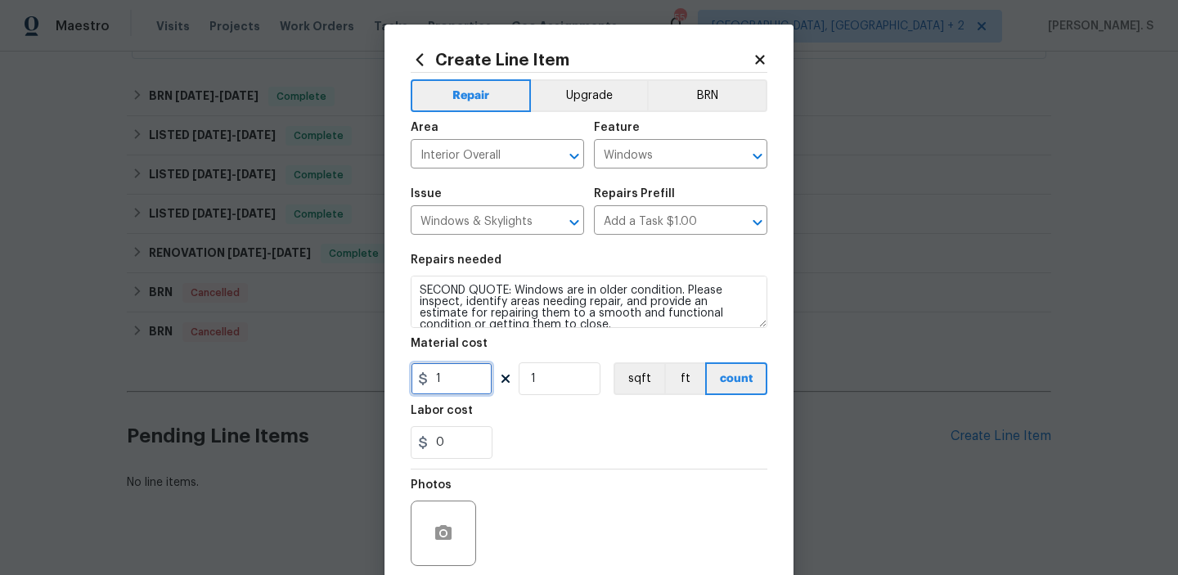
click at [459, 379] on input "1" at bounding box center [452, 378] width 82 height 33
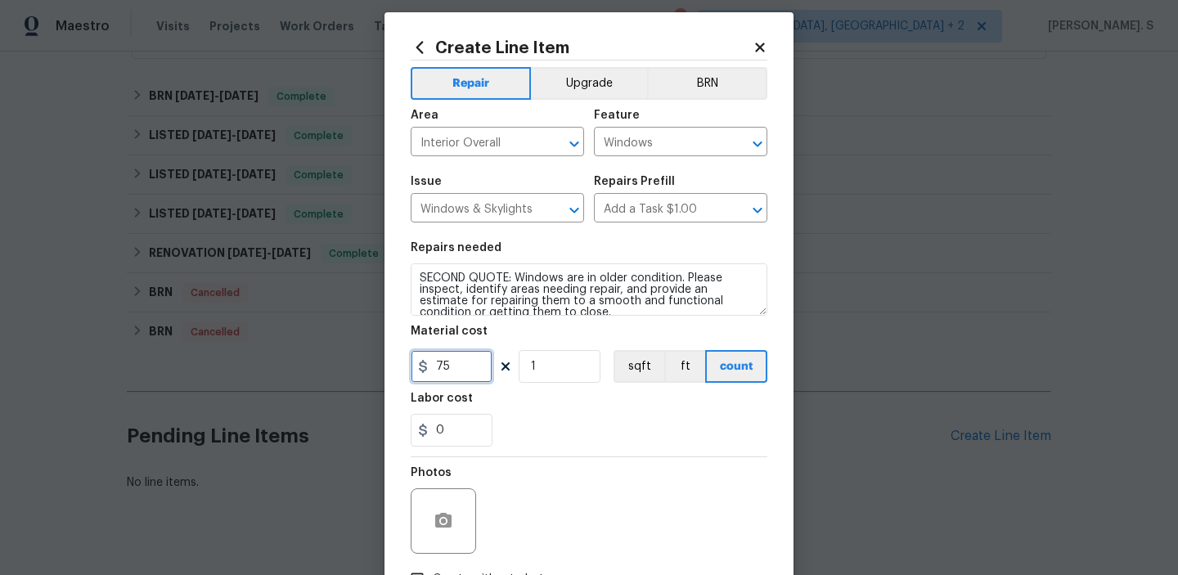
scroll to position [130, 0]
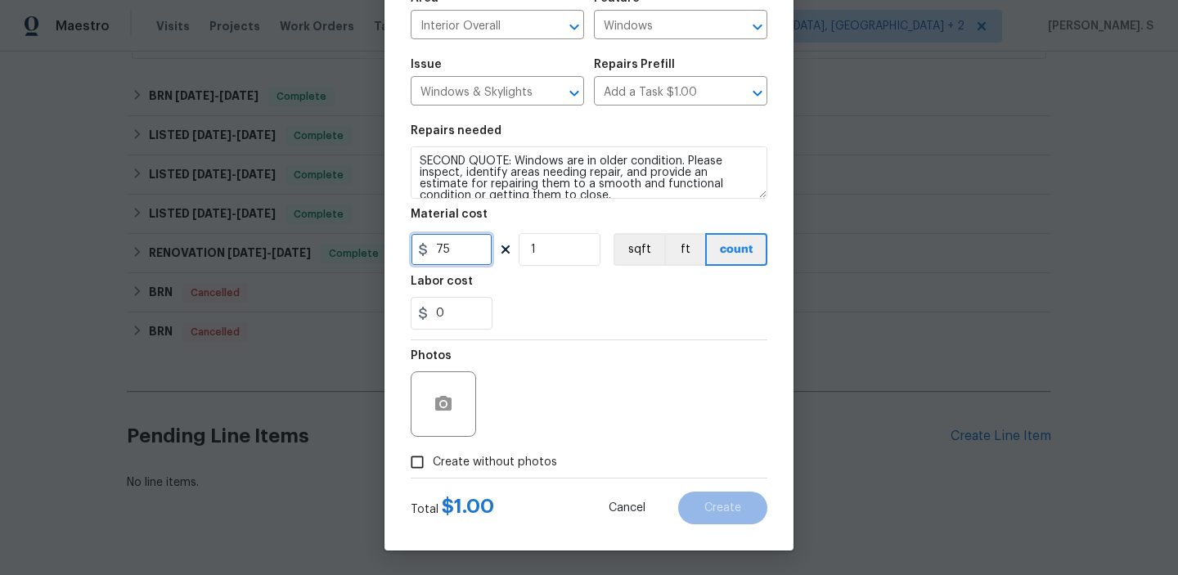
type input "75"
click at [474, 460] on span "Create without photos" at bounding box center [495, 462] width 124 height 17
click at [433, 460] on input "Create without photos" at bounding box center [417, 462] width 31 height 31
click at [489, 460] on span "Create without photos" at bounding box center [495, 462] width 124 height 17
click at [433, 460] on input "Create without photos" at bounding box center [417, 462] width 31 height 31
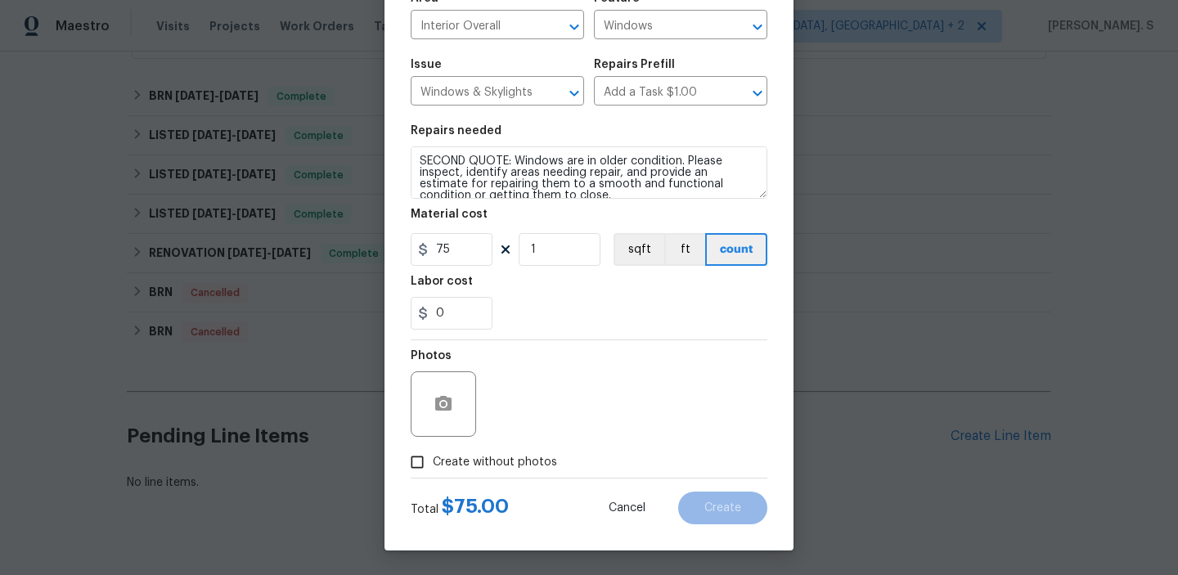
click at [475, 456] on span "Create without photos" at bounding box center [495, 462] width 124 height 17
click at [433, 456] on input "Create without photos" at bounding box center [417, 462] width 31 height 31
checkbox input "true"
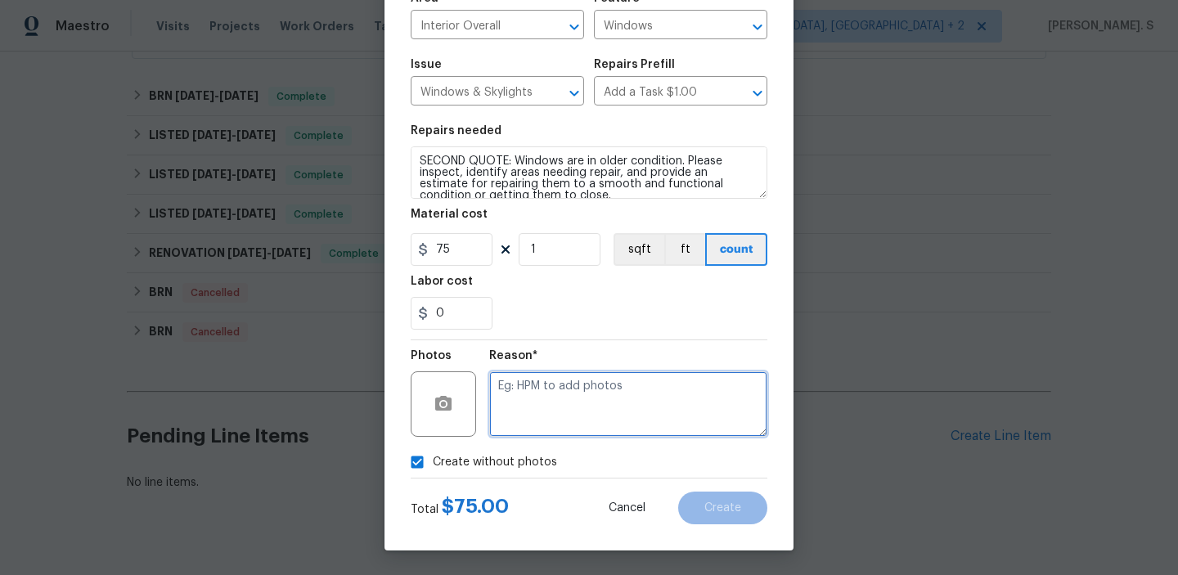
click at [541, 412] on textarea at bounding box center [628, 403] width 278 height 65
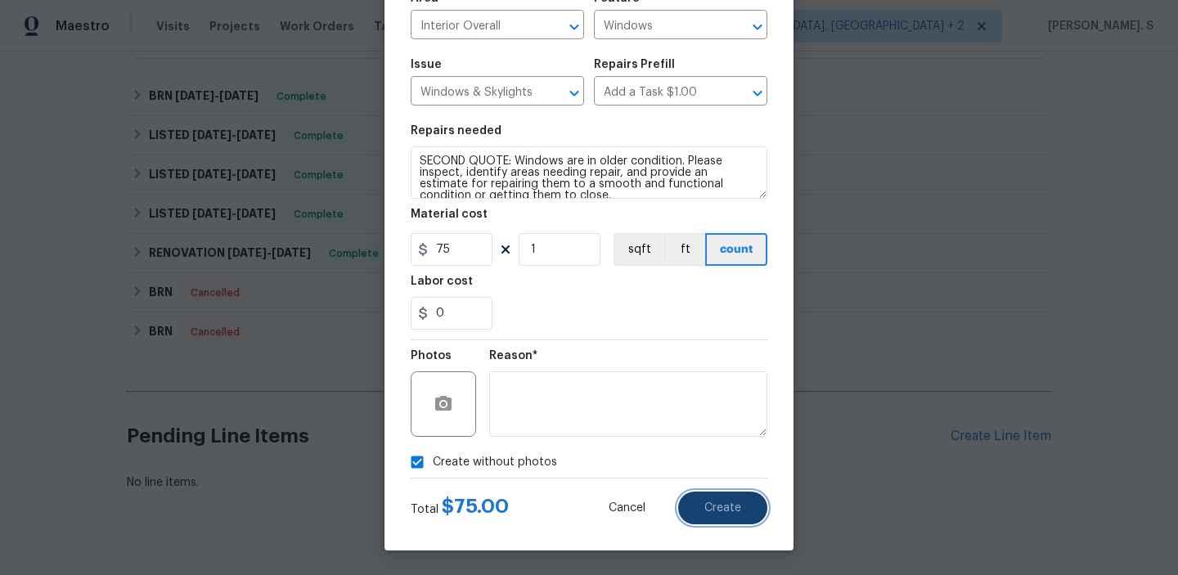
click at [698, 511] on button "Create" at bounding box center [722, 508] width 89 height 33
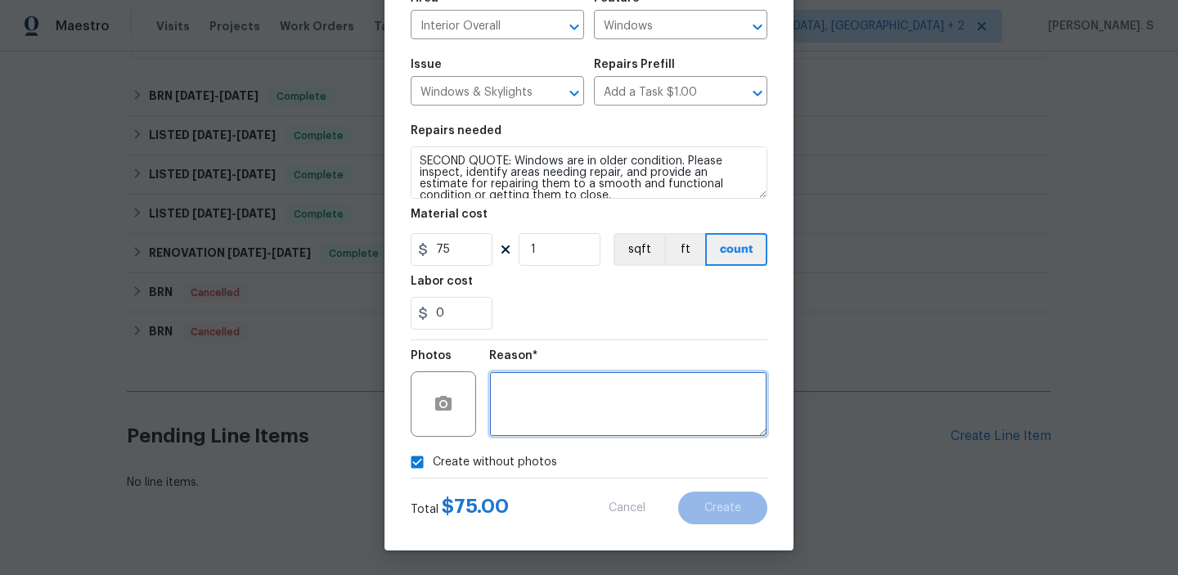
click at [611, 395] on textarea at bounding box center [628, 403] width 278 height 65
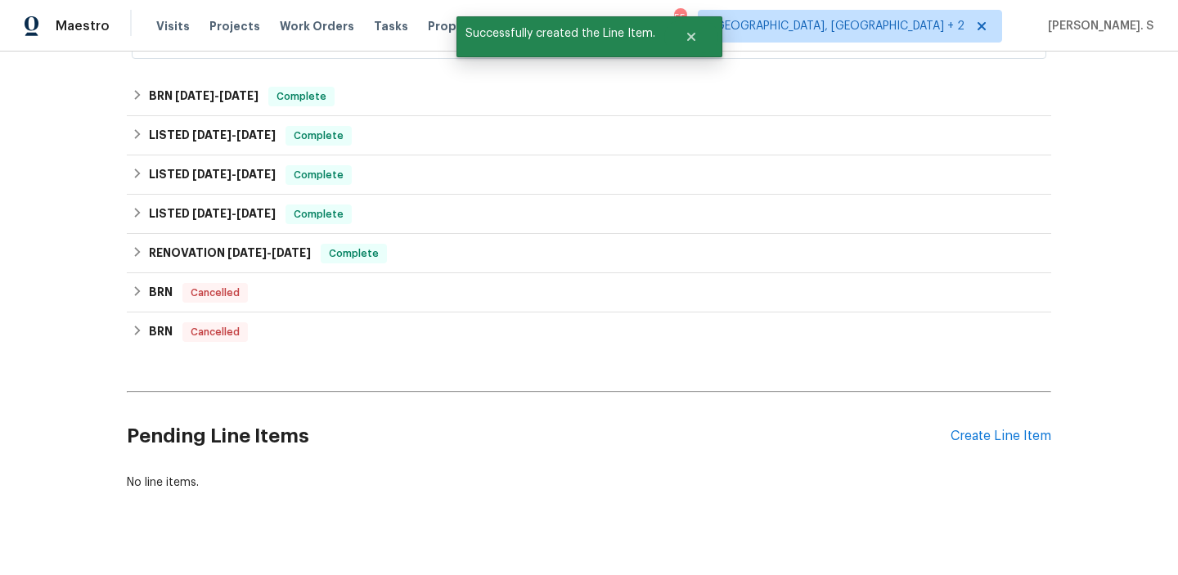
click at [707, 498] on div "Back to all projects 9624 Ditman Way, Kansas City, MO 64134 3 Beds | 1 1/2 Bath…" at bounding box center [589, 104] width 924 height 799
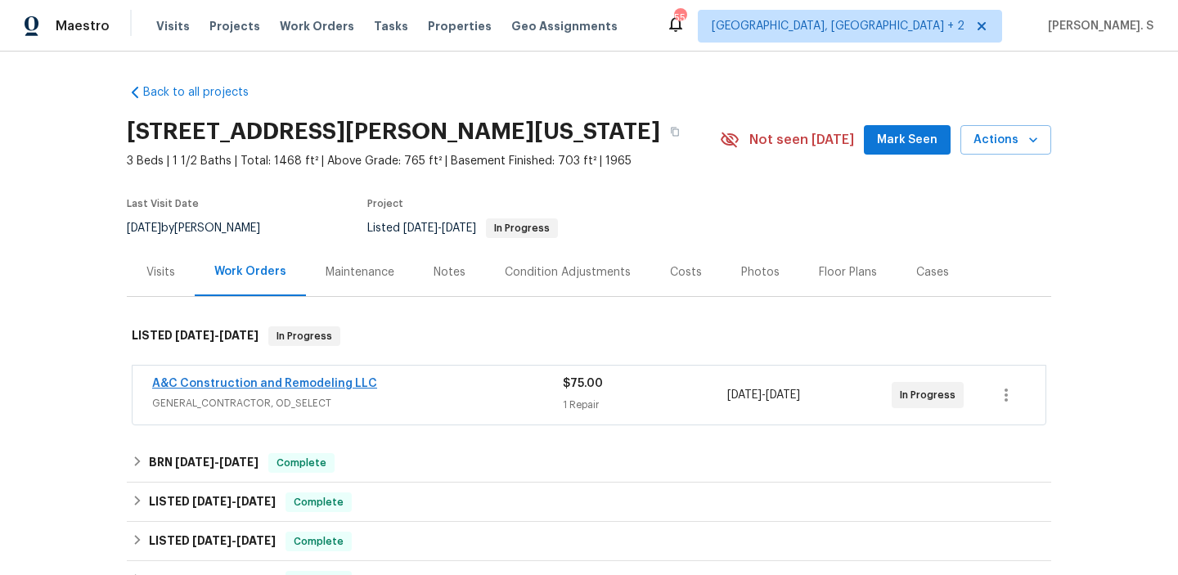
scroll to position [613, 0]
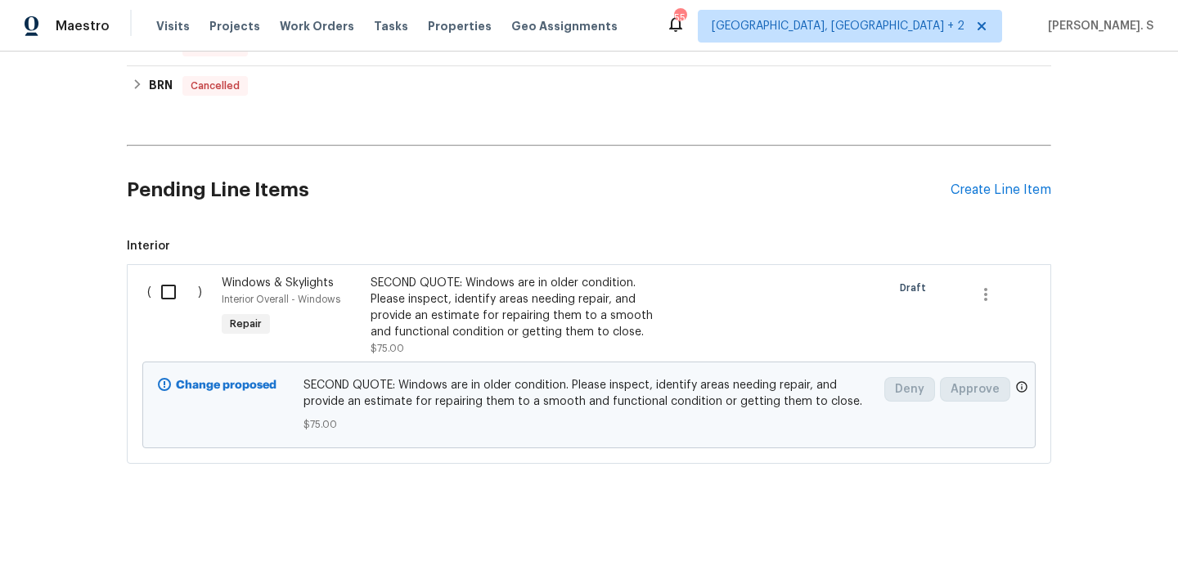
click at [175, 277] on input "checkbox" at bounding box center [174, 292] width 47 height 34
checkbox input "true"
click at [1059, 528] on span "Create Work Order" at bounding box center [1084, 534] width 109 height 20
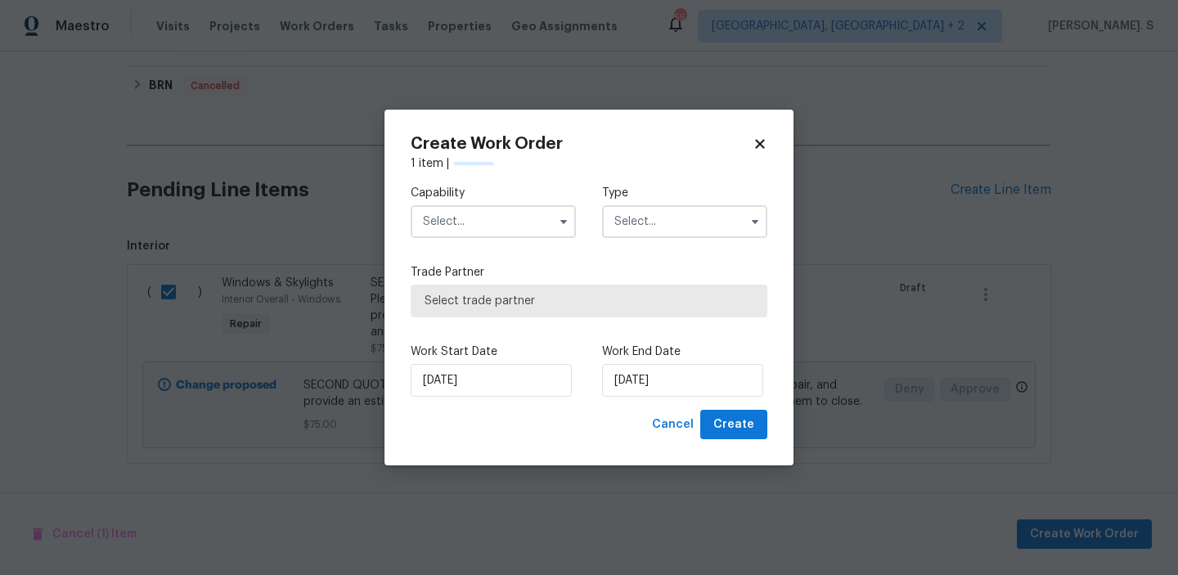
click at [536, 229] on input "text" at bounding box center [493, 221] width 165 height 33
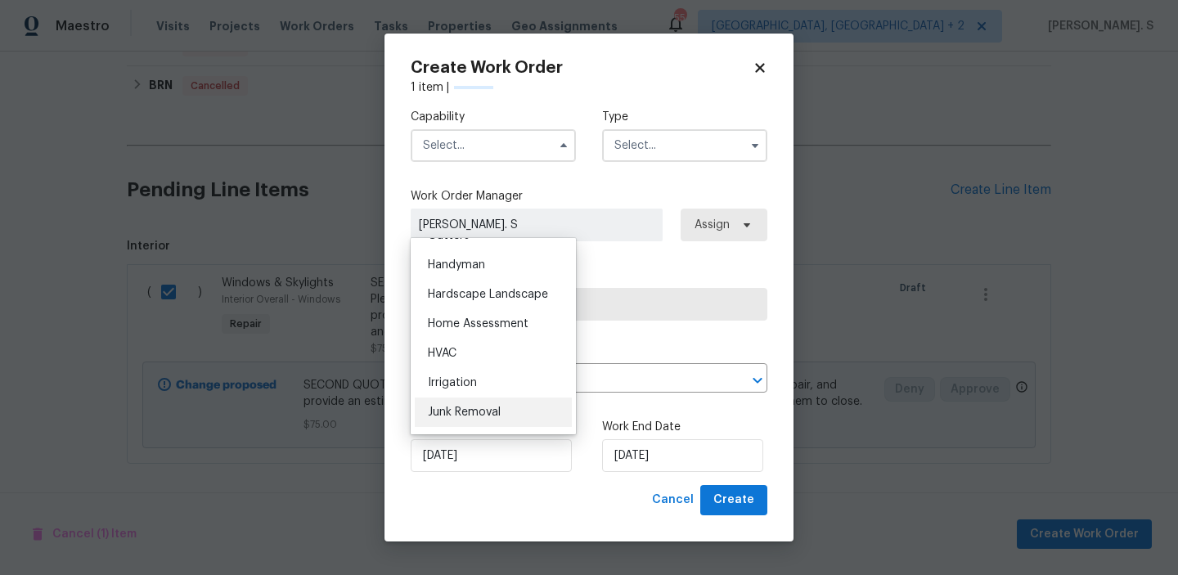
scroll to position [864, 0]
click at [483, 292] on span "Handyman" at bounding box center [456, 292] width 57 height 11
type input "Handyman"
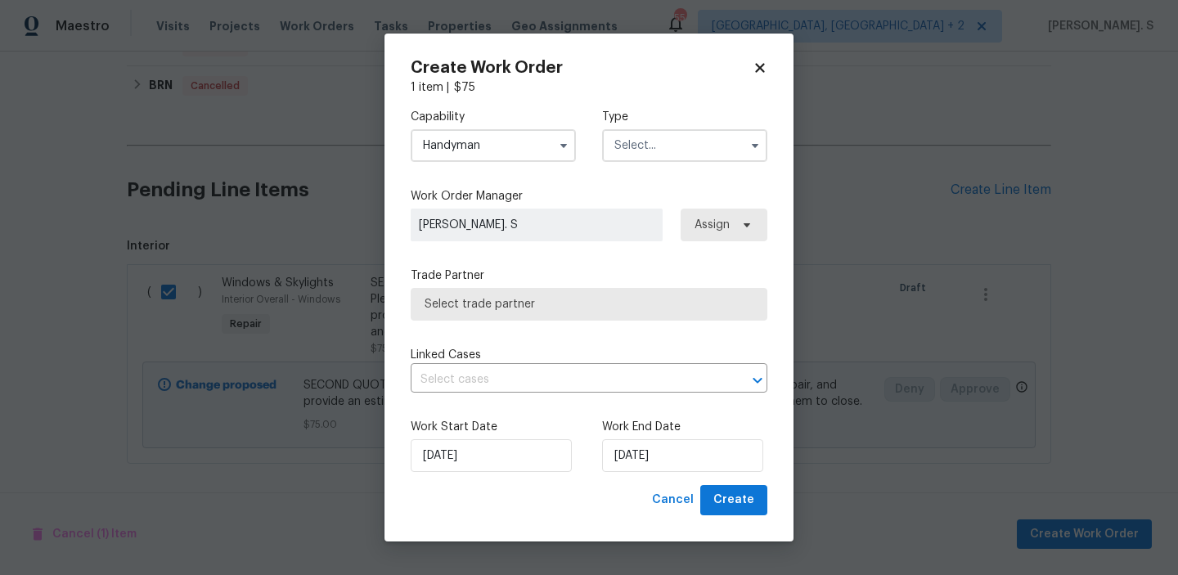
click at [658, 135] on input "text" at bounding box center [684, 145] width 165 height 33
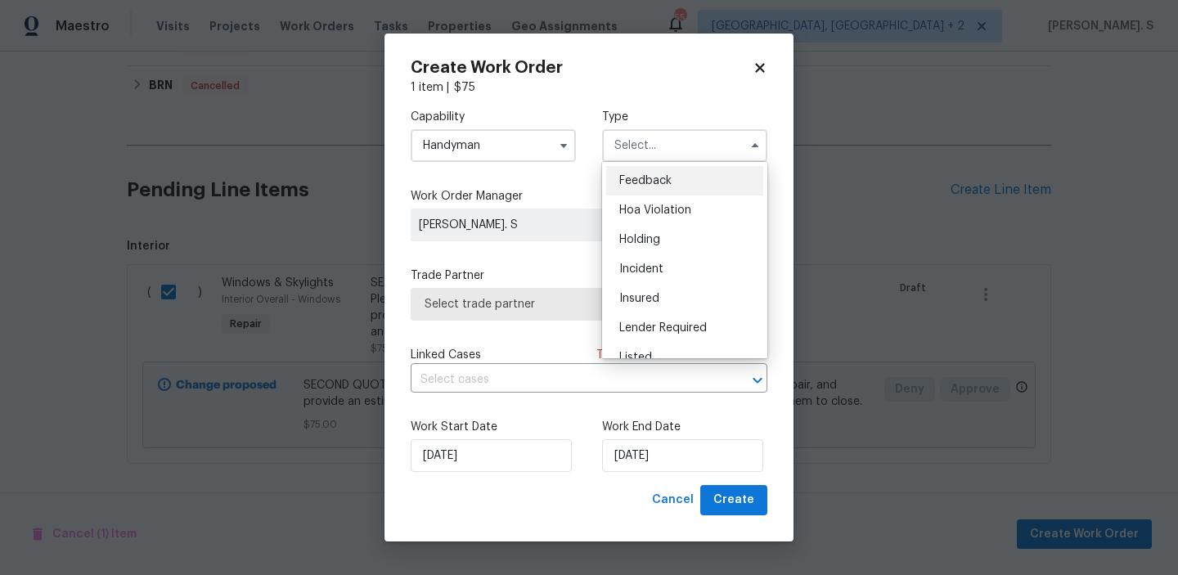
click at [667, 186] on div "Feedback" at bounding box center [684, 180] width 157 height 29
type input "Feedback"
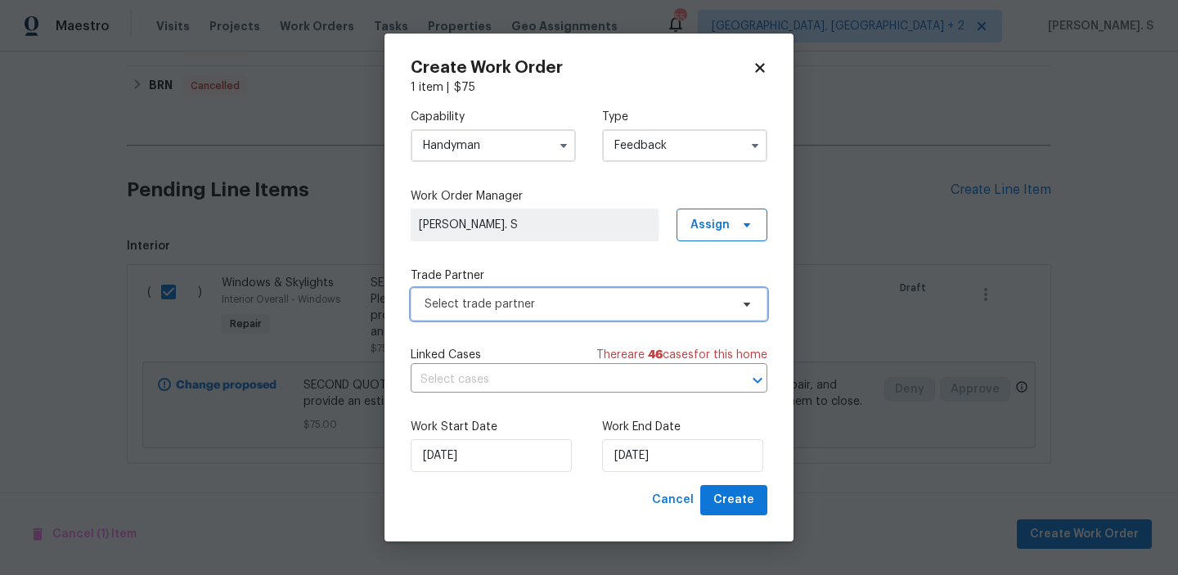
click at [540, 309] on span "Select trade partner" at bounding box center [576, 304] width 305 height 16
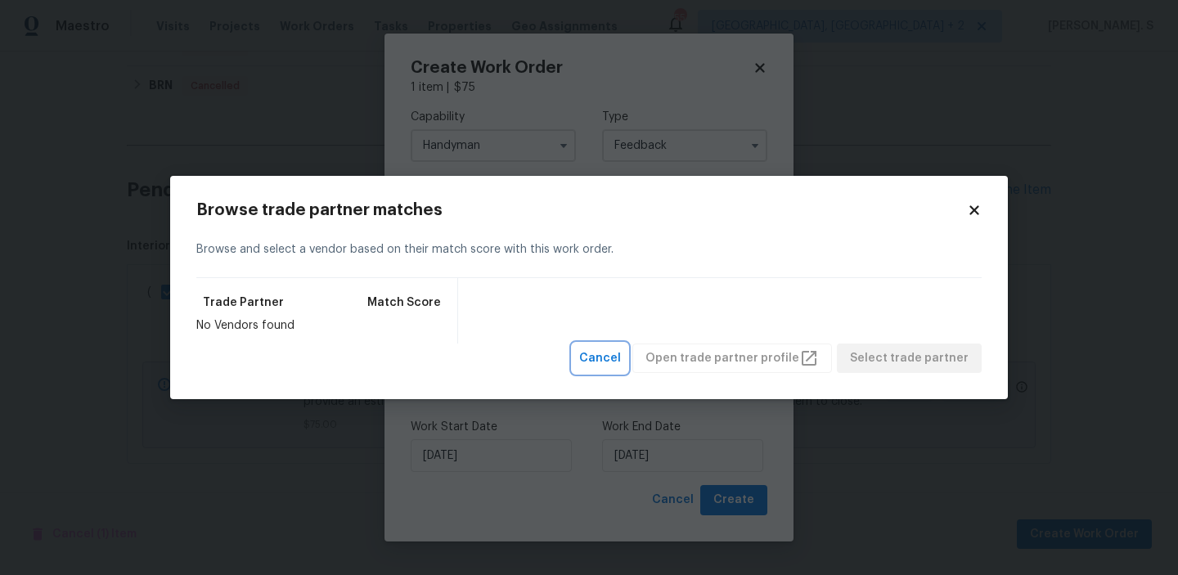
click at [606, 352] on span "Cancel" at bounding box center [600, 358] width 42 height 20
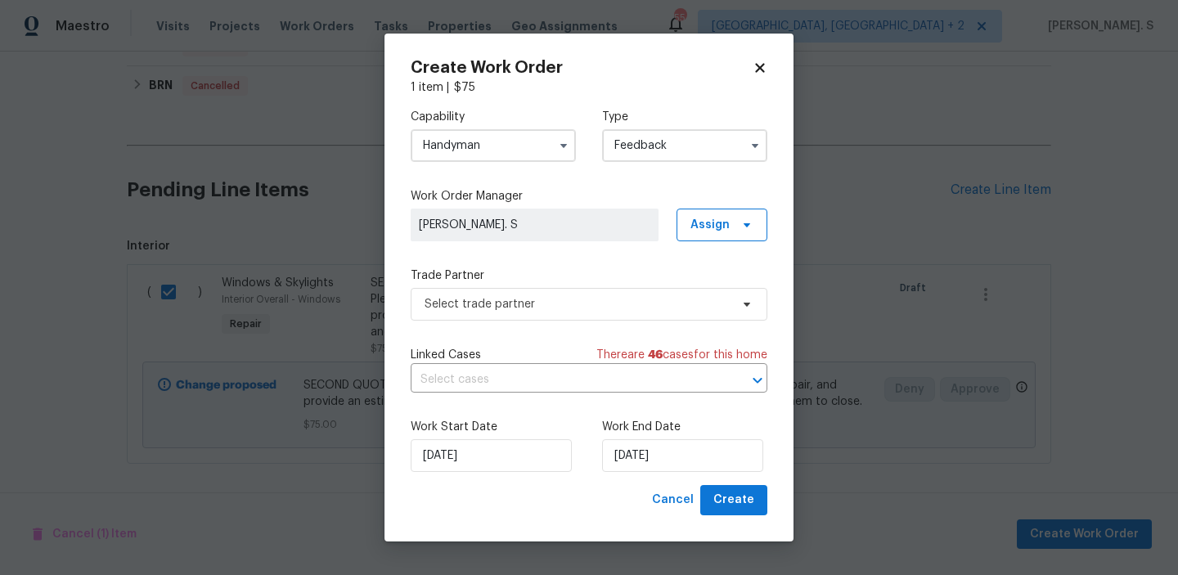
click at [518, 140] on input "Handyman" at bounding box center [493, 145] width 165 height 33
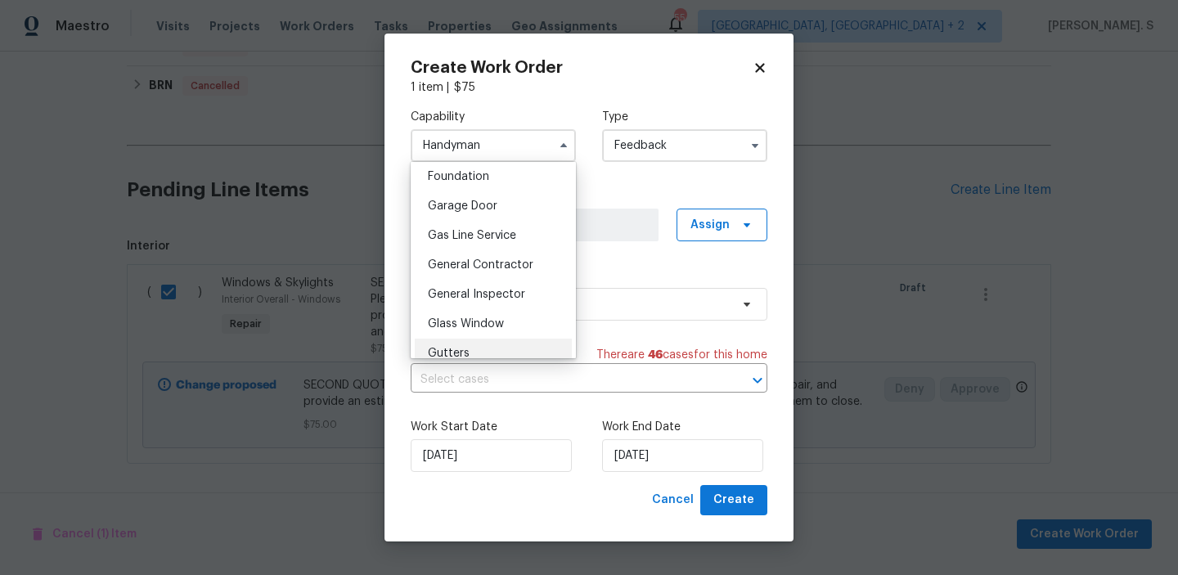
scroll to position [710, 0]
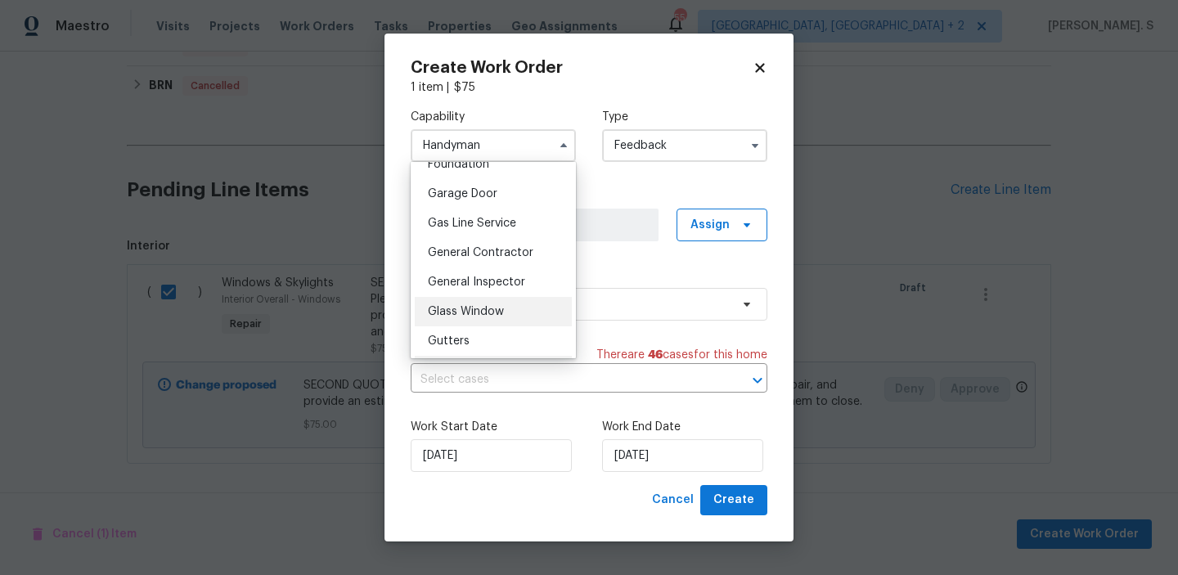
click at [496, 315] on span "Glass Window" at bounding box center [466, 311] width 76 height 11
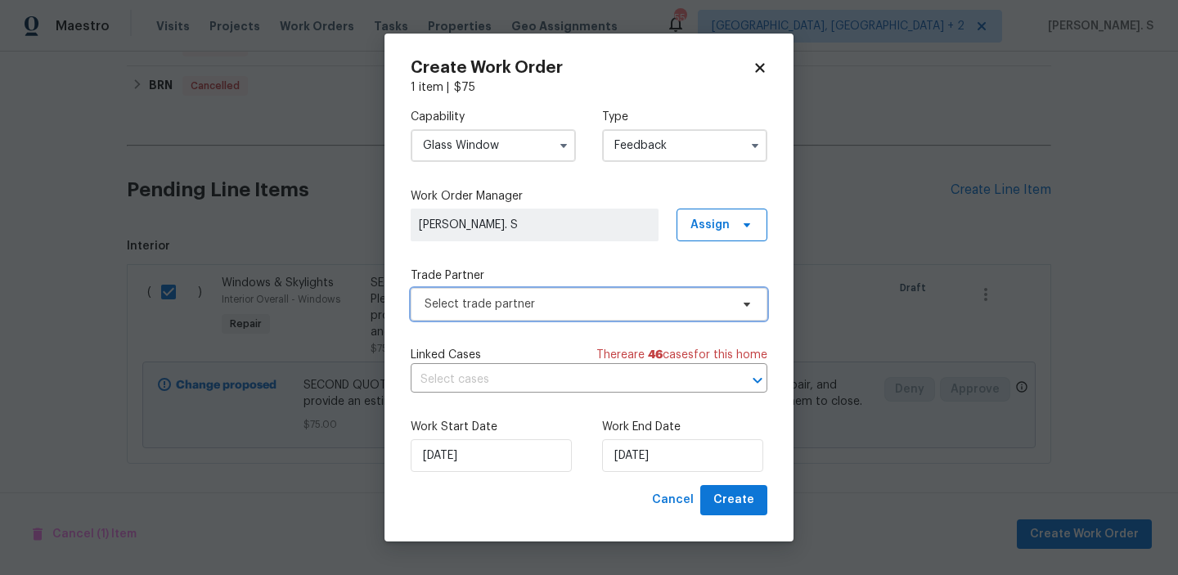
click at [606, 311] on span "Select trade partner" at bounding box center [576, 304] width 305 height 16
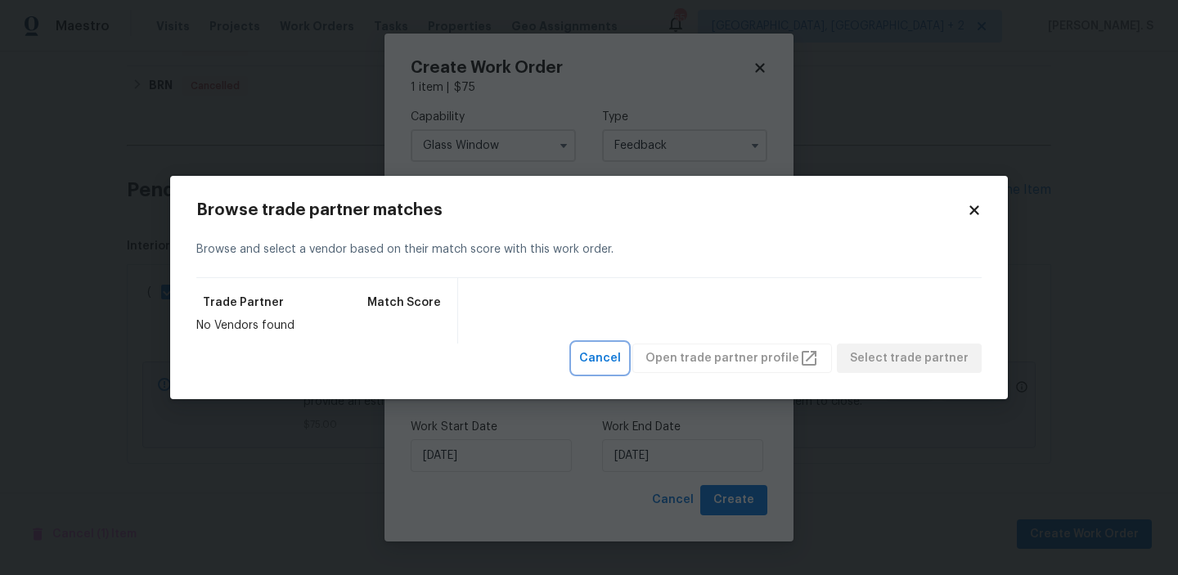
click at [621, 365] on span "Cancel" at bounding box center [600, 358] width 42 height 20
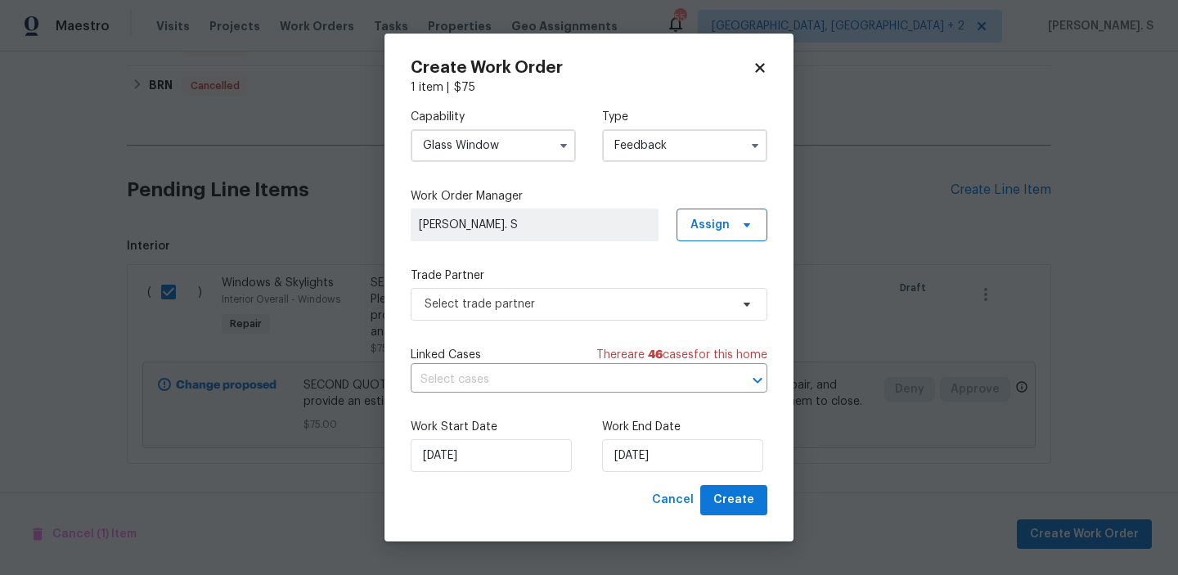
click at [547, 156] on input "Glass Window" at bounding box center [493, 145] width 165 height 33
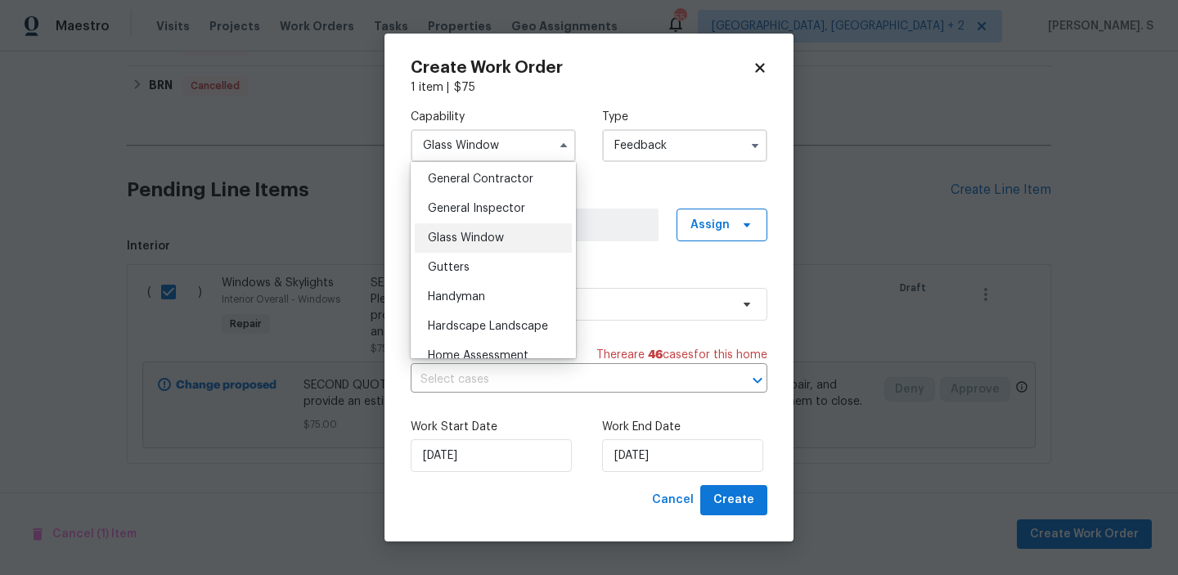
scroll to position [747, 0]
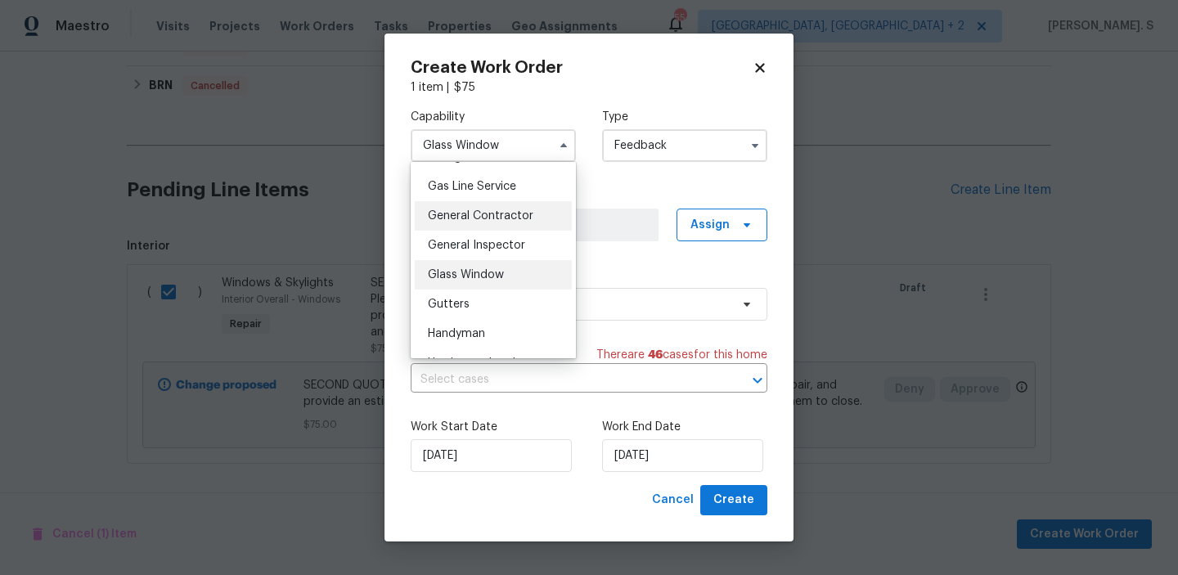
click at [511, 205] on div "General Contractor" at bounding box center [493, 215] width 157 height 29
type input "General Contractor"
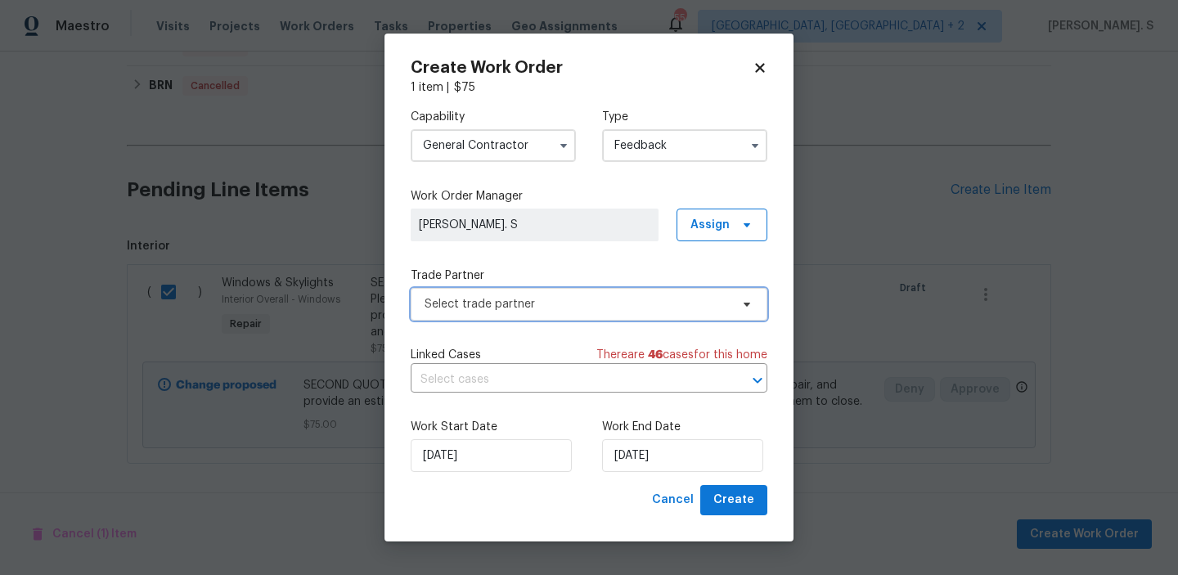
click at [573, 303] on span "Select trade partner" at bounding box center [576, 304] width 305 height 16
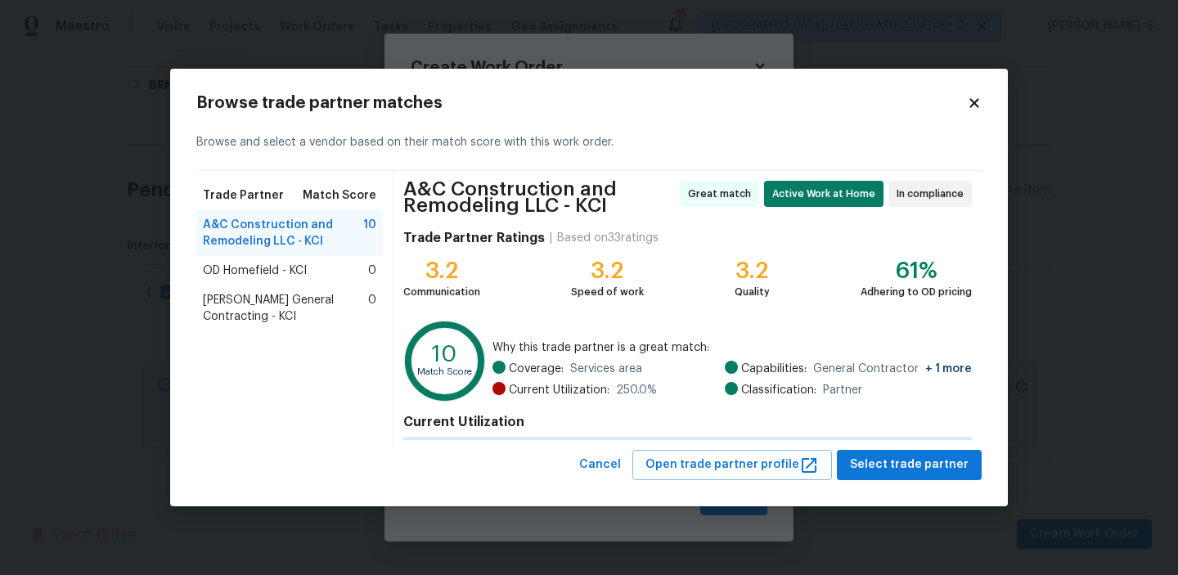
click at [342, 266] on div "OD Homefield - KCI 0" at bounding box center [289, 271] width 173 height 16
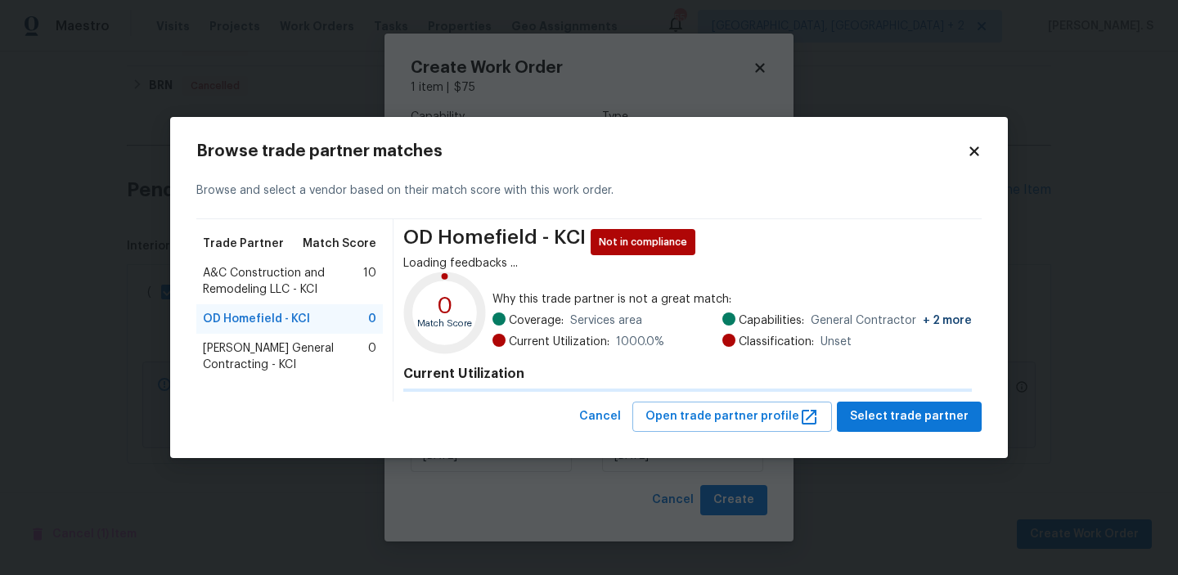
click at [281, 361] on span "[PERSON_NAME] General Contracting - KCI" at bounding box center [285, 356] width 165 height 33
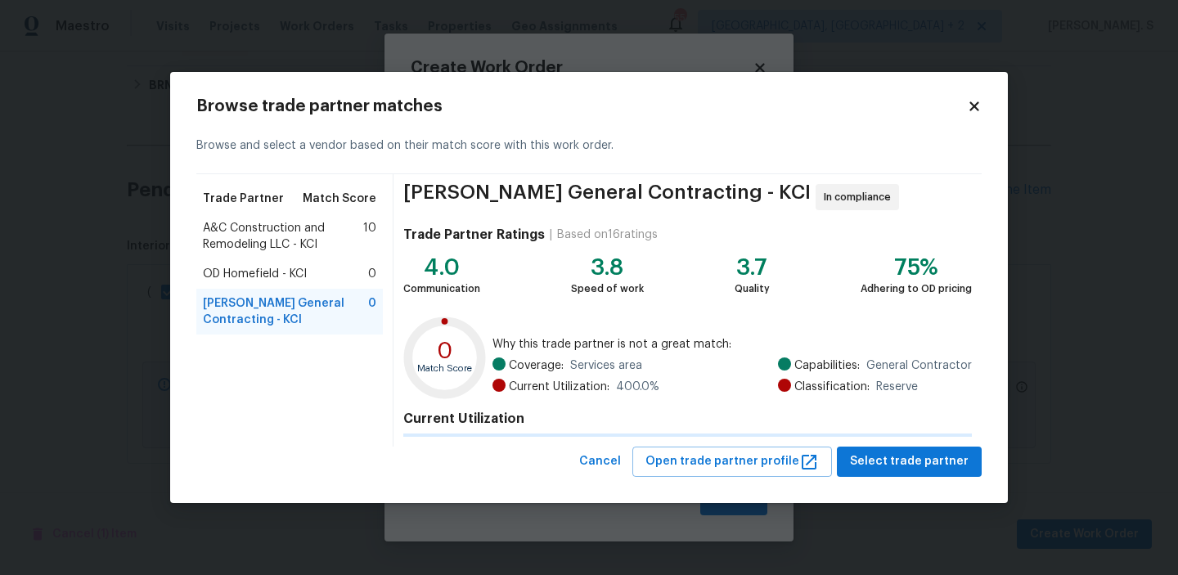
click at [918, 425] on h4 "Current Utilization" at bounding box center [687, 419] width 568 height 16
click at [892, 456] on span "Select trade partner" at bounding box center [909, 461] width 119 height 20
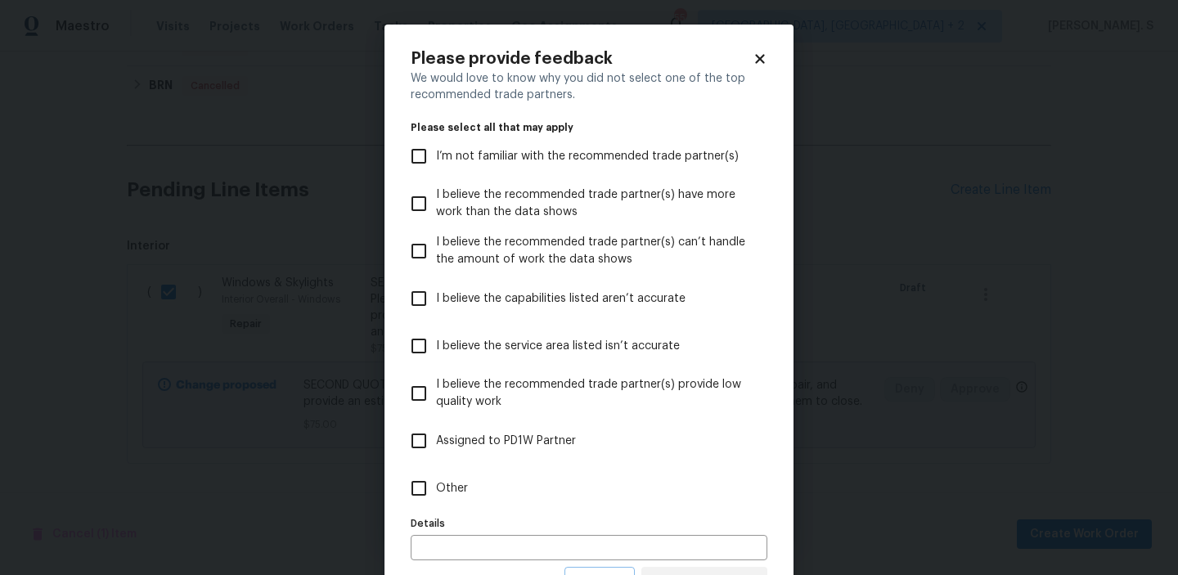
click at [520, 492] on label "Other" at bounding box center [578, 488] width 352 height 47
click at [436, 492] on input "Other" at bounding box center [419, 488] width 34 height 34
checkbox input "true"
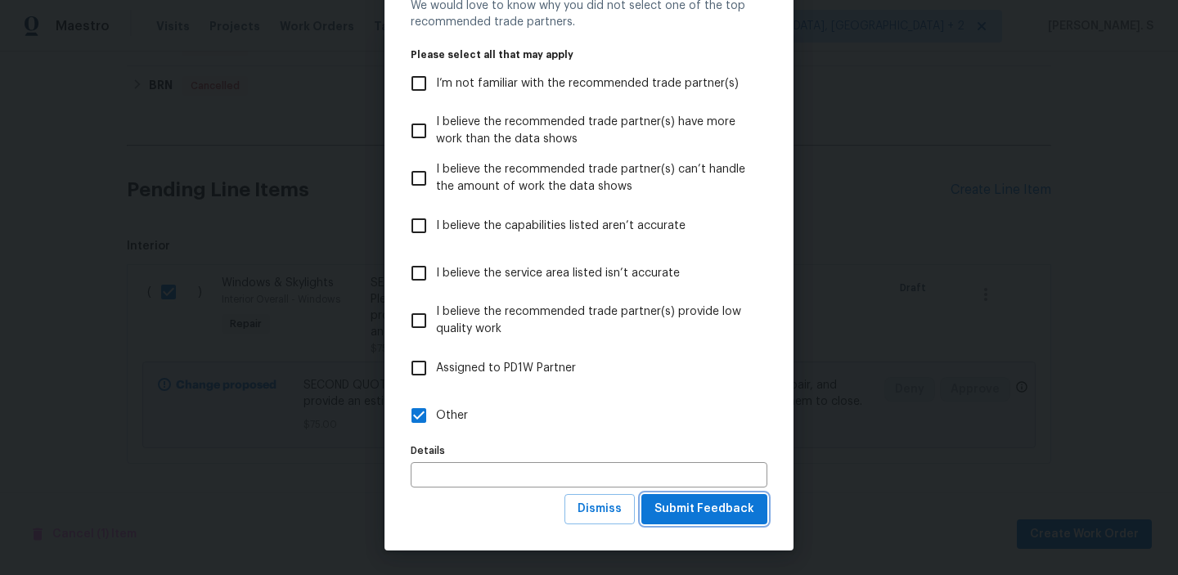
click at [708, 514] on span "Submit Feedback" at bounding box center [704, 509] width 100 height 20
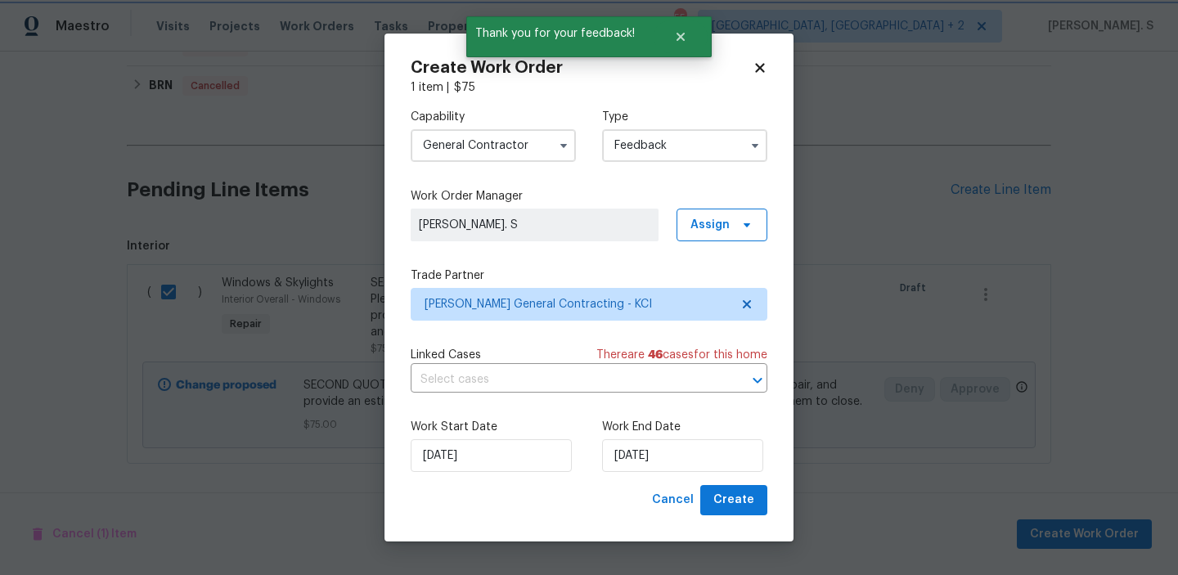
scroll to position [0, 0]
click at [510, 371] on input "text" at bounding box center [566, 379] width 311 height 25
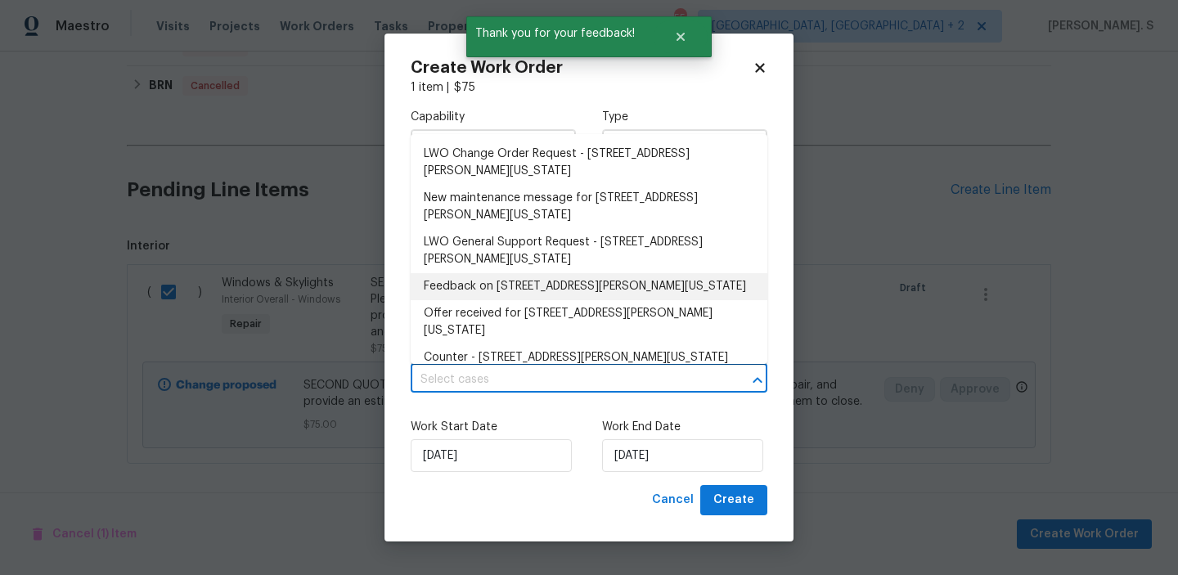
click at [517, 294] on li "Feedback on 9624 Ditman Way, Kansas City, MO 64134" at bounding box center [589, 286] width 357 height 27
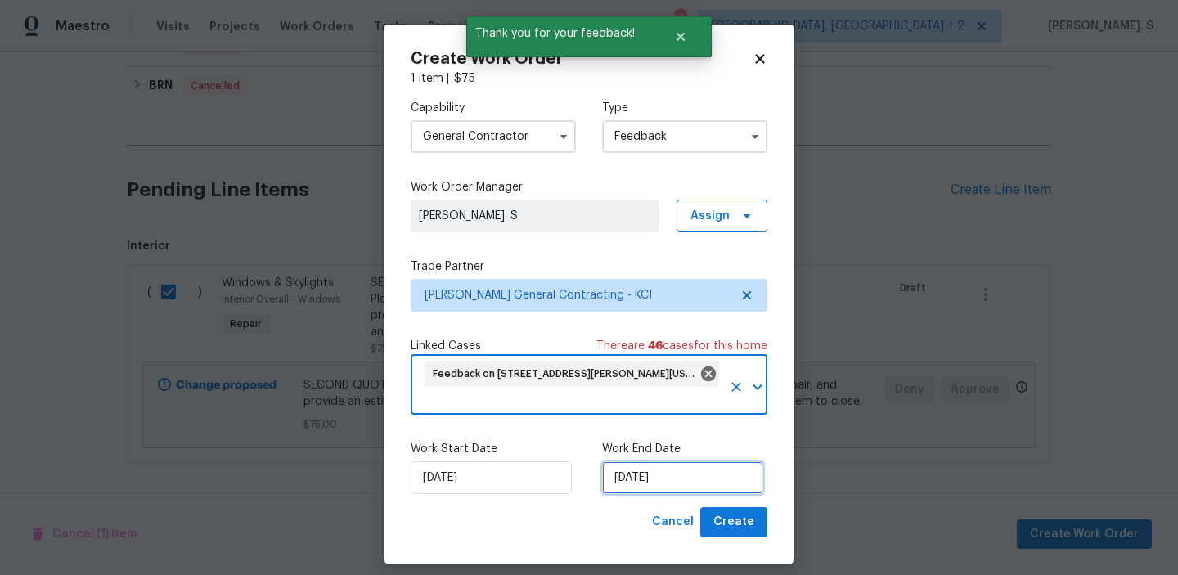
click at [643, 478] on input "[DATE]" at bounding box center [682, 477] width 161 height 33
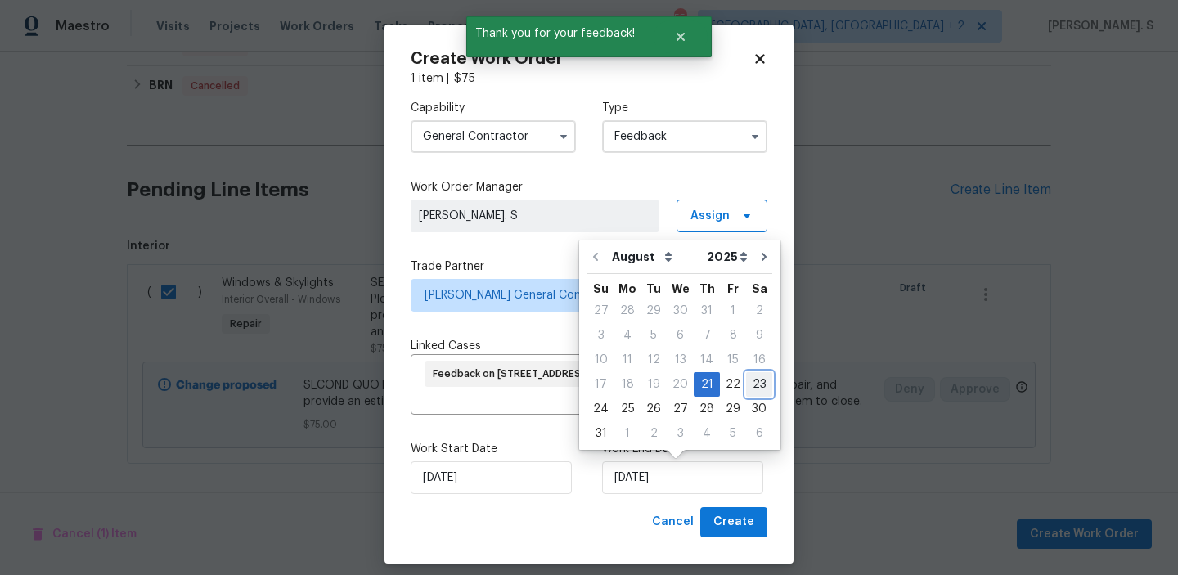
click at [754, 388] on div "23" at bounding box center [759, 384] width 26 height 23
type input "[DATE]"
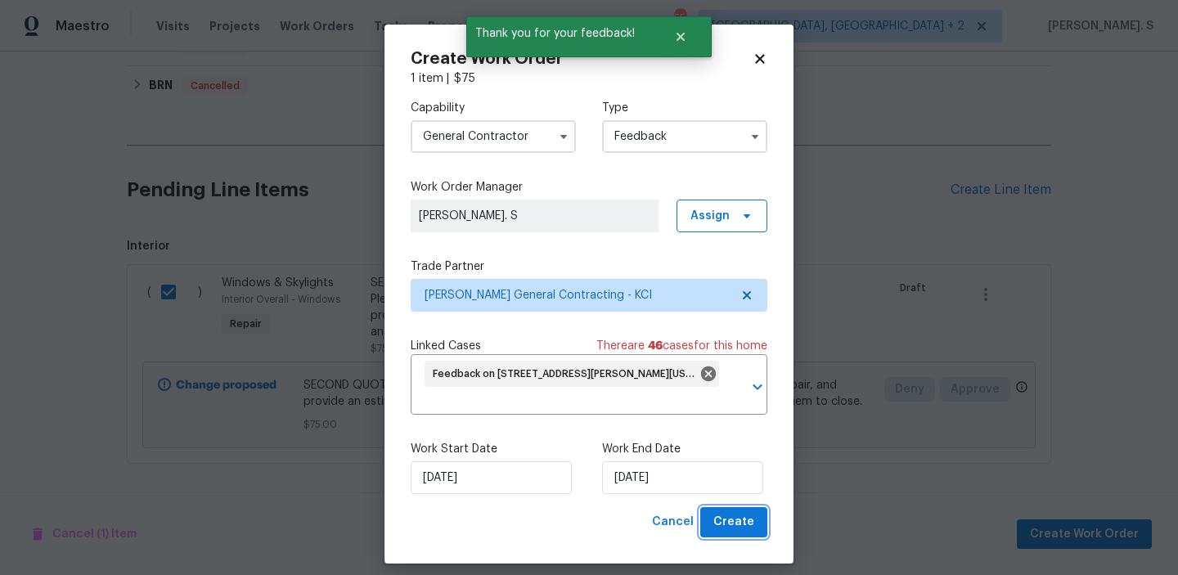
click at [736, 520] on span "Create" at bounding box center [733, 522] width 41 height 20
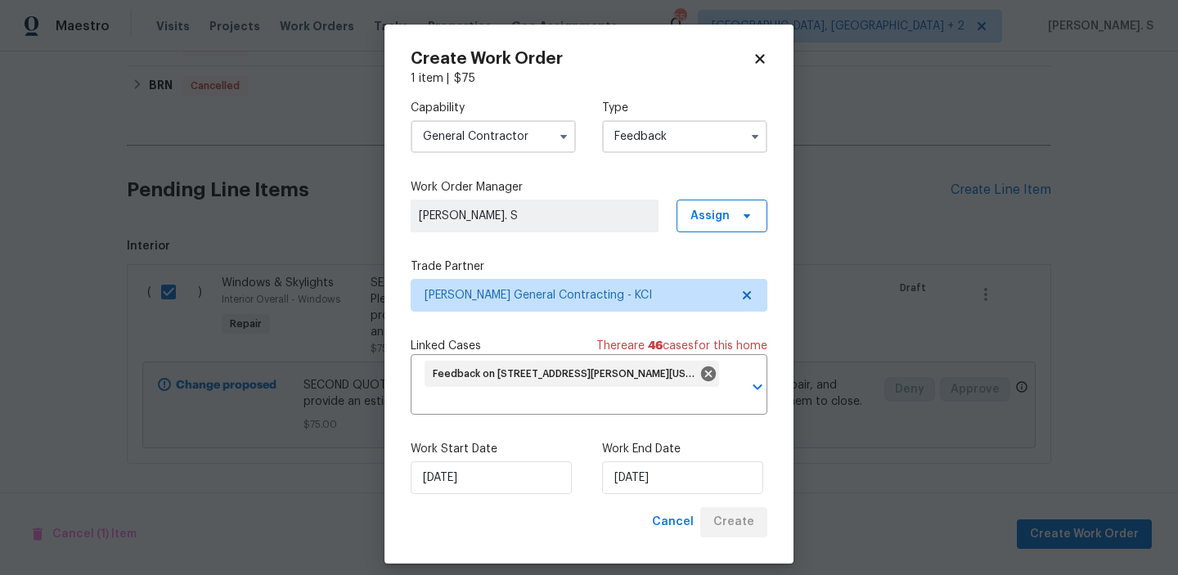
checkbox input "false"
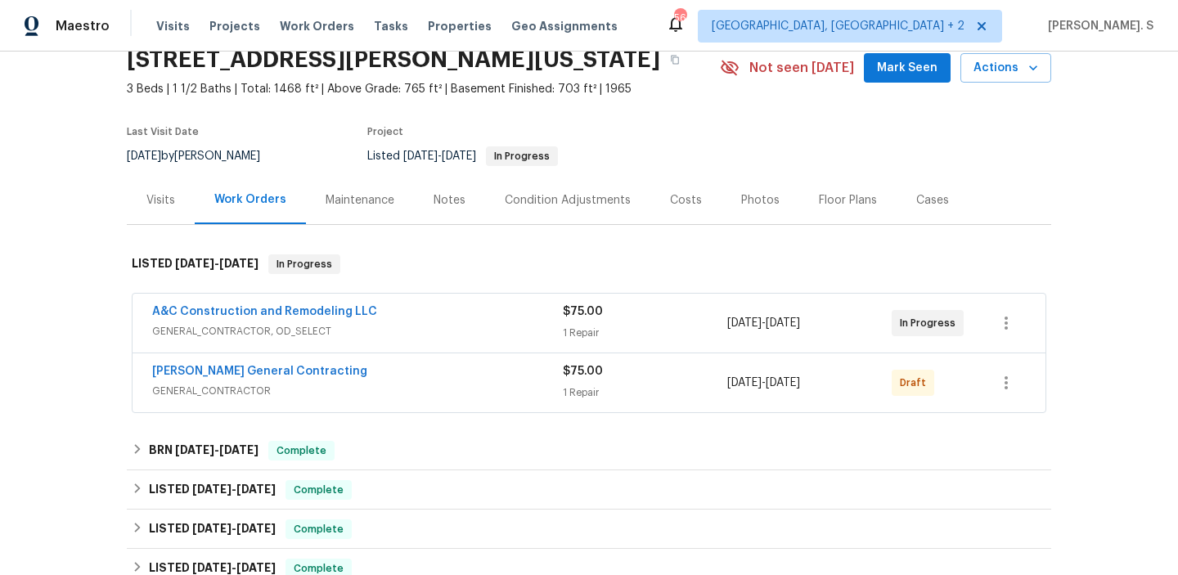
scroll to position [88, 0]
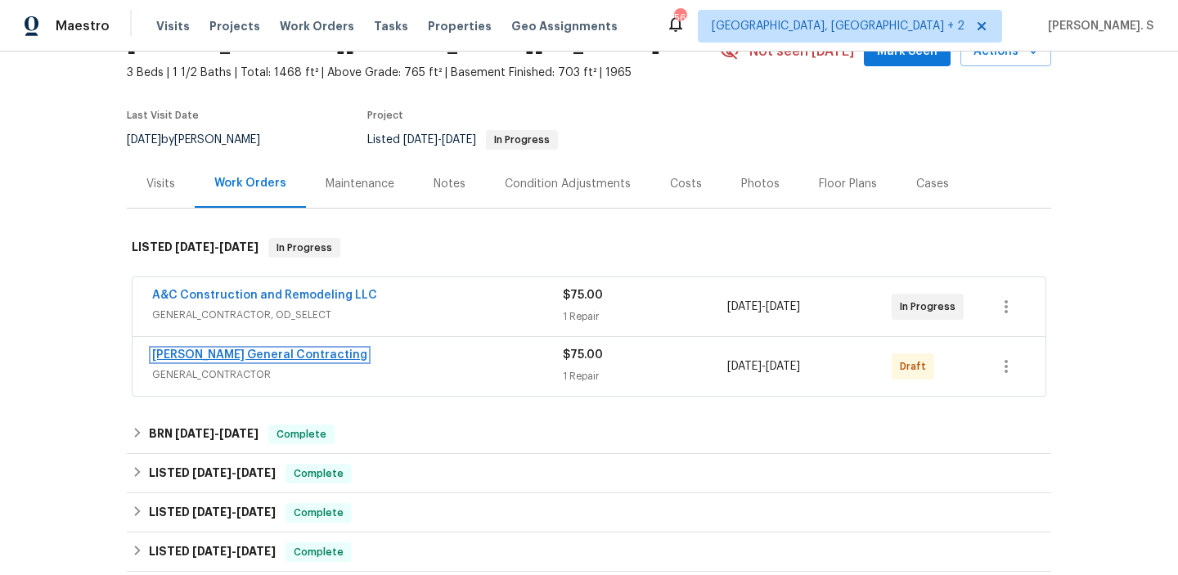
click at [289, 352] on link "[PERSON_NAME] General Contracting" at bounding box center [259, 354] width 215 height 11
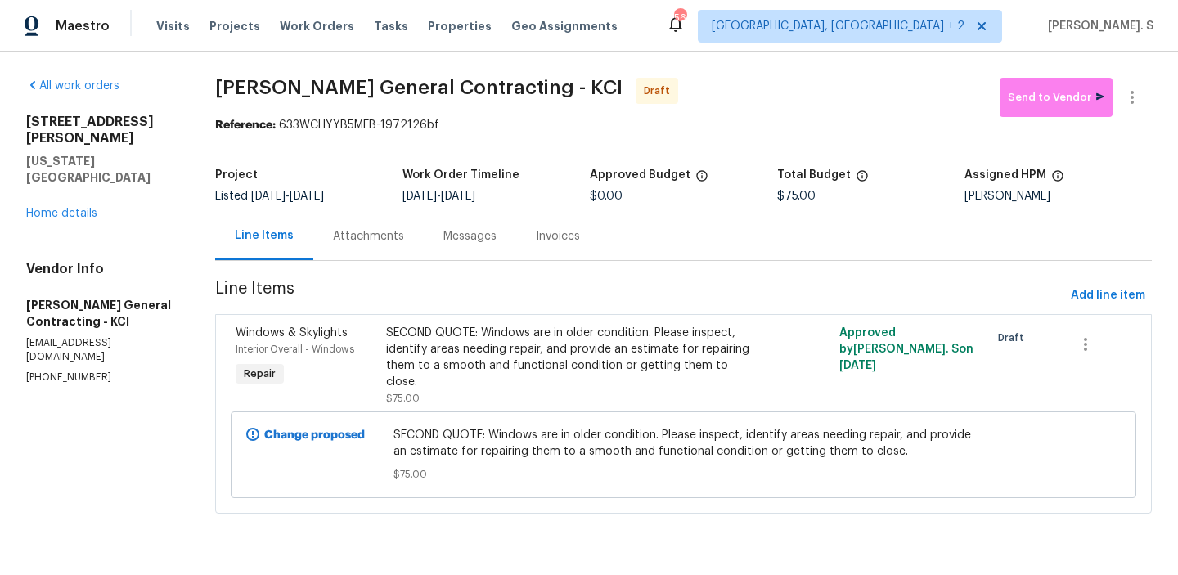
click at [348, 243] on div "Attachments" at bounding box center [368, 236] width 71 height 16
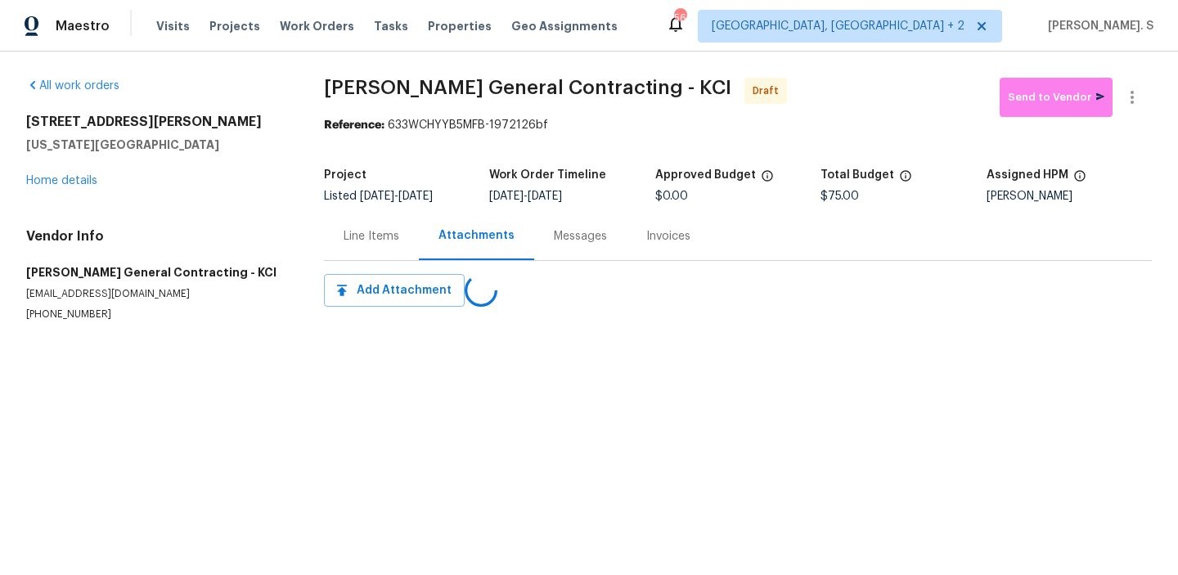
click at [461, 387] on html "Maestro Visits Projects Work Orders Tasks Properties Geo Assignments 56 [GEOGRA…" at bounding box center [589, 193] width 1178 height 387
click at [457, 249] on div "Progress Updates" at bounding box center [487, 236] width 136 height 48
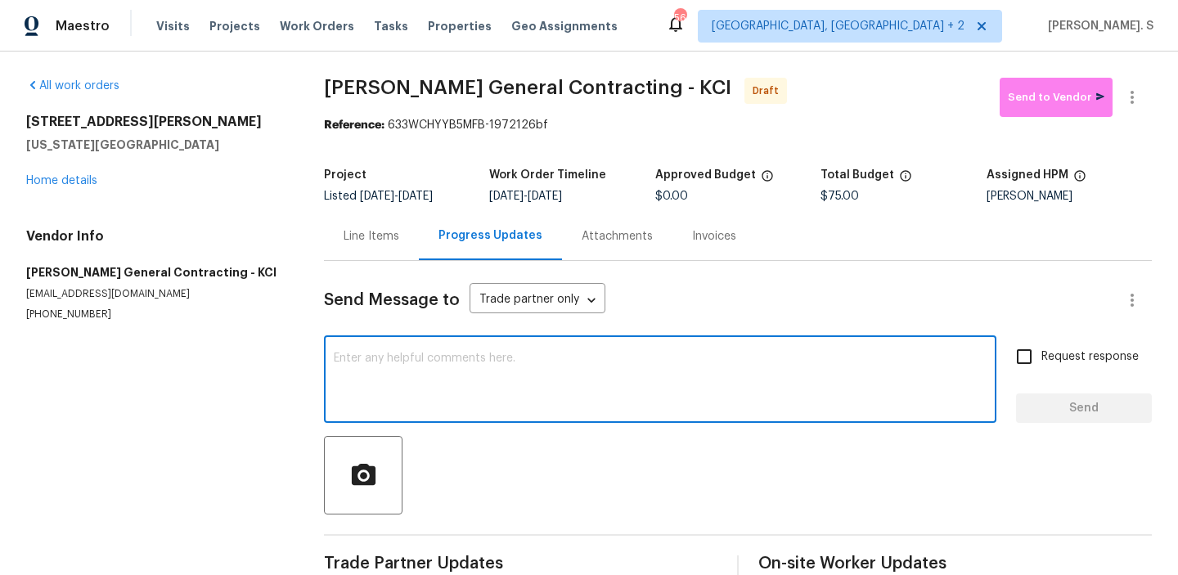
click at [465, 401] on textarea at bounding box center [660, 380] width 653 height 57
paste textarea "Hi, this is Glory with Opendoor. I’m confirming you received the WO for the pro…"
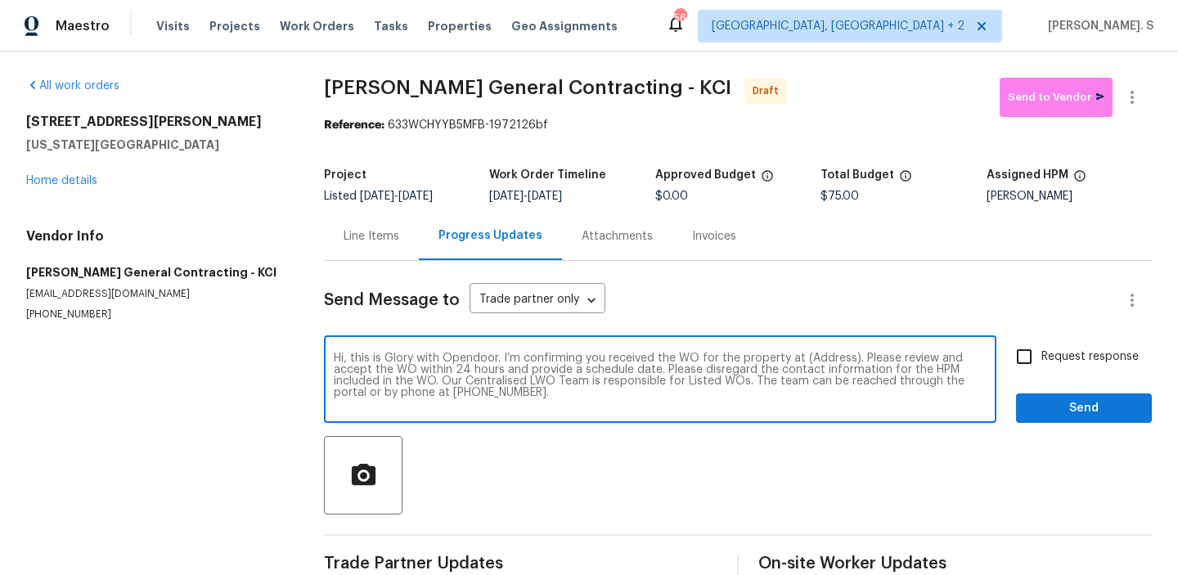
click at [827, 359] on textarea "Hi, this is Glory with Opendoor. I’m confirming you received the WO for the pro…" at bounding box center [660, 380] width 653 height 57
paste textarea "[STREET_ADDRESS][PERSON_NAME][US_STATE]"
type textarea "Hi, this is Glory with Opendoor. I’m confirming you received the WO for the pro…"
click at [1130, 101] on icon "button" at bounding box center [1131, 97] width 3 height 13
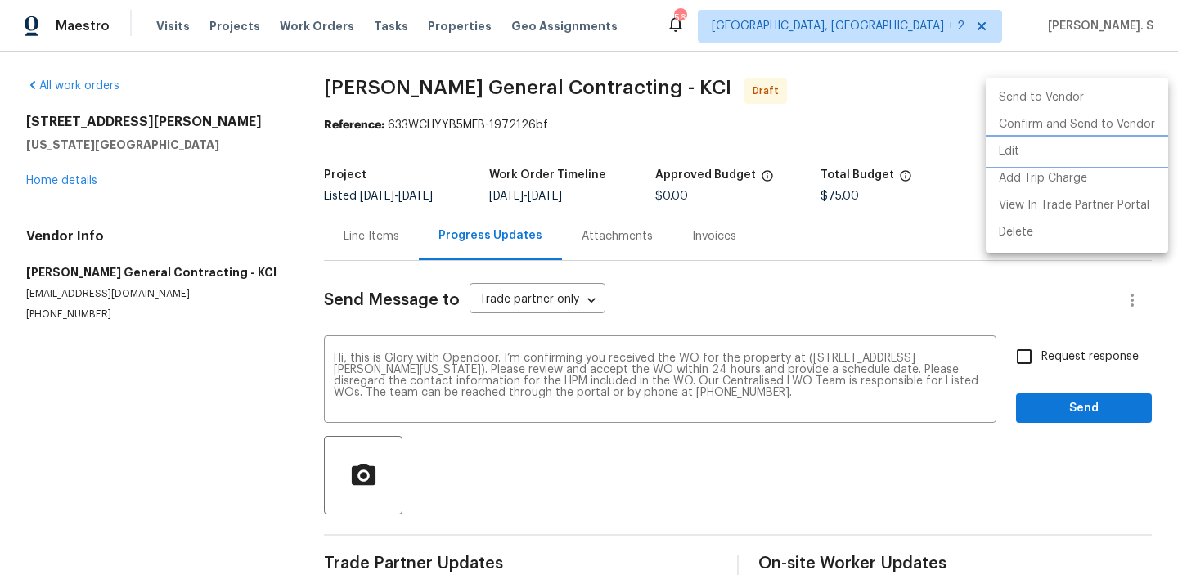
click at [1035, 153] on li "Edit" at bounding box center [1076, 151] width 182 height 27
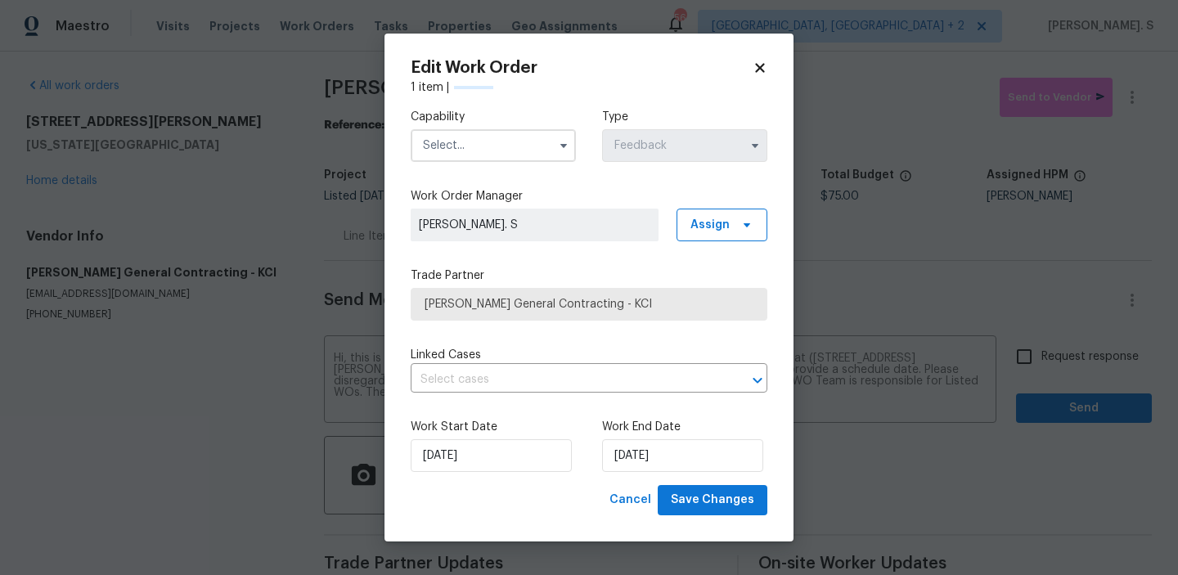
click at [536, 127] on div "Capability" at bounding box center [493, 135] width 165 height 53
click at [531, 141] on input "text" at bounding box center [493, 145] width 165 height 33
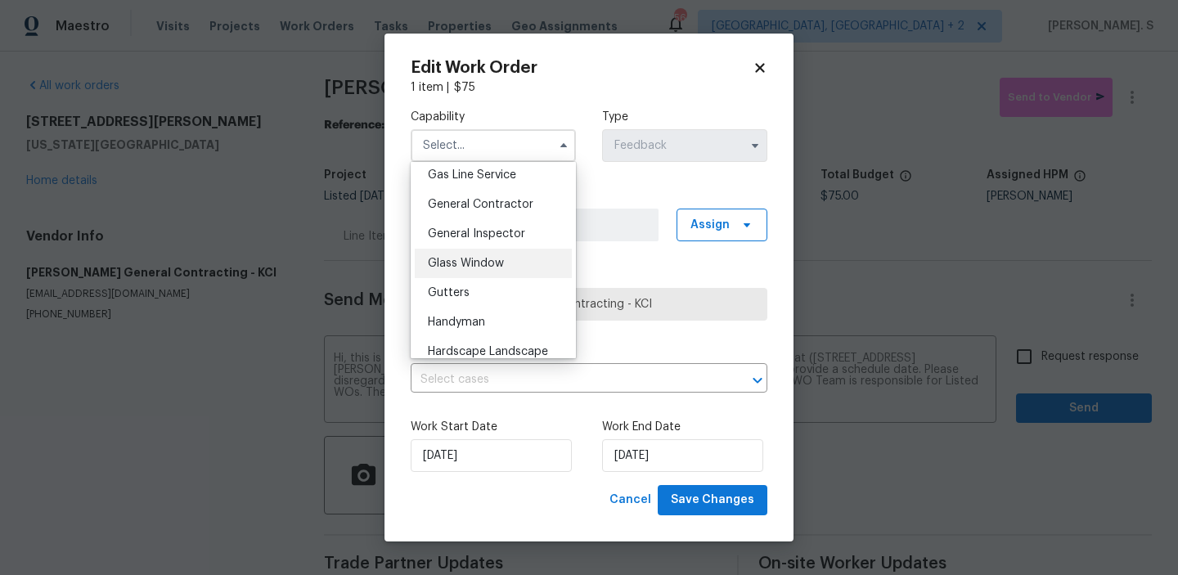
scroll to position [825, 0]
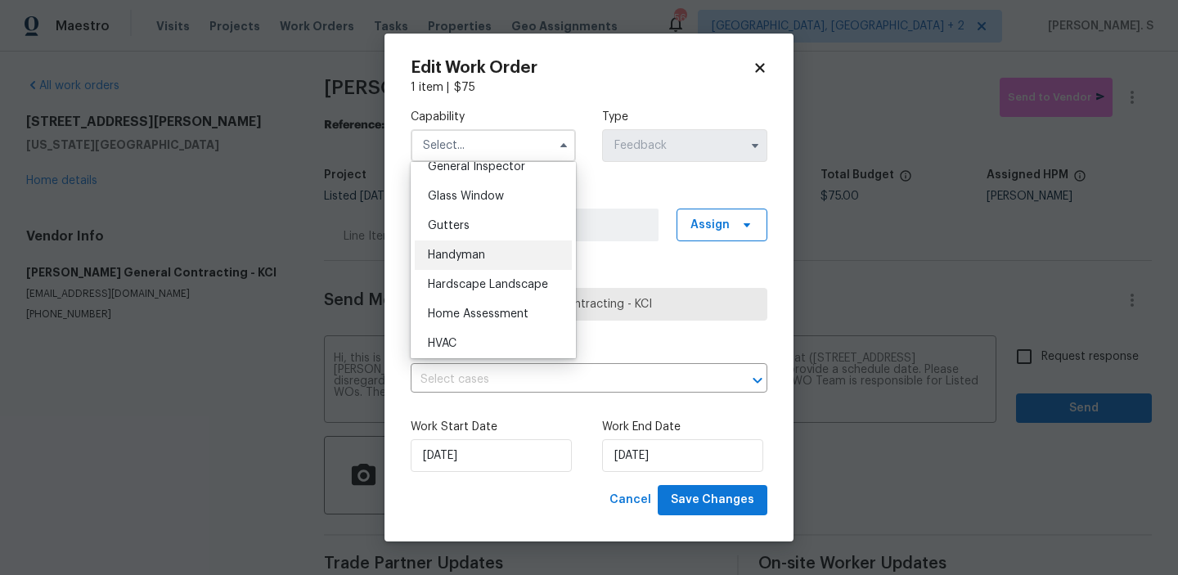
click at [515, 263] on div "Handyman" at bounding box center [493, 254] width 157 height 29
type input "Handyman"
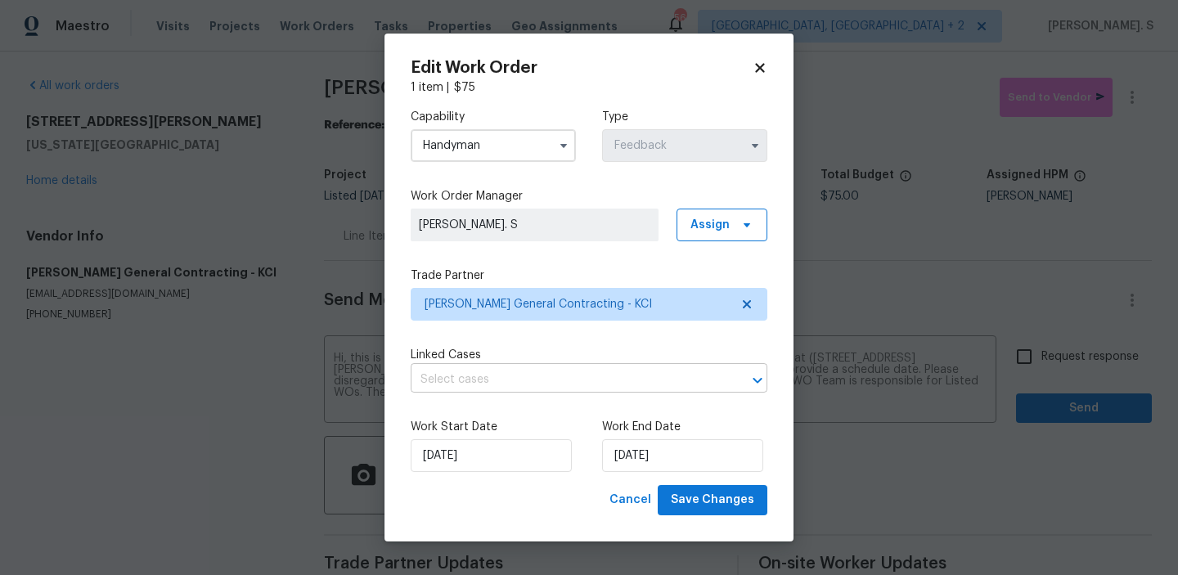
click at [645, 388] on input "text" at bounding box center [566, 379] width 311 height 25
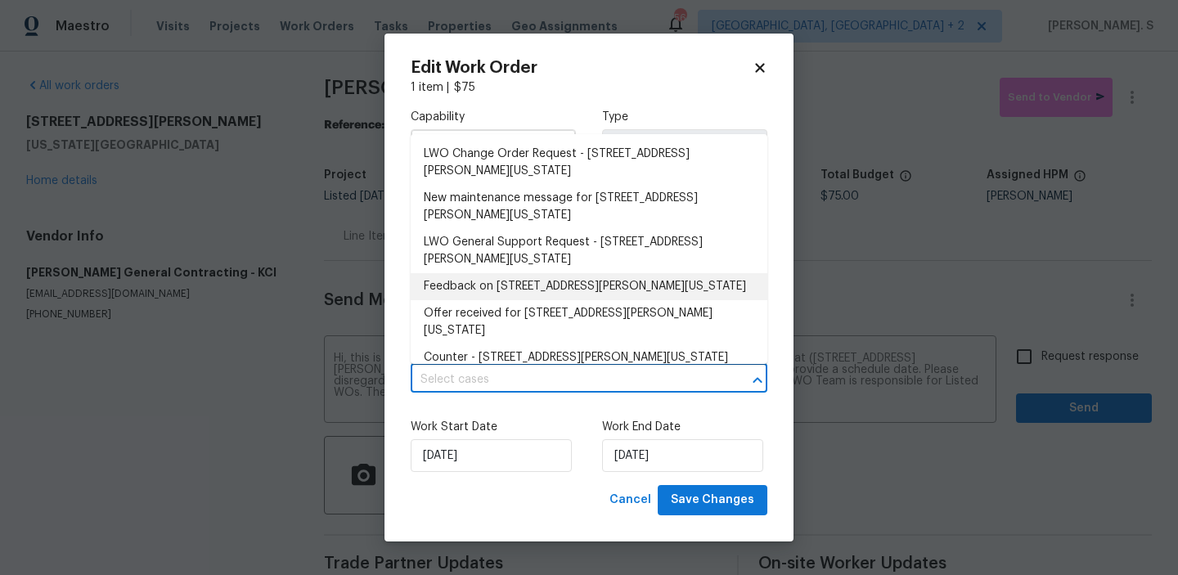
click at [572, 278] on li "Feedback on [STREET_ADDRESS][PERSON_NAME][US_STATE]" at bounding box center [589, 286] width 357 height 27
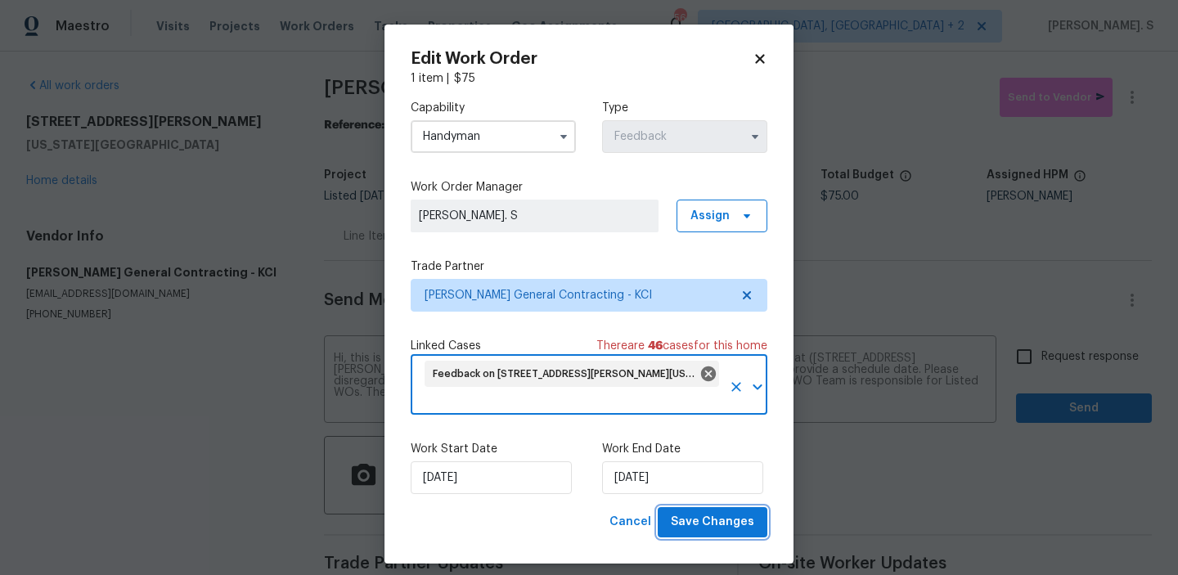
click at [692, 514] on span "Save Changes" at bounding box center [712, 522] width 83 height 20
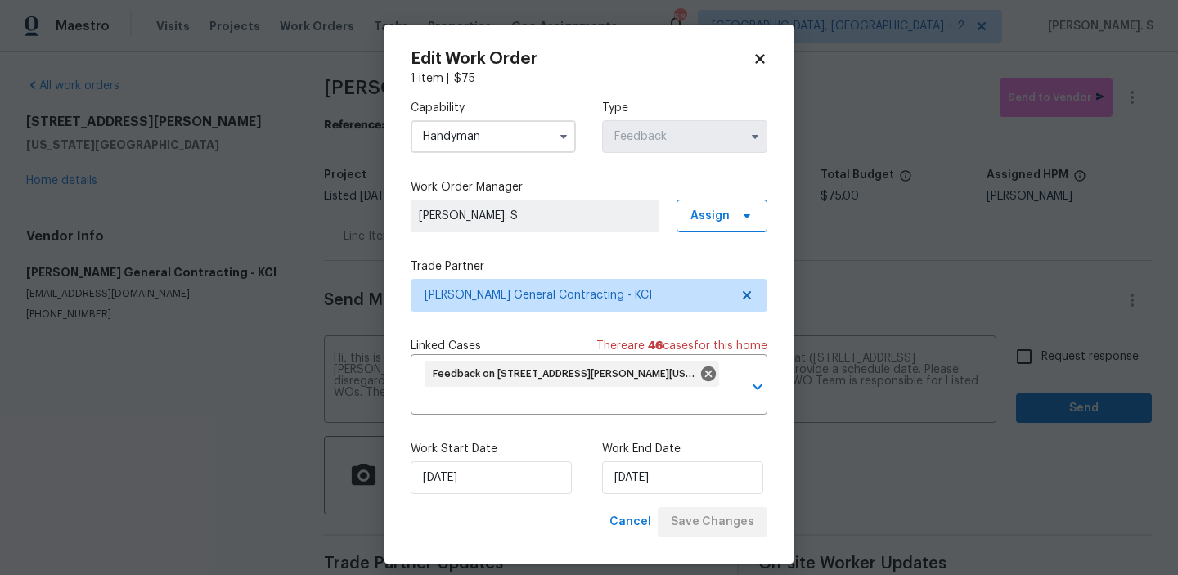
click at [1058, 349] on body "Maestro Visits Projects Work Orders Tasks Properties Geo Assignments 56 [GEOGRA…" at bounding box center [589, 287] width 1178 height 575
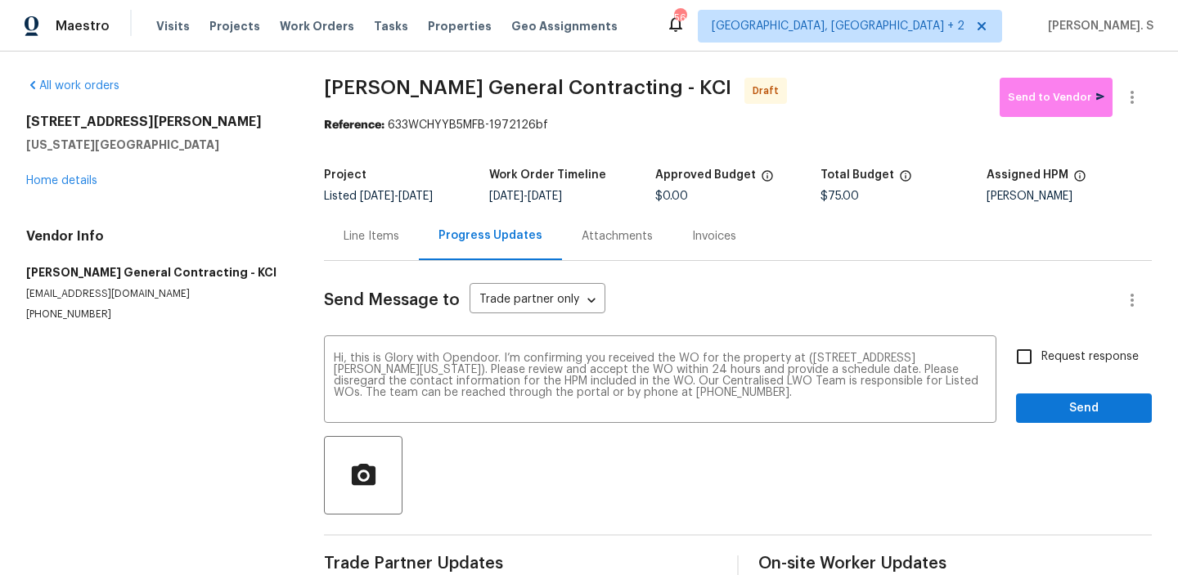
click at [1058, 349] on span "Request response" at bounding box center [1089, 356] width 97 height 17
click at [1041, 349] on input "Request response" at bounding box center [1024, 356] width 34 height 34
checkbox input "true"
click at [1062, 397] on button "Send" at bounding box center [1084, 408] width 136 height 30
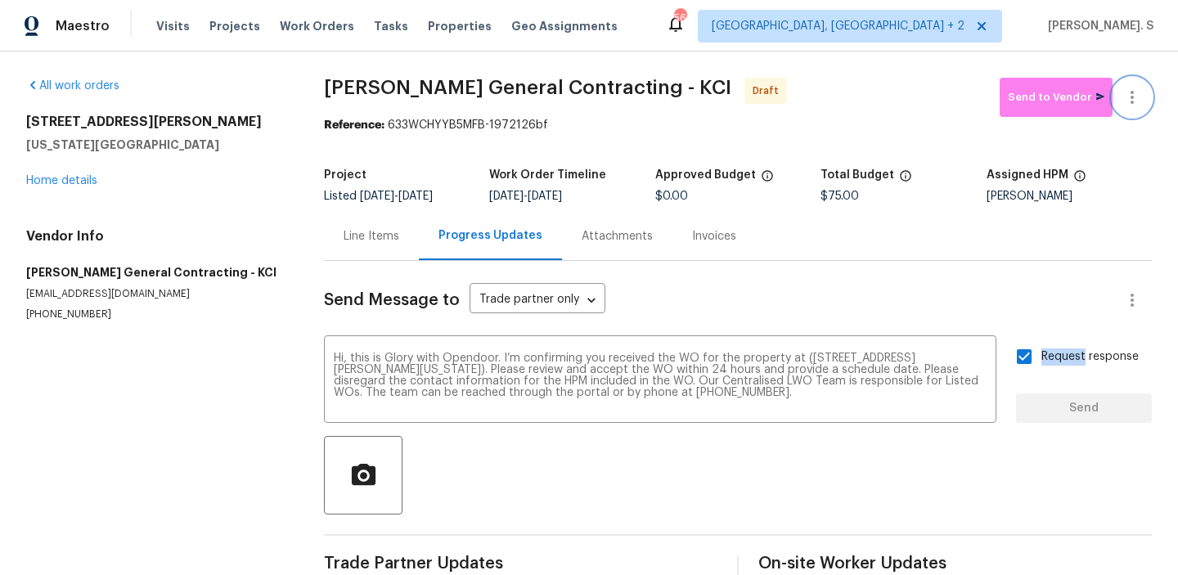
click at [1138, 103] on icon "button" at bounding box center [1132, 98] width 20 height 20
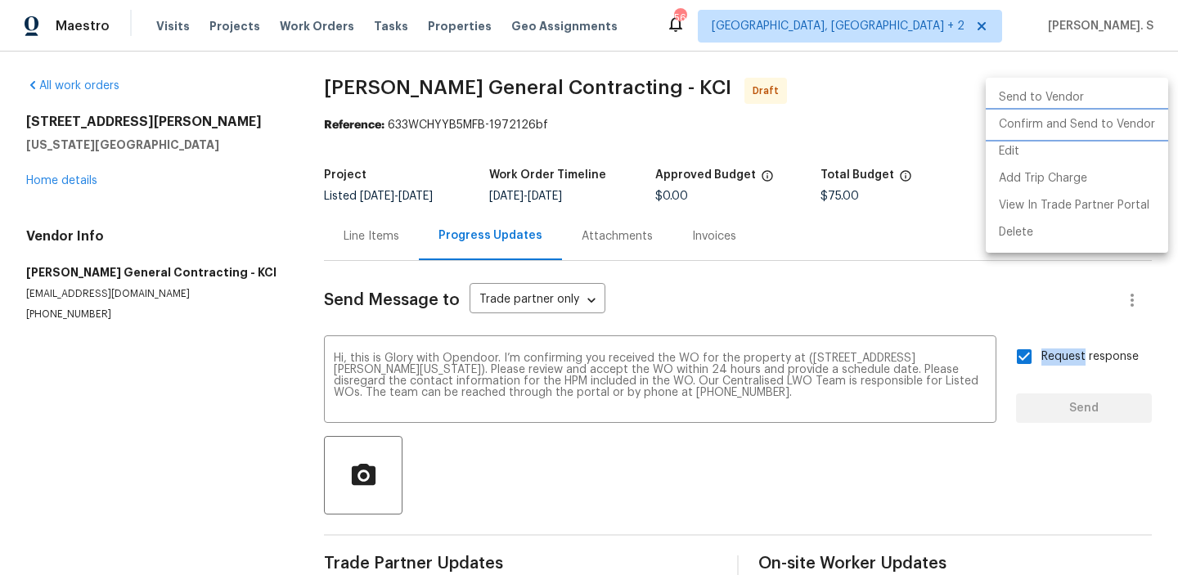
click at [1137, 127] on li "Confirm and Send to Vendor" at bounding box center [1076, 124] width 182 height 27
click at [414, 91] on div at bounding box center [589, 287] width 1178 height 575
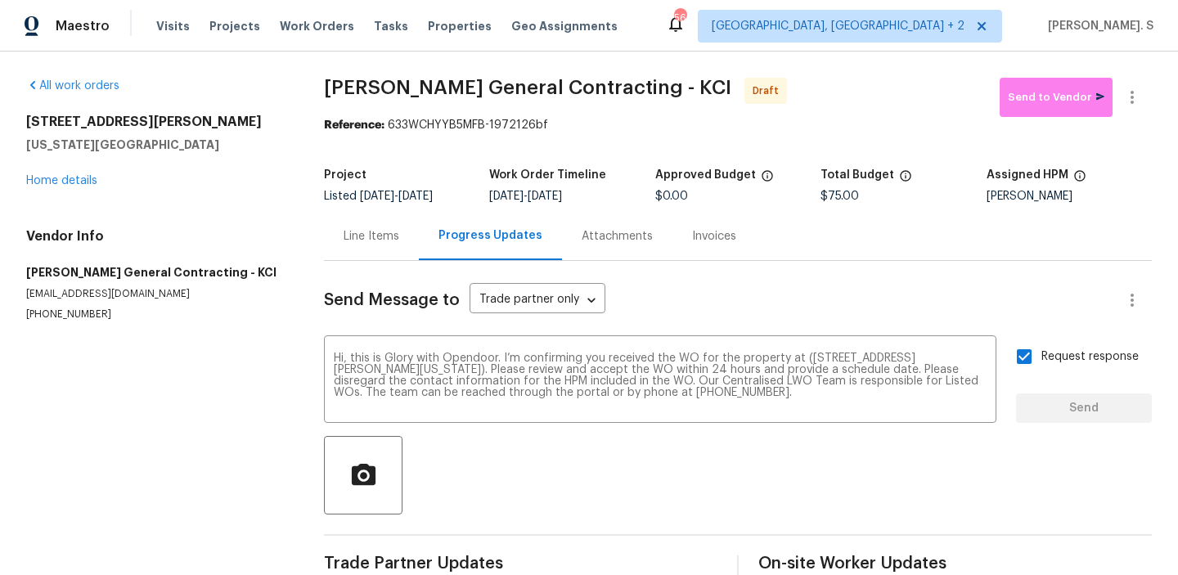
click at [414, 91] on div "Send to Vendor Edit Add Trip Charge View In Trade Partner Portal Delete" at bounding box center [589, 287] width 1178 height 575
click at [414, 91] on span "[PERSON_NAME] General Contracting - KCI" at bounding box center [527, 88] width 407 height 20
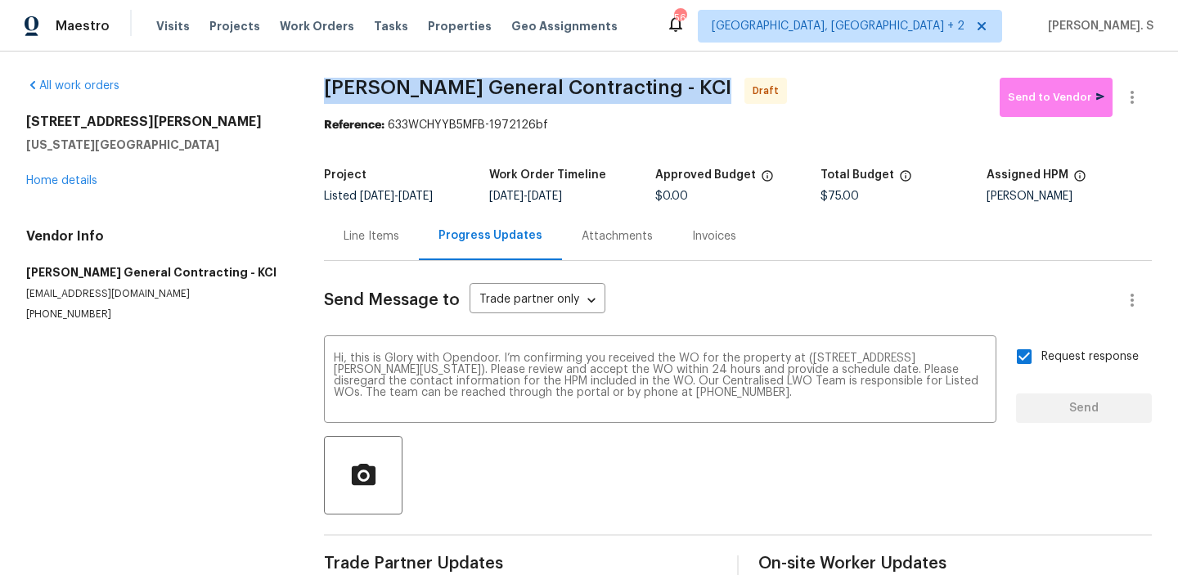
copy span "[PERSON_NAME] General Contracting - KCI"
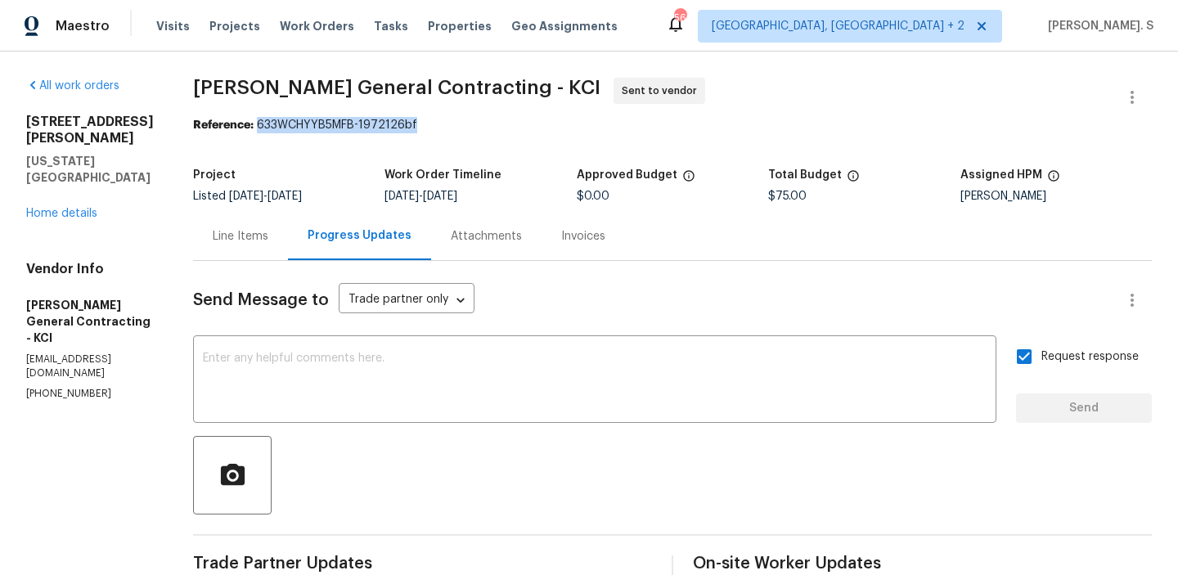
drag, startPoint x: 289, startPoint y: 126, endPoint x: 522, endPoint y: 126, distance: 233.1
click at [521, 126] on div "Reference: 633WCHYYB5MFB-1972126bf" at bounding box center [672, 125] width 958 height 16
copy div "633WCHYYB5MFB-1972126bf"
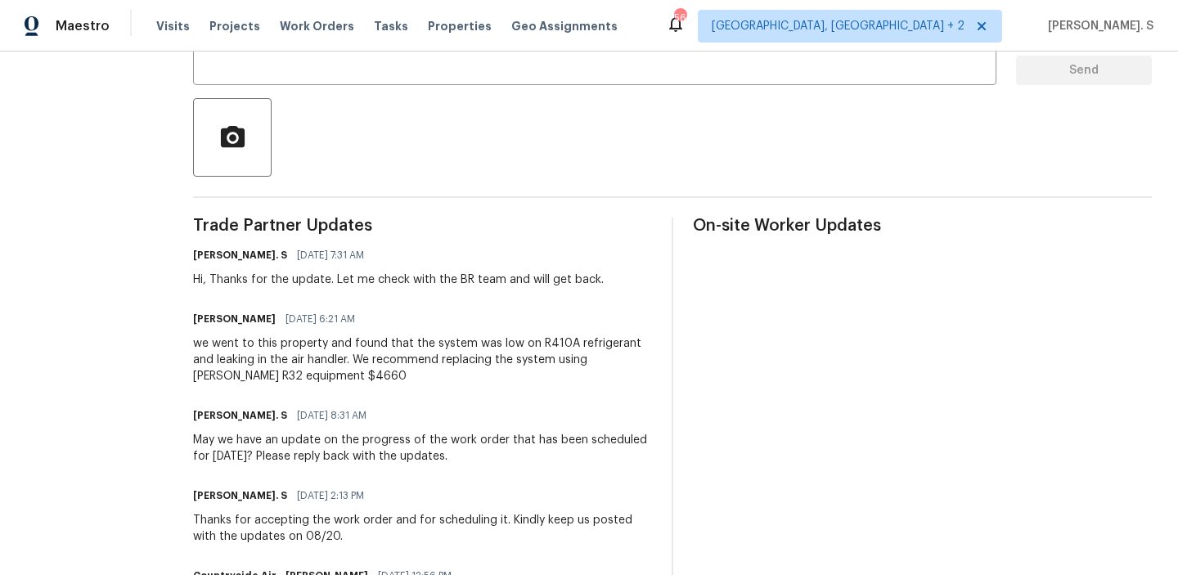
click at [272, 359] on div "we went to this property and found that the system was low on R410A refrigerant…" at bounding box center [422, 359] width 459 height 49
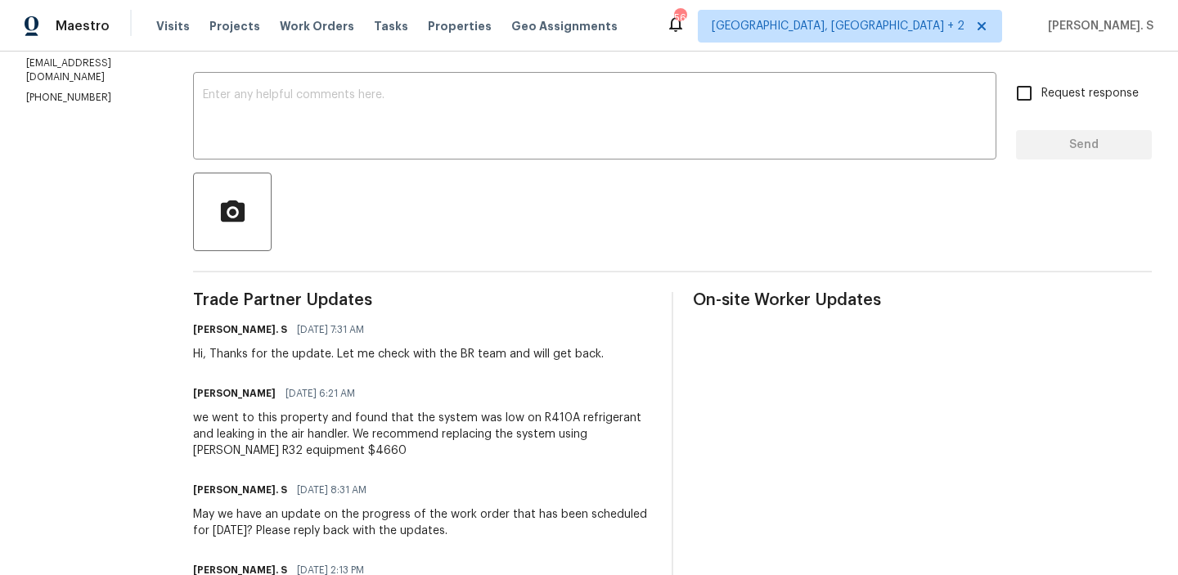
scroll to position [105, 0]
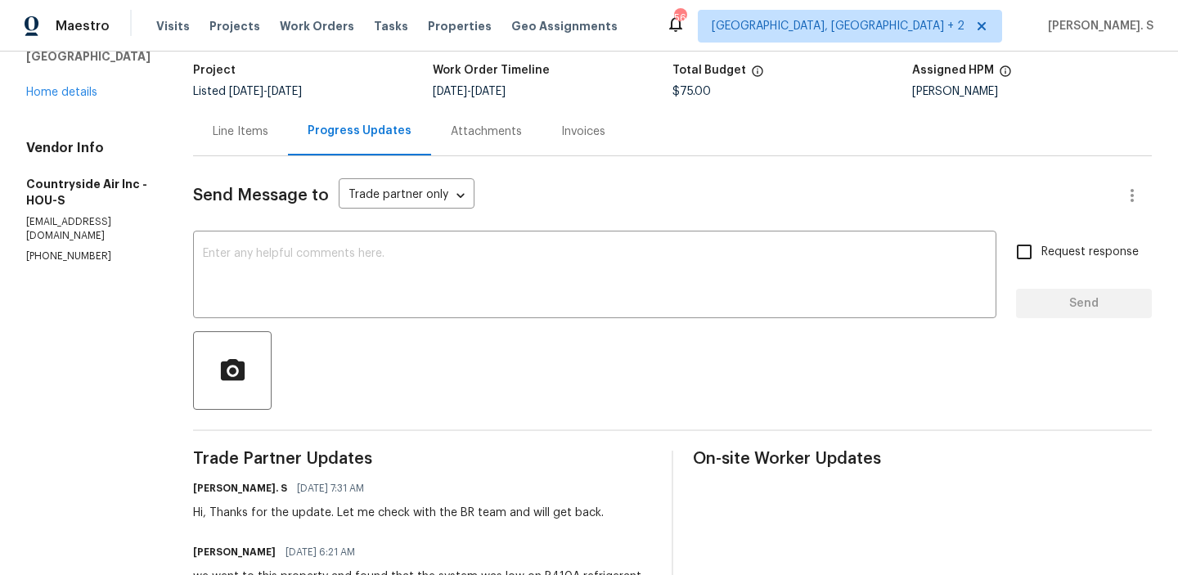
click at [88, 252] on section "All work orders [STREET_ADDRESS][PERSON_NAME][PERSON_NAME] Home details Vendor …" at bounding box center [90, 481] width 128 height 1017
copy p "[PHONE_NUMBER]"
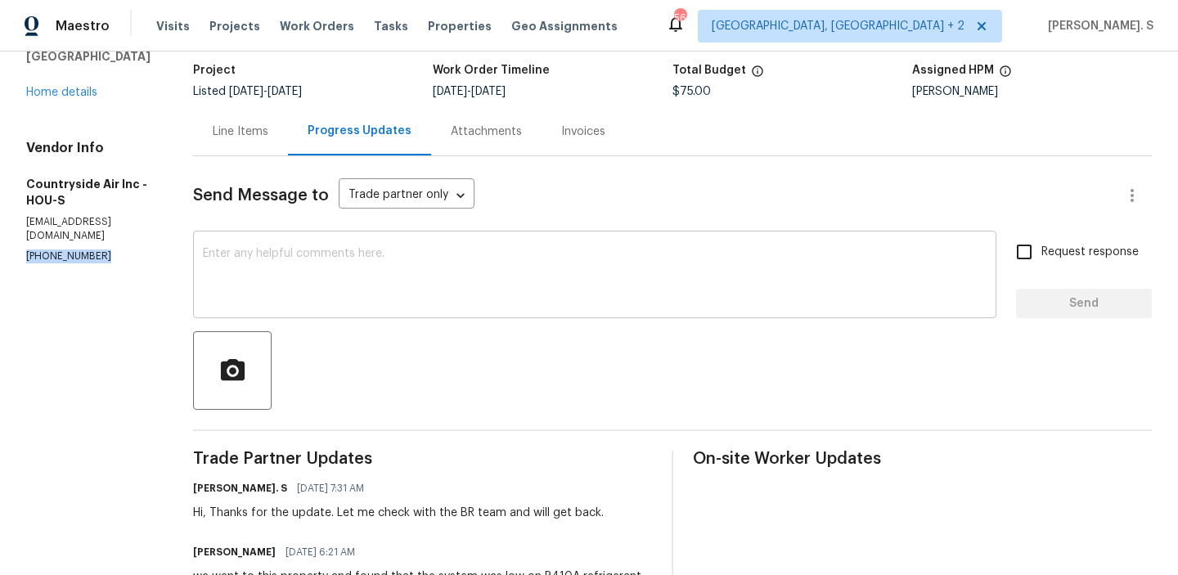
click at [322, 281] on textarea at bounding box center [594, 276] width 783 height 57
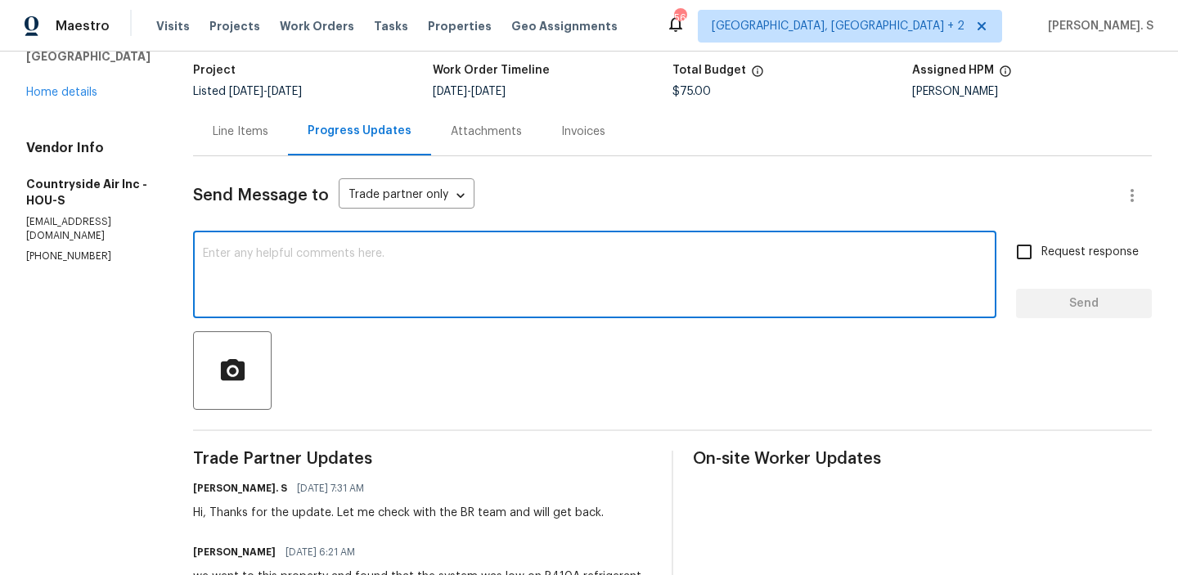
paste textarea "2816824711"
type textarea "2816824711"
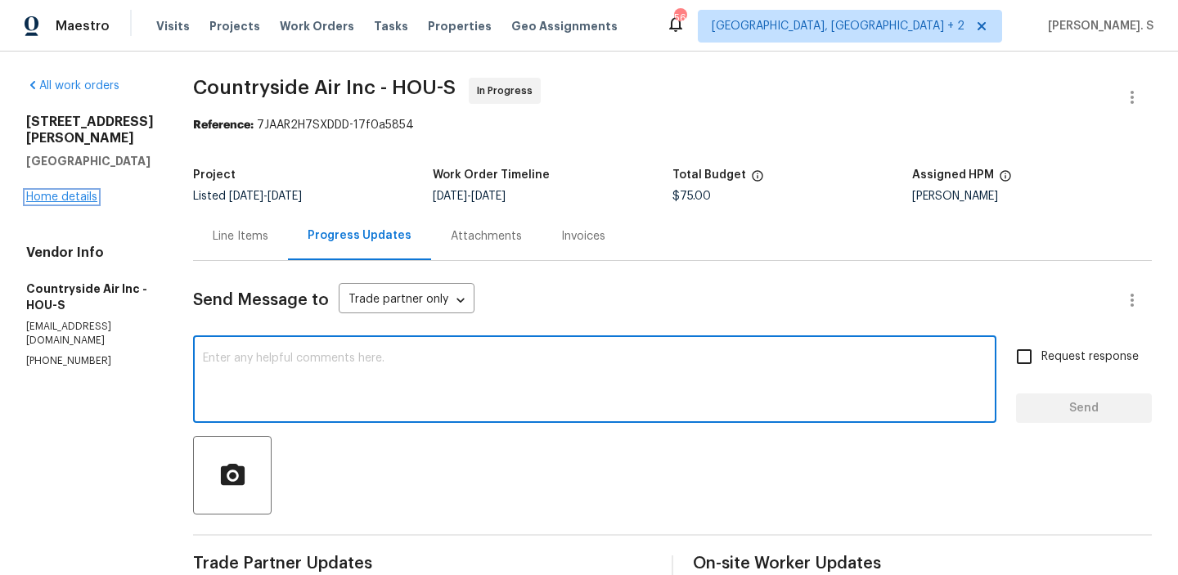
click at [58, 200] on link "Home details" at bounding box center [61, 196] width 71 height 11
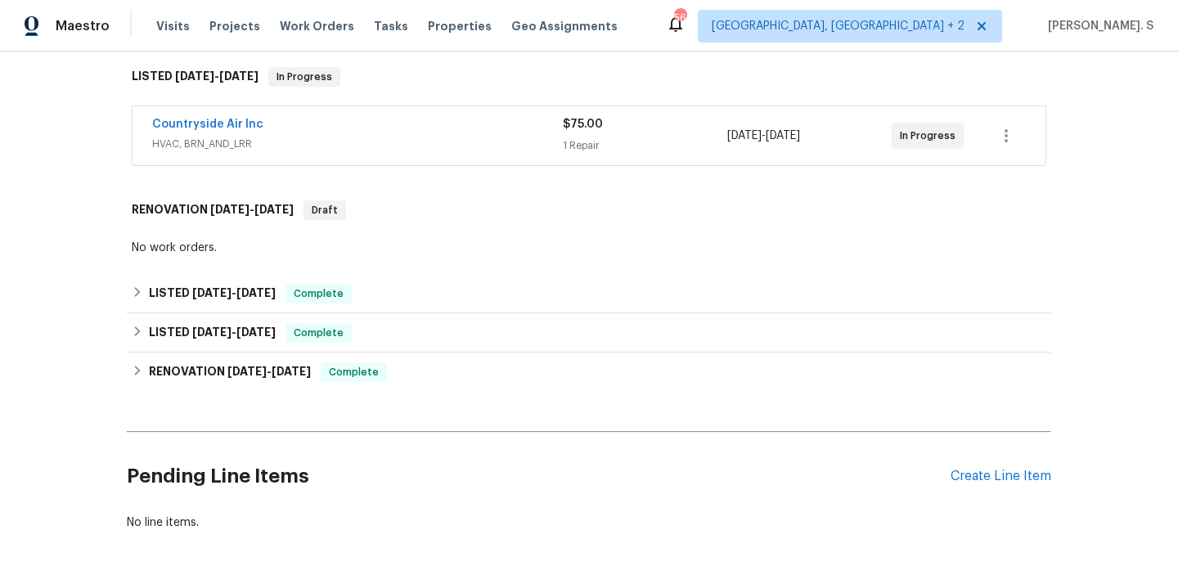
scroll to position [291, 0]
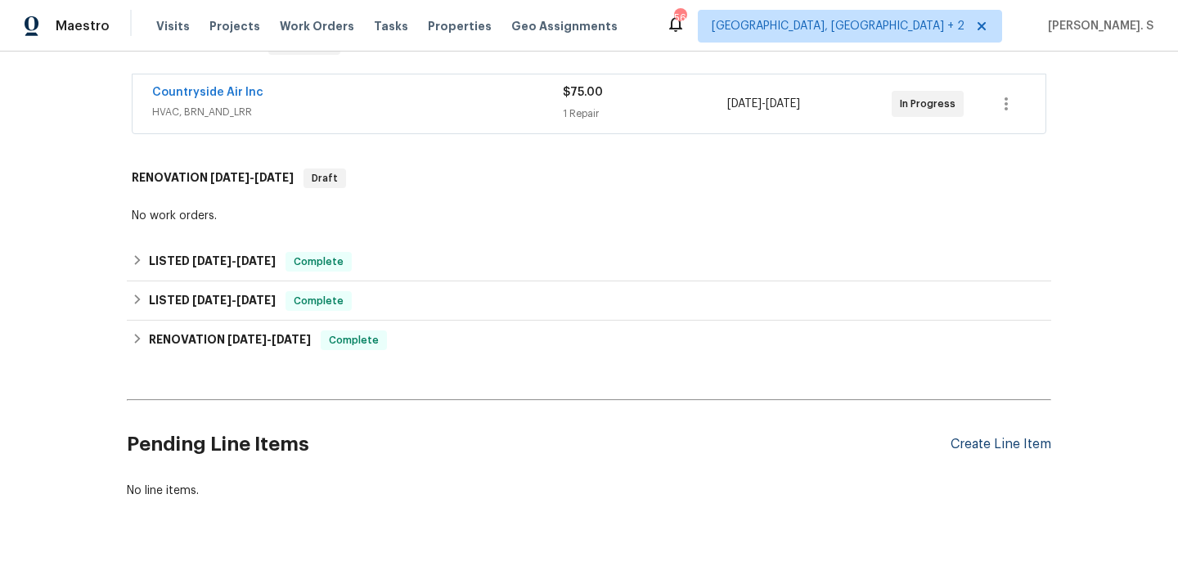
click at [975, 448] on div "Create Line Item" at bounding box center [1000, 445] width 101 height 16
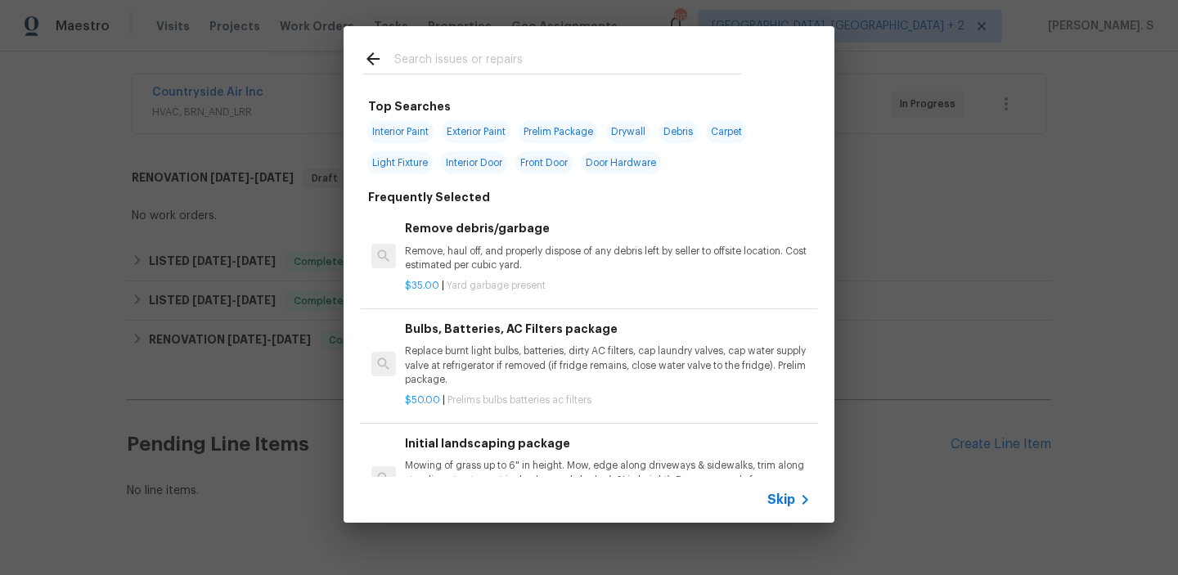
click at [463, 269] on p "Remove, haul off, and properly dispose of any debris left by seller to offsite …" at bounding box center [608, 259] width 406 height 28
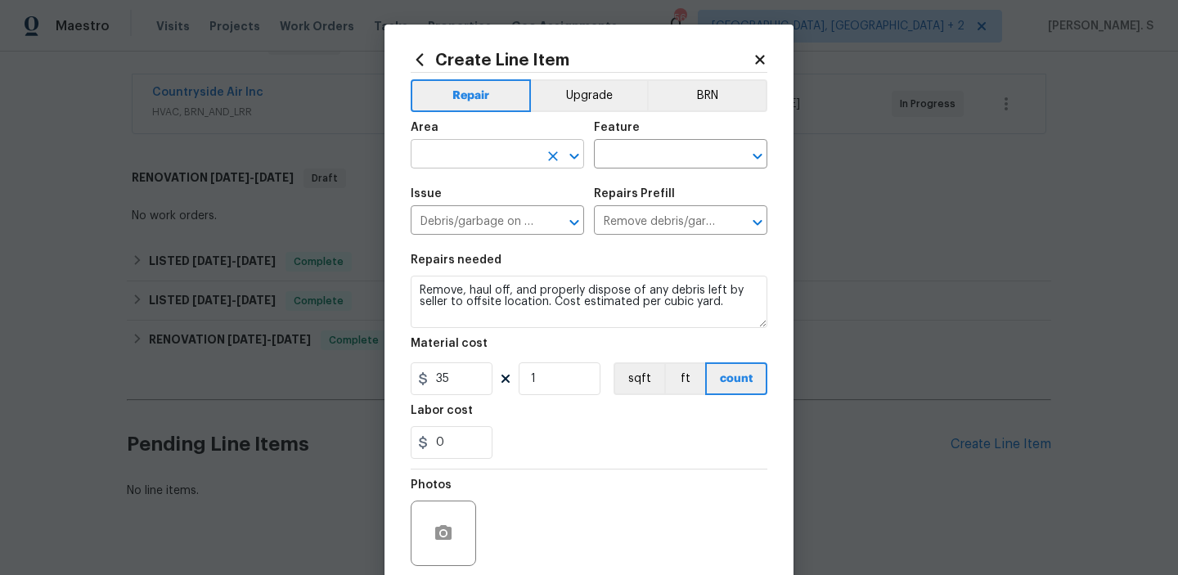
click at [578, 161] on icon "Open" at bounding box center [574, 156] width 20 height 20
type input "hva"
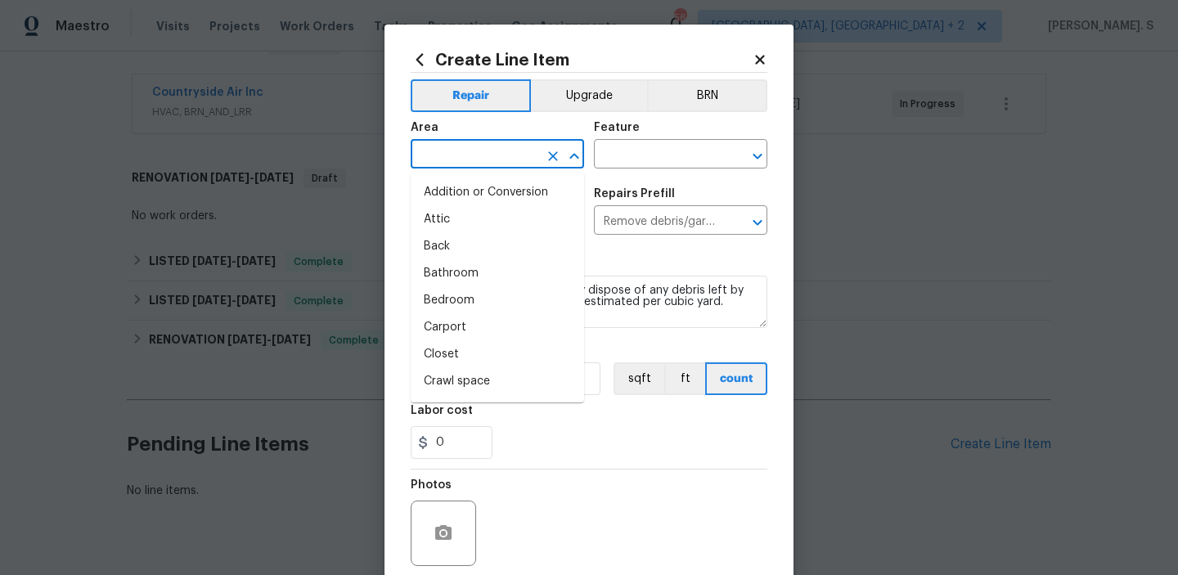
click at [556, 198] on li "Addition or Conversion" at bounding box center [497, 192] width 173 height 27
type input "Addition or Conversion"
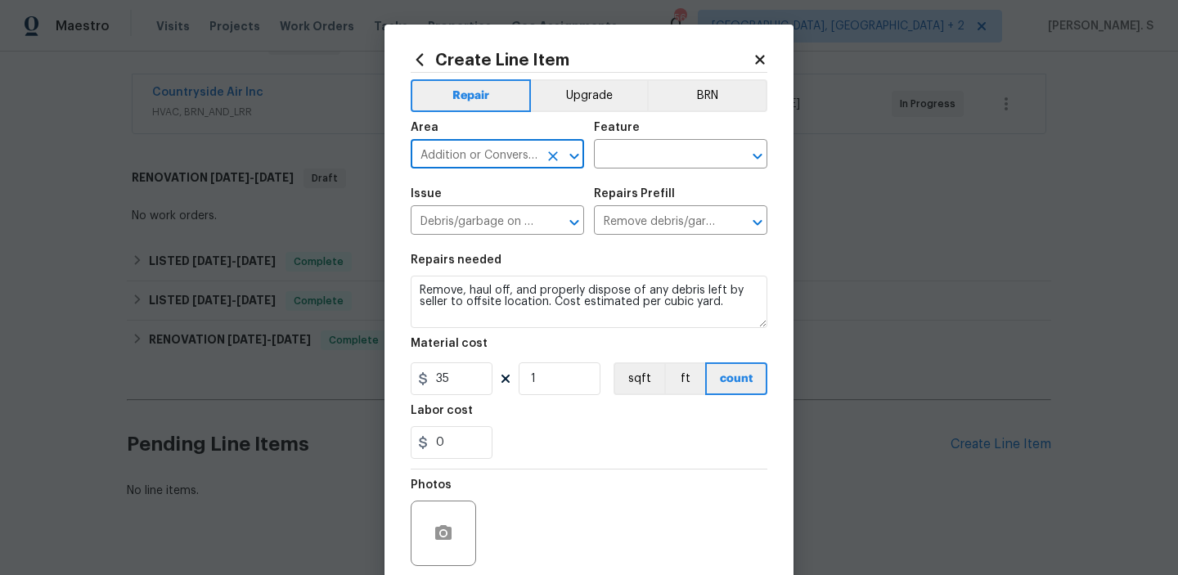
click at [554, 156] on icon "Clear" at bounding box center [553, 156] width 16 height 16
click at [577, 156] on icon "Open" at bounding box center [574, 156] width 20 height 20
type input "hva"
click at [492, 181] on li "HVAC" at bounding box center [497, 192] width 173 height 27
type input "HVAC"
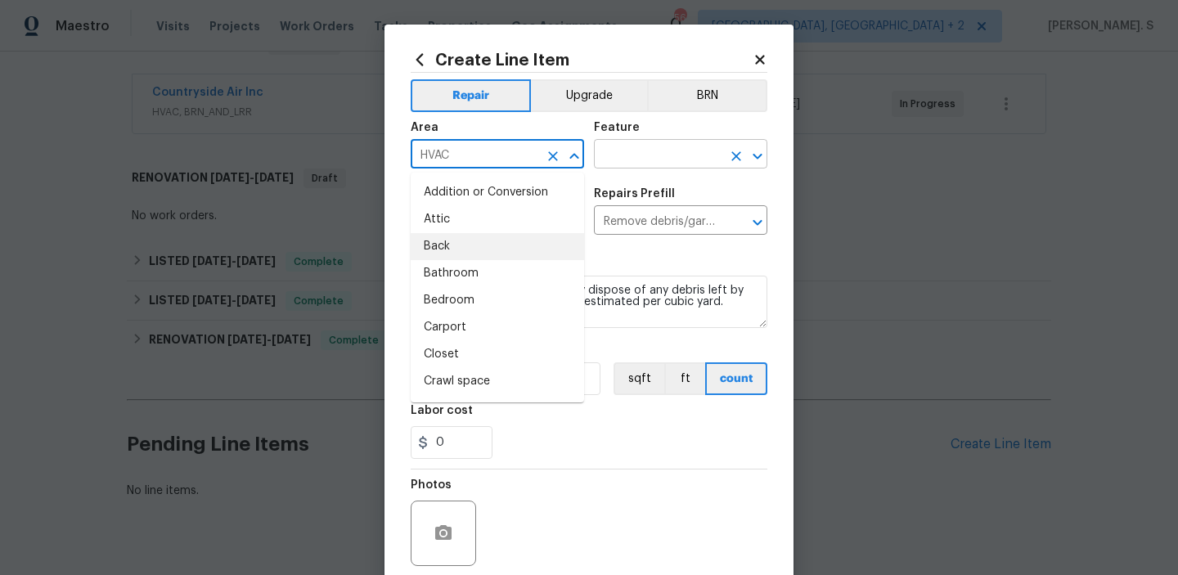
click at [752, 148] on icon "Open" at bounding box center [757, 156] width 20 height 20
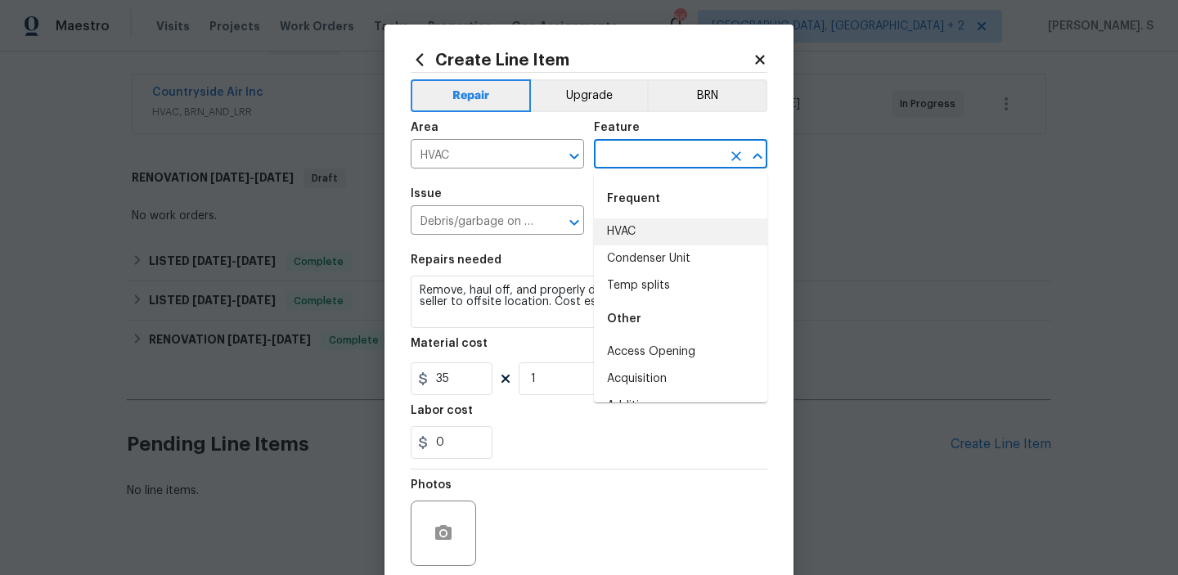
click at [687, 229] on li "HVAC" at bounding box center [680, 231] width 173 height 27
type input "HVAC"
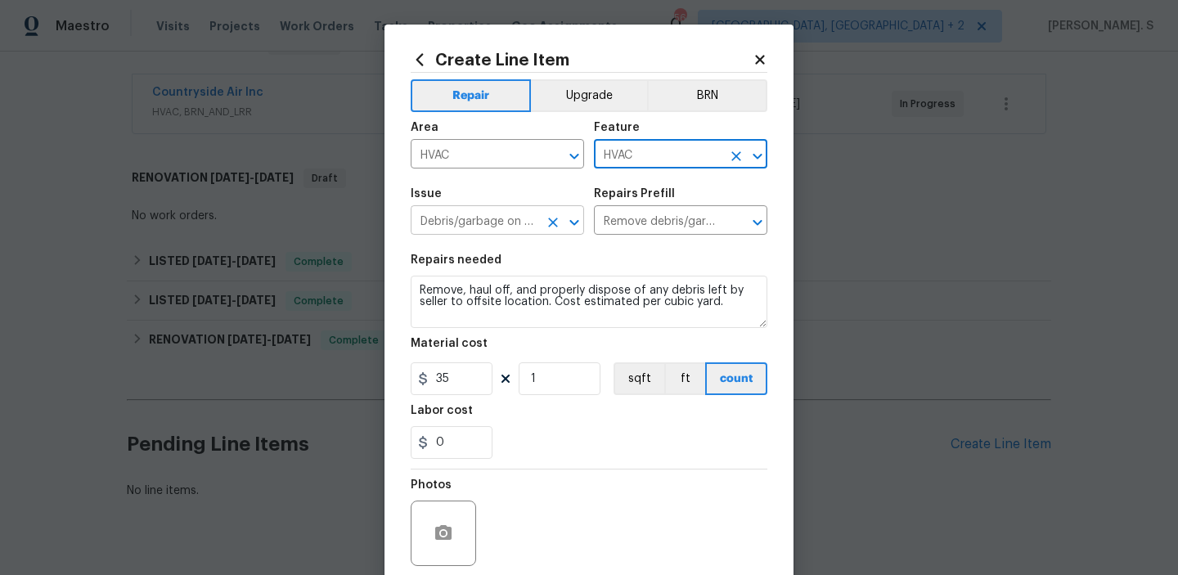
click at [579, 224] on icon "Open" at bounding box center [574, 223] width 20 height 20
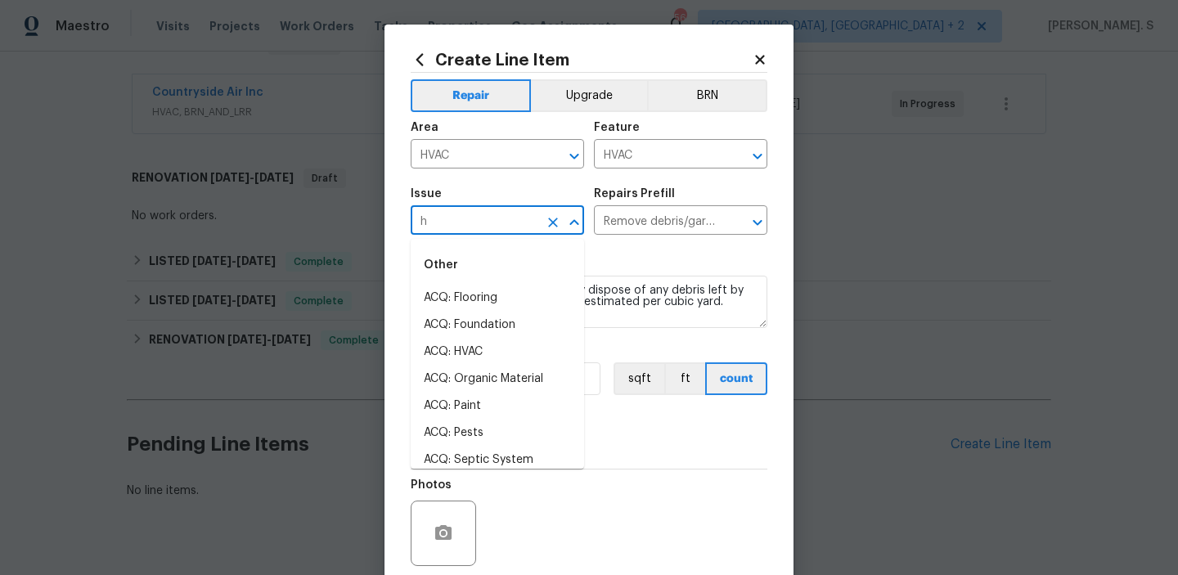
scroll to position [0, 0]
type input "Debris/garbage on site"
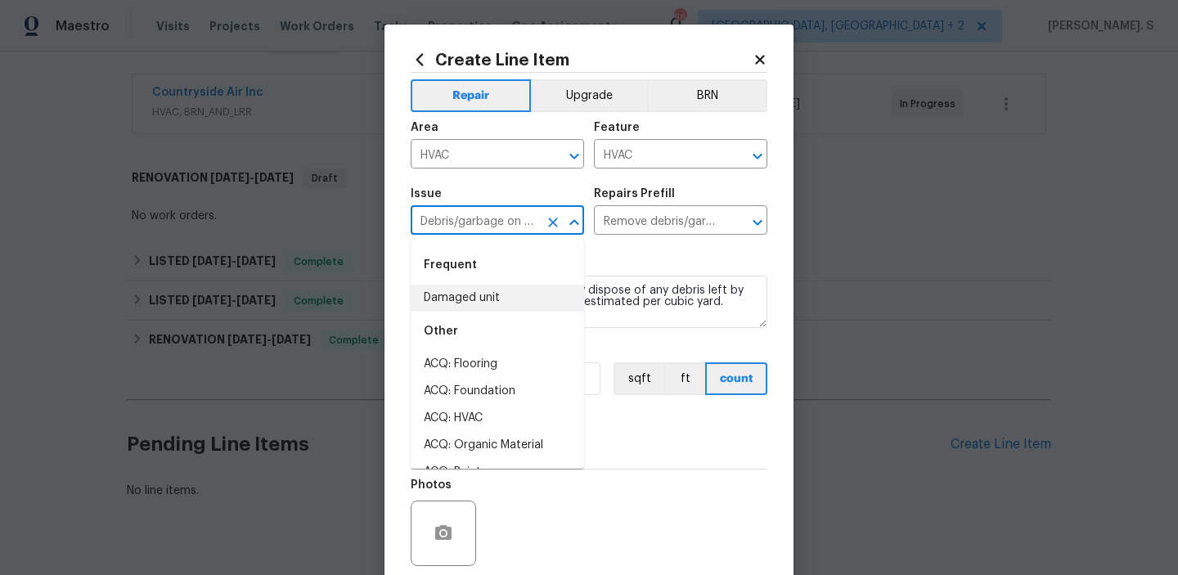
click at [556, 220] on icon "Clear" at bounding box center [553, 223] width 10 height 10
click at [577, 224] on icon "Close" at bounding box center [573, 222] width 9 height 6
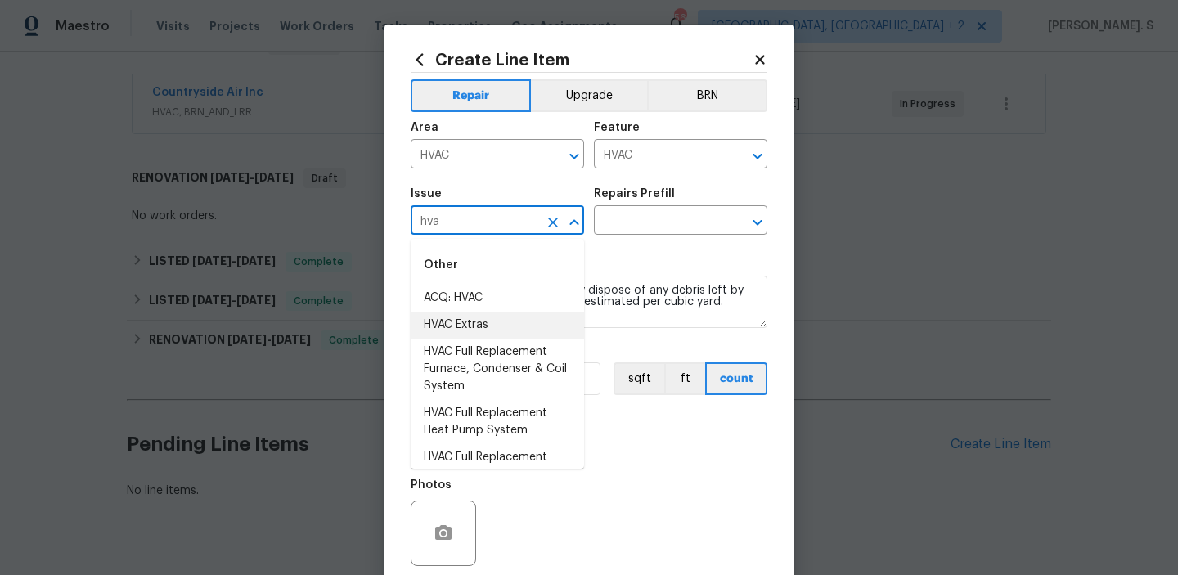
click at [523, 324] on li "HVAC Extras" at bounding box center [497, 325] width 173 height 27
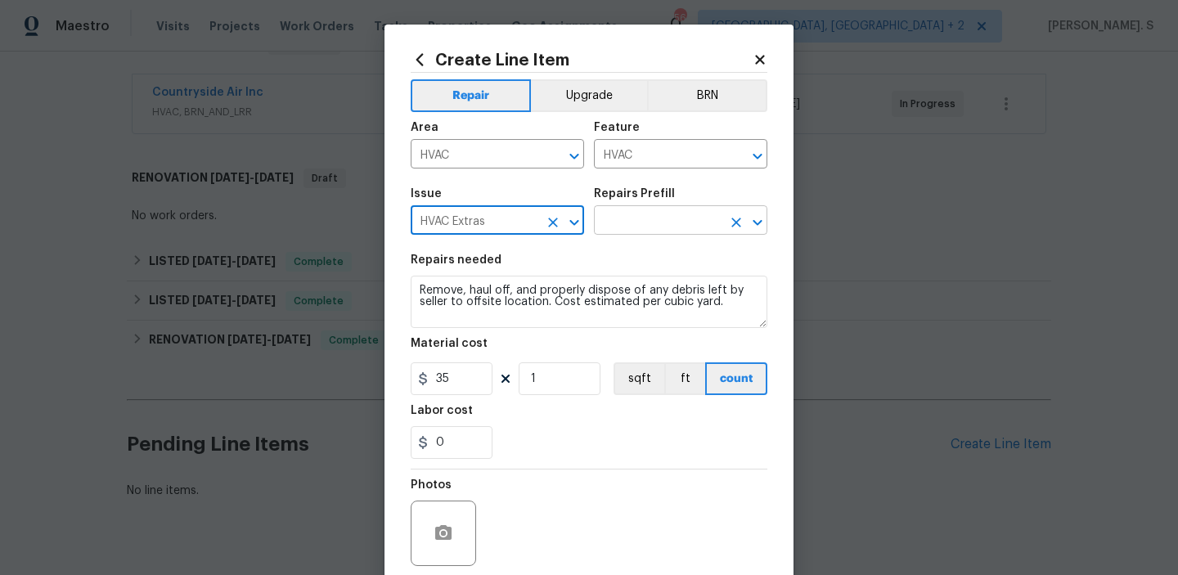
click at [760, 226] on icon "Open" at bounding box center [757, 223] width 20 height 20
type input "HVAC Extras"
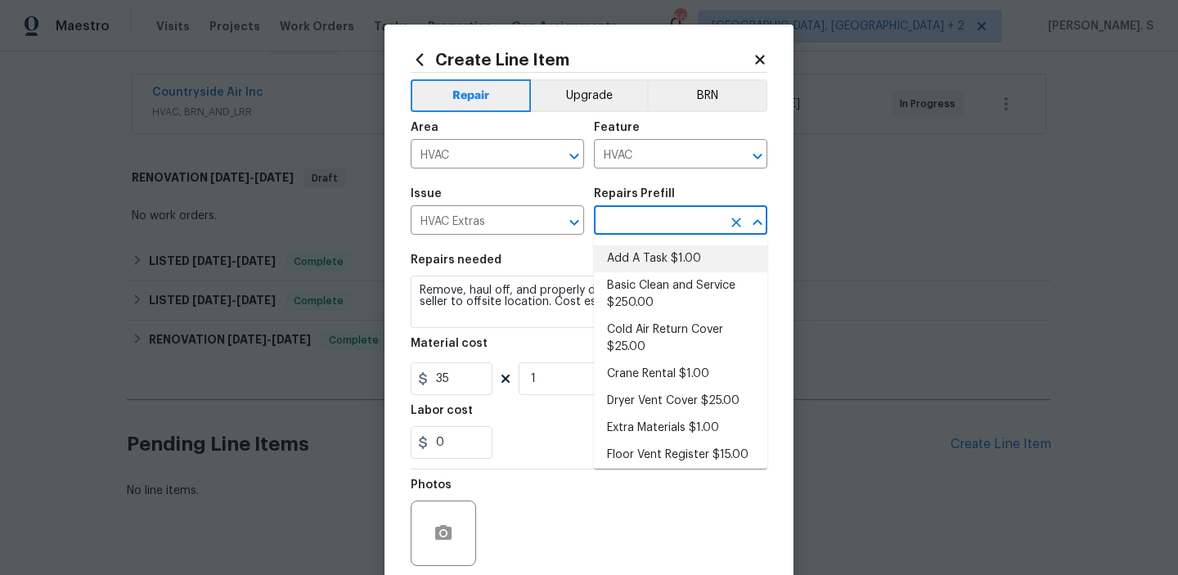
click at [692, 261] on li "Add A Task $1.00" at bounding box center [680, 258] width 173 height 27
type input "Add A Task $1.00"
type textarea "HPM to detail"
type input "1"
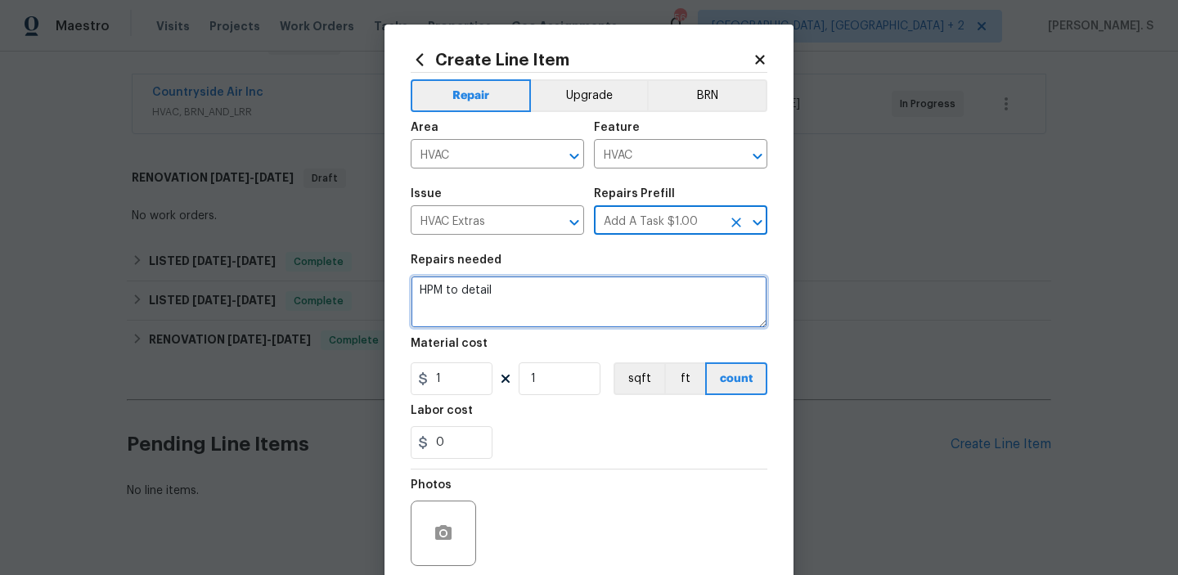
click at [607, 294] on textarea "HPM to detail" at bounding box center [589, 302] width 357 height 52
paste textarea "Also, get a second opinion and cost estimate from another TP."
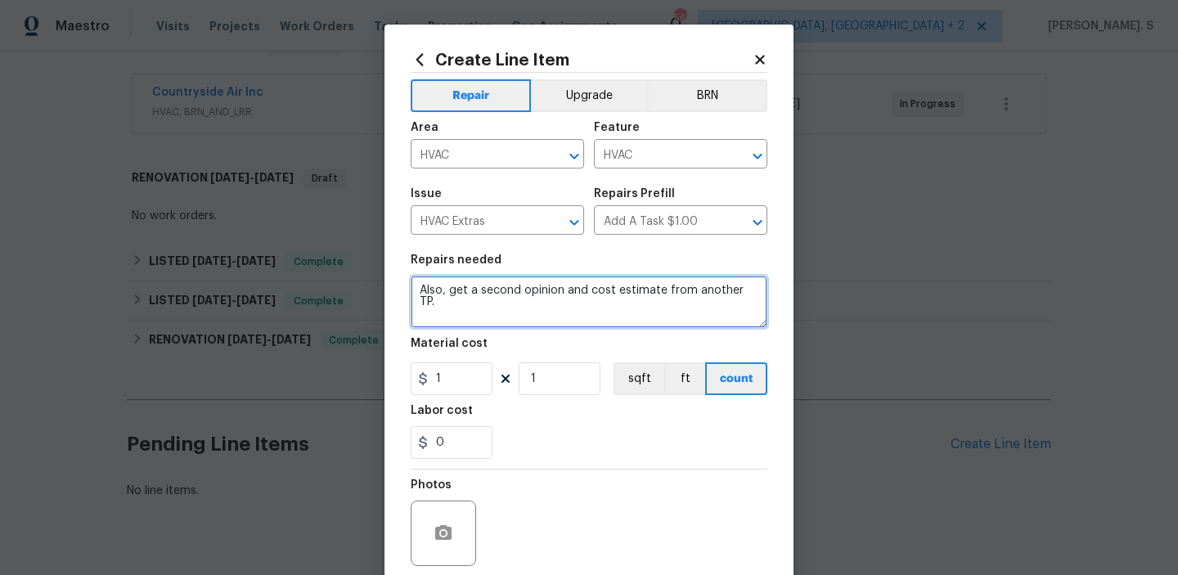
click at [431, 295] on textarea "Also, get a second opinion and cost estimate from another TP." at bounding box center [589, 302] width 357 height 52
paste textarea "Please investigate the report that "leak from the AC in the backyard" Please as…"
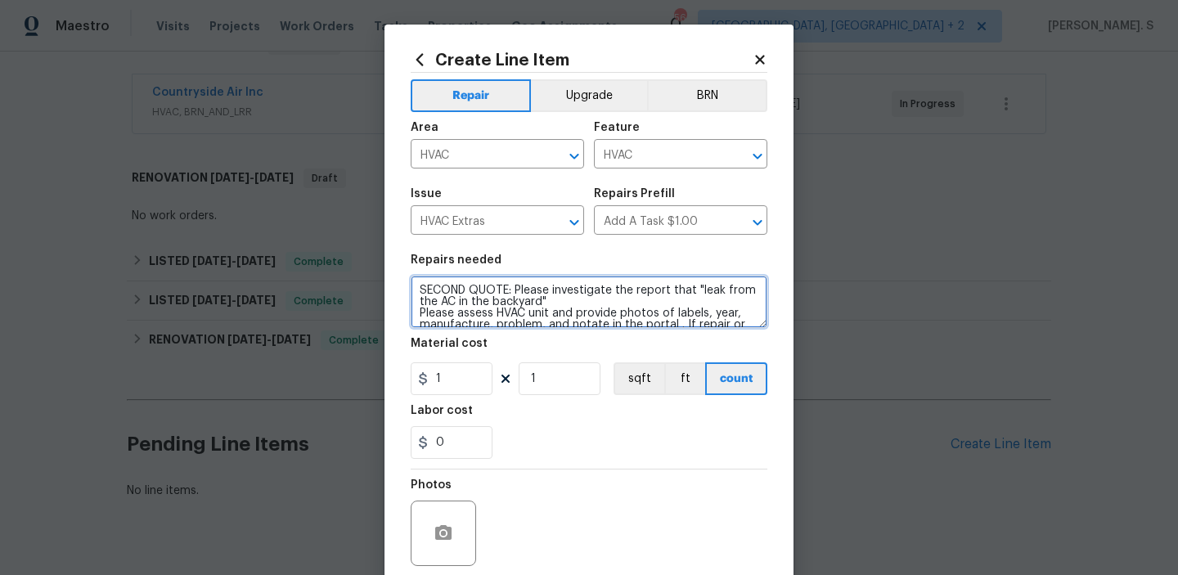
scroll to position [38, 0]
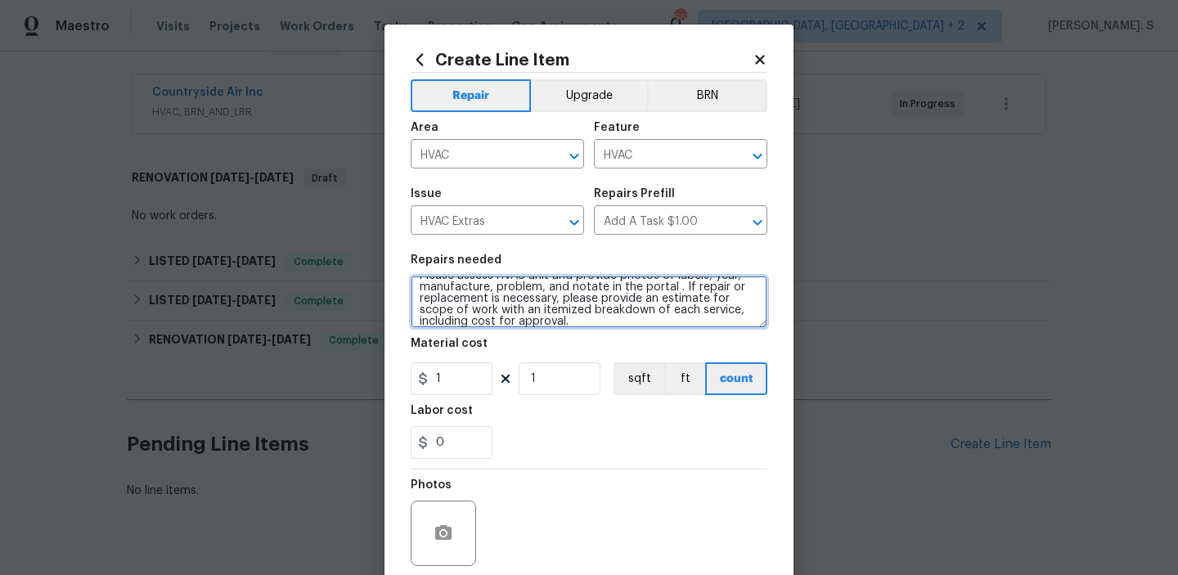
type textarea "SECOND QUOTE: Please investigate the report that "leak from the AC in the backy…"
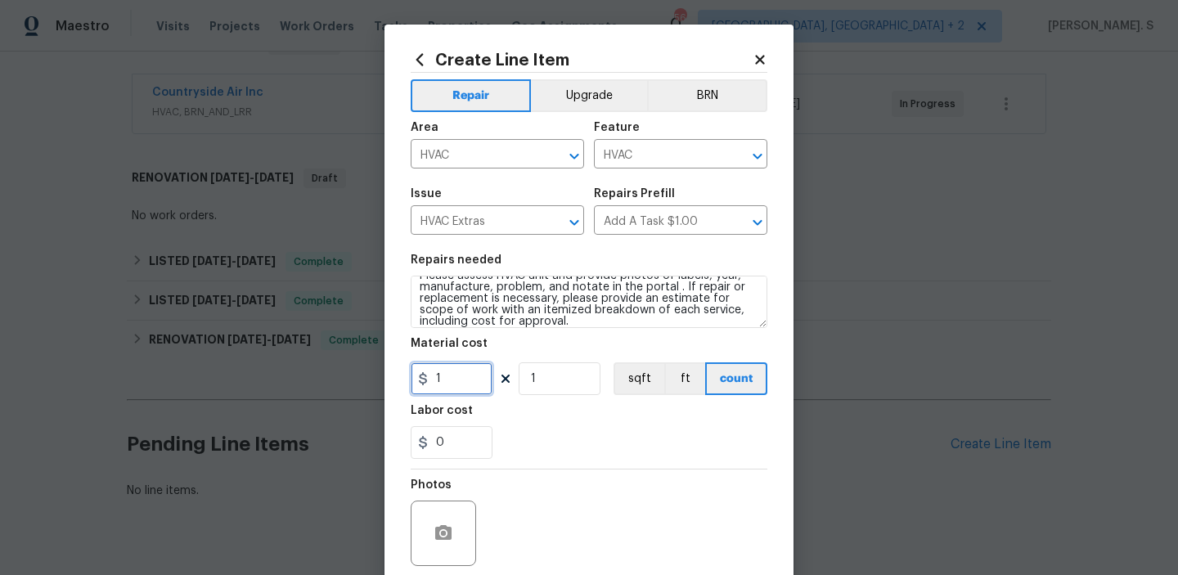
click at [460, 381] on input "1" at bounding box center [452, 378] width 82 height 33
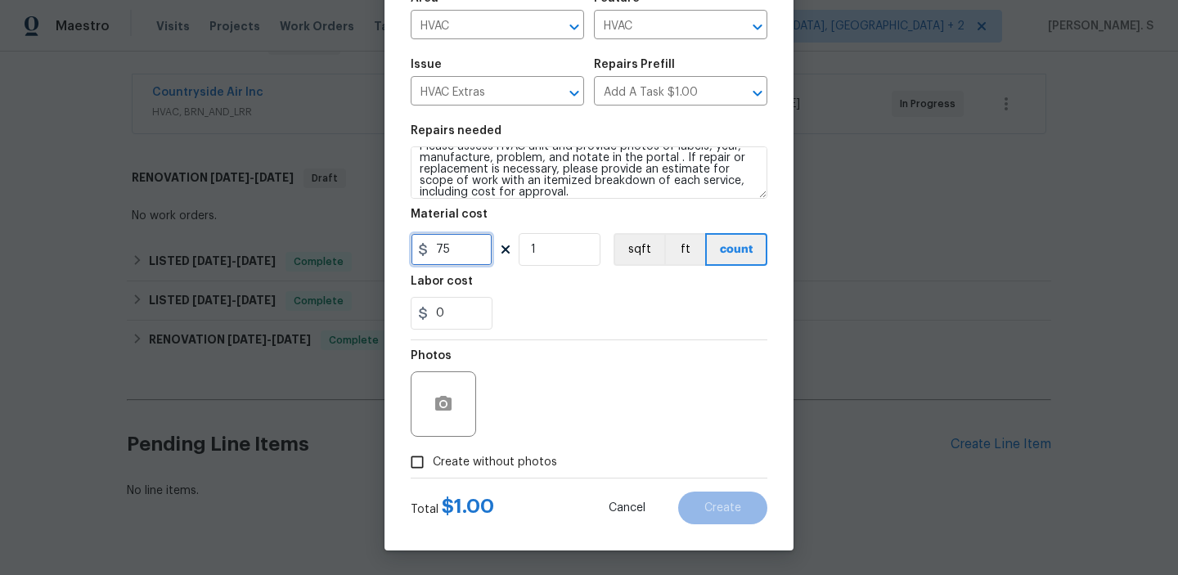
type input "75"
click at [498, 467] on span "Create without photos" at bounding box center [495, 462] width 124 height 17
click at [433, 467] on input "Create without photos" at bounding box center [417, 462] width 31 height 31
checkbox input "true"
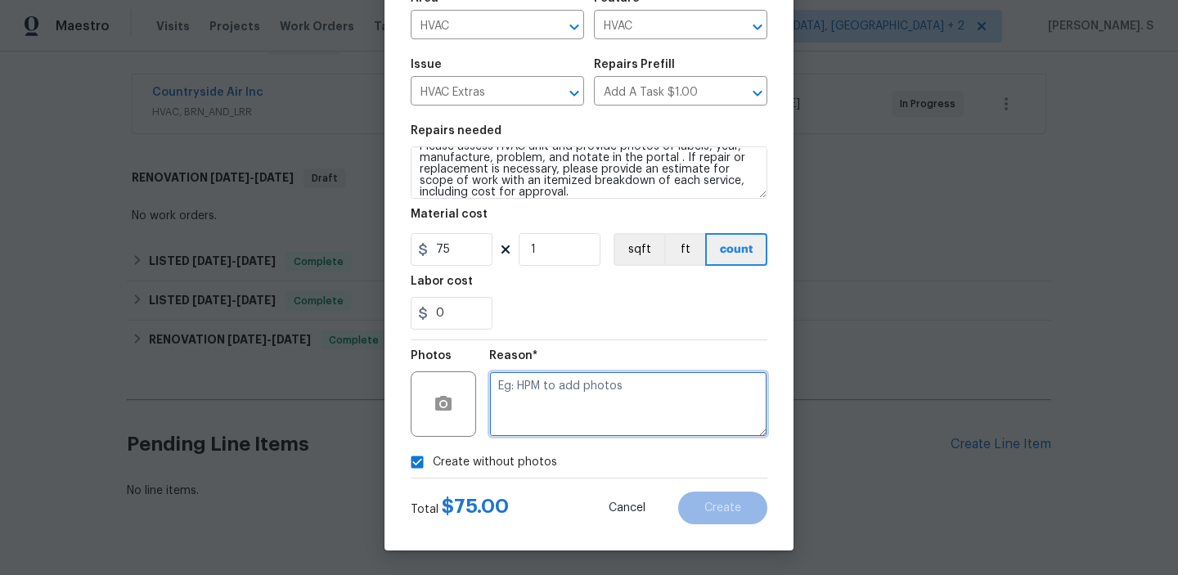
click at [580, 402] on textarea at bounding box center [628, 403] width 278 height 65
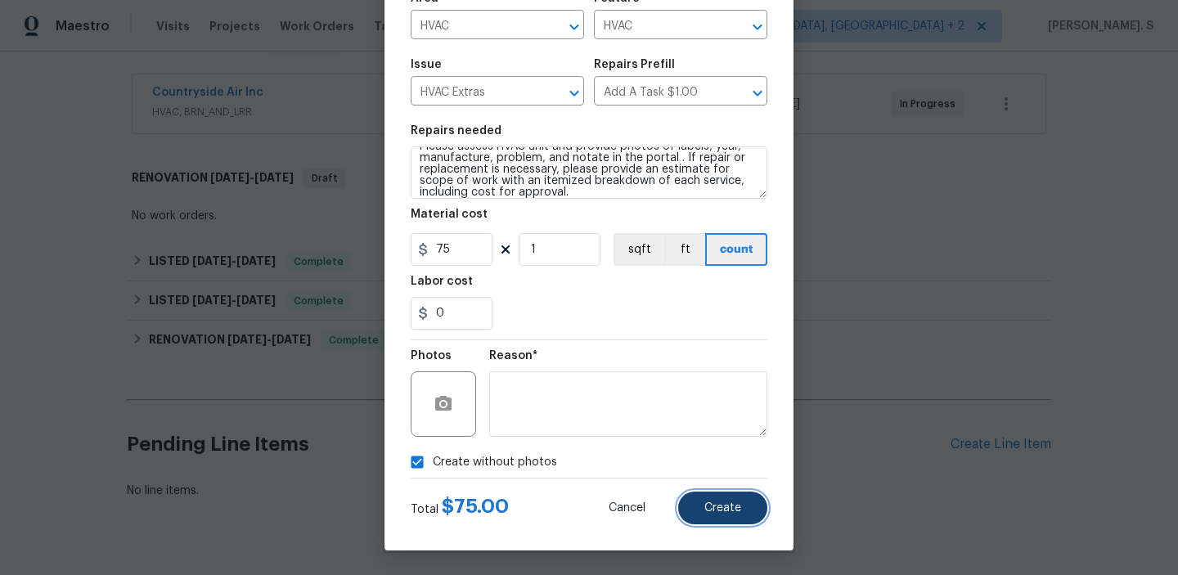
click at [717, 501] on button "Create" at bounding box center [722, 508] width 89 height 33
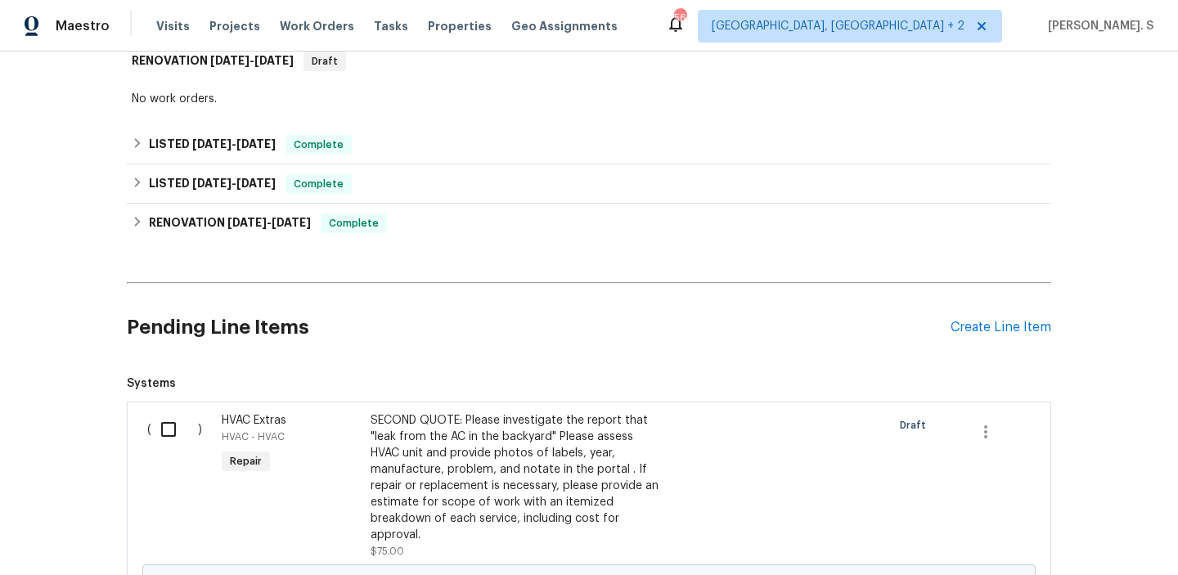
scroll to position [440, 0]
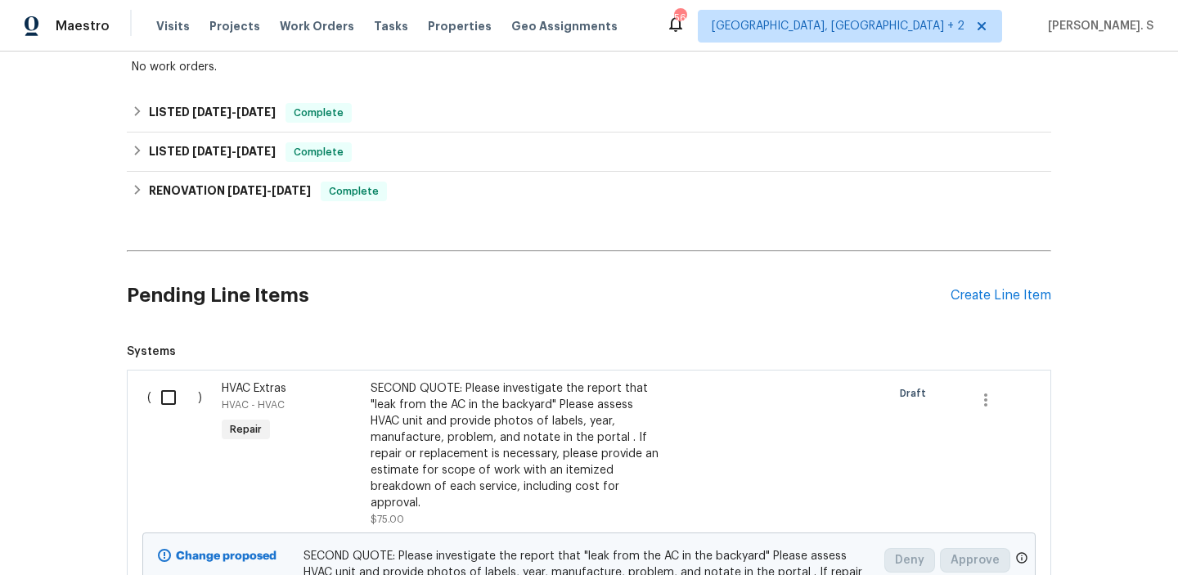
click at [168, 405] on input "checkbox" at bounding box center [174, 397] width 47 height 34
checkbox input "true"
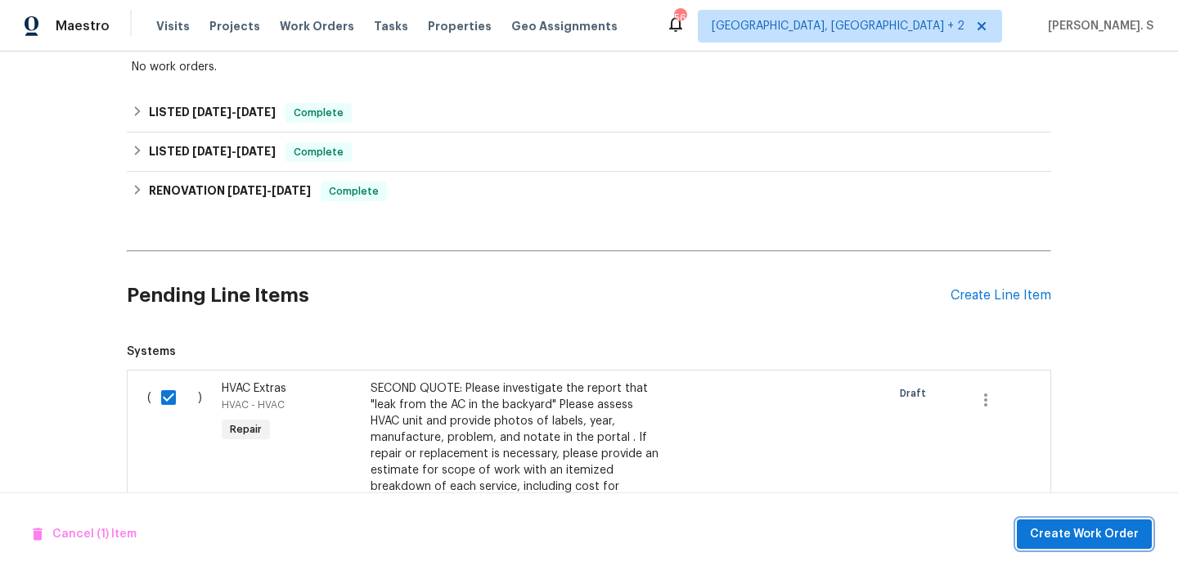
click at [1076, 537] on span "Create Work Order" at bounding box center [1084, 534] width 109 height 20
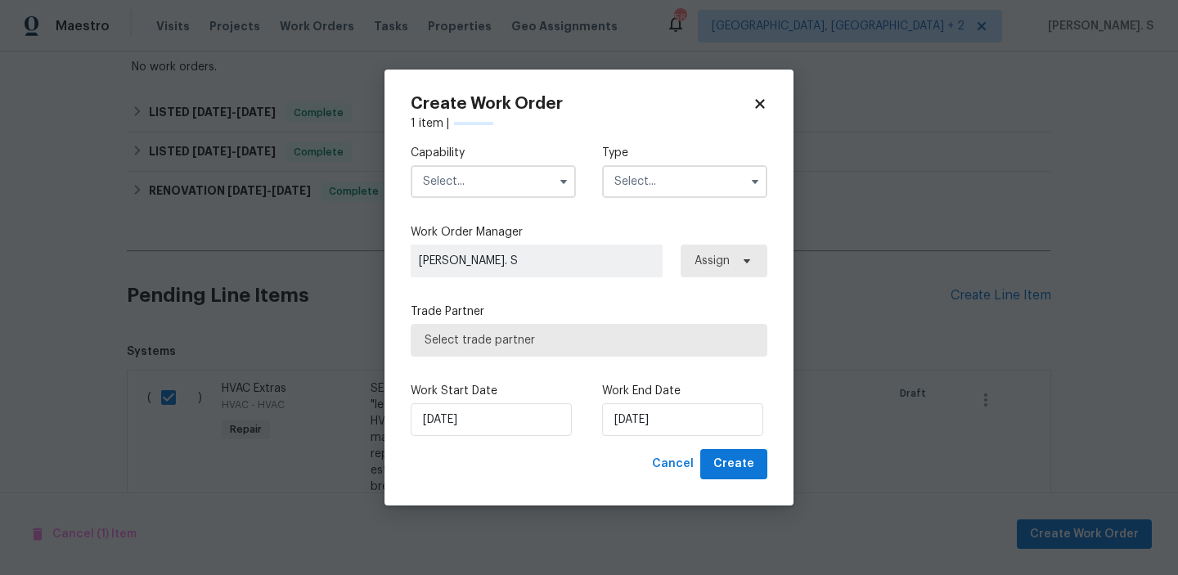
click at [528, 228] on label "Work Order Manager" at bounding box center [589, 232] width 357 height 16
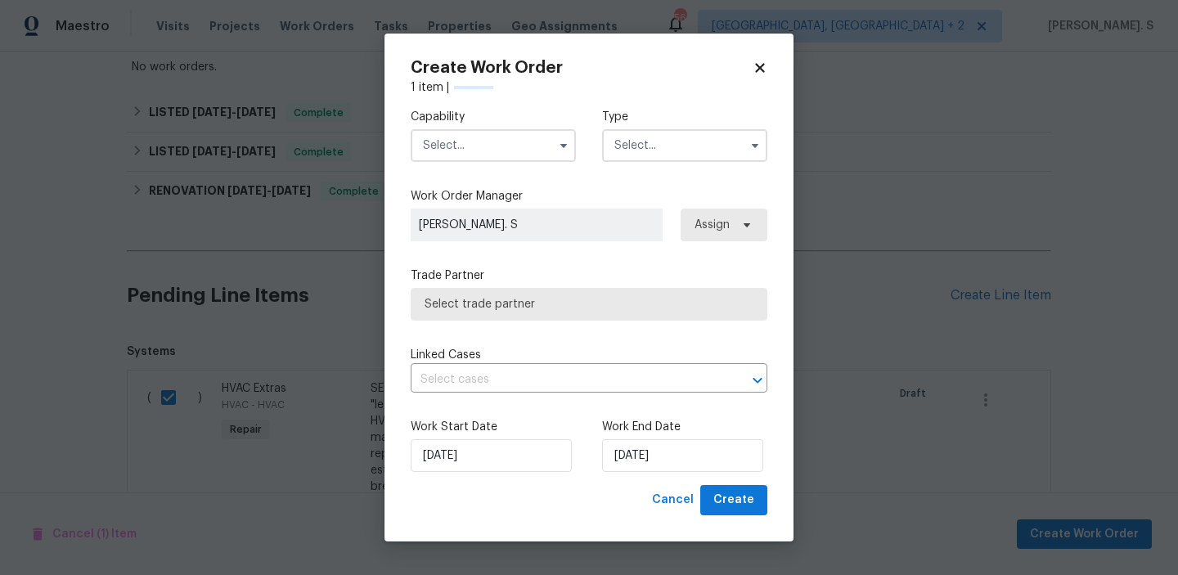
click at [528, 130] on input "text" at bounding box center [493, 145] width 165 height 33
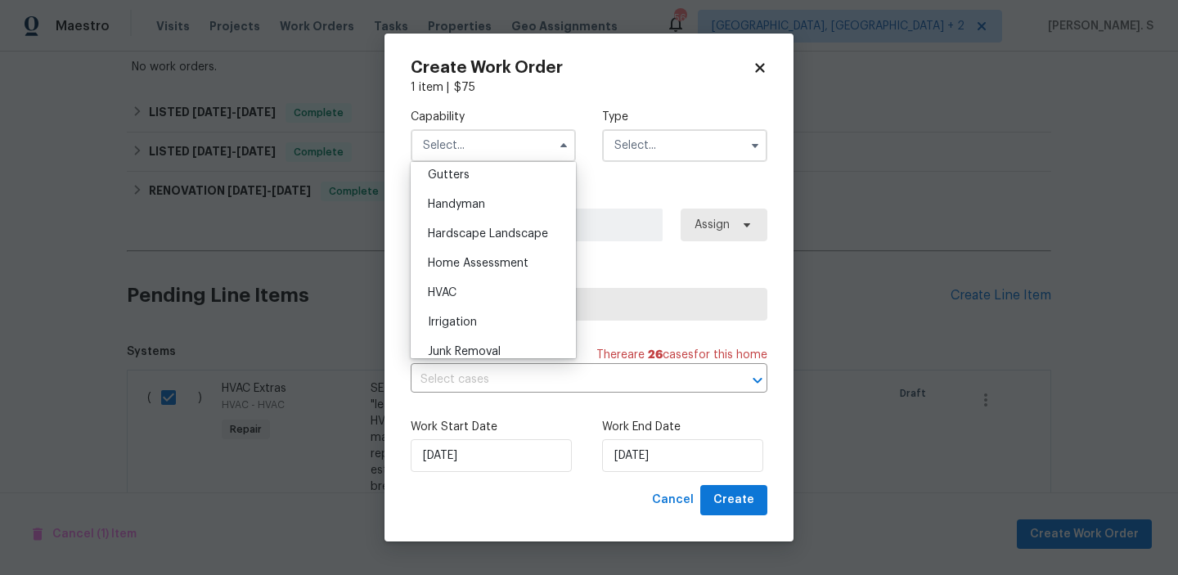
scroll to position [980, 0]
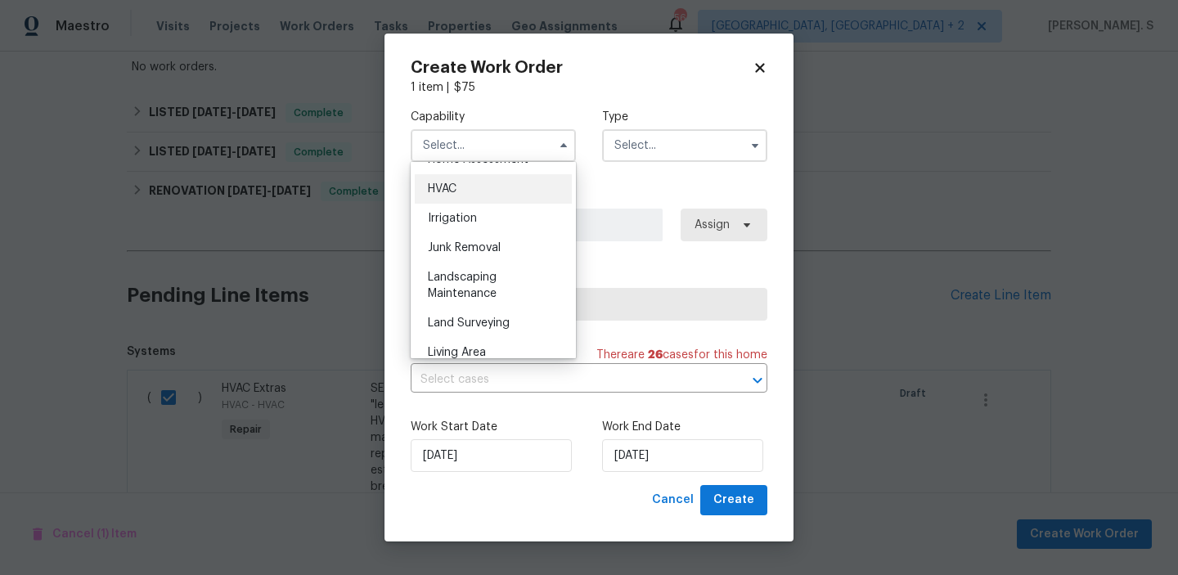
click at [491, 197] on div "HVAC" at bounding box center [493, 188] width 157 height 29
type input "HVAC"
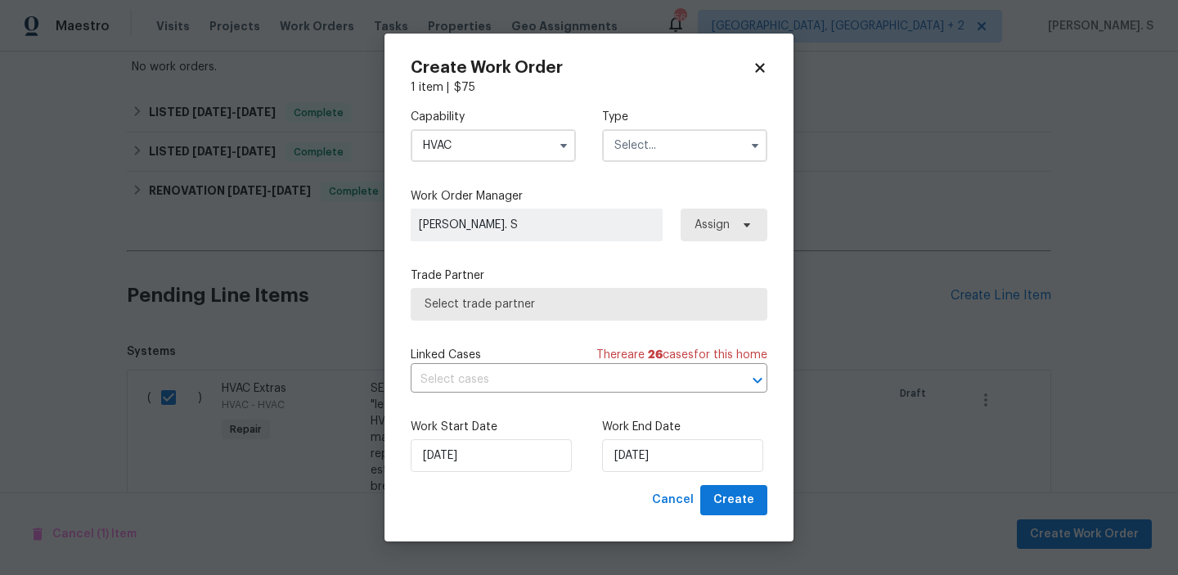
click at [675, 132] on input "text" at bounding box center [684, 145] width 165 height 33
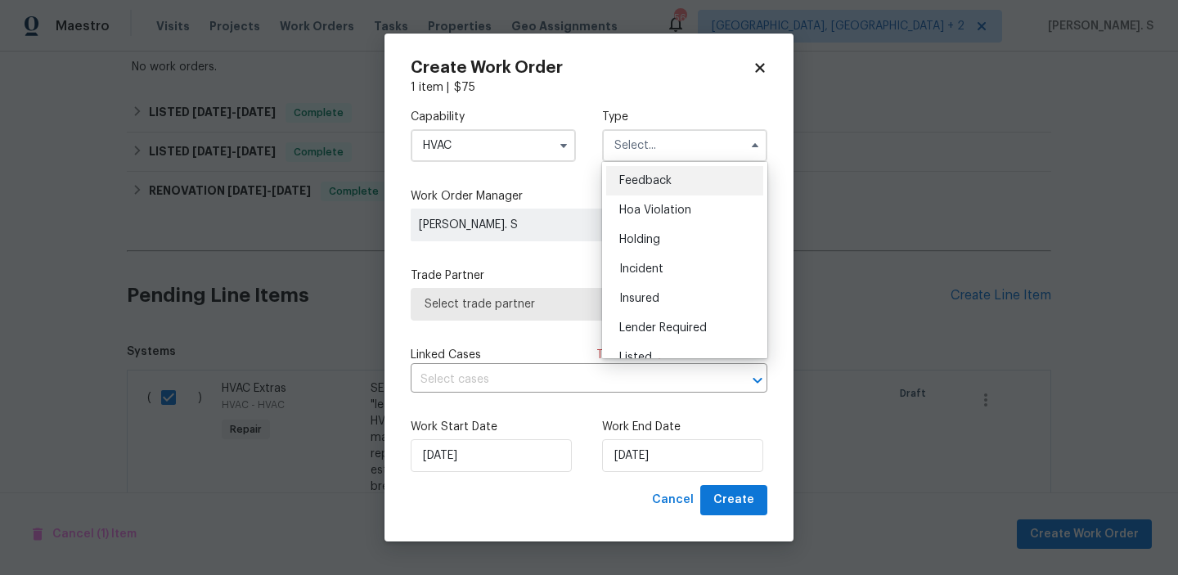
click at [670, 181] on span "Feedback" at bounding box center [645, 180] width 52 height 11
type input "Feedback"
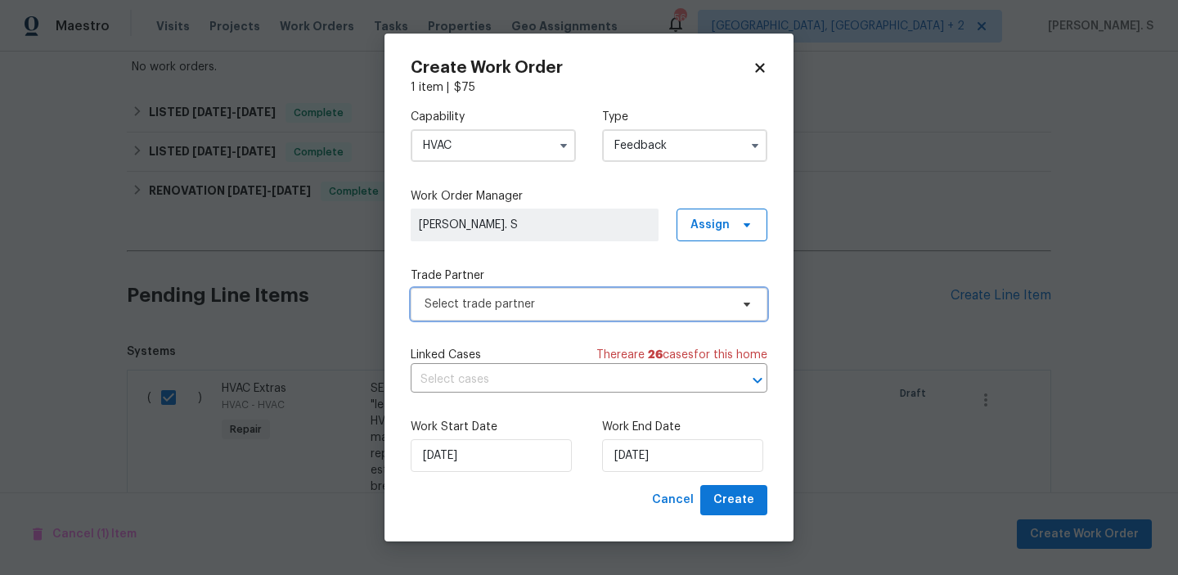
click at [532, 312] on span "Select trade partner" at bounding box center [589, 304] width 357 height 33
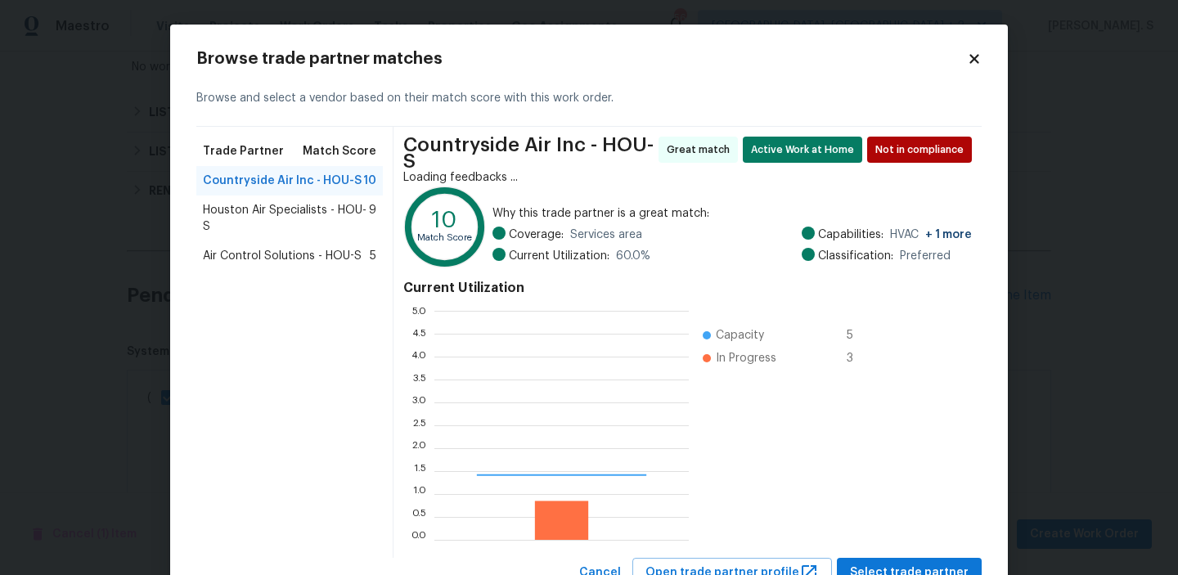
scroll to position [229, 254]
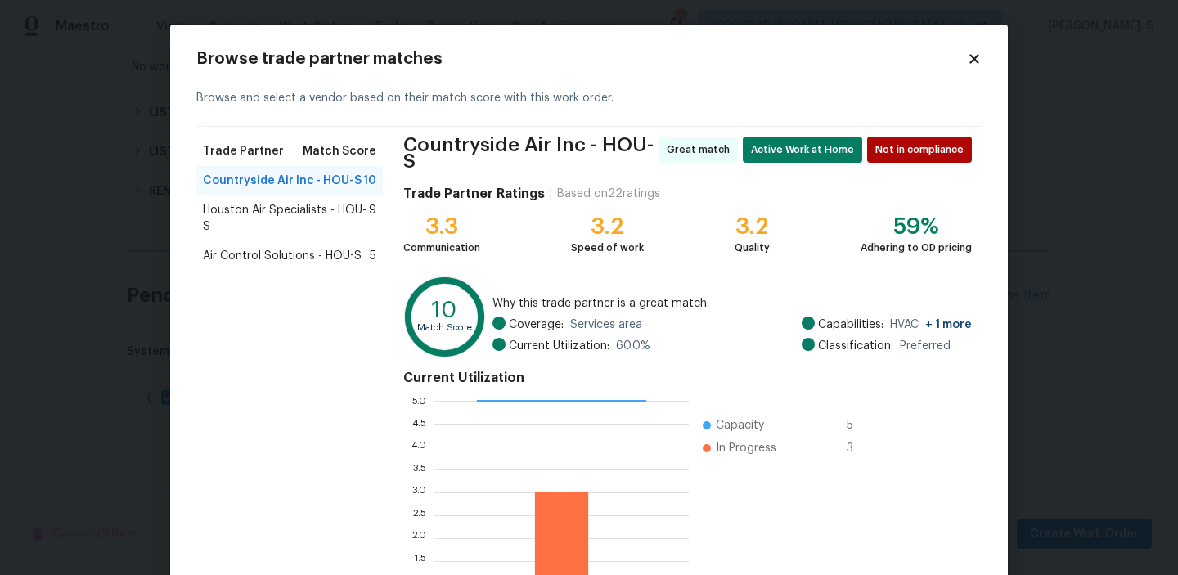
click at [302, 410] on div "Trade Partner Match Score Countryside Air Inc - HOU-S 10 Houston Air Specialist…" at bounding box center [294, 387] width 197 height 521
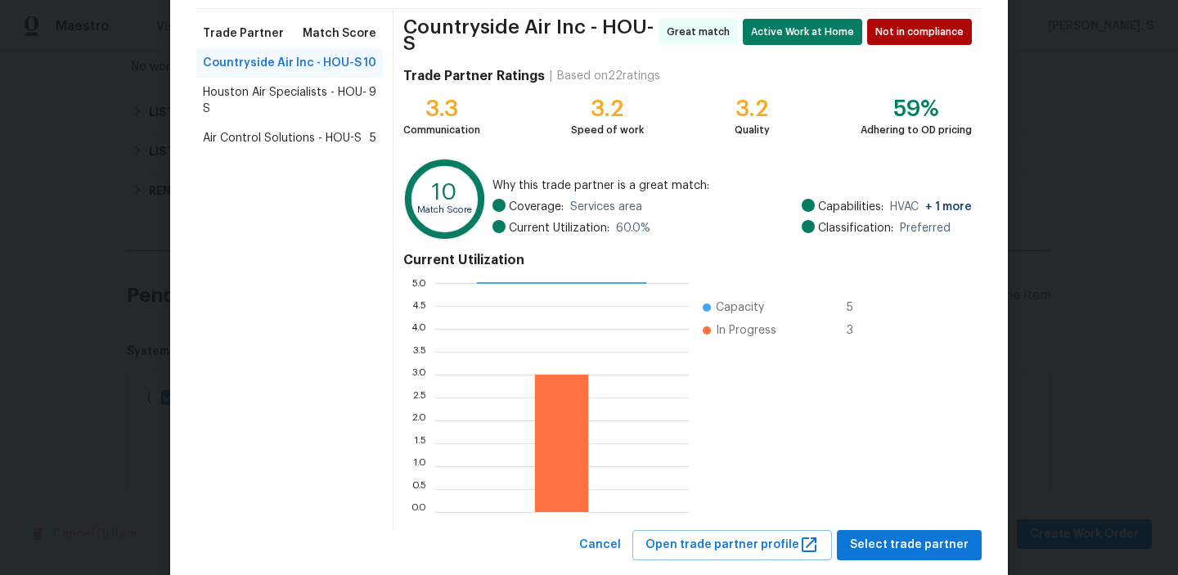
scroll to position [146, 0]
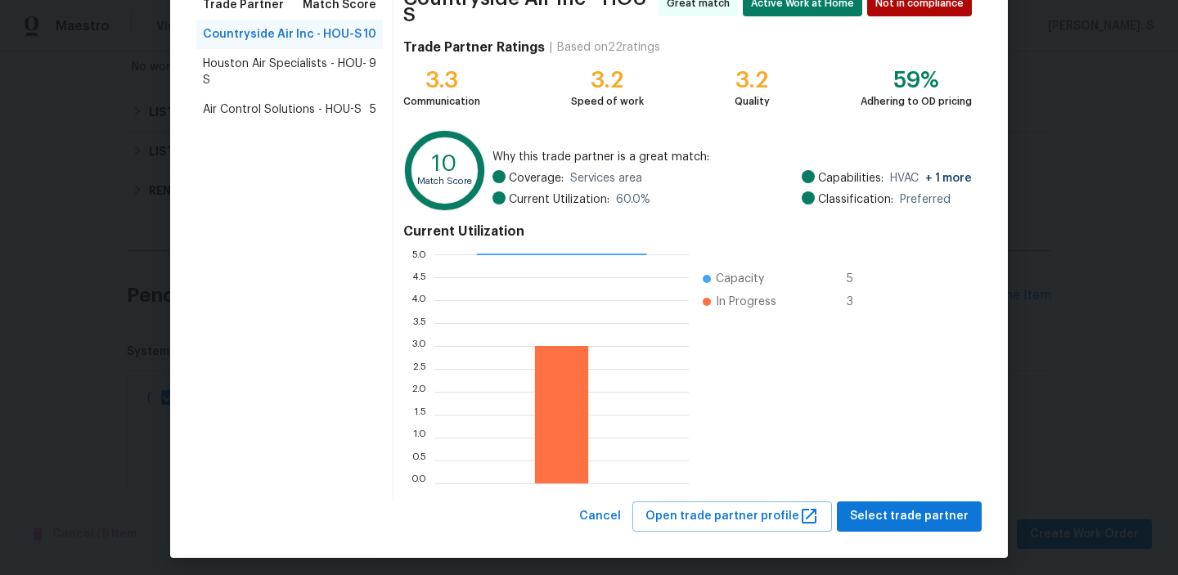
click at [359, 47] on div "Countryside Air Inc - HOU-S 10" at bounding box center [289, 34] width 186 height 29
click at [357, 83] on span "Houston Air Specialists - HOU-S" at bounding box center [286, 72] width 166 height 33
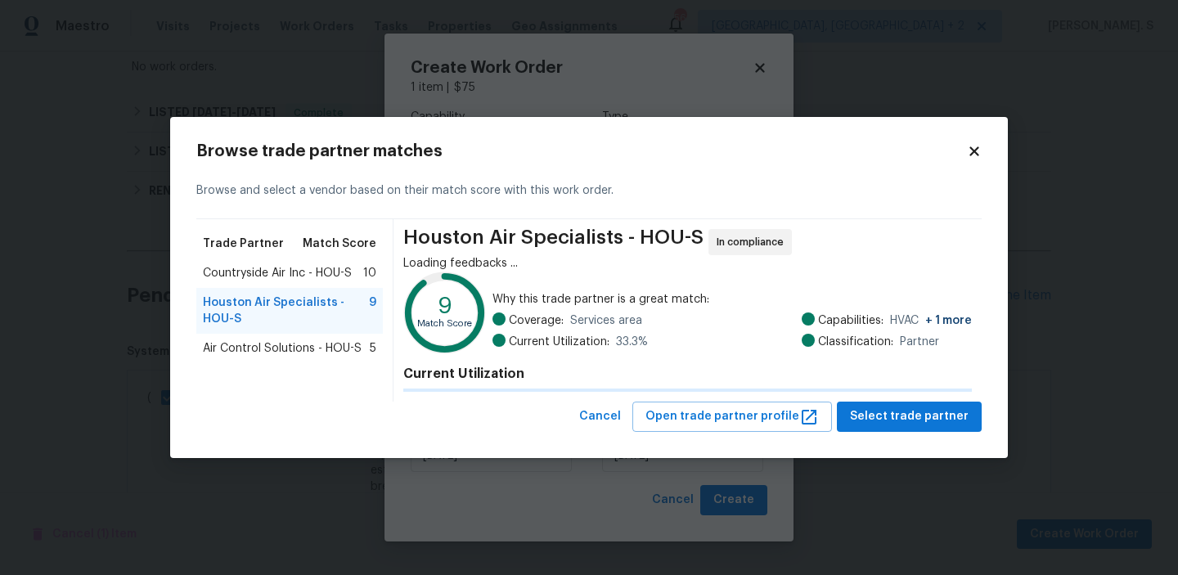
scroll to position [0, 0]
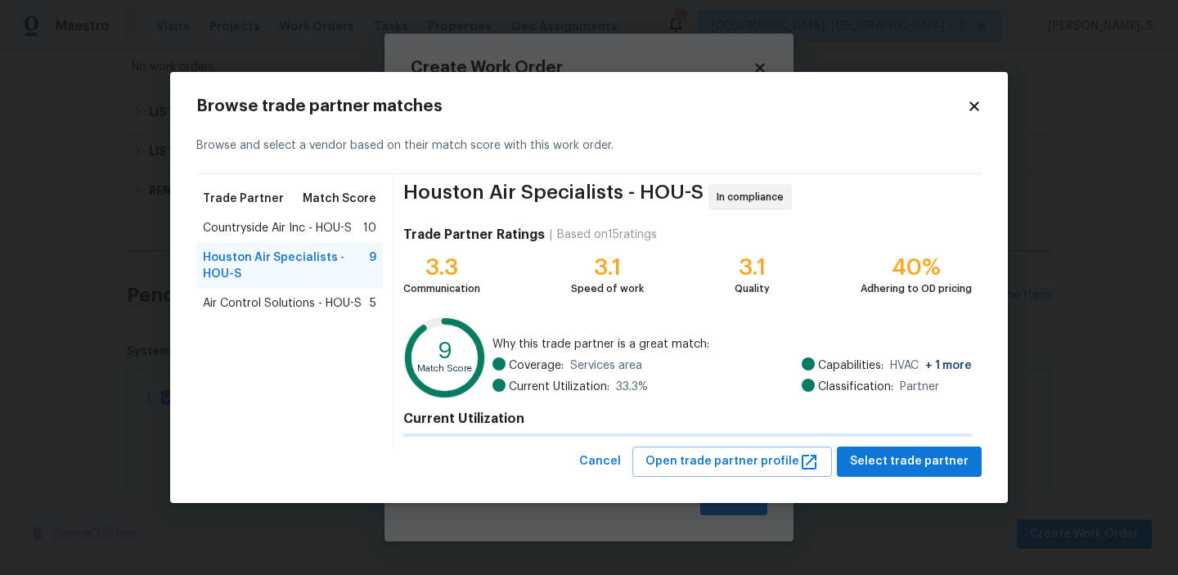
click at [338, 336] on div "Trade Partner Match Score Countryside Air Inc - HOU-S 10 Houston Air Specialist…" at bounding box center [294, 310] width 197 height 272
click at [340, 306] on span "Air Control Solutions - HOU-S" at bounding box center [282, 303] width 159 height 16
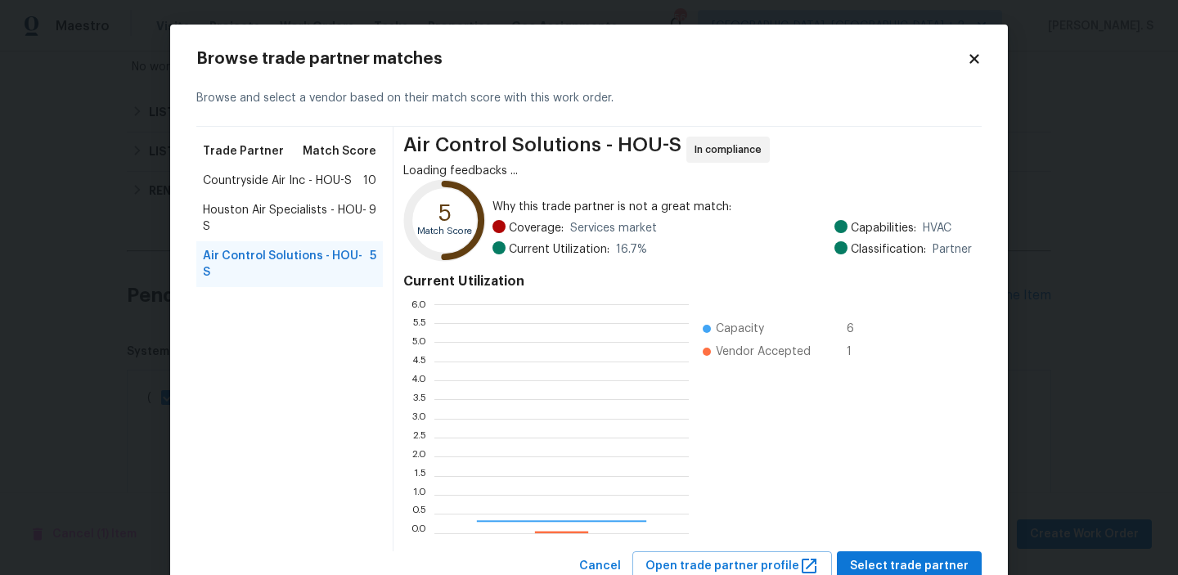
scroll to position [229, 254]
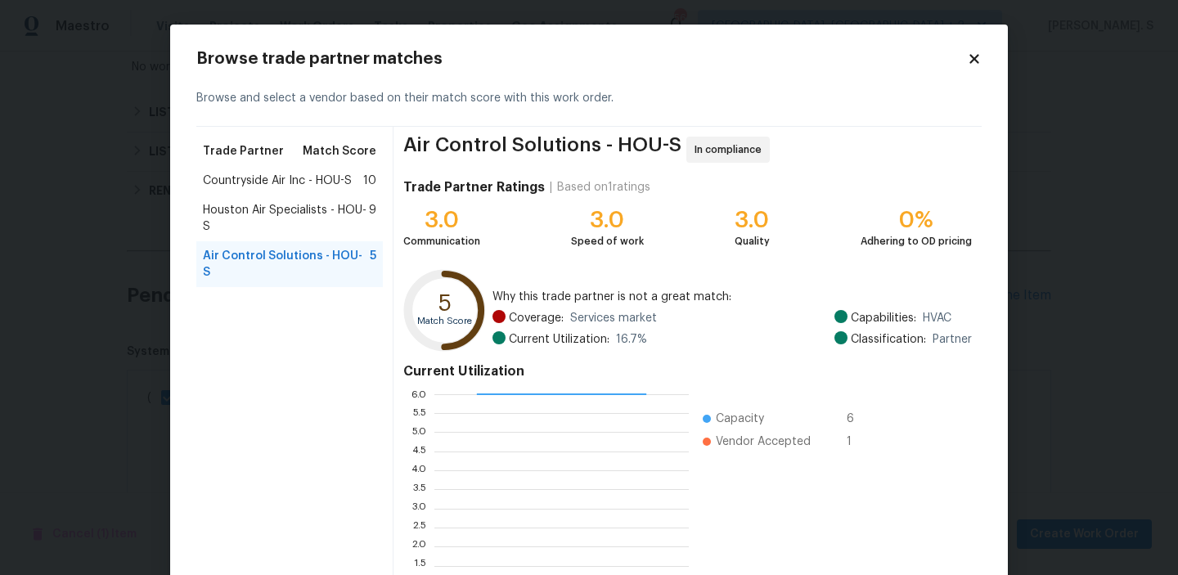
click at [360, 222] on span "Houston Air Specialists - HOU-S" at bounding box center [286, 218] width 166 height 33
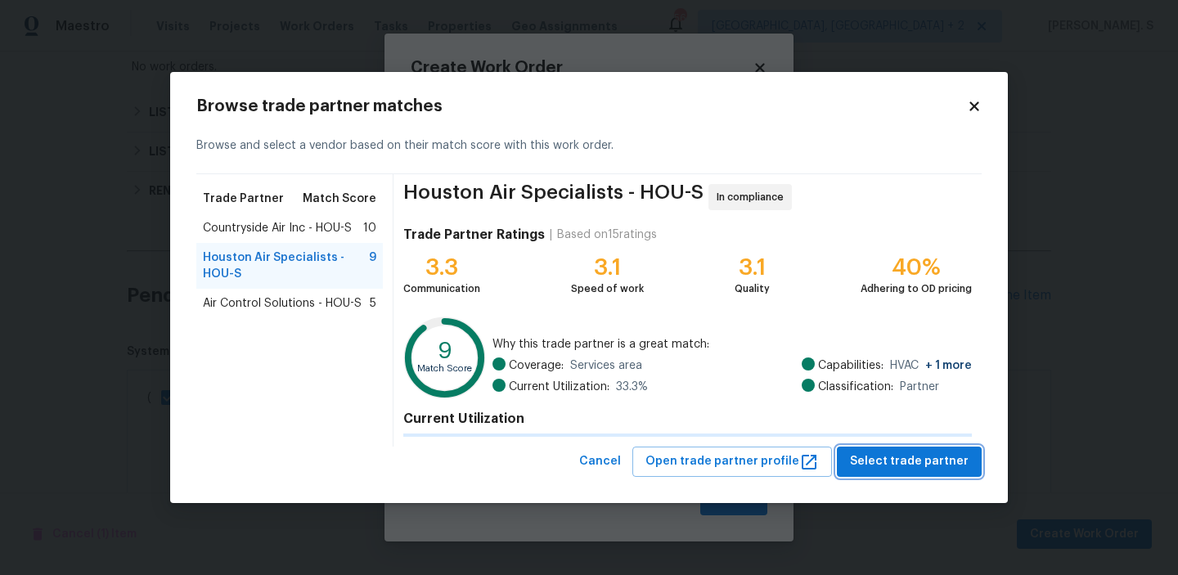
click at [906, 466] on span "Select trade partner" at bounding box center [909, 461] width 119 height 20
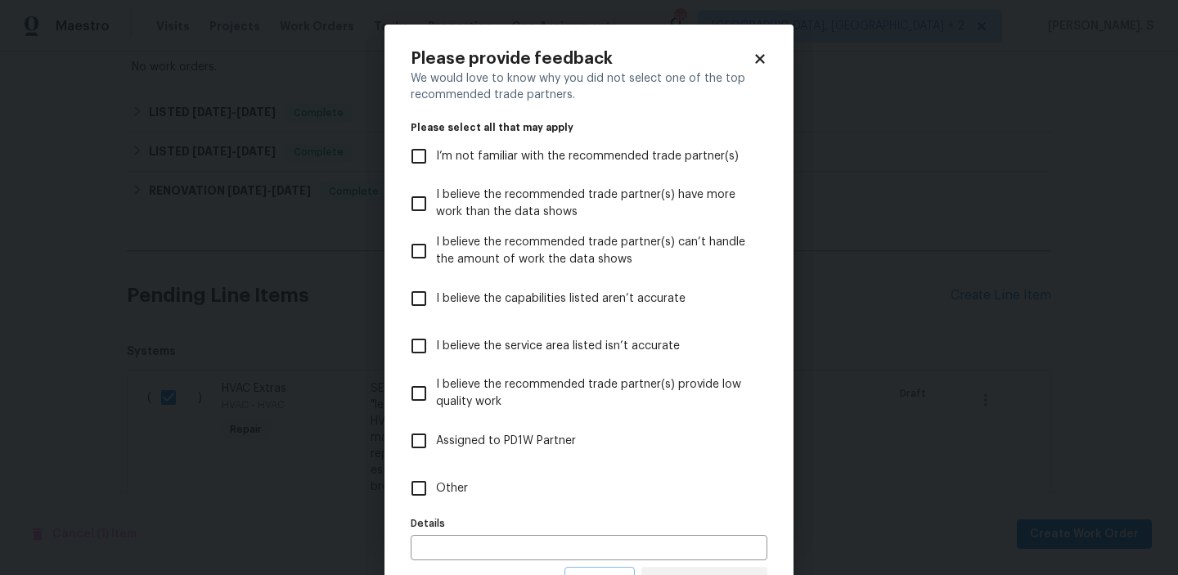
click at [559, 496] on label "Other" at bounding box center [578, 488] width 352 height 47
click at [436, 496] on input "Other" at bounding box center [419, 488] width 34 height 34
checkbox input "true"
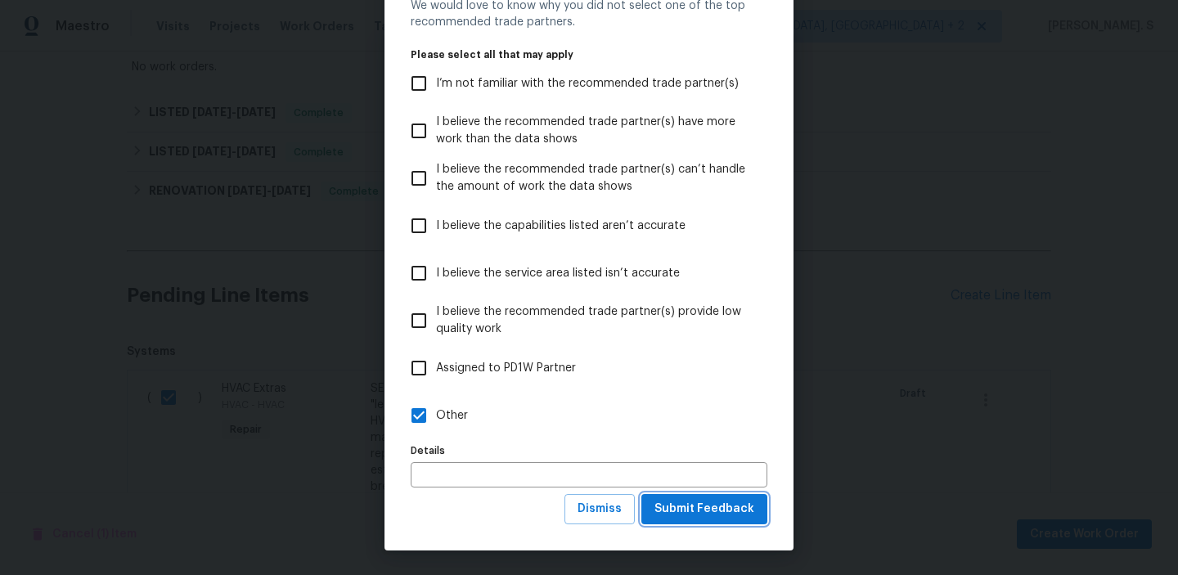
click at [728, 504] on span "Submit Feedback" at bounding box center [704, 509] width 100 height 20
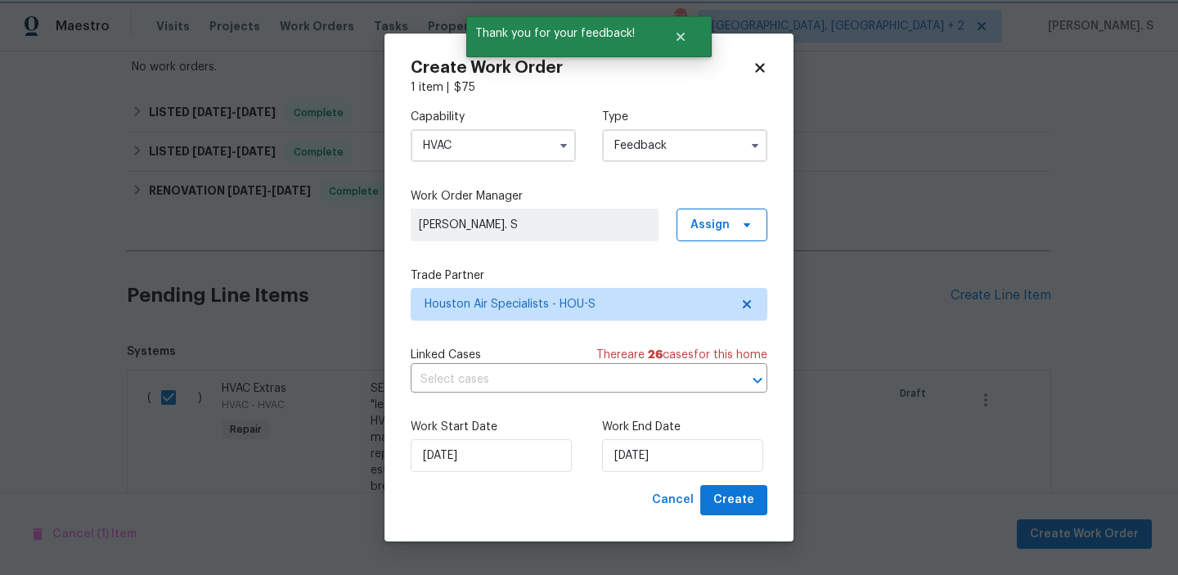
scroll to position [0, 0]
click at [473, 379] on input "text" at bounding box center [566, 379] width 311 height 25
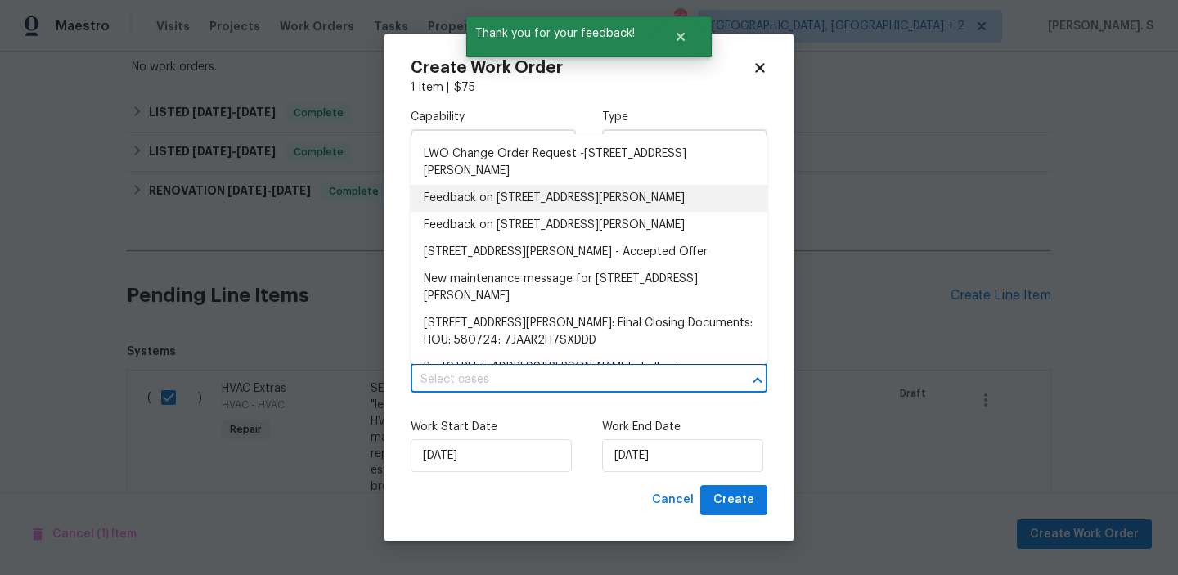
click at [478, 195] on li "Feedback on [STREET_ADDRESS][PERSON_NAME]" at bounding box center [589, 198] width 357 height 27
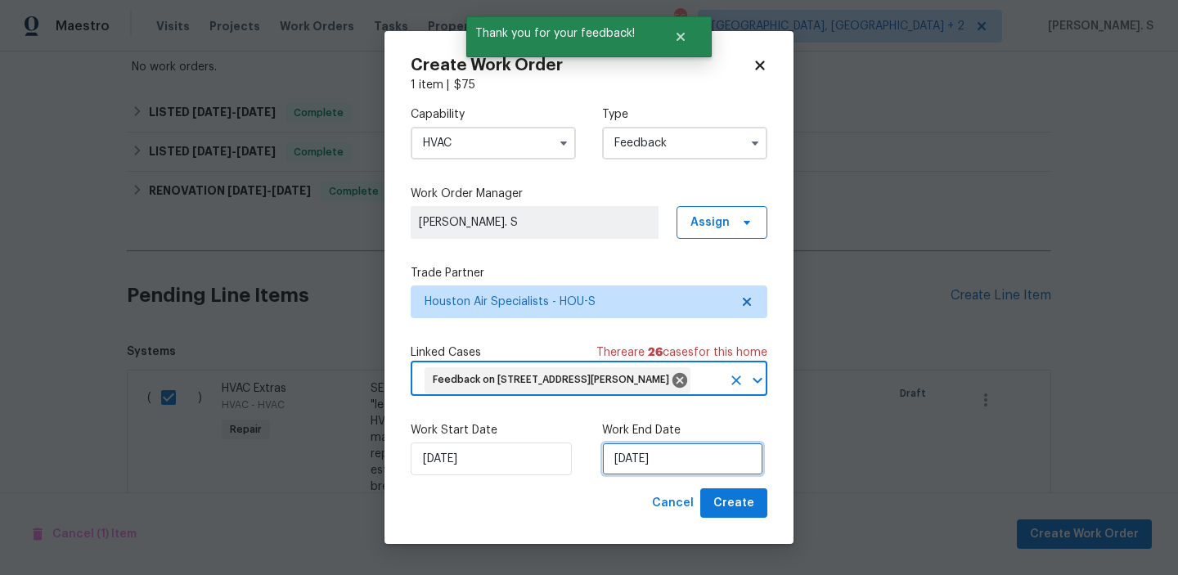
click at [696, 475] on input "[DATE]" at bounding box center [682, 458] width 161 height 33
click at [707, 475] on input "[DATE]" at bounding box center [682, 458] width 161 height 33
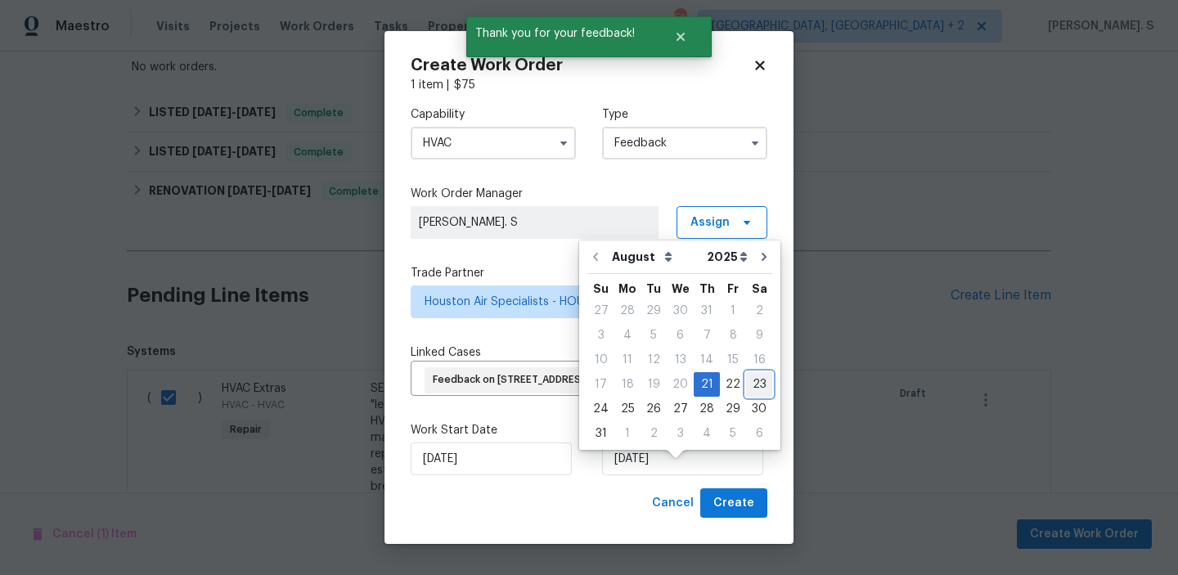
click at [748, 376] on div "23" at bounding box center [759, 384] width 26 height 23
type input "[DATE]"
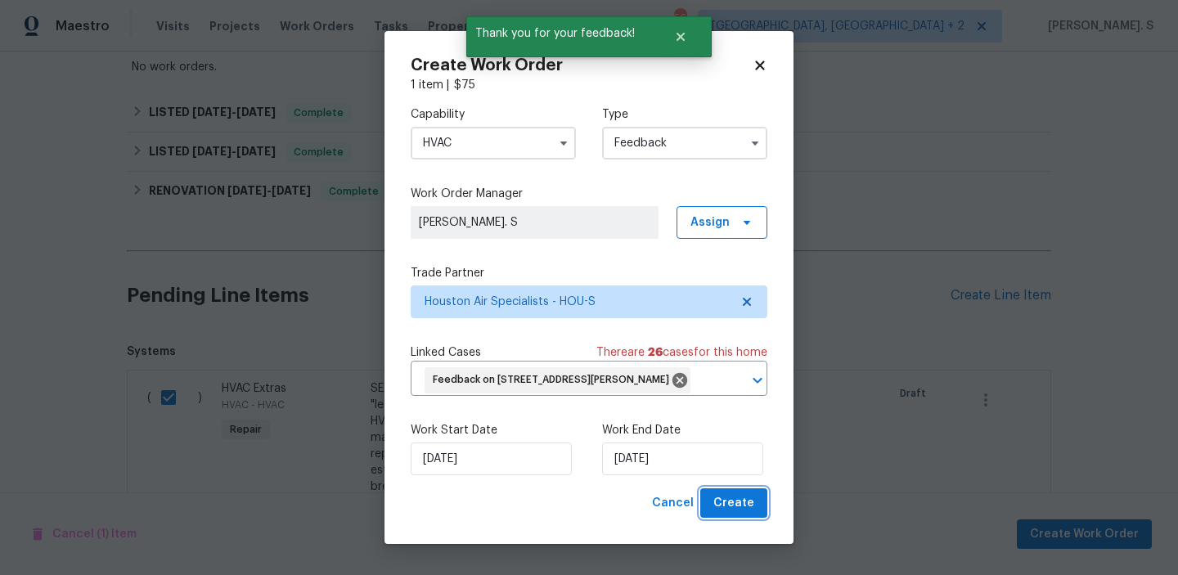
click at [728, 514] on span "Create" at bounding box center [733, 503] width 41 height 20
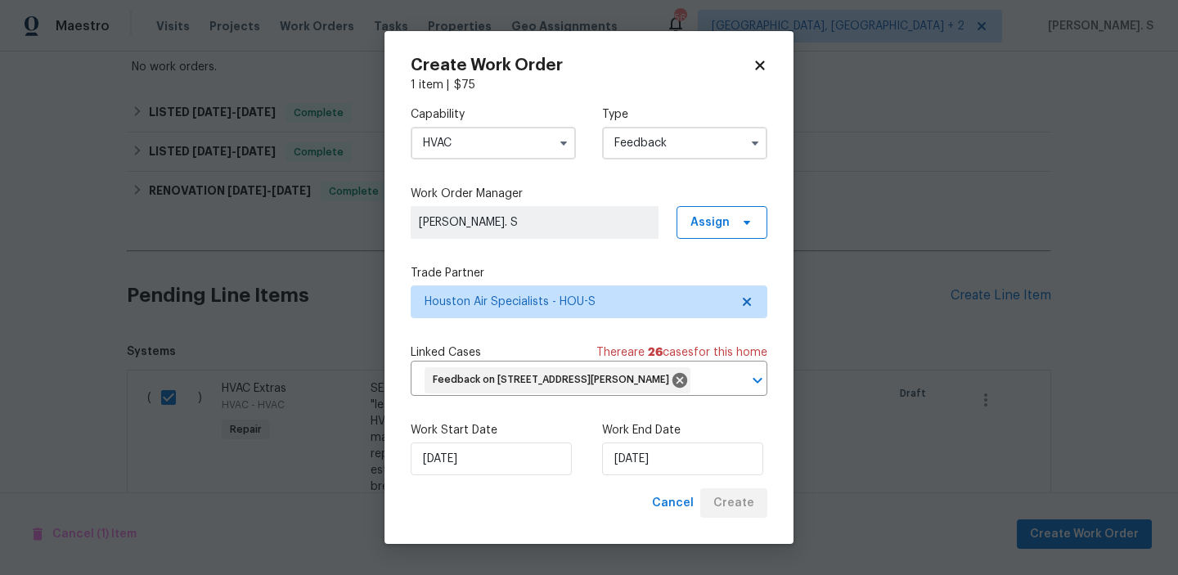
checkbox input "false"
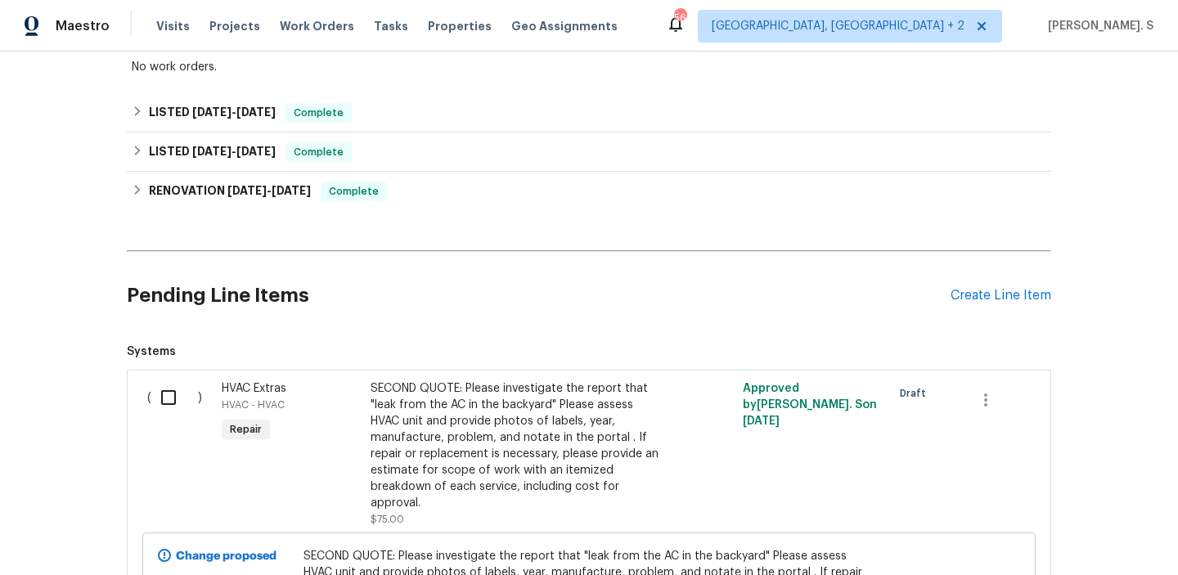
scroll to position [386, 0]
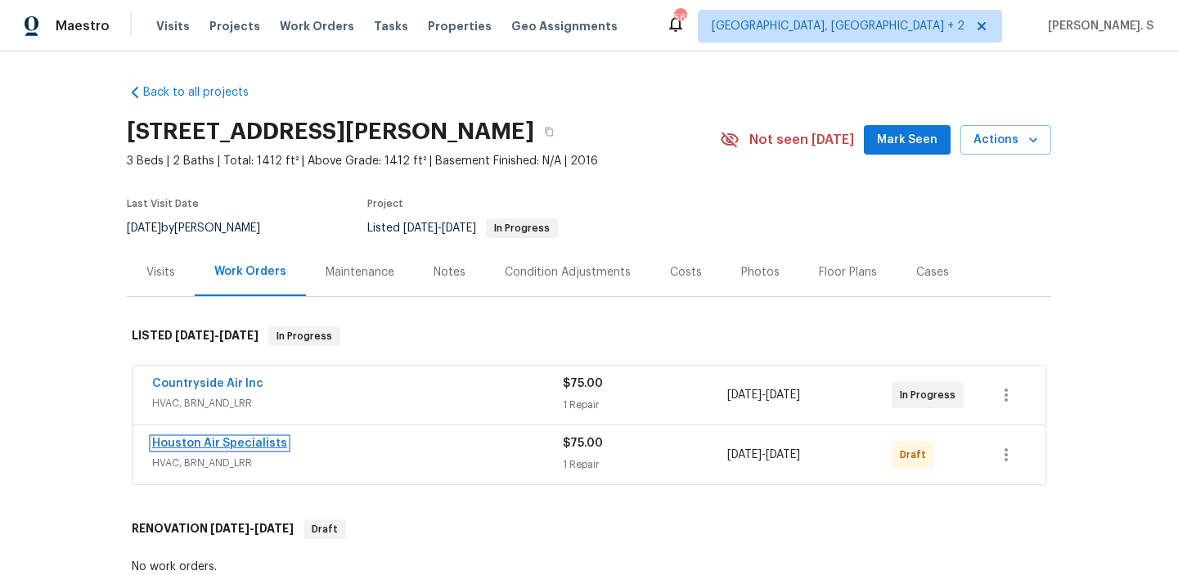
click at [278, 443] on link "Houston Air Specialists" at bounding box center [219, 443] width 135 height 11
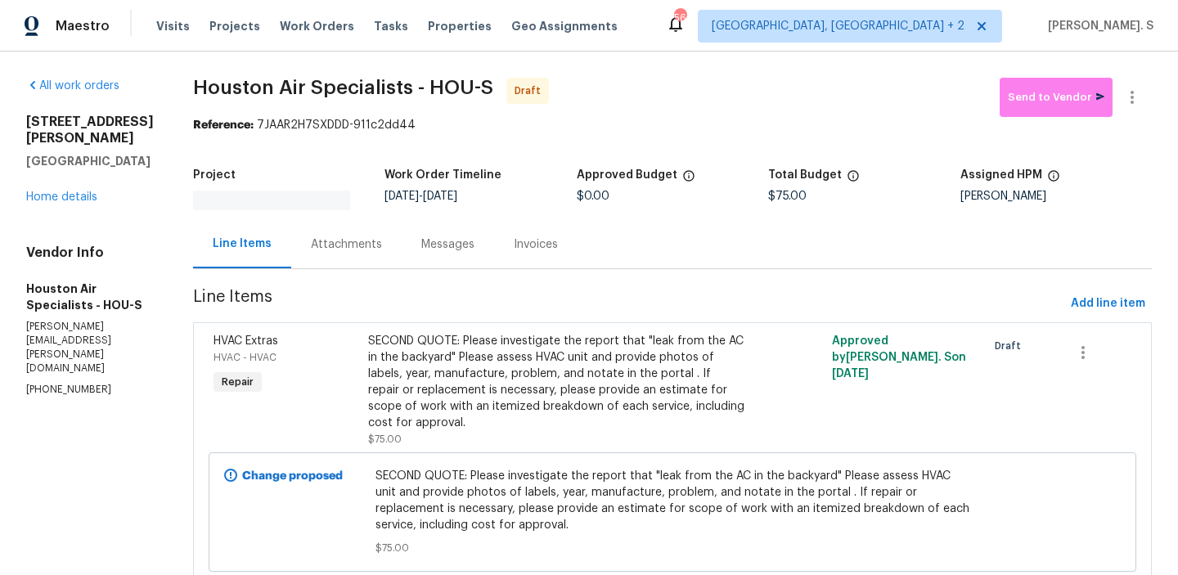
click at [474, 240] on div "Messages" at bounding box center [447, 244] width 53 height 16
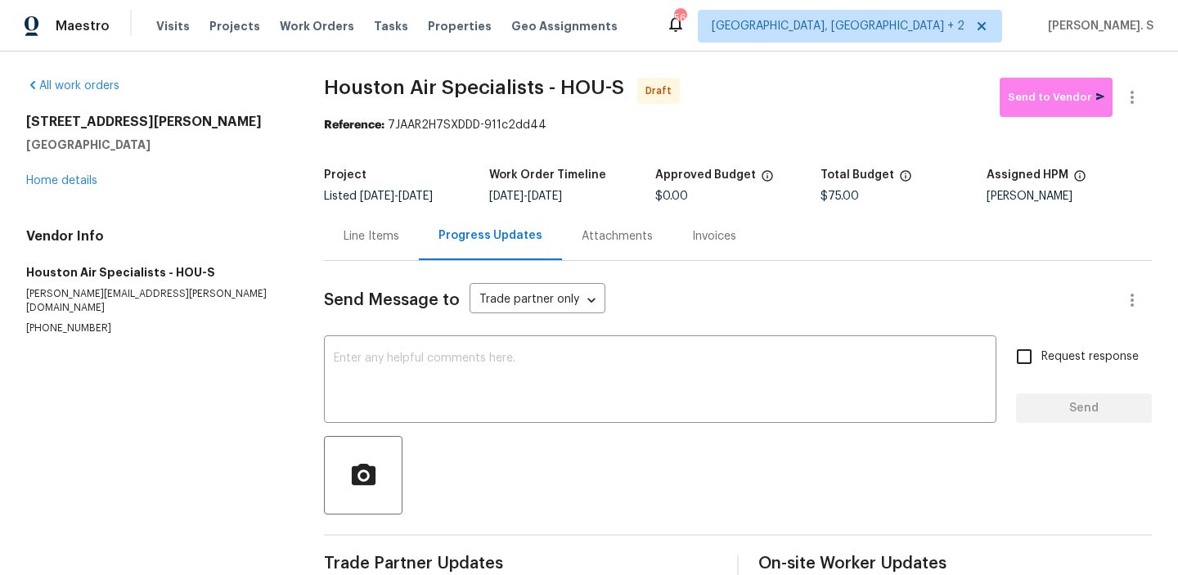
click at [437, 240] on div "Progress Updates" at bounding box center [490, 236] width 143 height 48
click at [444, 343] on div "x ​" at bounding box center [660, 380] width 672 height 83
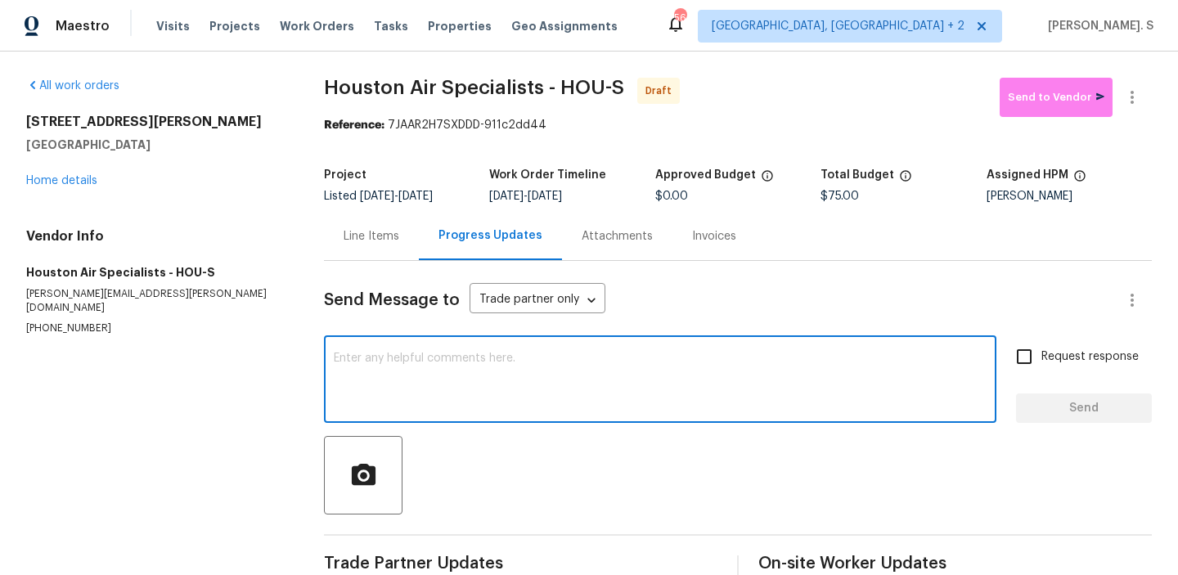
paste textarea "Hi, this is Glory with Opendoor. I’m confirming you received the WO for the pro…"
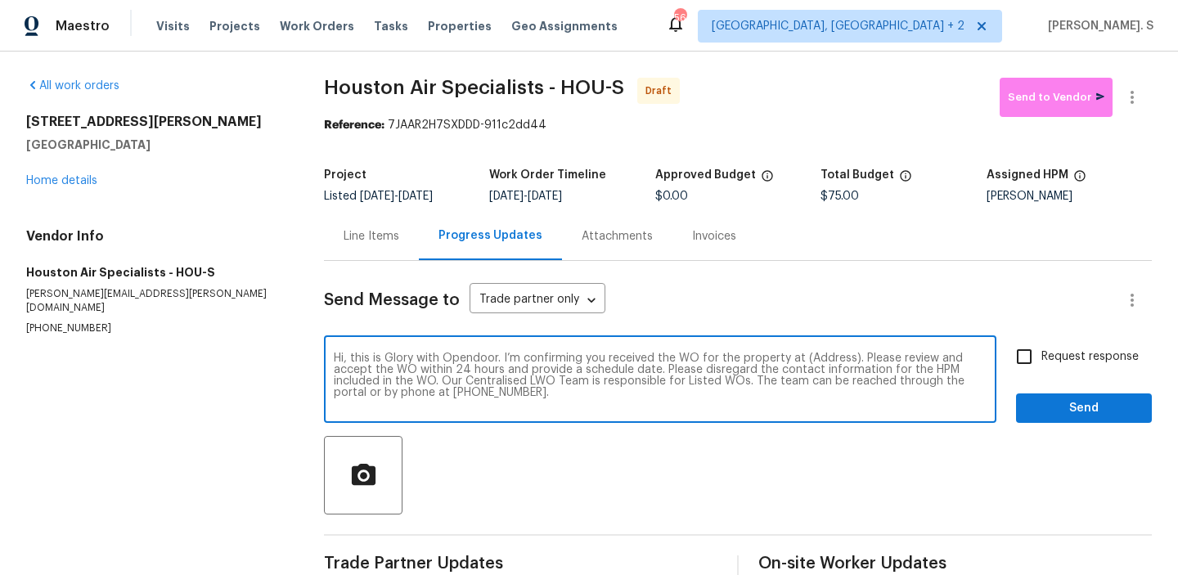
click at [822, 361] on textarea "Hi, this is Glory with Opendoor. I’m confirming you received the WO for the pro…" at bounding box center [660, 380] width 653 height 57
paste textarea "[STREET_ADDRESS][PERSON_NAME]"
type textarea "Hi, this is Glory with Opendoor. I’m confirming you received the WO for the pro…"
click at [1138, 85] on button "button" at bounding box center [1131, 97] width 39 height 39
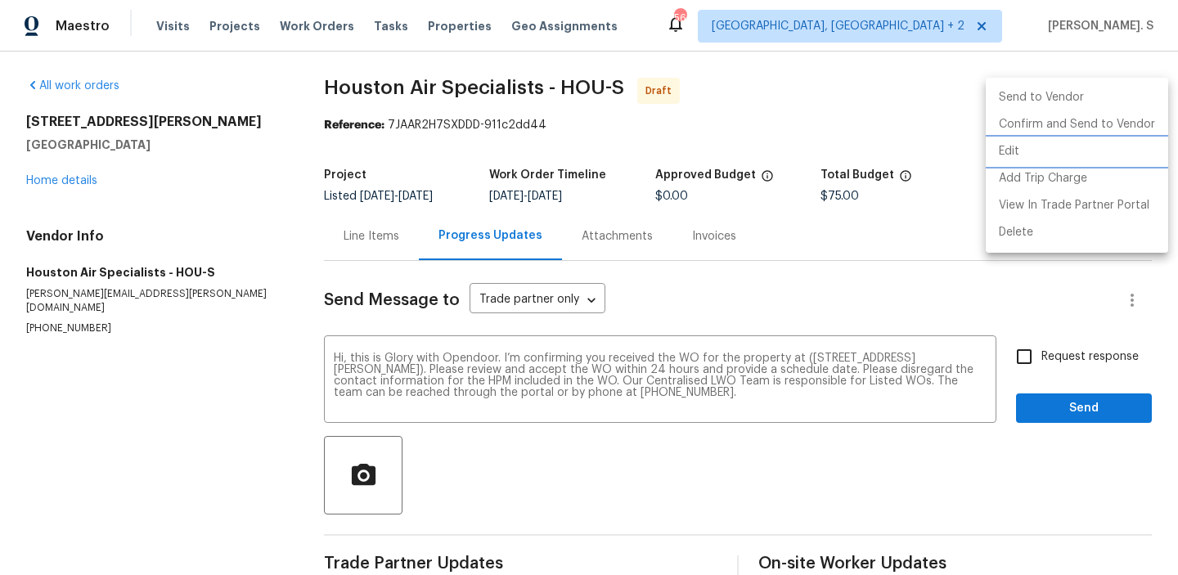
click at [1047, 146] on li "Edit" at bounding box center [1076, 151] width 182 height 27
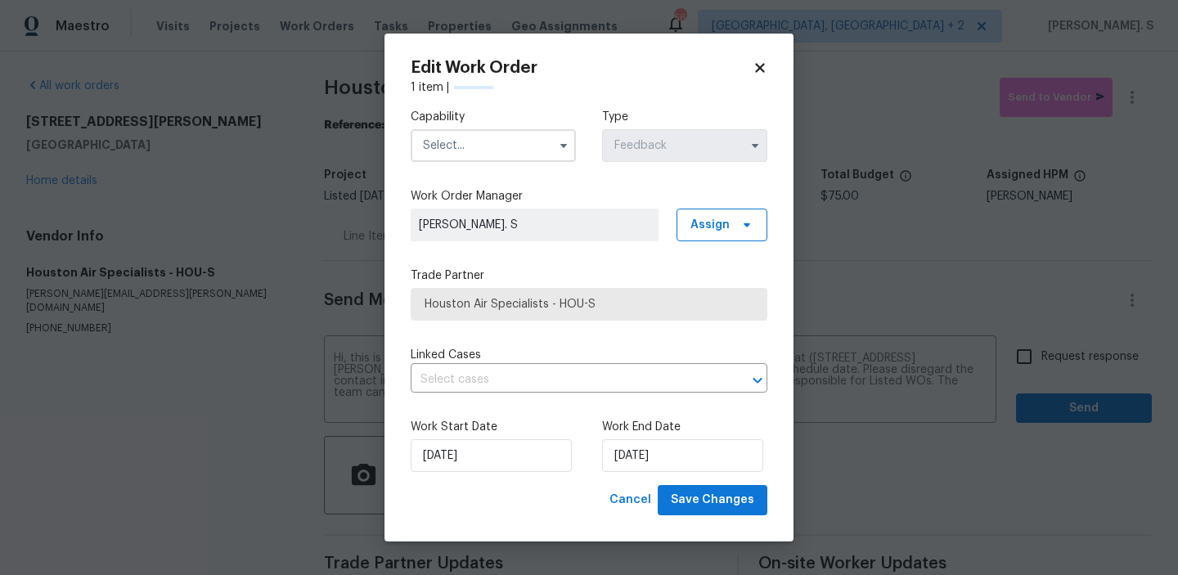
click at [515, 123] on label "Capability" at bounding box center [493, 117] width 165 height 16
click at [515, 153] on input "text" at bounding box center [493, 145] width 165 height 33
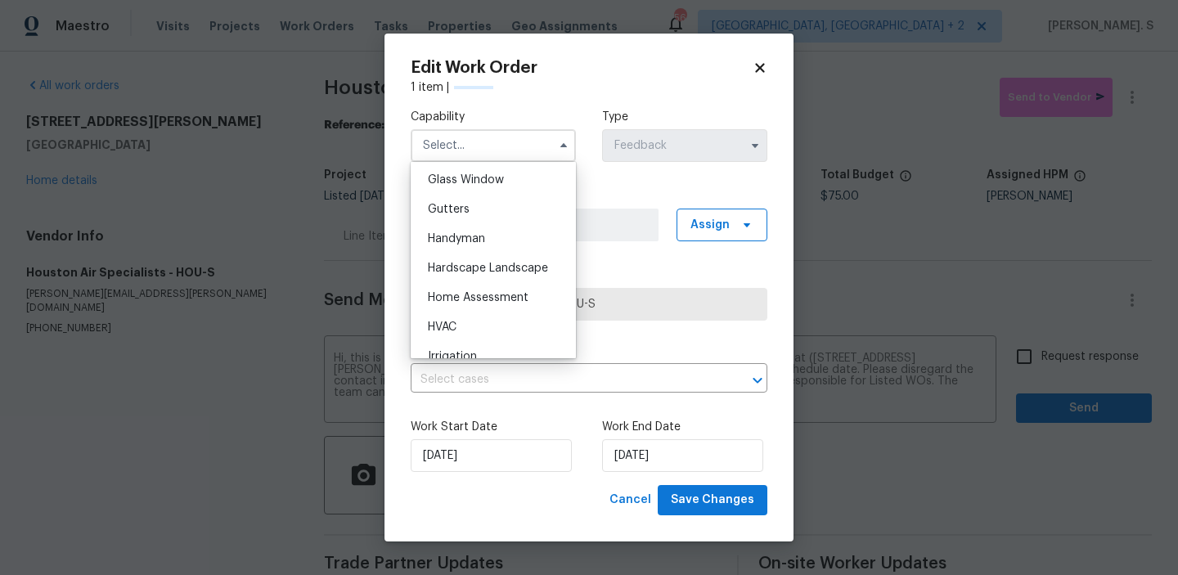
scroll to position [865, 0]
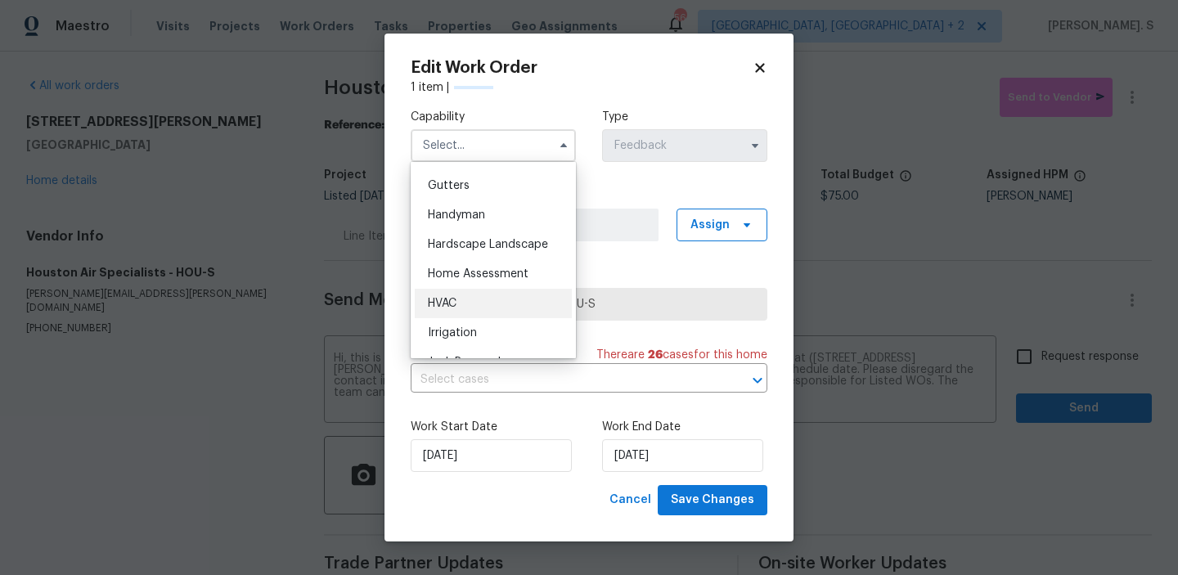
click at [514, 289] on div "HVAC" at bounding box center [493, 303] width 157 height 29
type input "HVAC"
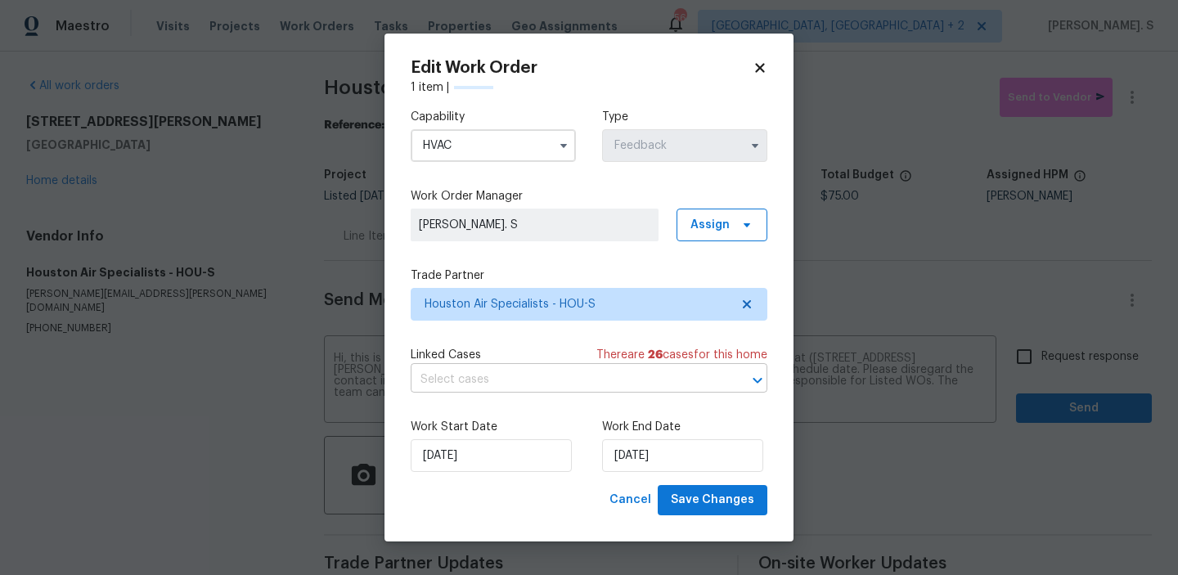
click at [529, 382] on input "text" at bounding box center [566, 379] width 311 height 25
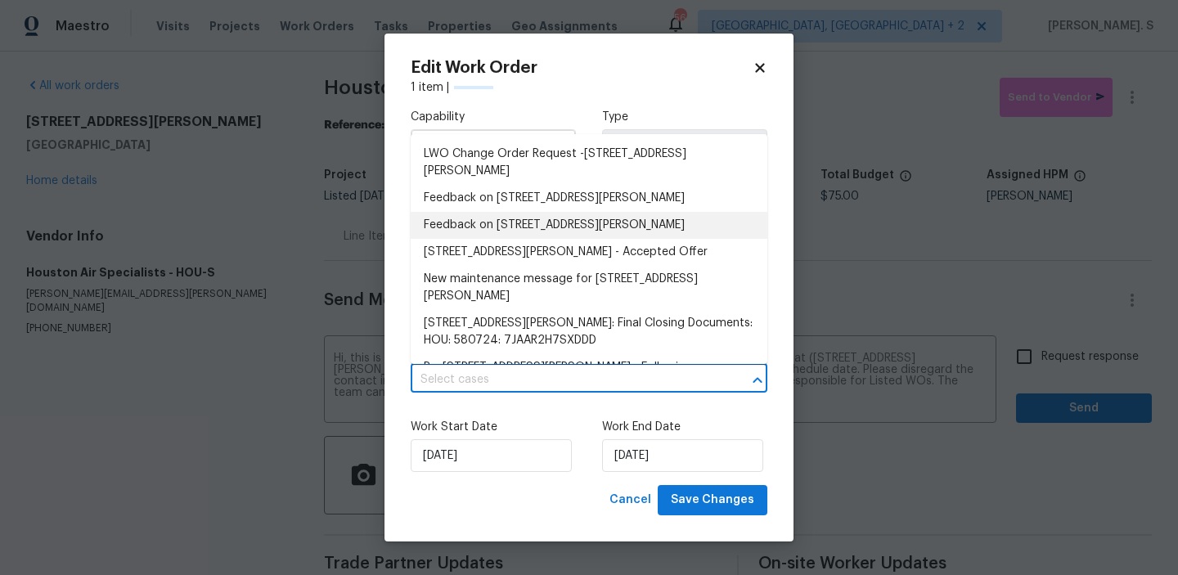
click at [533, 231] on li "Feedback on [STREET_ADDRESS][PERSON_NAME]" at bounding box center [589, 225] width 357 height 27
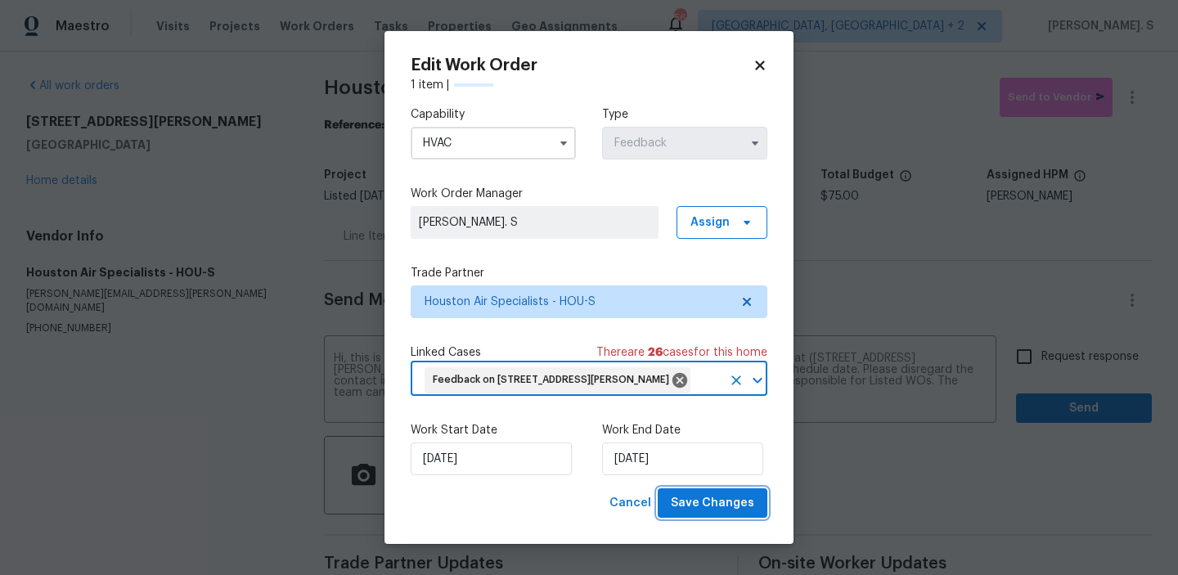
click at [696, 514] on span "Save Changes" at bounding box center [712, 503] width 83 height 20
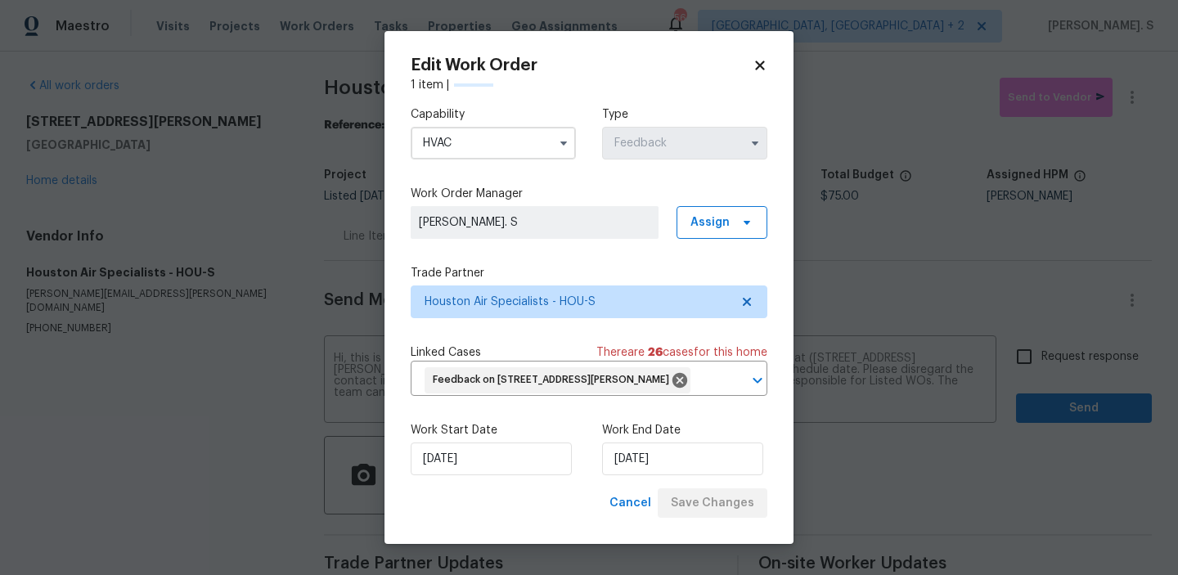
click at [1039, 379] on body "Maestro Visits Projects Work Orders Tasks Properties Geo Assignments 56 [GEOGRA…" at bounding box center [589, 287] width 1178 height 575
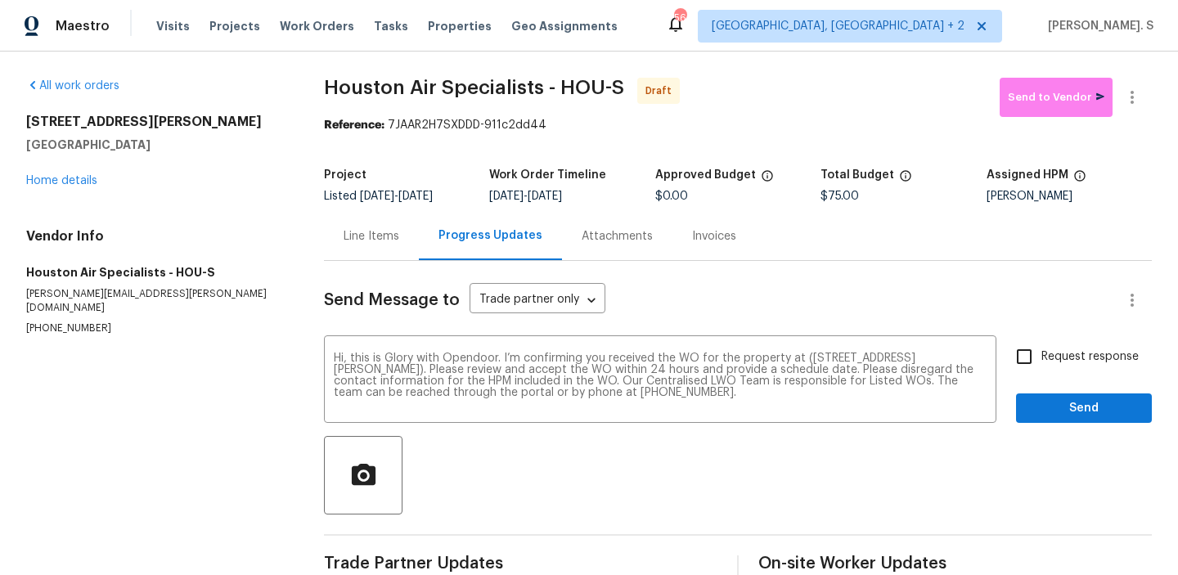
click at [1043, 353] on span "Request response" at bounding box center [1089, 356] width 97 height 17
click at [1041, 353] on input "Request response" at bounding box center [1024, 356] width 34 height 34
checkbox input "true"
click at [1048, 394] on button "Send" at bounding box center [1084, 408] width 136 height 30
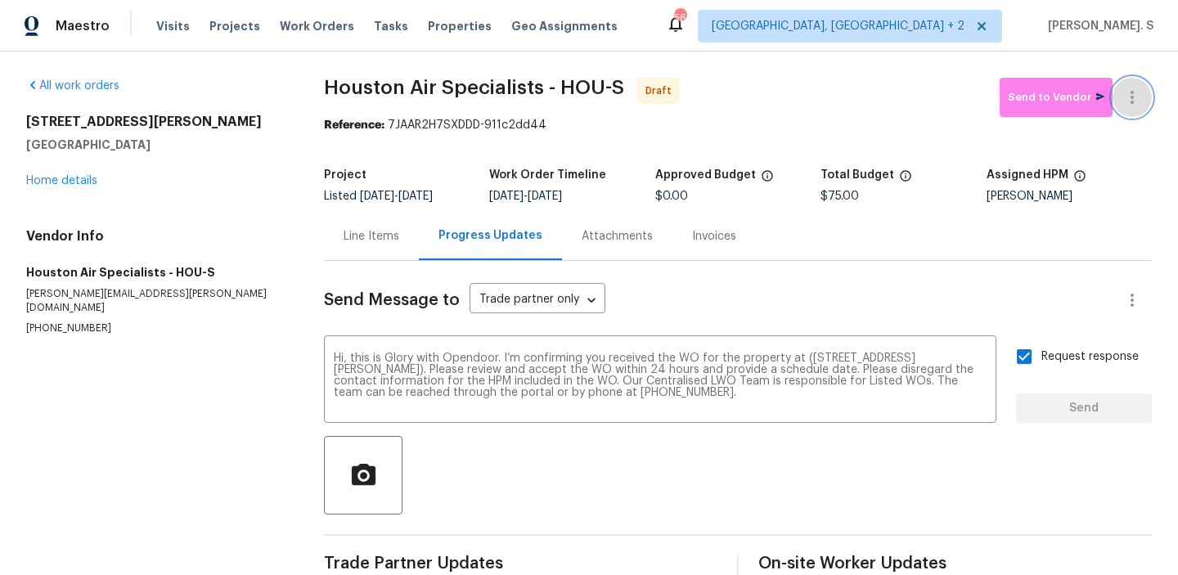
click at [1128, 106] on icon "button" at bounding box center [1132, 98] width 20 height 20
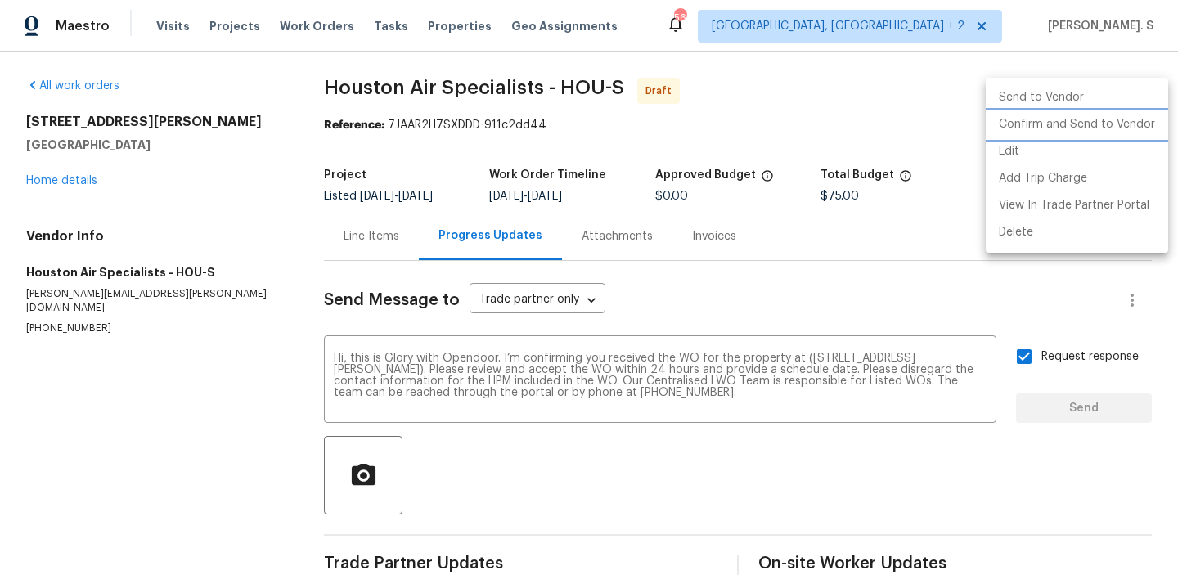
click at [1112, 128] on li "Confirm and Send to Vendor" at bounding box center [1076, 124] width 182 height 27
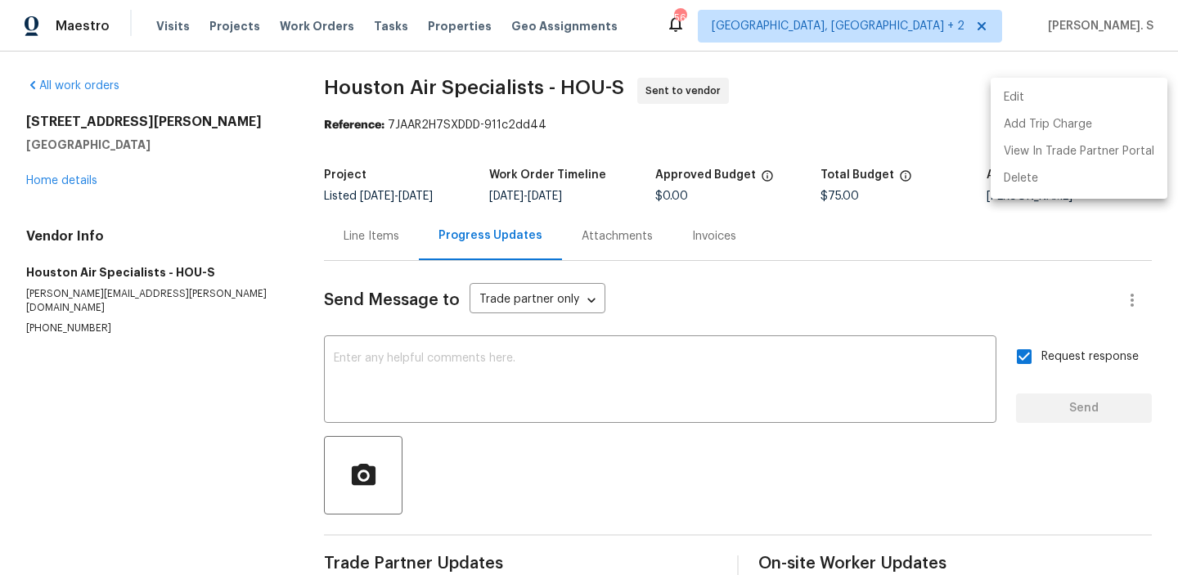
click at [420, 75] on div at bounding box center [589, 287] width 1178 height 575
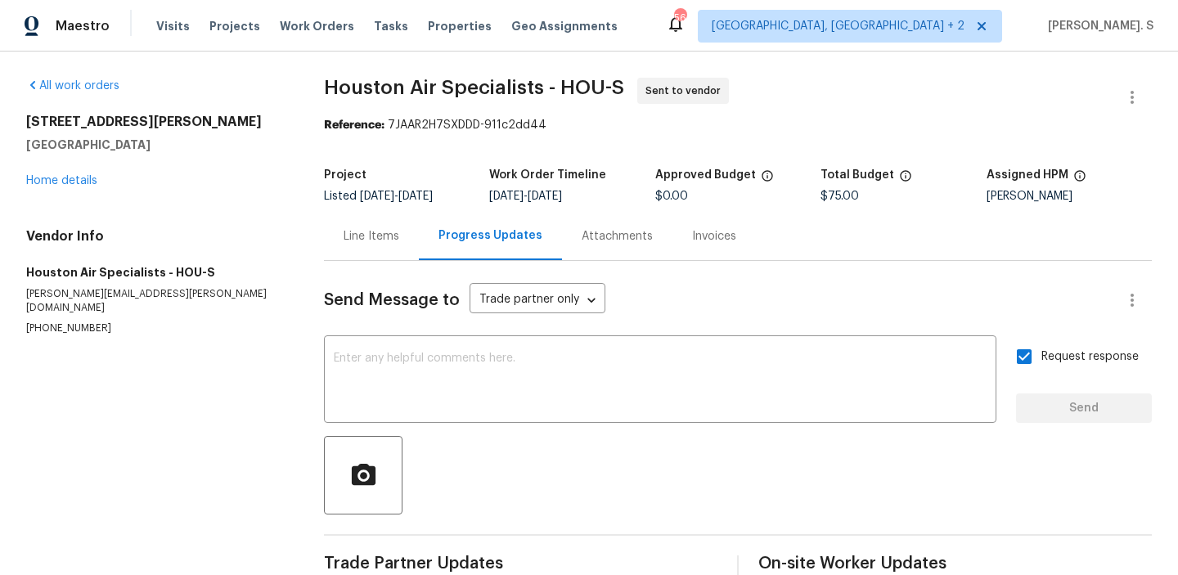
click at [420, 75] on div "Edit Add Trip Charge View In Trade Partner Portal Delete" at bounding box center [589, 287] width 1178 height 575
click at [420, 75] on div "All work orders [STREET_ADDRESS][PERSON_NAME] Home details Vendor Info Houston …" at bounding box center [589, 330] width 1178 height 556
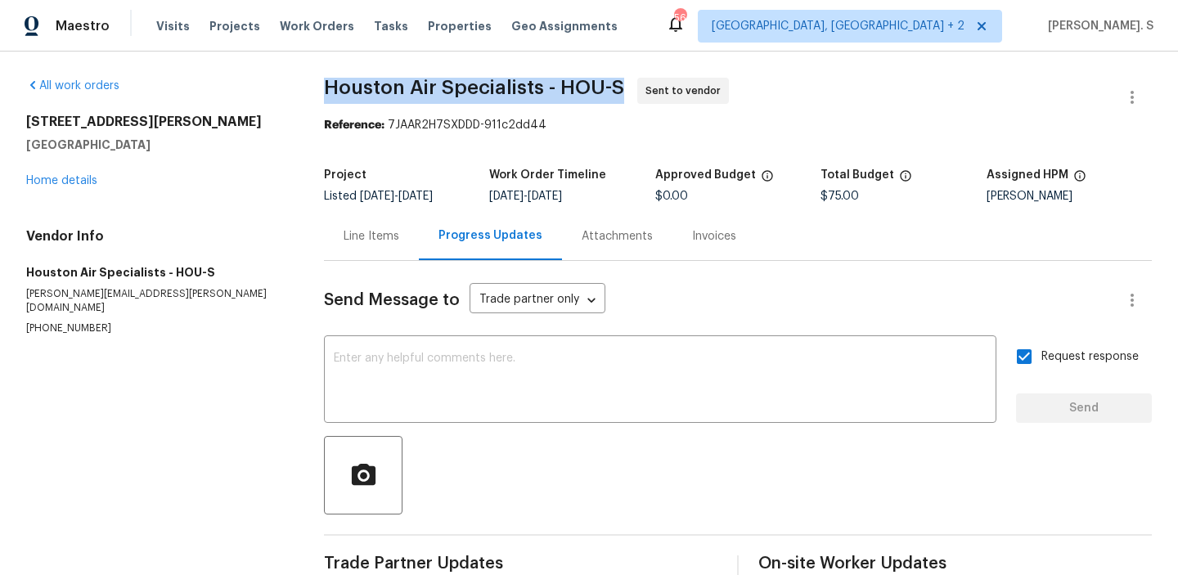
copy span "Houston Air Specialists - HOU-S"
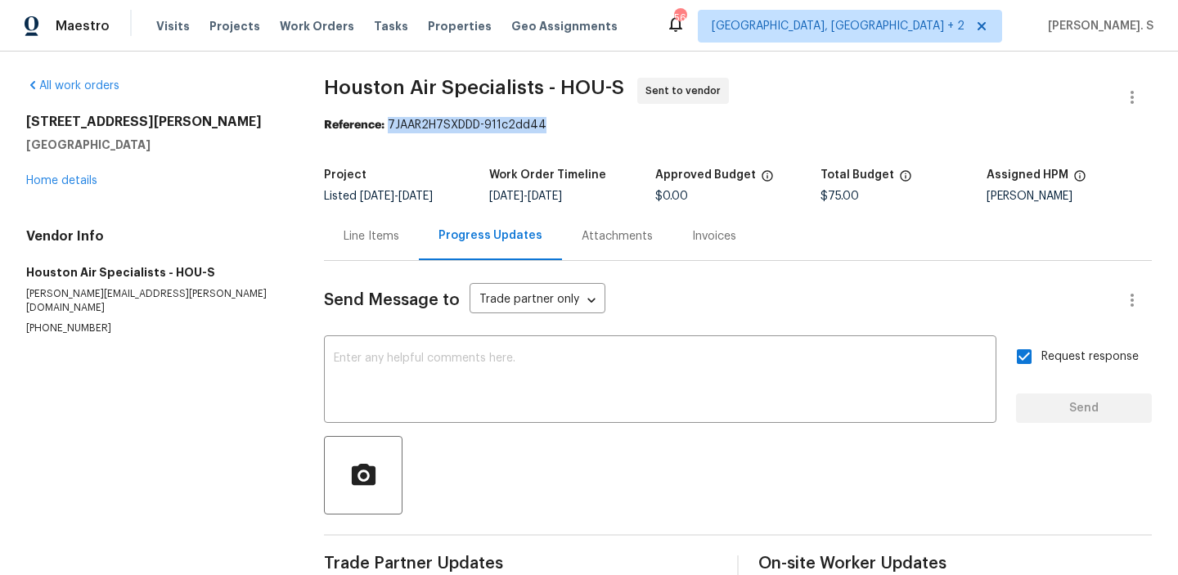
drag, startPoint x: 389, startPoint y: 123, endPoint x: 590, endPoint y: 123, distance: 200.4
click at [589, 123] on div "Reference: 7JAAR2H7SXDDD-911c2dd44" at bounding box center [738, 125] width 828 height 16
copy div "7JAAR2H7SXDDD-911c2dd44"
